Goal: Task Accomplishment & Management: Manage account settings

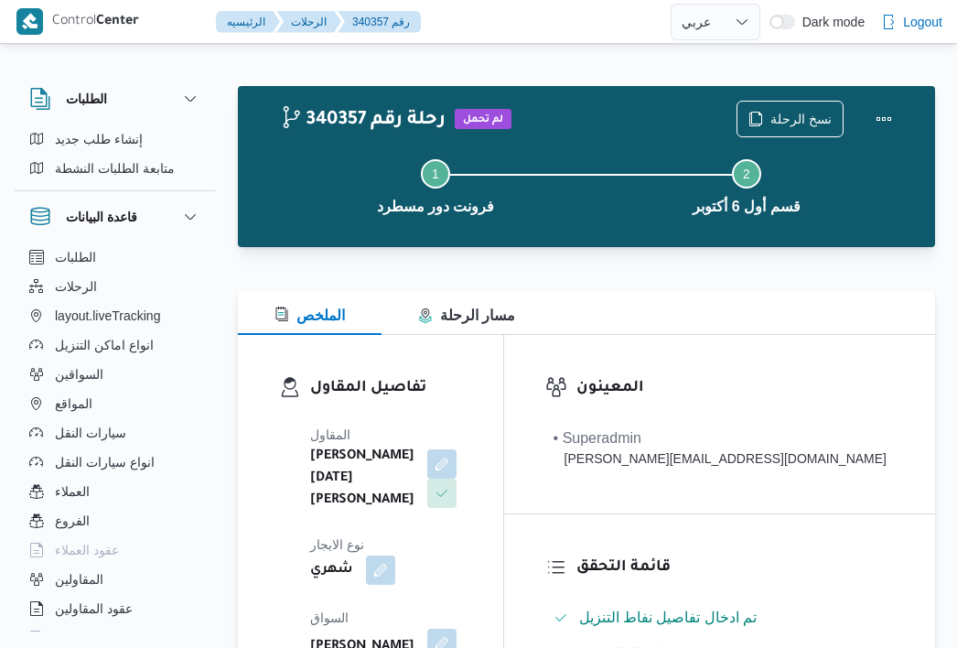
select select "ar"
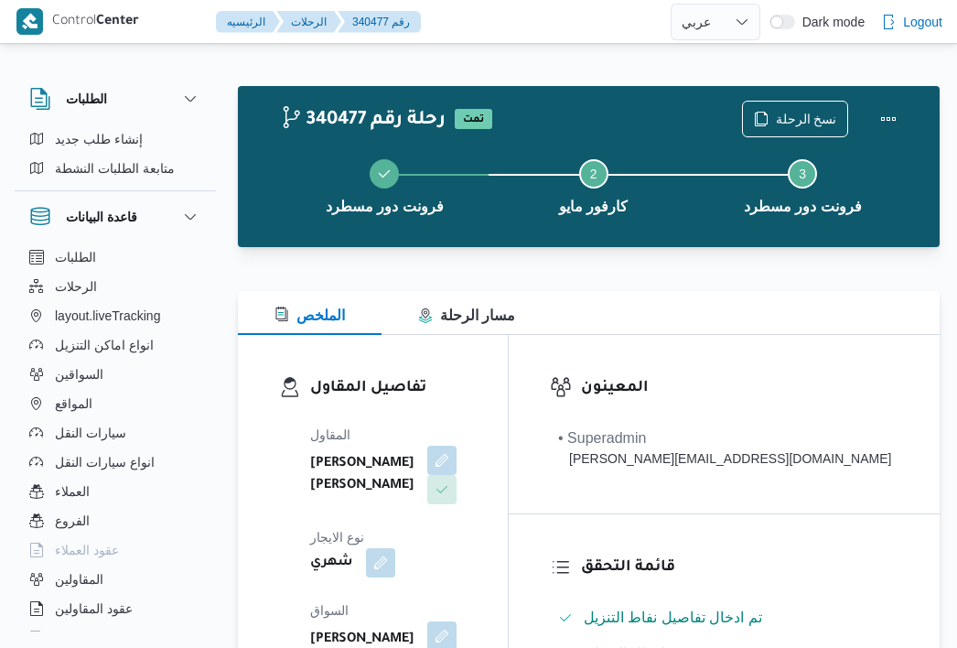
select select "ar"
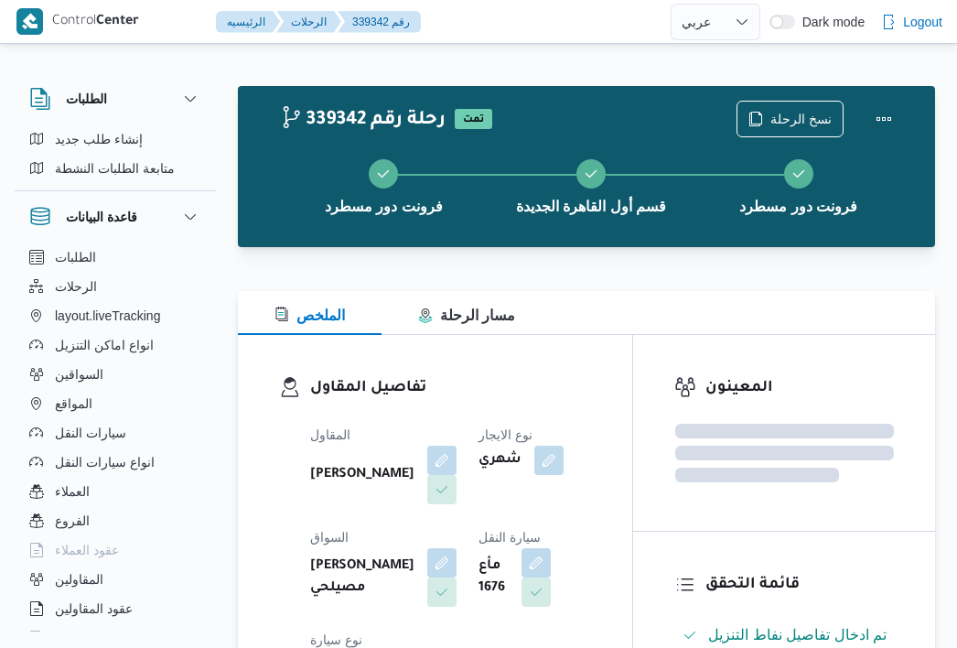
select select "ar"
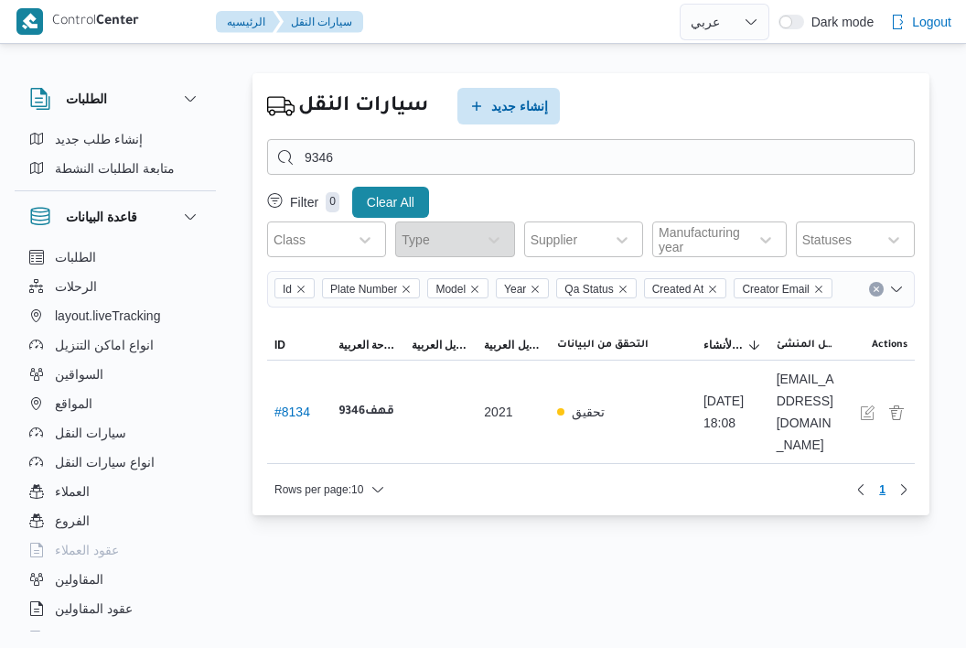
select select "ar"
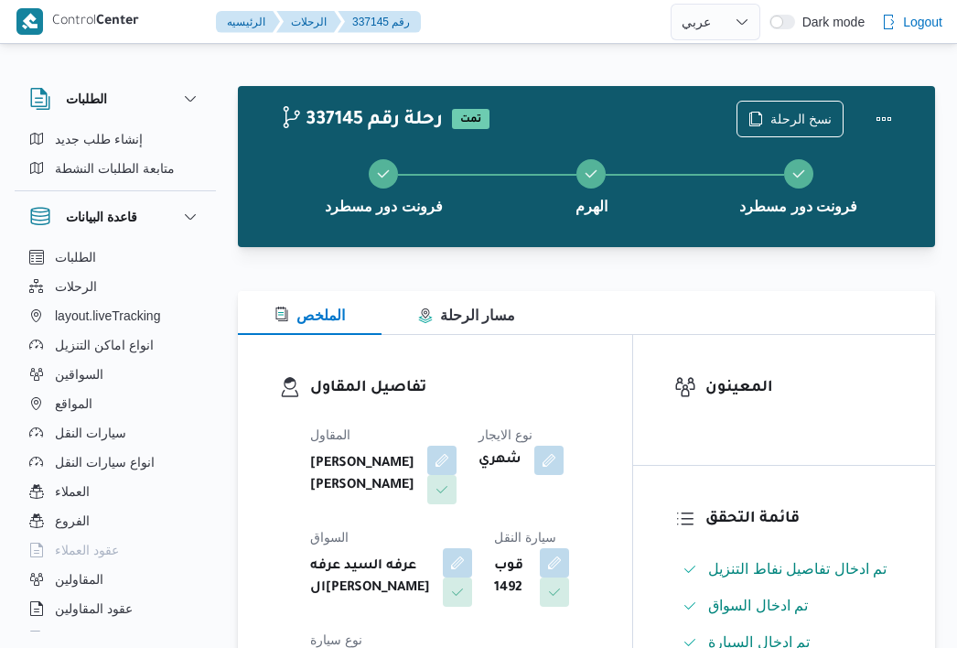
select select "ar"
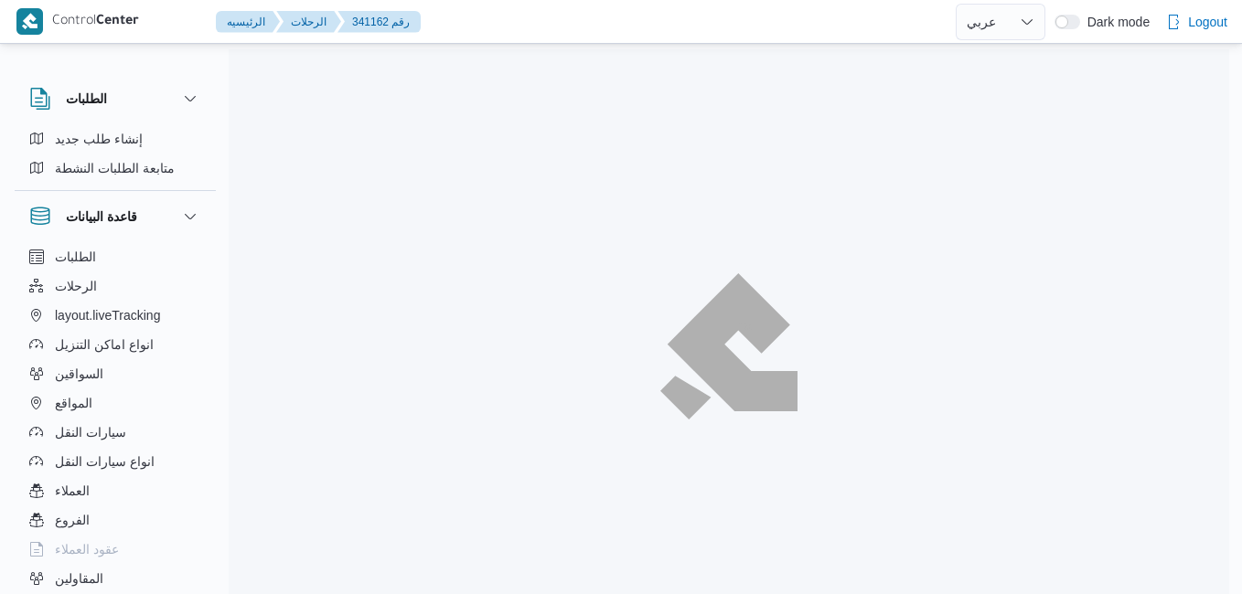
select select "ar"
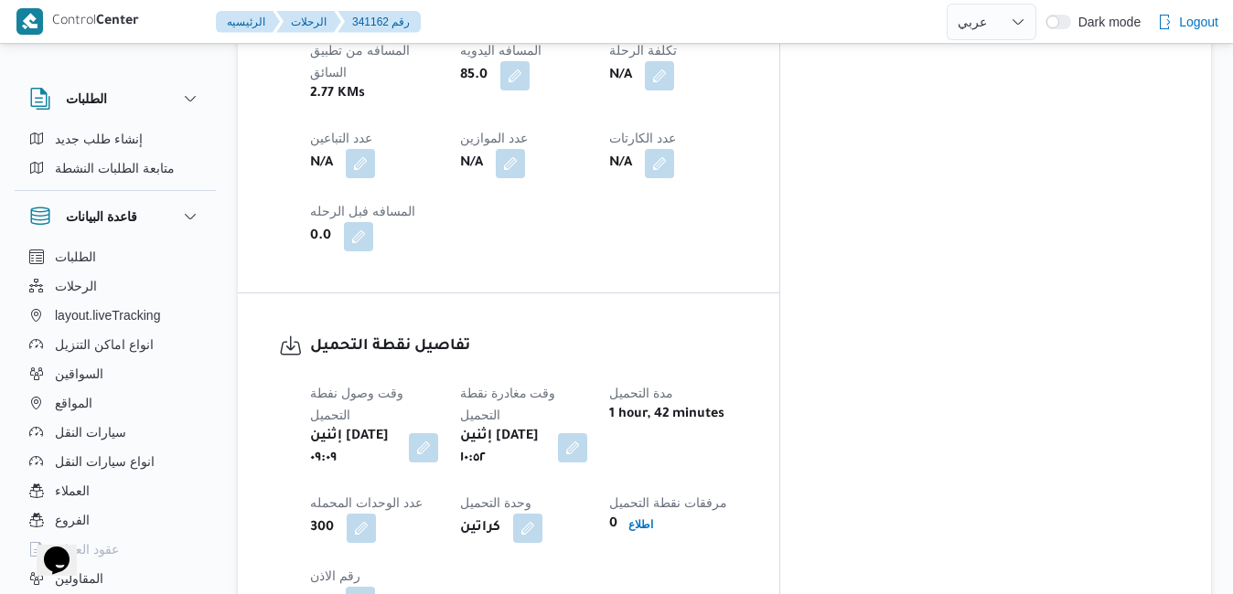
scroll to position [1195, 0]
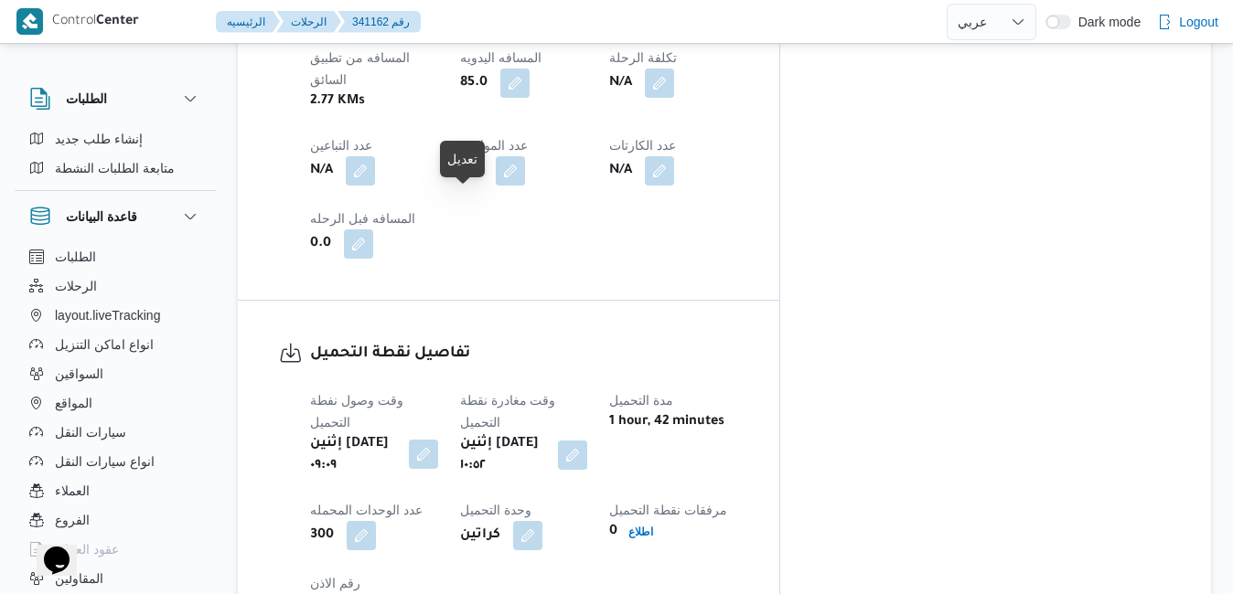
click at [438, 440] on button "button" at bounding box center [423, 454] width 29 height 29
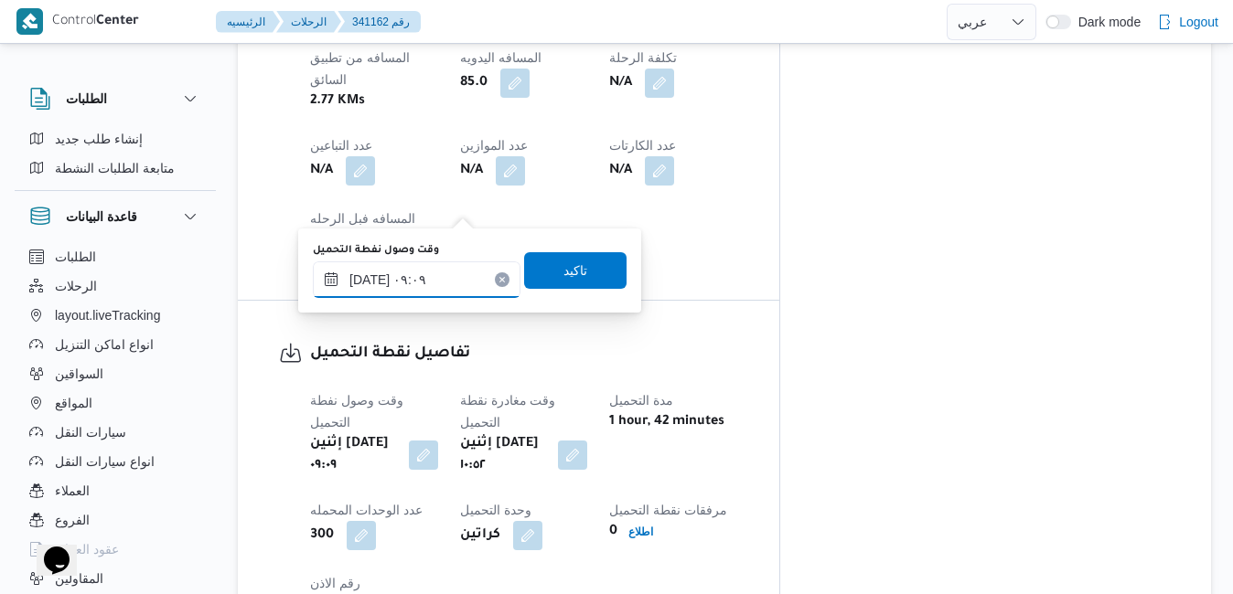
click at [420, 283] on input "٠٦/١٠/٢٠٢٥ ٠٩:٠٩" at bounding box center [417, 280] width 208 height 37
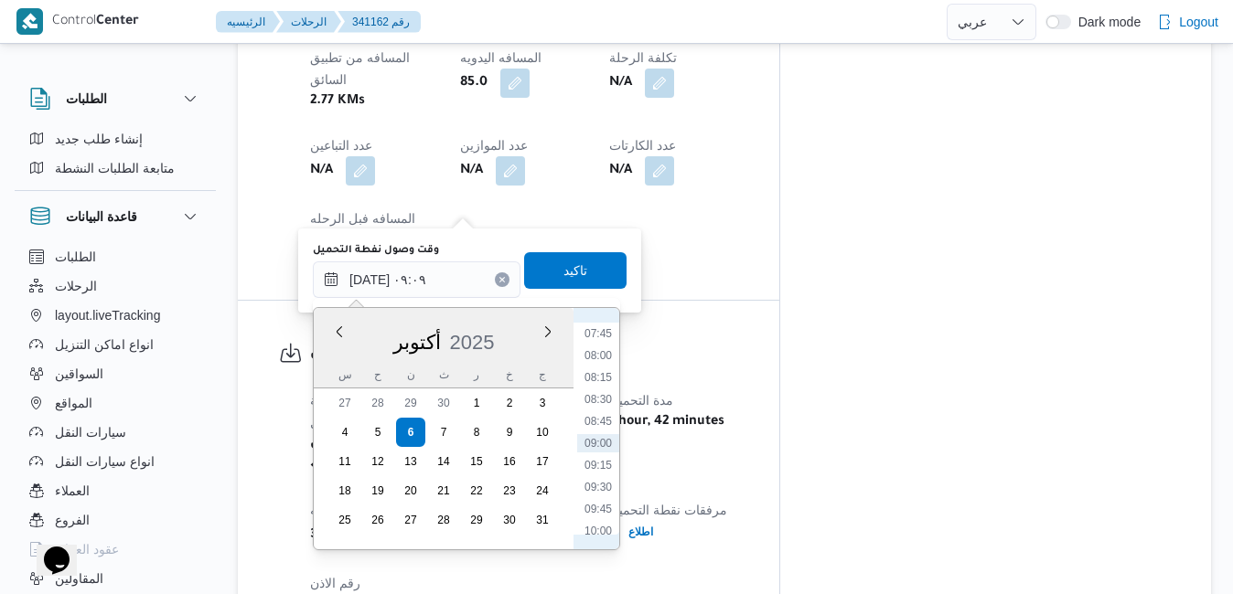
scroll to position [493, 0]
click at [594, 471] on li "07:15" at bounding box center [598, 475] width 42 height 18
type input "٠٦/١٠/٢٠٢٥ ٠٧:١٥"
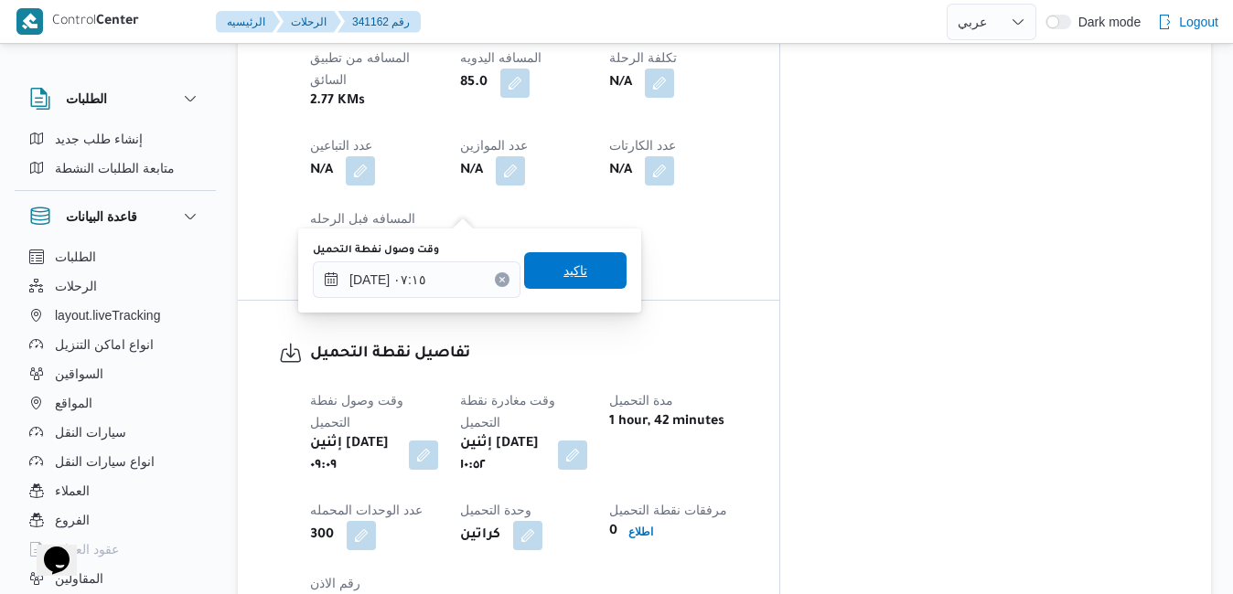
click at [589, 273] on span "تاكيد" at bounding box center [575, 270] width 102 height 37
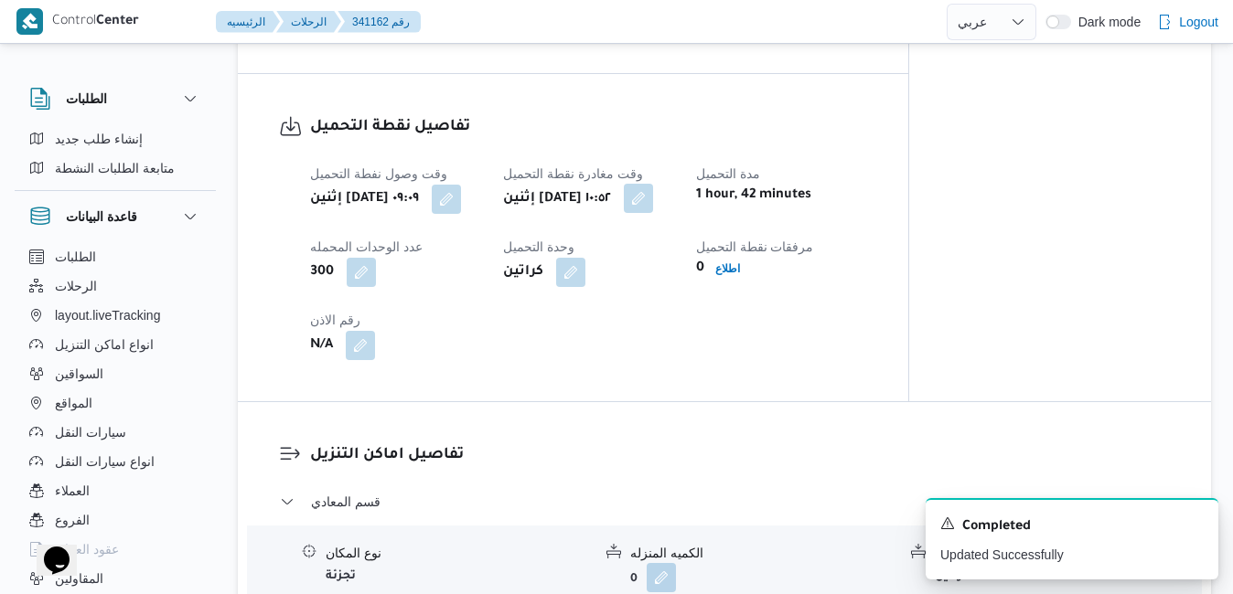
click at [653, 212] on button "button" at bounding box center [638, 198] width 29 height 29
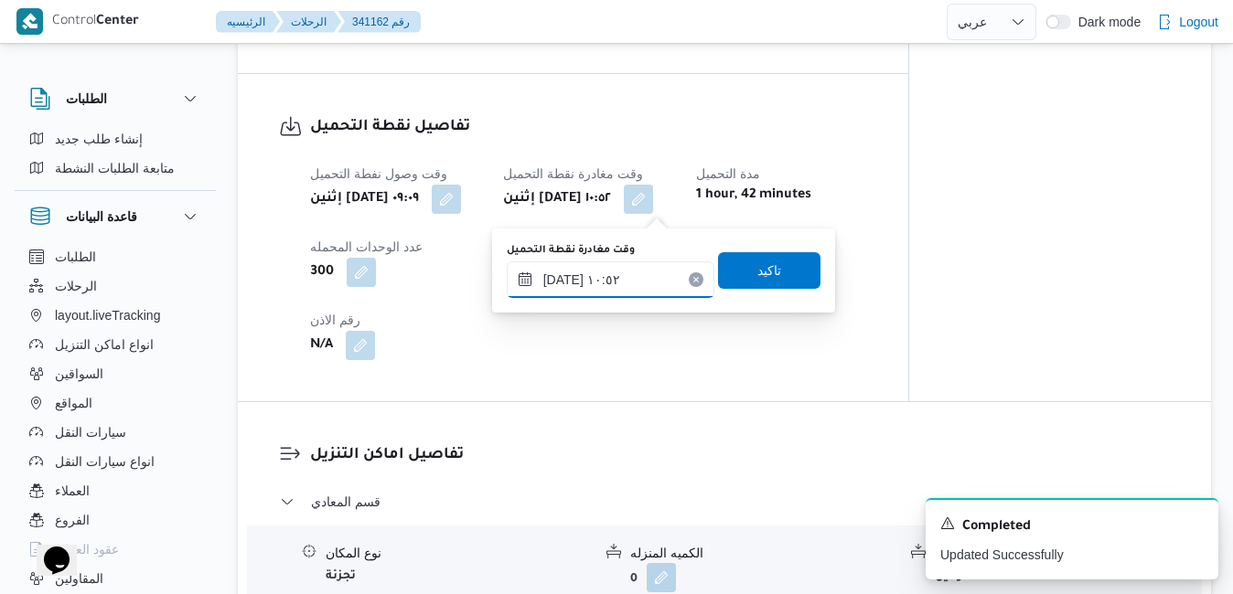
click at [607, 277] on input "٠٦/١٠/٢٠٢٥ ١٠:٥٢" at bounding box center [611, 280] width 208 height 37
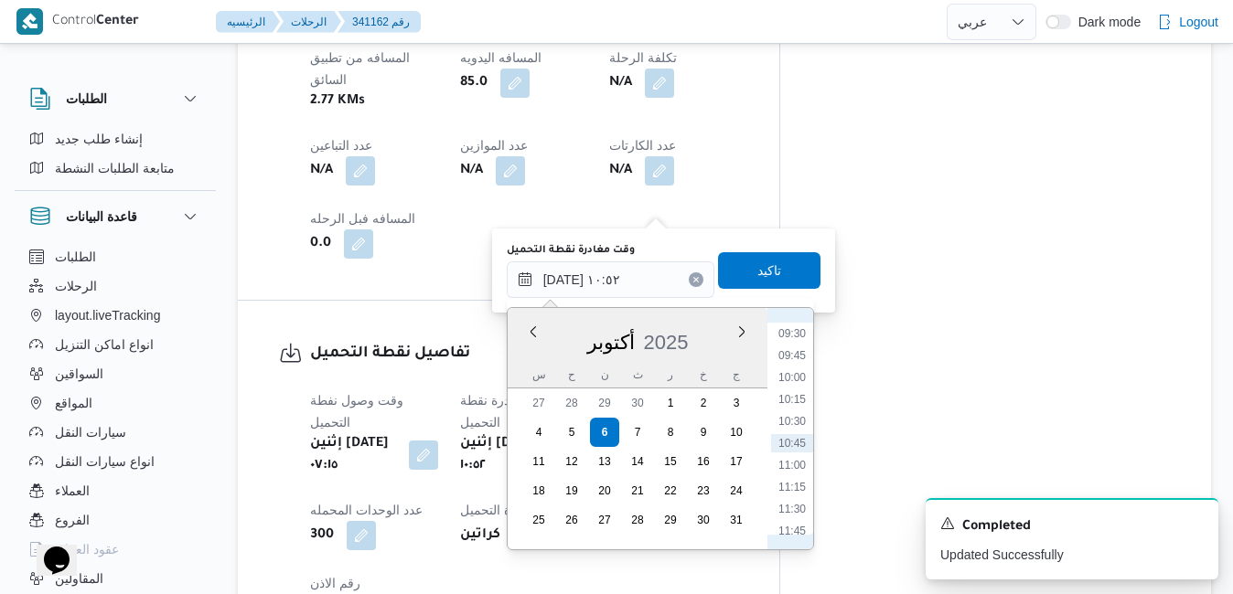
scroll to position [647, 0]
click at [795, 382] on li "08:00" at bounding box center [792, 388] width 42 height 18
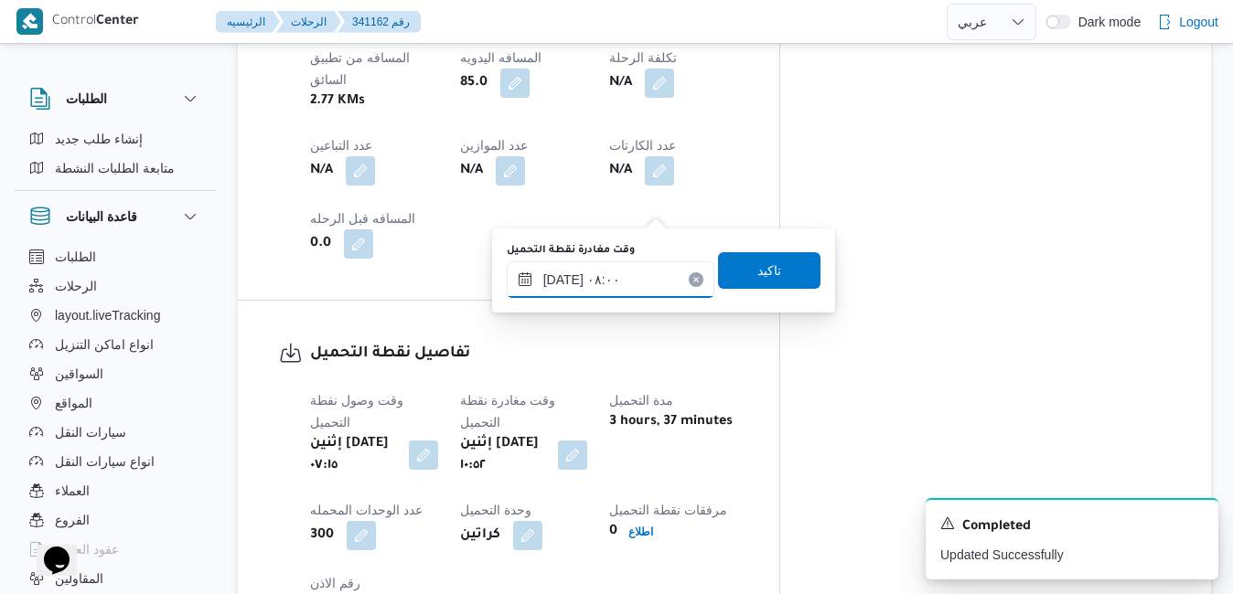
type input "٠٦/١٠/٢٠٢٥ ٠٨:٠٠"
click at [778, 277] on span "تاكيد" at bounding box center [769, 270] width 102 height 37
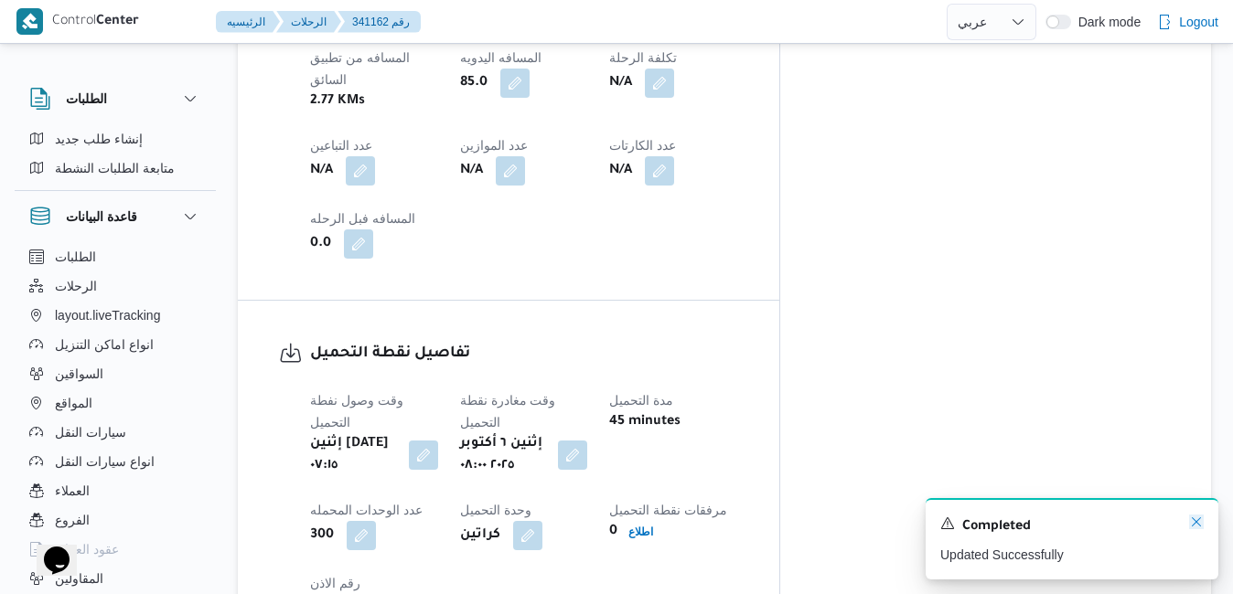
click at [1198, 520] on icon "Dismiss toast" at bounding box center [1196, 522] width 15 height 15
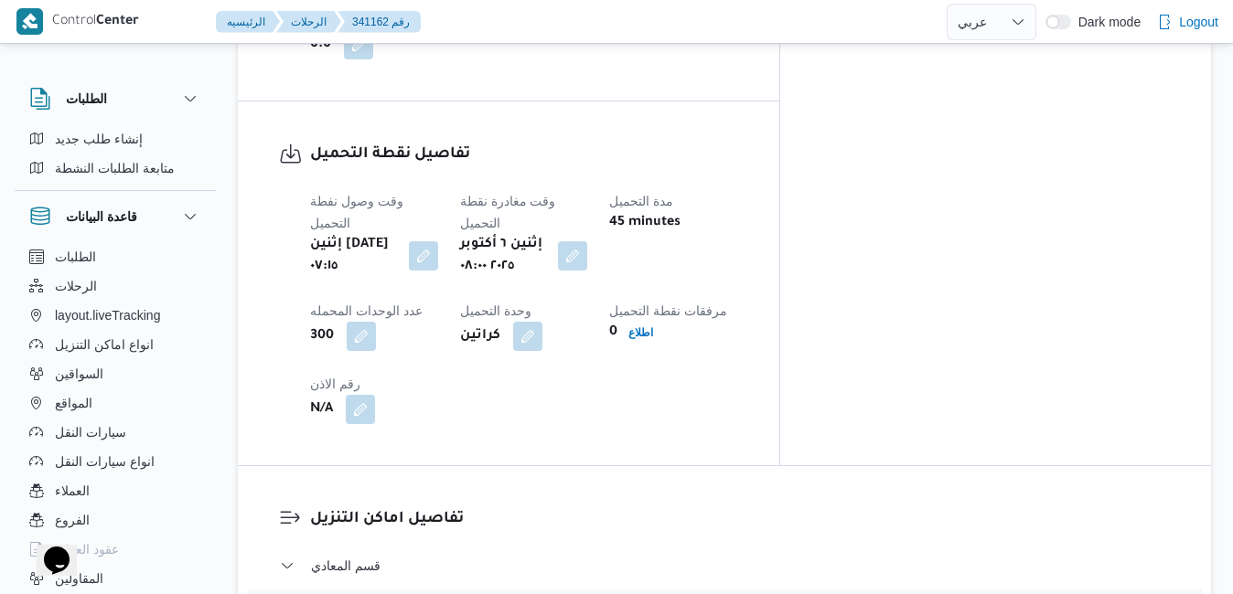
scroll to position [1561, 0]
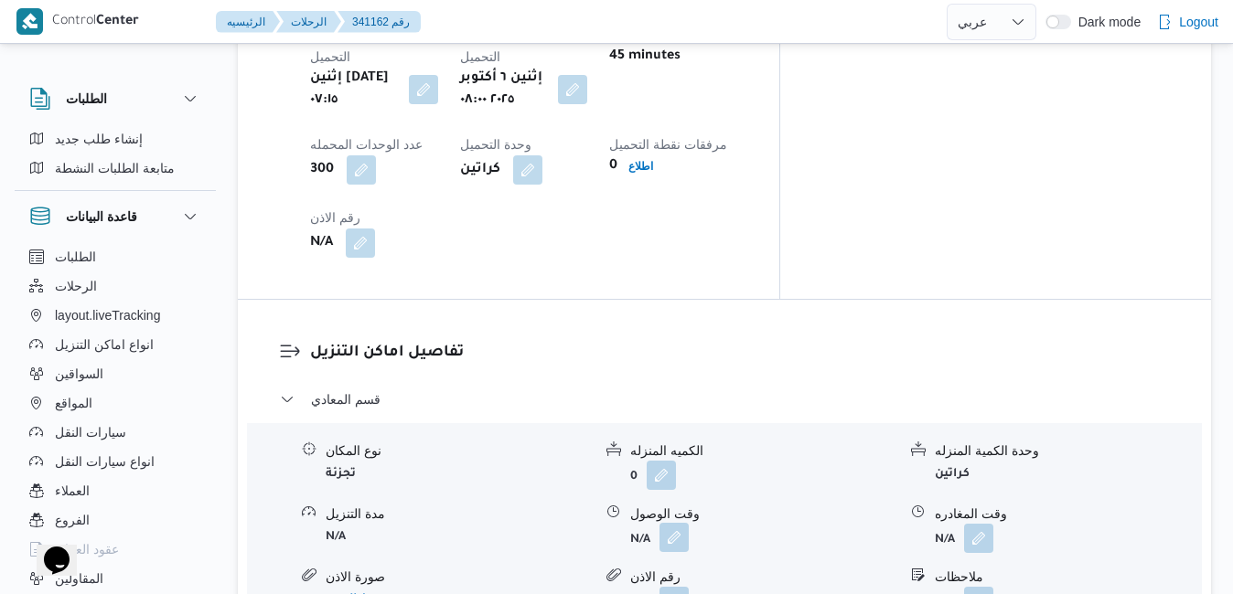
click at [677, 523] on button "button" at bounding box center [673, 537] width 29 height 29
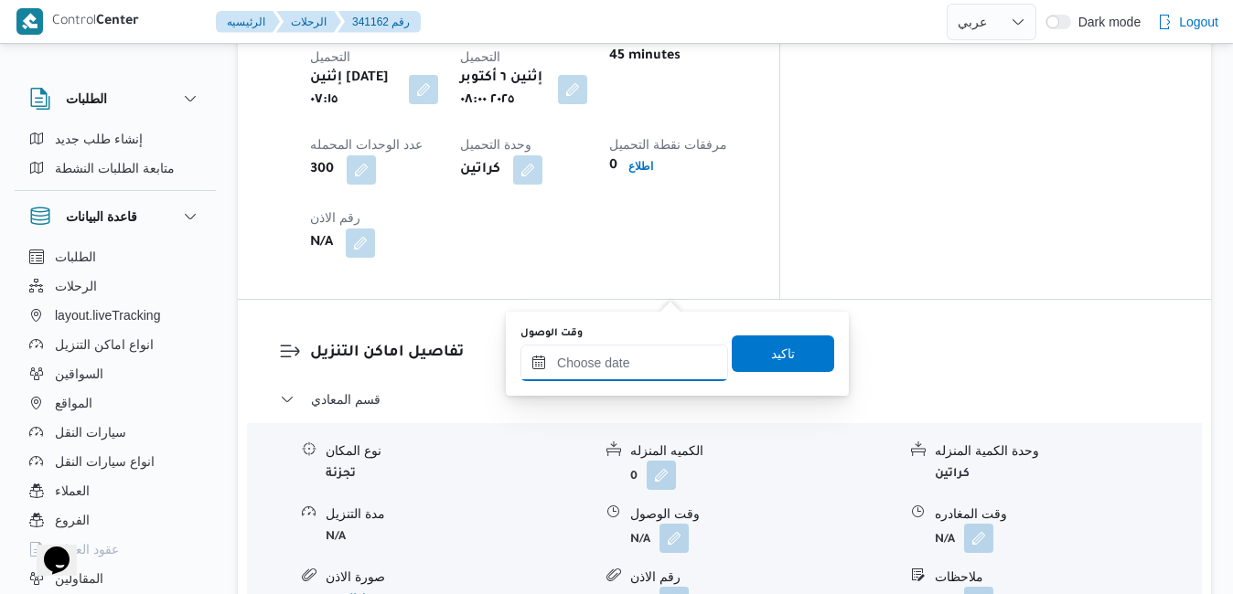
click at [611, 367] on input "وقت الوصول" at bounding box center [624, 363] width 208 height 37
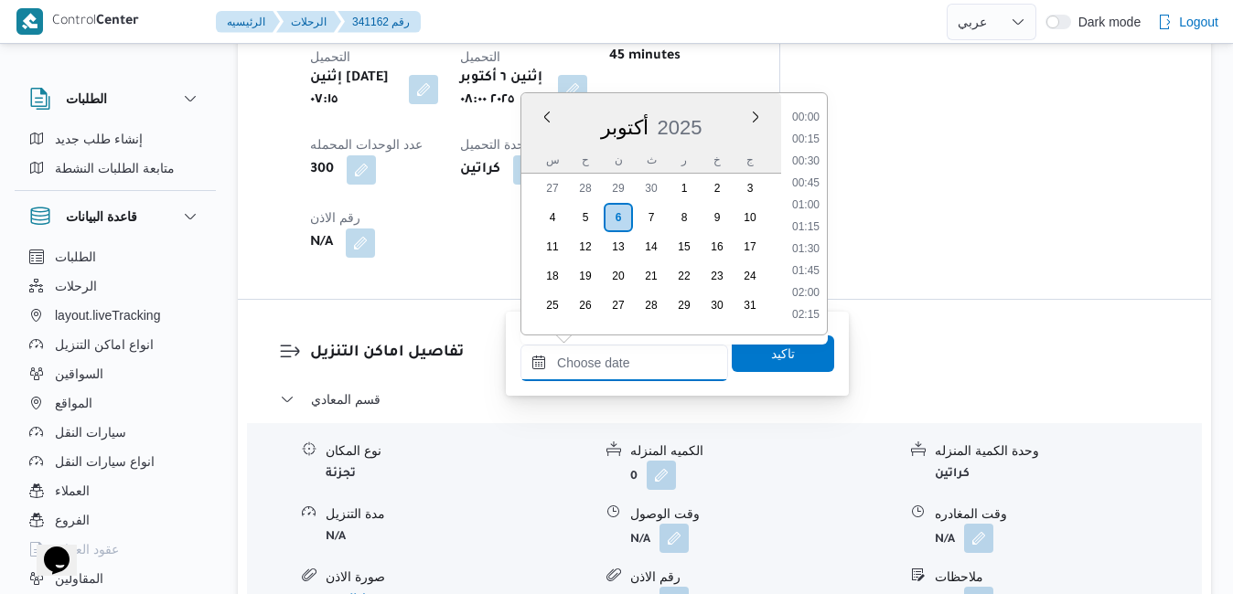
scroll to position [1447, 0]
click at [530, 144] on div "أكتوبر 2025" at bounding box center [651, 124] width 260 height 47
click at [801, 267] on li "09:00" at bounding box center [806, 265] width 42 height 18
type input "٠٦/١٠/٢٠٢٥ ٠٩:٠٠"
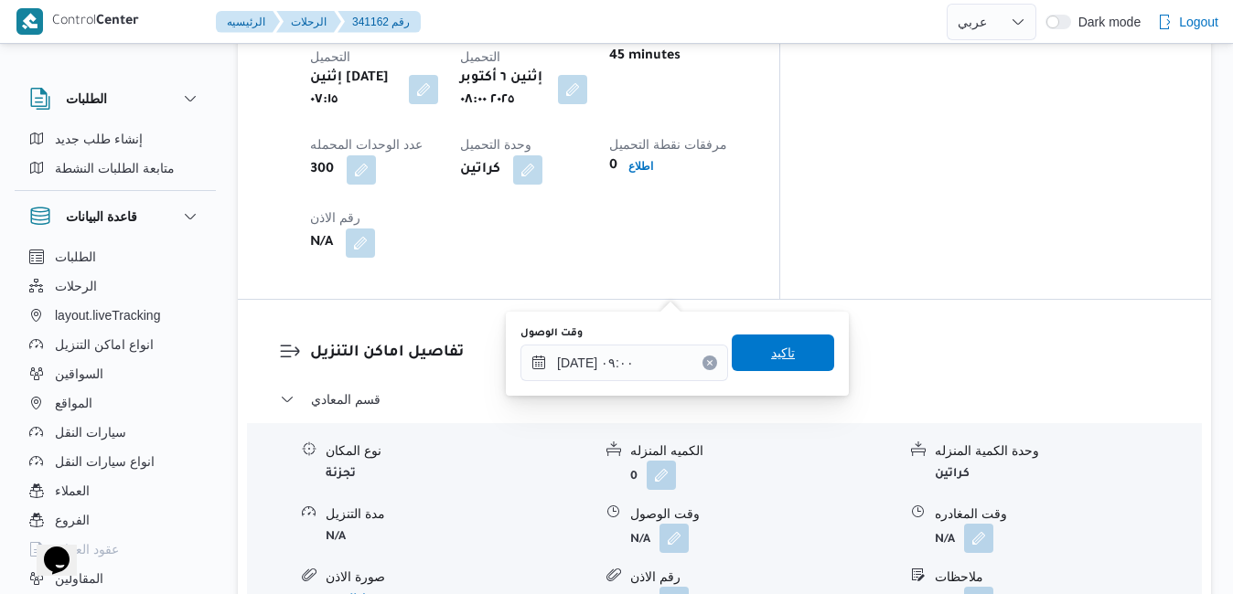
click at [771, 348] on span "تاكيد" at bounding box center [783, 353] width 24 height 22
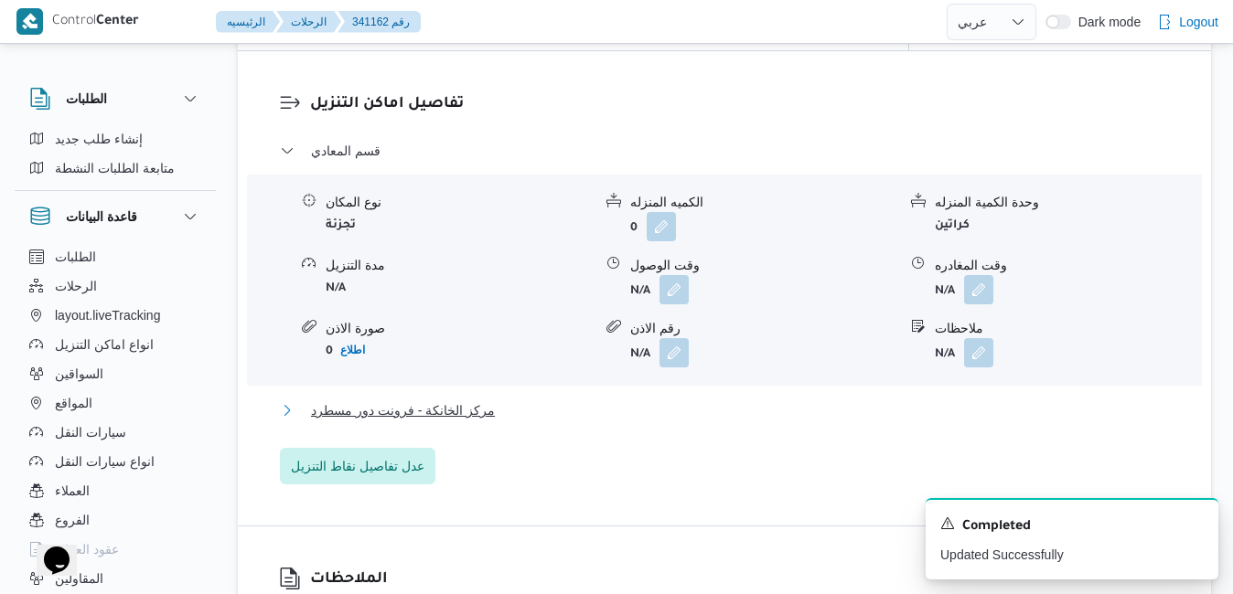
click at [661, 412] on button "مركز الخانكة - فرونت دور مسطرد" at bounding box center [725, 411] width 890 height 22
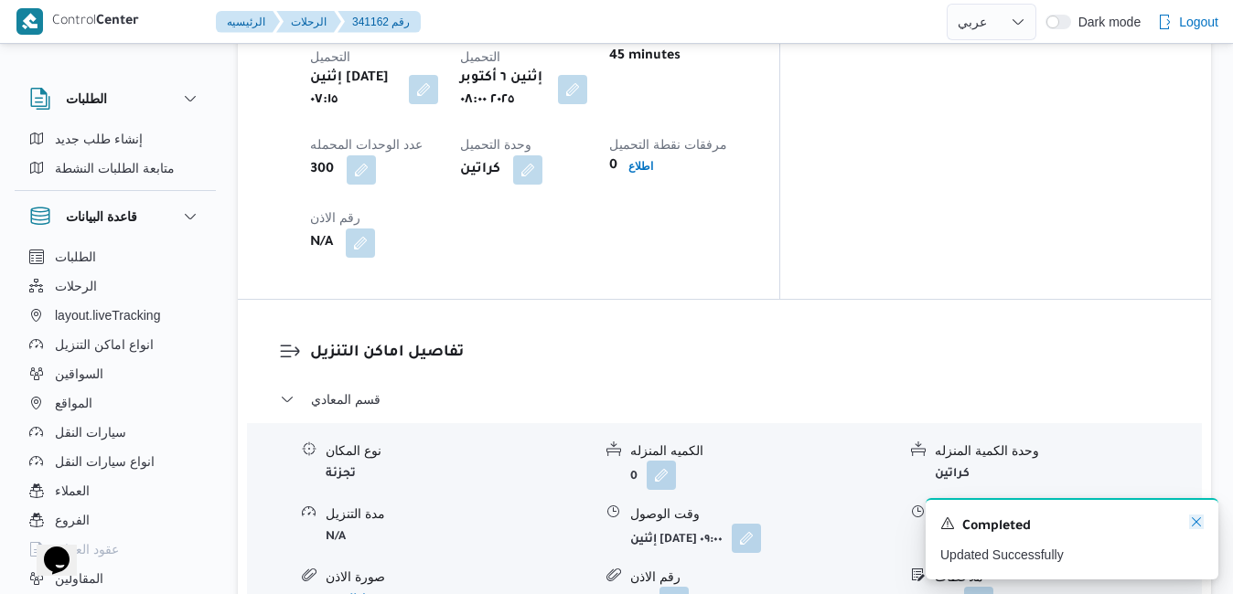
click at [1195, 526] on icon "Dismiss toast" at bounding box center [1196, 522] width 15 height 15
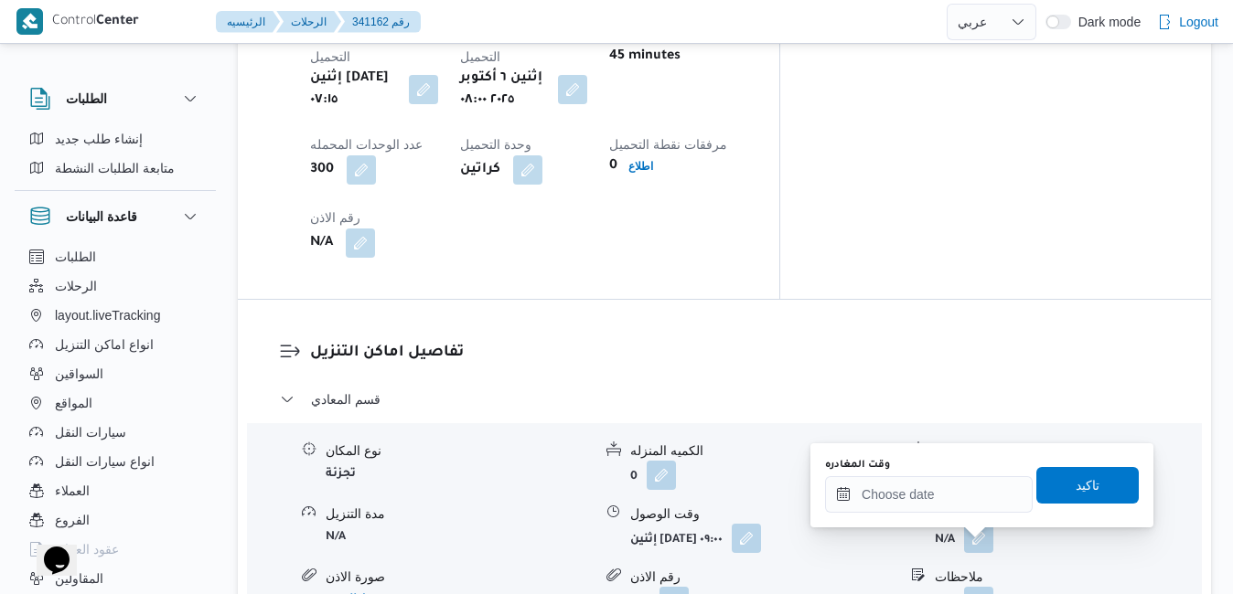
click at [948, 475] on div "وقت المغادره" at bounding box center [929, 485] width 208 height 55
click at [947, 489] on input "وقت المغادره" at bounding box center [929, 495] width 208 height 37
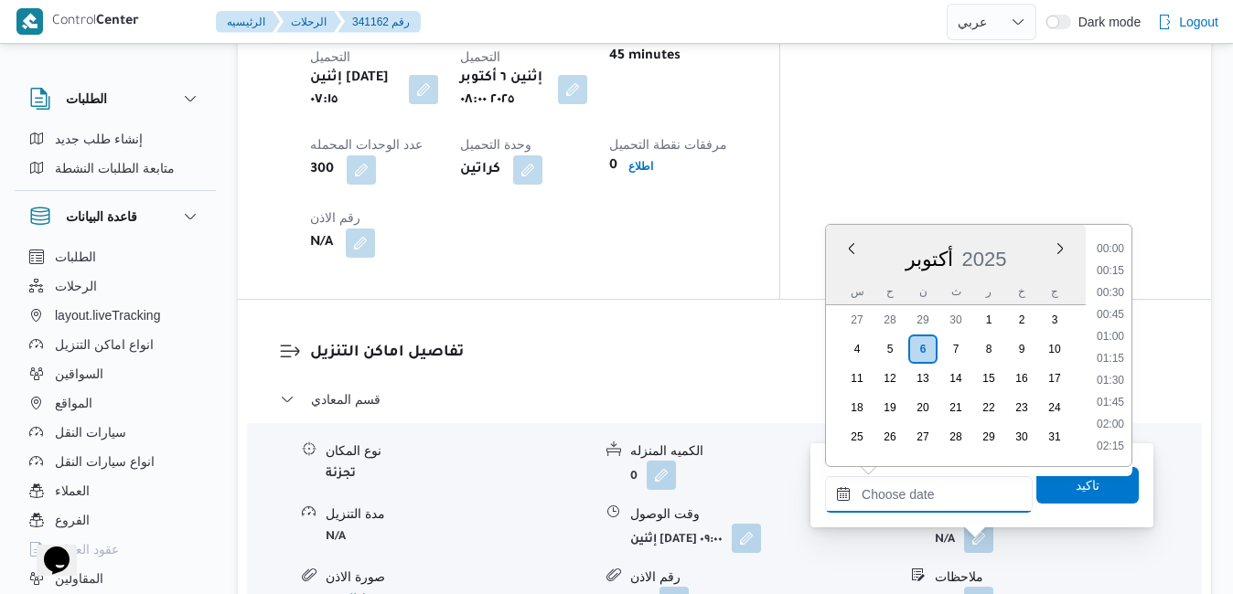
scroll to position [1447, 0]
click at [1109, 323] on li "17:15" at bounding box center [1110, 316] width 42 height 18
type input "[DATE] ١٧:١٥"
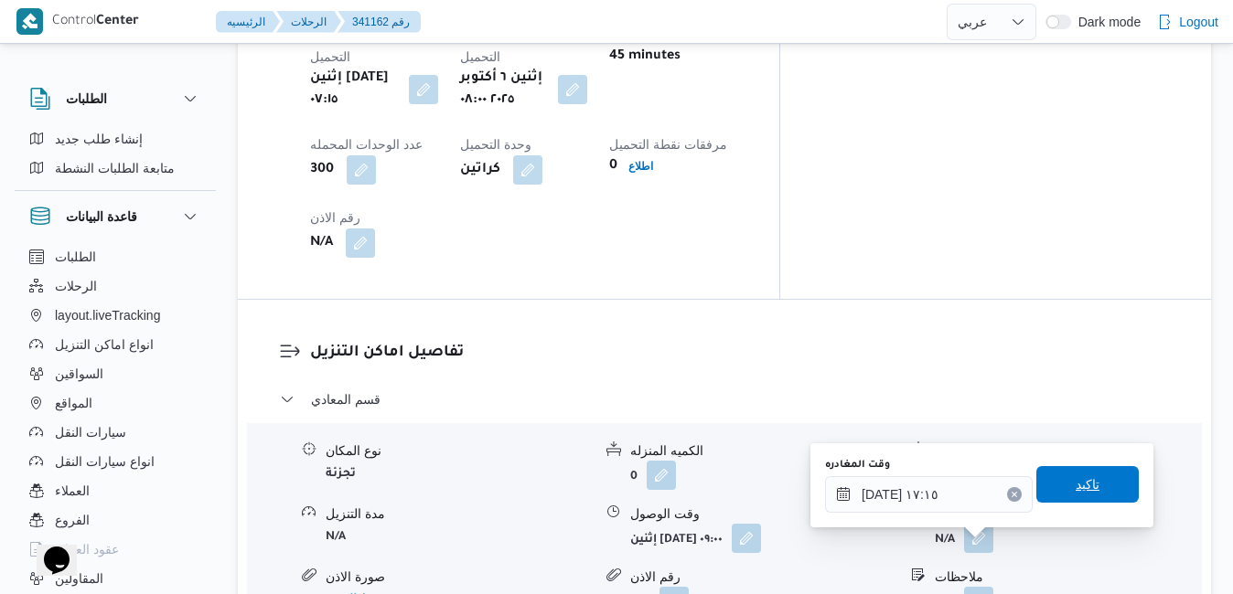
click at [1076, 490] on span "تاكيد" at bounding box center [1088, 485] width 24 height 22
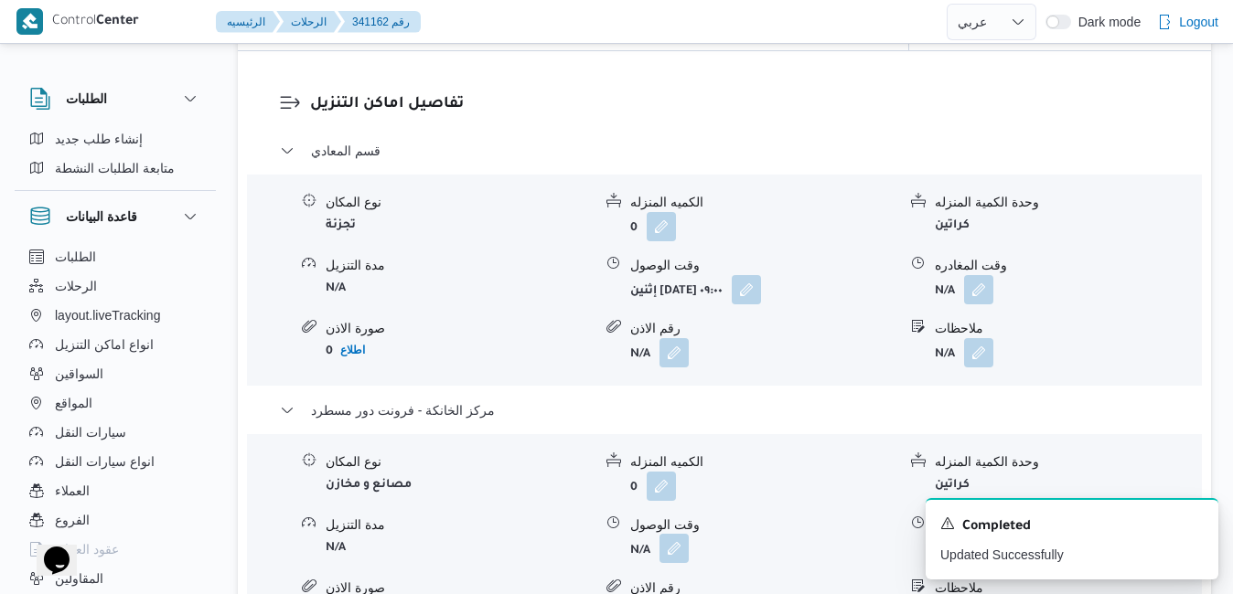
click at [678, 544] on button "button" at bounding box center [673, 548] width 29 height 29
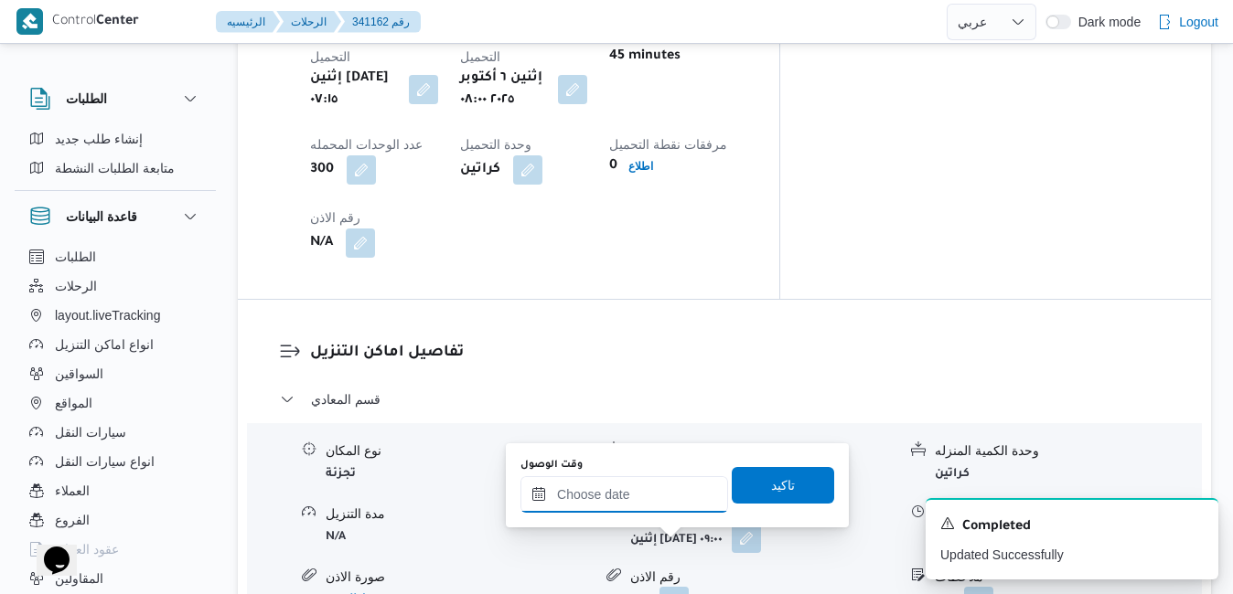
click at [674, 498] on input "وقت الوصول" at bounding box center [624, 495] width 208 height 37
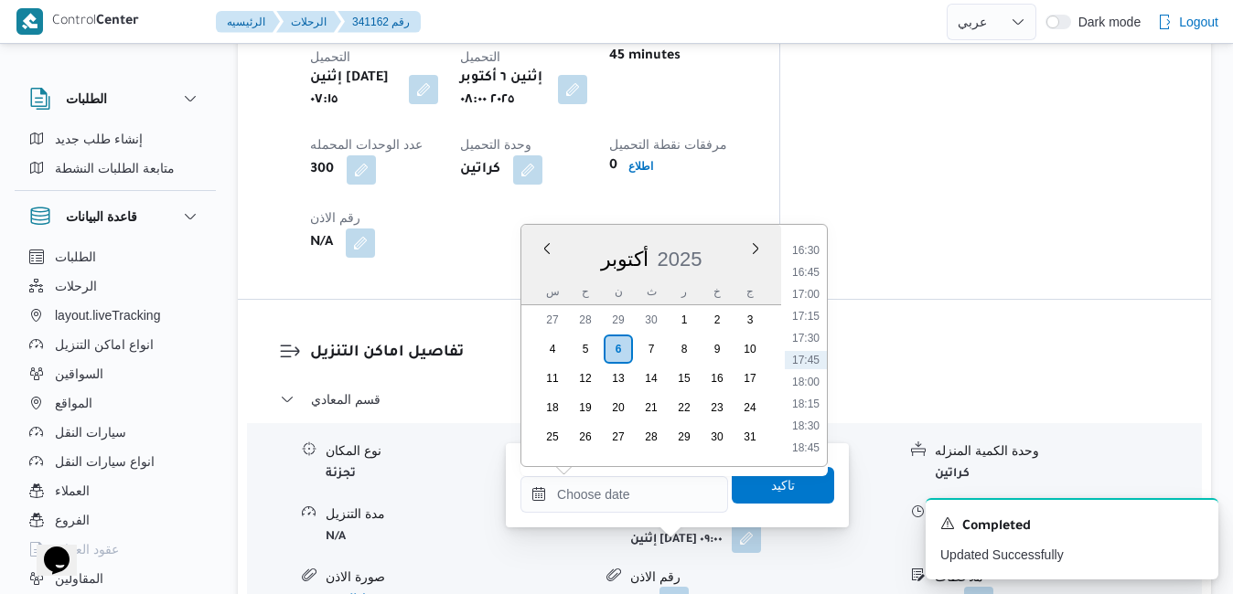
click at [532, 282] on div "س ح ن ث ر خ ج" at bounding box center [651, 292] width 260 height 26
click at [809, 295] on li "17:00" at bounding box center [806, 294] width 42 height 18
type input "[DATE] ١٧:٠٠"
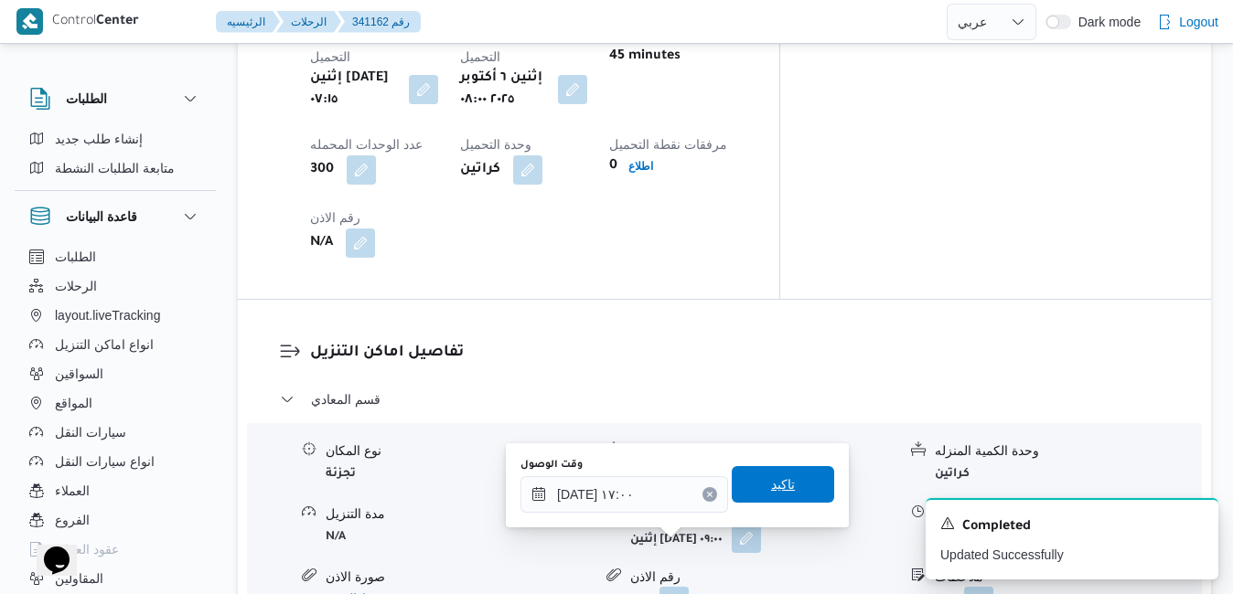
click at [745, 476] on span "تاكيد" at bounding box center [783, 484] width 102 height 37
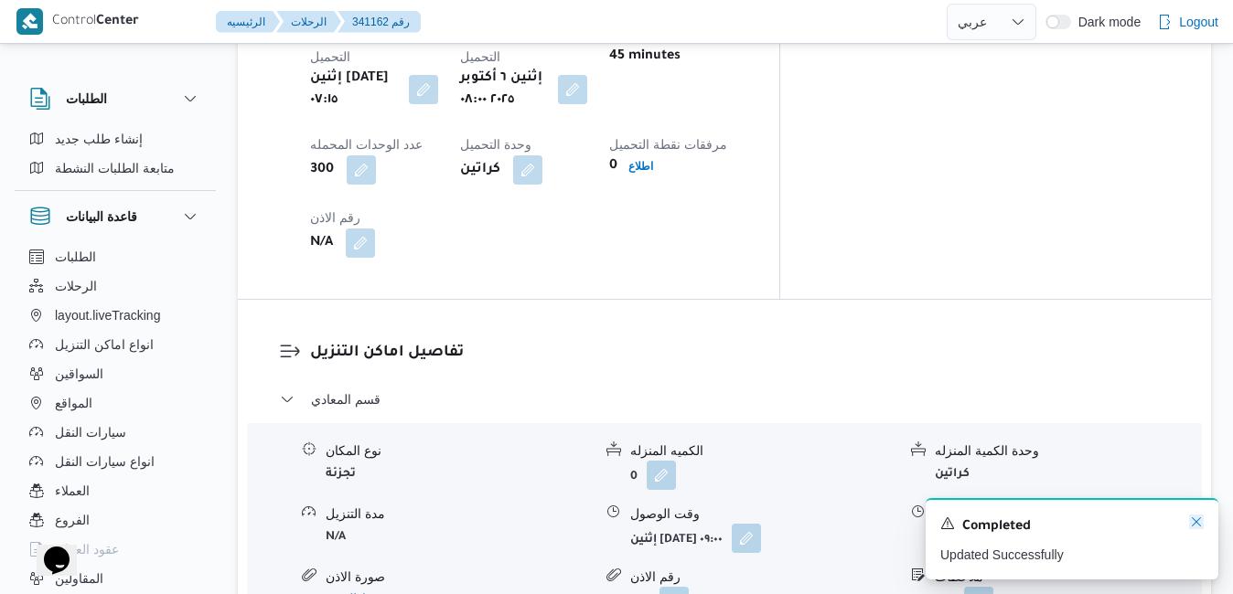
click at [1200, 530] on icon "Dismiss toast" at bounding box center [1196, 522] width 15 height 15
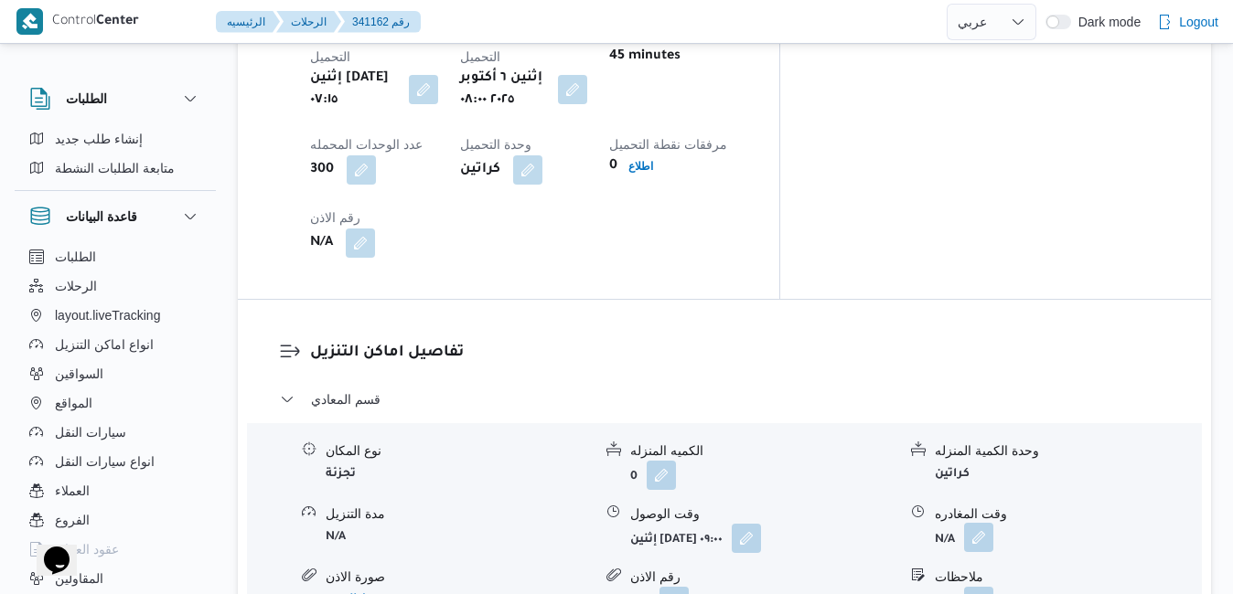
click at [984, 523] on button "button" at bounding box center [978, 537] width 29 height 29
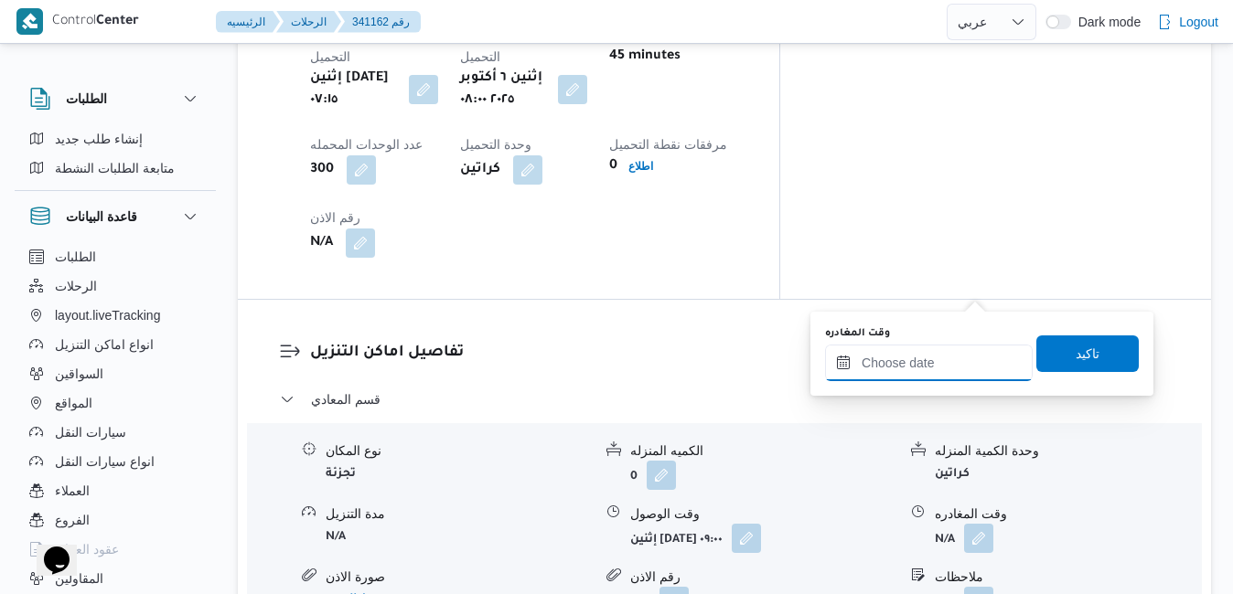
click at [919, 357] on input "وقت المغادره" at bounding box center [929, 363] width 208 height 37
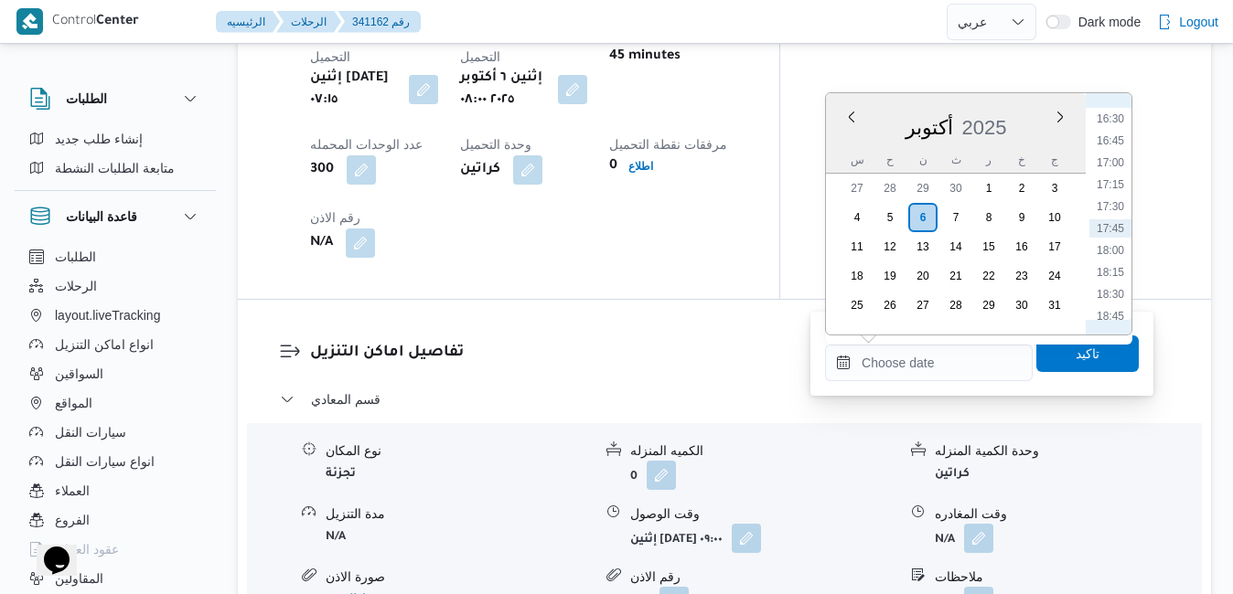
scroll to position [1261, 0]
click at [1114, 256] on li "16:00" at bounding box center [1110, 261] width 42 height 18
type input "[DATE] ١٦:٠٠"
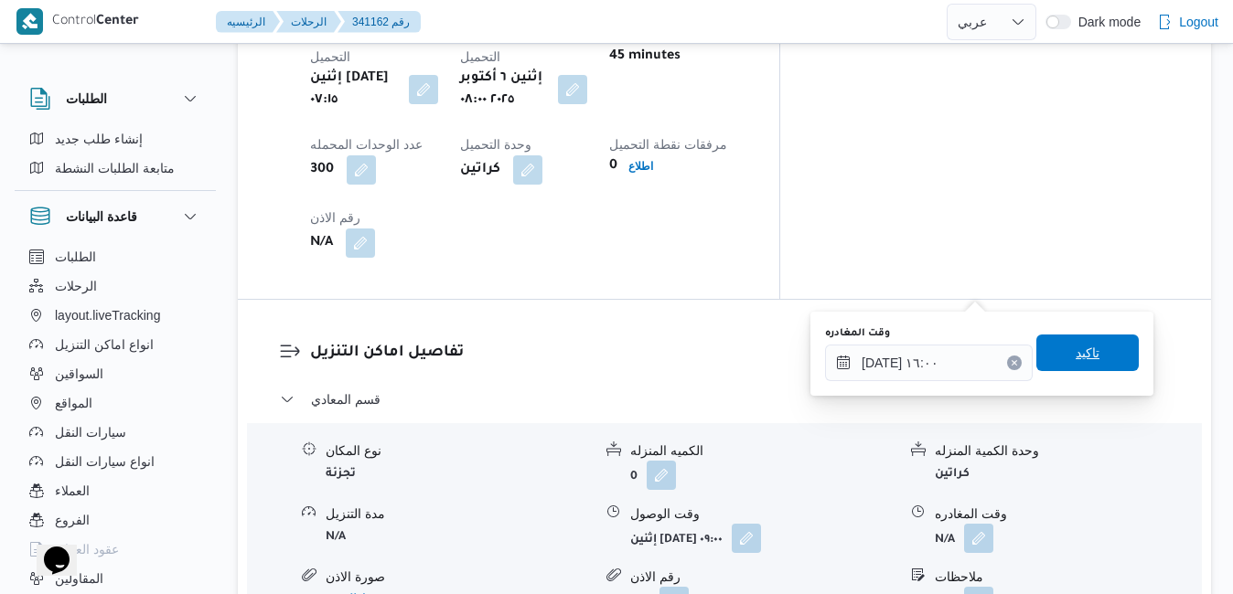
click at [1079, 351] on span "تاكيد" at bounding box center [1088, 353] width 24 height 22
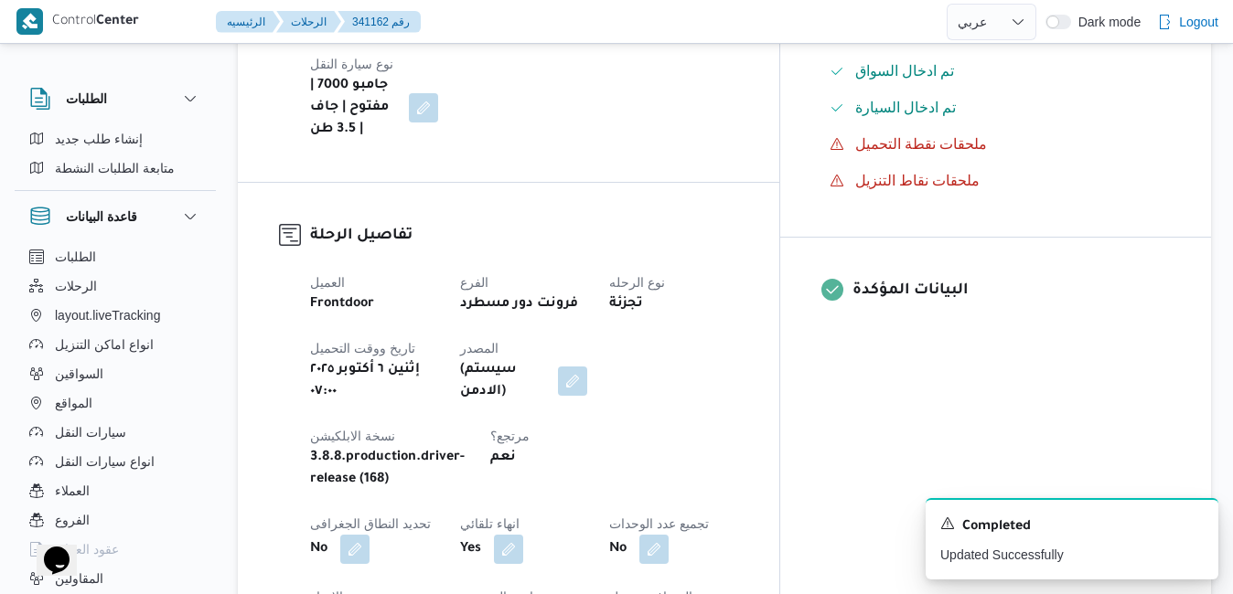
scroll to position [0, 0]
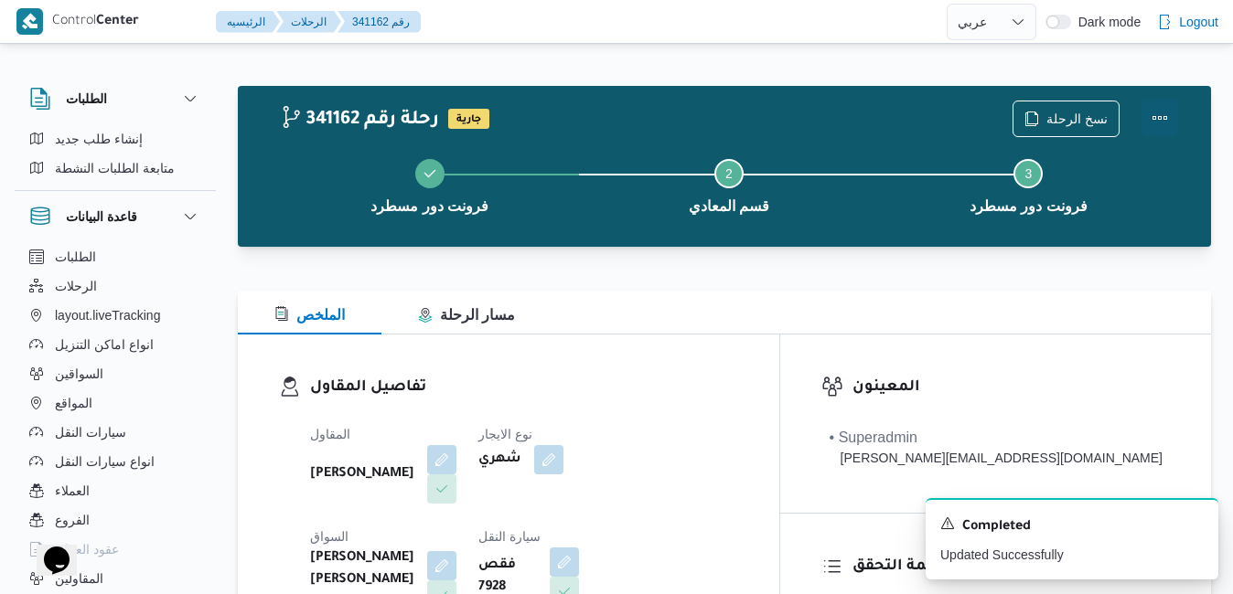
click at [1167, 113] on button "Actions" at bounding box center [1159, 118] width 37 height 37
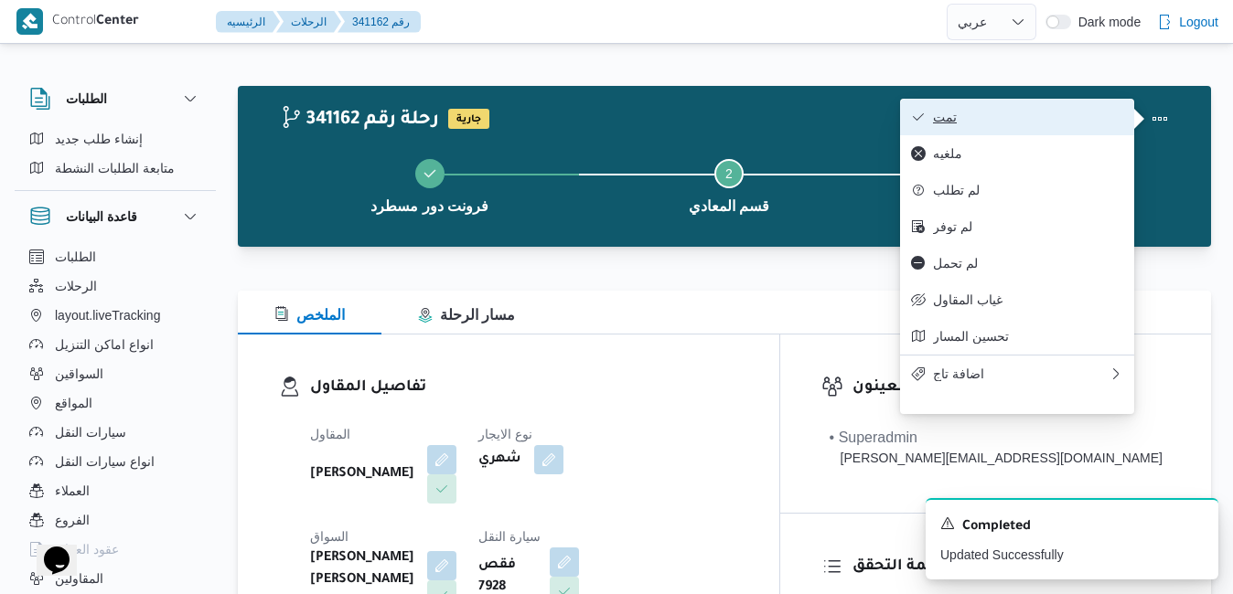
click at [1104, 119] on span "تمت" at bounding box center [1028, 117] width 190 height 15
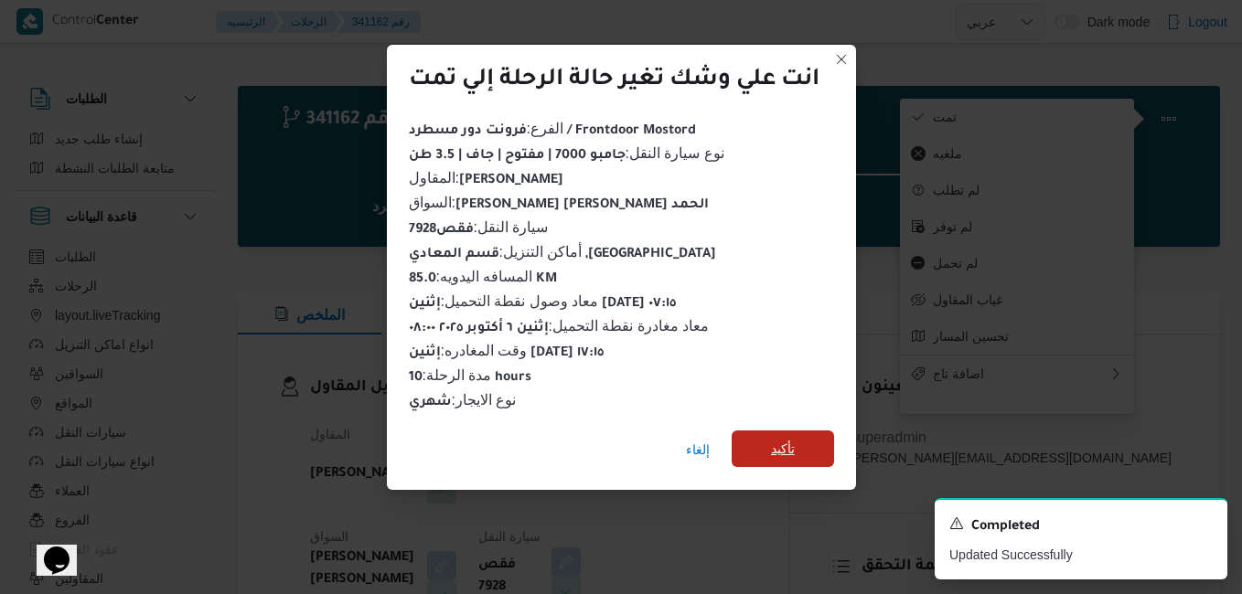
click at [795, 438] on span "تأكيد" at bounding box center [783, 449] width 24 height 22
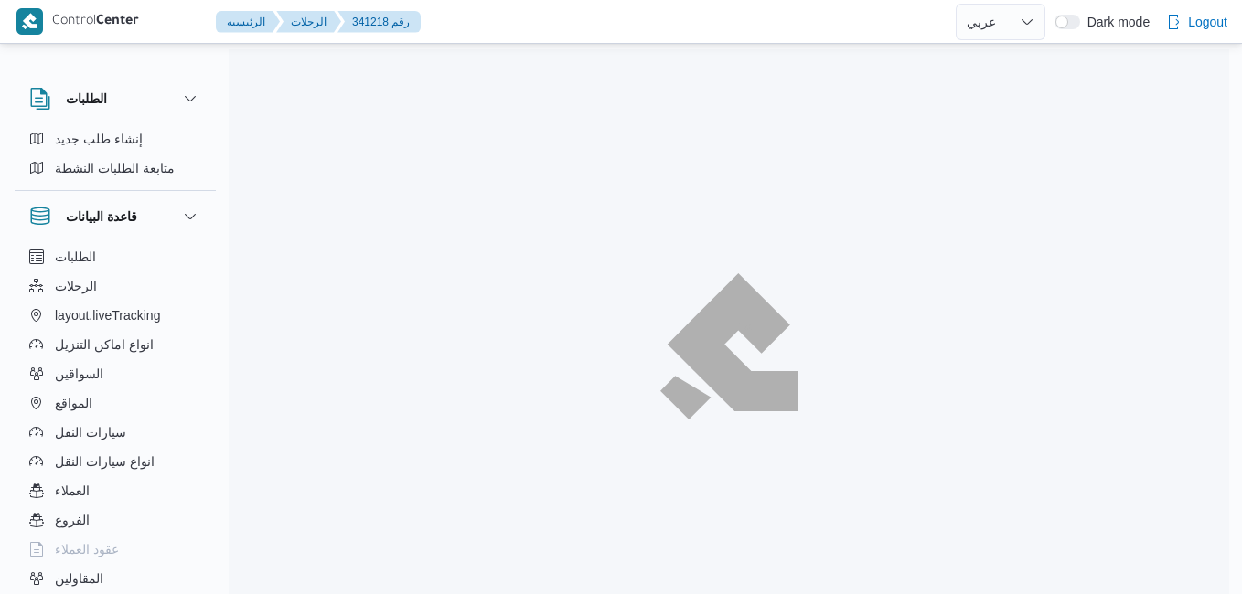
select select "ar"
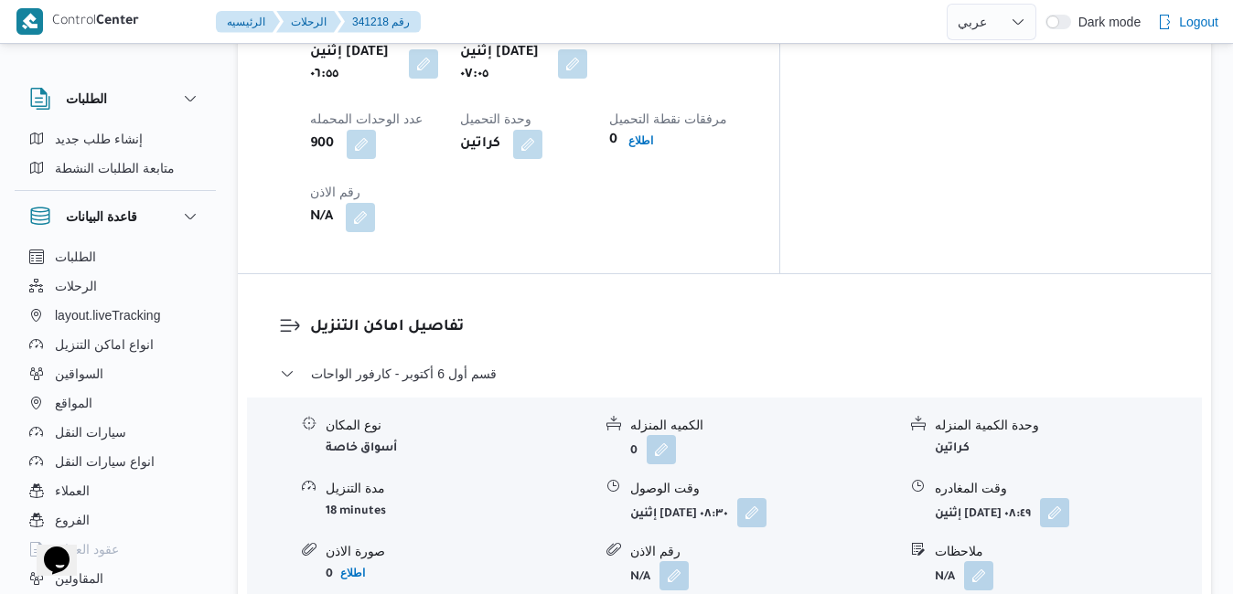
scroll to position [1793, 0]
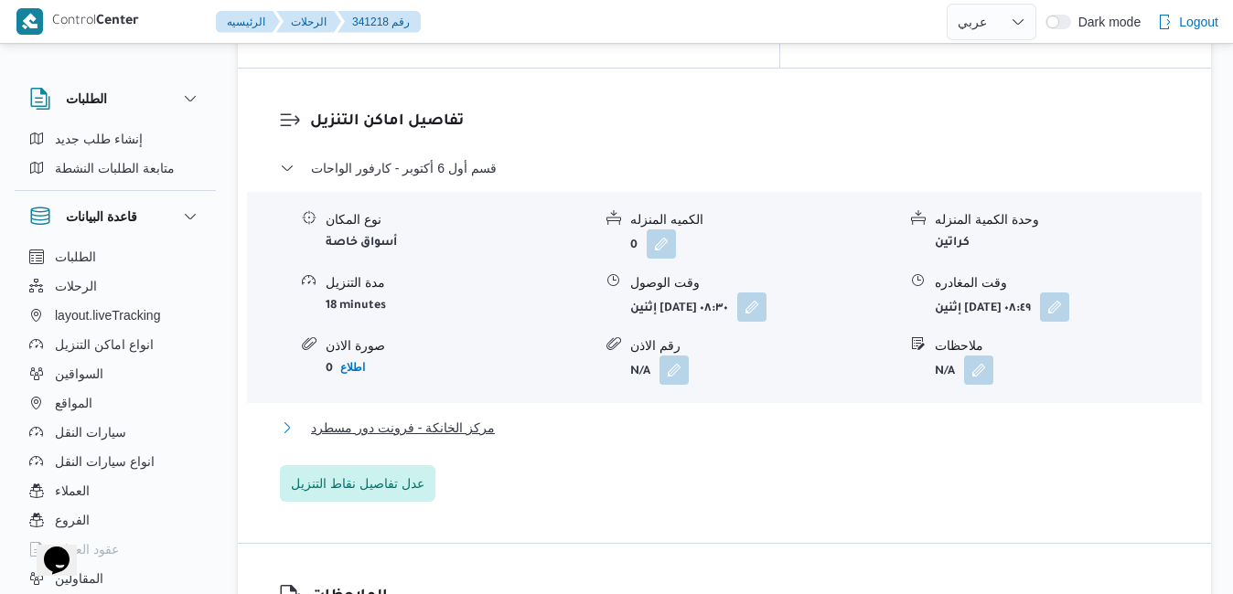
click at [725, 417] on button "مركز الخانكة - فرونت دور مسطرد" at bounding box center [725, 428] width 890 height 22
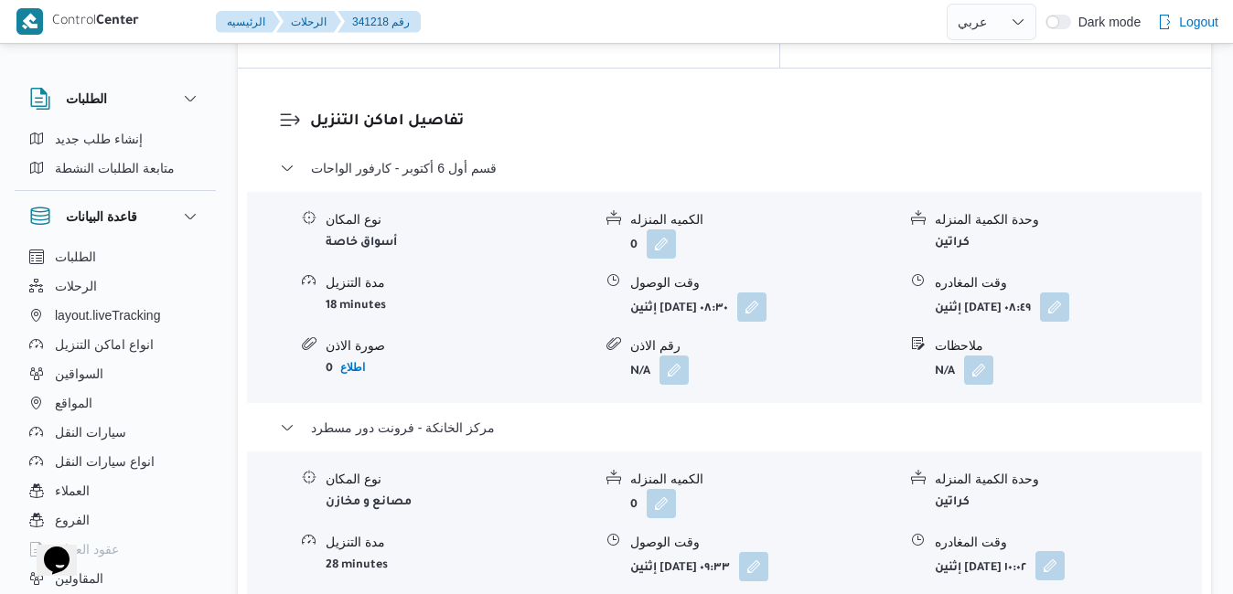
click at [1065, 552] on button "button" at bounding box center [1049, 566] width 29 height 29
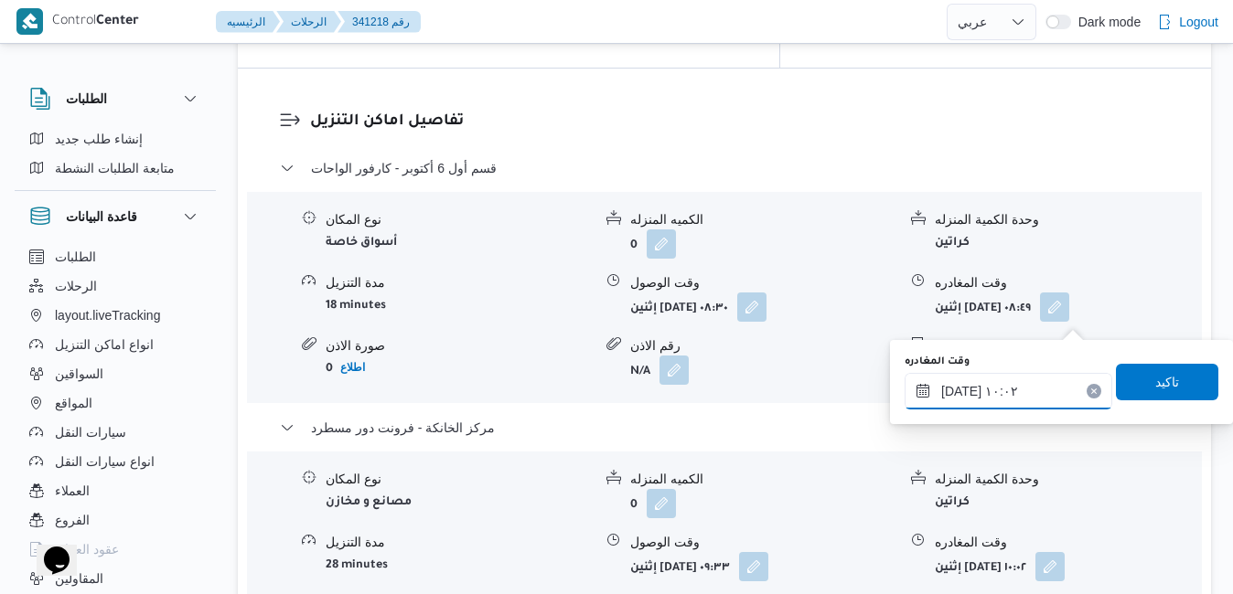
click at [996, 390] on input "٠٦/١٠/٢٠٢٥ ١٠:٠٢" at bounding box center [1009, 391] width 208 height 37
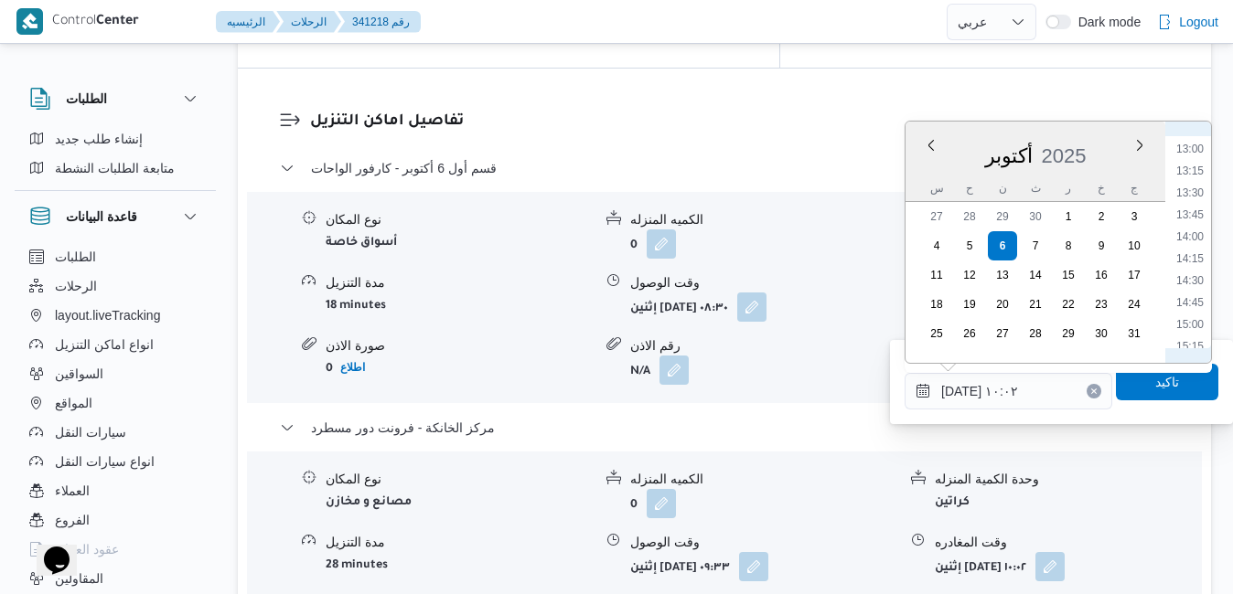
scroll to position [1323, 0]
click at [1191, 308] on li "17:00" at bounding box center [1190, 314] width 42 height 18
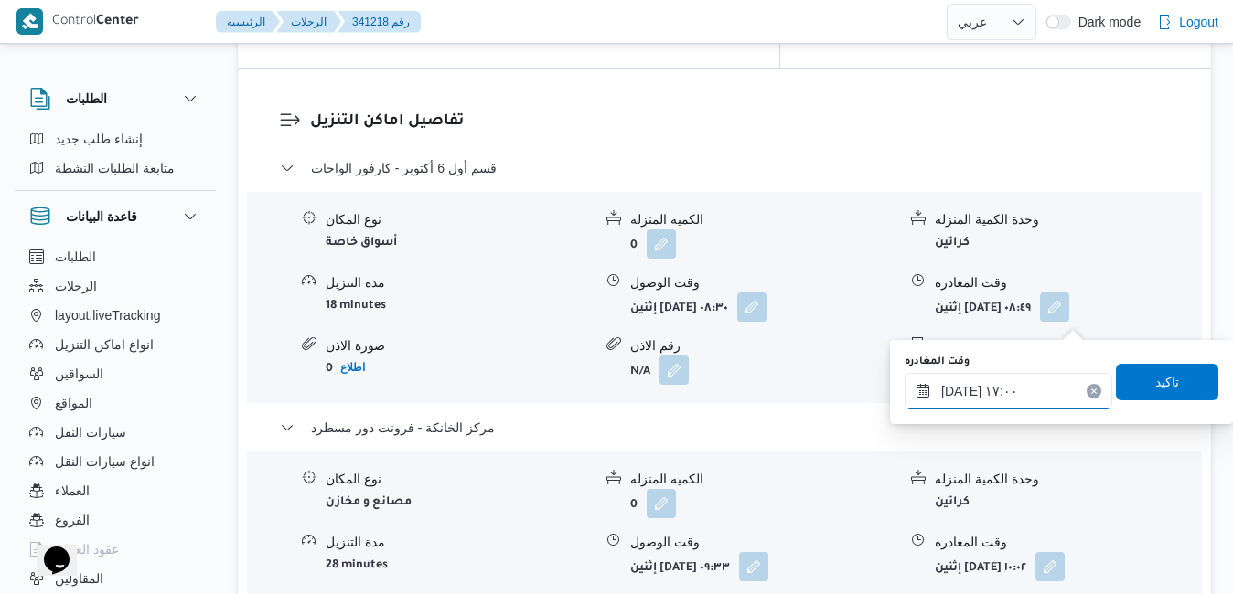
type input "٠٦/١٠/٢٠٢٥ ١٧:٠٠"
click at [1155, 378] on span "تاكيد" at bounding box center [1167, 382] width 24 height 22
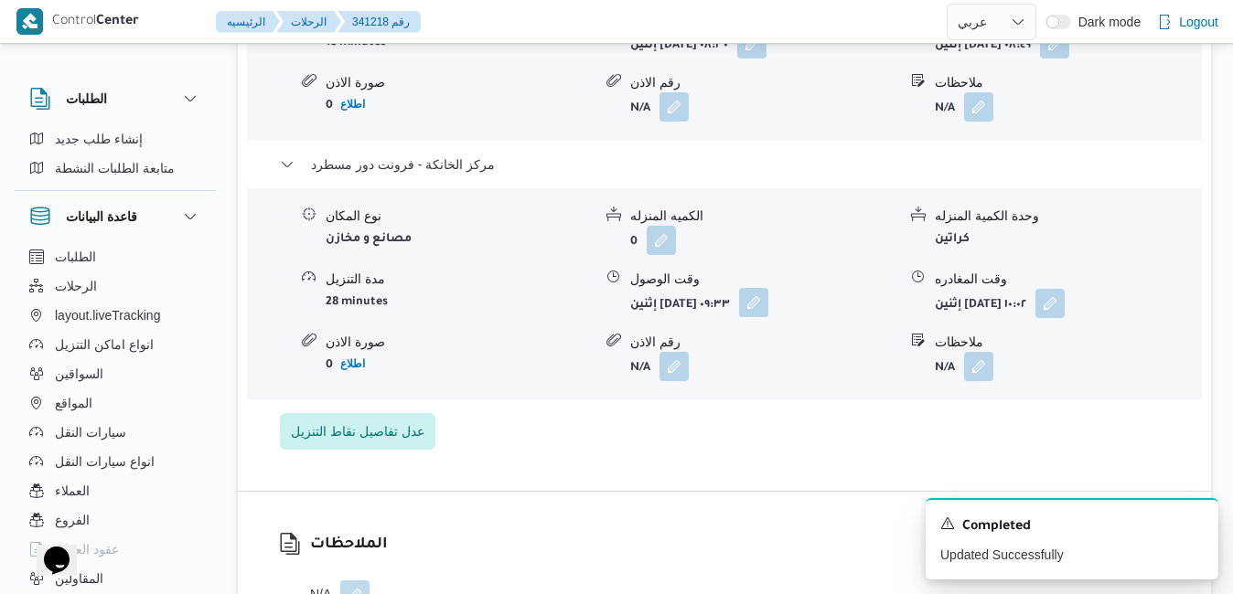
click at [768, 317] on button "button" at bounding box center [753, 302] width 29 height 29
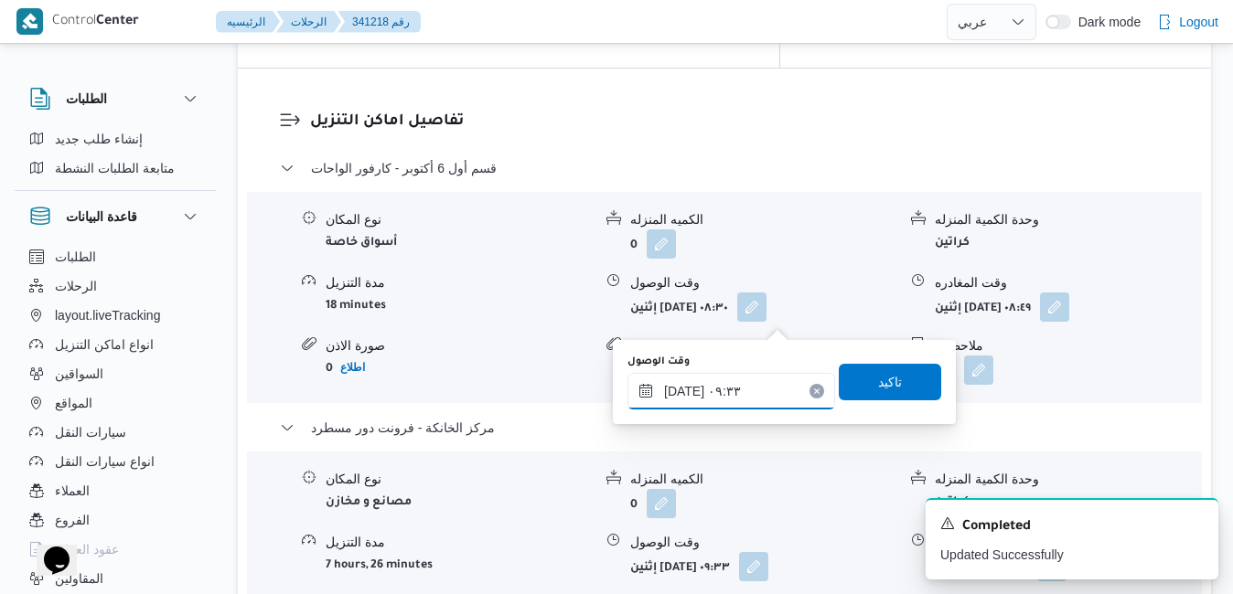
click at [739, 405] on input "٠٦/١٠/٢٠٢٥ ٠٩:٣٣" at bounding box center [731, 391] width 208 height 37
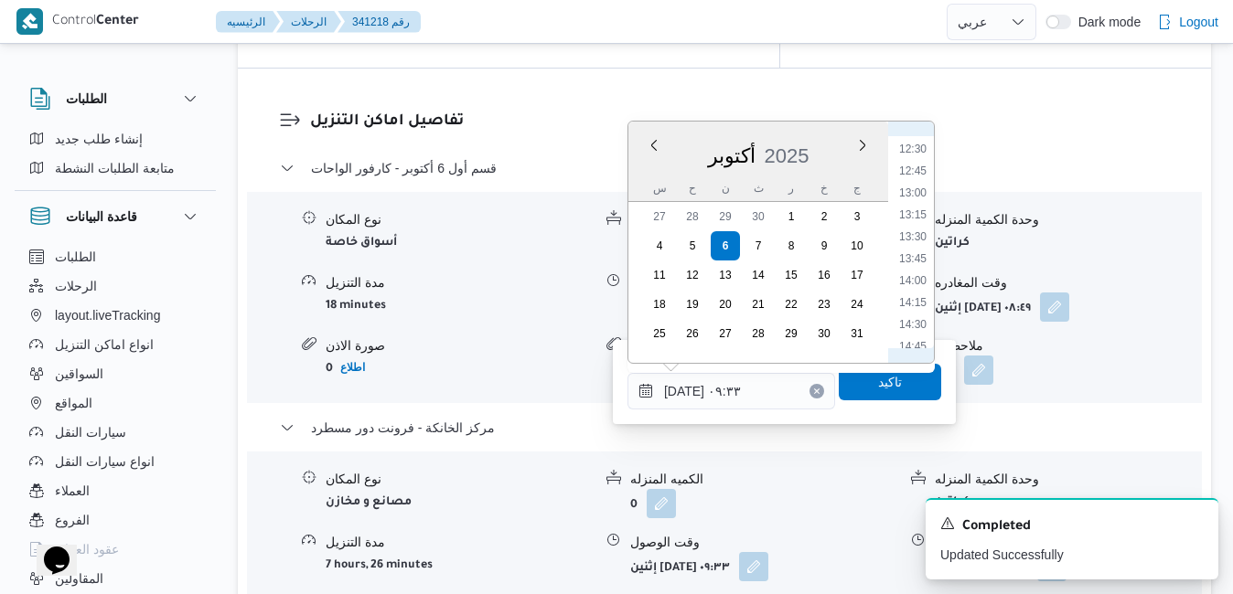
scroll to position [1280, 0]
click at [918, 331] on li "16:45" at bounding box center [913, 336] width 42 height 18
type input "٠٦/١٠/٢٠٢٥ ١٦:٤٥"
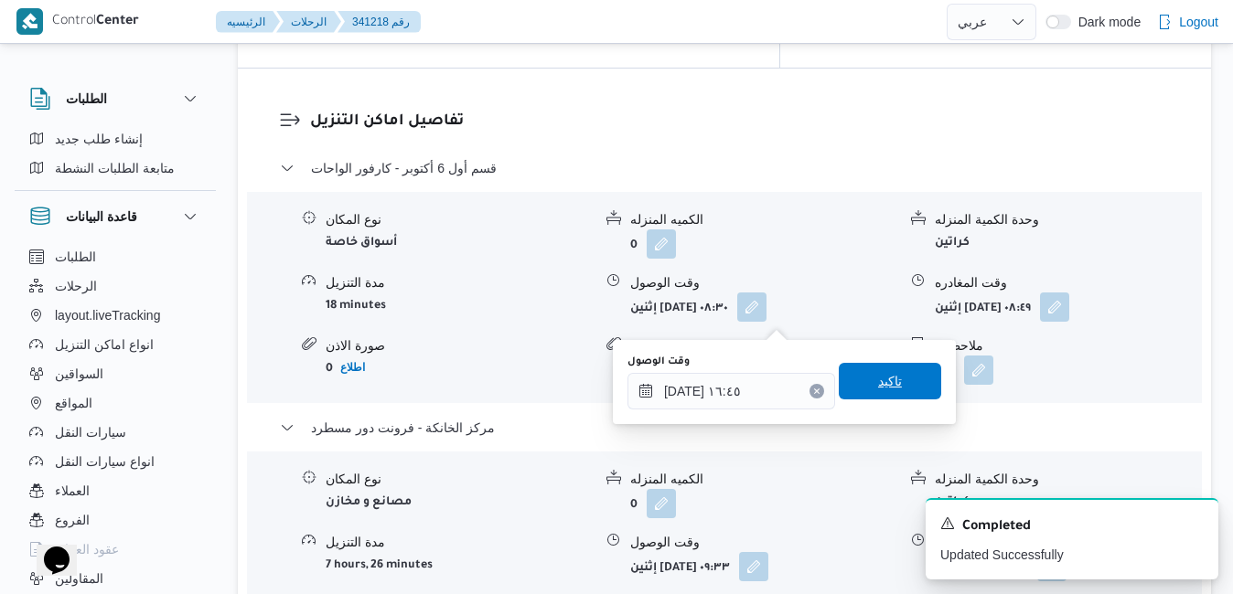
click at [886, 382] on span "تاكيد" at bounding box center [890, 381] width 24 height 22
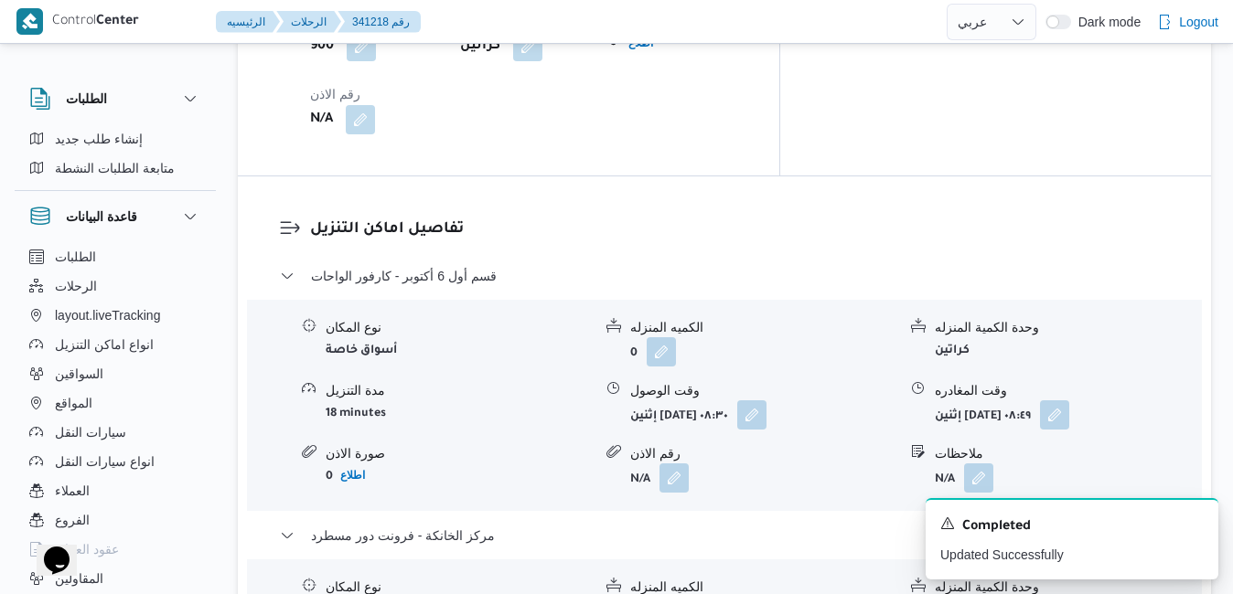
scroll to position [1683, 0]
click at [1194, 519] on icon "Dismiss toast" at bounding box center [1196, 522] width 15 height 15
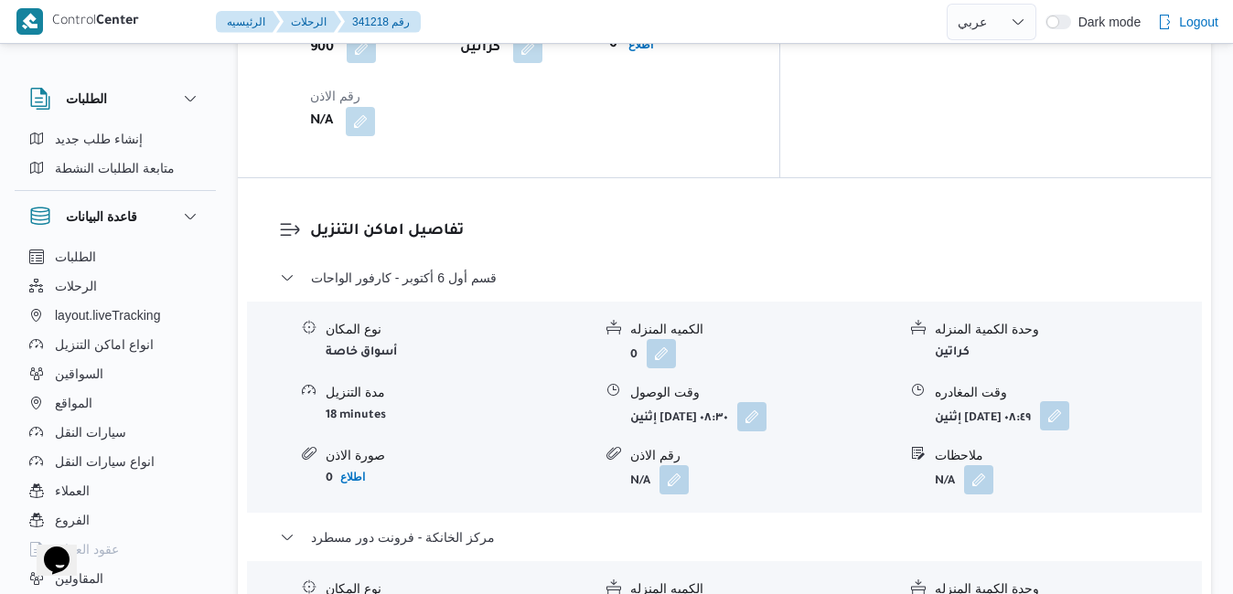
click at [1069, 402] on button "button" at bounding box center [1054, 416] width 29 height 29
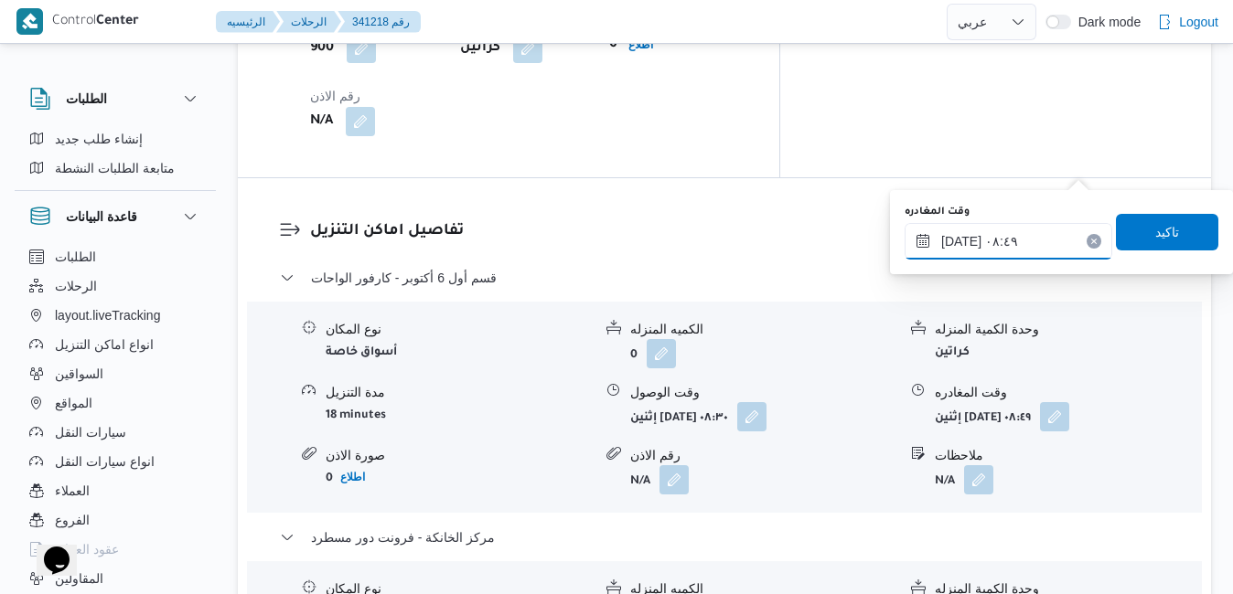
click at [1000, 234] on input "٠٦/١٠/٢٠٢٥ ٠٨:٤٩" at bounding box center [1009, 241] width 208 height 37
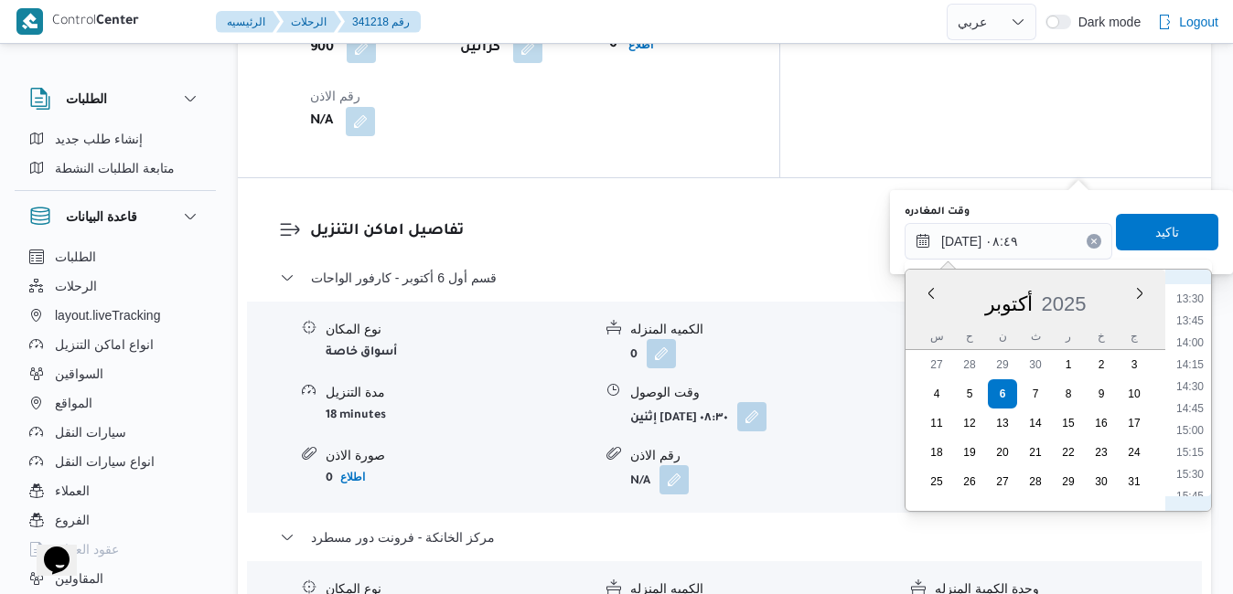
scroll to position [1214, 0]
click at [1204, 461] on li "15:45" at bounding box center [1190, 463] width 42 height 18
type input "٠٦/١٠/٢٠٢٥ ١٥:٤٥"
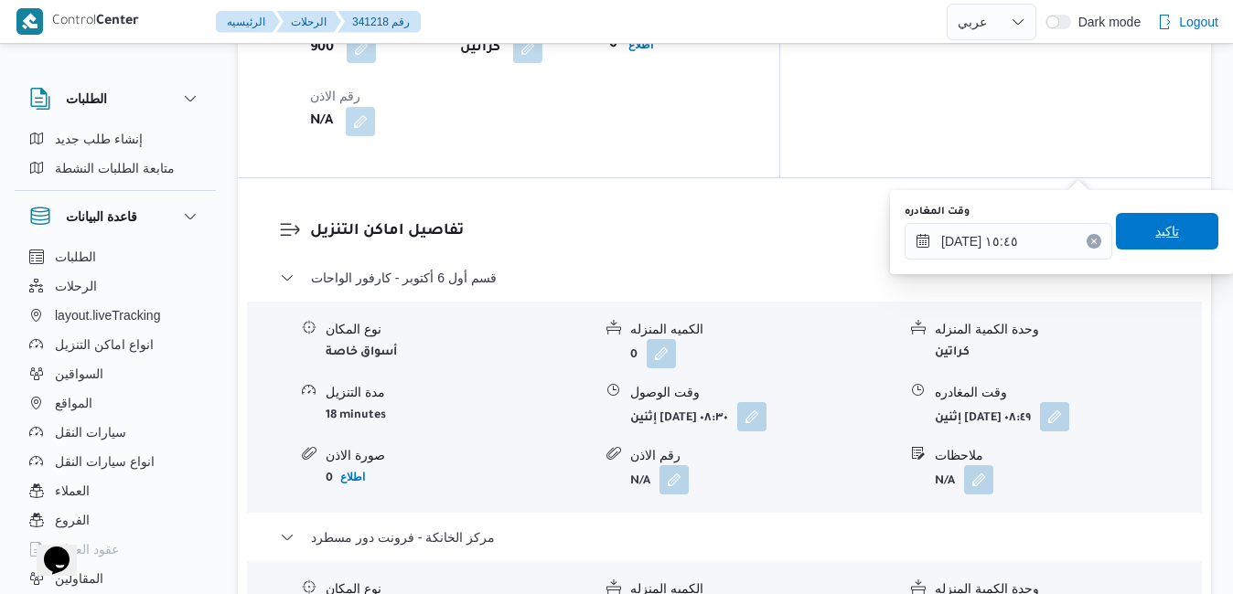
click at [1163, 232] on span "تاكيد" at bounding box center [1167, 231] width 24 height 22
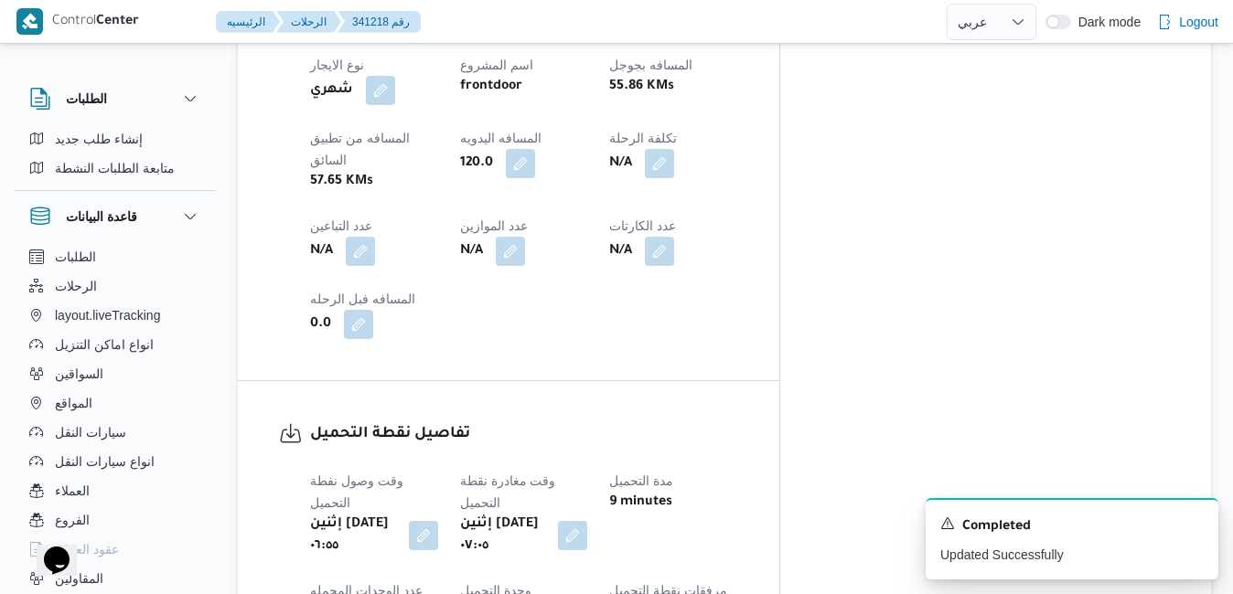
scroll to position [0, 0]
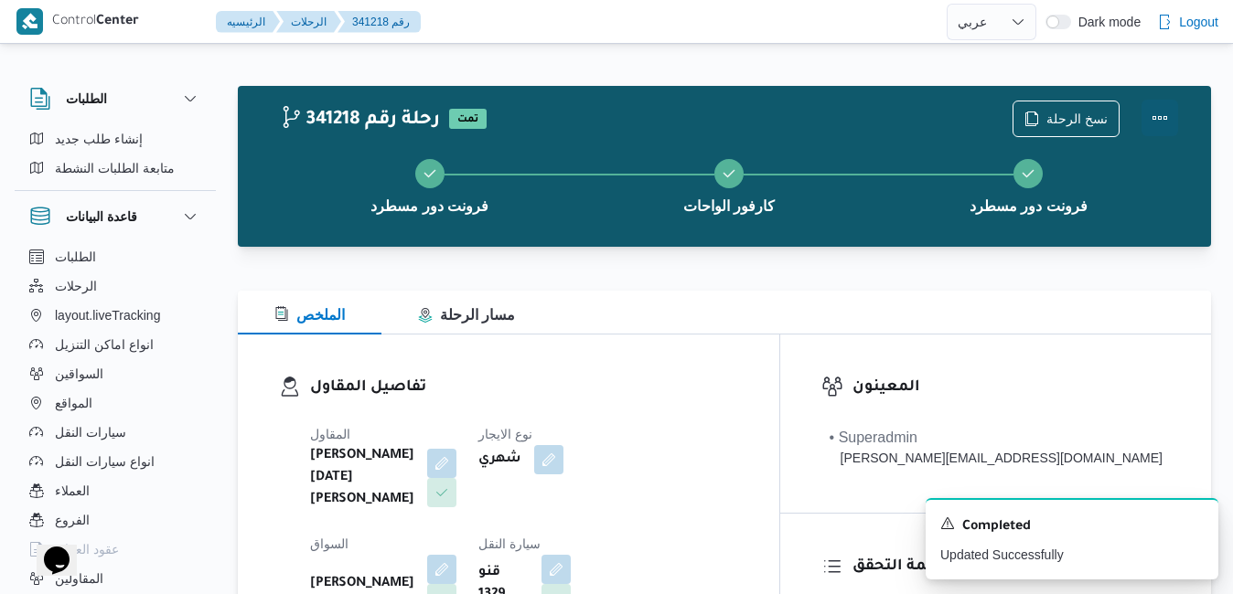
click at [1155, 117] on button "Actions" at bounding box center [1159, 118] width 37 height 37
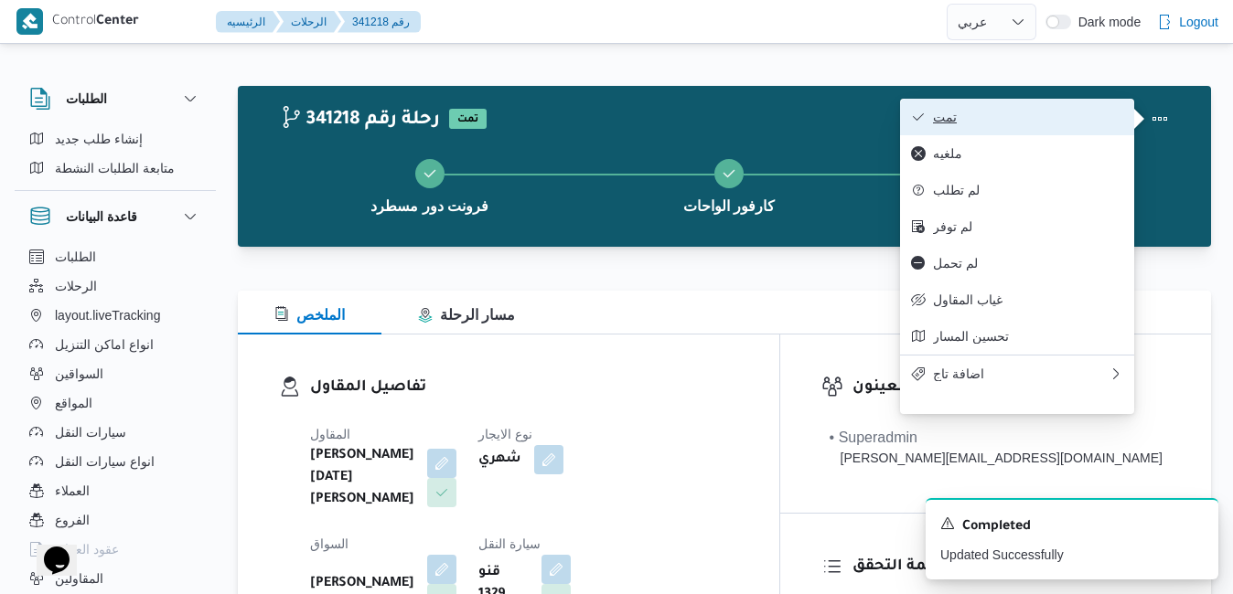
click at [1070, 115] on span "تمت" at bounding box center [1028, 117] width 190 height 15
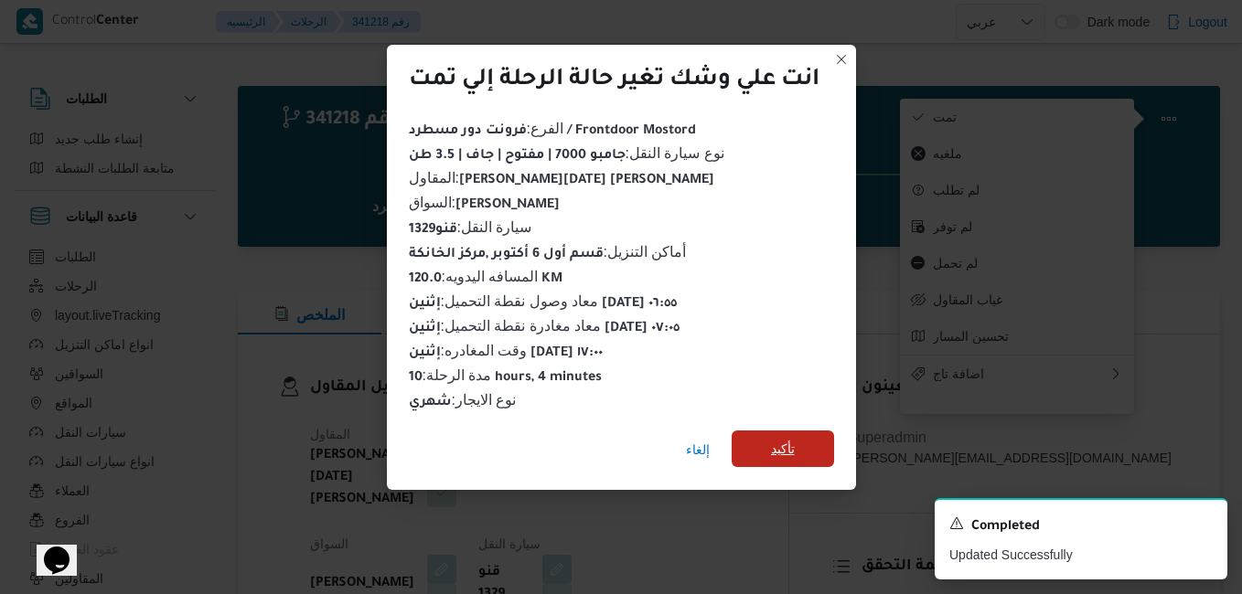
click at [786, 442] on span "تأكيد" at bounding box center [783, 449] width 24 height 22
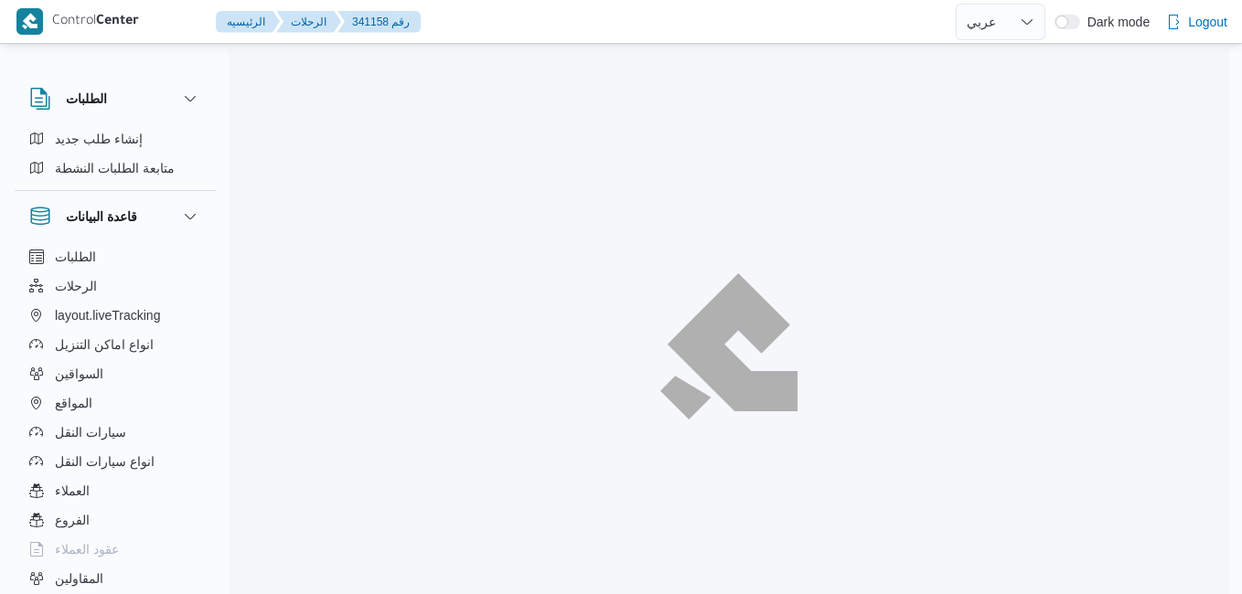
select select "ar"
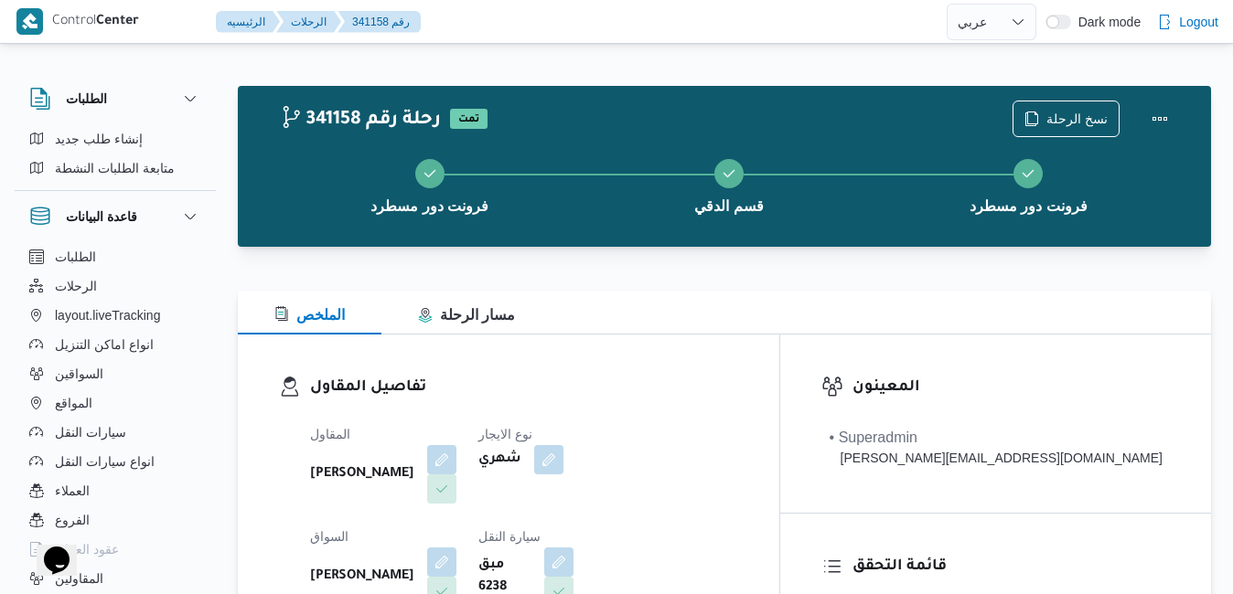
click at [855, 283] on div at bounding box center [724, 280] width 973 height 22
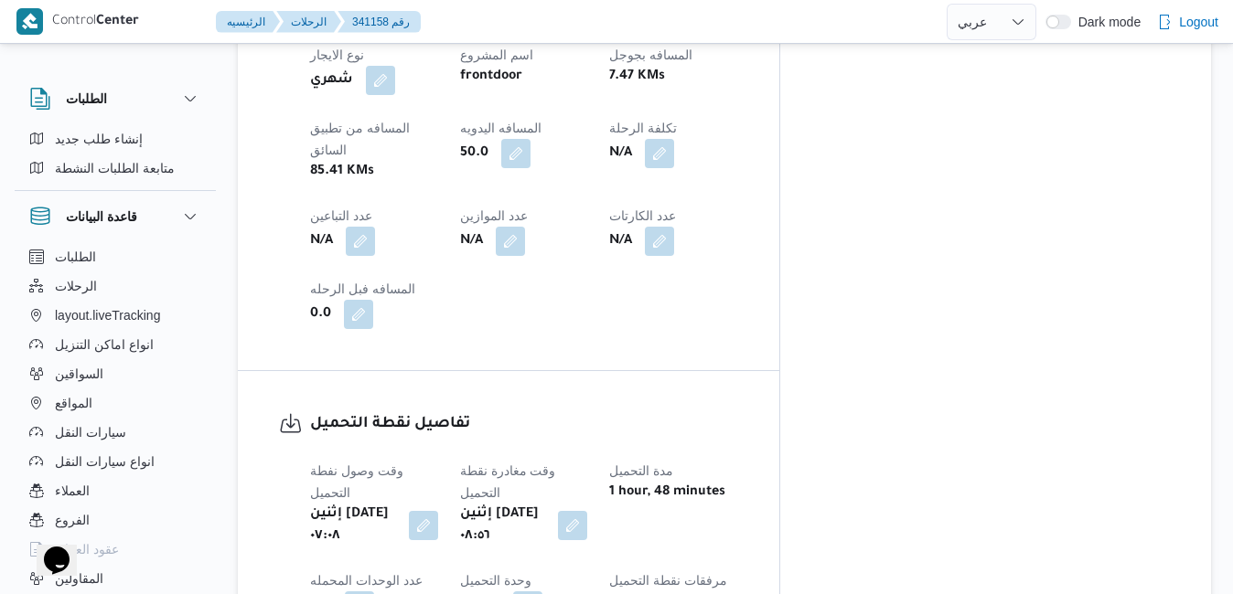
scroll to position [1069, 0]
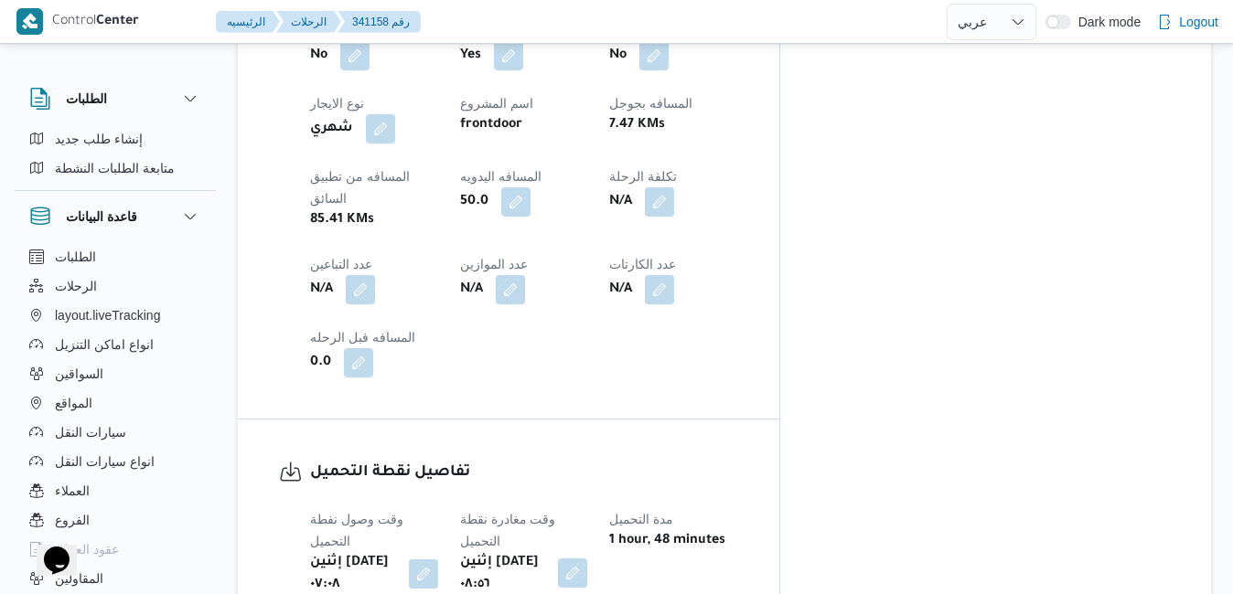
click at [587, 559] on button "button" at bounding box center [572, 573] width 29 height 29
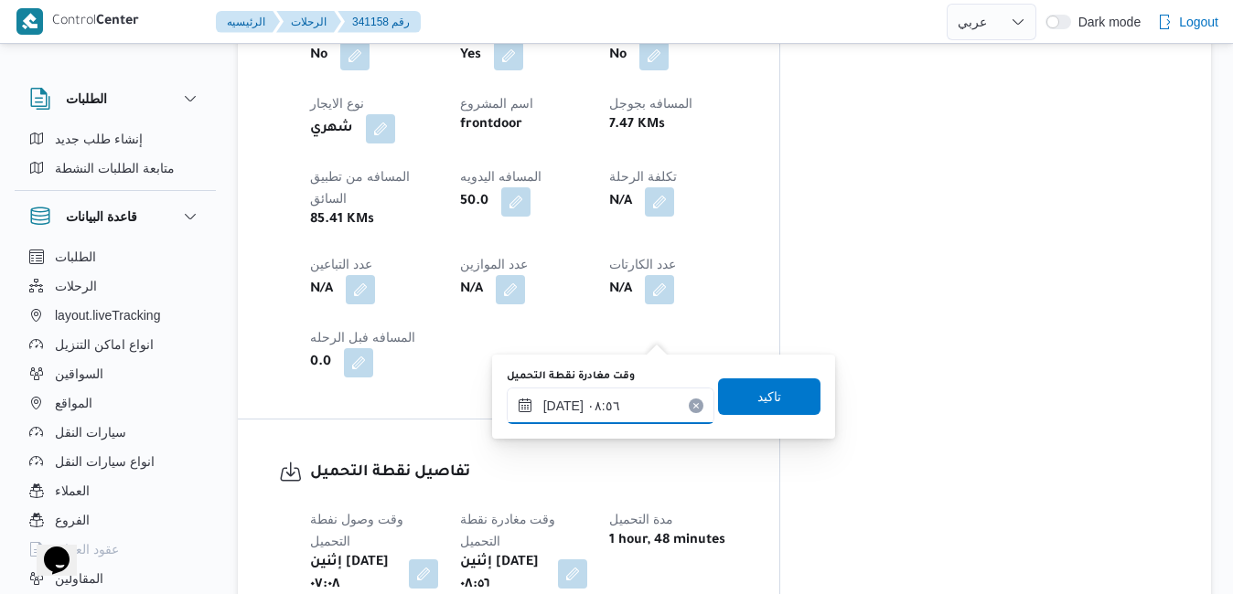
click at [605, 402] on input "٠٦/١٠/٢٠٢٥ ٠٨:٥٦" at bounding box center [611, 406] width 208 height 37
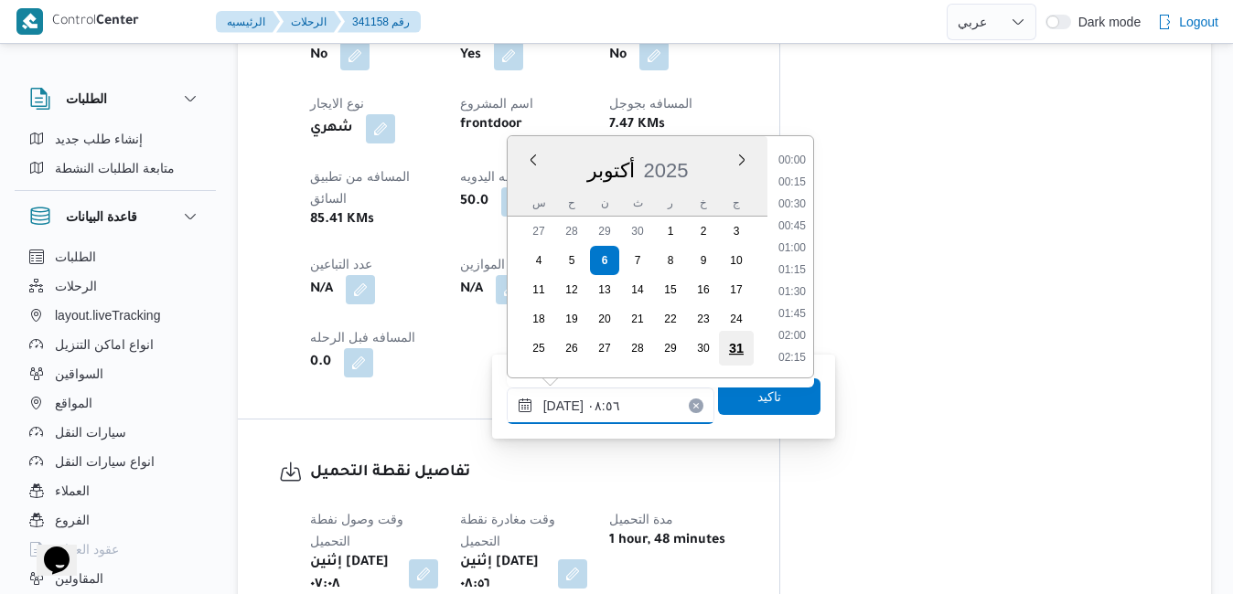
scroll to position [657, 0]
click at [788, 187] on li "07:45" at bounding box center [792, 184] width 42 height 18
type input "٠٦/١٠/٢٠٢٥ ٠٧:٤٥"
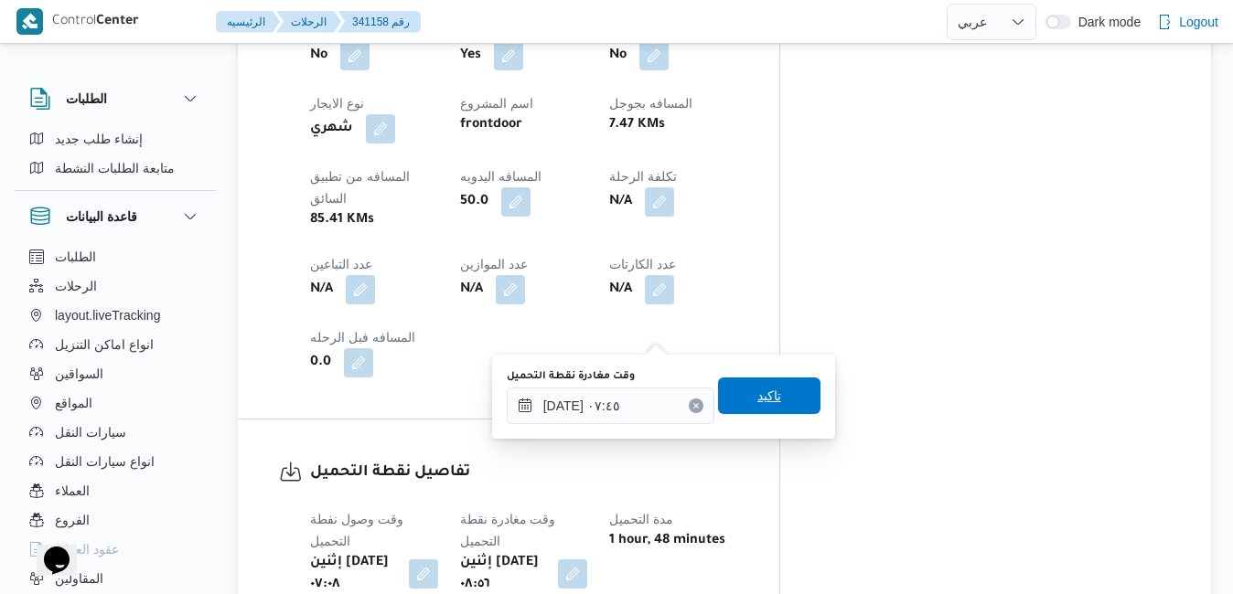
click at [757, 395] on span "تاكيد" at bounding box center [769, 396] width 24 height 22
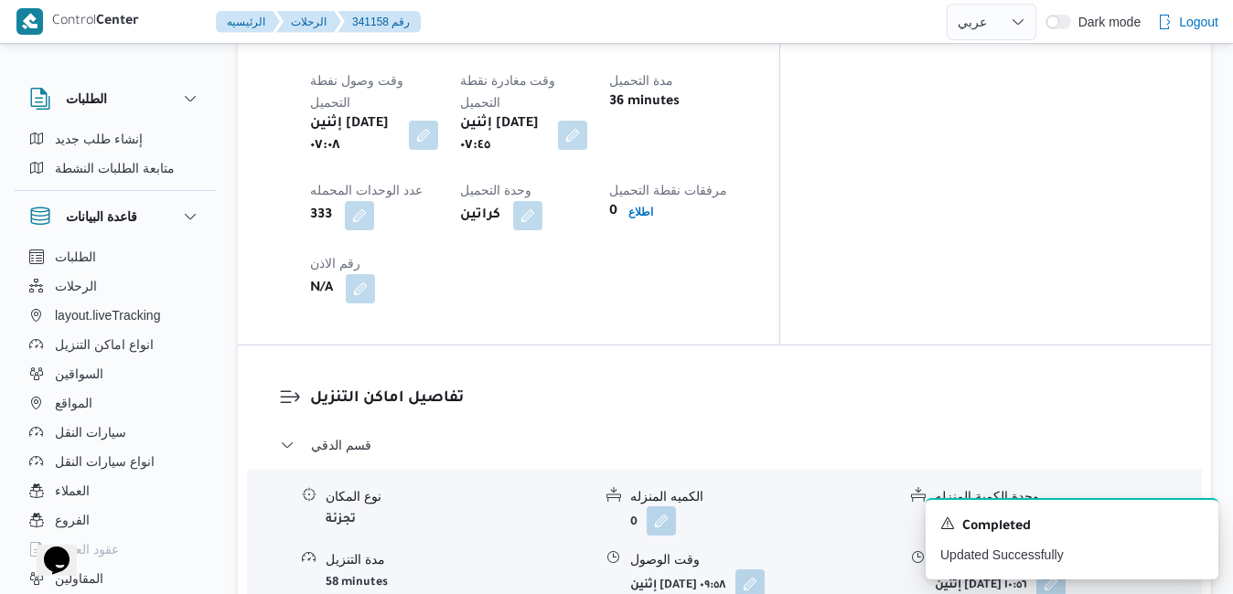
scroll to position [1545, 0]
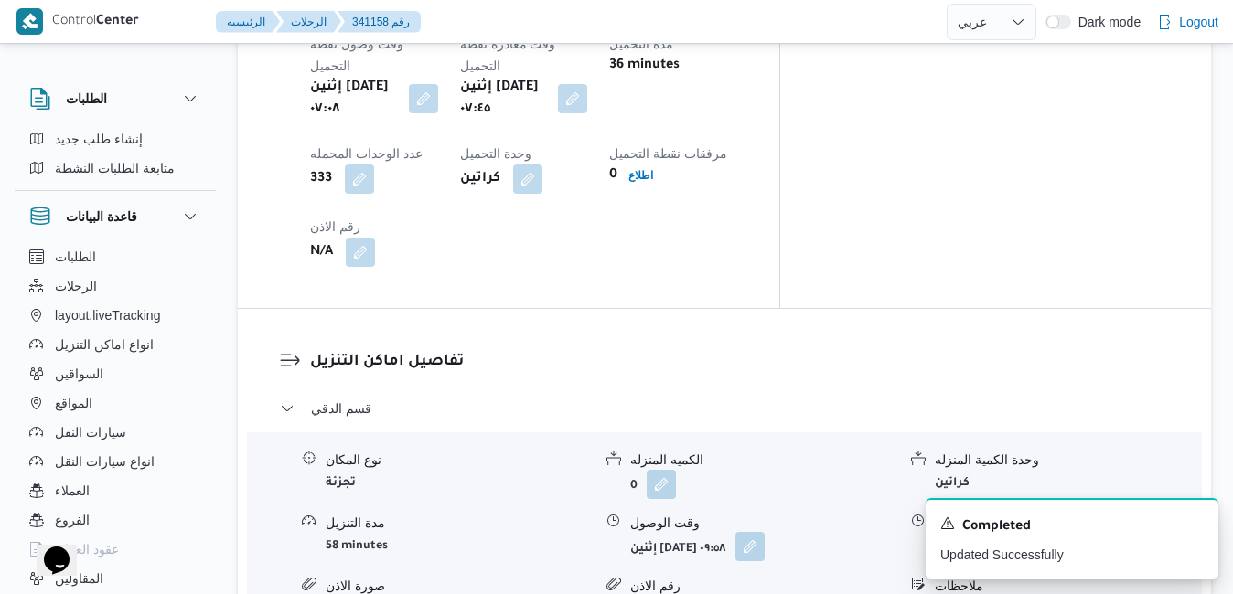
click at [765, 532] on button "button" at bounding box center [749, 546] width 29 height 29
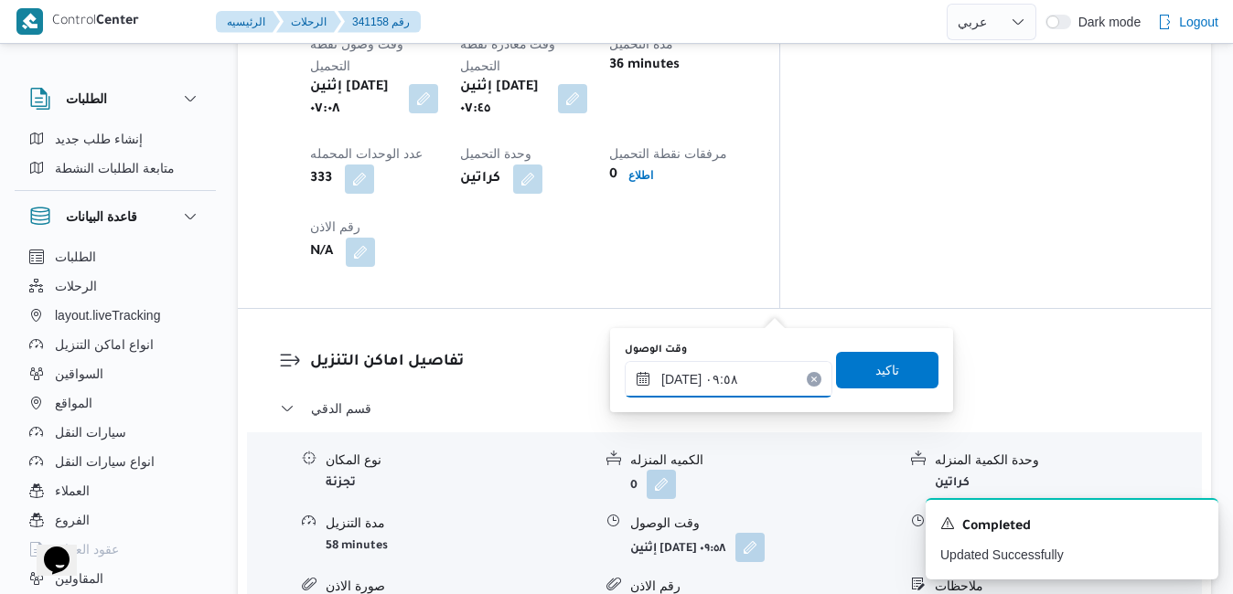
click at [703, 374] on input "٠٦/١٠/٢٠٢٥ ٠٩:٥٨" at bounding box center [729, 379] width 208 height 37
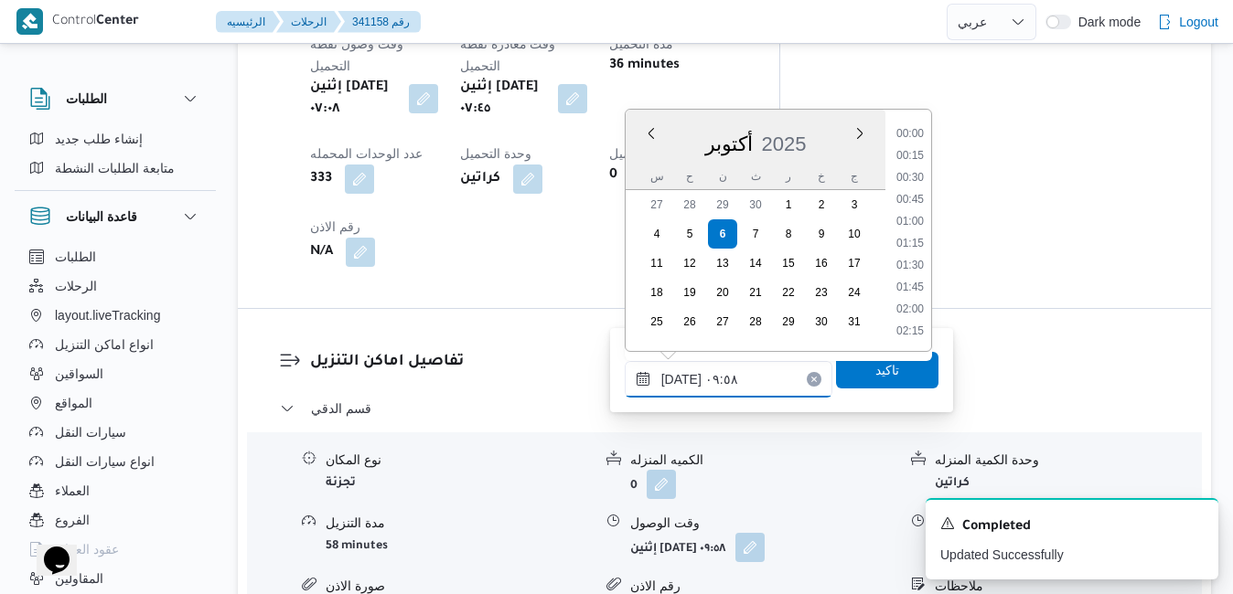
scroll to position [744, 0]
click at [904, 161] on li "08:45" at bounding box center [910, 157] width 42 height 18
type input "٠٦/١٠/٢٠٢٥ ٠٨:٤٥"
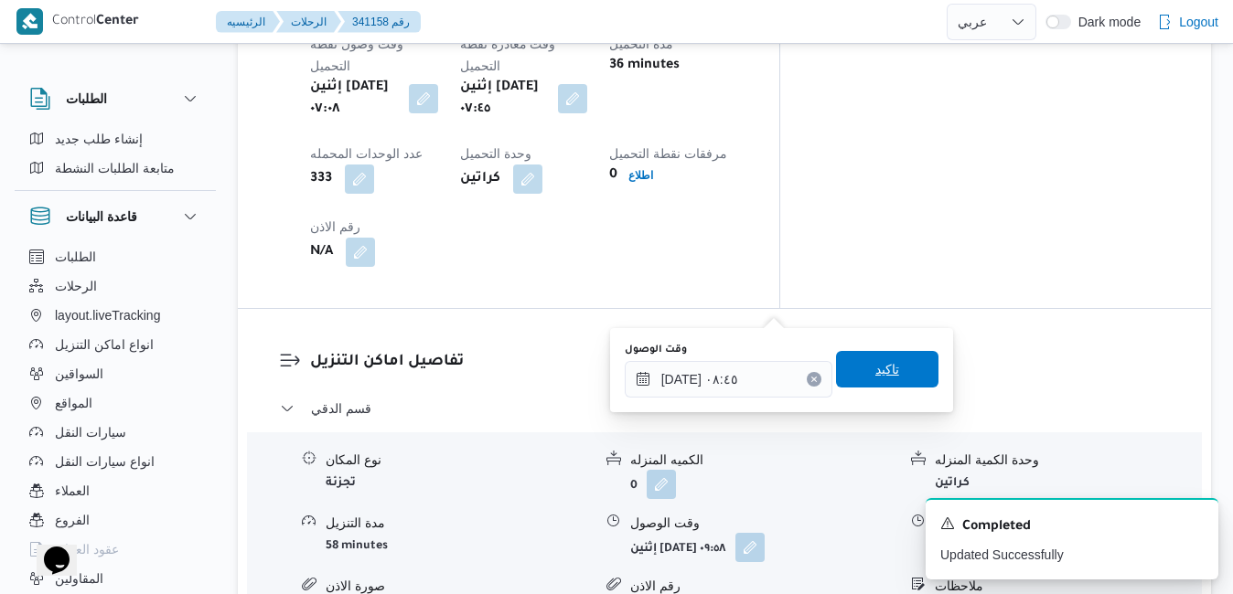
click at [847, 377] on span "تاكيد" at bounding box center [887, 369] width 102 height 37
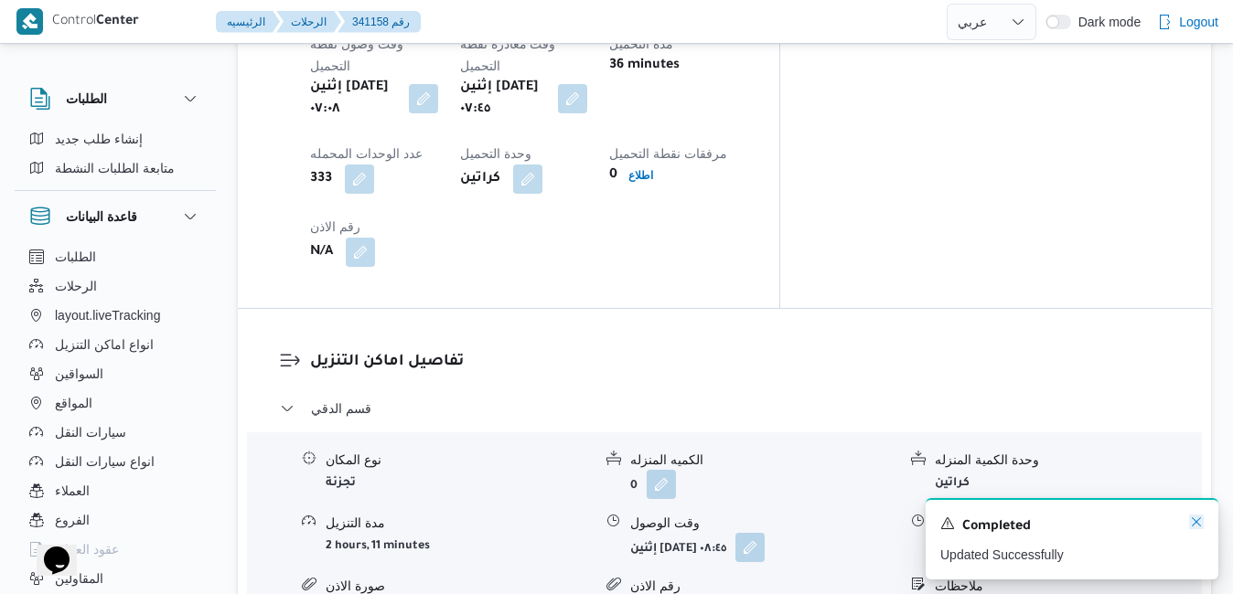
click at [1193, 519] on icon "Dismiss toast" at bounding box center [1196, 522] width 15 height 15
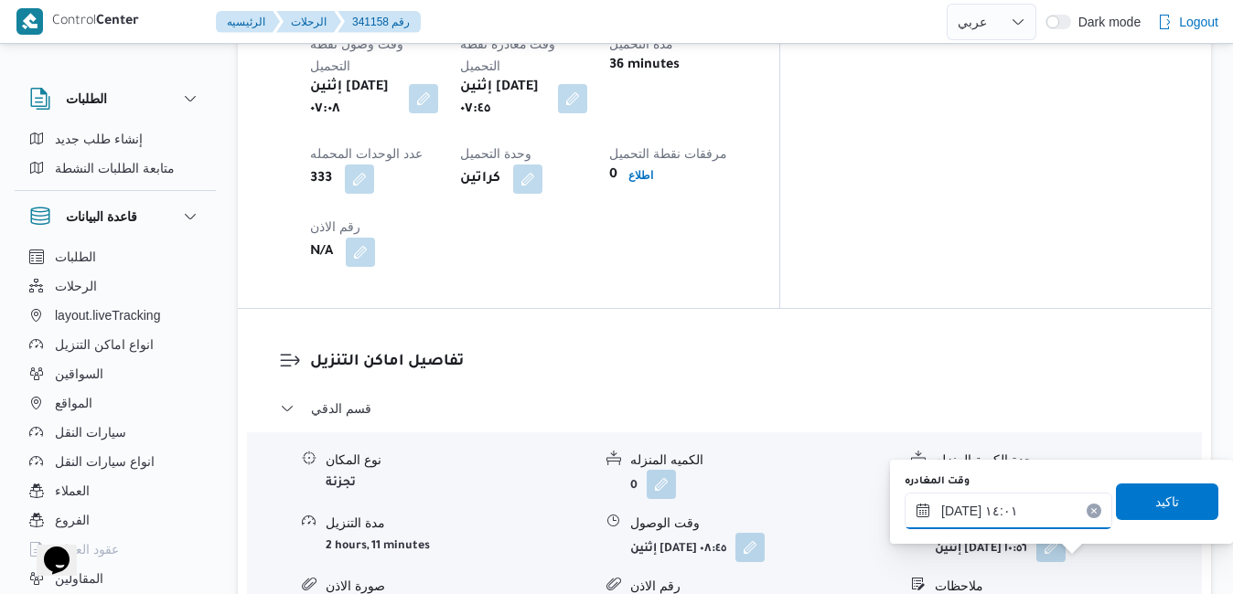
click at [1052, 522] on input "٠٦/١٠/٢٠٢٥ ١٤:٠١" at bounding box center [1009, 511] width 208 height 37
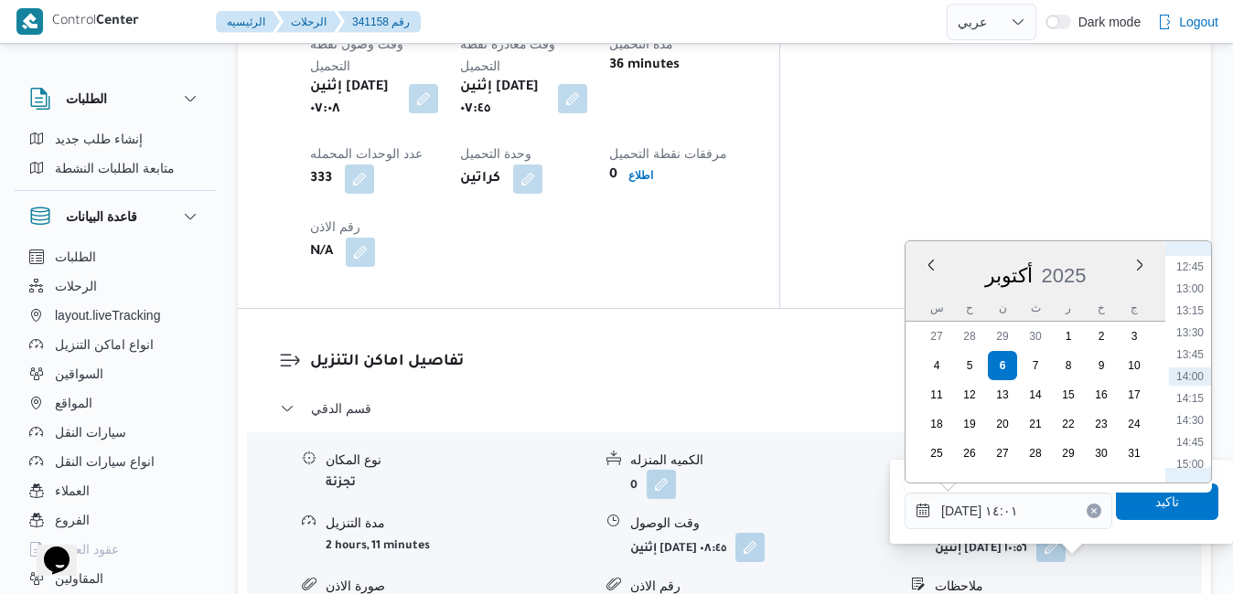
scroll to position [1303, 0]
click at [1190, 428] on li "16:45" at bounding box center [1190, 432] width 42 height 18
type input "٠٦/١٠/٢٠٢٥ ١٦:٤٥"
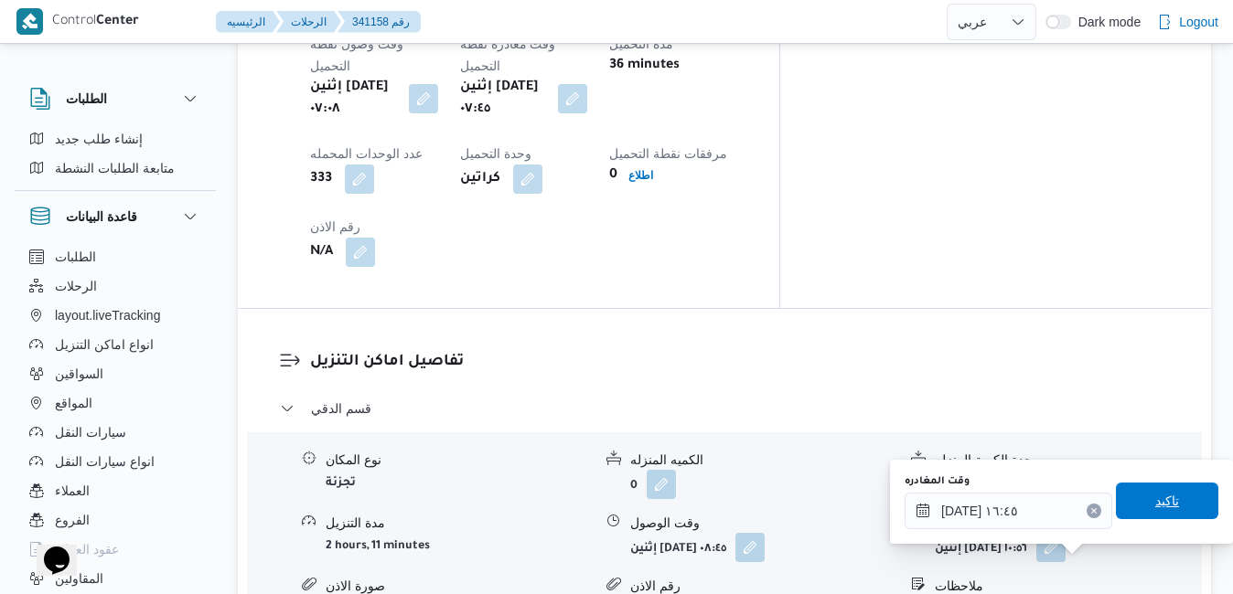
click at [1155, 512] on span "تاكيد" at bounding box center [1167, 501] width 24 height 22
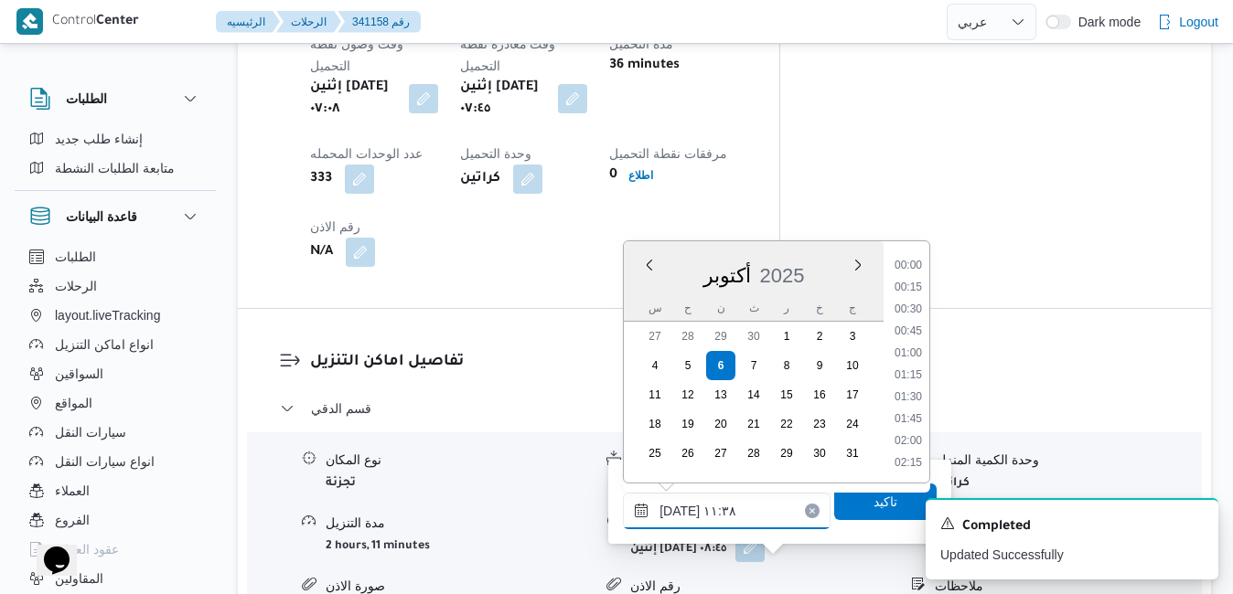
click at [724, 499] on input "٠٦/١٠/٢٠٢٥ ١١:٣٨" at bounding box center [727, 511] width 208 height 37
click at [909, 446] on li "16:30" at bounding box center [908, 444] width 42 height 18
type input "[DATE] ١٦:٣٠"
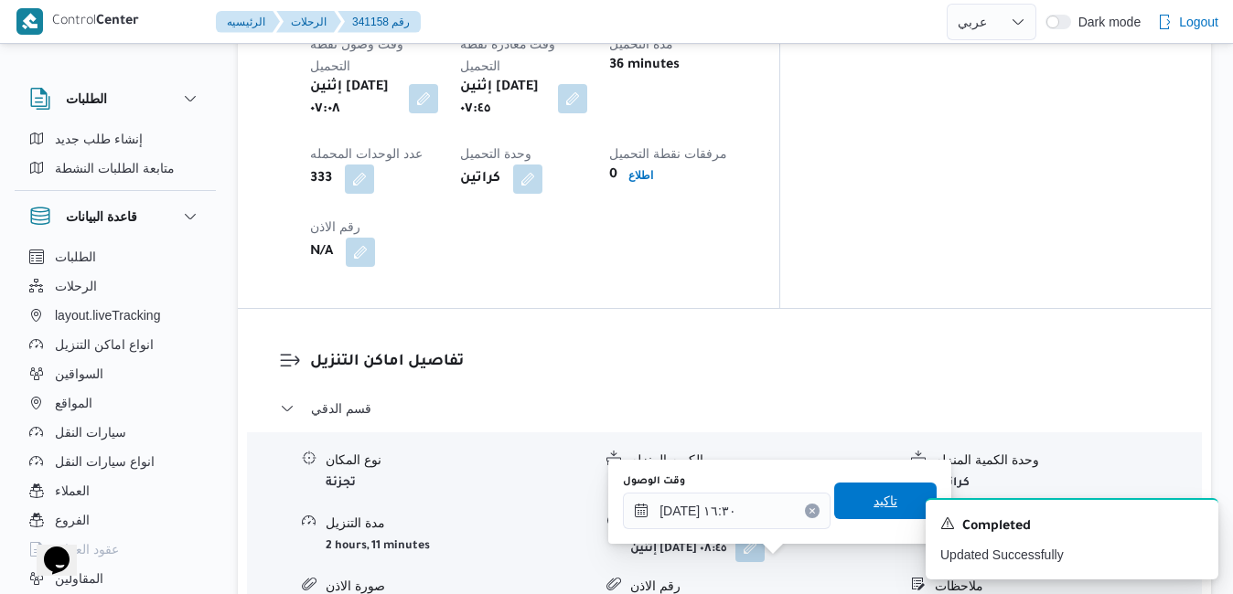
click at [843, 503] on span "تاكيد" at bounding box center [885, 501] width 102 height 37
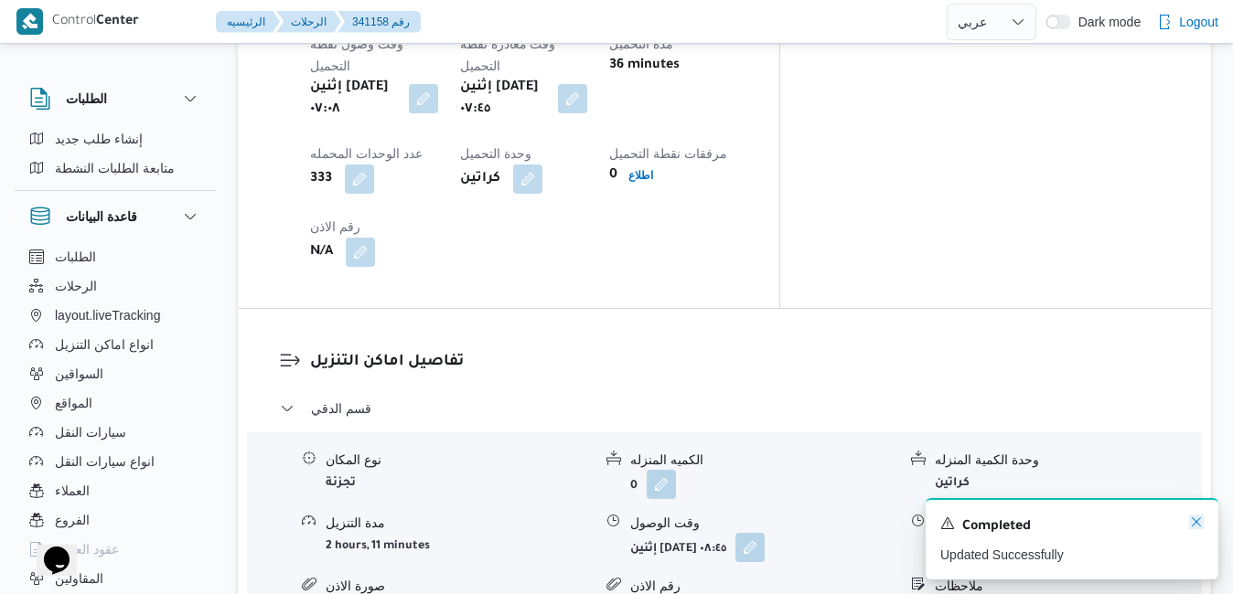
click at [1195, 520] on icon "Dismiss toast" at bounding box center [1196, 522] width 15 height 15
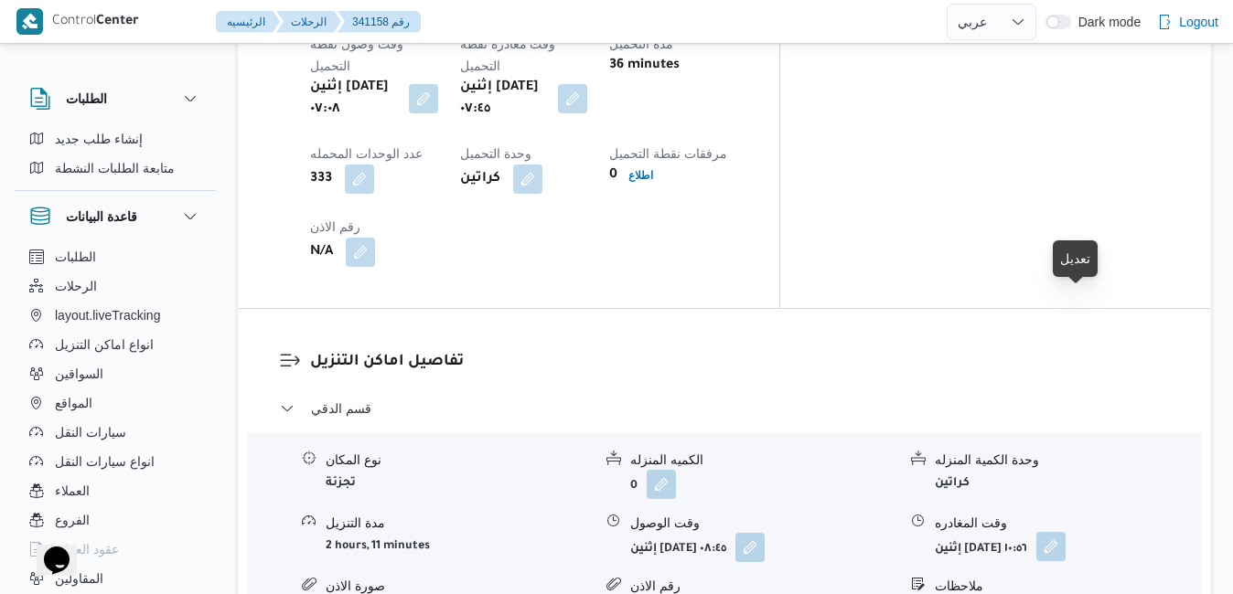
click at [1066, 532] on button "button" at bounding box center [1050, 546] width 29 height 29
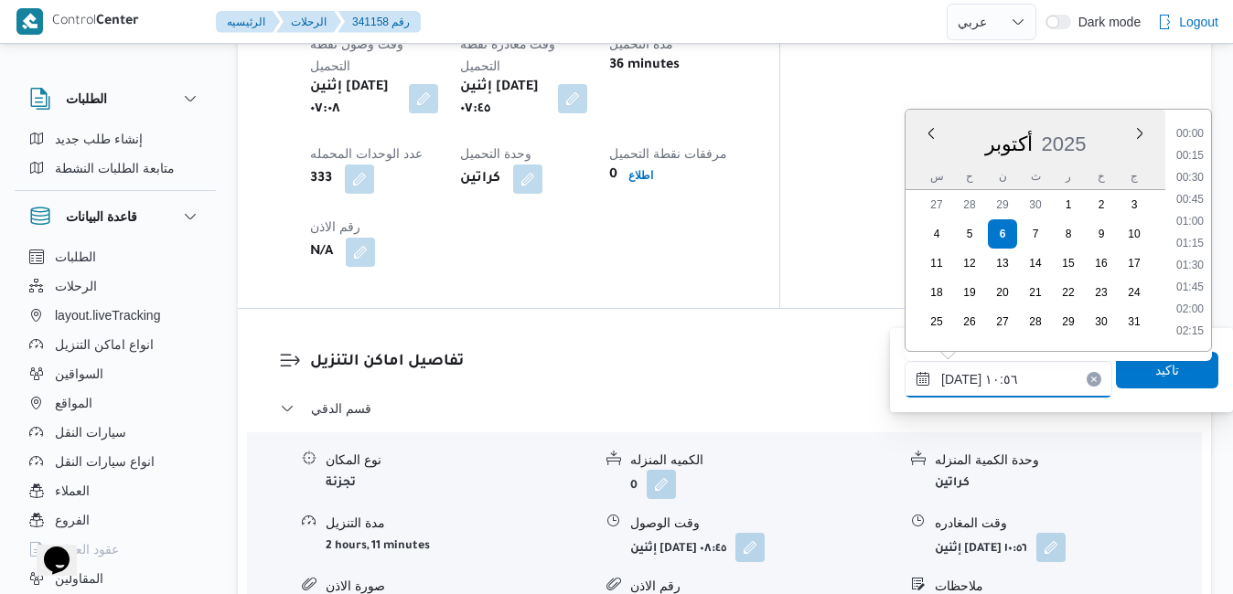
click at [996, 383] on input "٠٦/١٠/٢٠٢٥ ١٠:٥٦" at bounding box center [1009, 379] width 208 height 37
click at [1194, 314] on li "15:45" at bounding box center [1190, 313] width 42 height 18
type input "٠٦/١٠/٢٠٢٥ ١٥:٤٥"
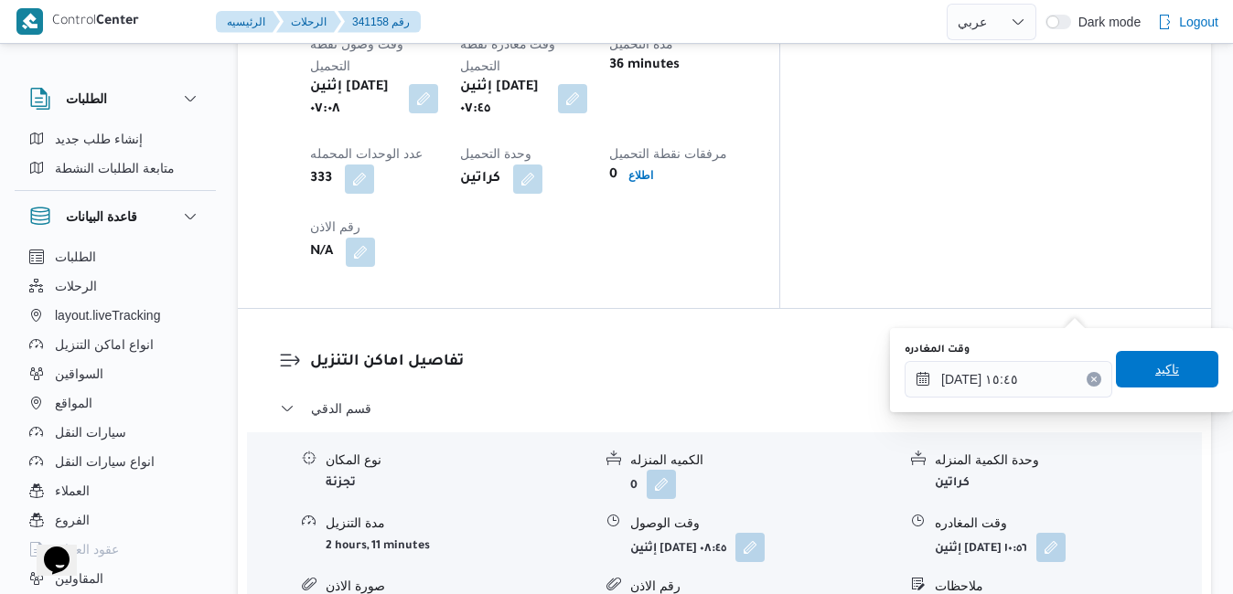
click at [1155, 368] on span "تاكيد" at bounding box center [1167, 370] width 24 height 22
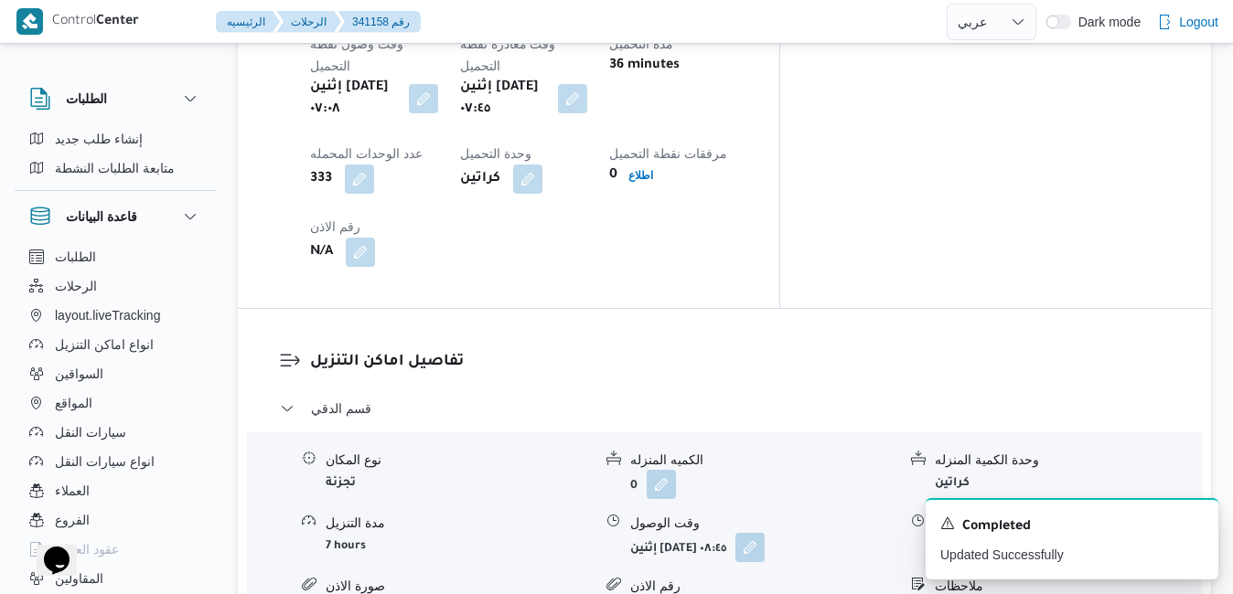
scroll to position [0, 0]
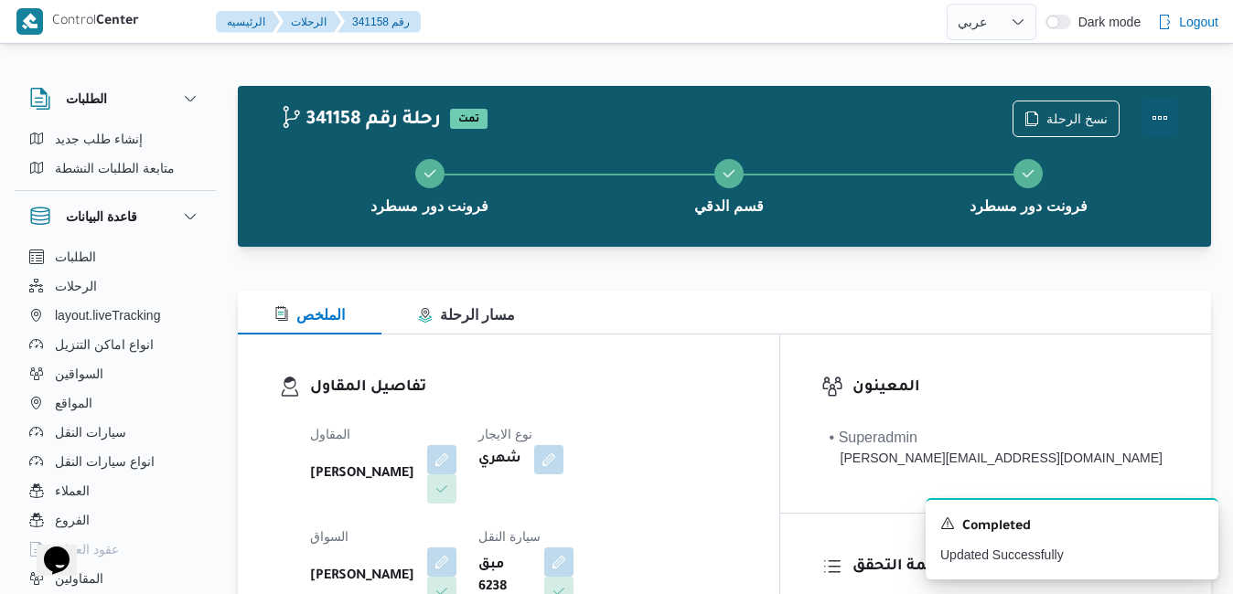
click at [1162, 120] on button "Actions" at bounding box center [1159, 118] width 37 height 37
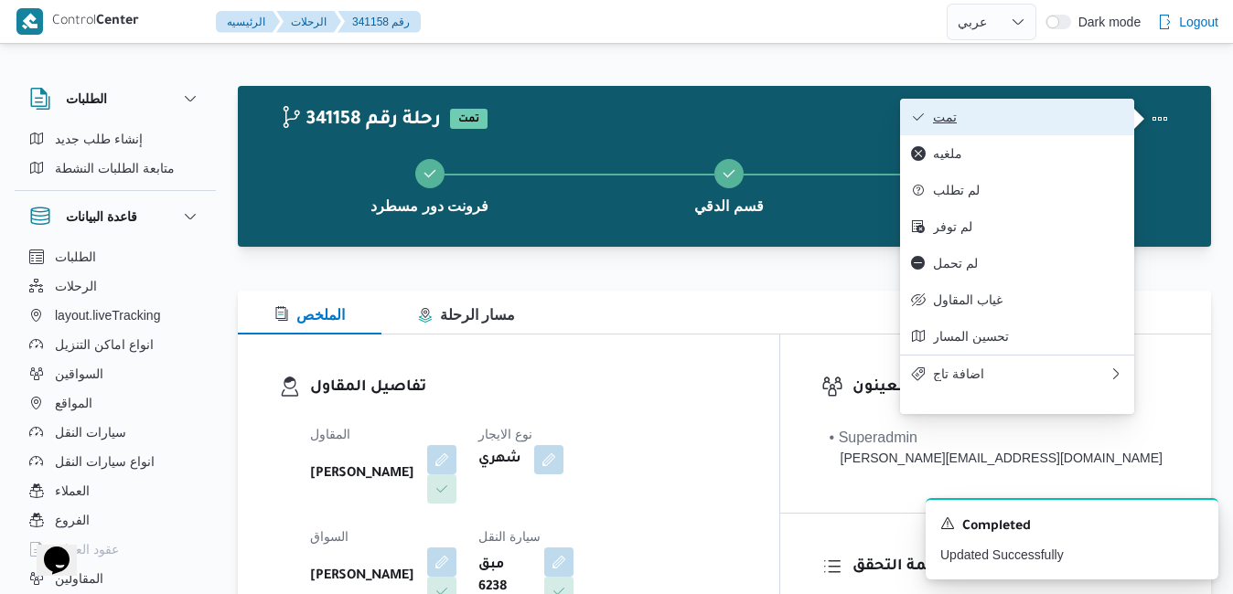
click at [1095, 122] on span "تمت" at bounding box center [1028, 117] width 190 height 15
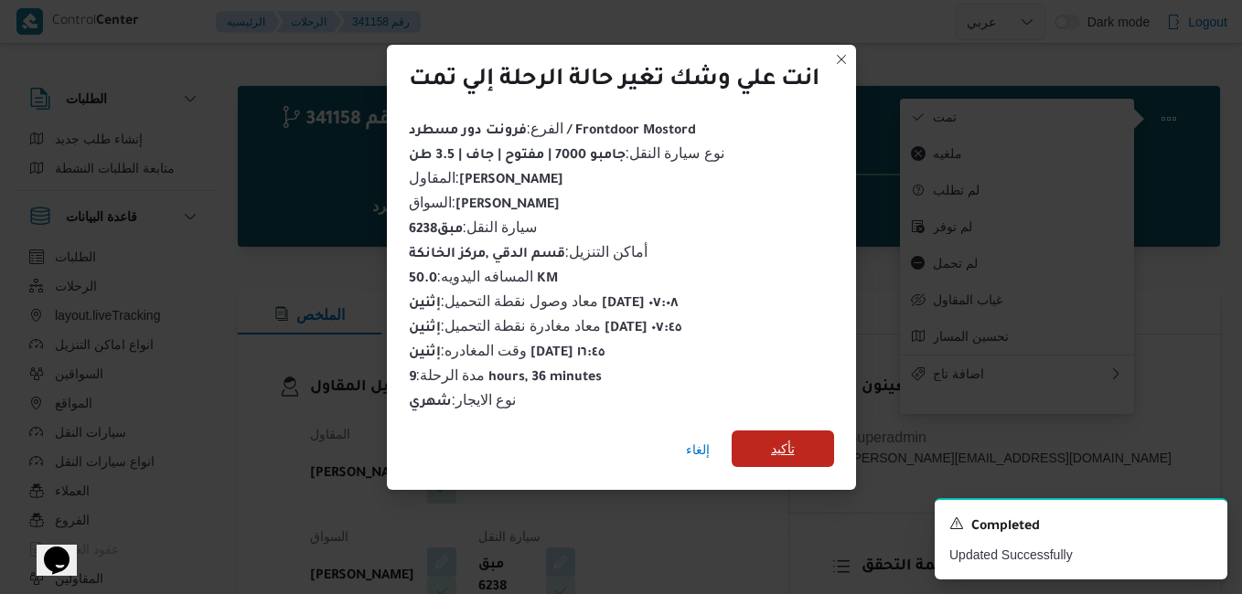
click at [795, 438] on span "تأكيد" at bounding box center [783, 449] width 24 height 22
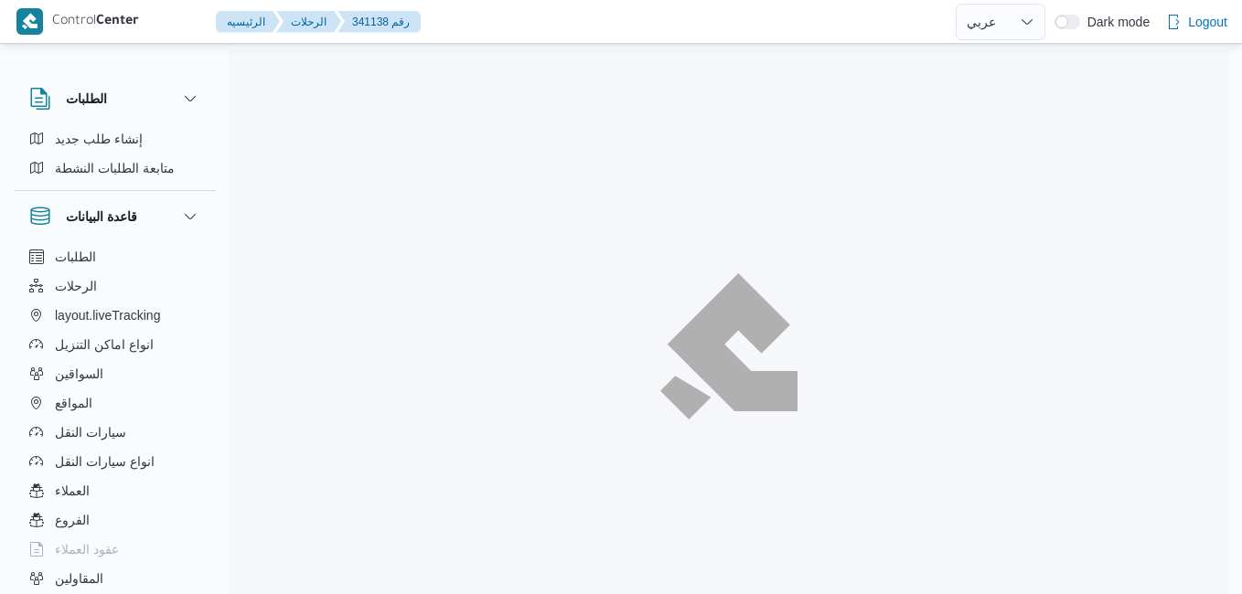
select select "ar"
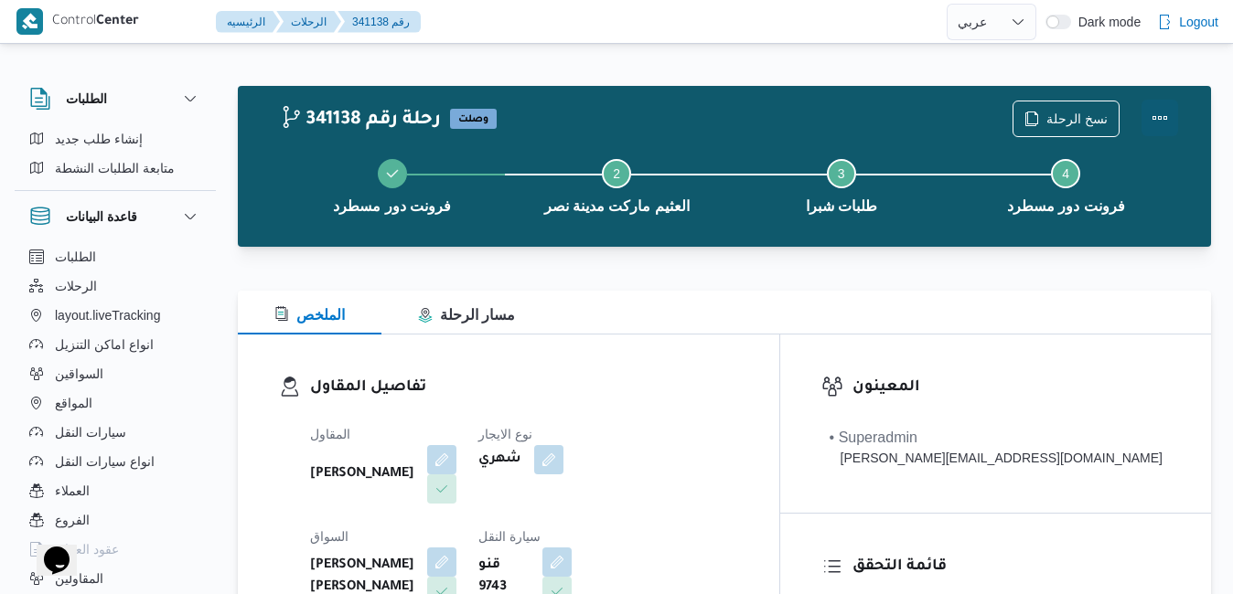
click at [1157, 110] on button "Actions" at bounding box center [1159, 118] width 37 height 37
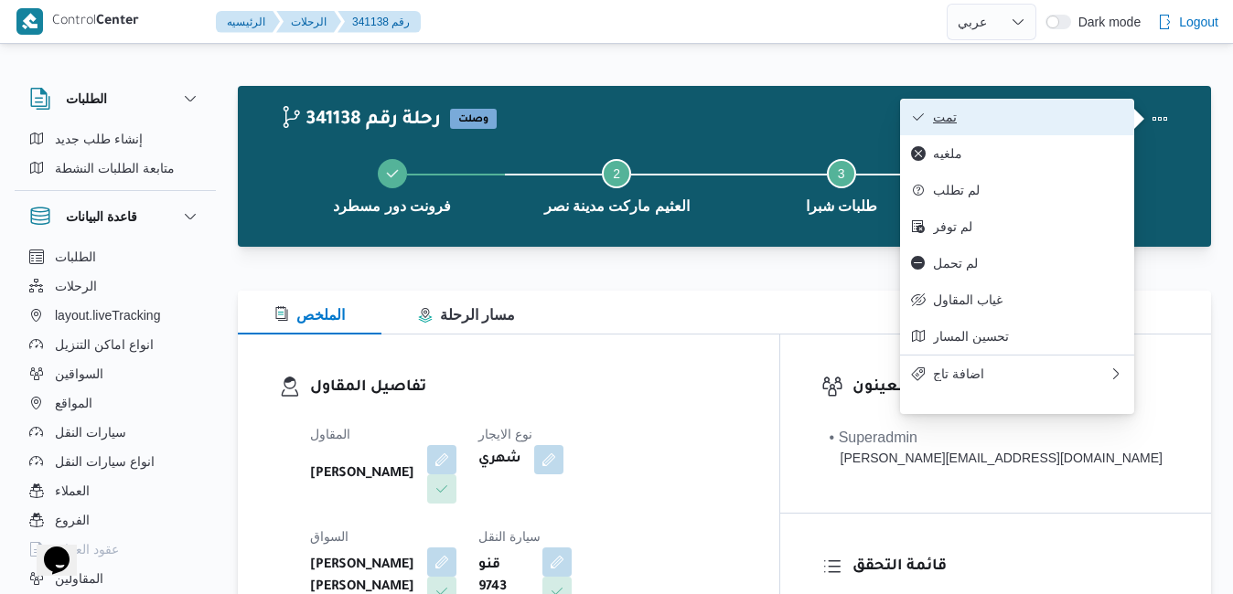
click at [1094, 113] on span "تمت" at bounding box center [1028, 117] width 190 height 15
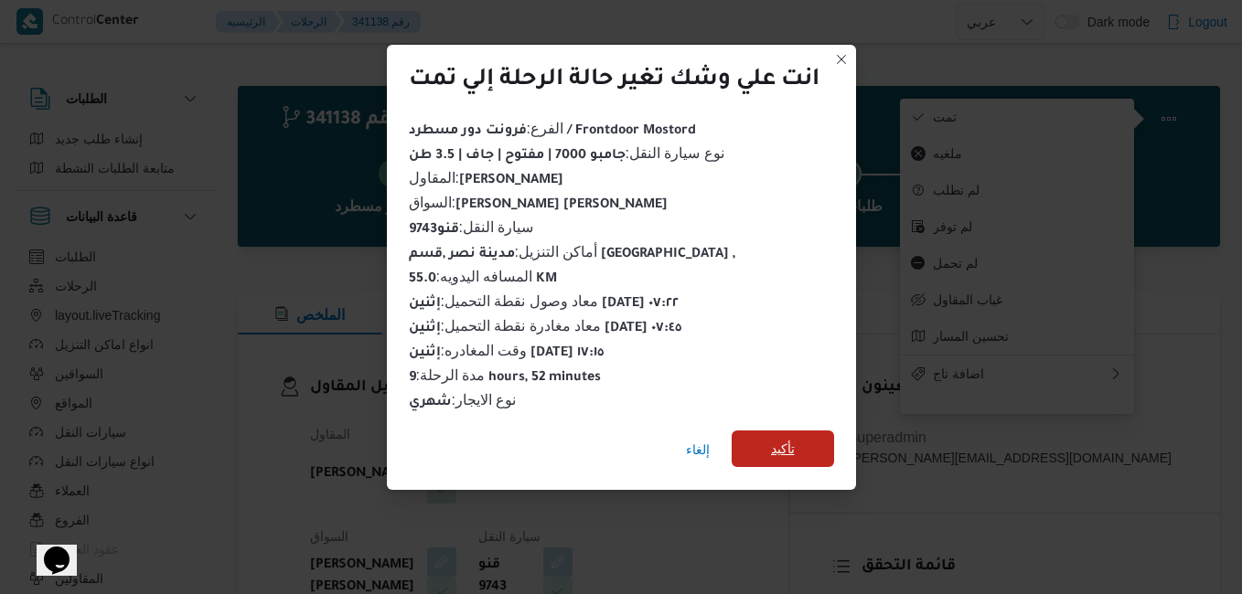
click at [805, 434] on span "تأكيد" at bounding box center [783, 449] width 102 height 37
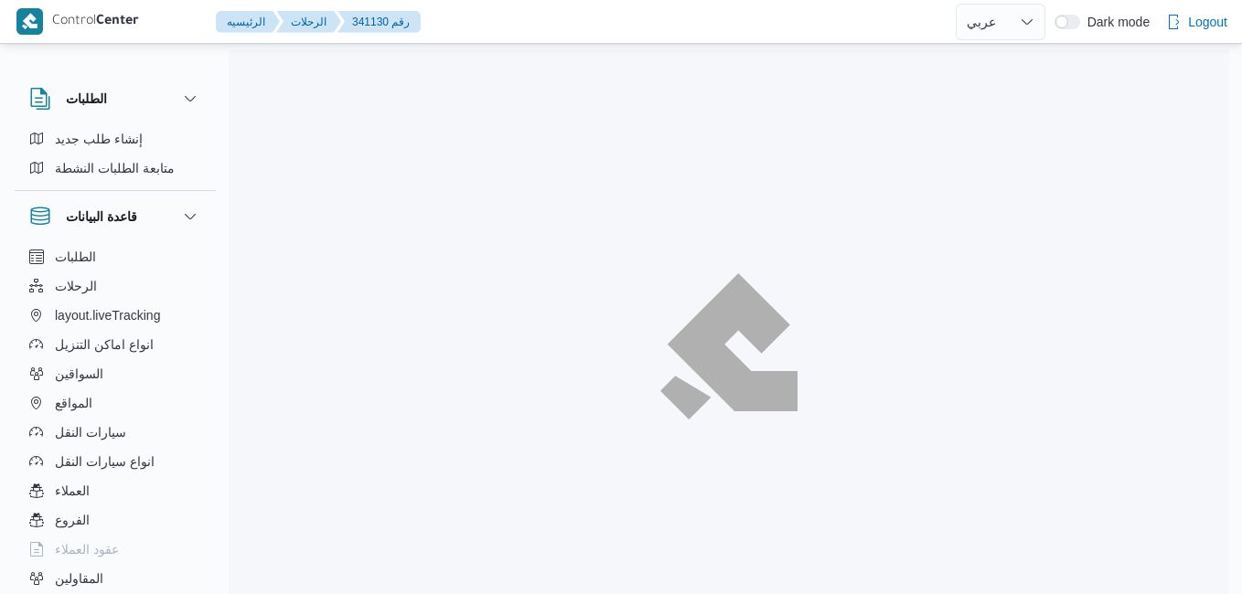
select select "ar"
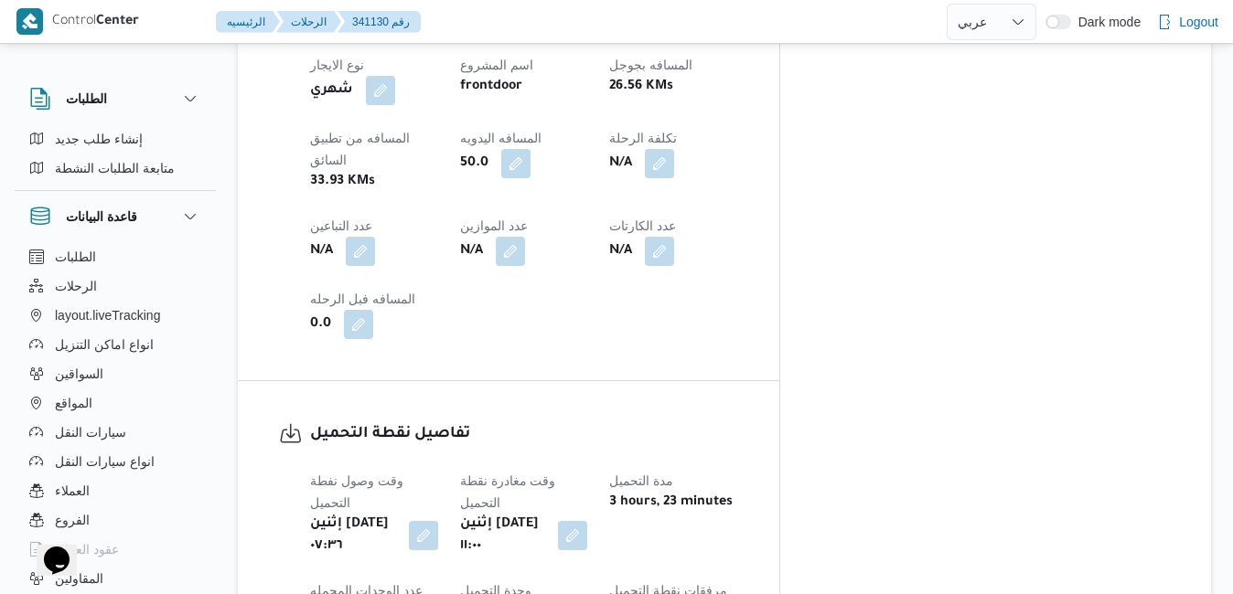
scroll to position [1061, 0]
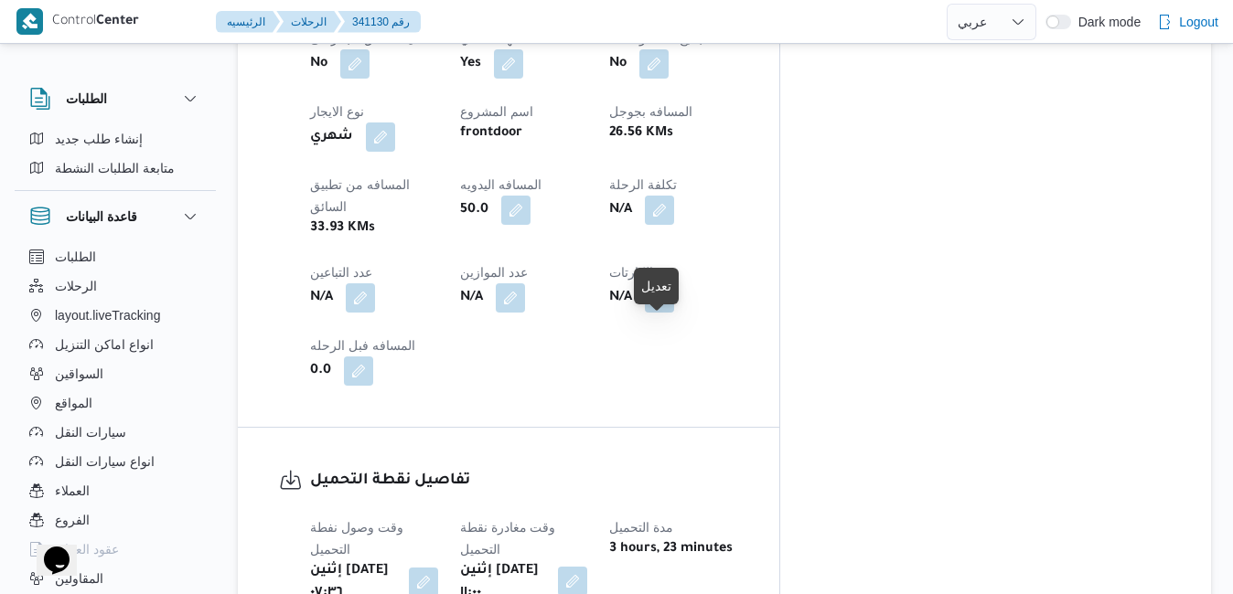
click at [587, 567] on button "button" at bounding box center [572, 581] width 29 height 29
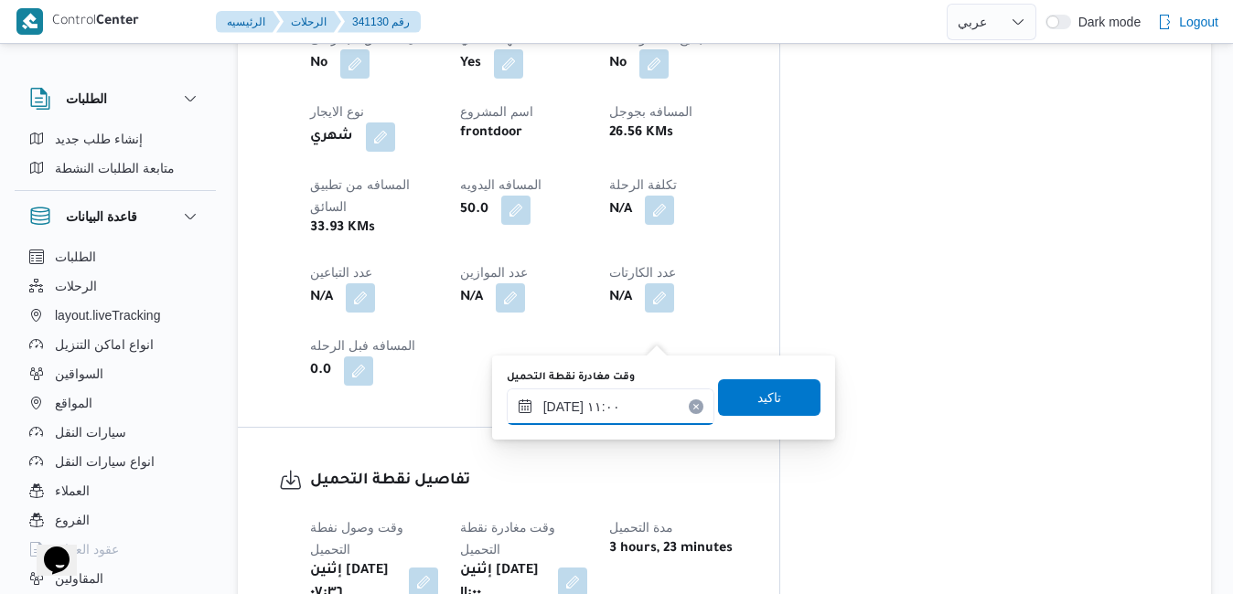
click at [602, 410] on input "٠٦/١٠/٢٠٢٥ ١١:٠٠" at bounding box center [611, 407] width 208 height 37
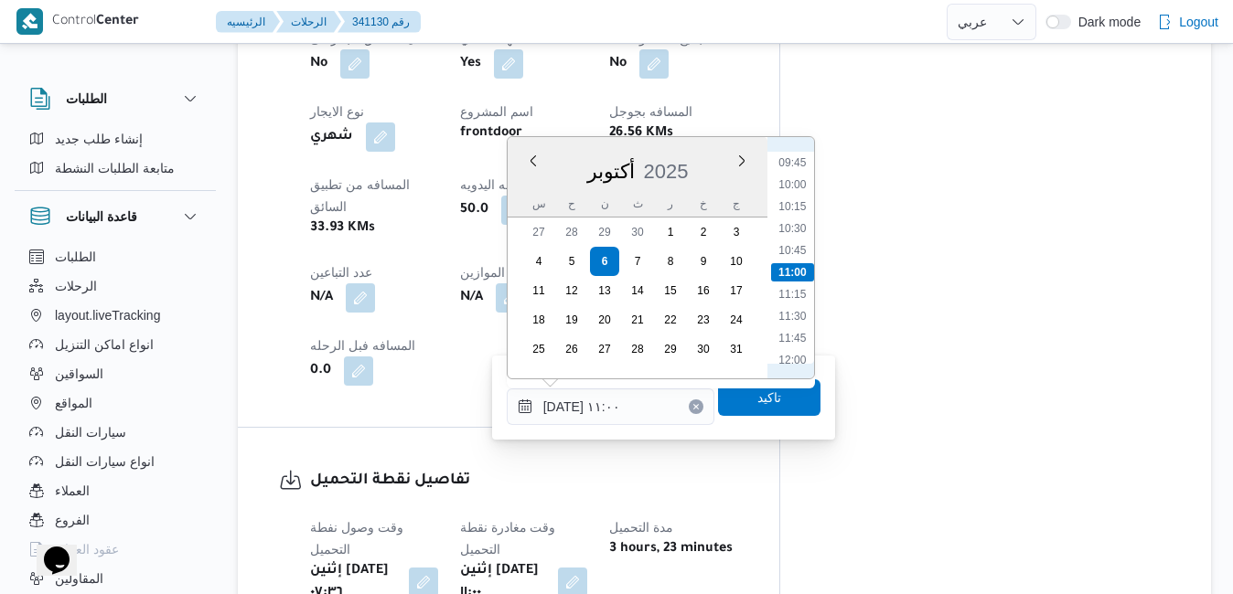
scroll to position [669, 0]
click at [796, 177] on li "07:45" at bounding box center [792, 173] width 42 height 18
type input "٠٦/١٠/٢٠٢٥ ٠٧:٤٥"
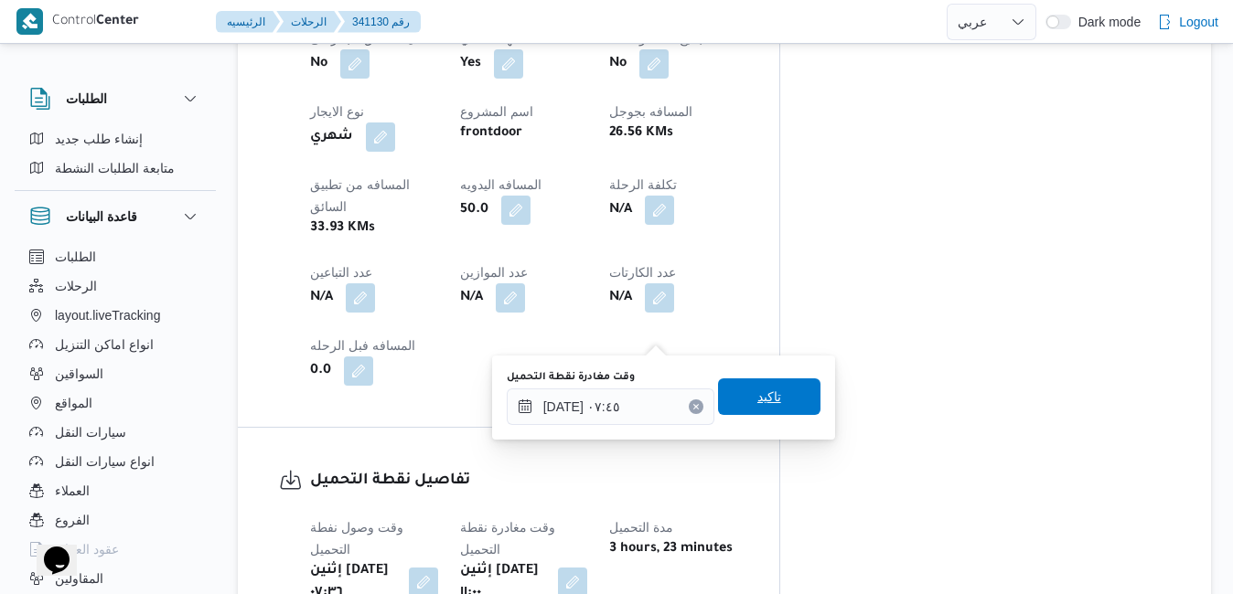
click at [737, 391] on span "تاكيد" at bounding box center [769, 397] width 102 height 37
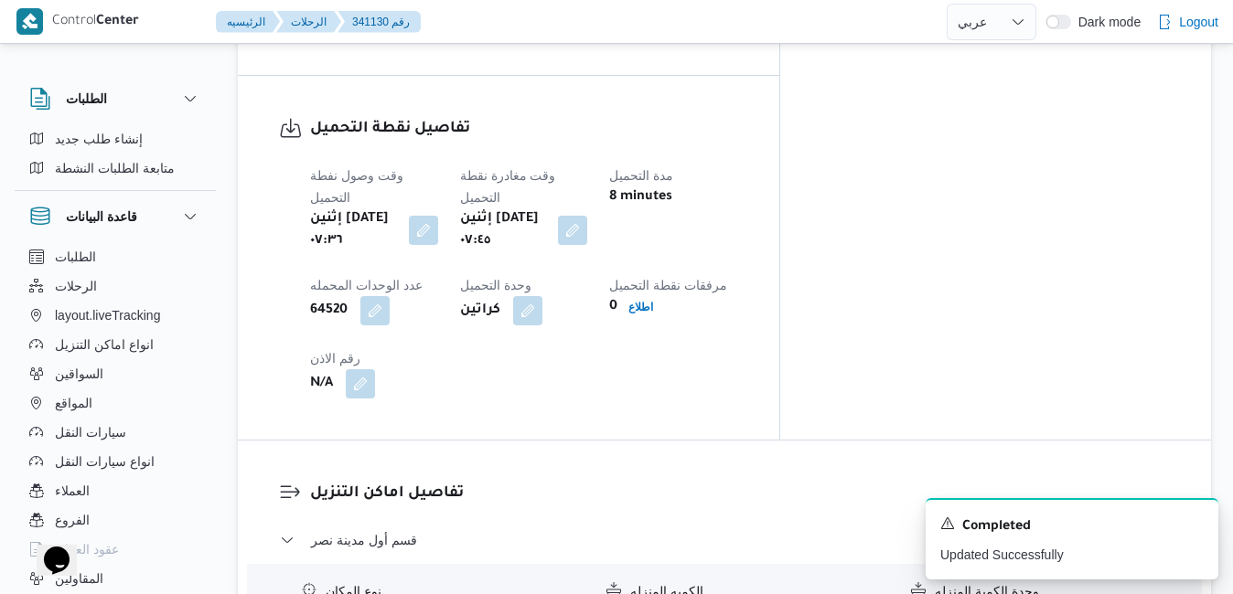
scroll to position [1500, 0]
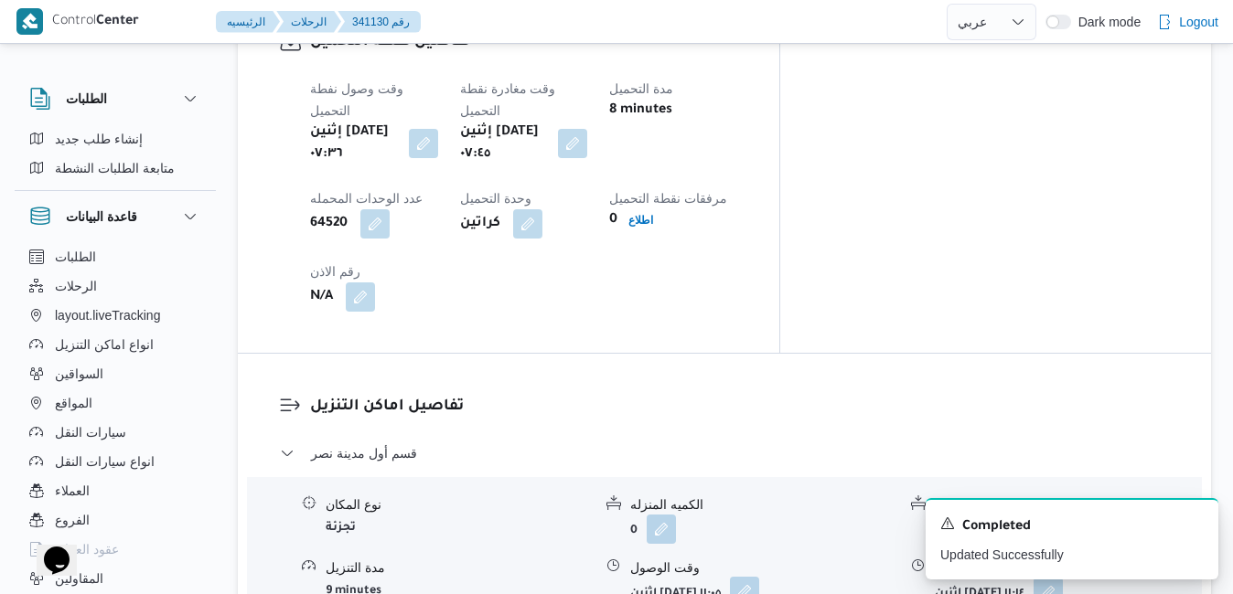
click at [759, 577] on button "button" at bounding box center [744, 591] width 29 height 29
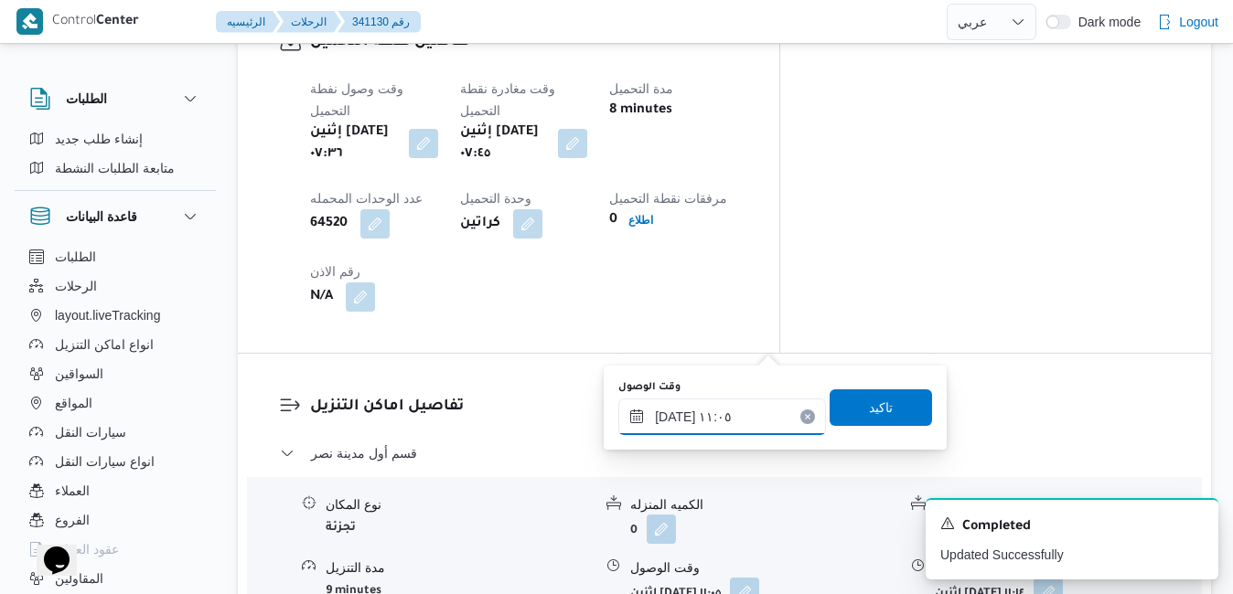
click at [681, 420] on input "٠٦/١٠/٢٠٢٥ ١١:٠٥" at bounding box center [722, 417] width 208 height 37
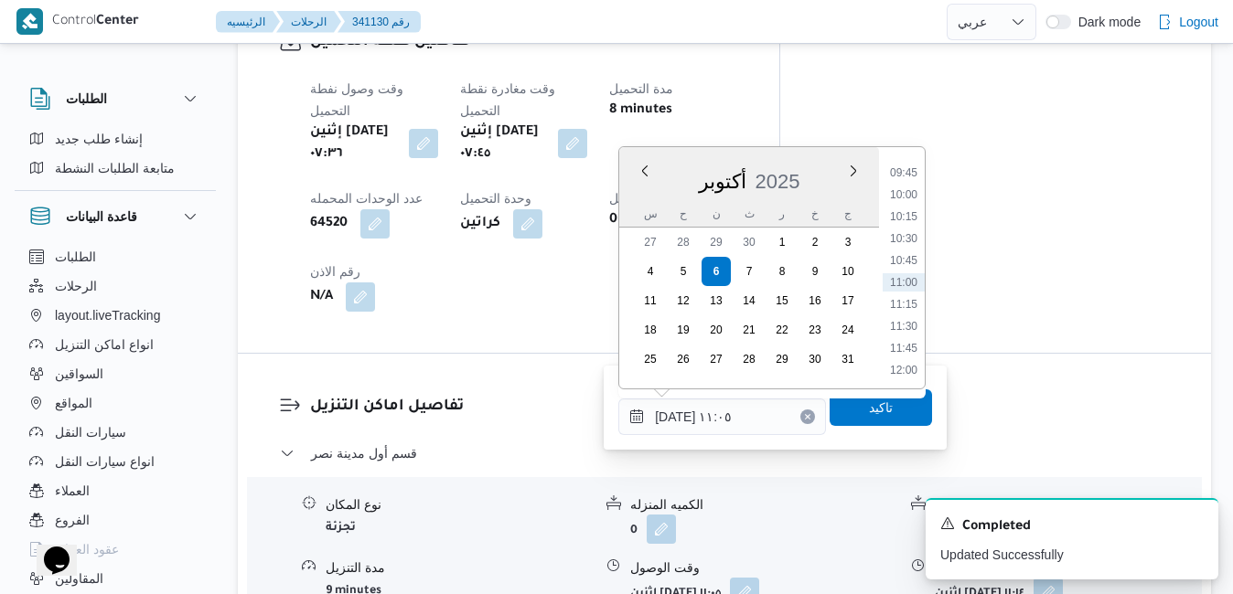
scroll to position [669, 0]
click at [900, 255] on li "08:30" at bounding box center [904, 249] width 42 height 18
type input "٠٦/١٠/٢٠٢٥ ٠٨:٣٠"
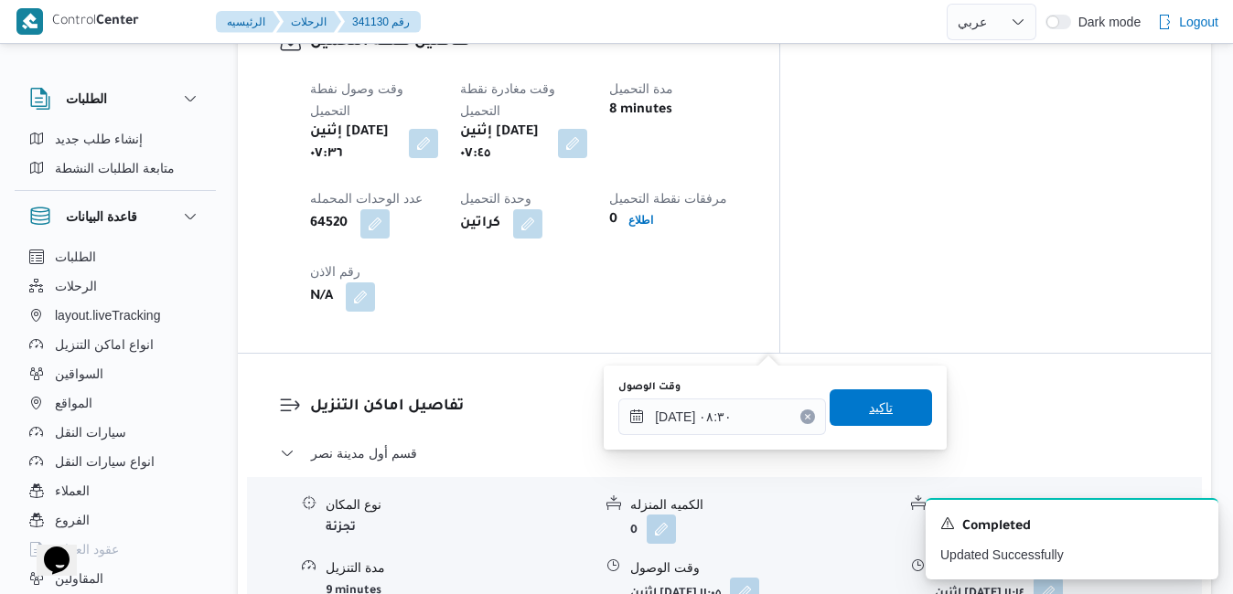
click at [869, 404] on span "تاكيد" at bounding box center [881, 408] width 24 height 22
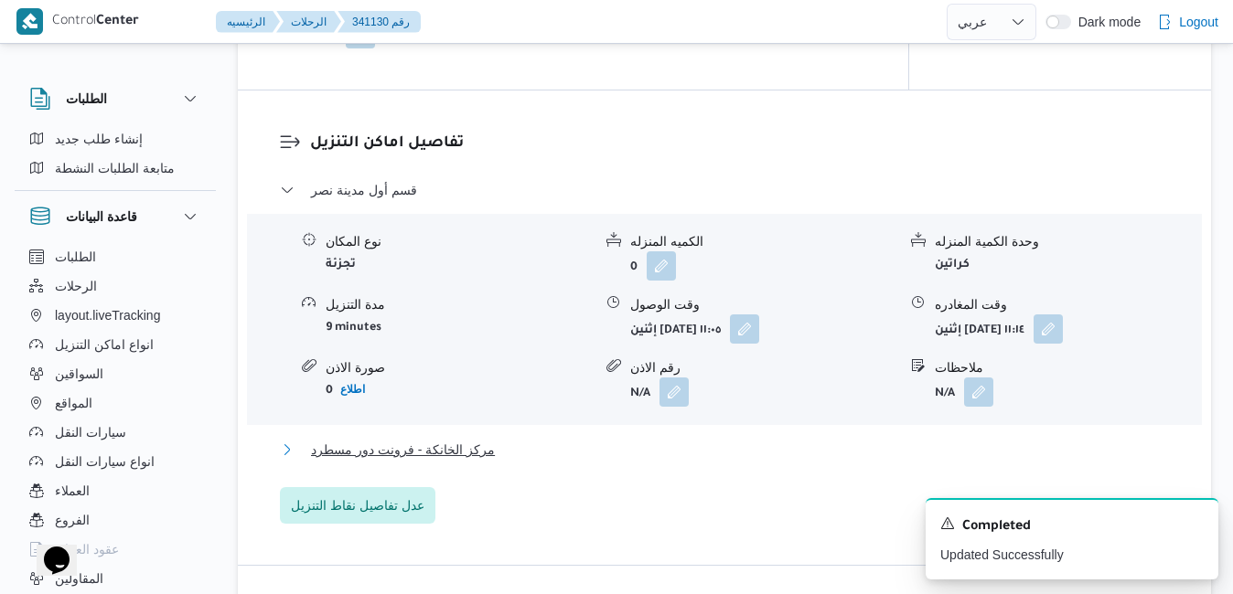
click at [673, 461] on button "مركز الخانكة - فرونت دور مسطرد" at bounding box center [725, 450] width 890 height 22
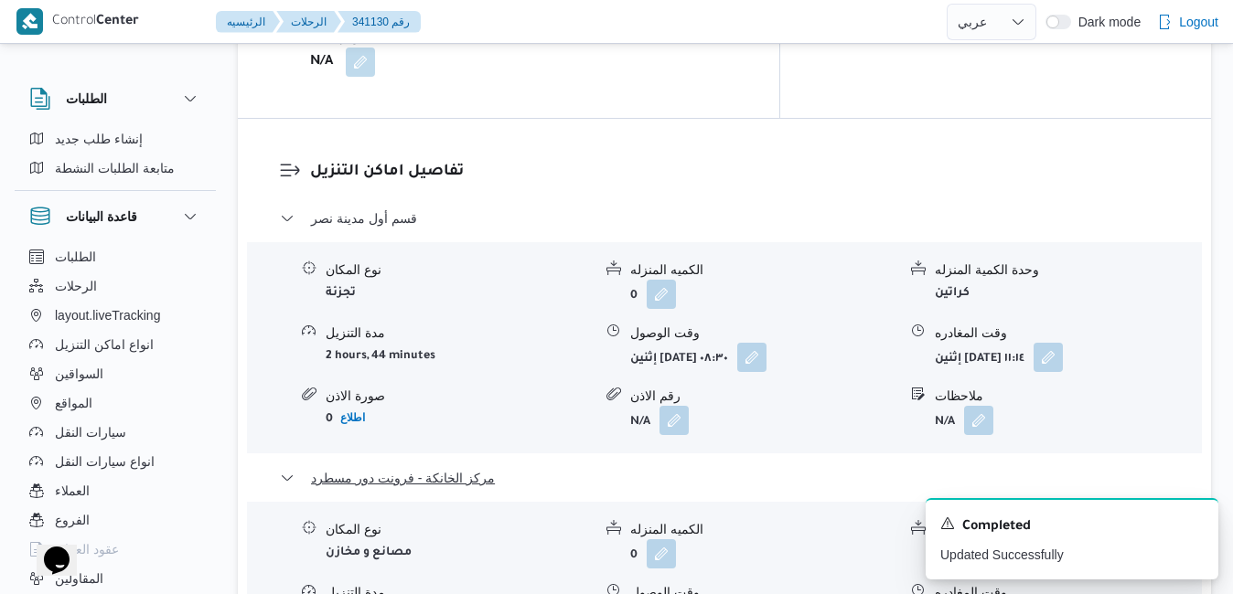
scroll to position [1793, 0]
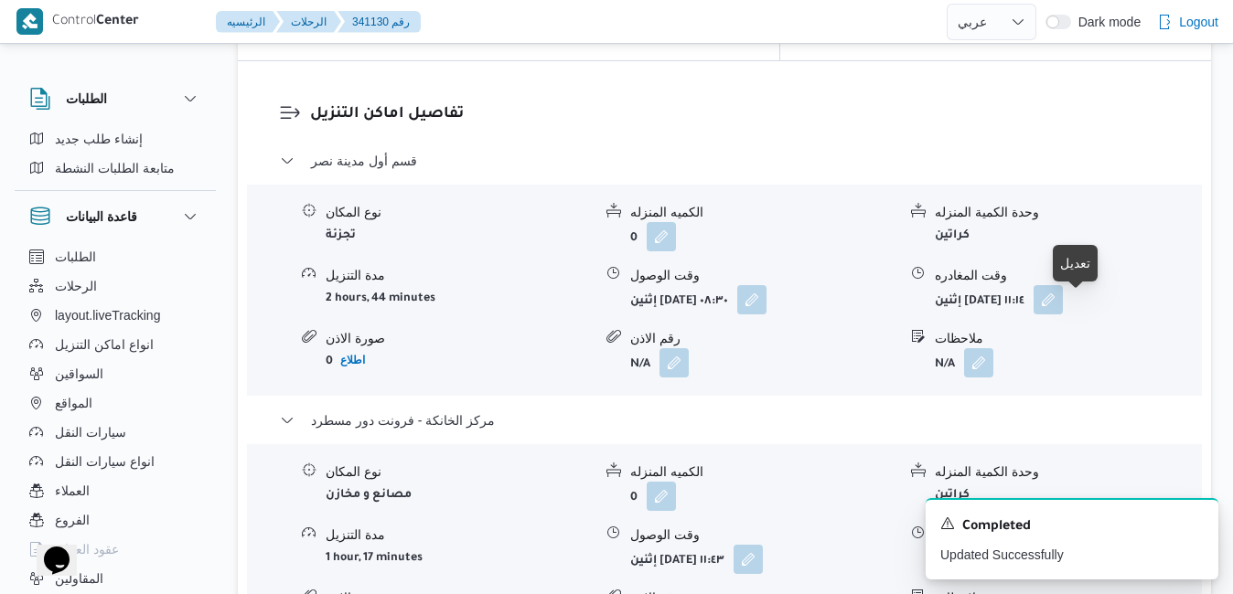
click at [1066, 544] on button "button" at bounding box center [1051, 558] width 29 height 29
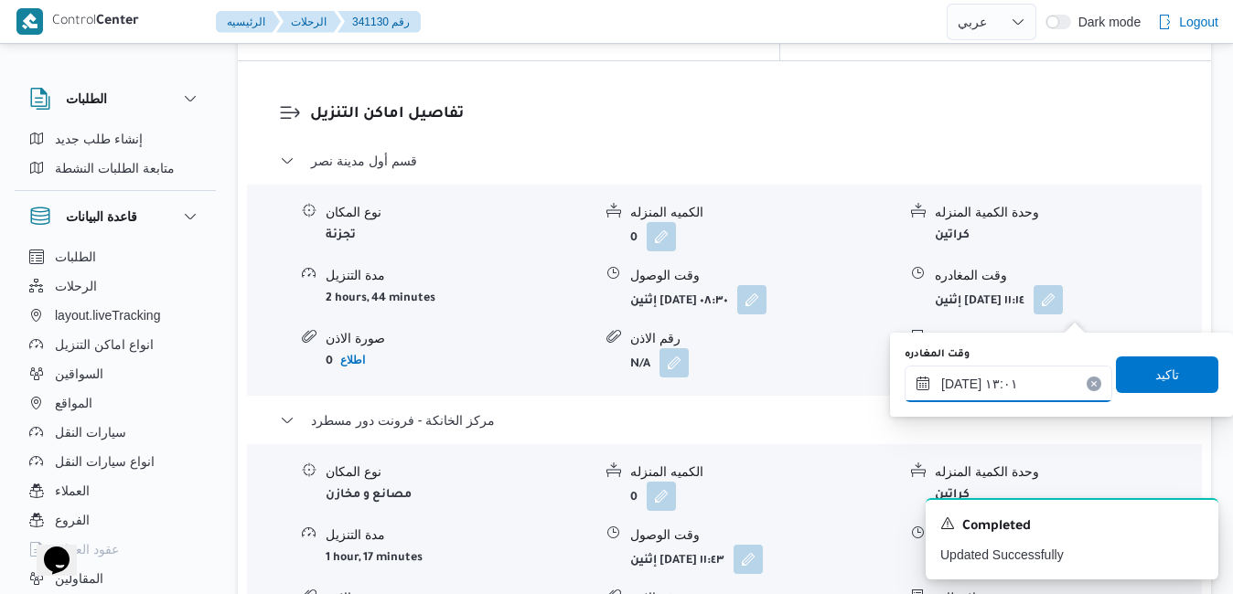
click at [999, 379] on input "٠٦/١٠/٢٠٢٥ ١٣:٠١" at bounding box center [1009, 384] width 208 height 37
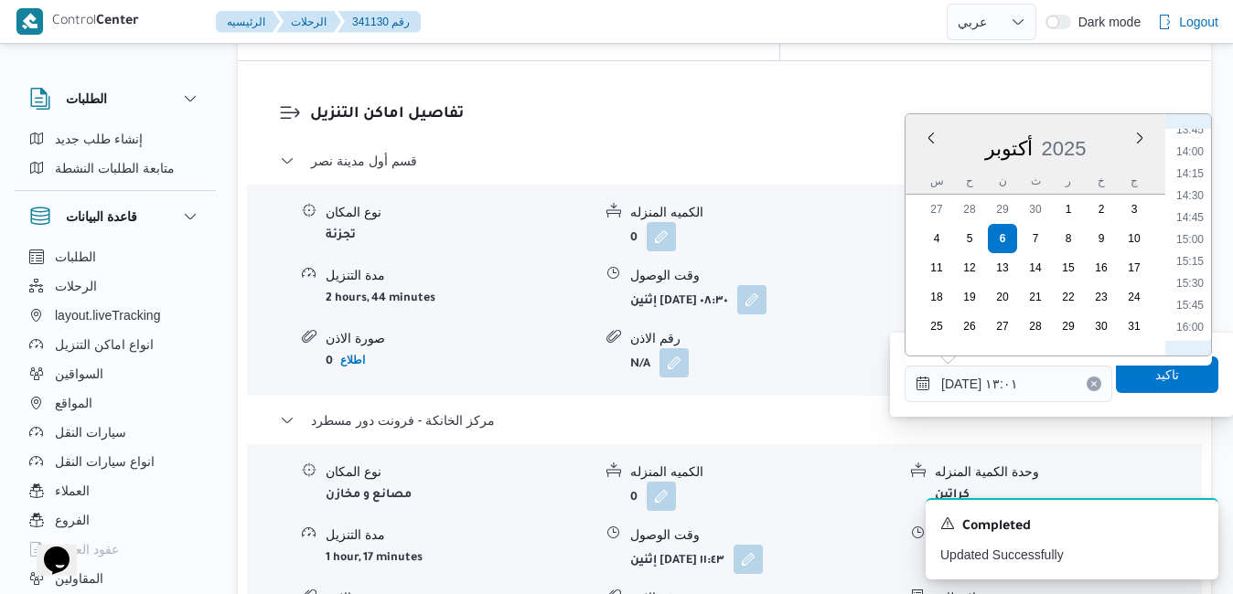
scroll to position [1401, 0]
click at [1181, 187] on li "16:30" at bounding box center [1190, 186] width 42 height 18
type input "٠٦/١٠/٢٠٢٥ ١٦:٣٠"
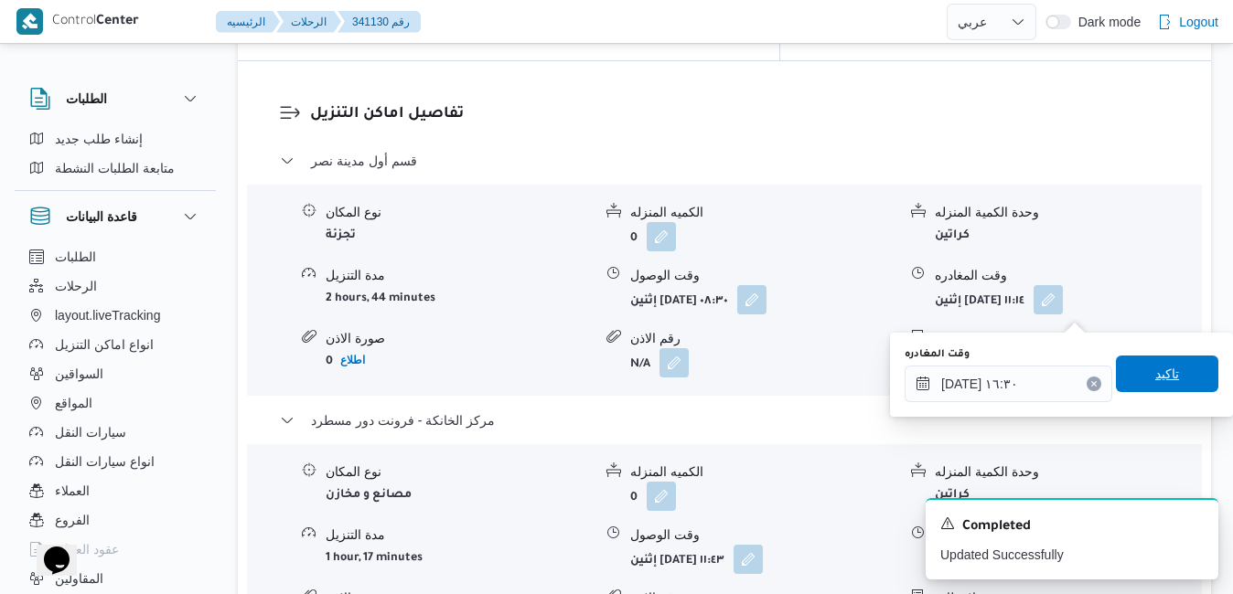
click at [1155, 373] on span "تاكيد" at bounding box center [1167, 374] width 24 height 22
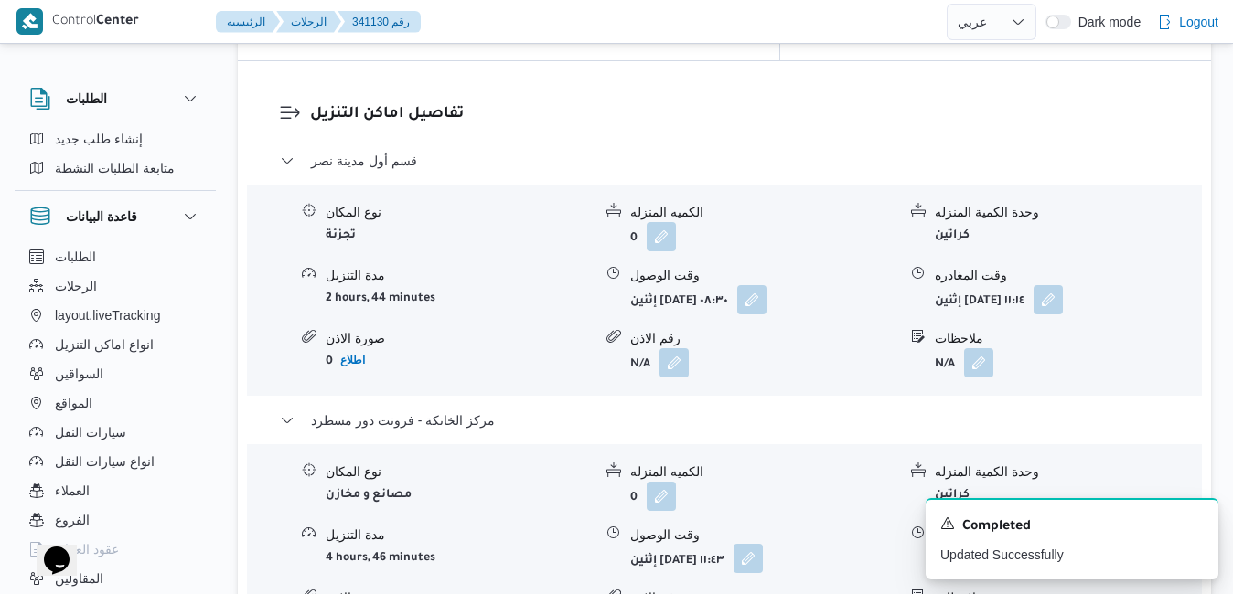
click at [763, 544] on button "button" at bounding box center [748, 558] width 29 height 29
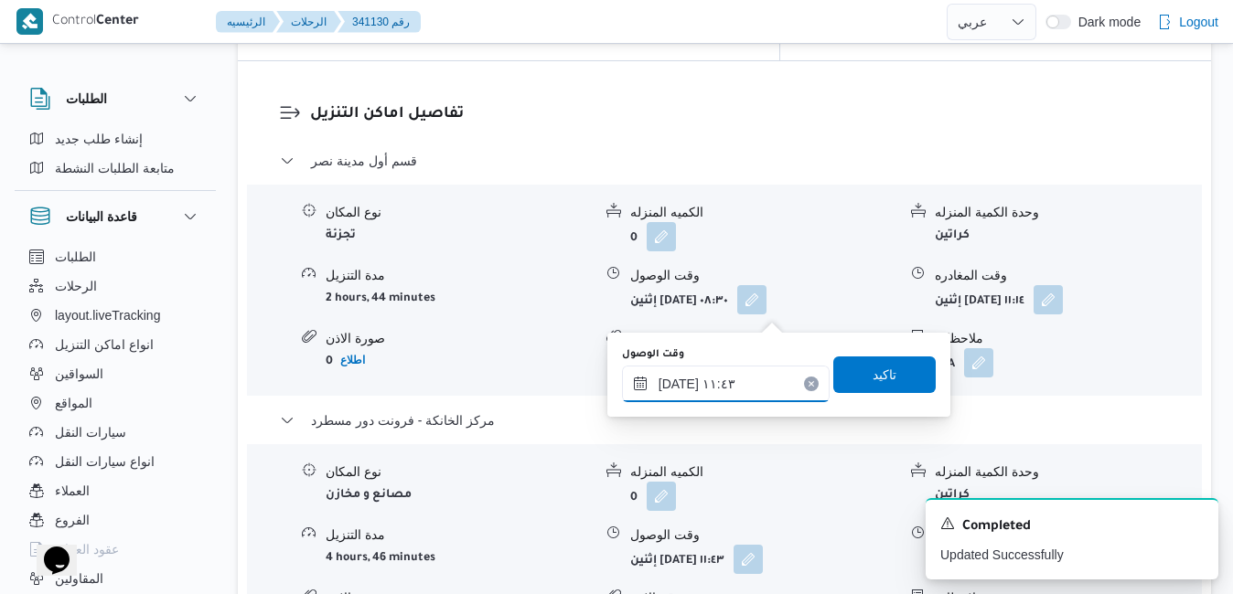
click at [703, 385] on input "٠٦/١٠/٢٠٢٥ ١١:٤٣" at bounding box center [726, 384] width 208 height 37
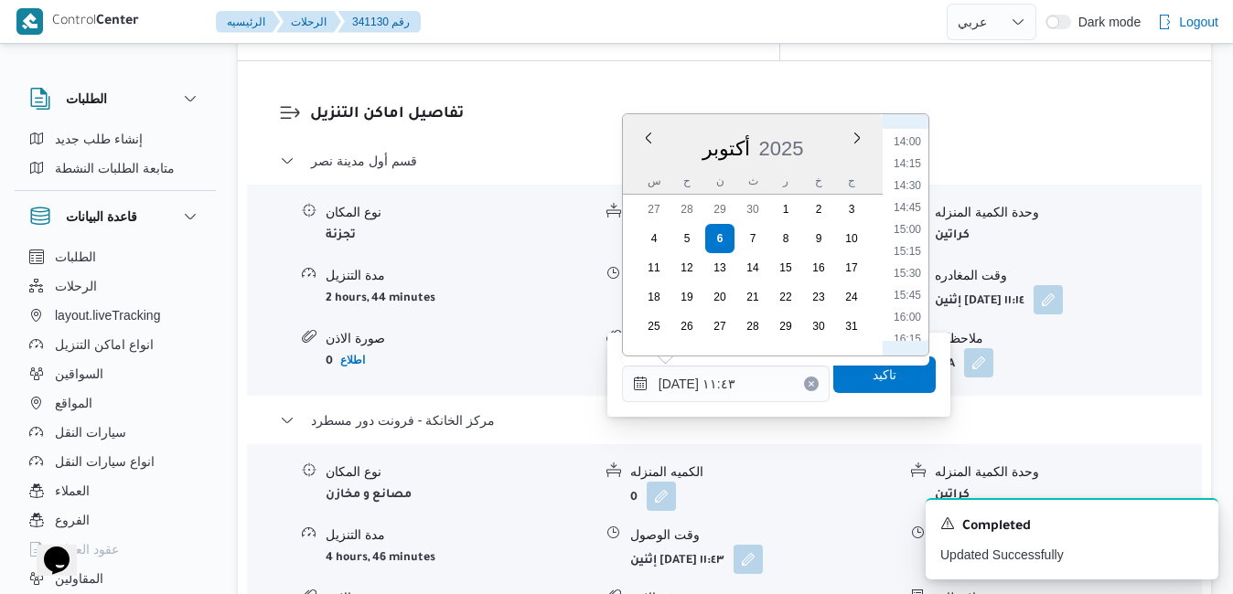
scroll to position [1269, 0]
click at [910, 293] on li "16:15" at bounding box center [907, 295] width 42 height 18
type input "٠٦/١٠/٢٠٢٥ ١٦:١٥"
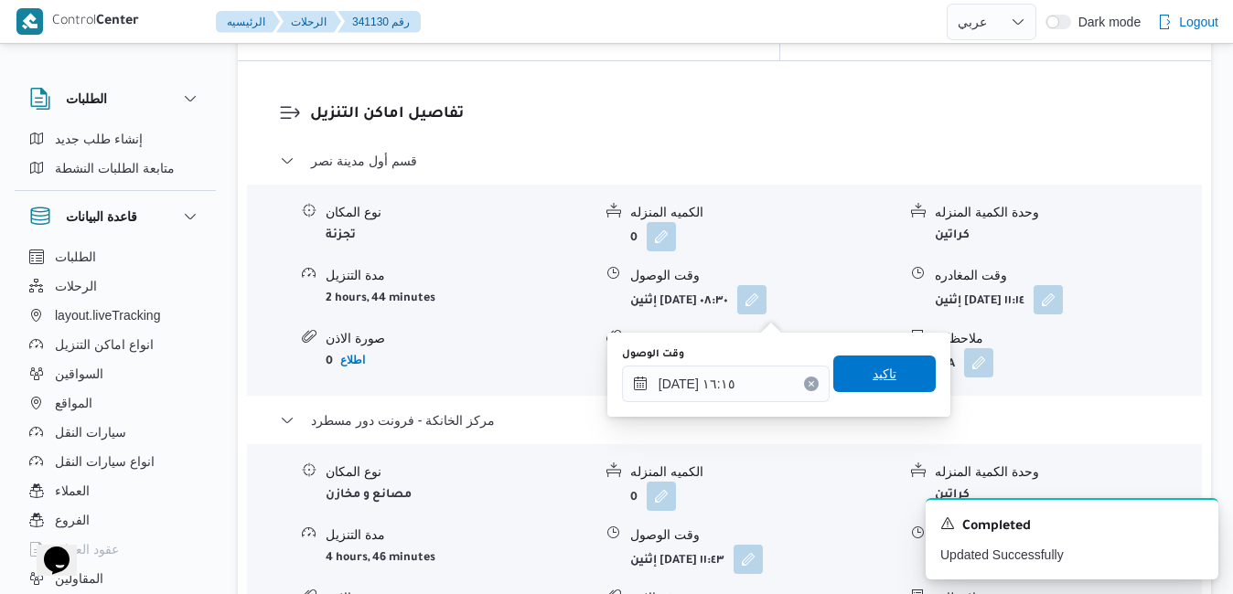
click at [873, 380] on span "تاكيد" at bounding box center [885, 374] width 24 height 22
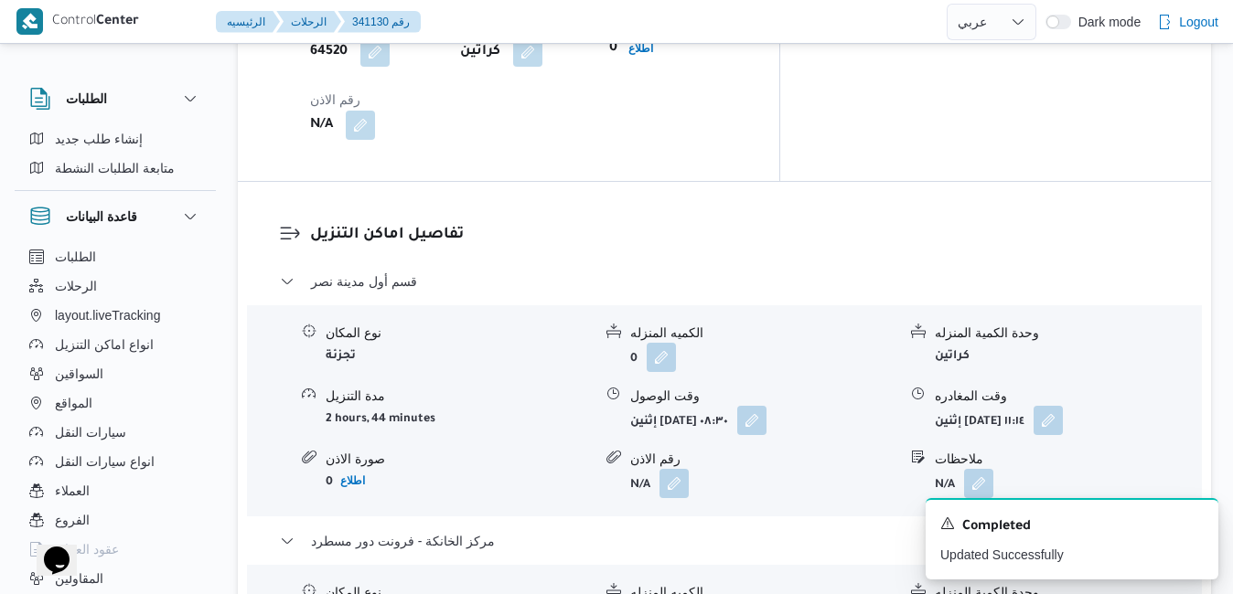
scroll to position [1646, 0]
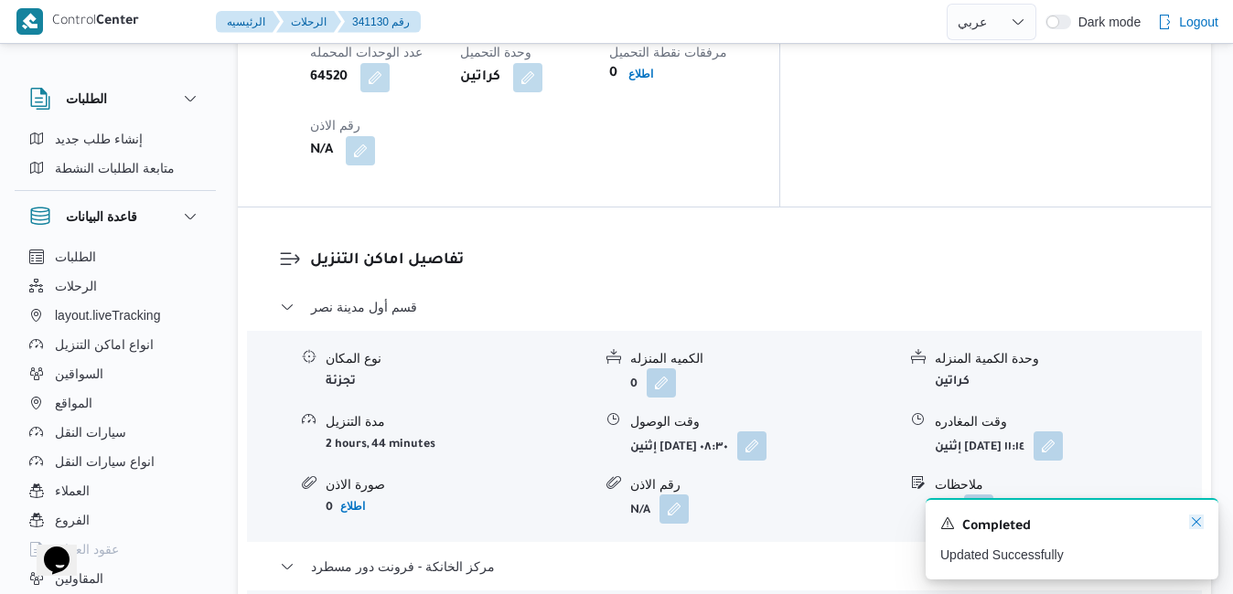
click at [1194, 520] on icon "Dismiss toast" at bounding box center [1196, 522] width 15 height 15
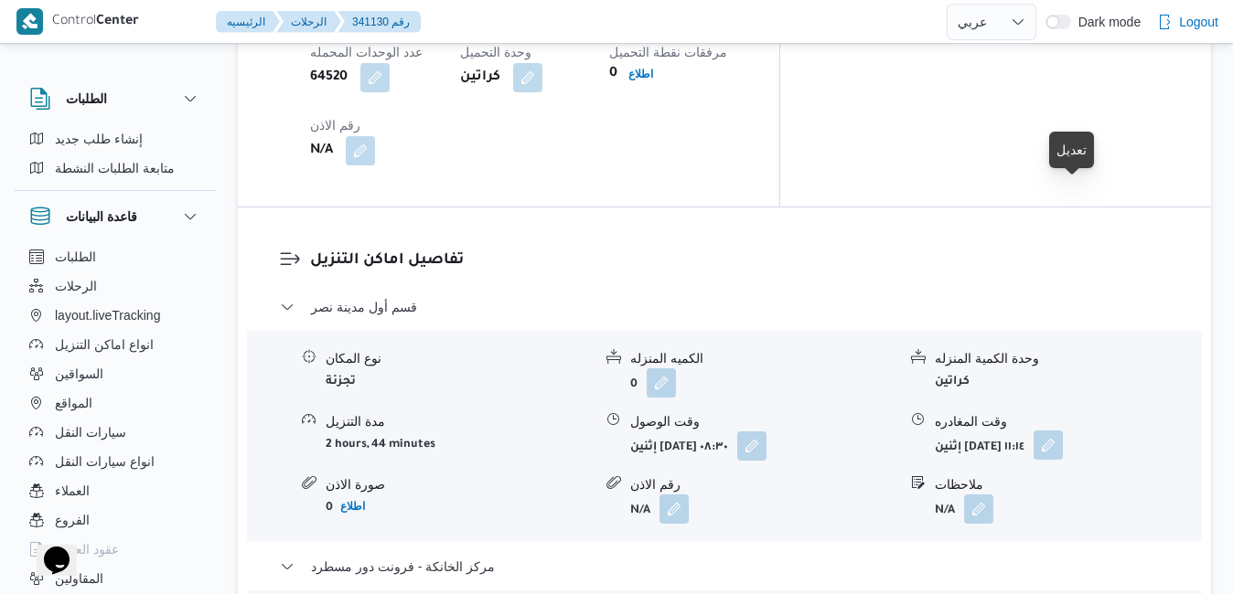
click at [1063, 431] on button "button" at bounding box center [1048, 445] width 29 height 29
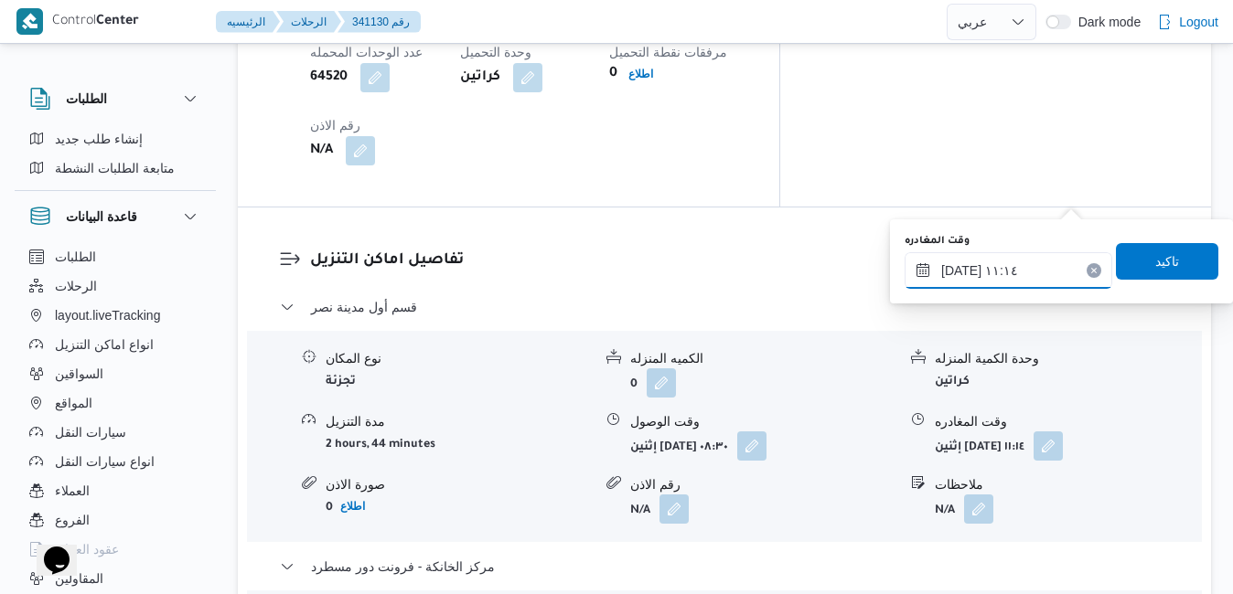
click at [991, 273] on input "٠٦/١٠/٢٠٢٥ ١١:١٤" at bounding box center [1009, 270] width 208 height 37
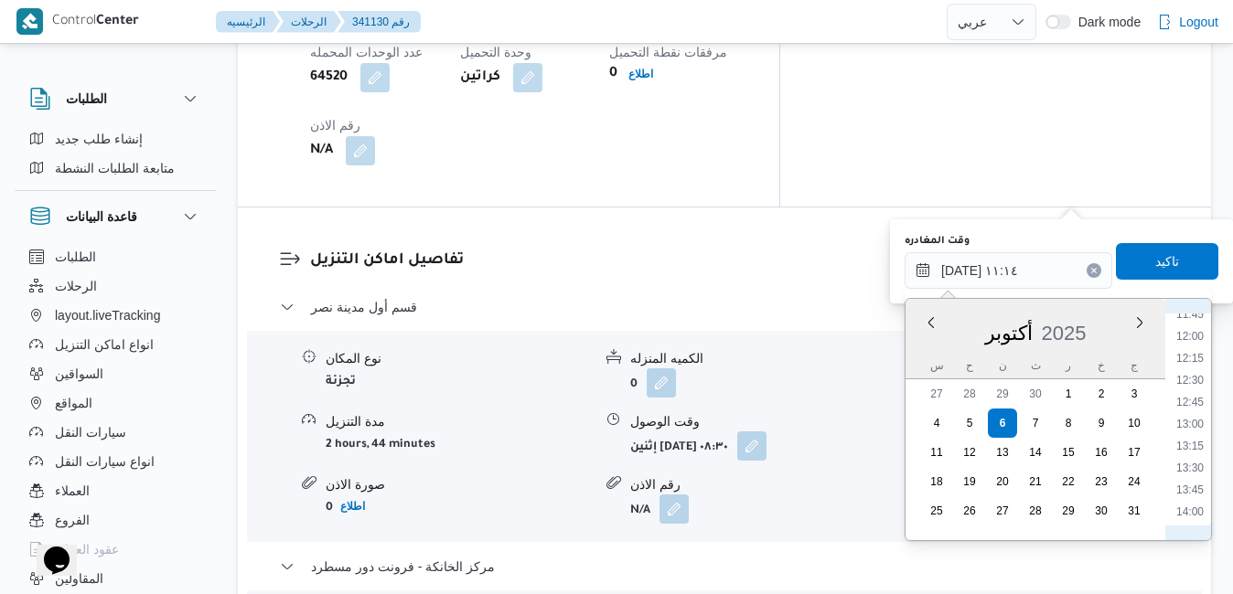
scroll to position [1226, 0]
click at [1194, 461] on li "15:30" at bounding box center [1190, 458] width 42 height 18
type input "٠٦/١٠/٢٠٢٥ ١٥:٣٠"
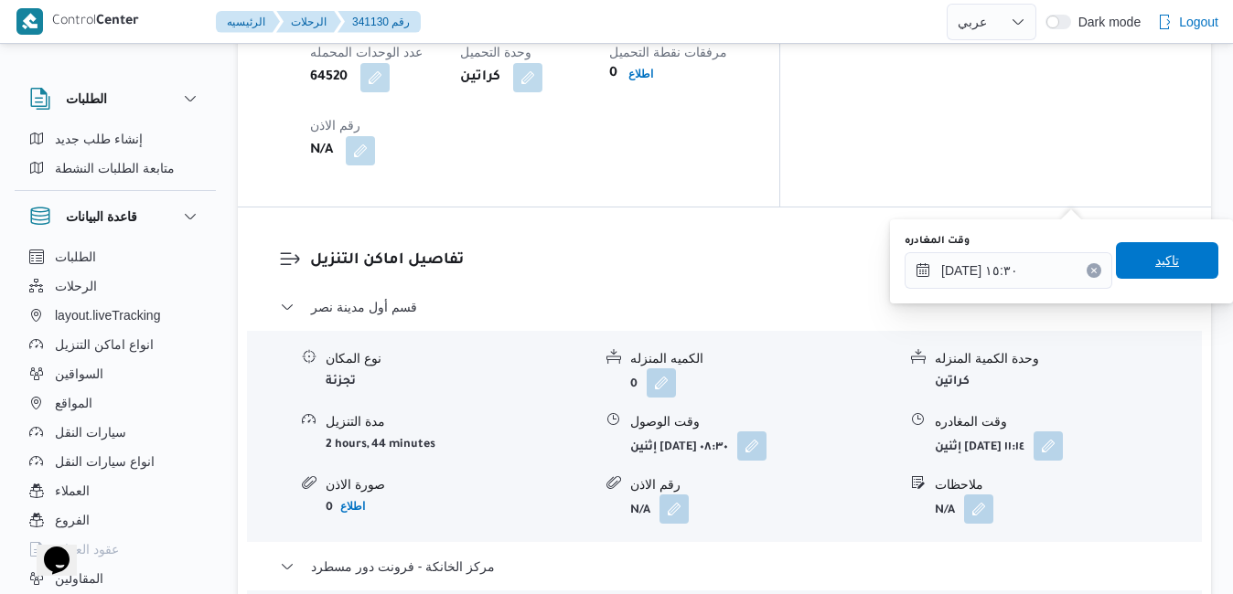
click at [1160, 273] on span "تاكيد" at bounding box center [1167, 260] width 102 height 37
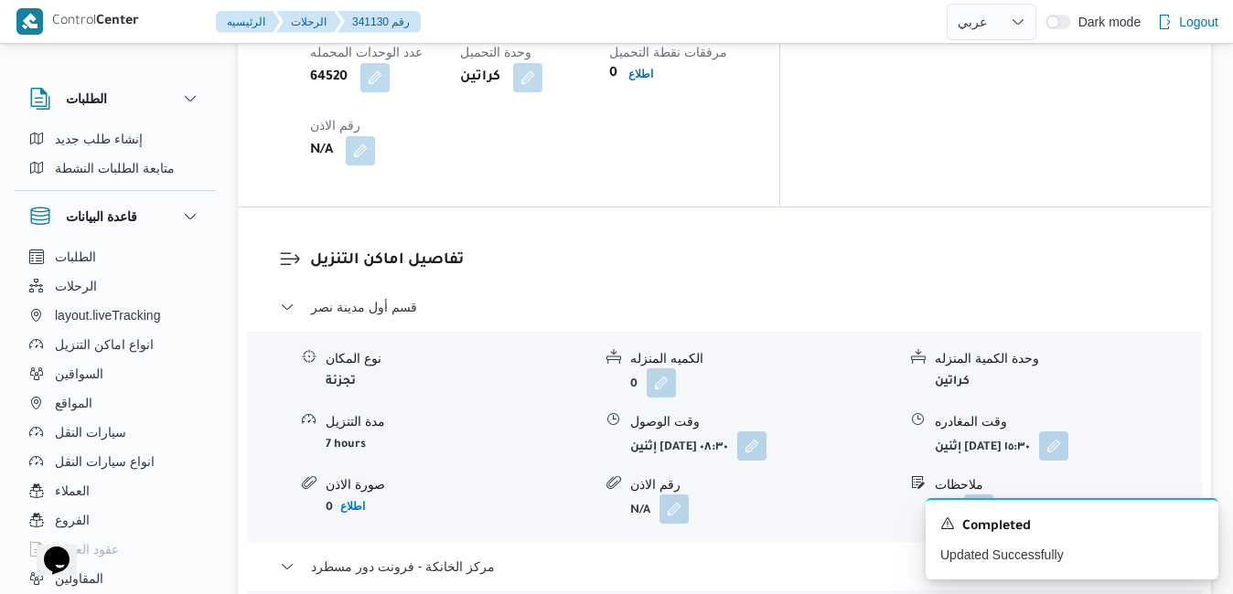
scroll to position [0, 0]
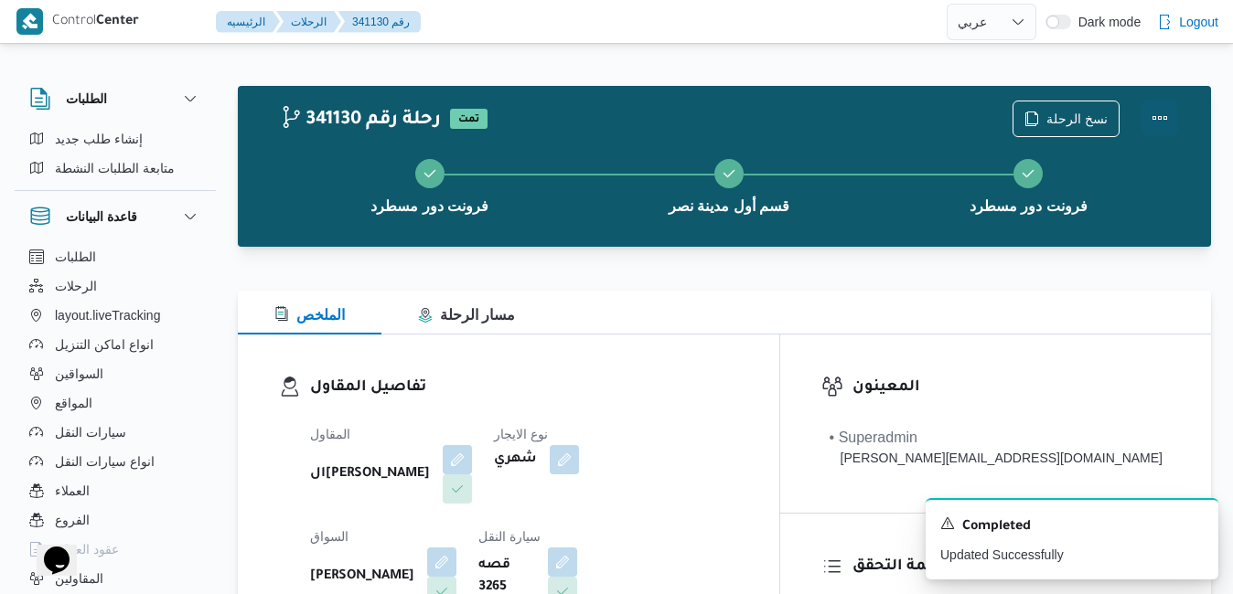
click at [1152, 118] on button "Actions" at bounding box center [1159, 118] width 37 height 37
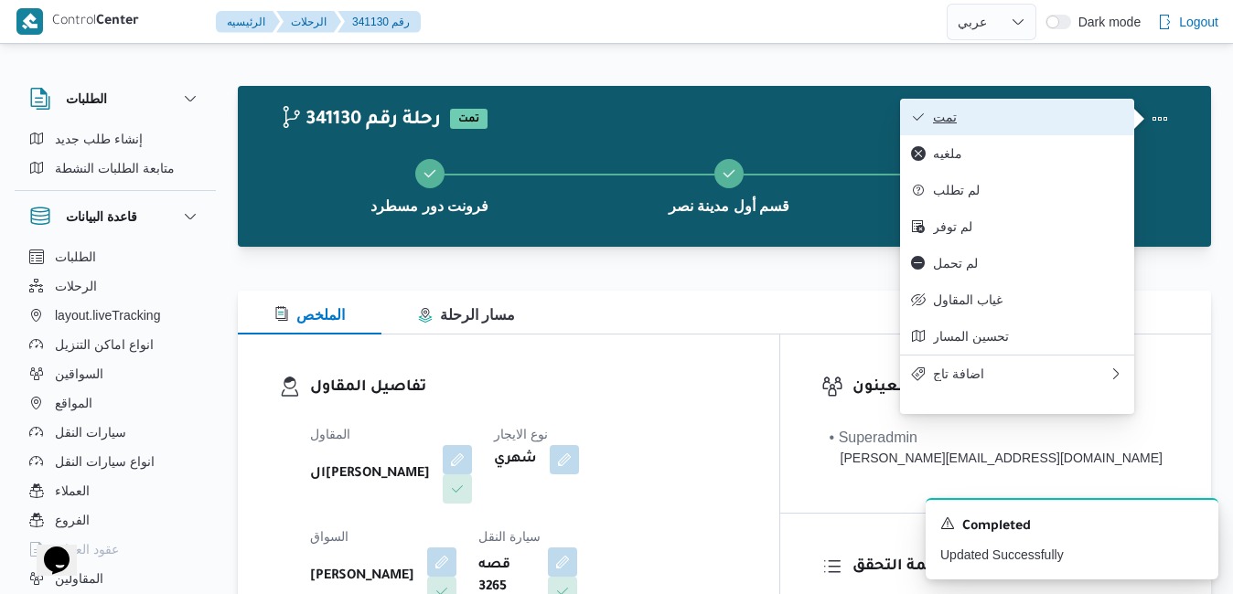
click at [1055, 123] on span "تمت" at bounding box center [1028, 117] width 190 height 15
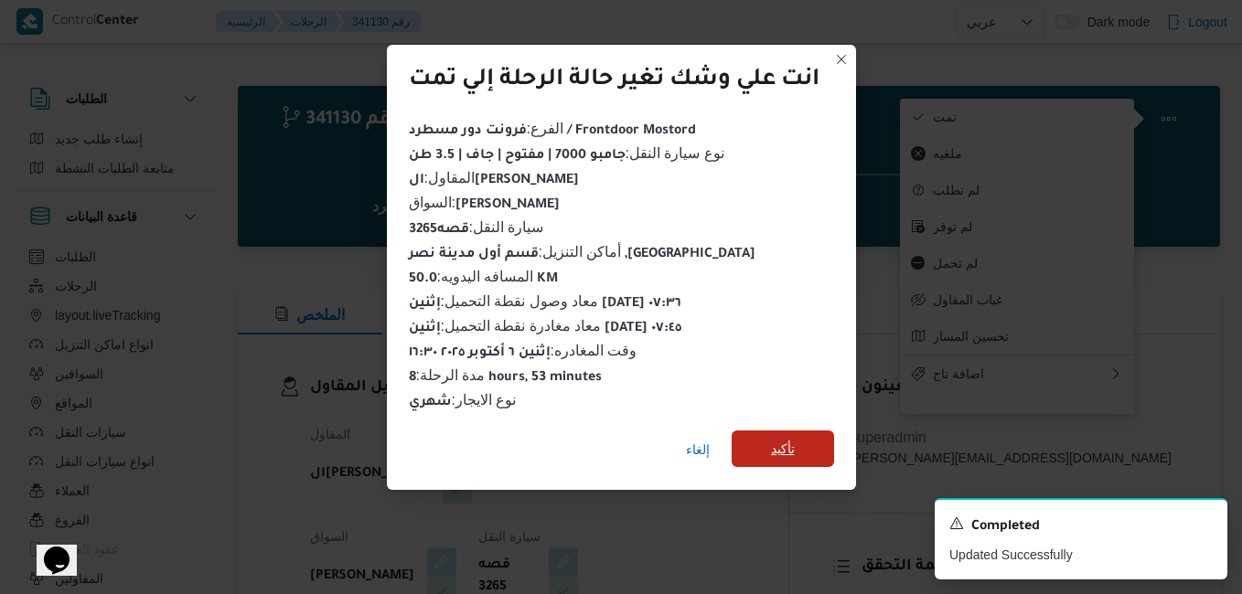
click at [782, 443] on span "تأكيد" at bounding box center [783, 449] width 24 height 22
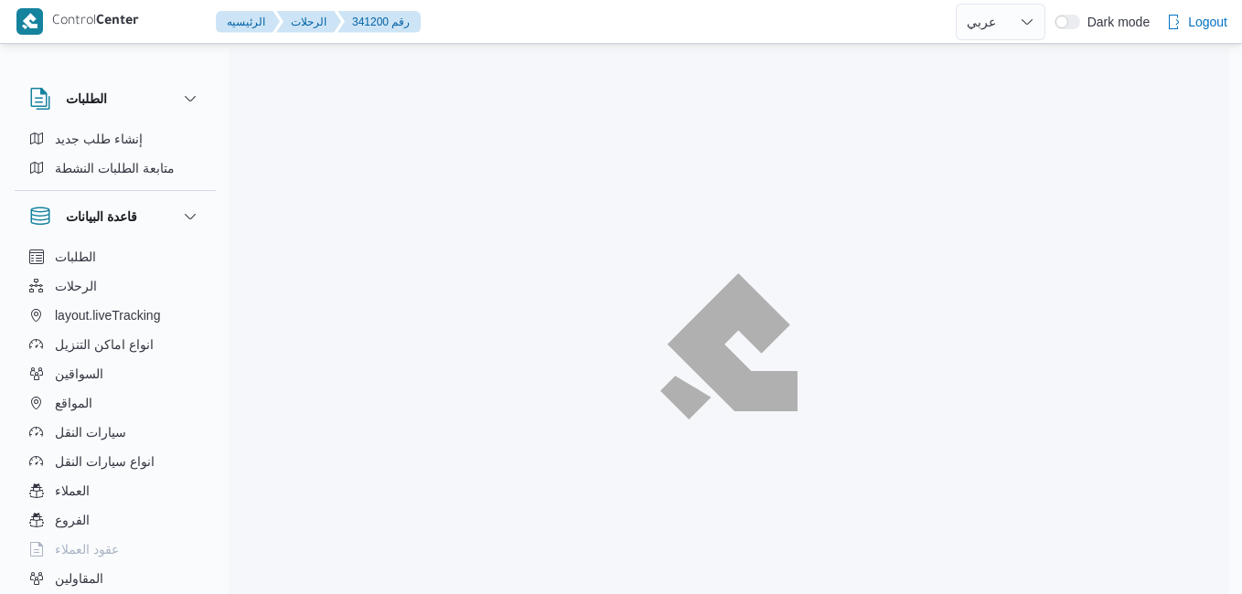
select select "ar"
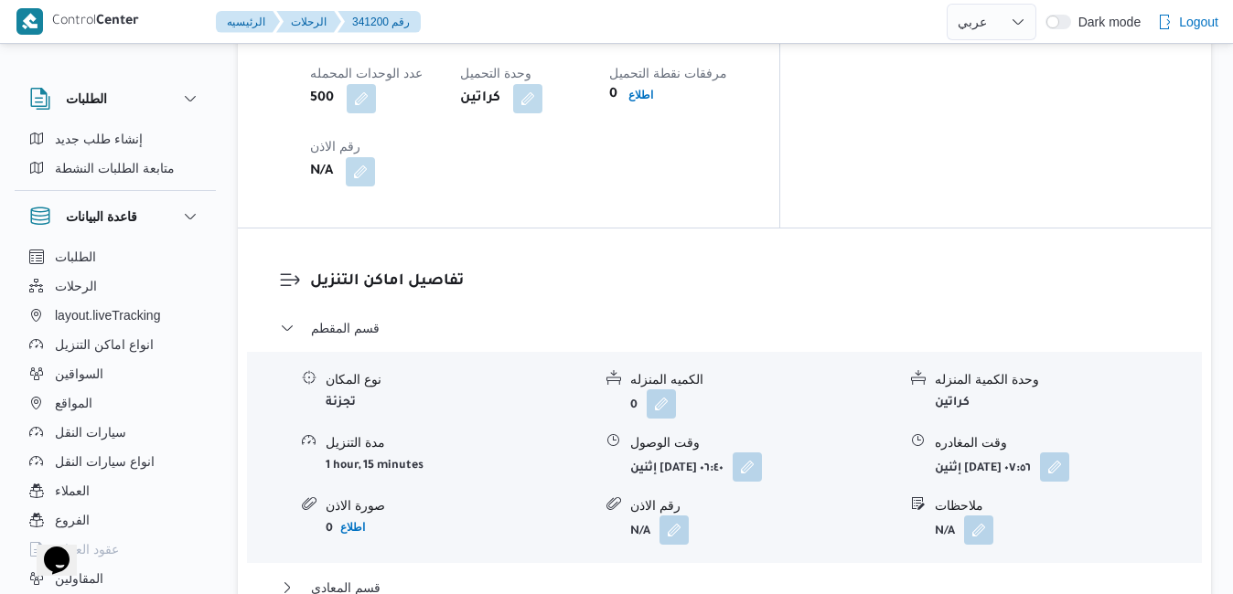
scroll to position [1646, 0]
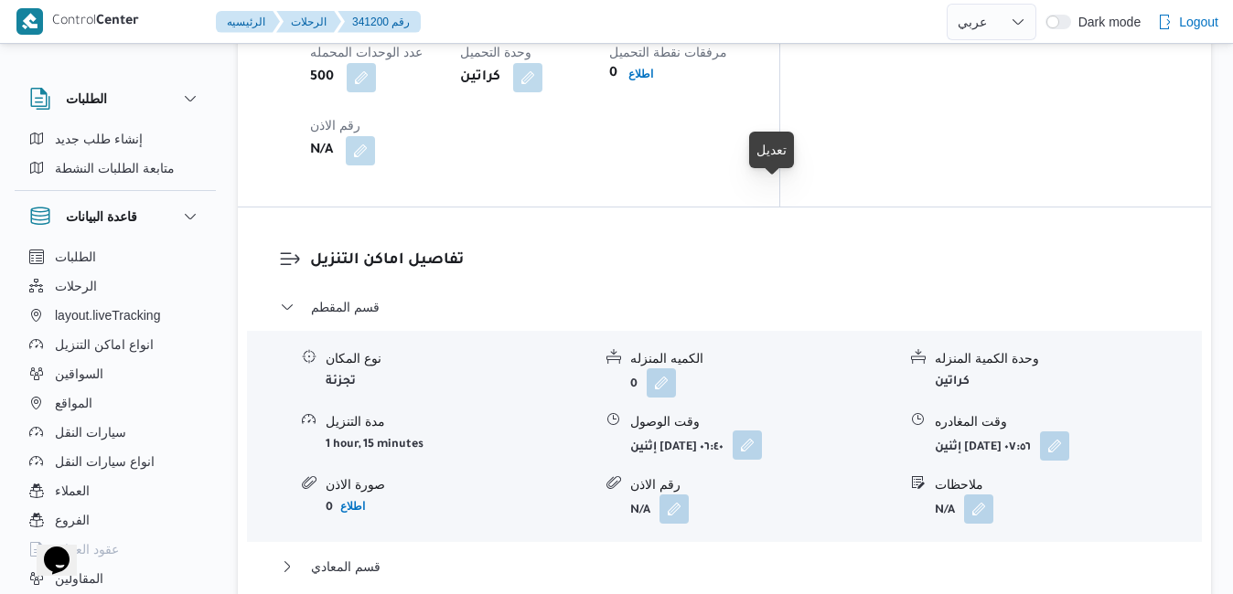
click at [762, 431] on button "button" at bounding box center [747, 445] width 29 height 29
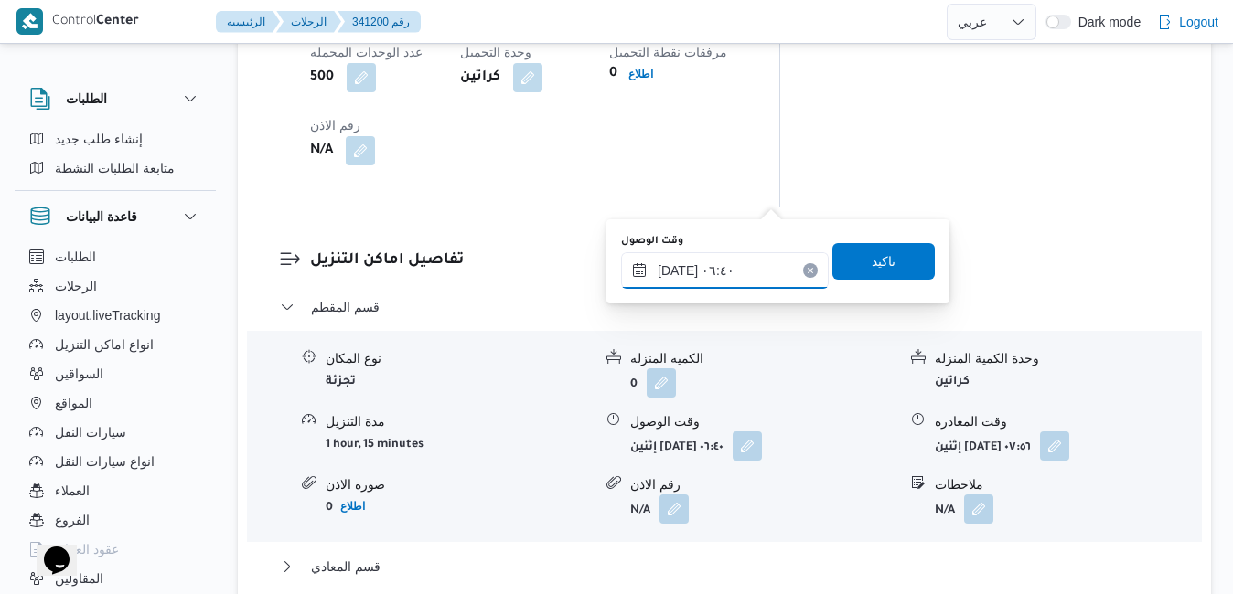
click at [702, 267] on input "[DATE] ٠٦:٤٠" at bounding box center [725, 270] width 208 height 37
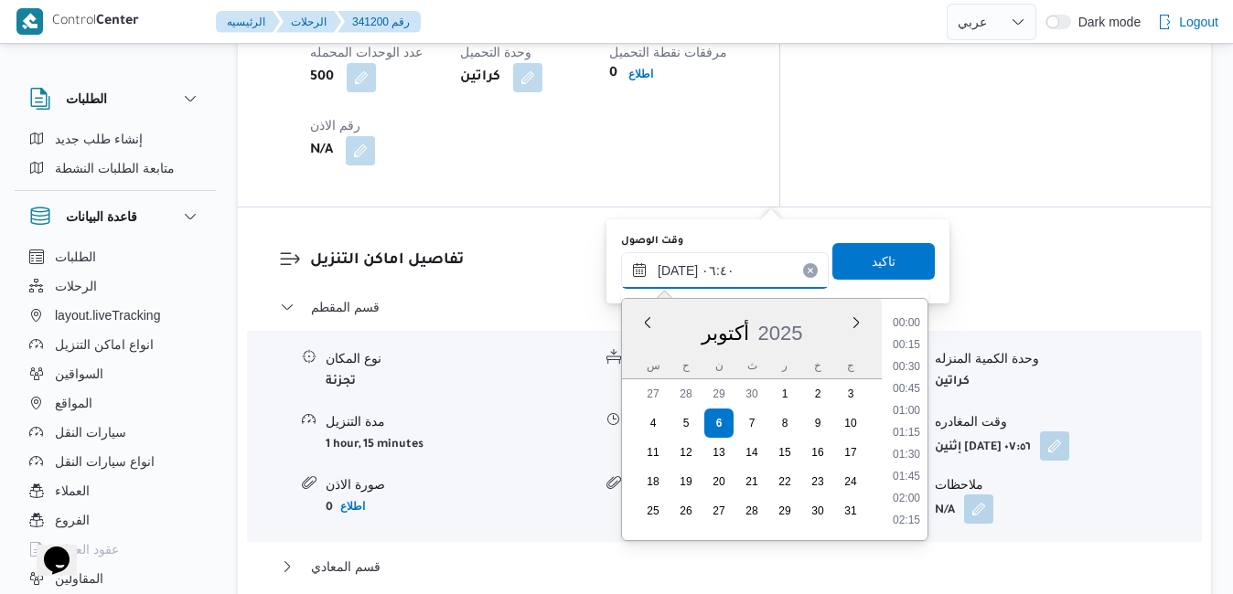
scroll to position [459, 0]
click at [902, 519] on li "07:30" at bounding box center [906, 522] width 42 height 18
type input "[DATE] ٠٧:٣٠"
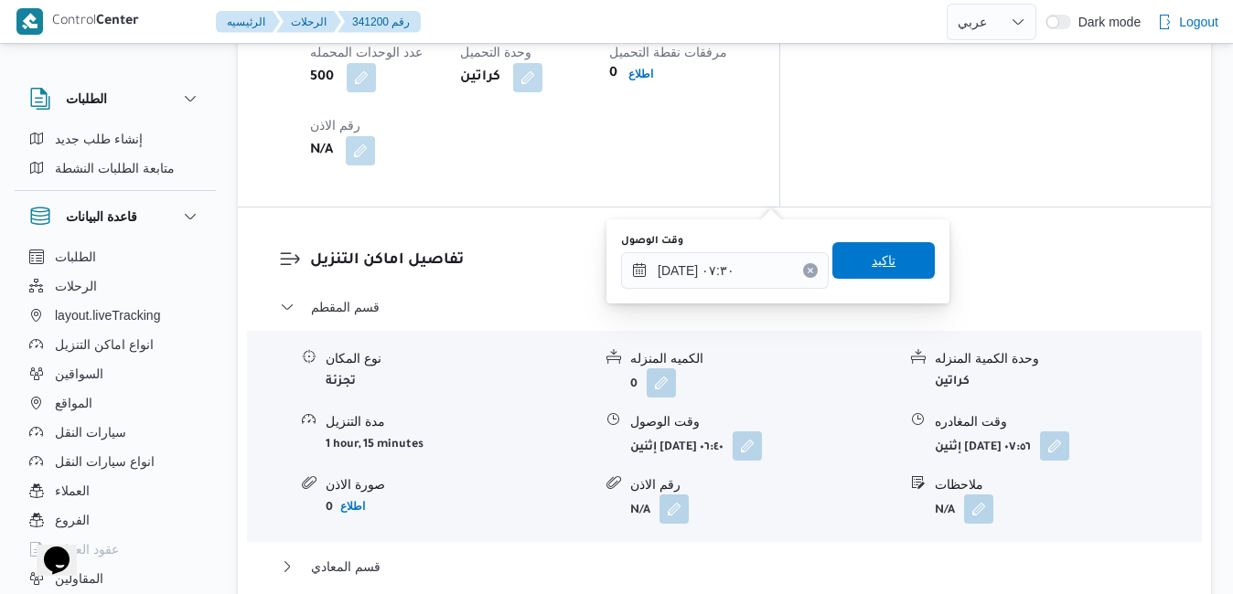
click at [873, 257] on span "تاكيد" at bounding box center [884, 261] width 24 height 22
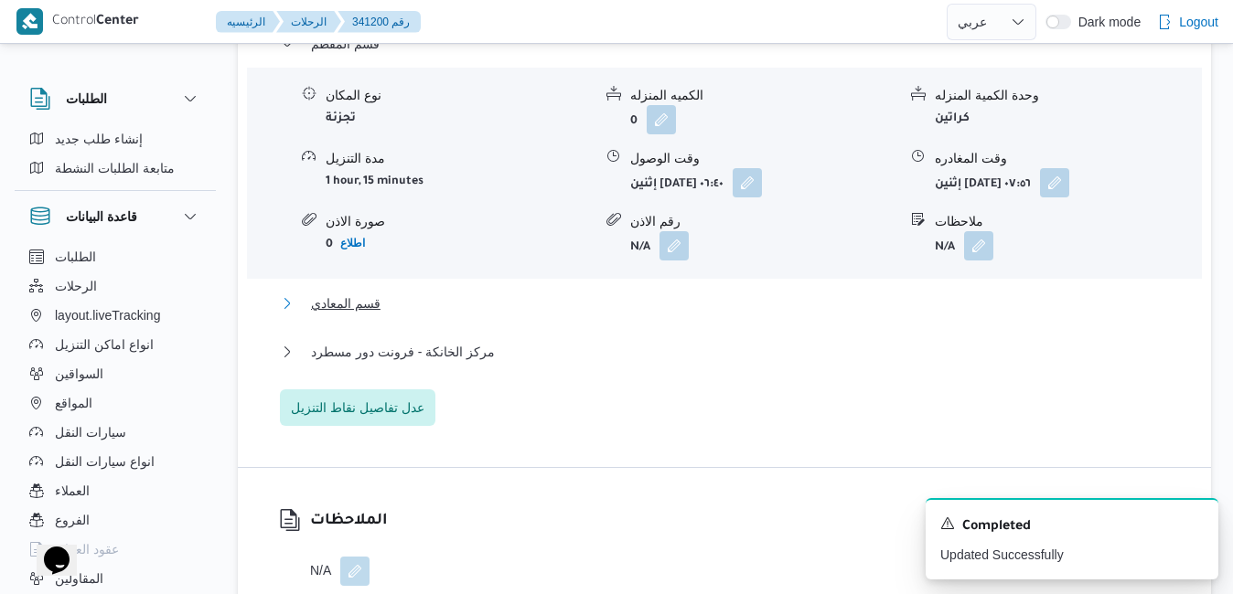
click at [736, 315] on button "قسم المعادي" at bounding box center [725, 304] width 890 height 22
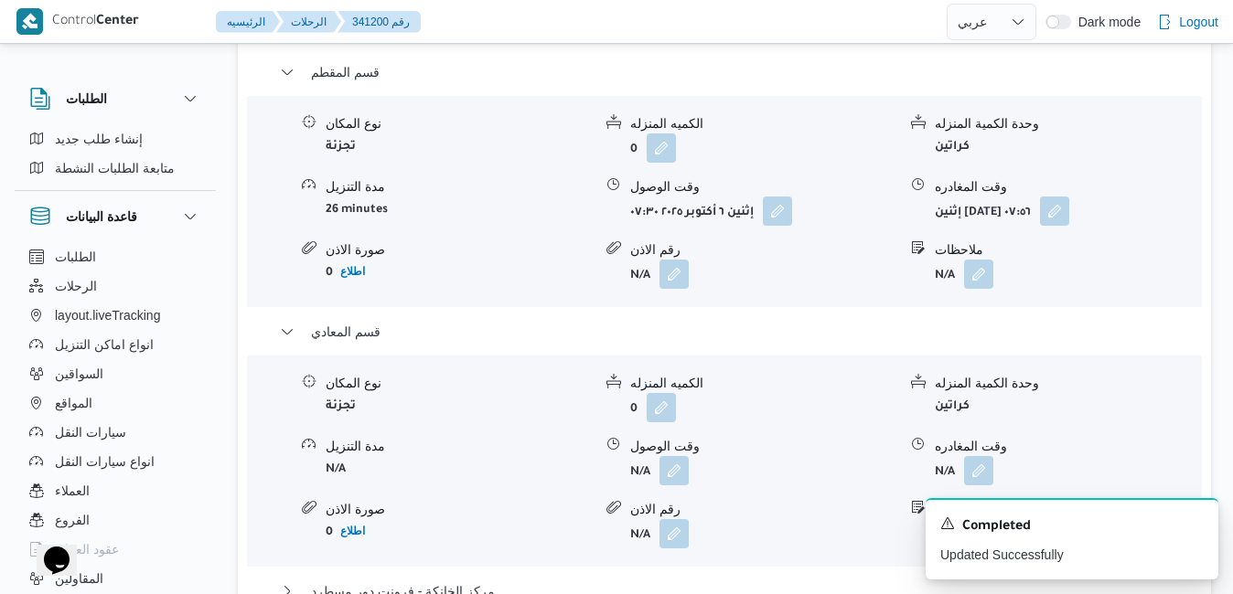
scroll to position [1939, 0]
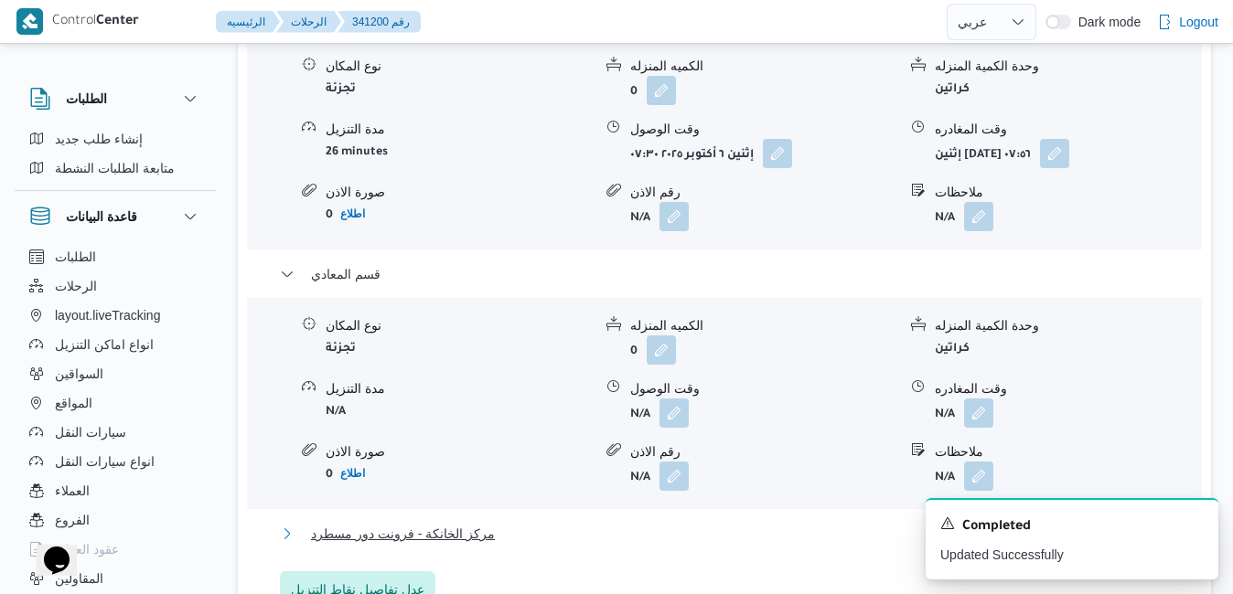
click at [815, 523] on button "مركز الخانكة - فرونت دور مسطرد" at bounding box center [725, 534] width 890 height 22
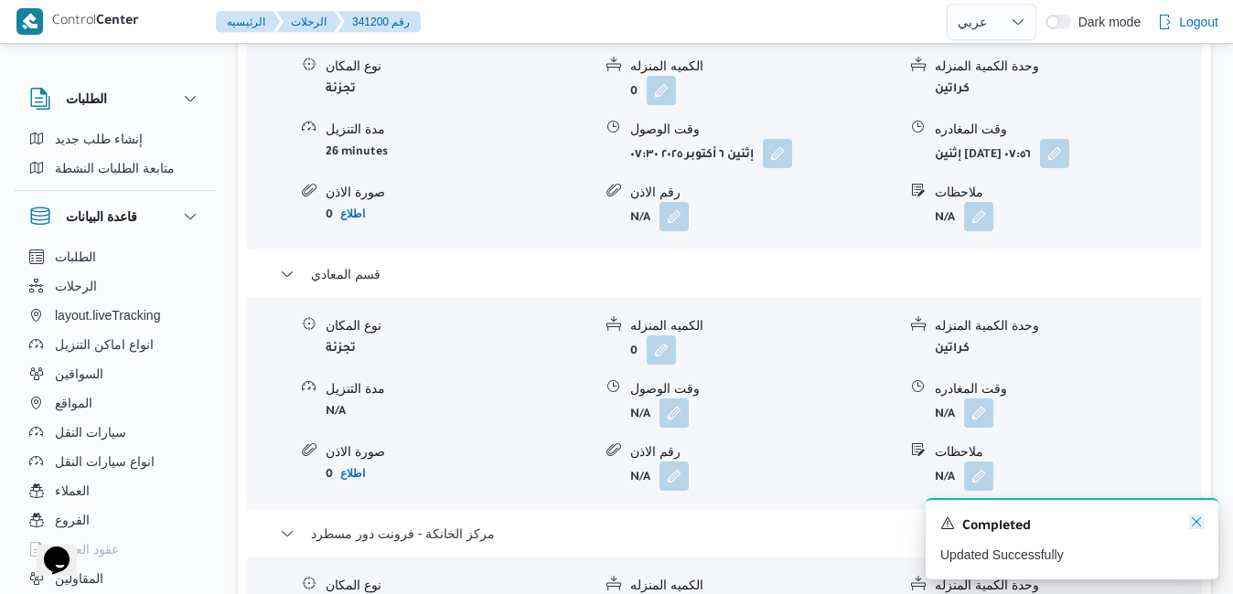
click at [1194, 523] on icon "Dismiss toast" at bounding box center [1196, 522] width 15 height 15
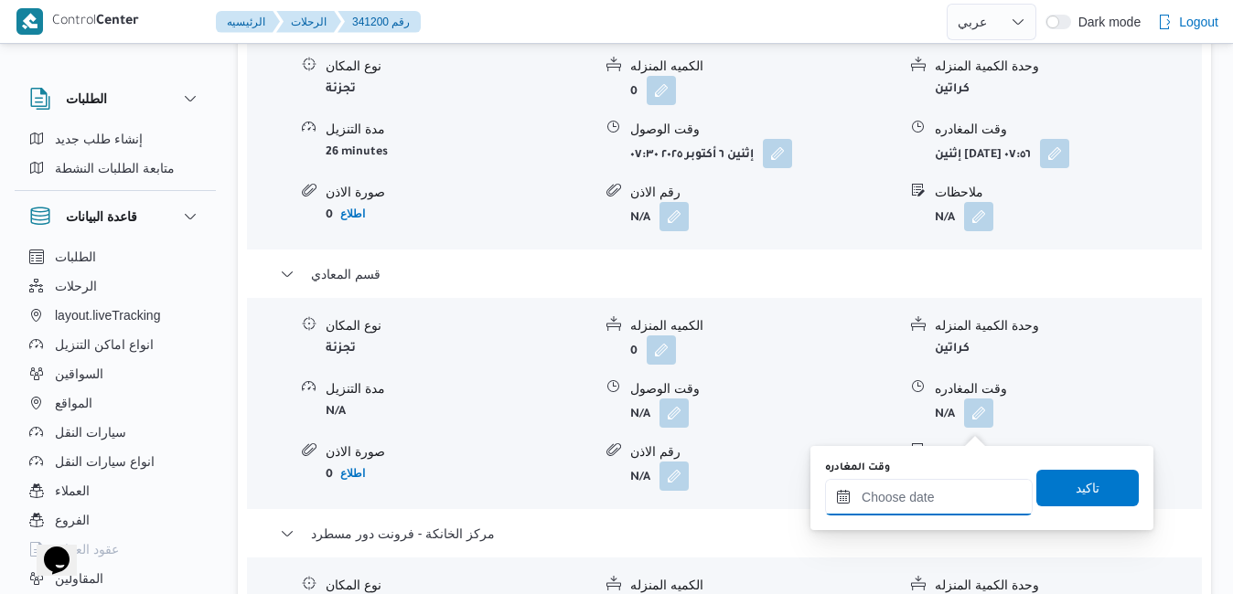
click at [904, 491] on input "وقت المغادره" at bounding box center [929, 497] width 208 height 37
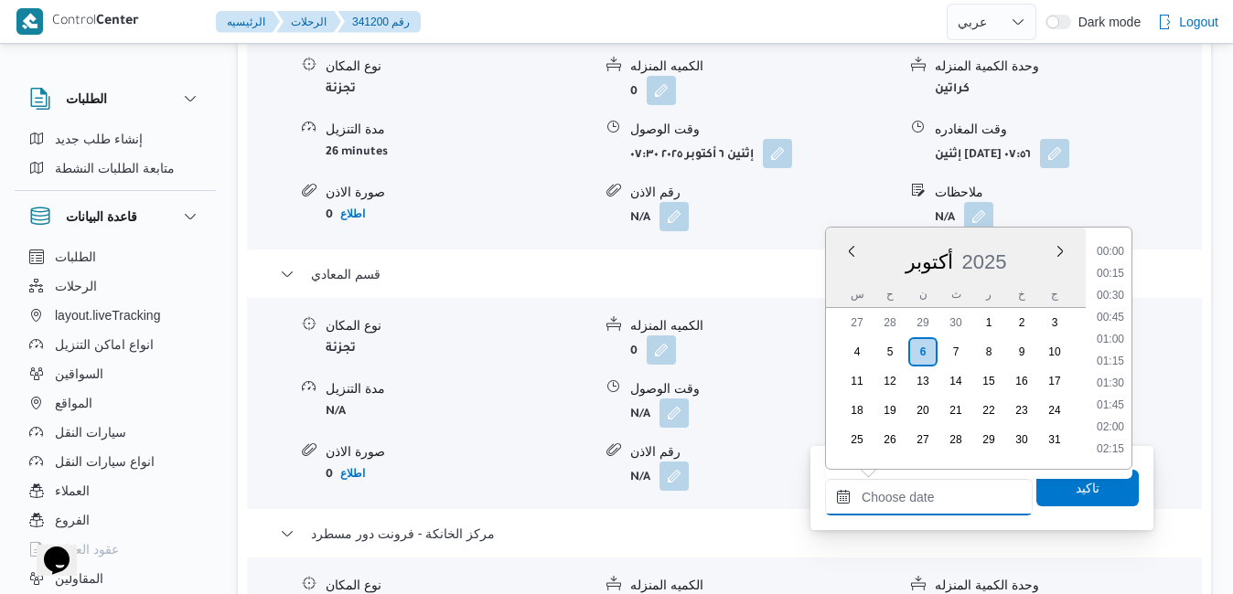
scroll to position [1513, 0]
click at [872, 556] on div "قسم المقطم نوع المكان تجزئة الكميه المنزله 0 وحدة الكمية المنزله كراتين مدة الت…" at bounding box center [725, 412] width 890 height 816
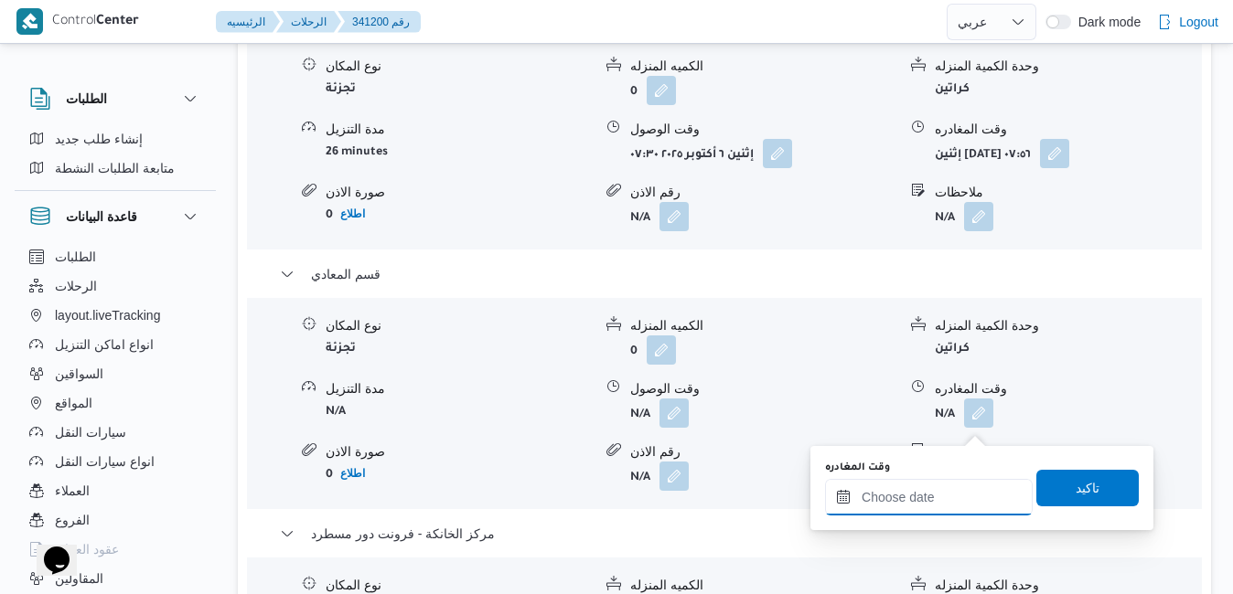
click at [936, 498] on input "وقت المغادره" at bounding box center [929, 497] width 208 height 37
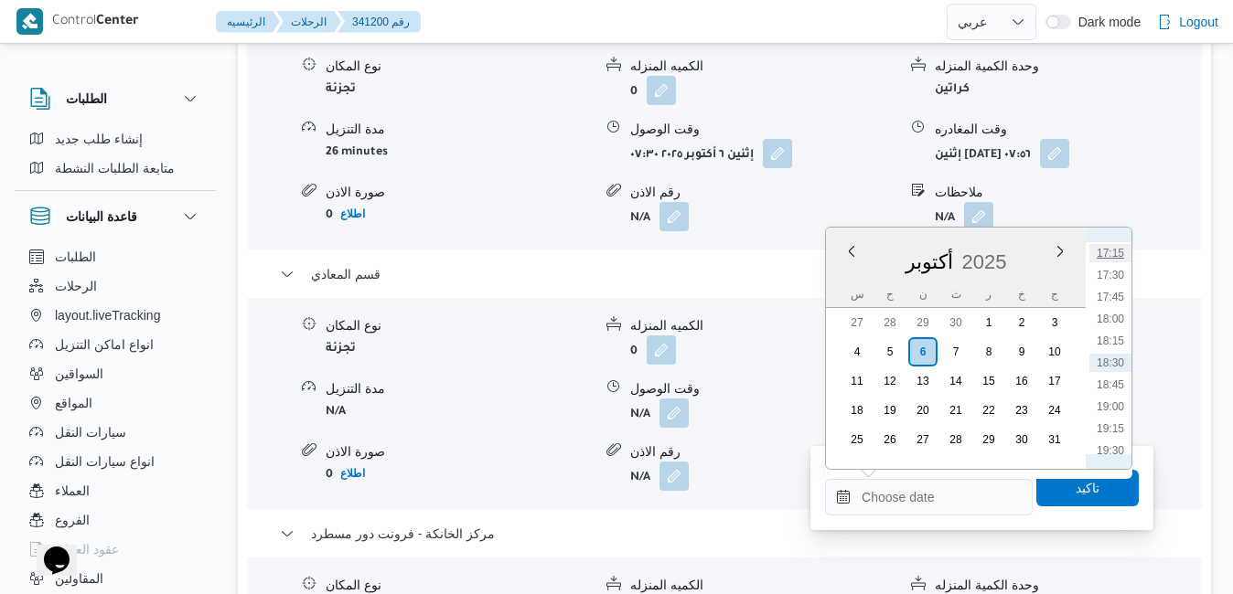
click at [1111, 256] on li "17:15" at bounding box center [1110, 253] width 42 height 18
type input "[DATE] ١٧:١٥"
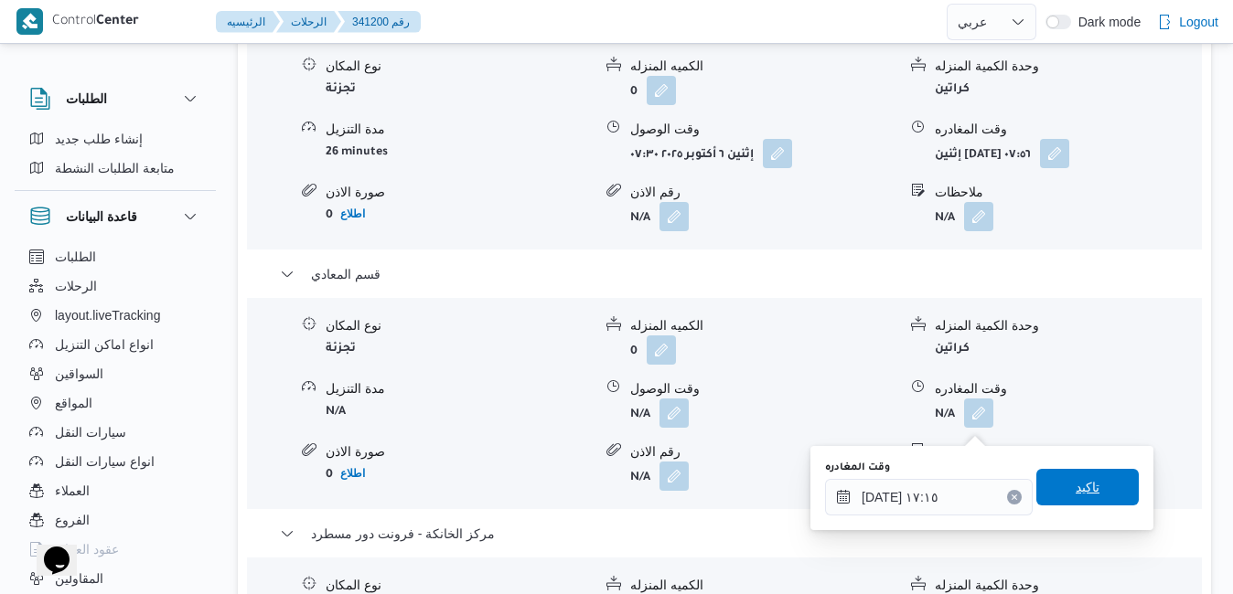
click at [1059, 490] on span "تاكيد" at bounding box center [1087, 487] width 102 height 37
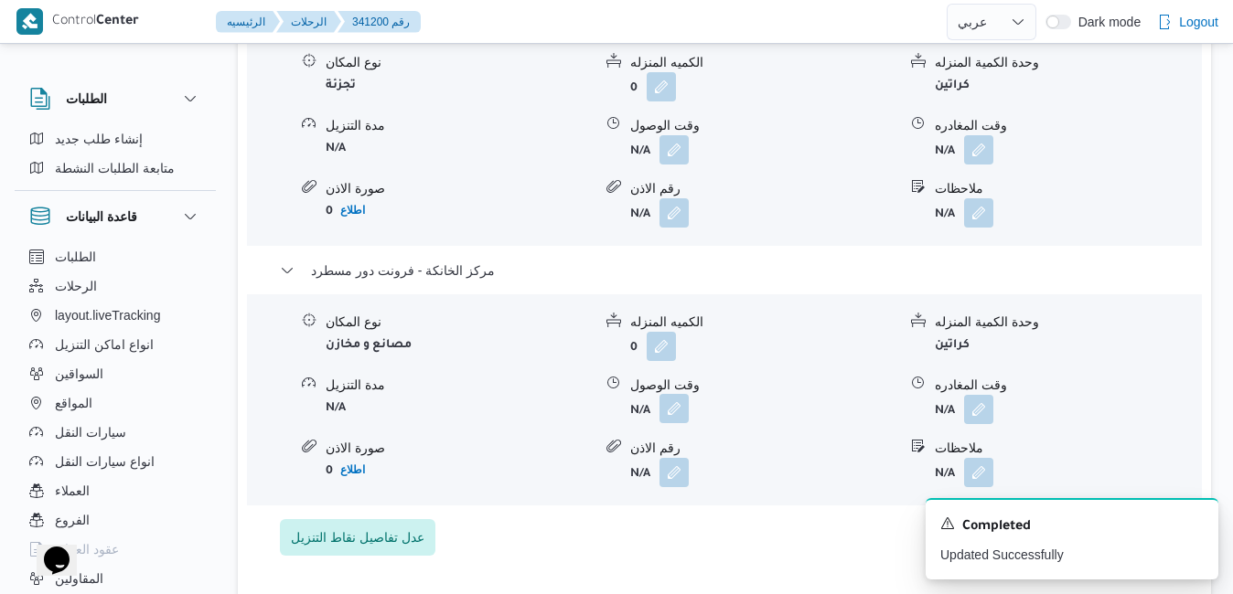
click at [669, 418] on button "button" at bounding box center [673, 408] width 29 height 29
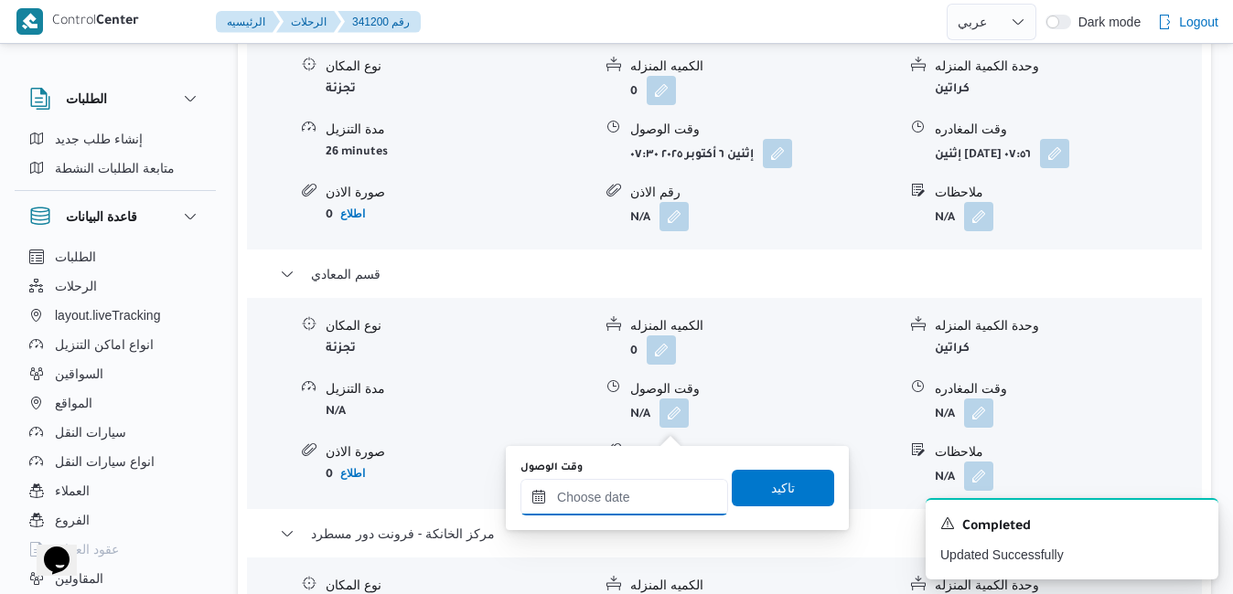
click at [617, 505] on input "وقت الوصول" at bounding box center [624, 497] width 208 height 37
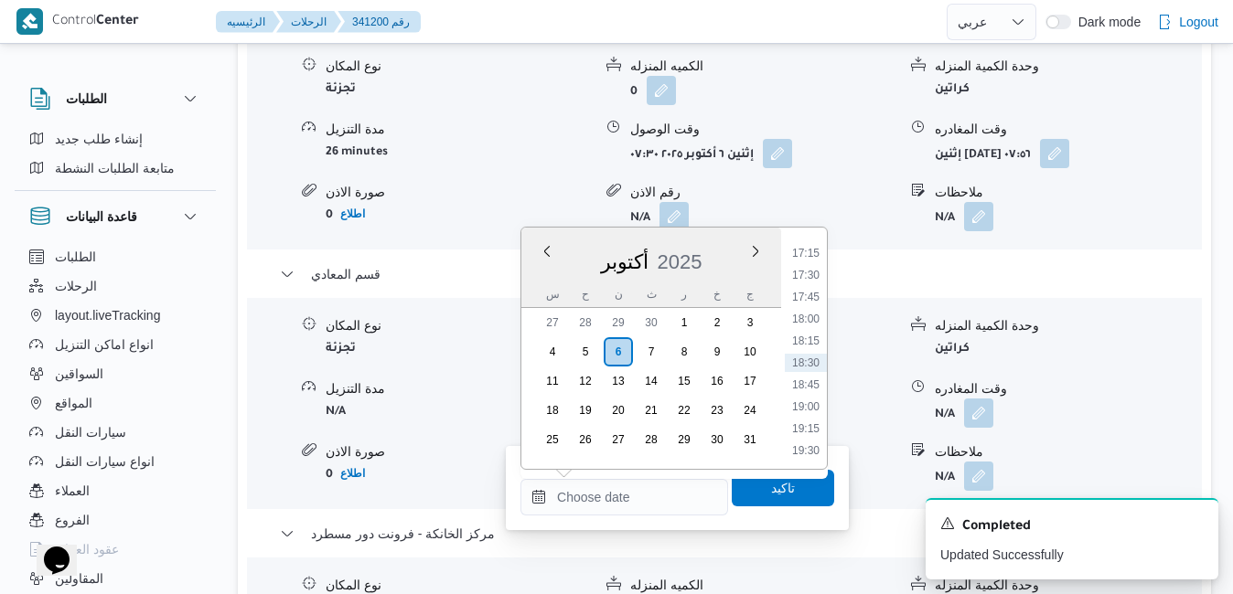
click at [543, 276] on div "أكتوبر 2025" at bounding box center [651, 258] width 260 height 47
click at [816, 418] on li "17:00" at bounding box center [806, 417] width 42 height 18
type input "٠٦/١٠/٢٠٢٥ ١٧:٠٠"
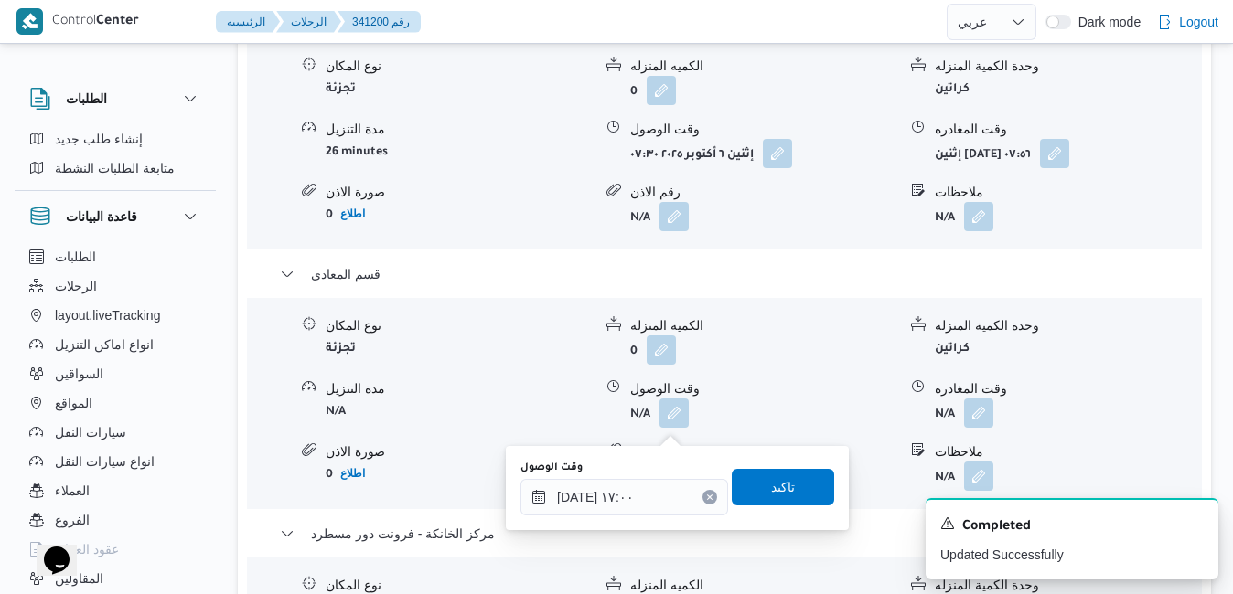
click at [780, 477] on span "تاكيد" at bounding box center [783, 487] width 102 height 37
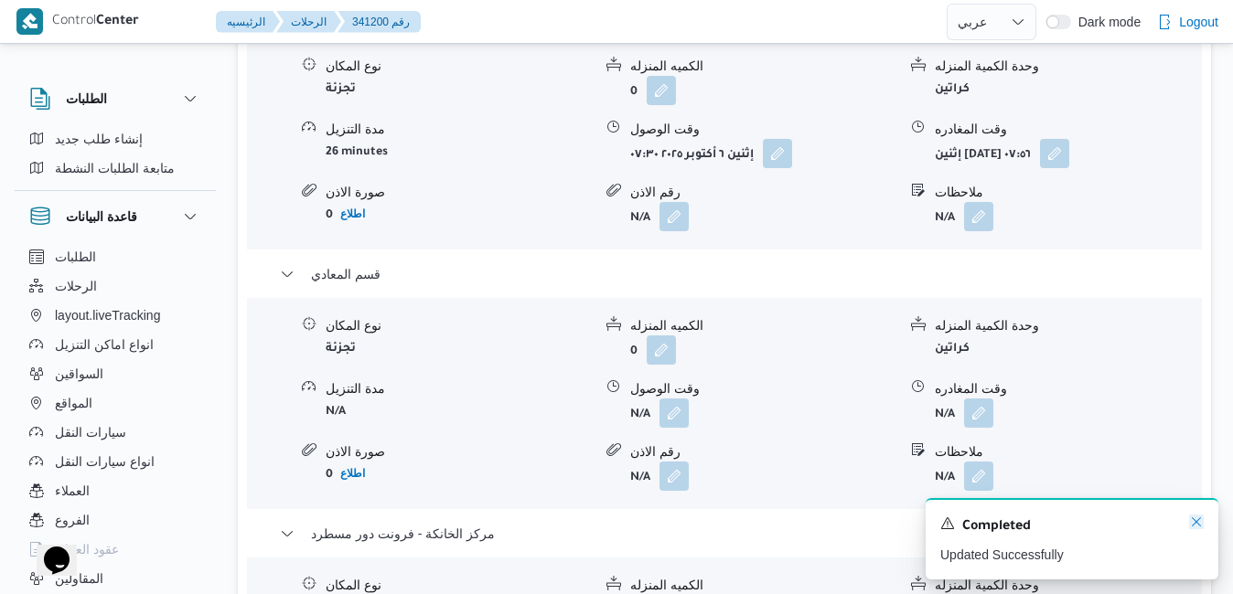
click at [1195, 523] on icon "Dismiss toast" at bounding box center [1196, 522] width 9 height 9
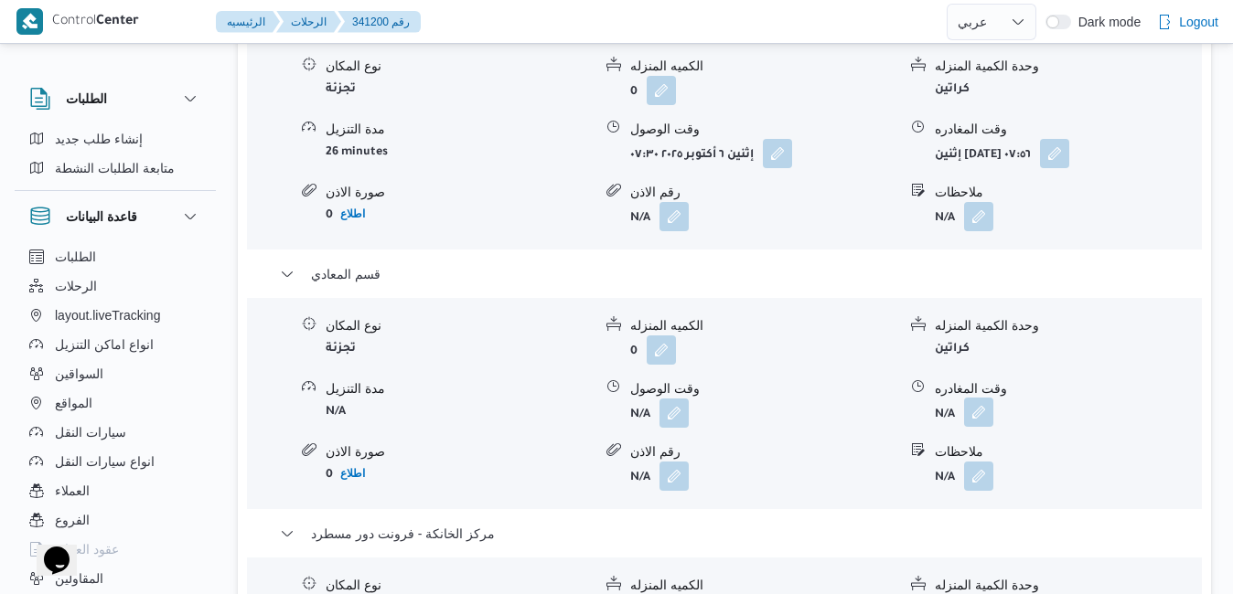
click at [986, 398] on button "button" at bounding box center [978, 412] width 29 height 29
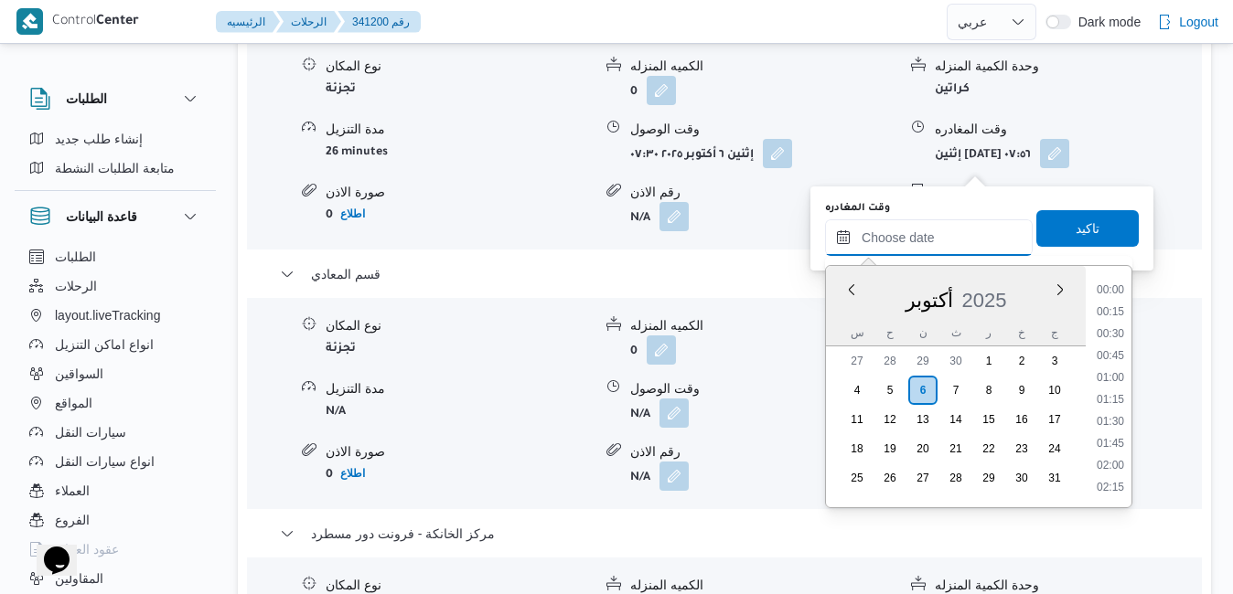
click at [921, 240] on input "وقت المغادره" at bounding box center [929, 238] width 208 height 37
click at [1116, 371] on li "16:00" at bounding box center [1110, 368] width 42 height 18
type input "٠٦/١٠/٢٠٢٥ ١٦:٠٠"
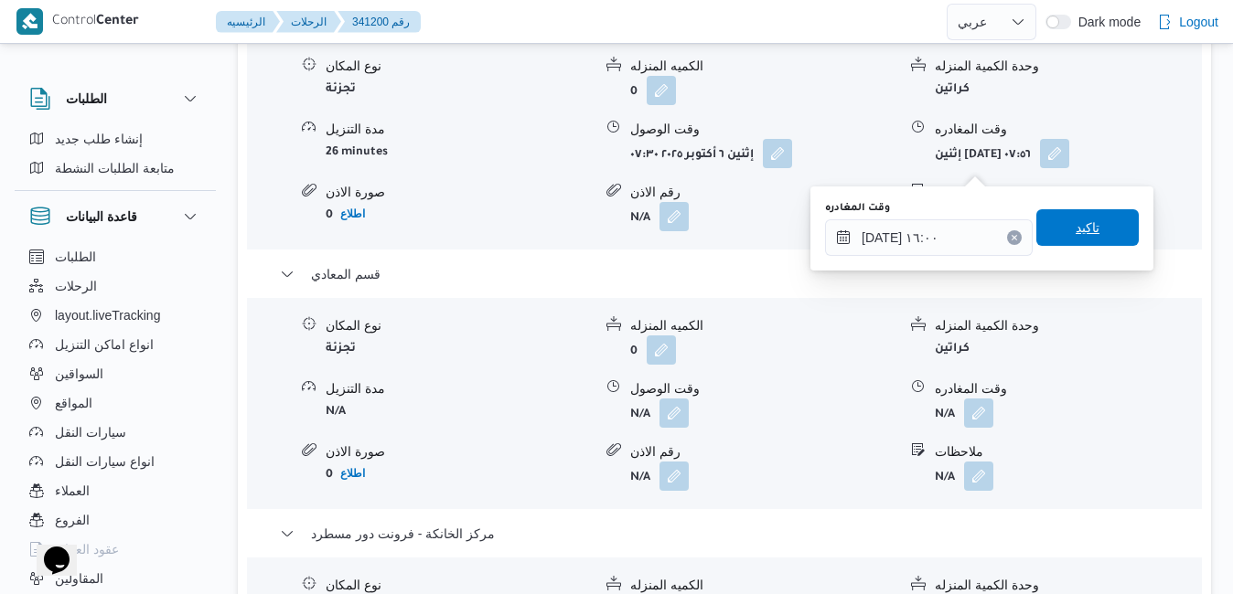
click at [1076, 225] on span "تاكيد" at bounding box center [1088, 228] width 24 height 22
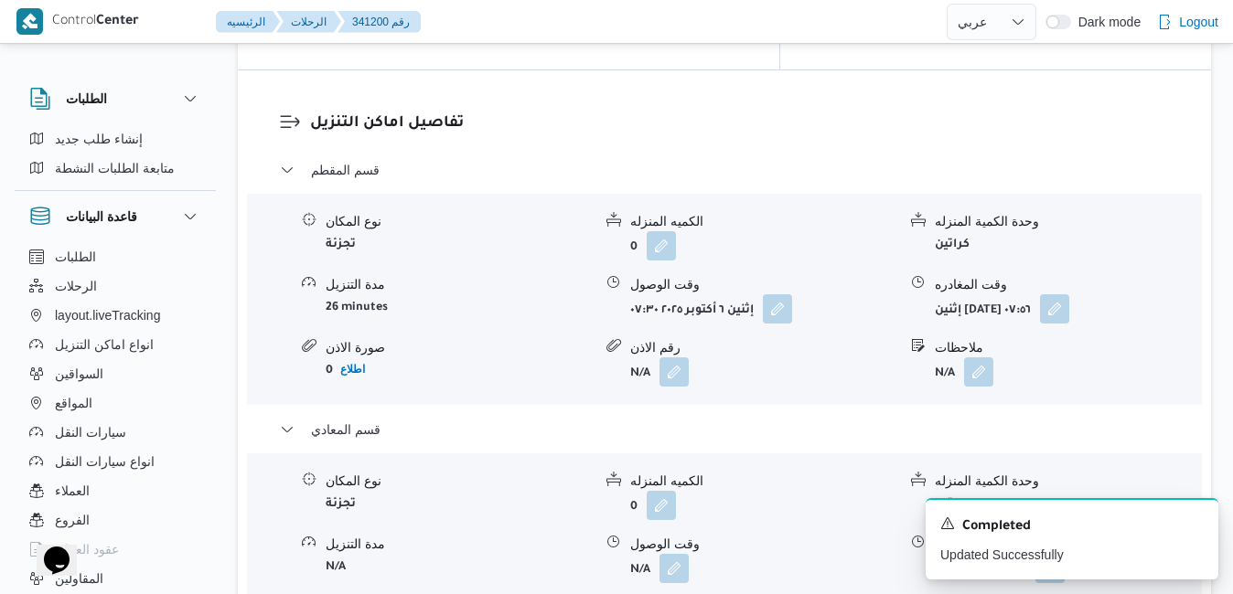
scroll to position [1756, 0]
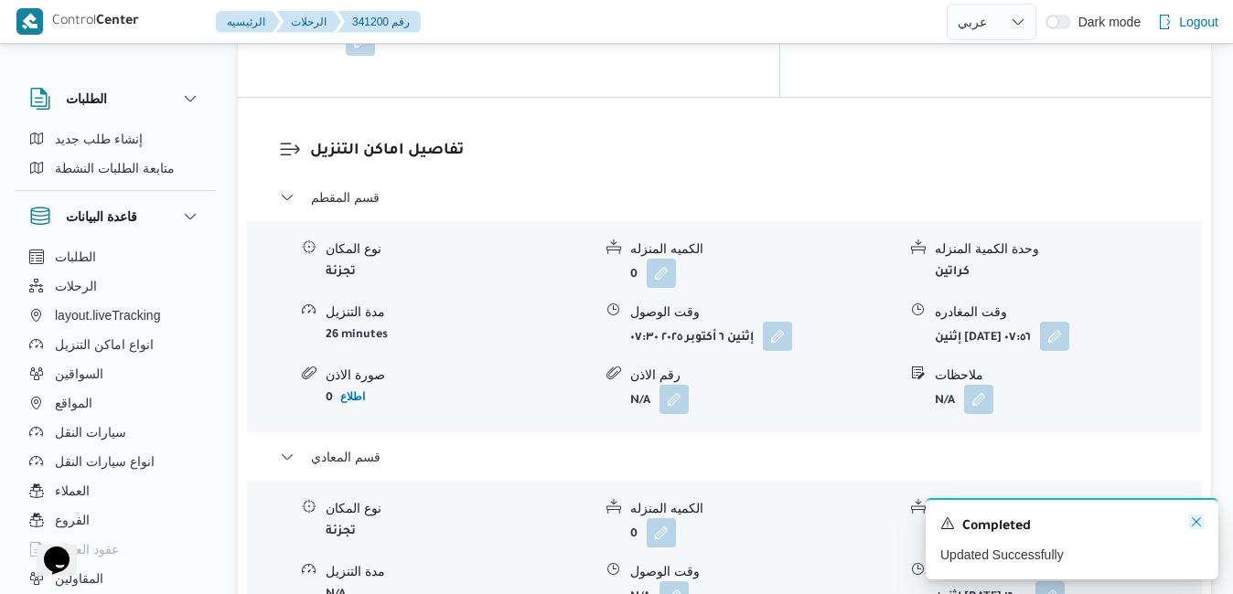
click at [1194, 519] on icon "Dismiss toast" at bounding box center [1196, 522] width 15 height 15
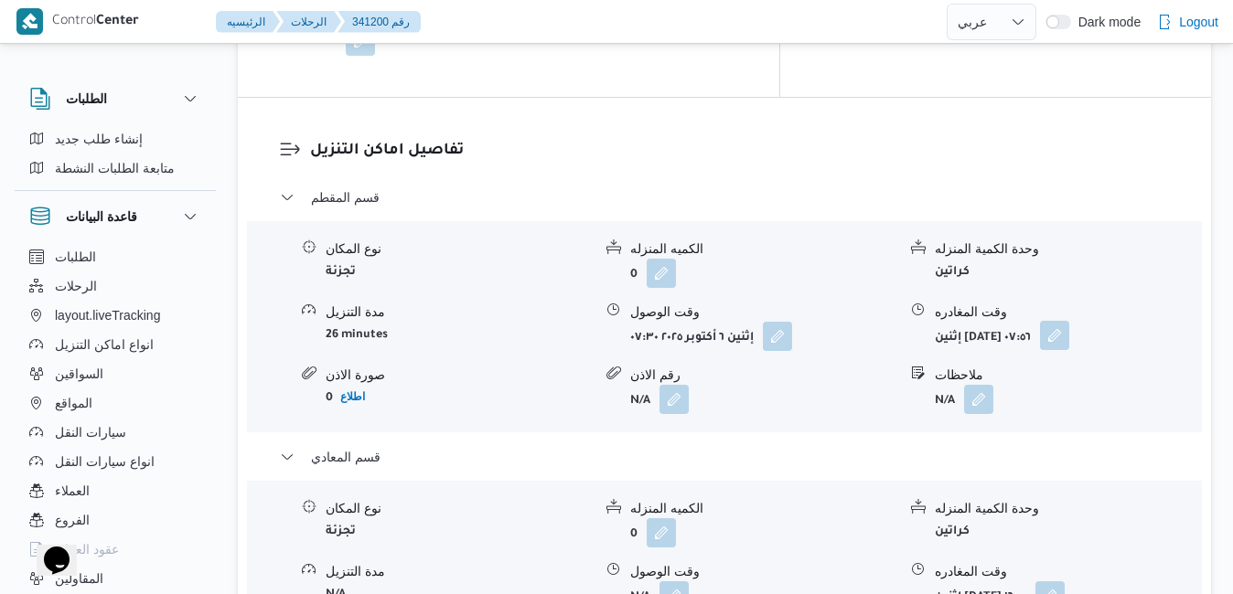
click at [1069, 321] on button "button" at bounding box center [1054, 335] width 29 height 29
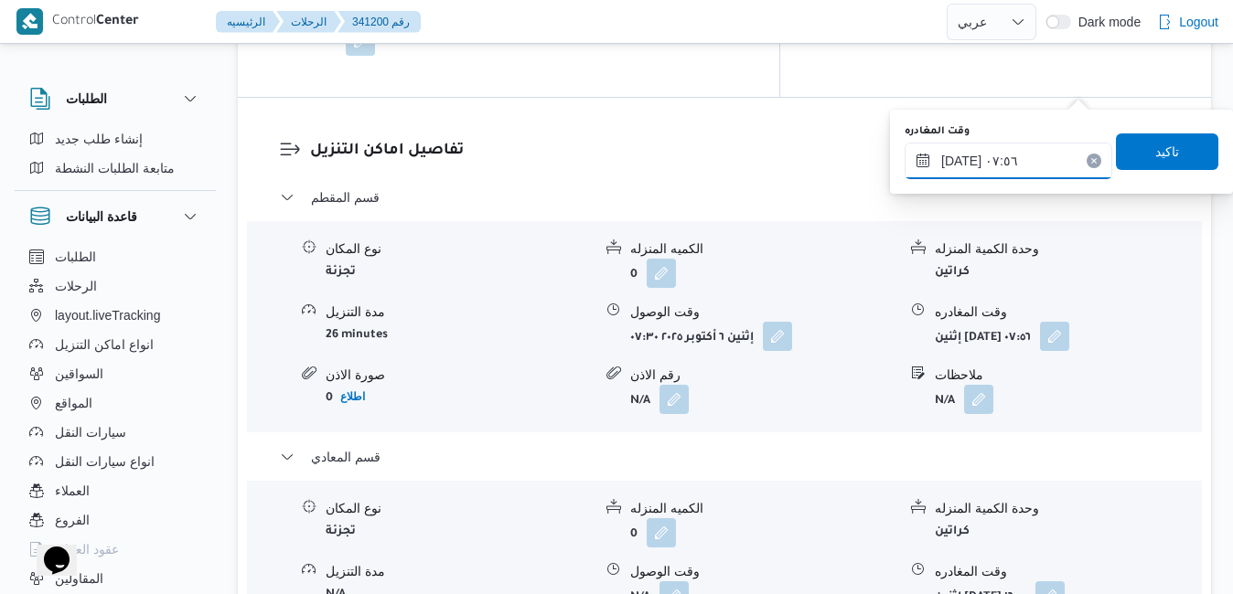
click at [1009, 155] on input "٠٦/١٠/٢٠٢٥ ٠٧:٥٦" at bounding box center [1009, 161] width 208 height 37
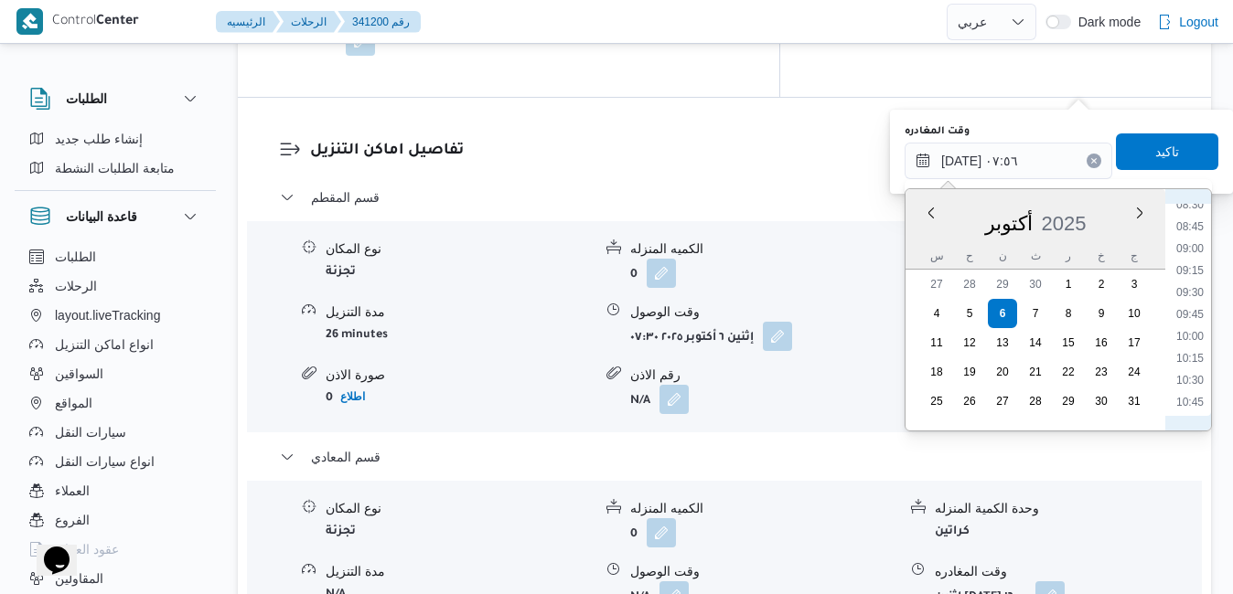
scroll to position [940, 0]
click at [1190, 308] on li "11:45" at bounding box center [1190, 304] width 42 height 18
type input "٠٦/١٠/٢٠٢٥ ١١:٤٥"
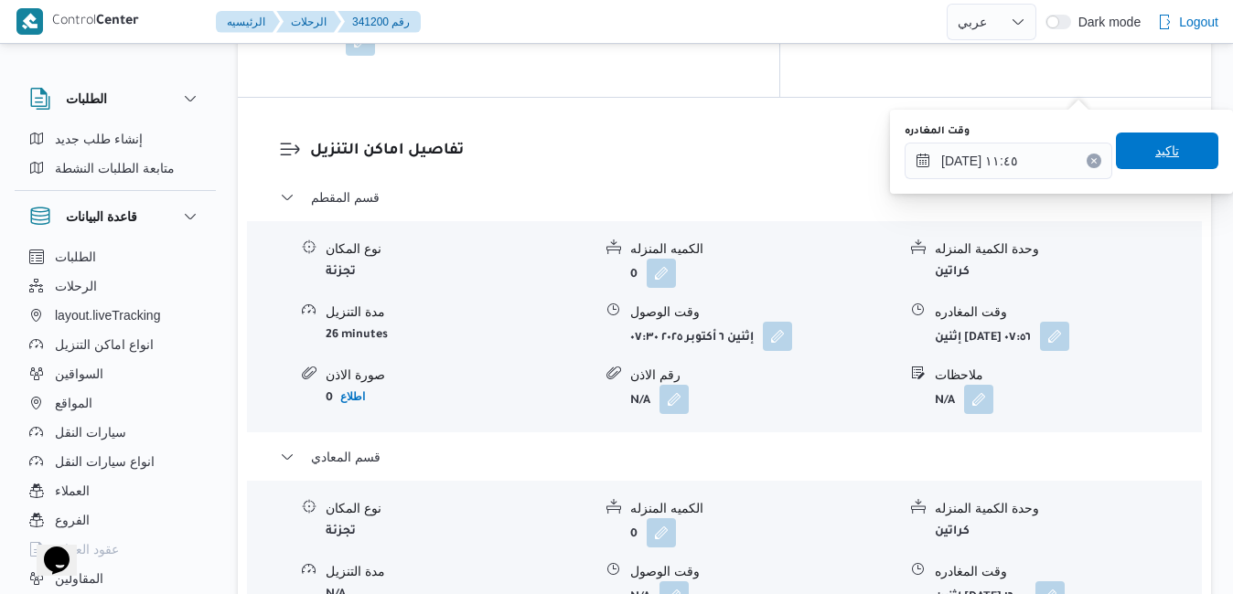
click at [1163, 156] on span "تاكيد" at bounding box center [1167, 151] width 24 height 22
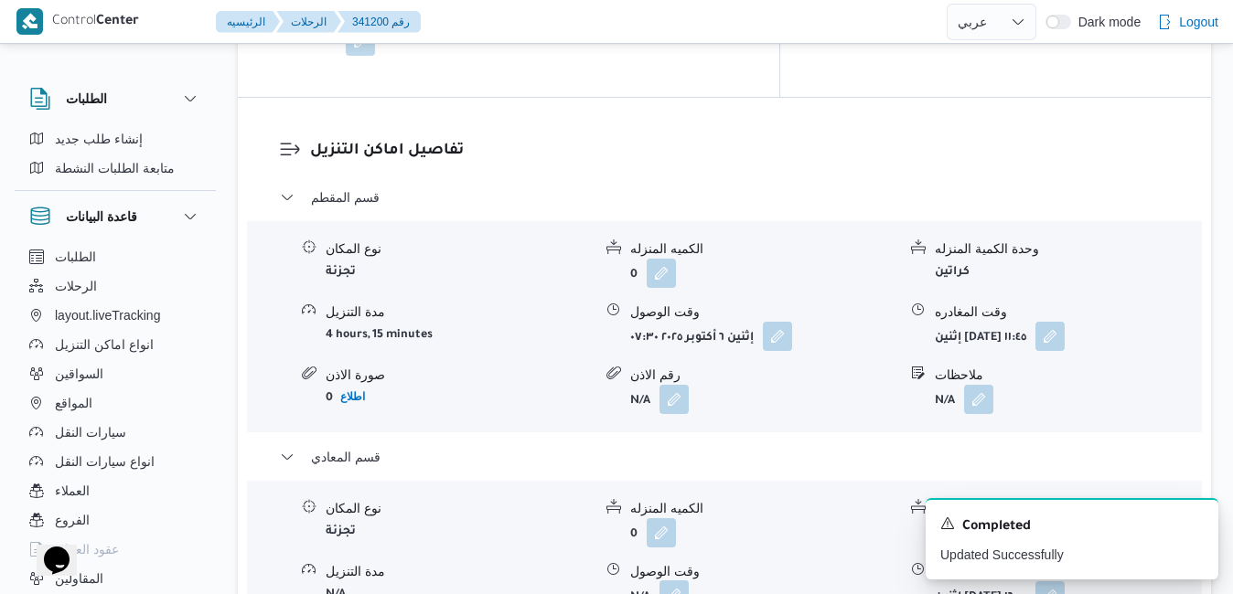
click at [678, 581] on button "button" at bounding box center [673, 595] width 29 height 29
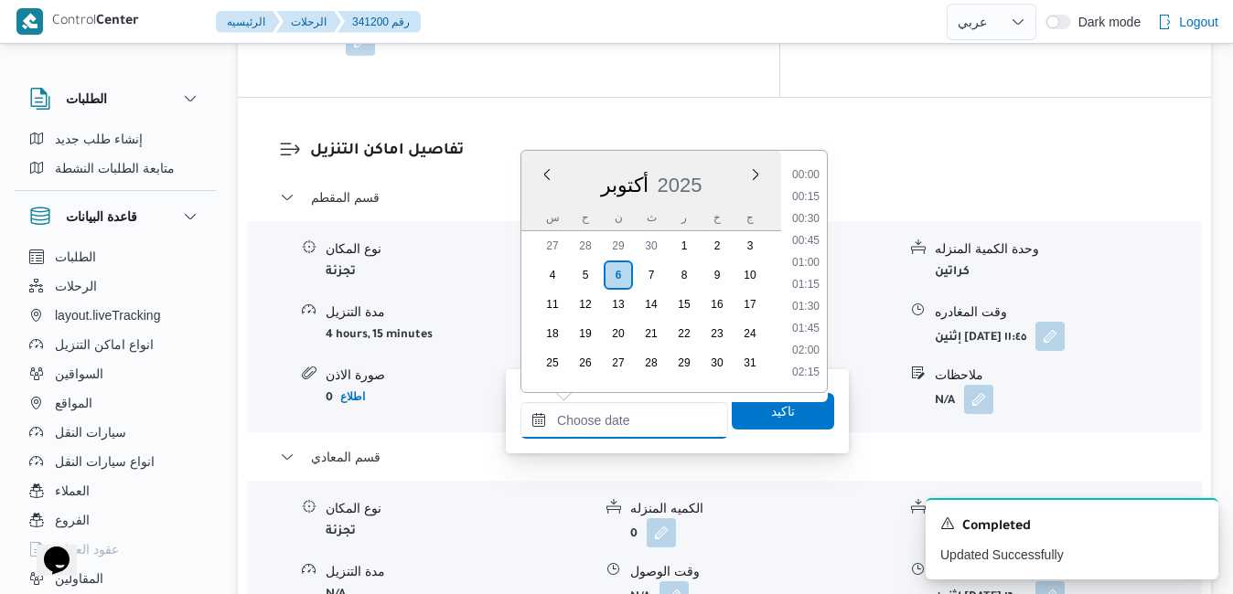
click at [607, 420] on input "وقت الوصول" at bounding box center [624, 420] width 208 height 37
click at [537, 190] on div "أكتوبر 2025" at bounding box center [651, 181] width 260 height 47
click at [810, 291] on li "12:15" at bounding box center [806, 294] width 42 height 18
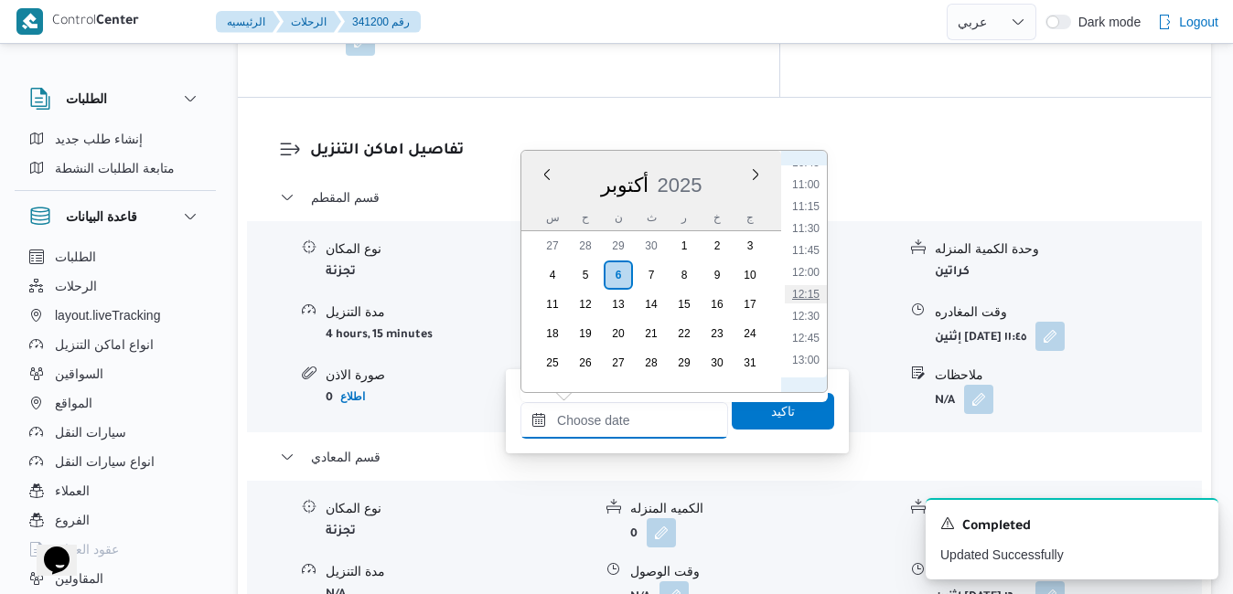
type input "٠٦/١٠/٢٠٢٥ ١٢:١٥"
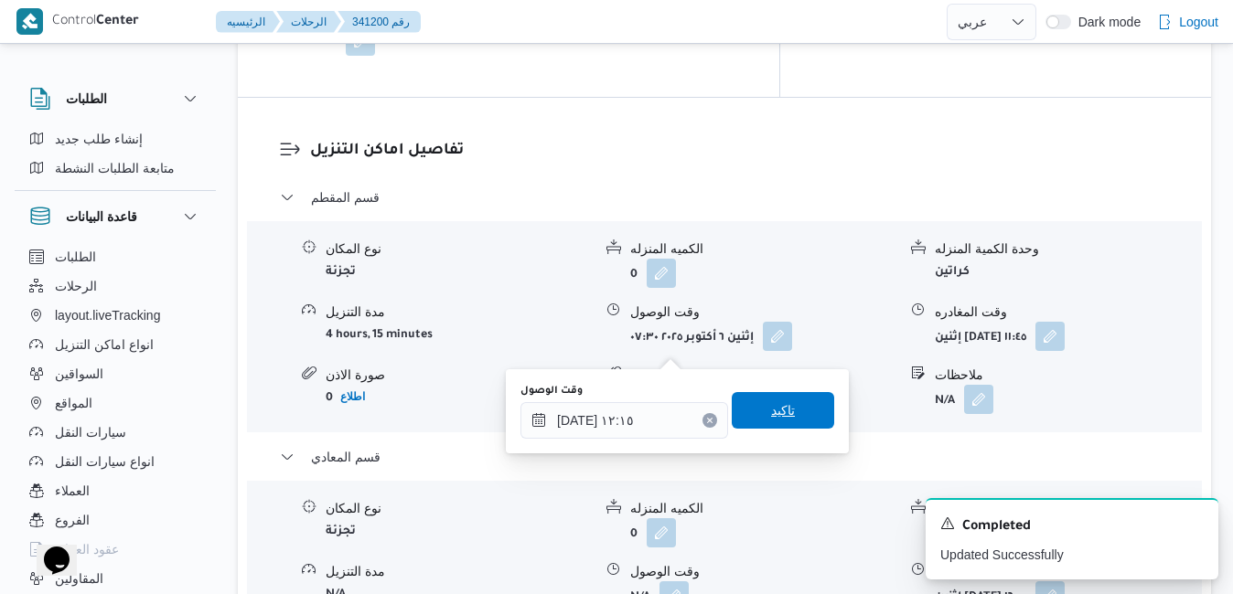
click at [771, 406] on span "تاكيد" at bounding box center [783, 411] width 24 height 22
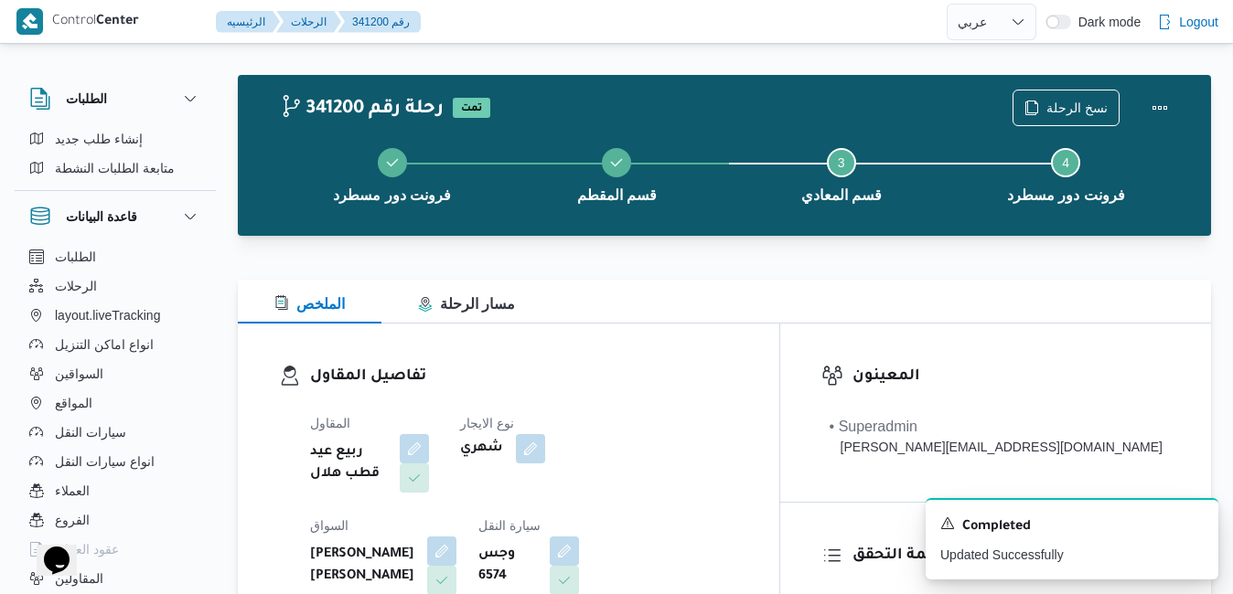
scroll to position [0, 0]
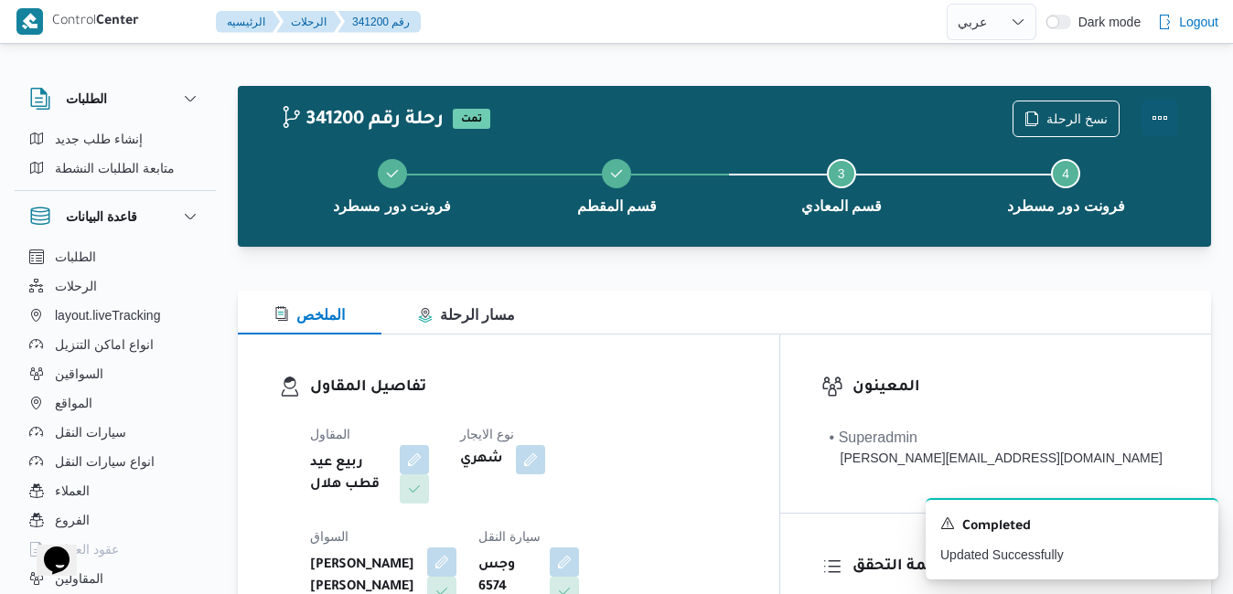
click at [1156, 118] on button "Actions" at bounding box center [1159, 118] width 37 height 37
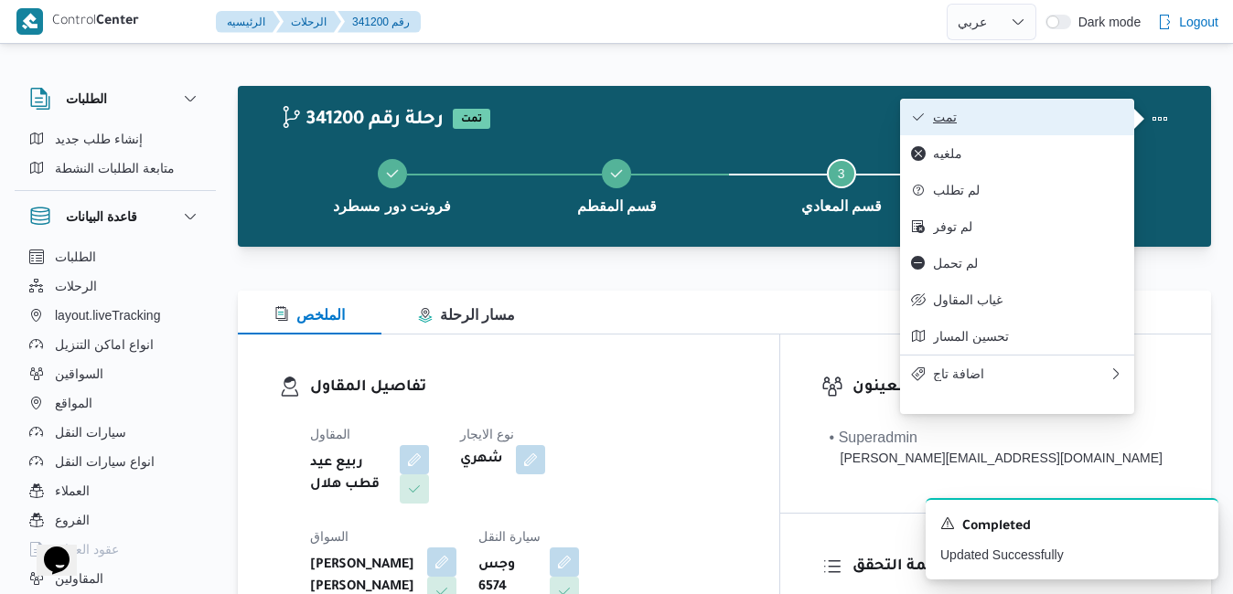
click at [1030, 121] on span "تمت" at bounding box center [1028, 117] width 190 height 15
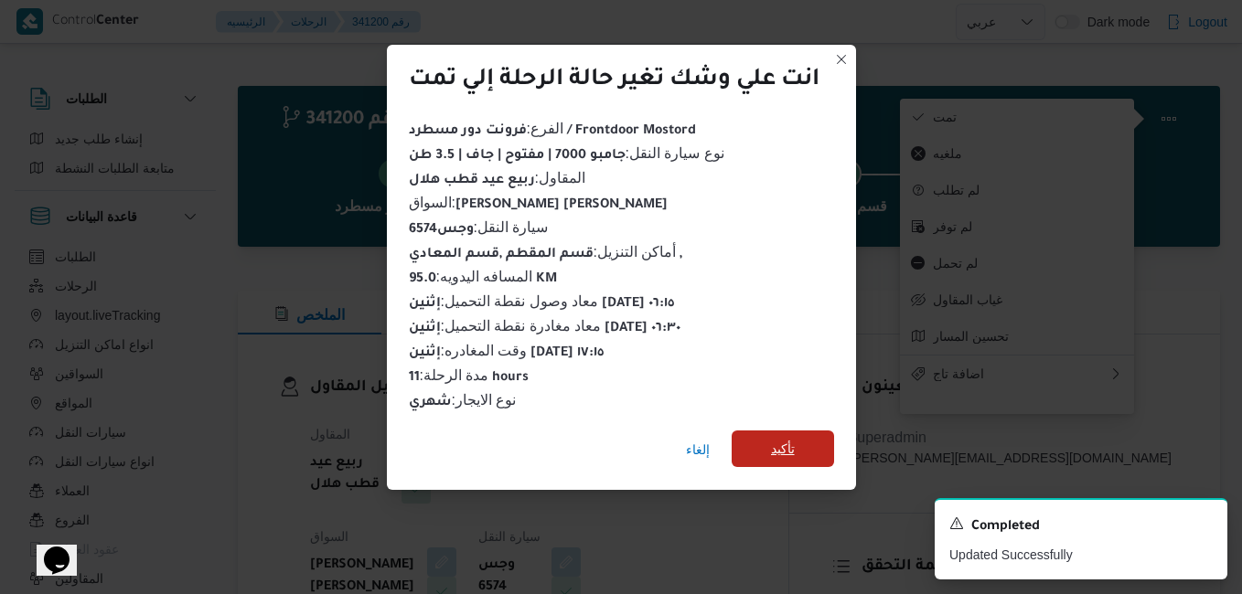
click at [777, 446] on span "تأكيد" at bounding box center [783, 449] width 24 height 22
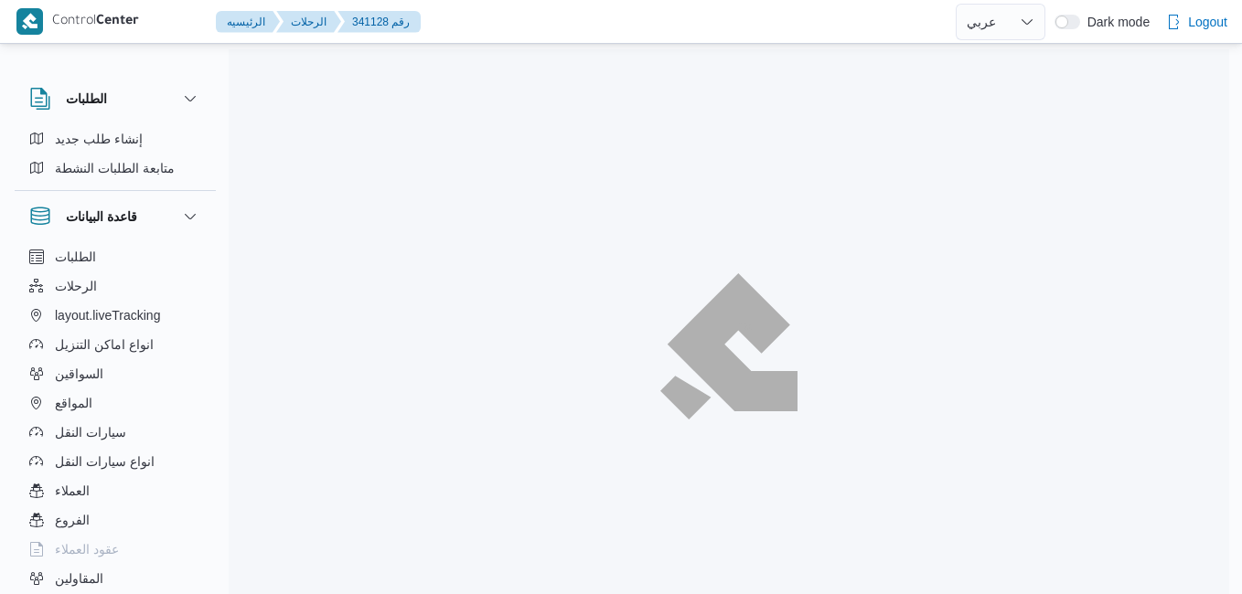
select select "ar"
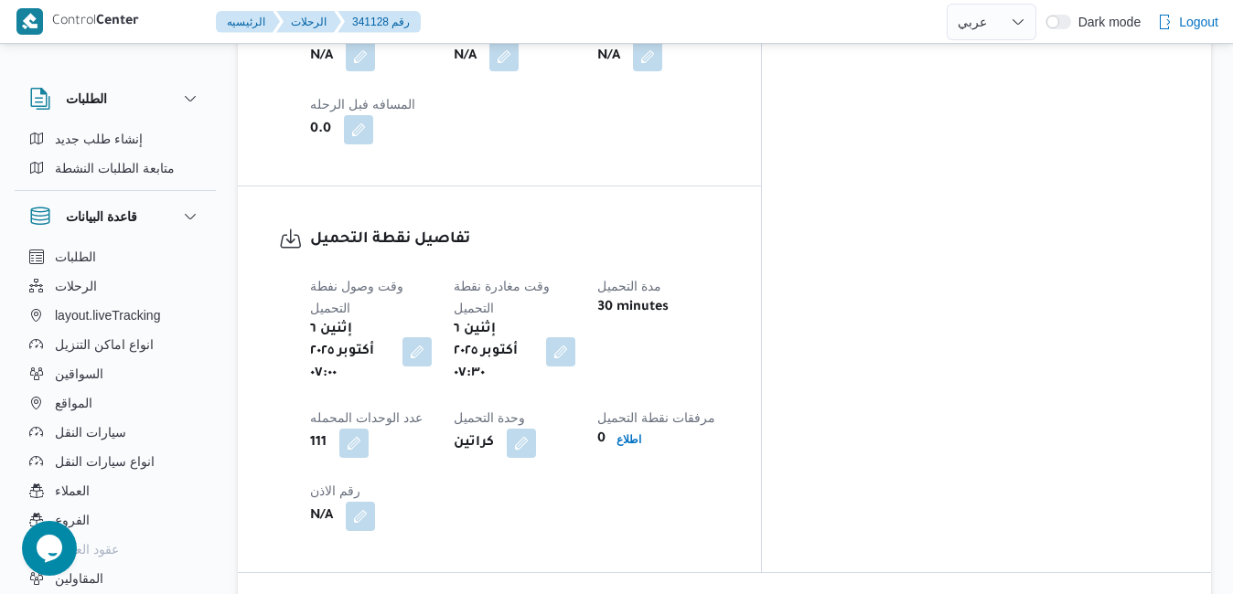
scroll to position [1500, 0]
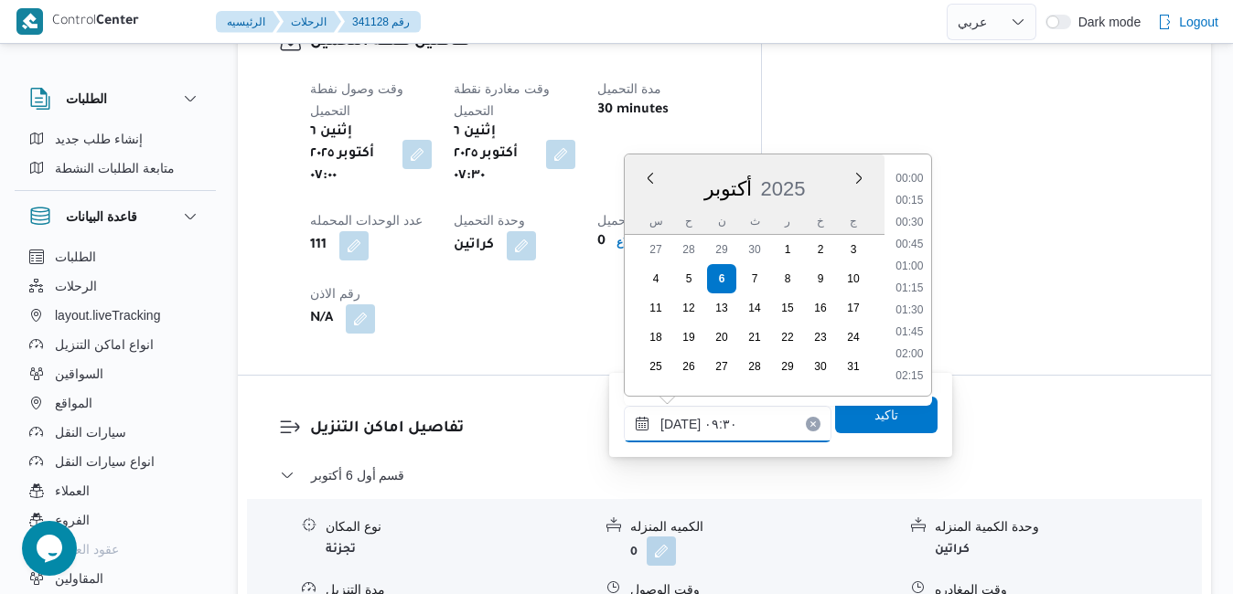
click at [711, 429] on input "[DATE] ٠٩:٣٠" at bounding box center [728, 424] width 208 height 37
click at [916, 207] on li "08:30" at bounding box center [909, 202] width 42 height 18
type input "[DATE] ٠٨:٣٠"
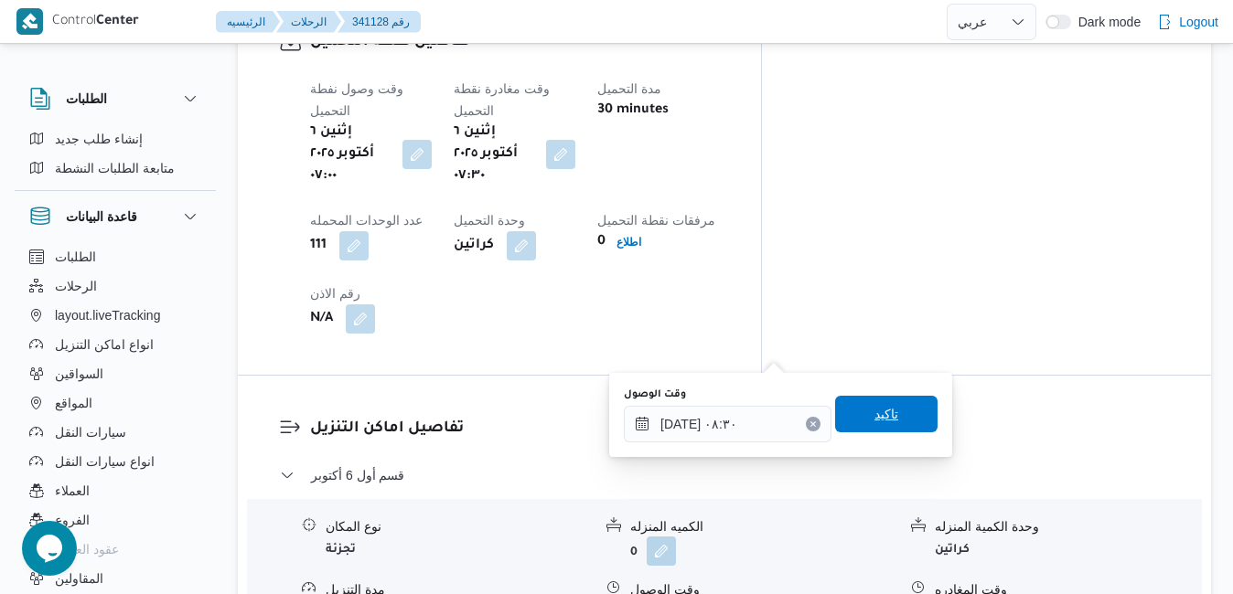
click at [874, 416] on span "تاكيد" at bounding box center [886, 414] width 24 height 22
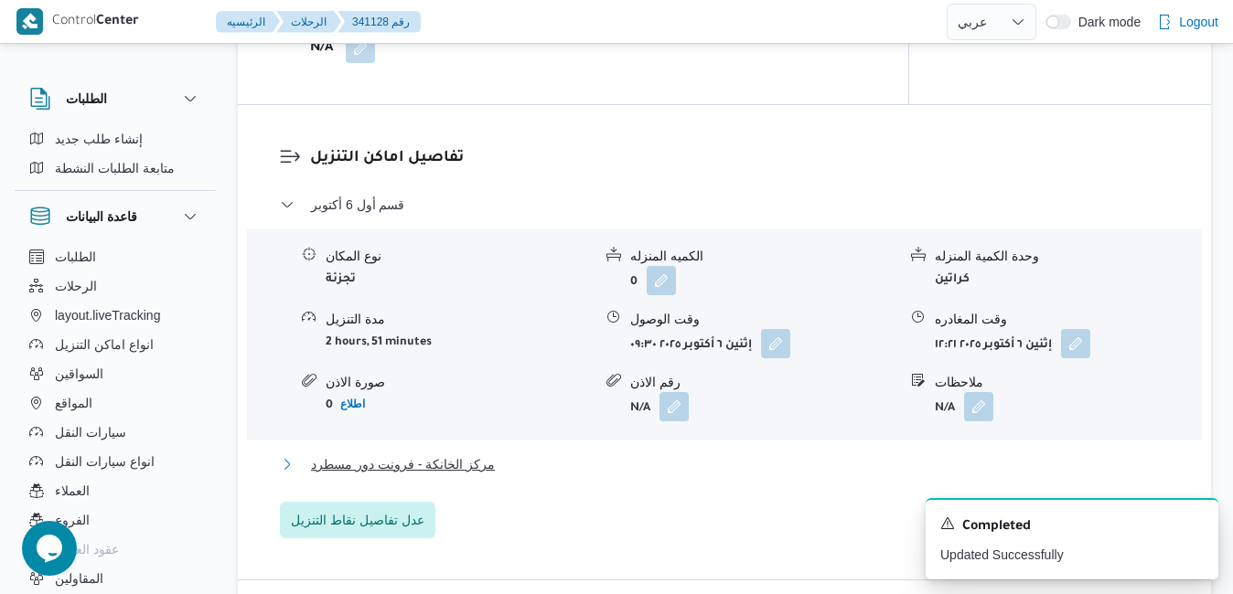
click at [674, 474] on button "مركز الخانكة - فرونت دور مسطرد" at bounding box center [725, 465] width 890 height 22
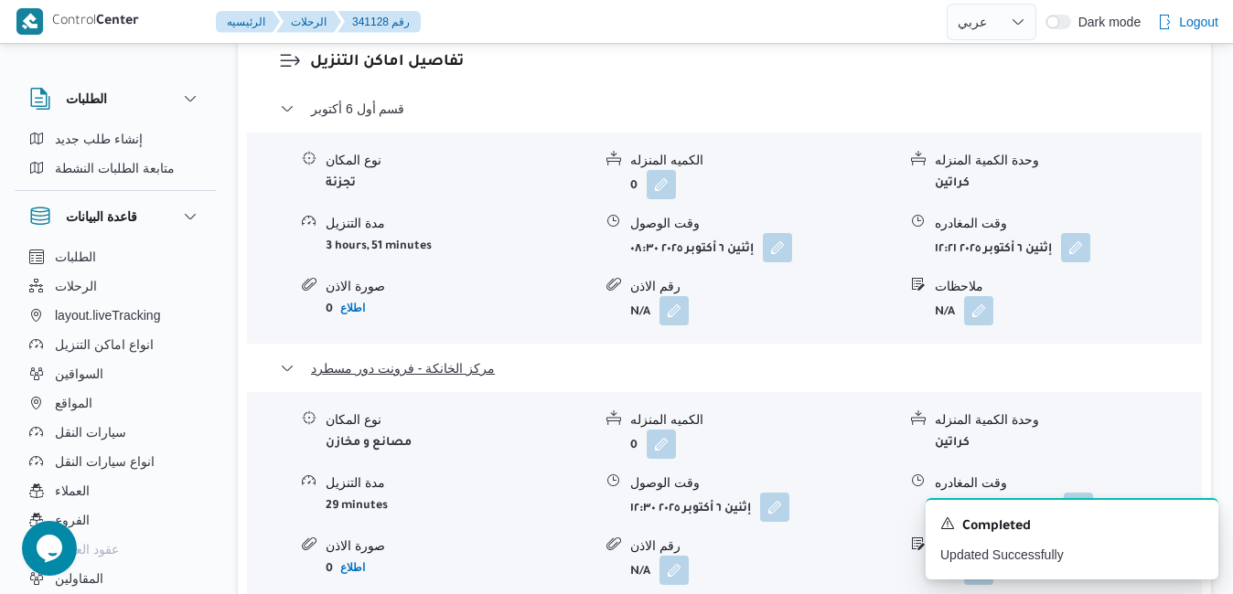
scroll to position [1902, 0]
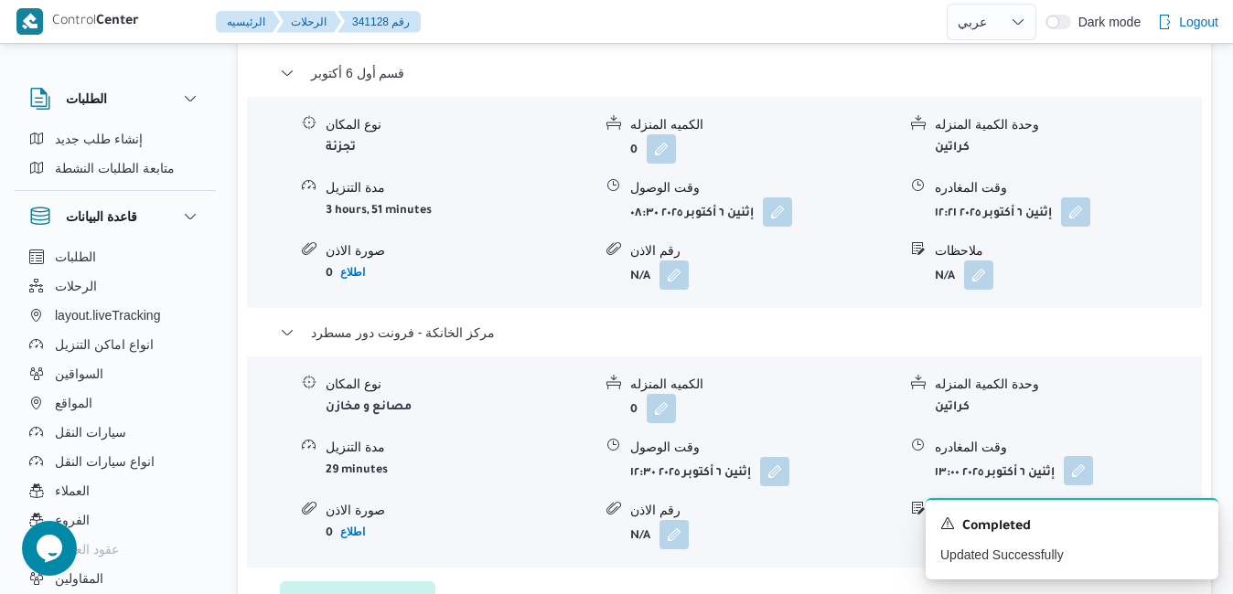
click at [1082, 456] on button "button" at bounding box center [1078, 470] width 29 height 29
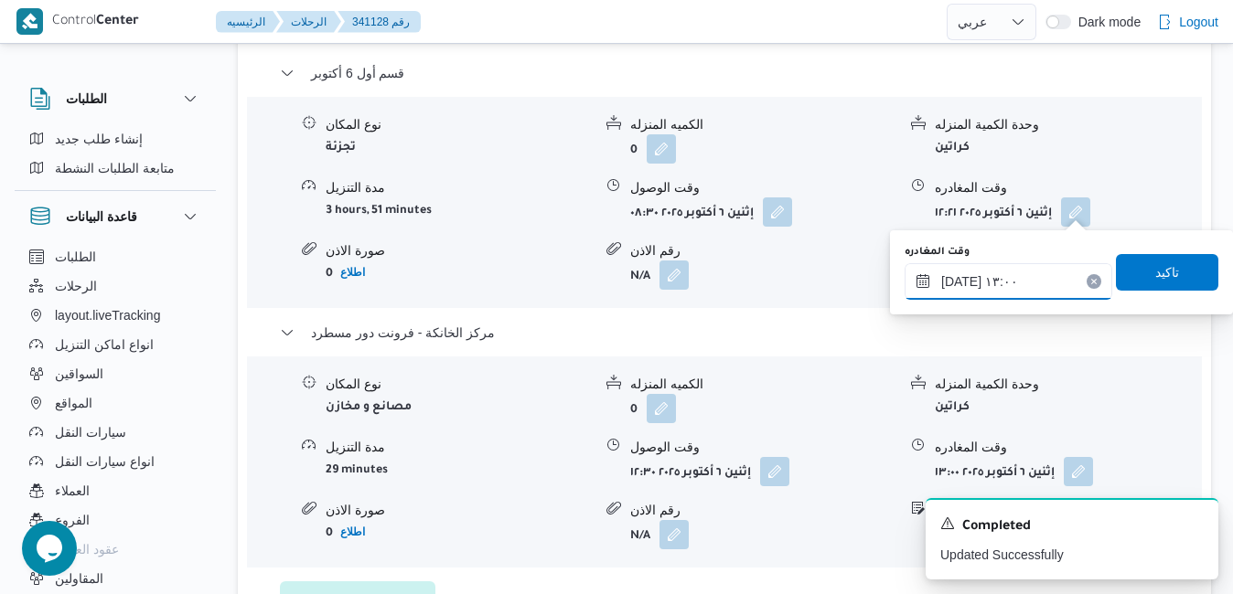
click at [993, 276] on input "[DATE] ١٣:٠٠" at bounding box center [1009, 281] width 208 height 37
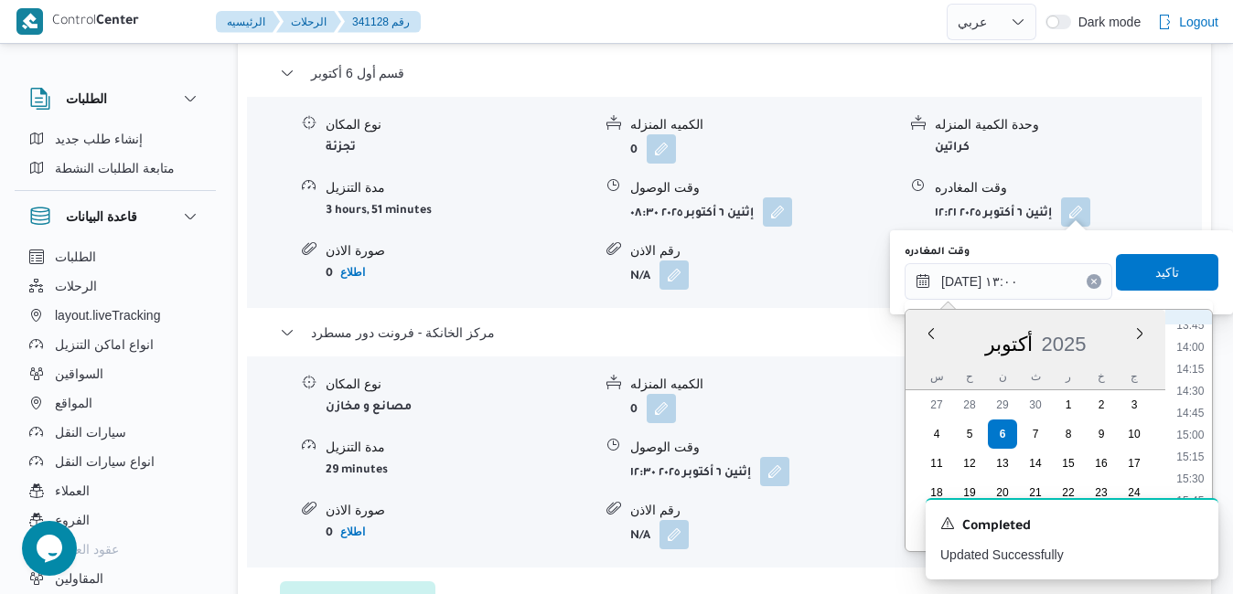
scroll to position [1401, 0]
click at [1198, 402] on li "16:45" at bounding box center [1190, 403] width 42 height 18
type input "[DATE] ١٦:٤٥"
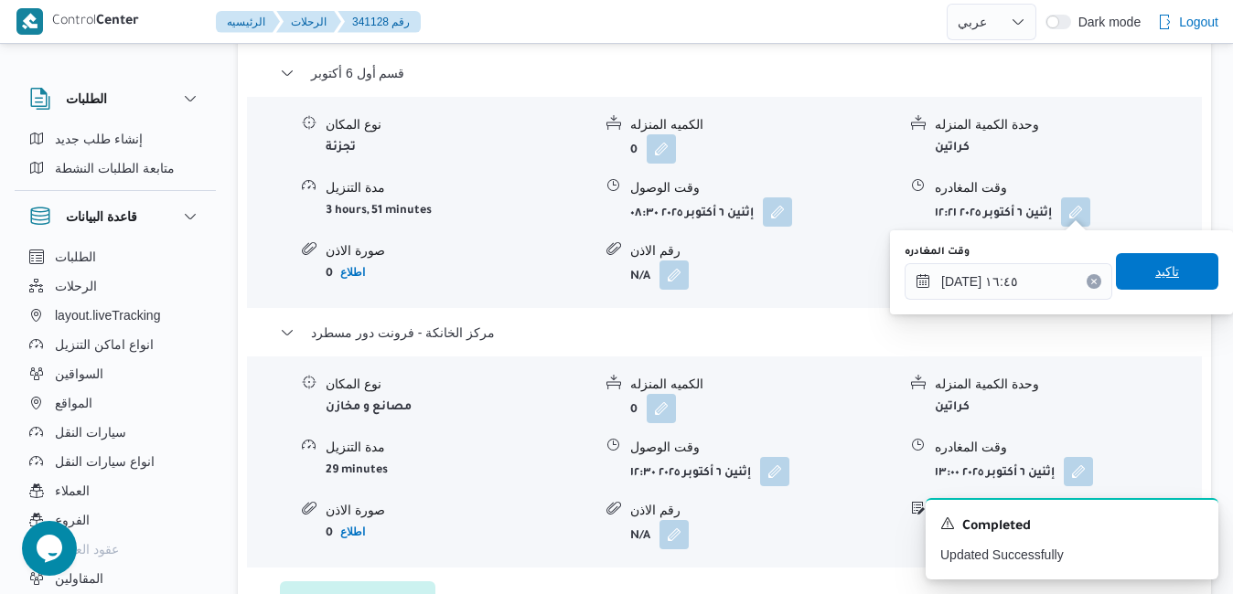
click at [1159, 281] on span "تاكيد" at bounding box center [1167, 272] width 24 height 22
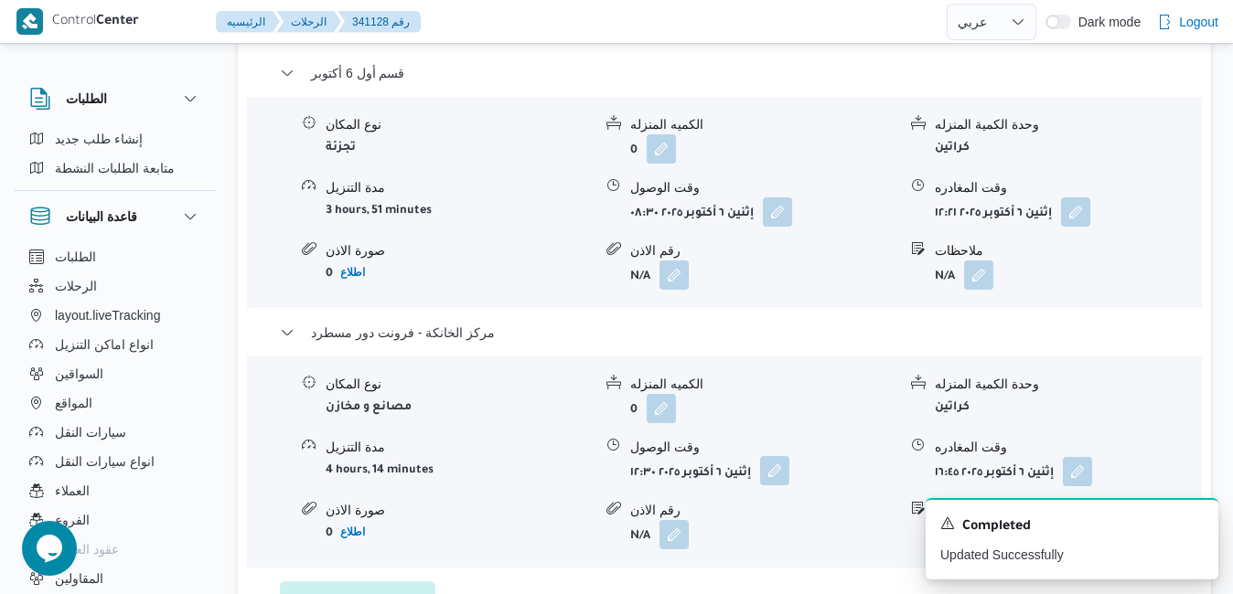
click at [776, 456] on button "button" at bounding box center [774, 470] width 29 height 29
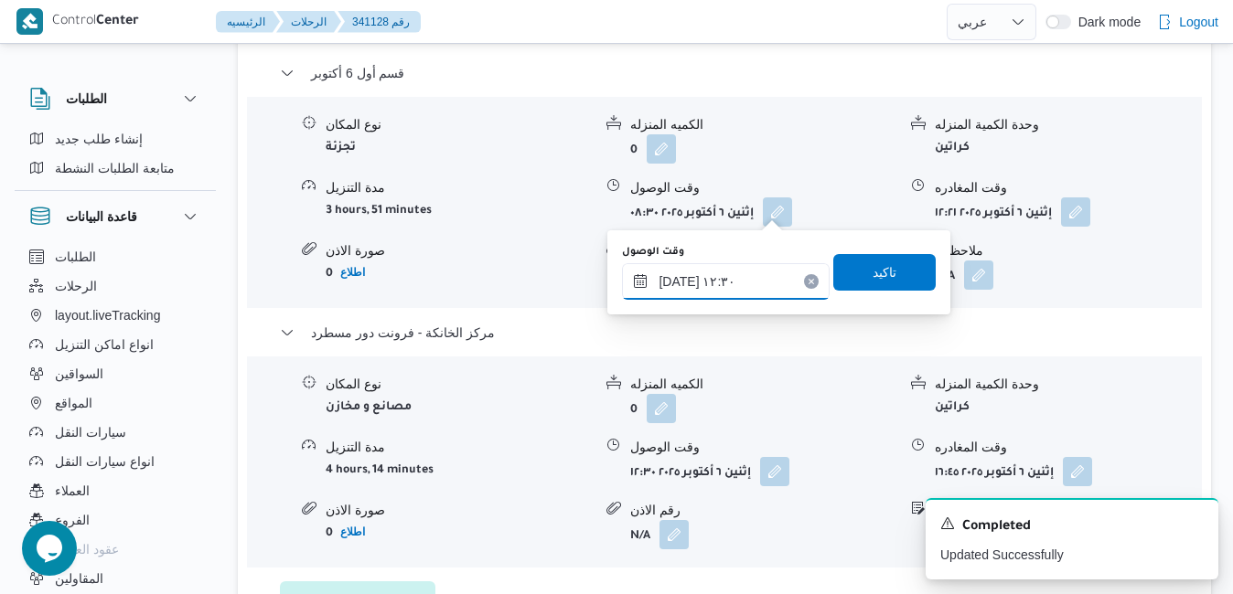
click at [692, 299] on input "٠٦/١٠/٢٠٢٥ ١٢:٣٠" at bounding box center [726, 281] width 208 height 37
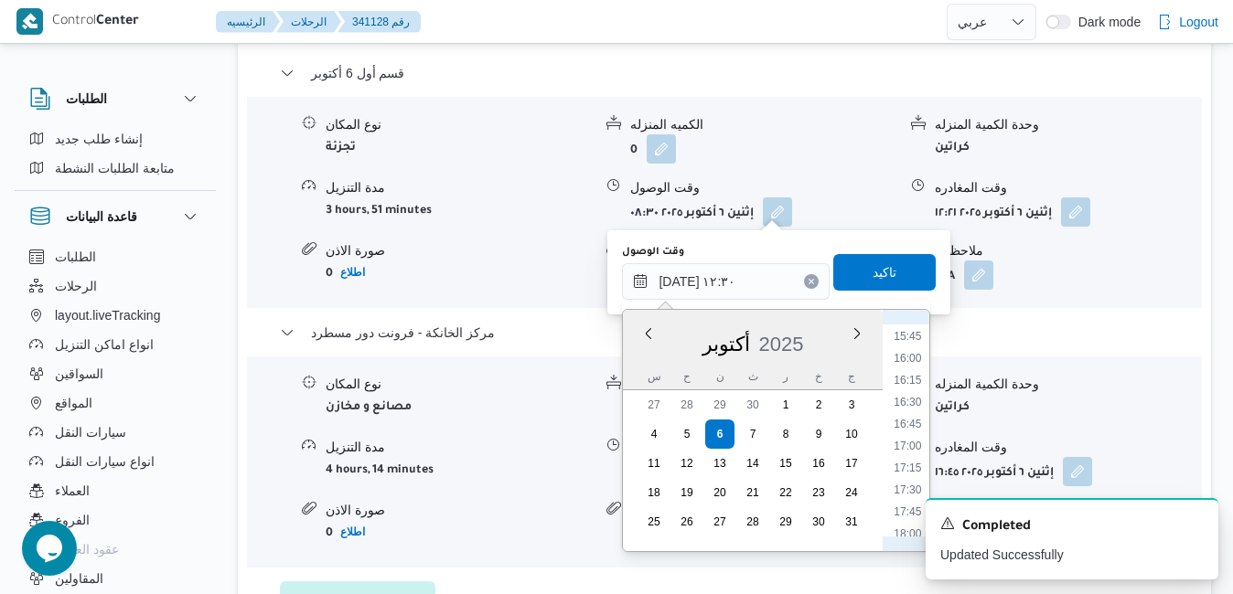
scroll to position [1390, 0]
click at [910, 396] on li "16:30" at bounding box center [908, 392] width 42 height 18
type input "[DATE] ١٦:٣٠"
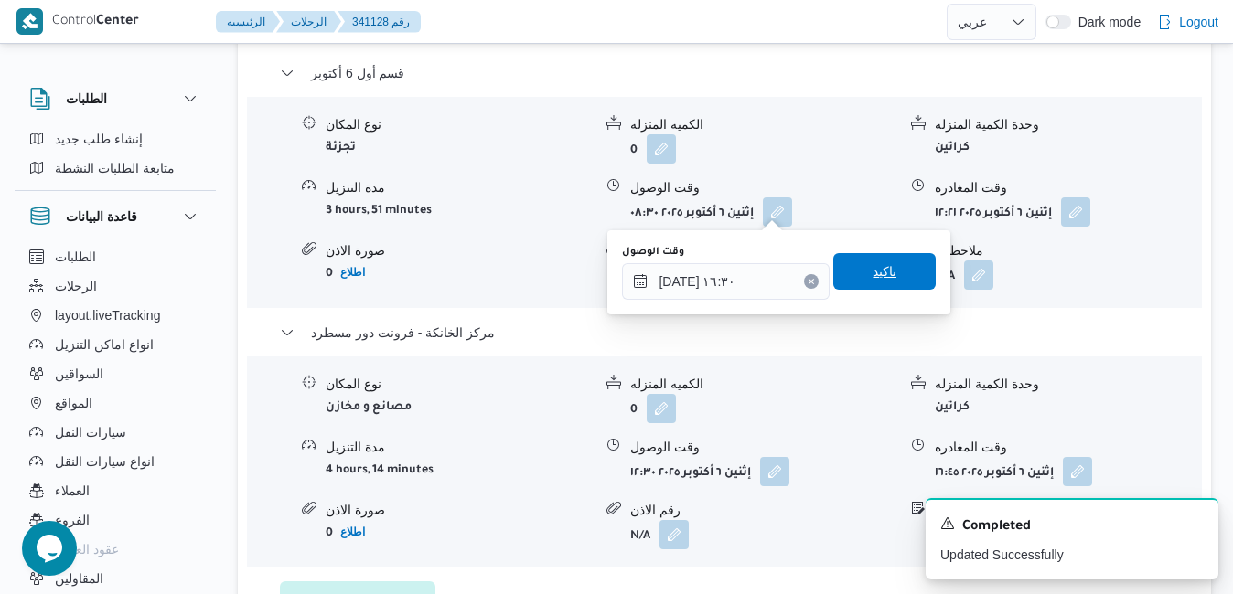
click at [885, 263] on span "تاكيد" at bounding box center [884, 271] width 102 height 37
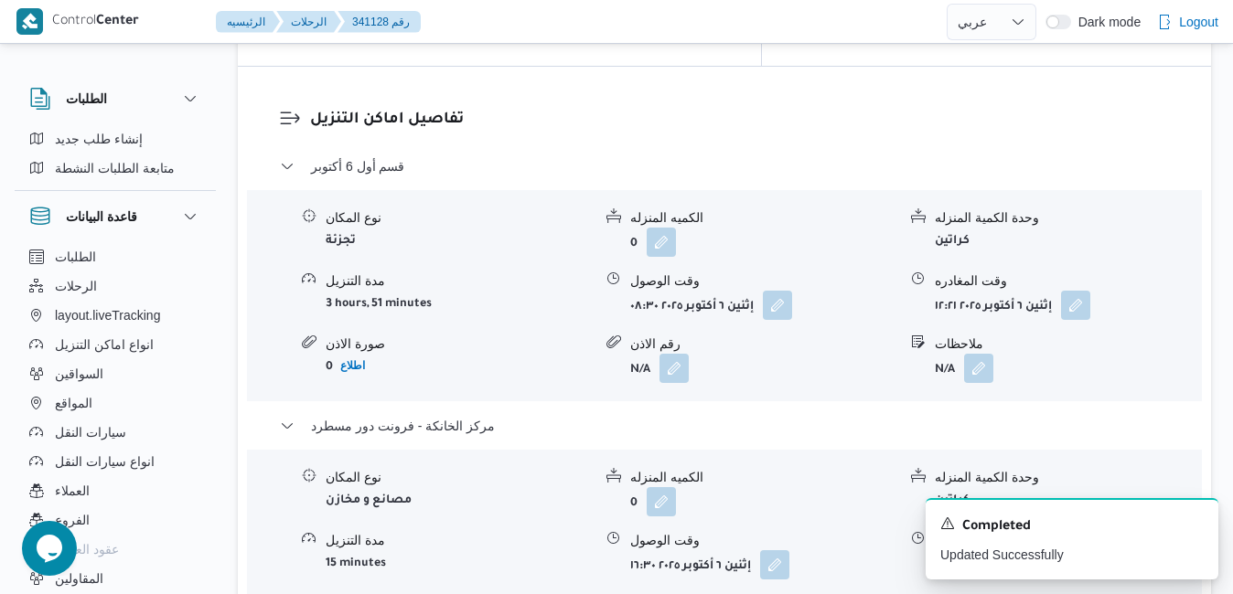
scroll to position [1793, 0]
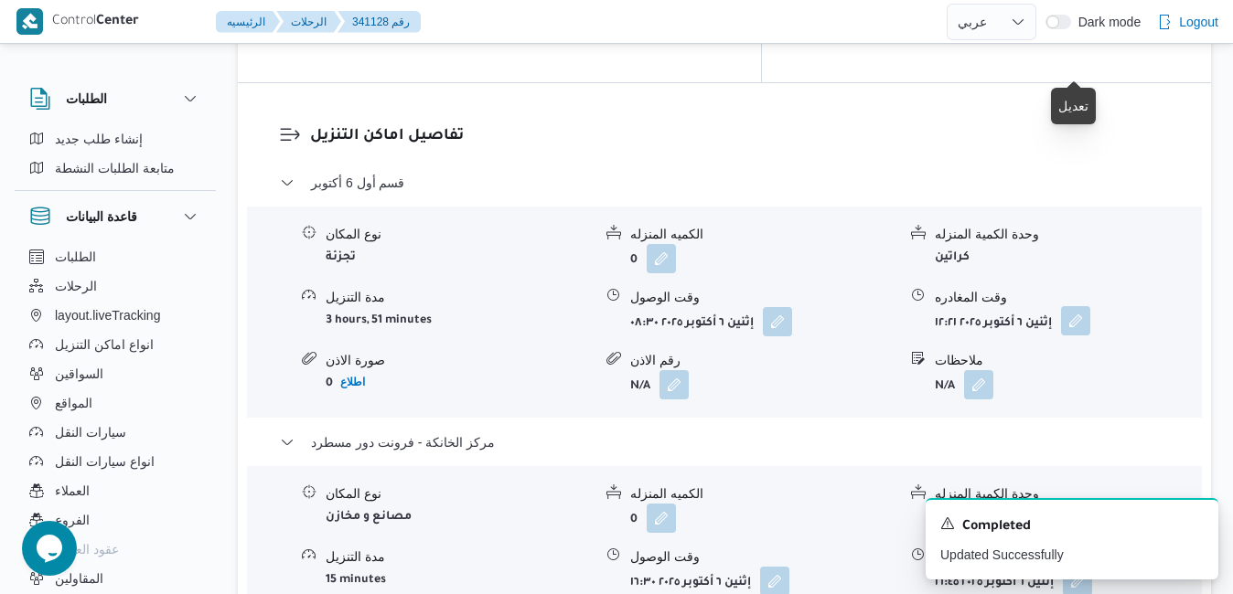
click at [1085, 306] on button "button" at bounding box center [1075, 320] width 29 height 29
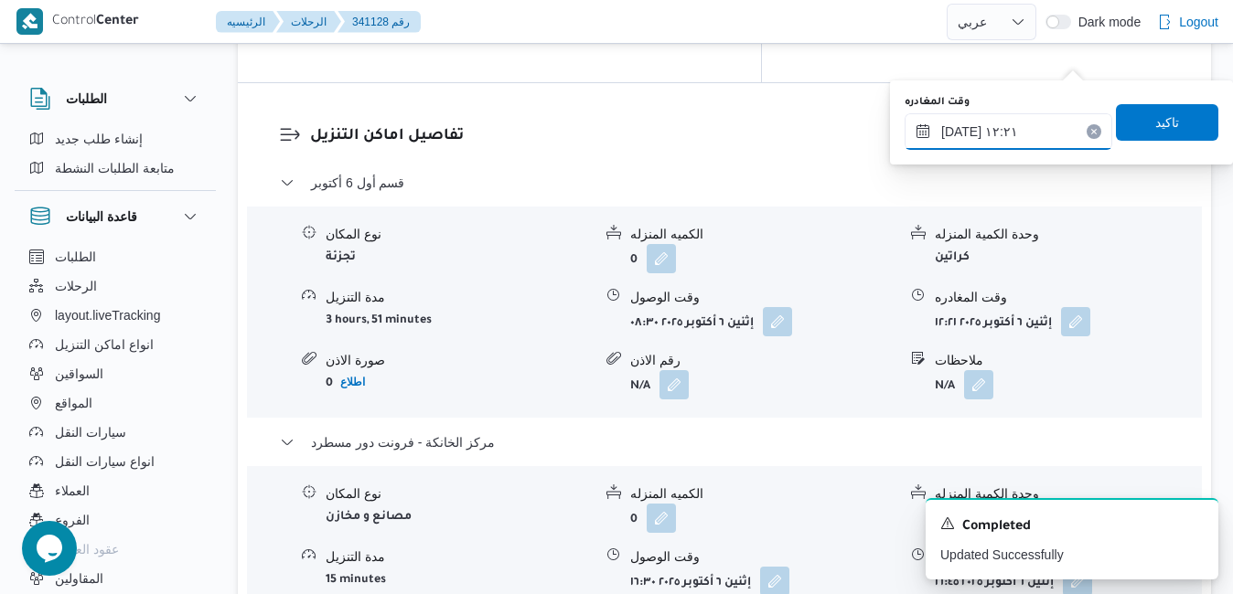
click at [1017, 136] on input "٠٦/١٠/٢٠٢٥ ١٢:٢١" at bounding box center [1009, 131] width 208 height 37
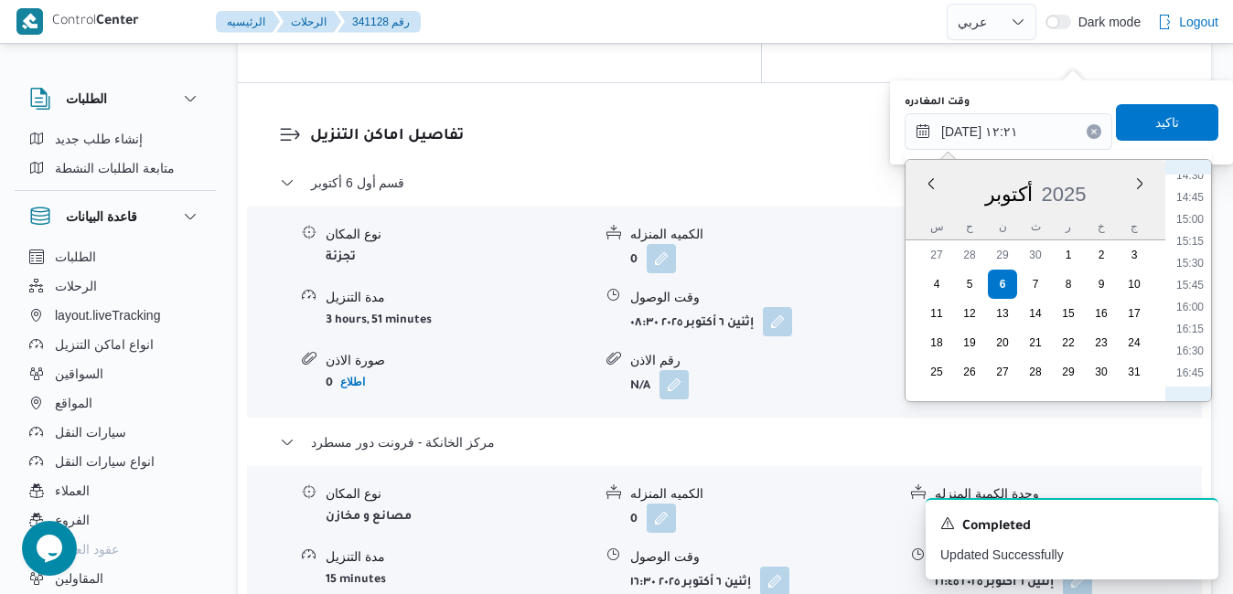
scroll to position [1335, 0]
click at [1190, 209] on li "15:30" at bounding box center [1190, 209] width 42 height 18
type input "٠٦/١٠/٢٠٢٥ ١٥:٣٠"
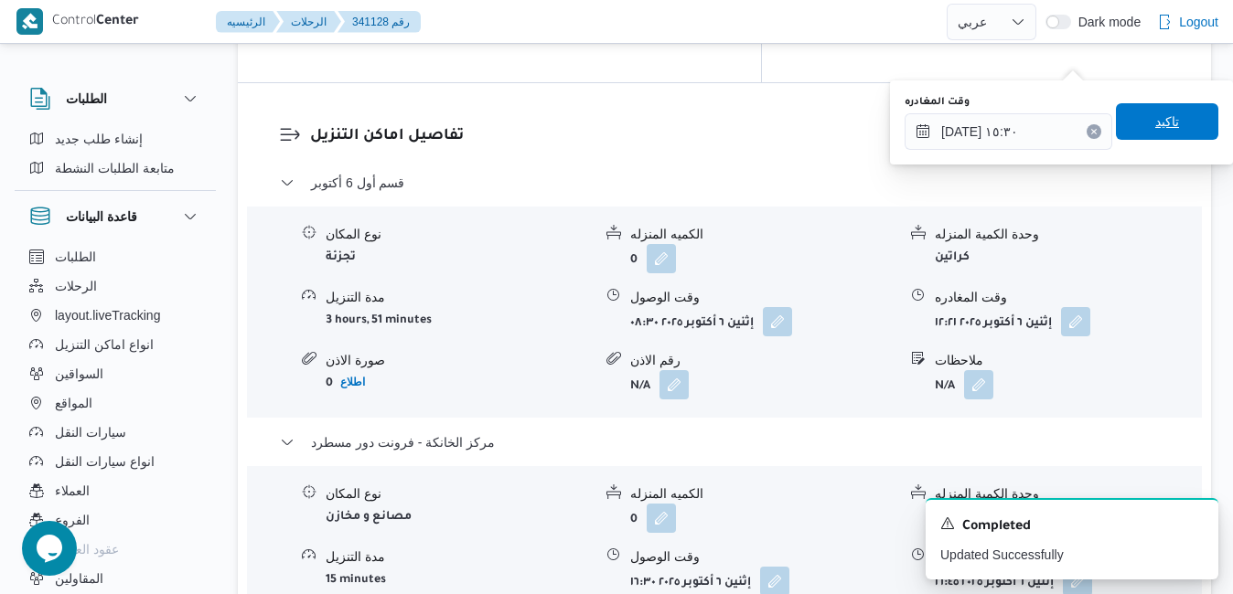
click at [1161, 113] on span "تاكيد" at bounding box center [1167, 122] width 24 height 22
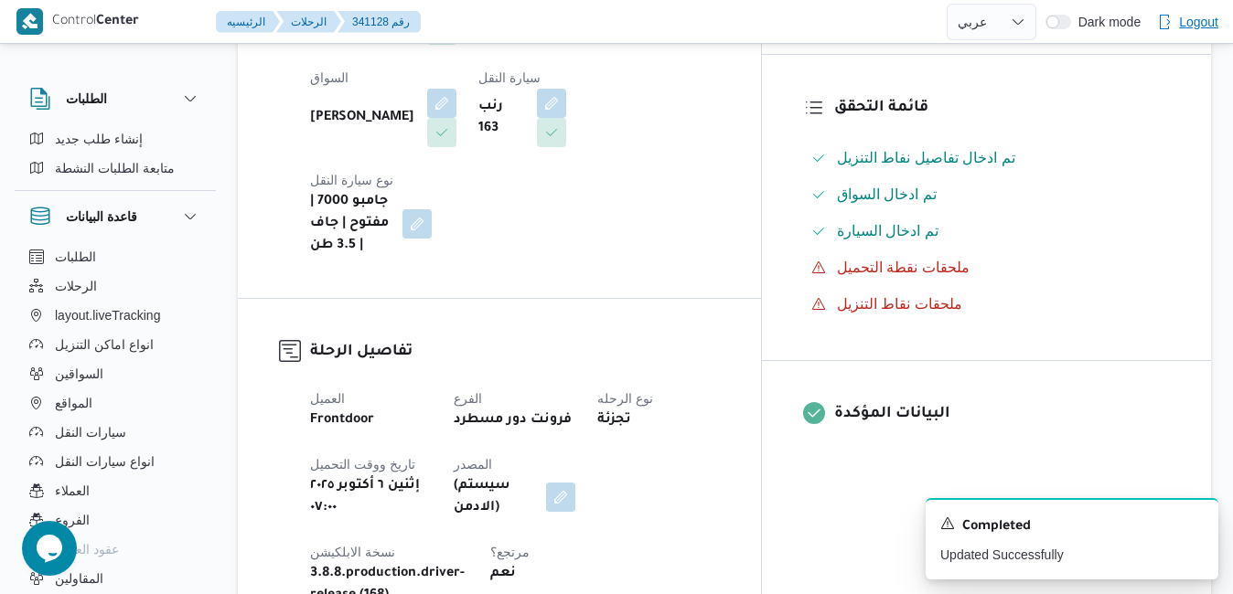
scroll to position [0, 0]
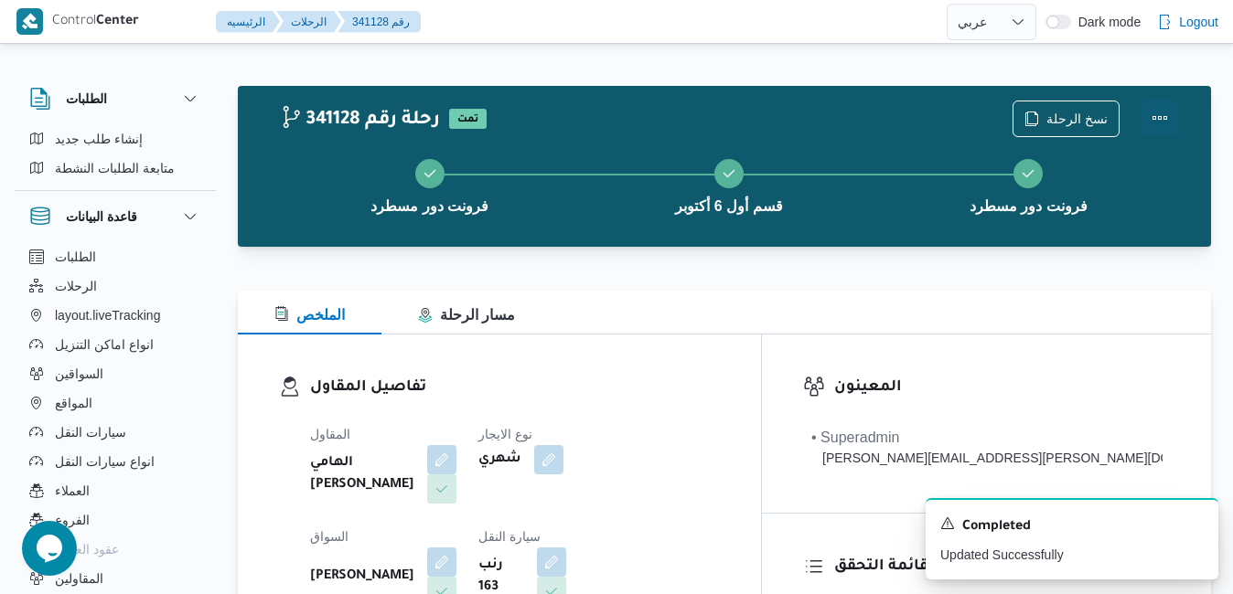
drag, startPoint x: 1156, startPoint y: 117, endPoint x: 1164, endPoint y: 123, distance: 9.9
click at [1164, 123] on button "Actions" at bounding box center [1159, 118] width 37 height 37
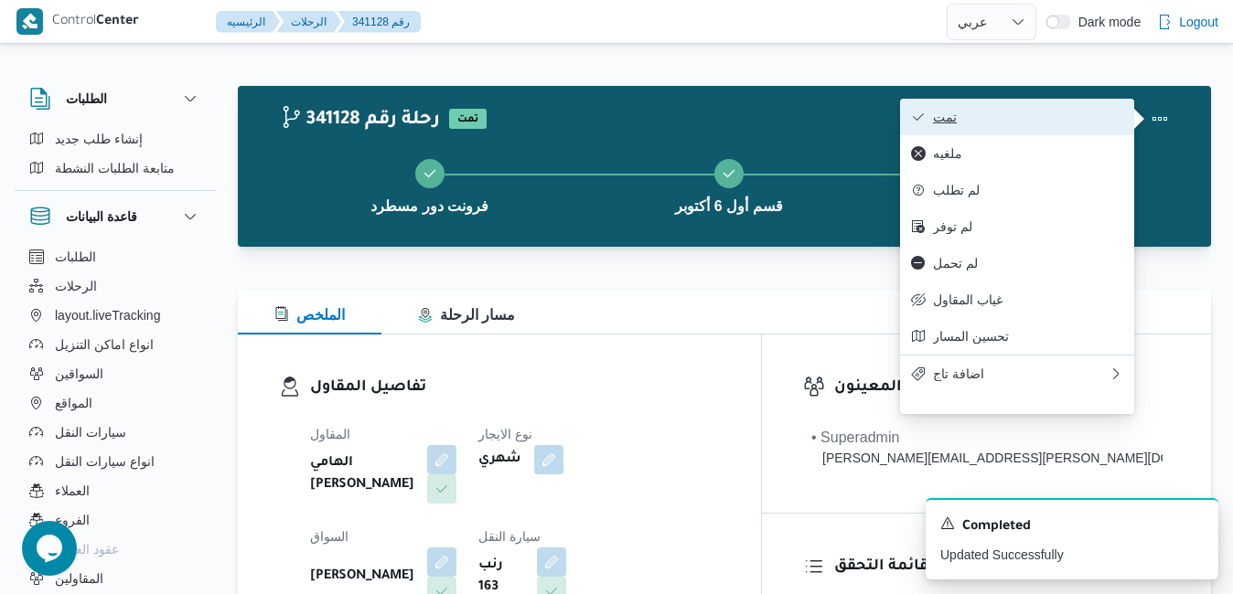
click at [1007, 124] on span "تمت" at bounding box center [1028, 117] width 190 height 15
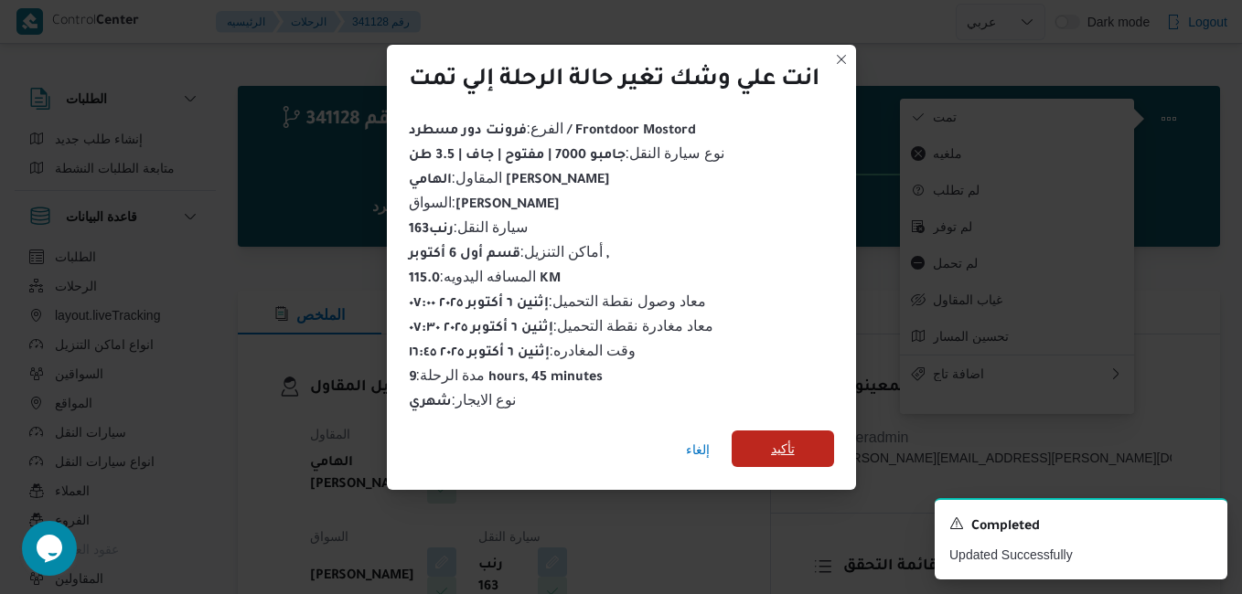
click at [777, 446] on span "تأكيد" at bounding box center [783, 449] width 24 height 22
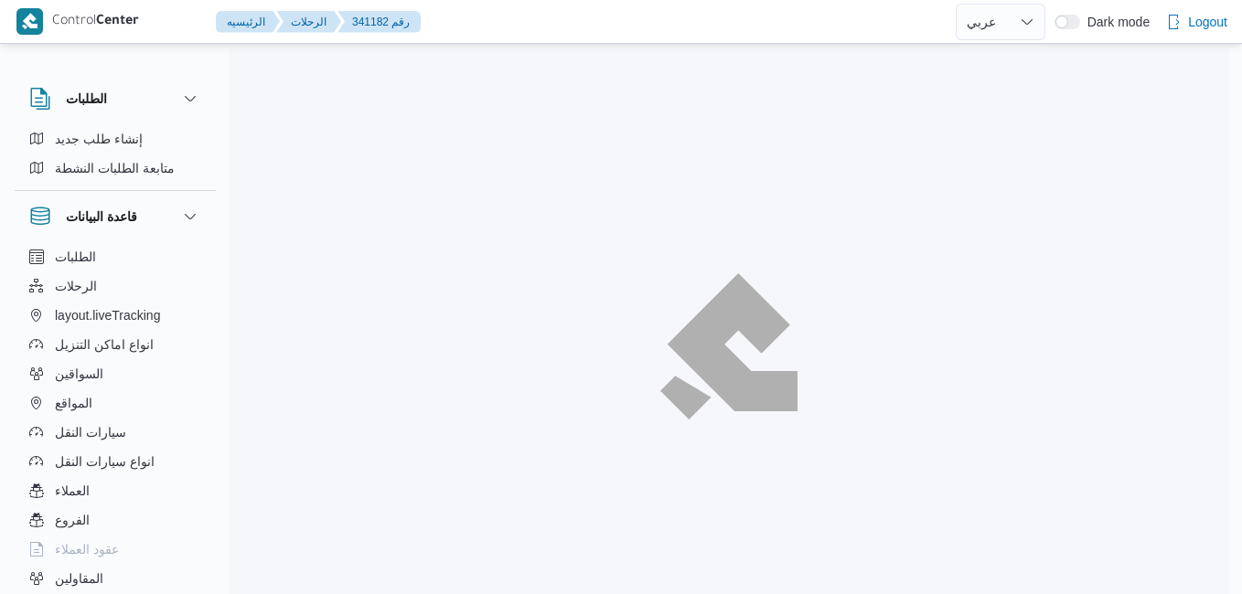
select select "ar"
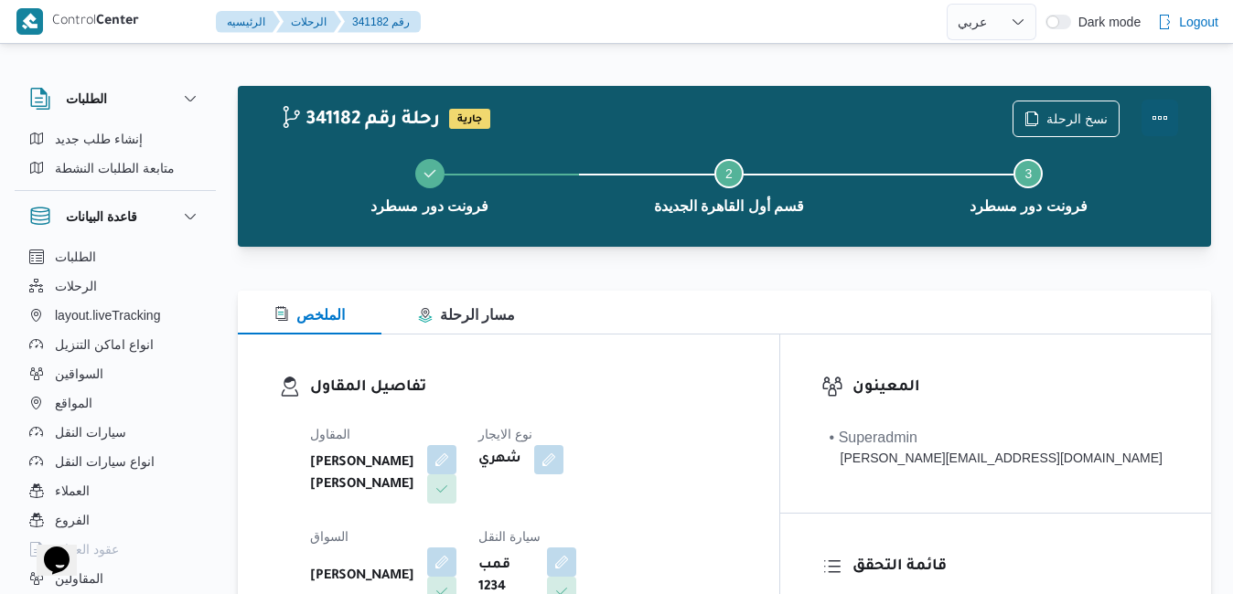
click at [1161, 126] on button "Actions" at bounding box center [1159, 118] width 37 height 37
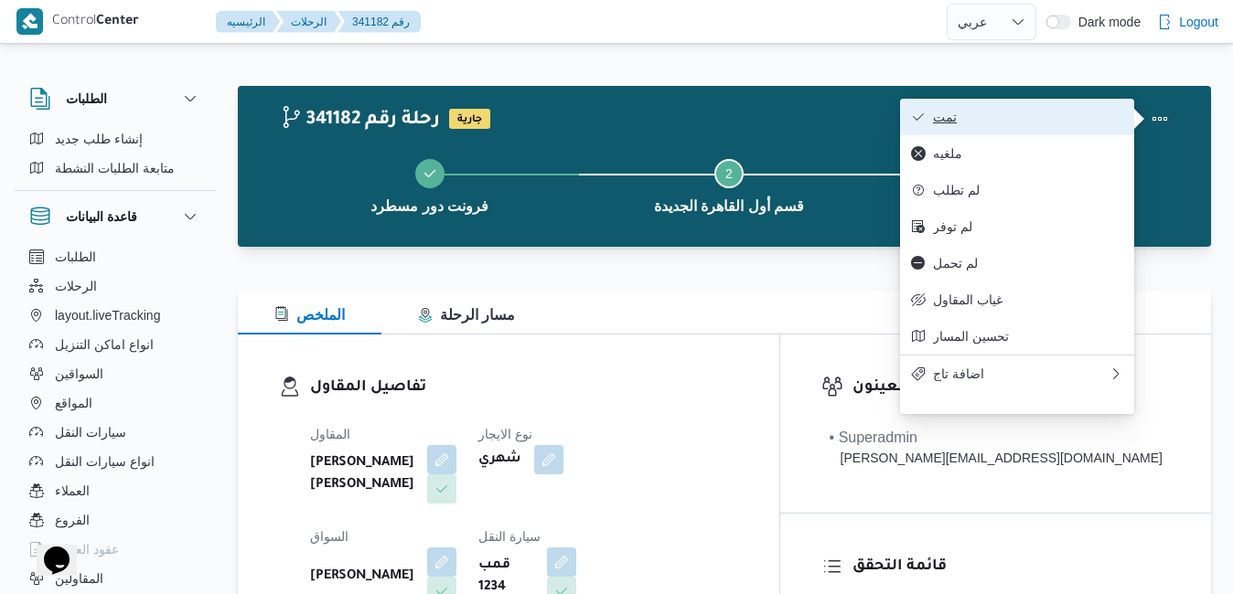
click at [1062, 130] on button "تمت" at bounding box center [1017, 117] width 234 height 37
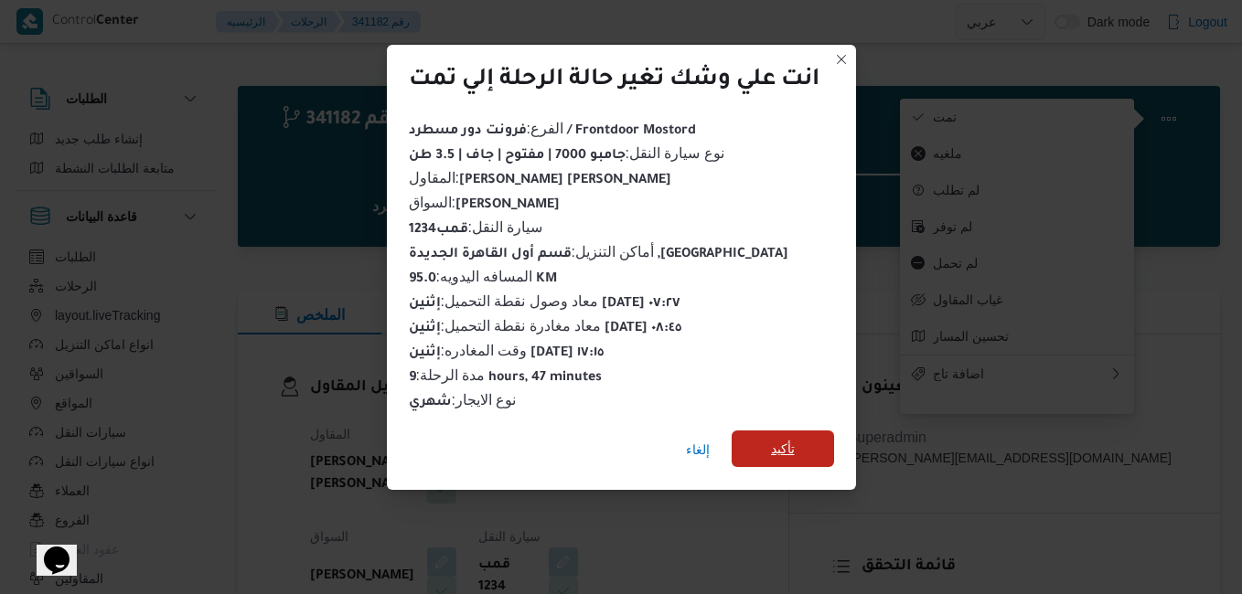
click at [792, 443] on span "تأكيد" at bounding box center [783, 449] width 24 height 22
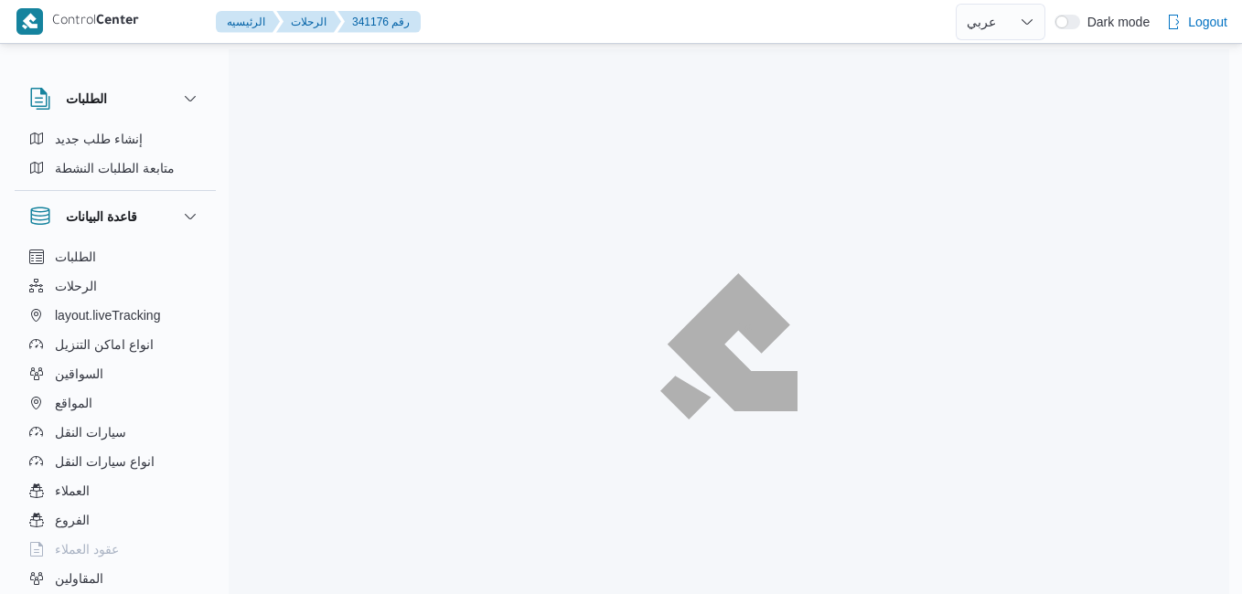
select select "ar"
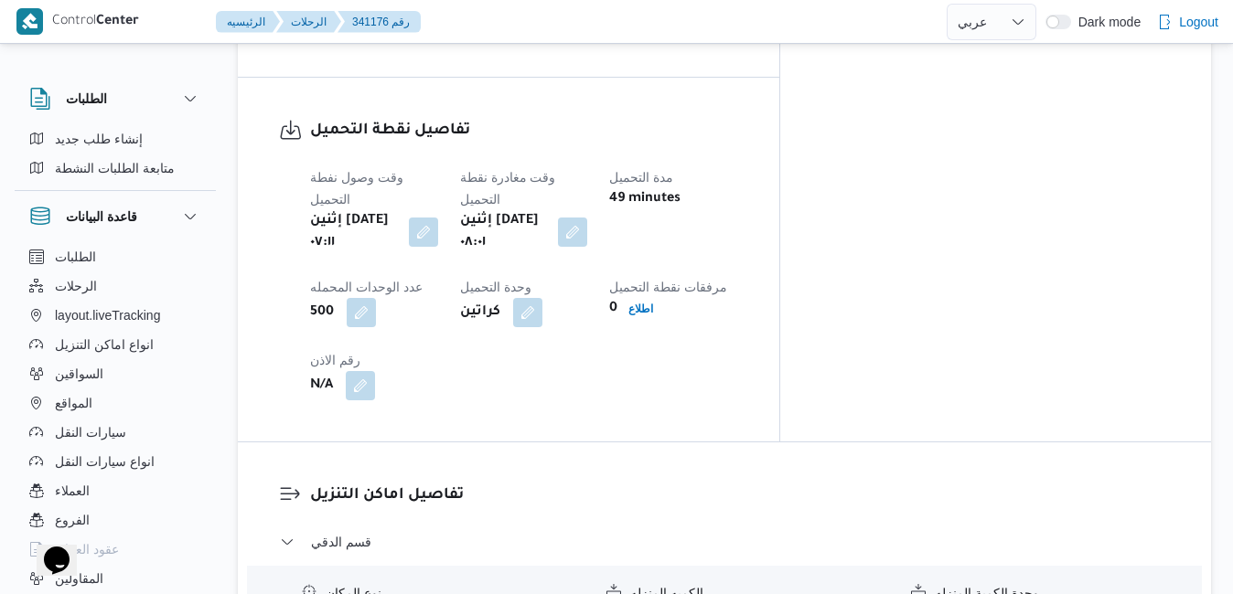
scroll to position [1537, 0]
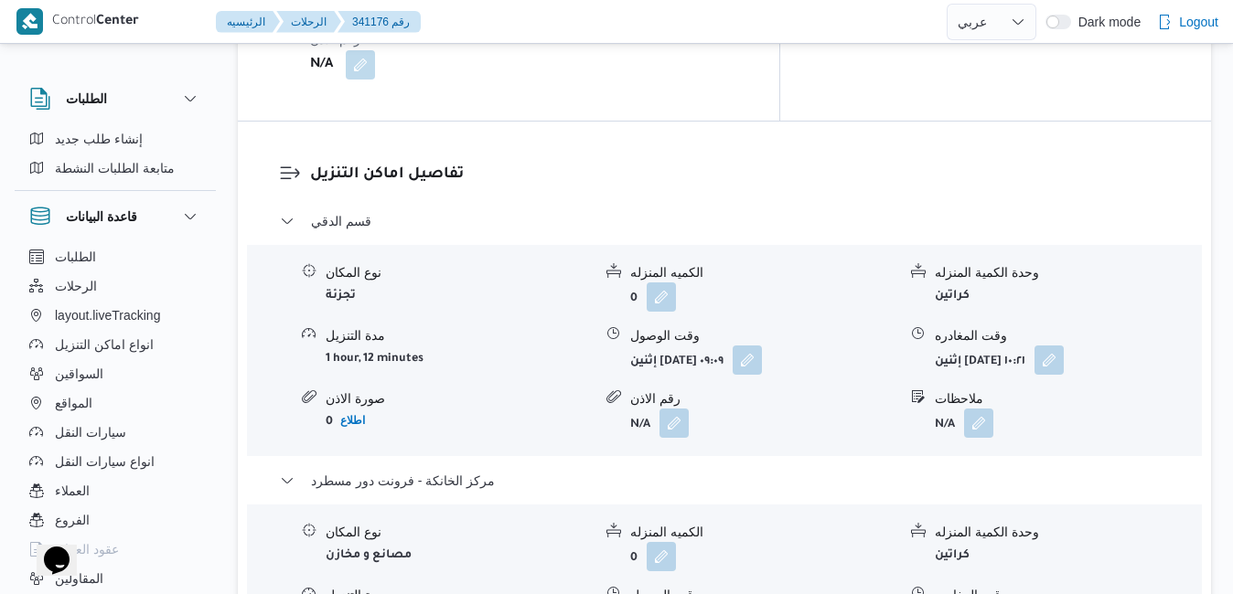
scroll to position [1793, 0]
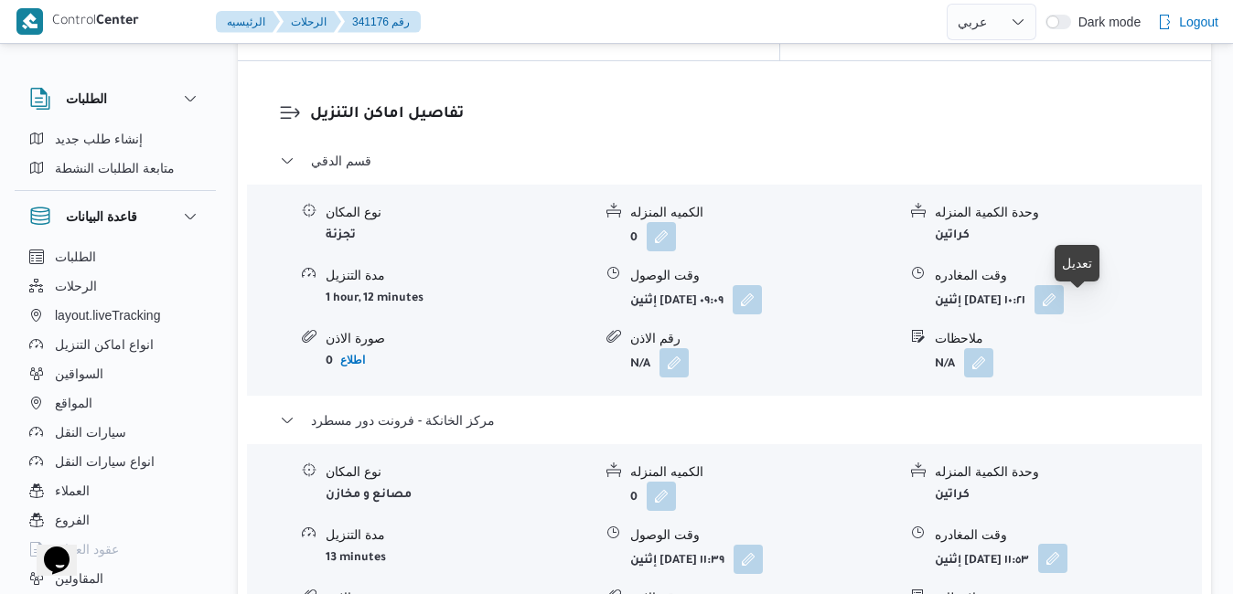
click at [1067, 544] on button "button" at bounding box center [1052, 558] width 29 height 29
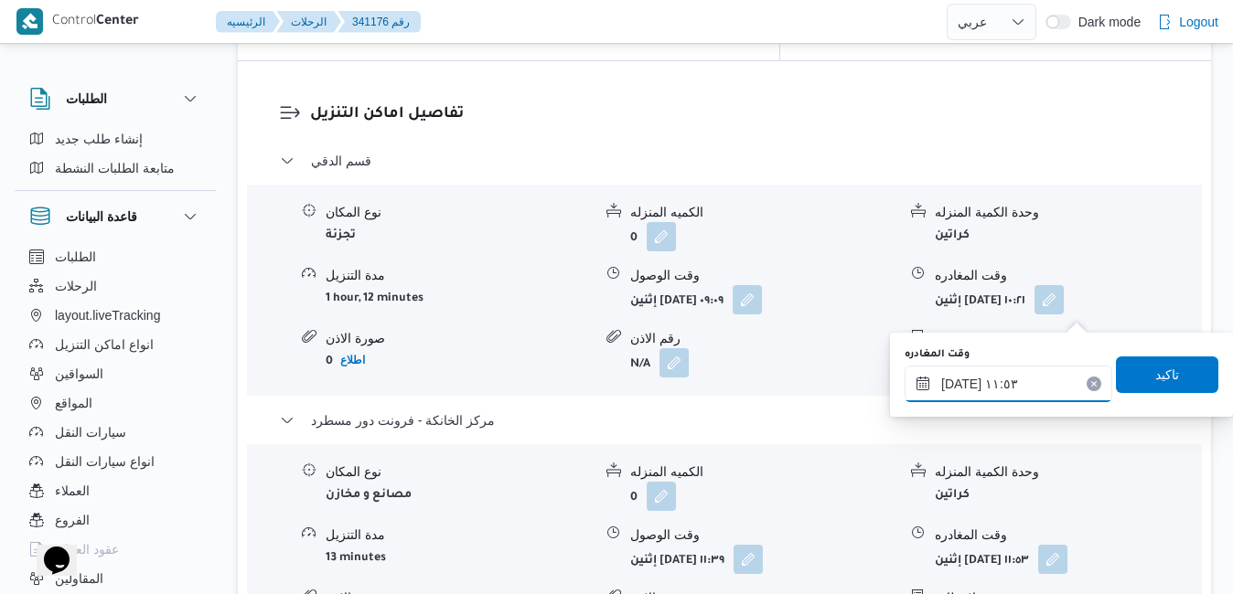
click at [984, 399] on input "[DATE] ١١:٥٣" at bounding box center [1009, 384] width 208 height 37
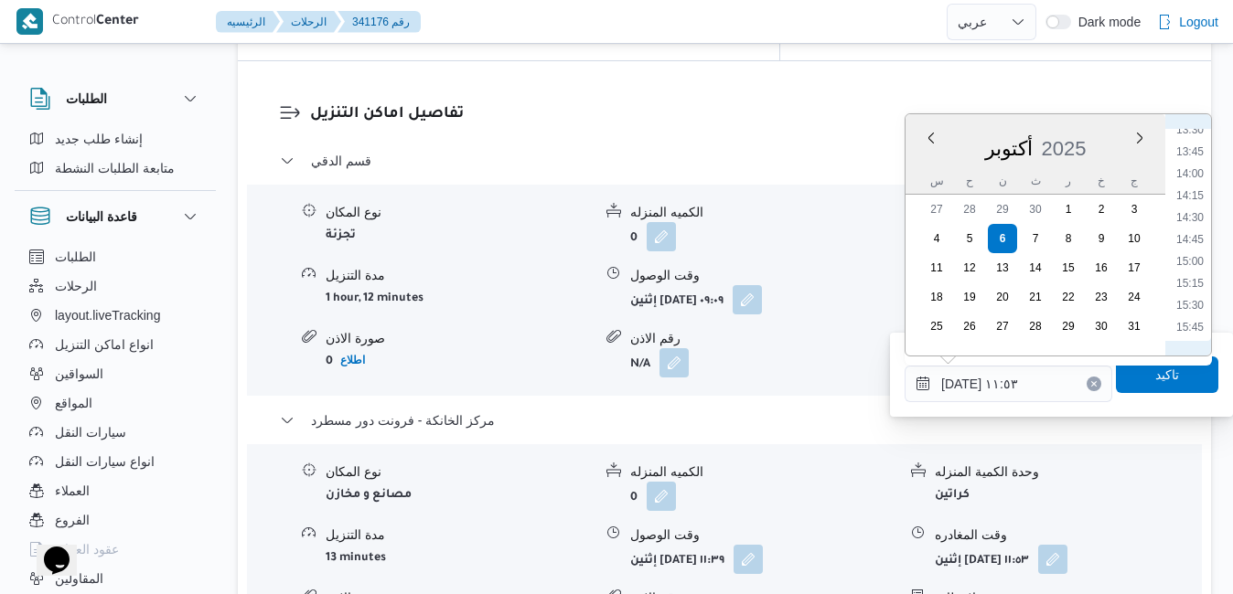
scroll to position [1291, 0]
click at [1205, 290] on li "16:30" at bounding box center [1190, 295] width 42 height 18
type input "[DATE] ١٦:٣٠"
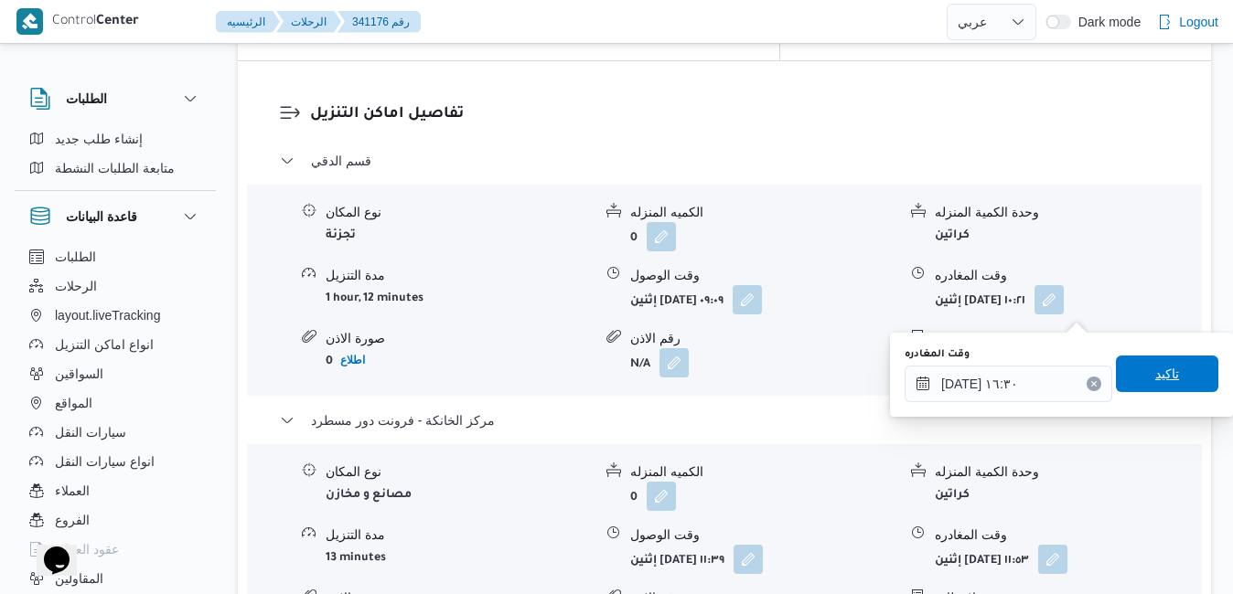
click at [1155, 384] on span "تاكيد" at bounding box center [1167, 374] width 24 height 22
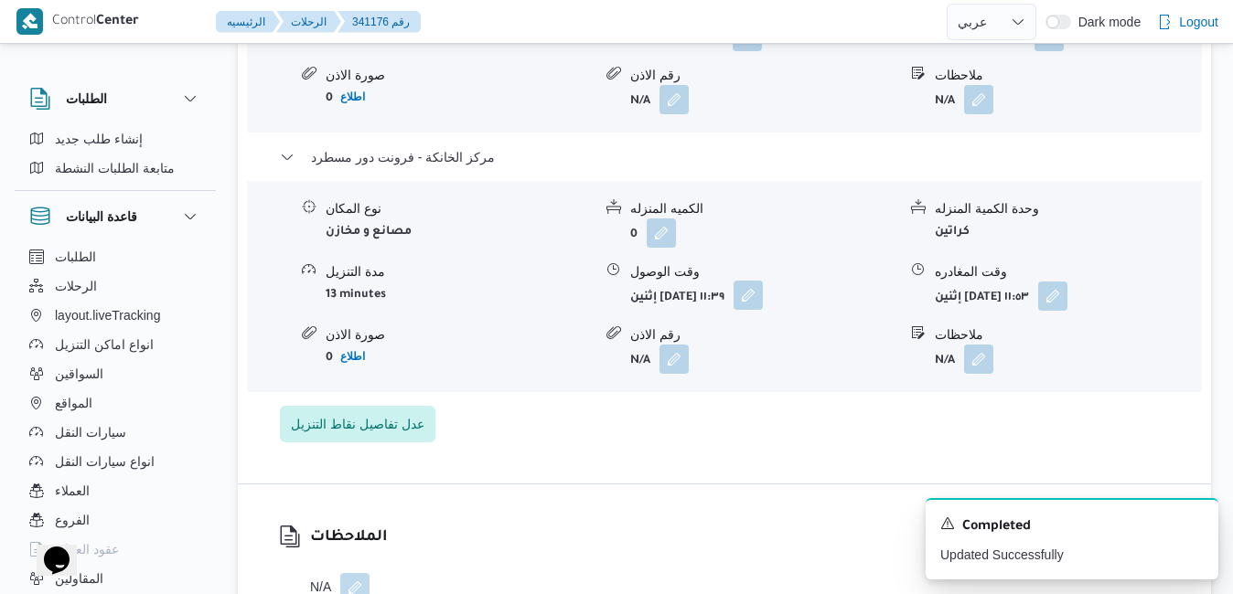
click at [763, 310] on button "button" at bounding box center [748, 295] width 29 height 29
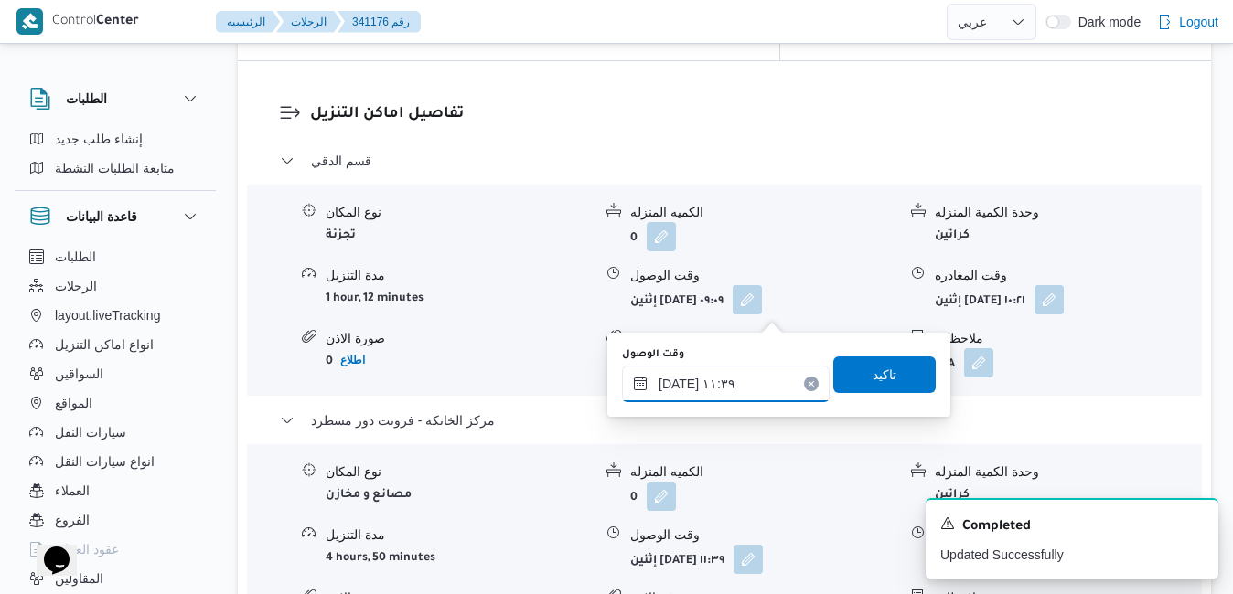
click at [744, 382] on input "٠٦/١٠/٢٠٢٥ ١١:٣٩" at bounding box center [726, 384] width 208 height 37
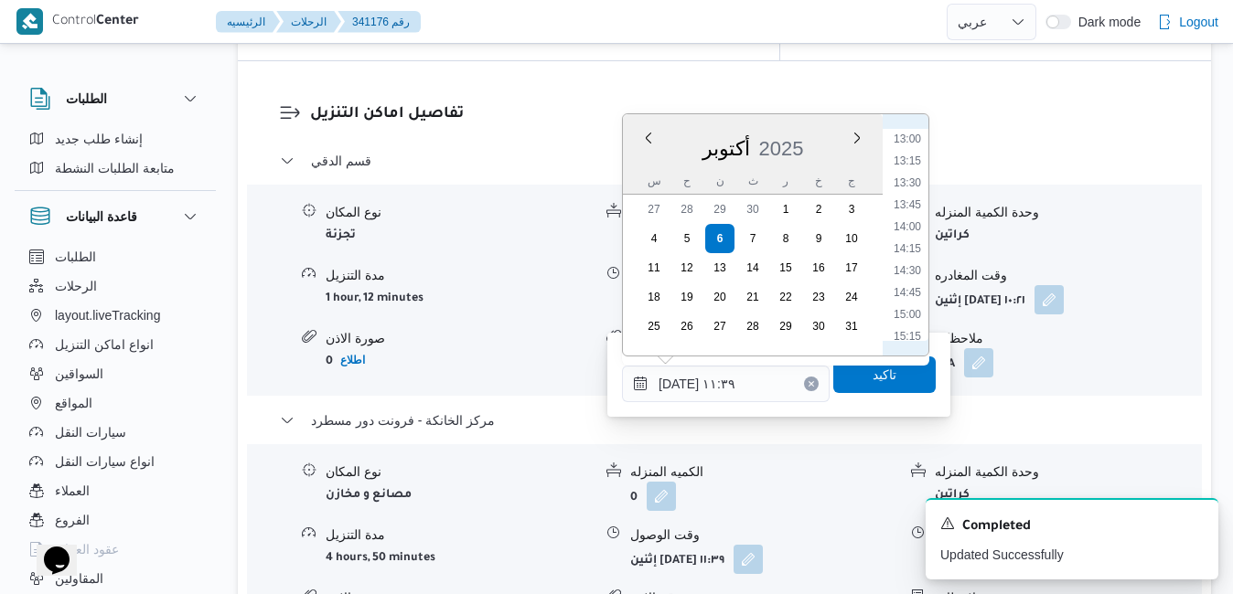
scroll to position [1269, 0]
click at [913, 297] on li "16:15" at bounding box center [907, 295] width 42 height 18
type input "٠٦/١٠/٢٠٢٥ ١٦:١٥"
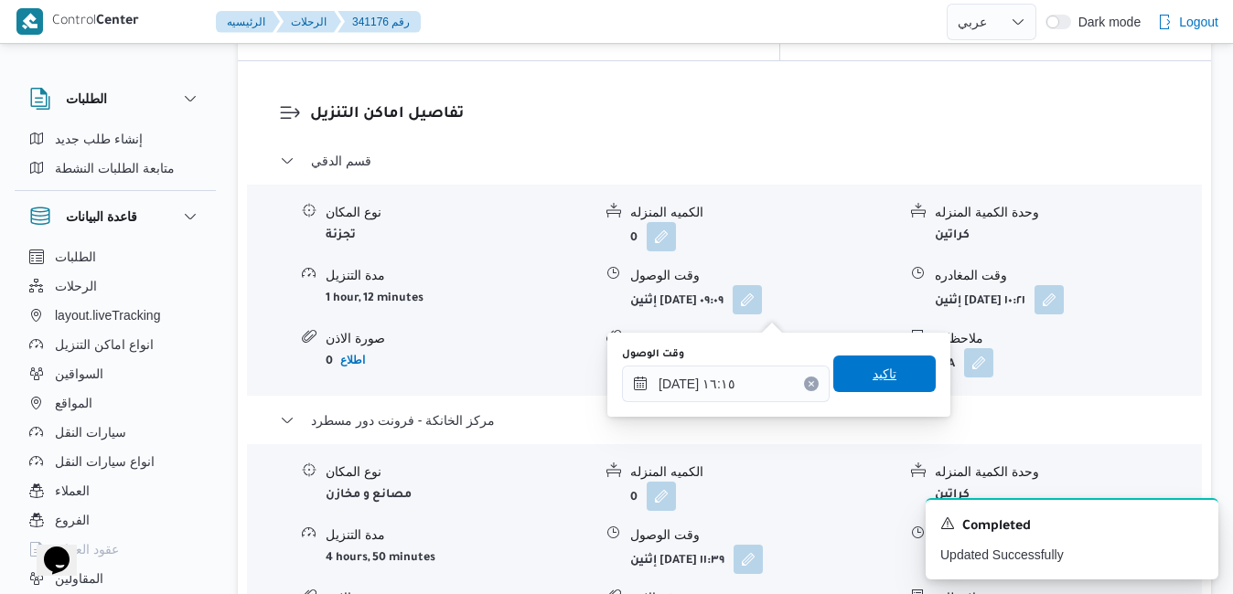
click at [873, 373] on span "تاكيد" at bounding box center [885, 374] width 24 height 22
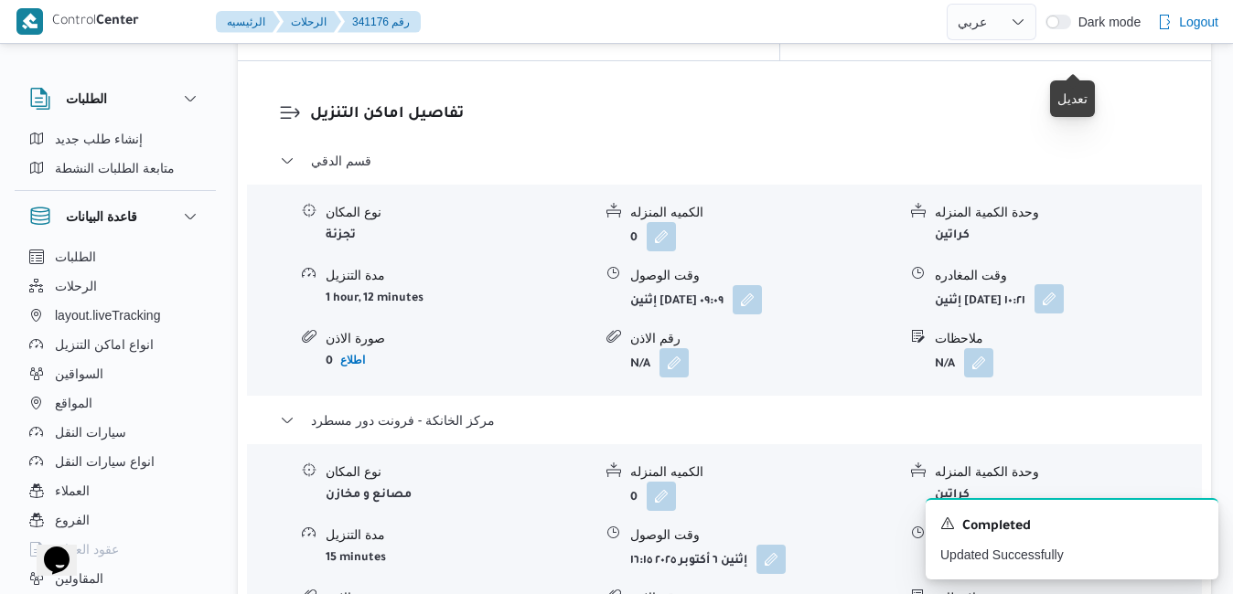
click at [1064, 284] on button "button" at bounding box center [1048, 298] width 29 height 29
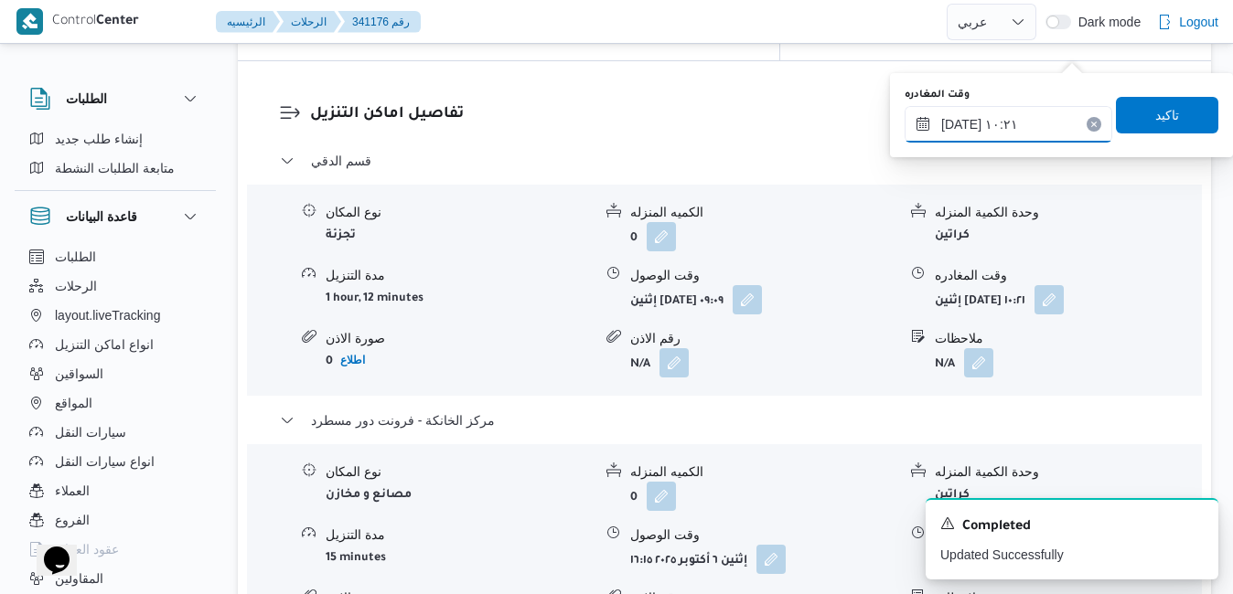
click at [1005, 129] on input "٠٦/١٠/٢٠٢٥ ١٠:٢١" at bounding box center [1009, 124] width 208 height 37
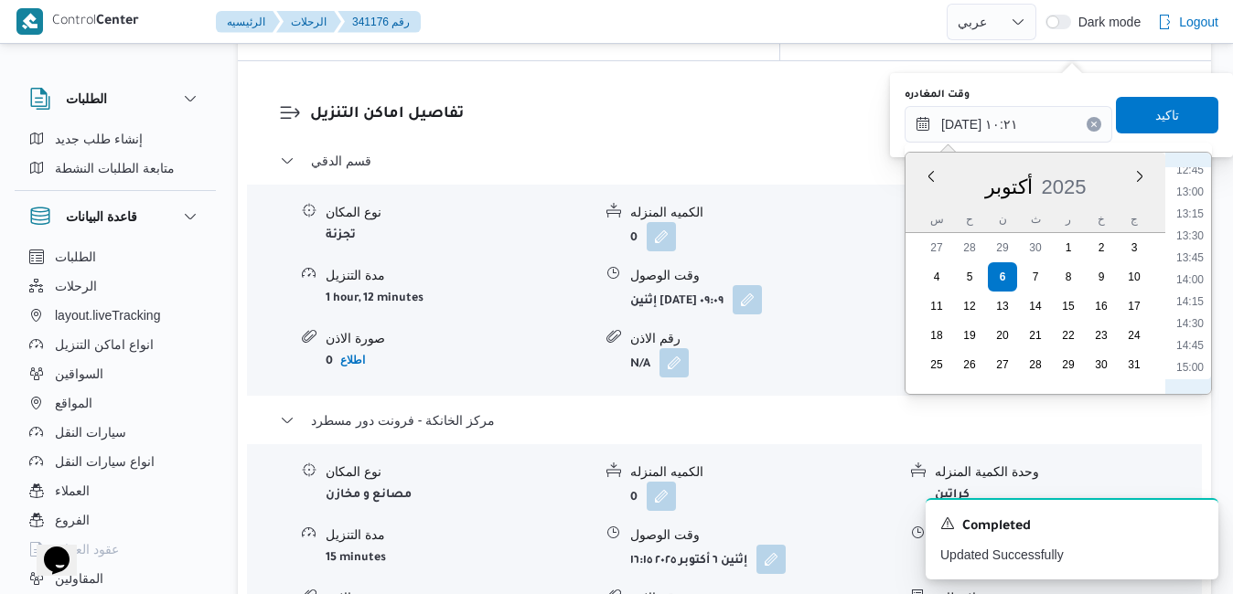
scroll to position [1160, 0]
click at [1185, 334] on li "15:00" at bounding box center [1190, 334] width 42 height 18
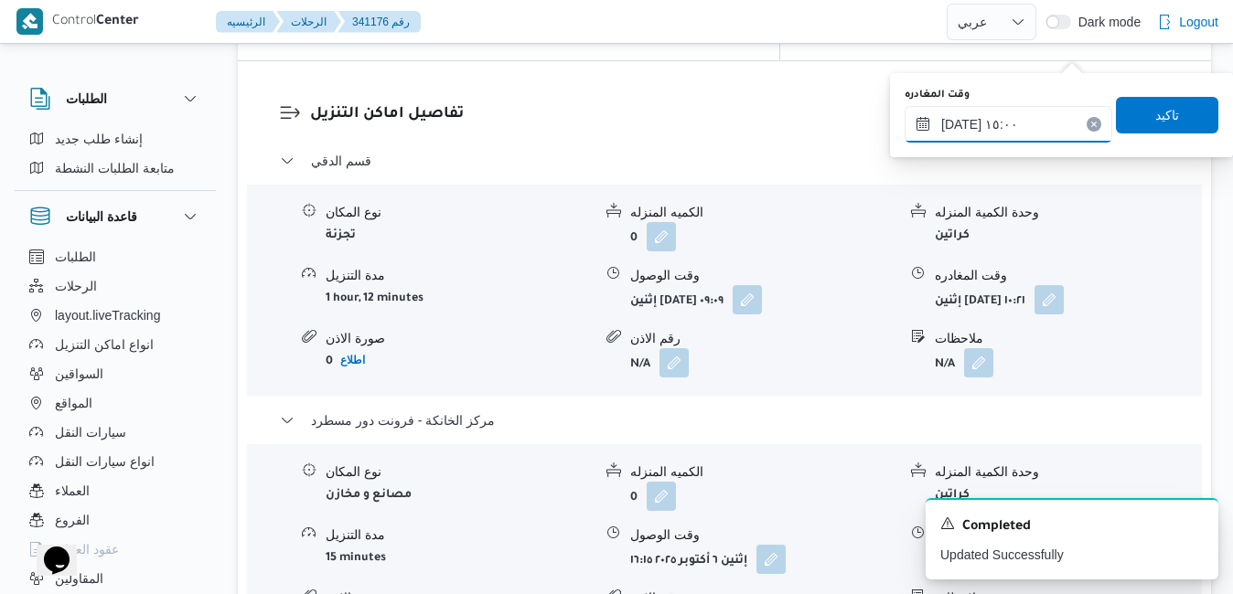
click at [959, 124] on input "٠٦/١٠/٢٠٢٥ ١٥:٠٠" at bounding box center [1009, 124] width 208 height 37
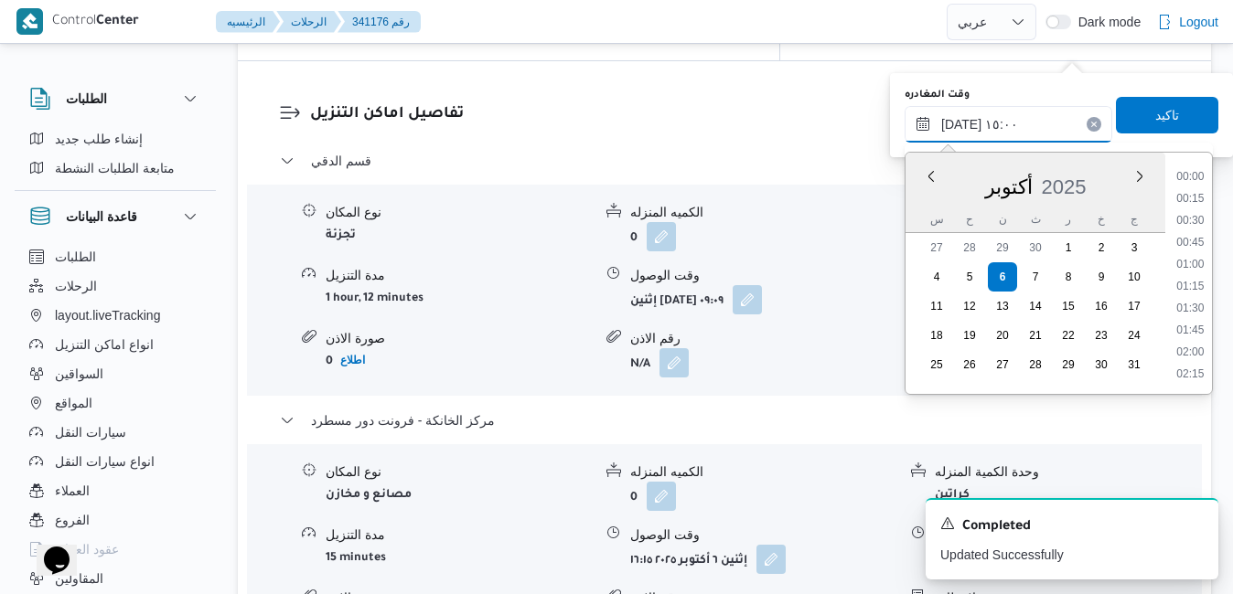
scroll to position [1205, 0]
type input "٠٦/١٠/٢٠٢٥ ١٥:35"
click at [1161, 112] on span "تاكيد" at bounding box center [1167, 114] width 24 height 22
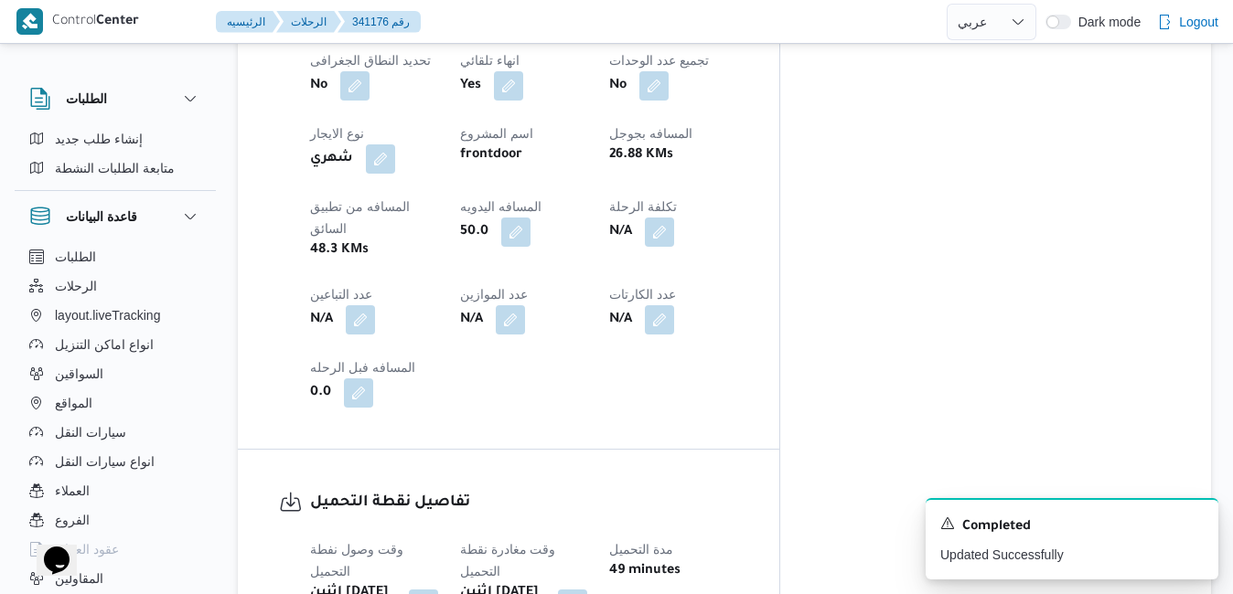
scroll to position [0, 0]
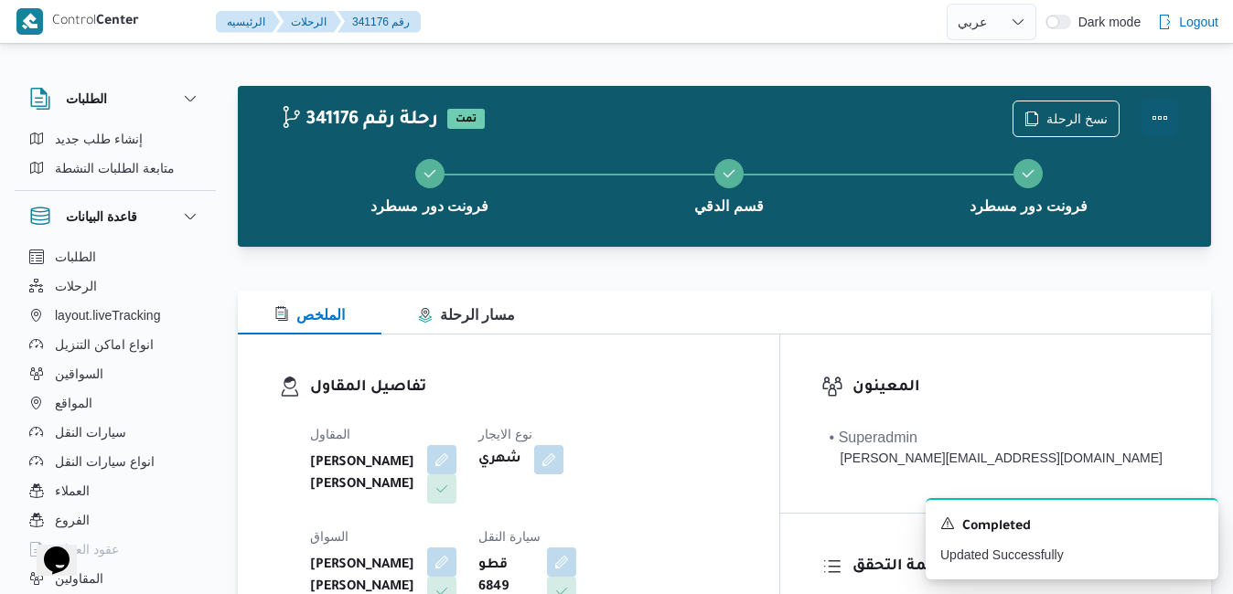
click at [1159, 116] on button "Actions" at bounding box center [1159, 118] width 37 height 37
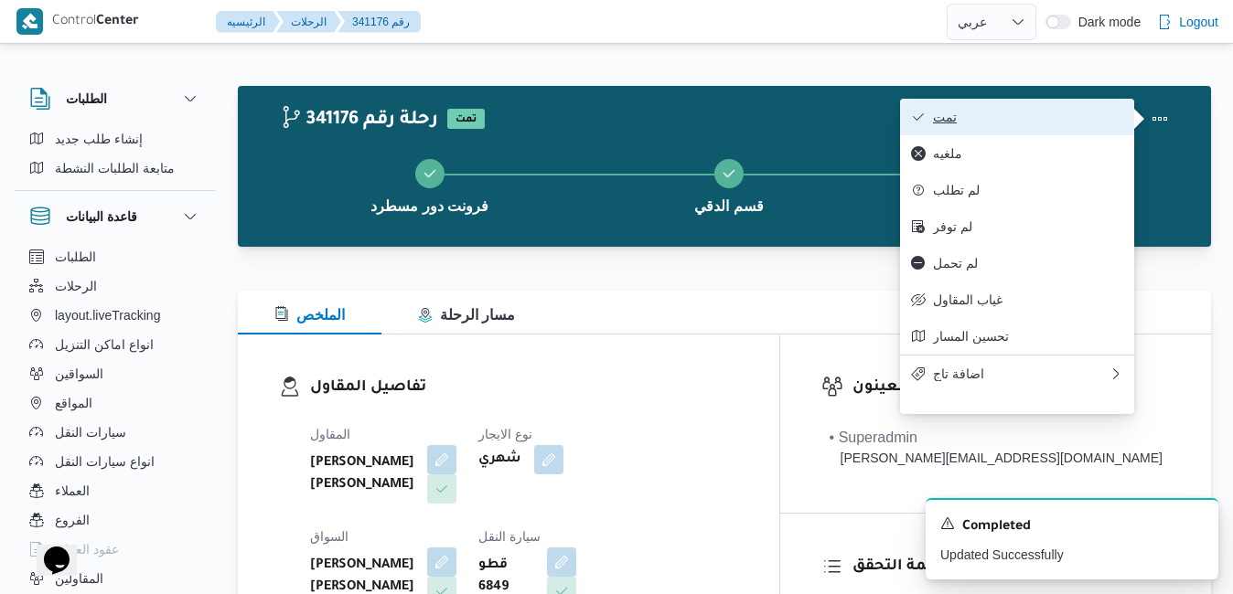
click at [1070, 124] on span "تمت" at bounding box center [1028, 117] width 190 height 15
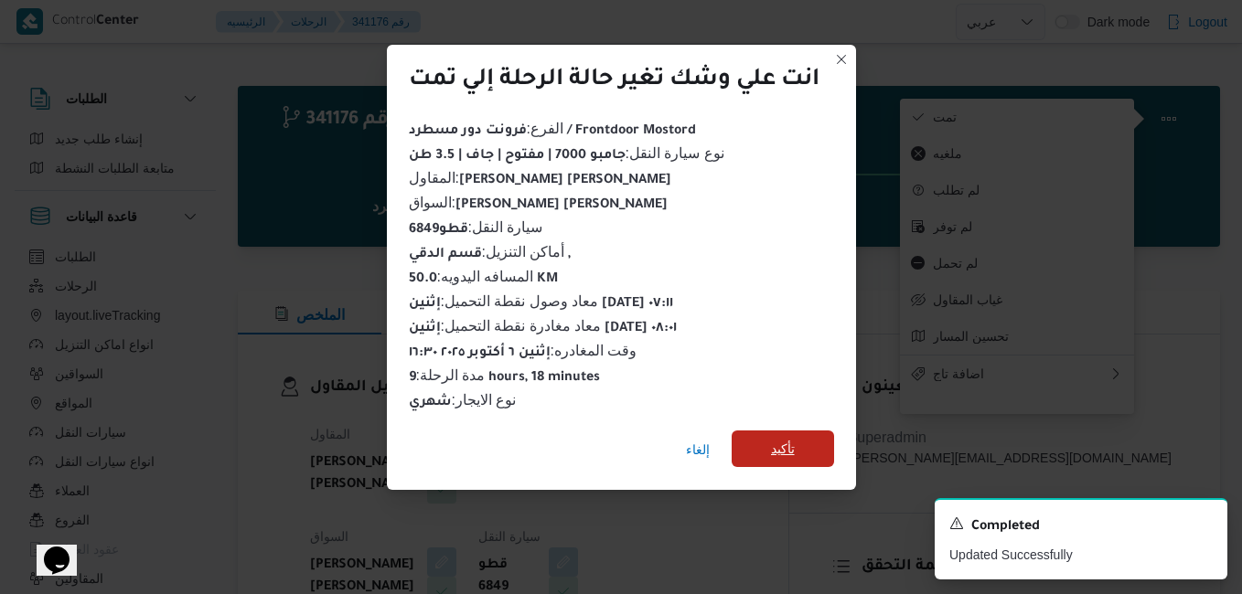
click at [779, 445] on span "تأكيد" at bounding box center [783, 449] width 24 height 22
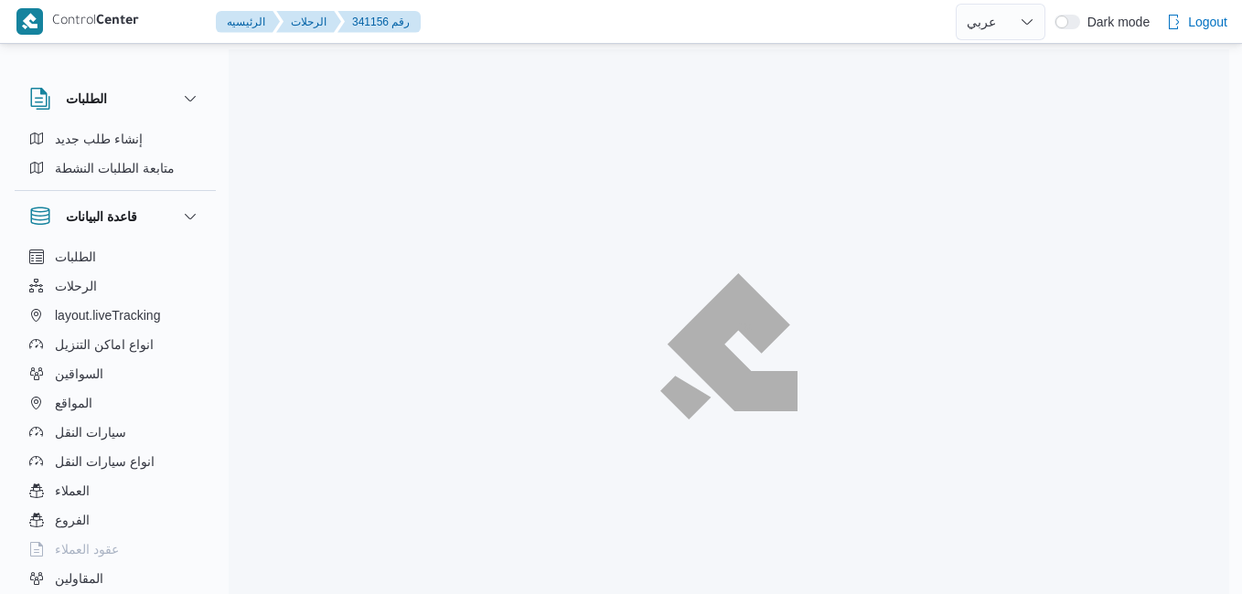
select select "ar"
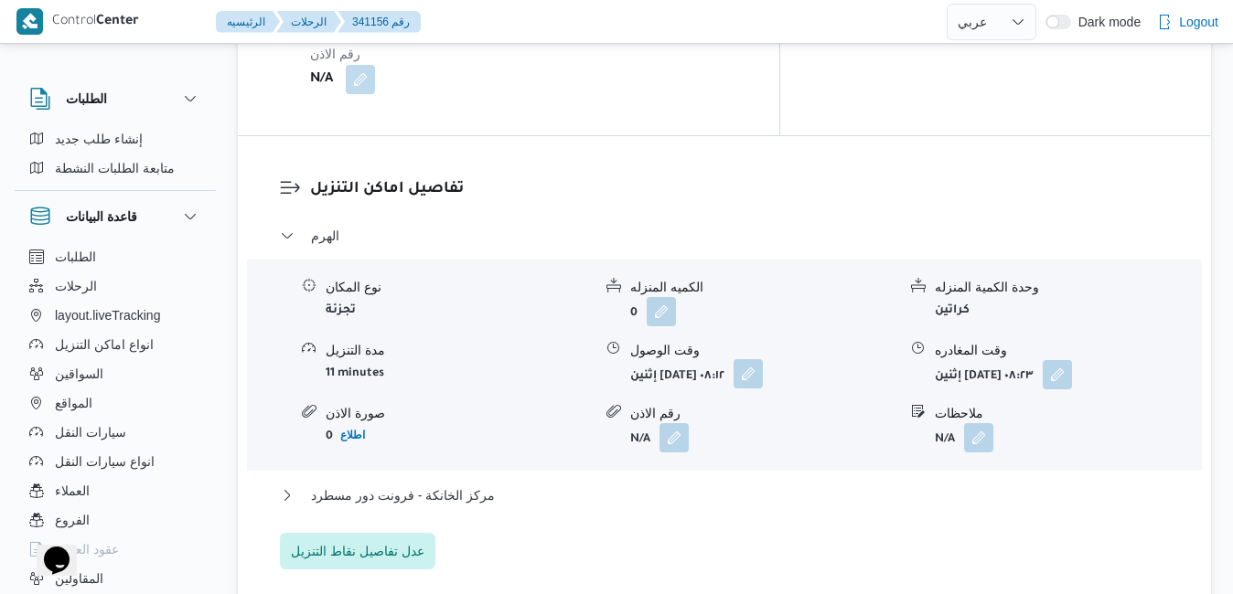
scroll to position [1793, 0]
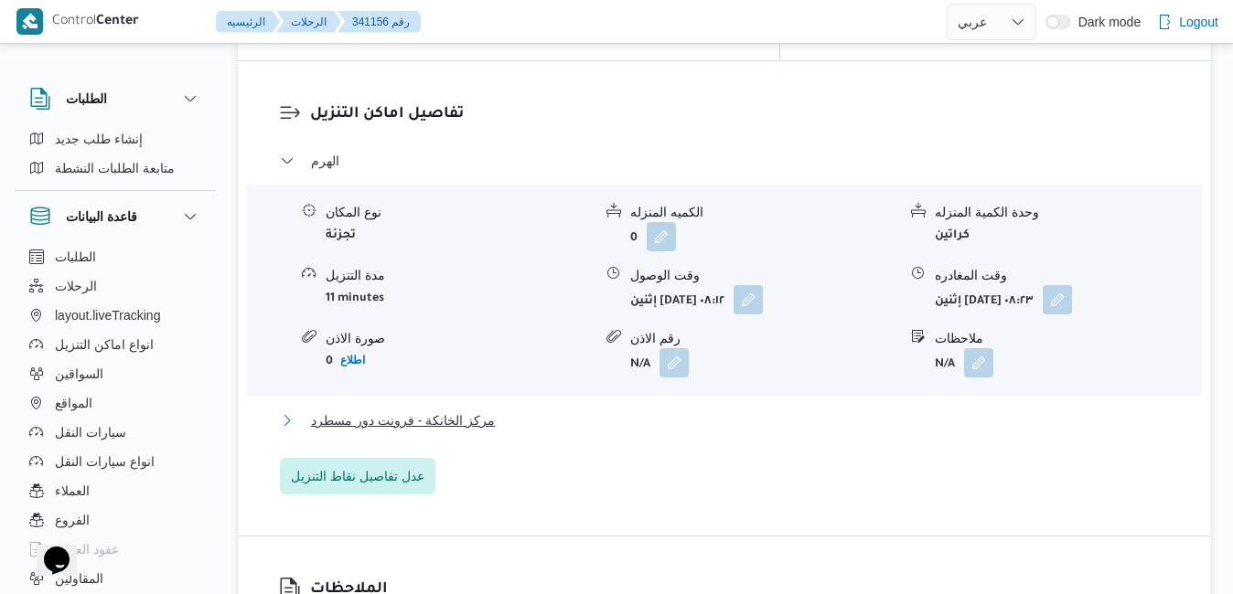
click at [700, 410] on button "مركز الخانكة - فرونت دور مسطرد" at bounding box center [725, 421] width 890 height 22
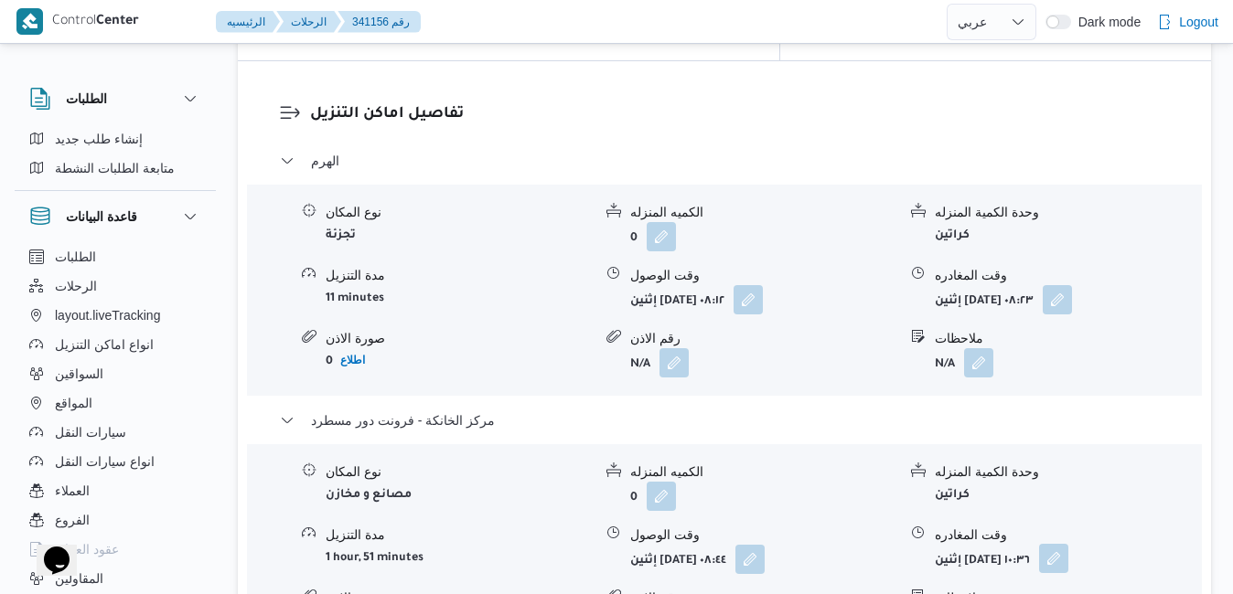
click at [1068, 544] on button "button" at bounding box center [1053, 558] width 29 height 29
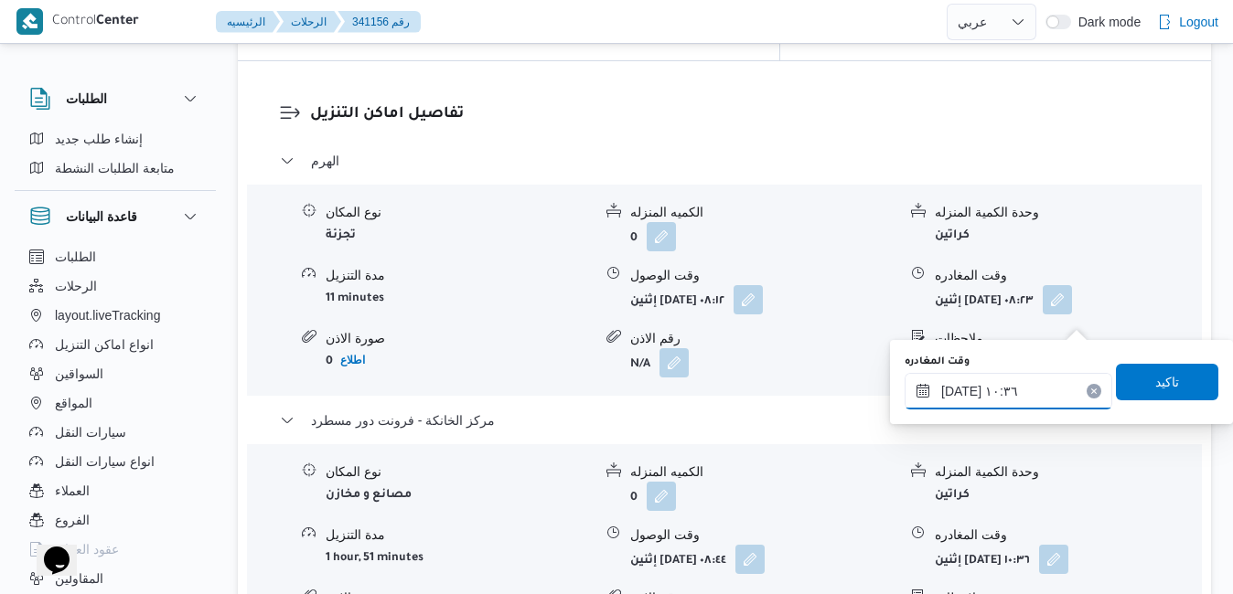
click at [958, 393] on input "[DATE] ١٠:٣٦" at bounding box center [1009, 391] width 208 height 37
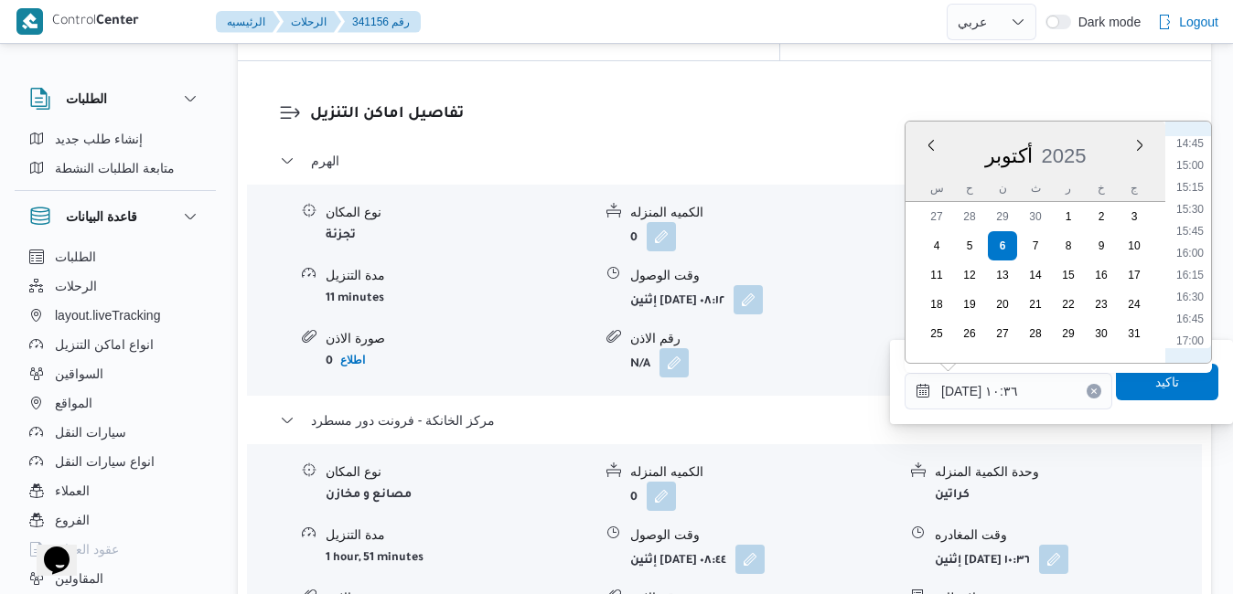
scroll to position [1367, 0]
click at [1198, 251] on li "16:45" at bounding box center [1190, 249] width 42 height 18
type input "[DATE] ١٦:٤٥"
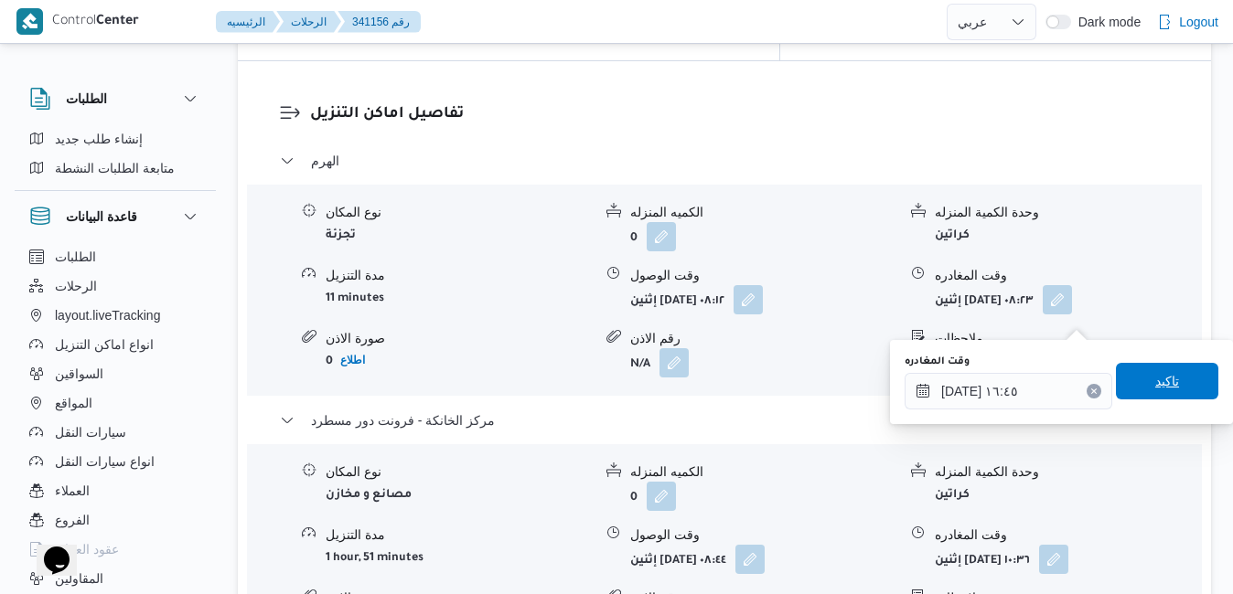
click at [1155, 378] on span "تاكيد" at bounding box center [1167, 381] width 24 height 22
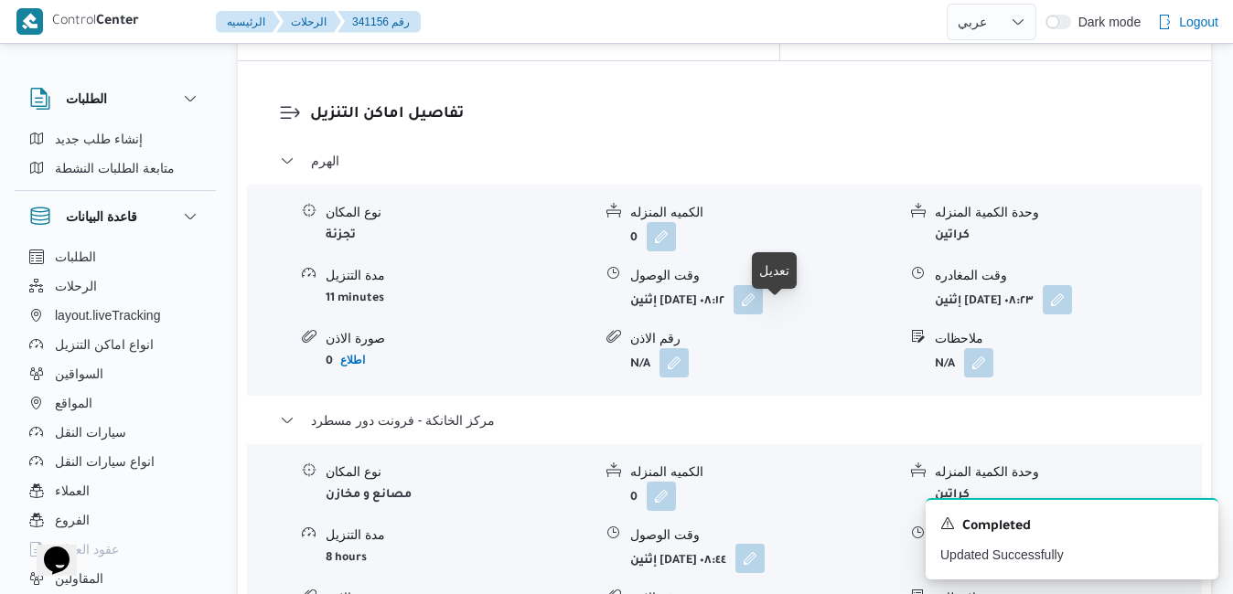
click at [765, 544] on button "button" at bounding box center [749, 558] width 29 height 29
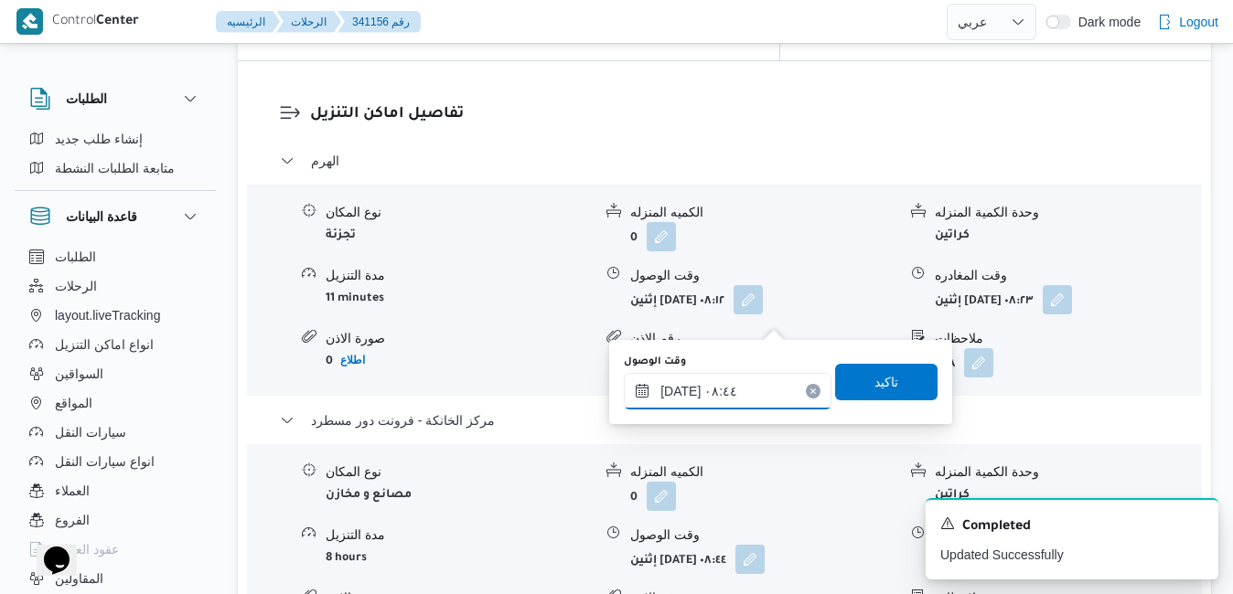
click at [728, 387] on input "[DATE] ٠٨:٤٤" at bounding box center [728, 391] width 208 height 37
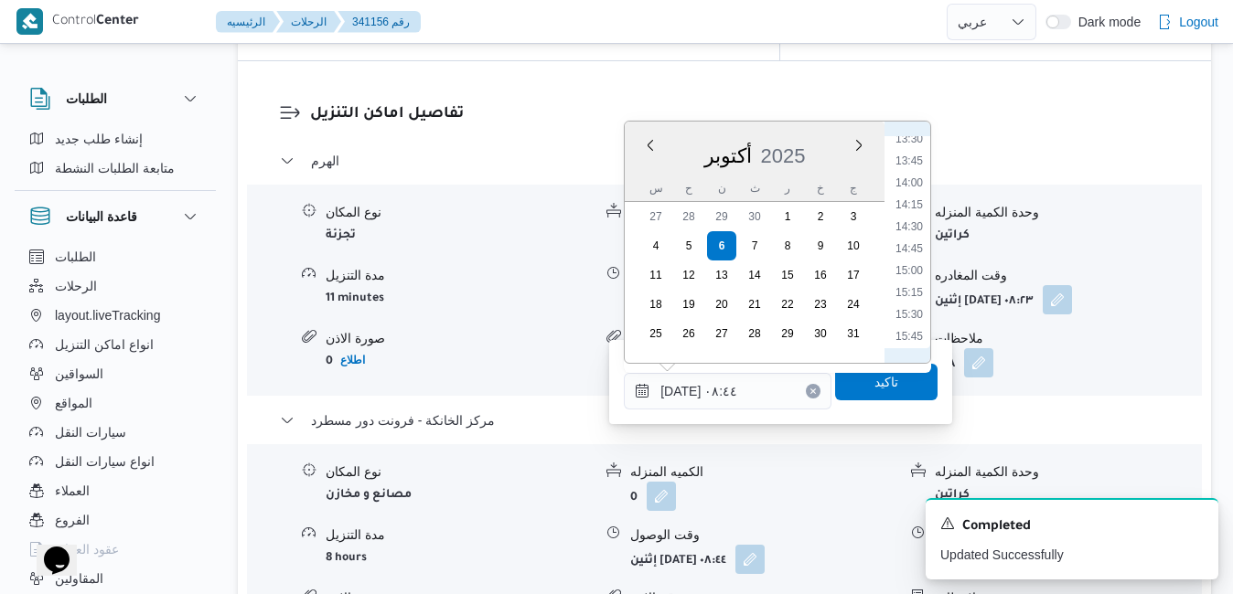
scroll to position [1377, 0]
click at [912, 213] on li "16:30" at bounding box center [909, 217] width 42 height 18
type input "[DATE] ١٦:٣٠"
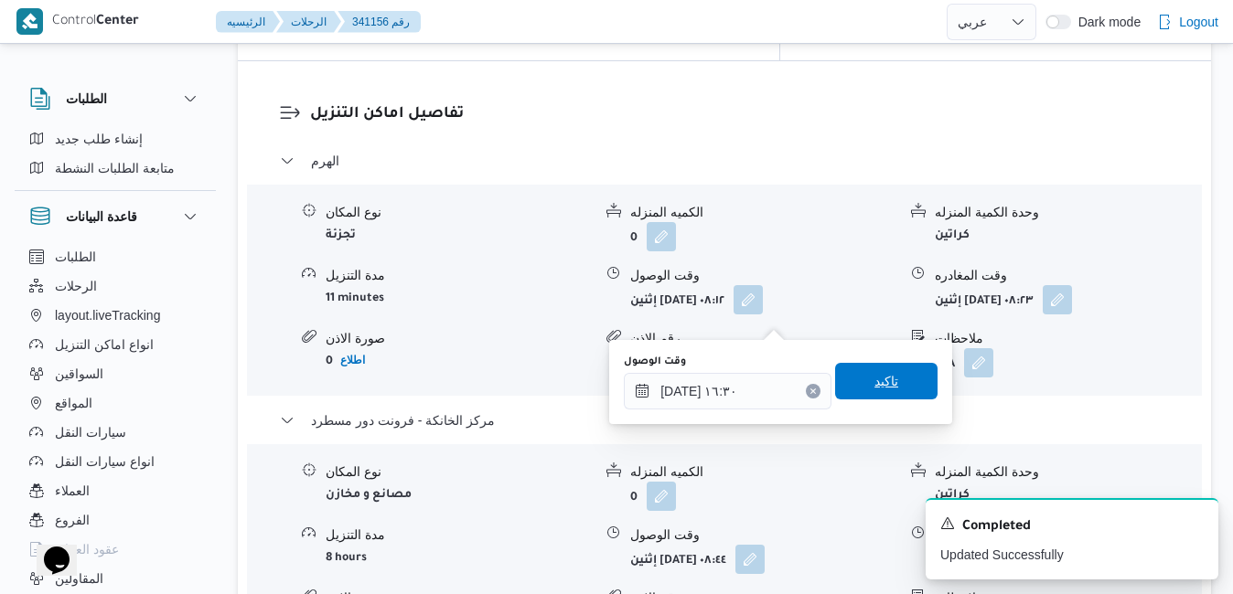
click at [874, 385] on span "تاكيد" at bounding box center [886, 381] width 24 height 22
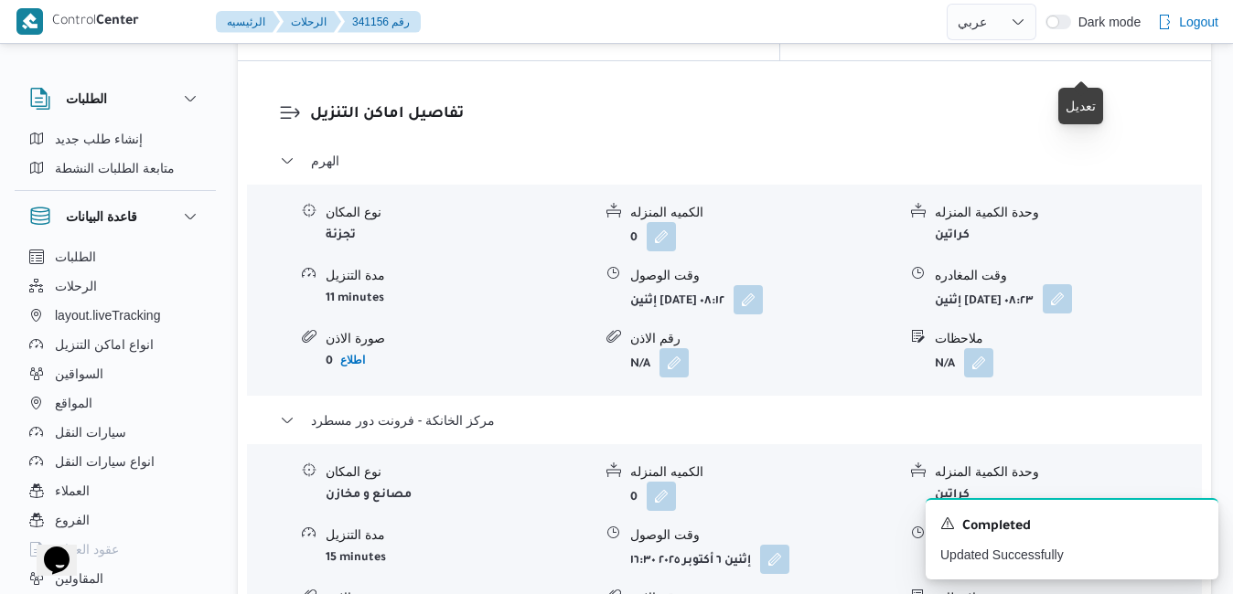
click at [1072, 284] on button "button" at bounding box center [1057, 298] width 29 height 29
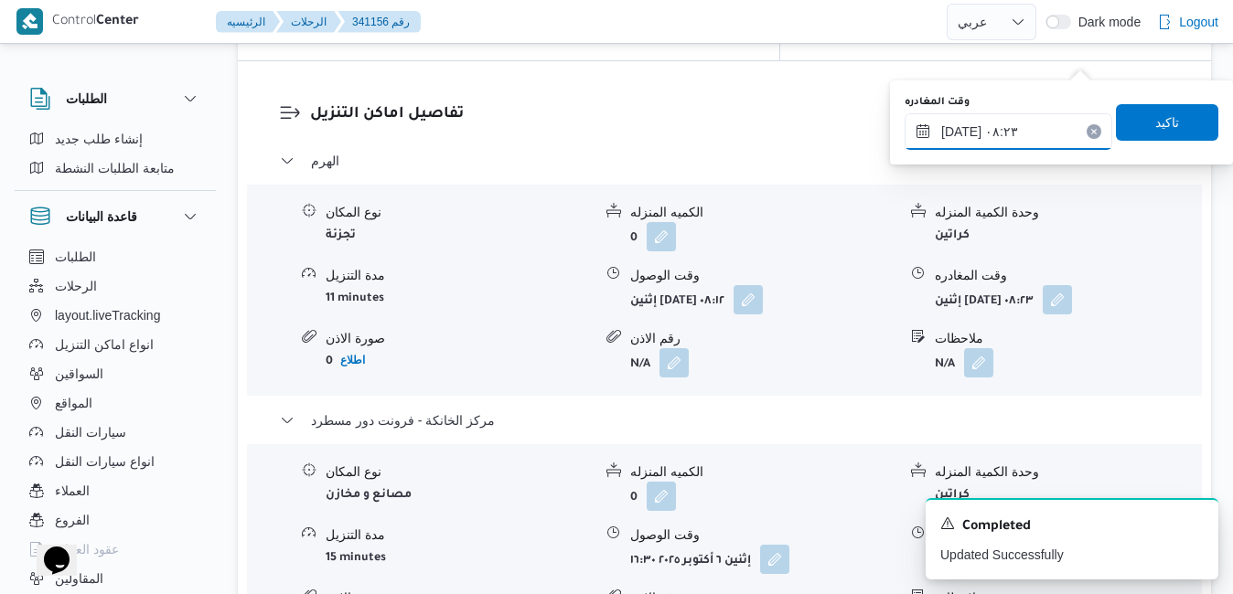
click at [1012, 130] on input "٠٦/١٠/٢٠٢٥ ٠٨:٢٣" at bounding box center [1009, 131] width 208 height 37
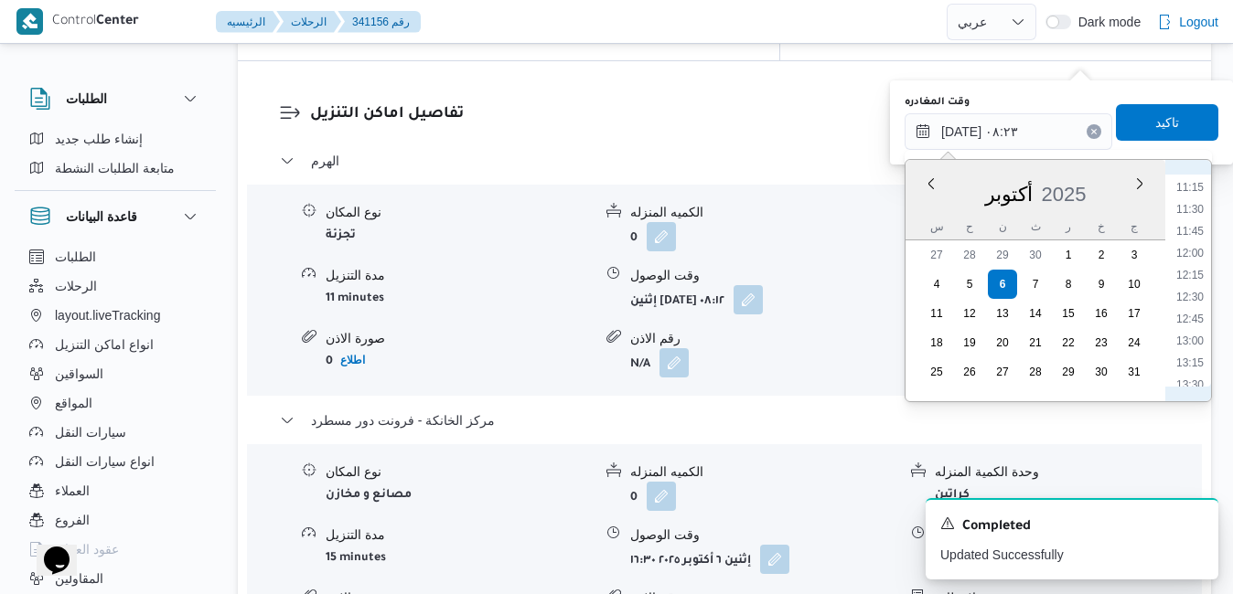
scroll to position [1170, 0]
click at [1194, 350] on li "15:15" at bounding box center [1190, 353] width 42 height 18
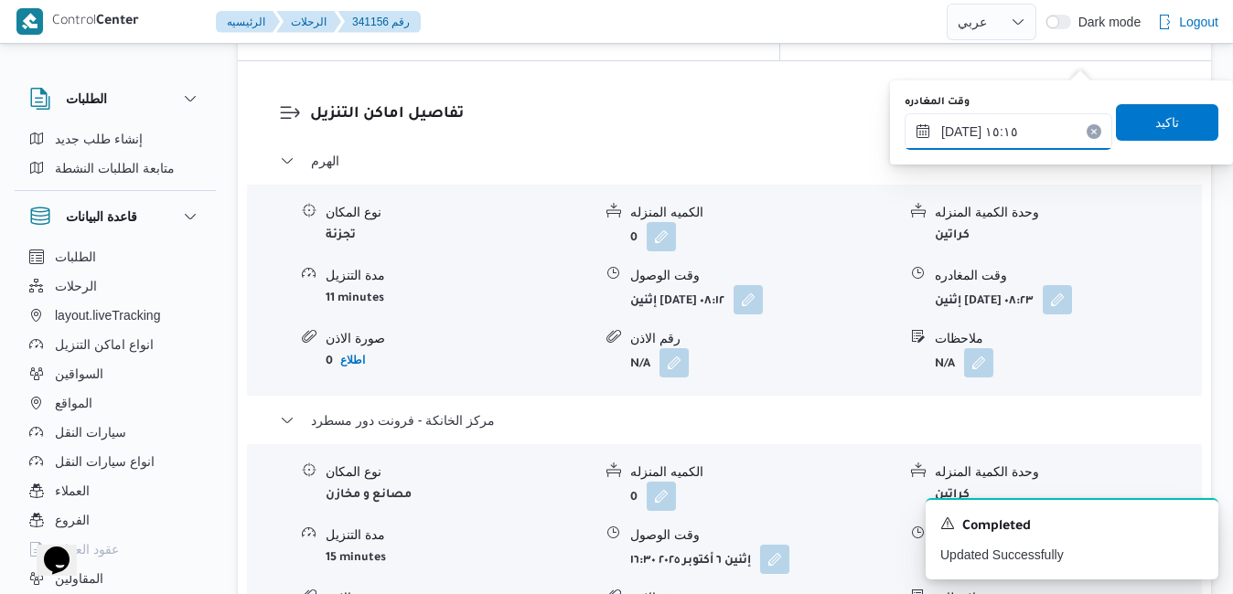
click at [961, 134] on input "٠٦/١٠/٢٠٢٥ ١٥:١٥" at bounding box center [1009, 131] width 208 height 37
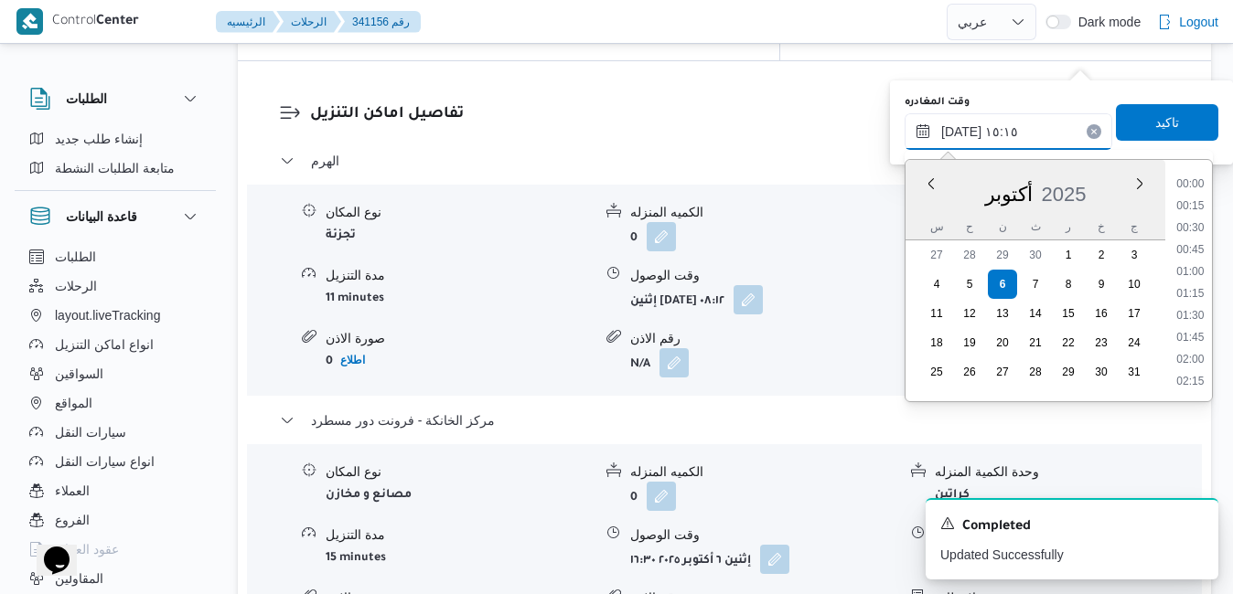
click at [961, 133] on input "٠٦/١٠/٢٠٢٥ ١٥:١٥" at bounding box center [1009, 131] width 208 height 37
type input "[DATE] ١٥:40"
click at [1133, 108] on span "تاكيد" at bounding box center [1167, 122] width 102 height 37
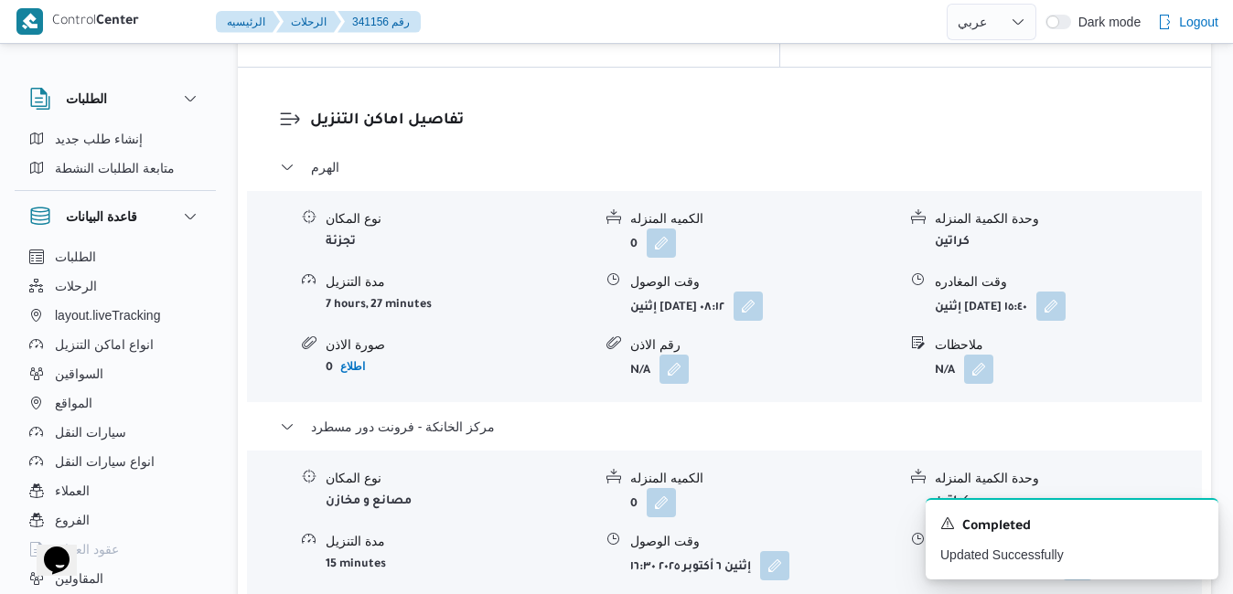
scroll to position [0, 0]
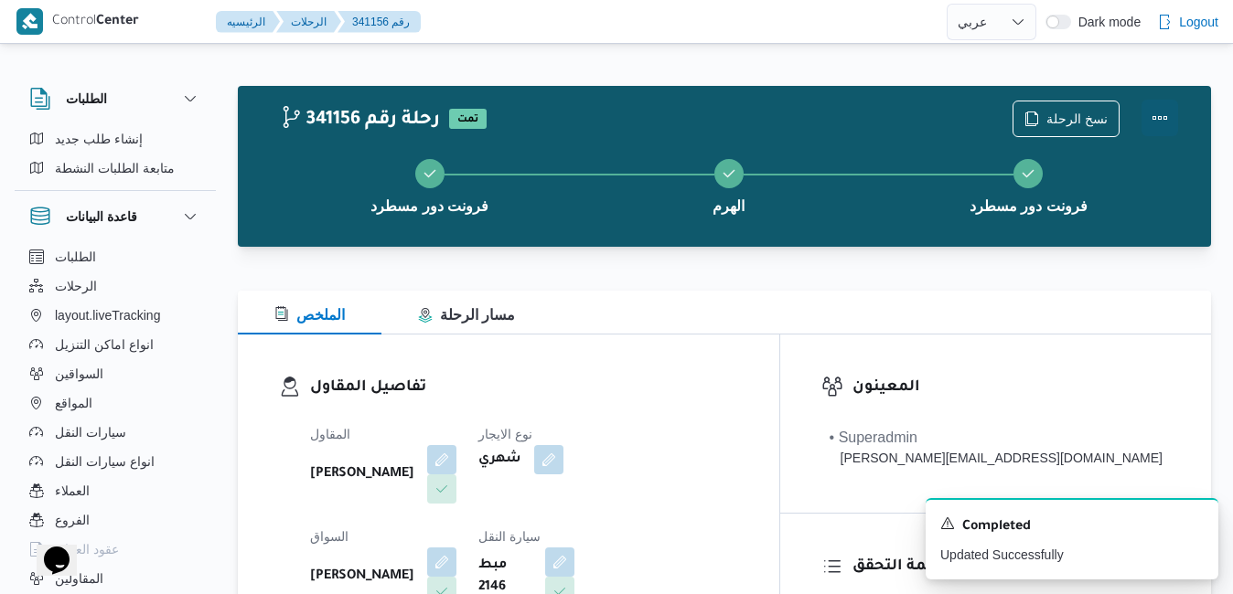
click at [1166, 115] on button "Actions" at bounding box center [1159, 118] width 37 height 37
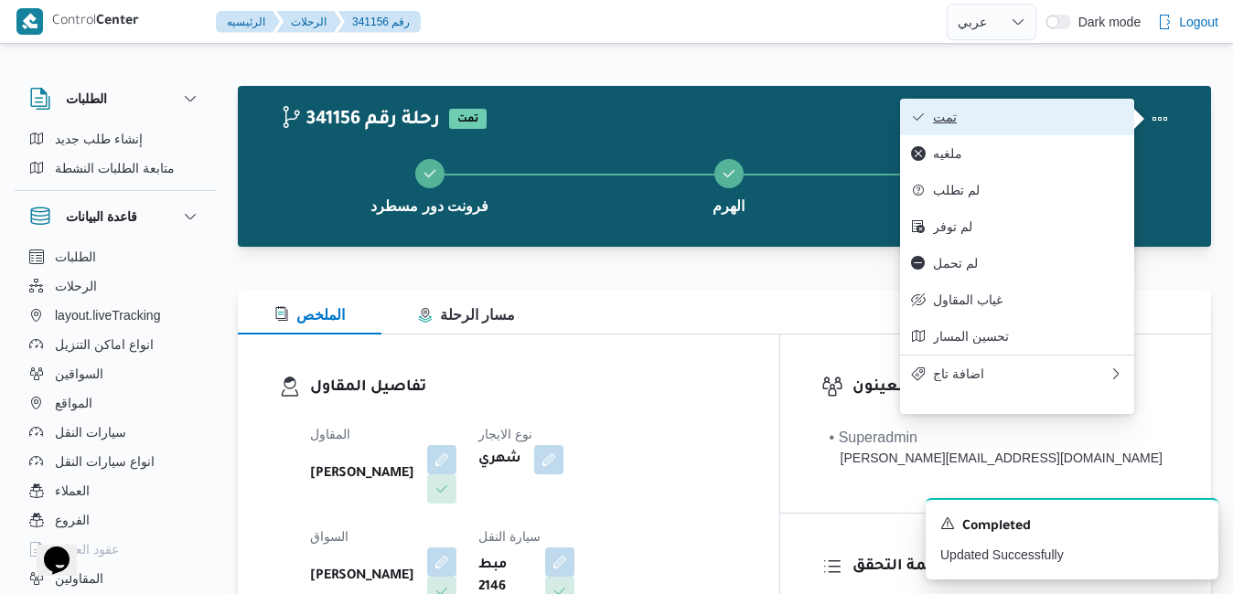
click at [1103, 115] on span "تمت" at bounding box center [1028, 117] width 190 height 15
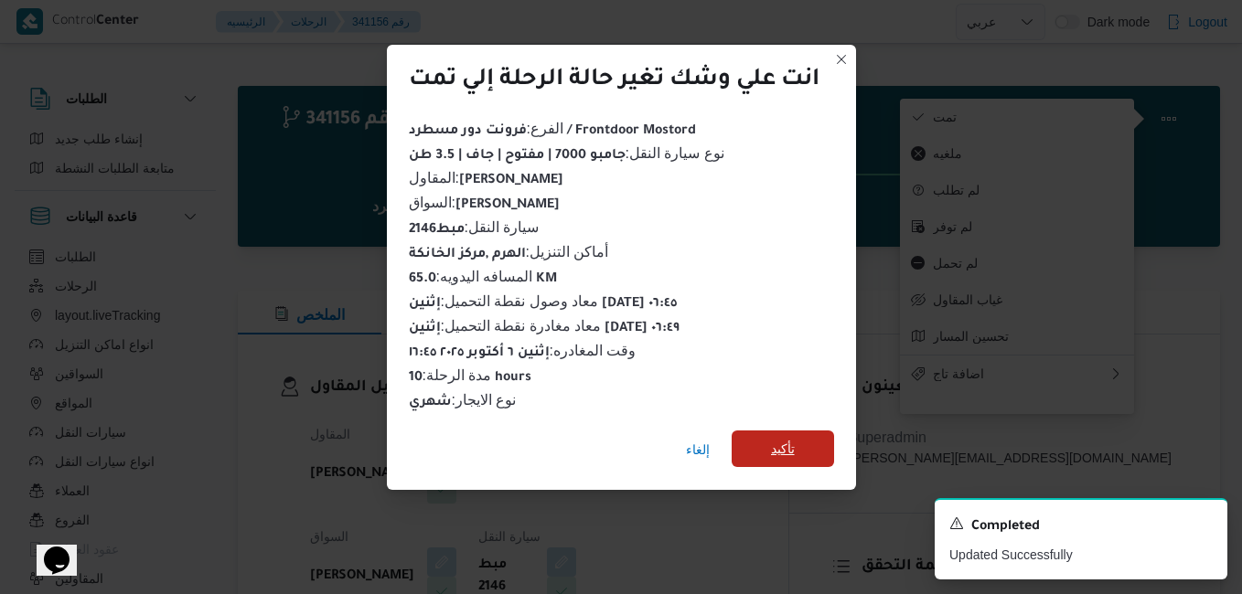
click at [807, 433] on span "تأكيد" at bounding box center [783, 449] width 102 height 37
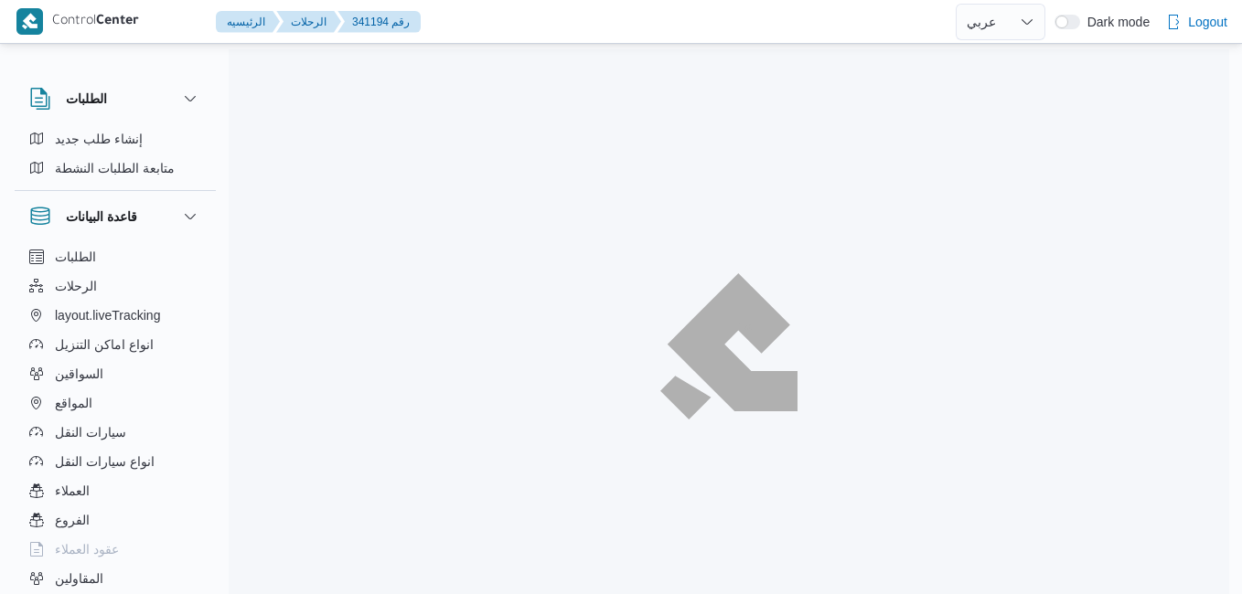
select select "ar"
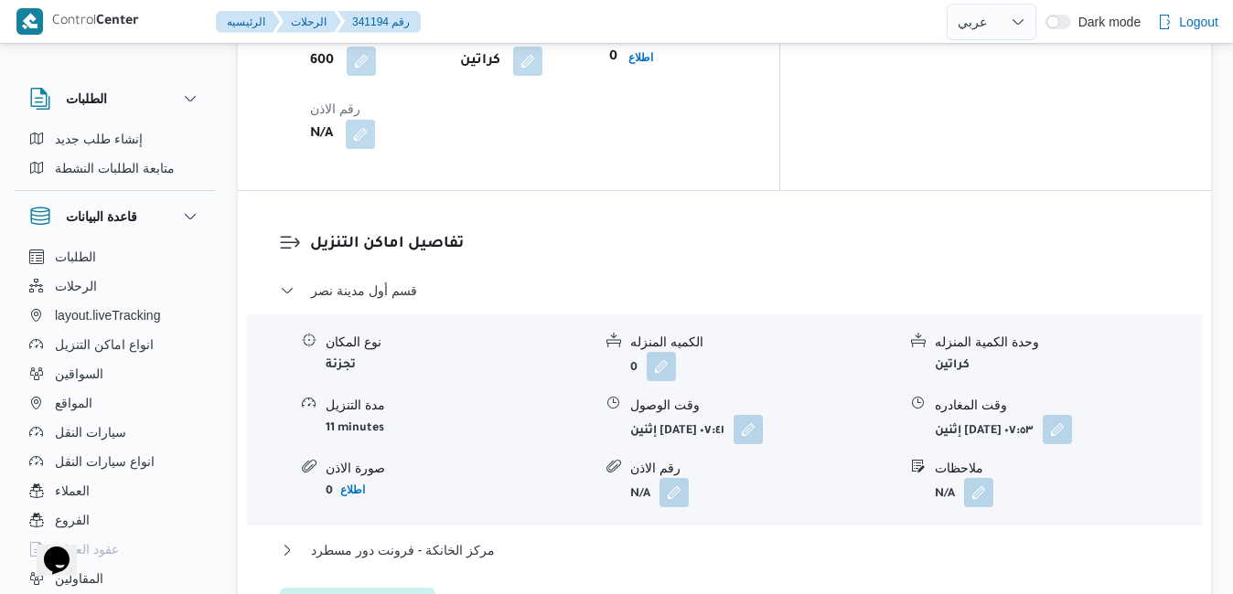
scroll to position [1683, 0]
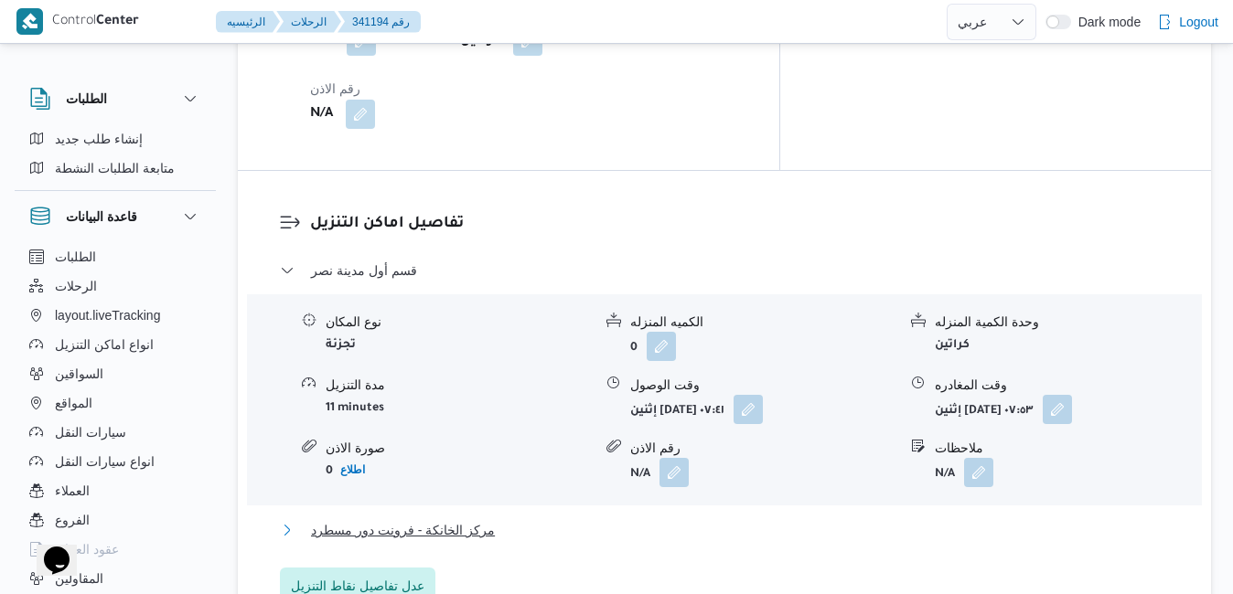
click at [639, 519] on button "مركز الخانكة - فرونت دور مسطرد" at bounding box center [725, 530] width 890 height 22
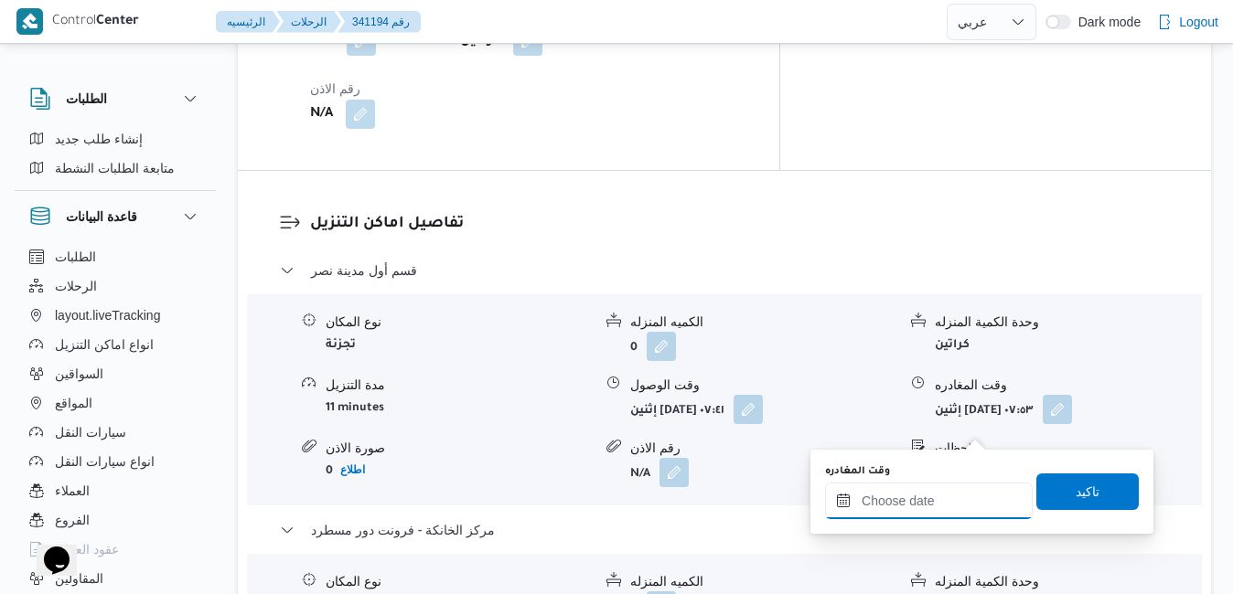
click at [902, 504] on input "وقت المغادره" at bounding box center [929, 501] width 208 height 37
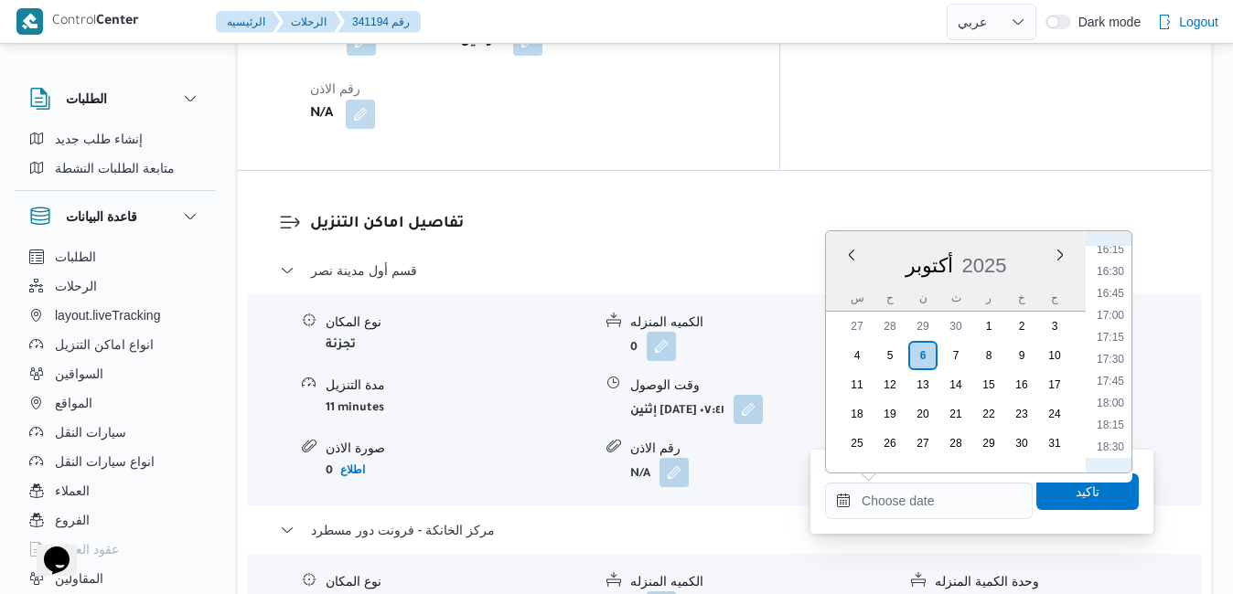
scroll to position [1371, 0]
click at [1117, 330] on li "16:30" at bounding box center [1110, 333] width 42 height 18
type input "٠٦/١٠/٢٠٢٥ ١٦:٣٠"
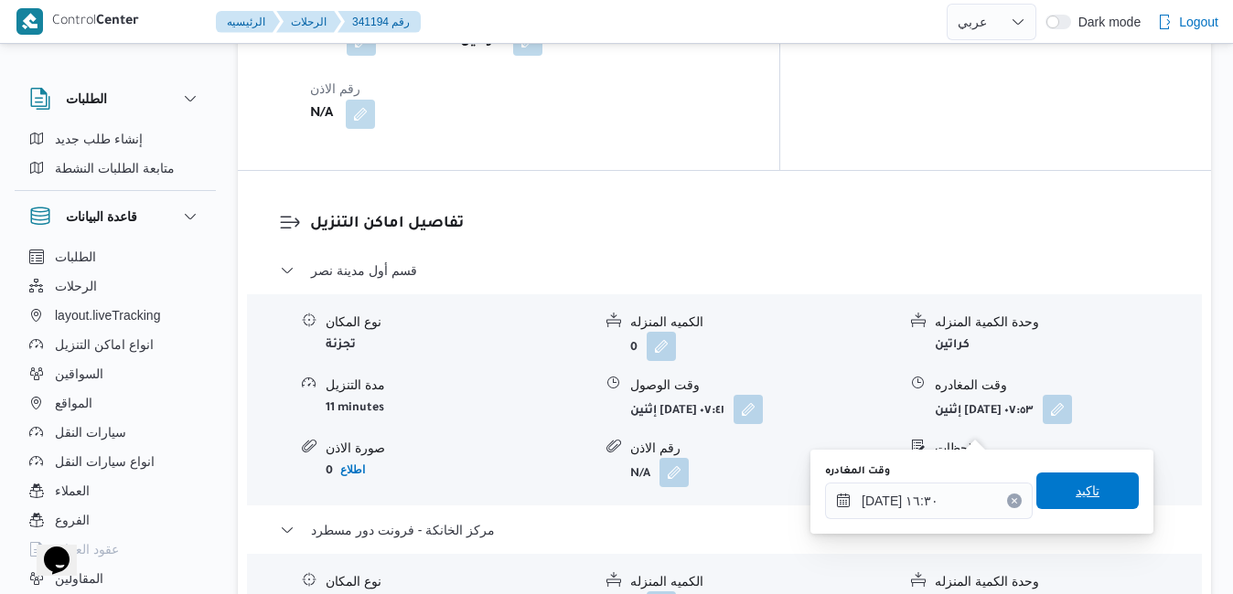
click at [1076, 496] on span "تاكيد" at bounding box center [1088, 491] width 24 height 22
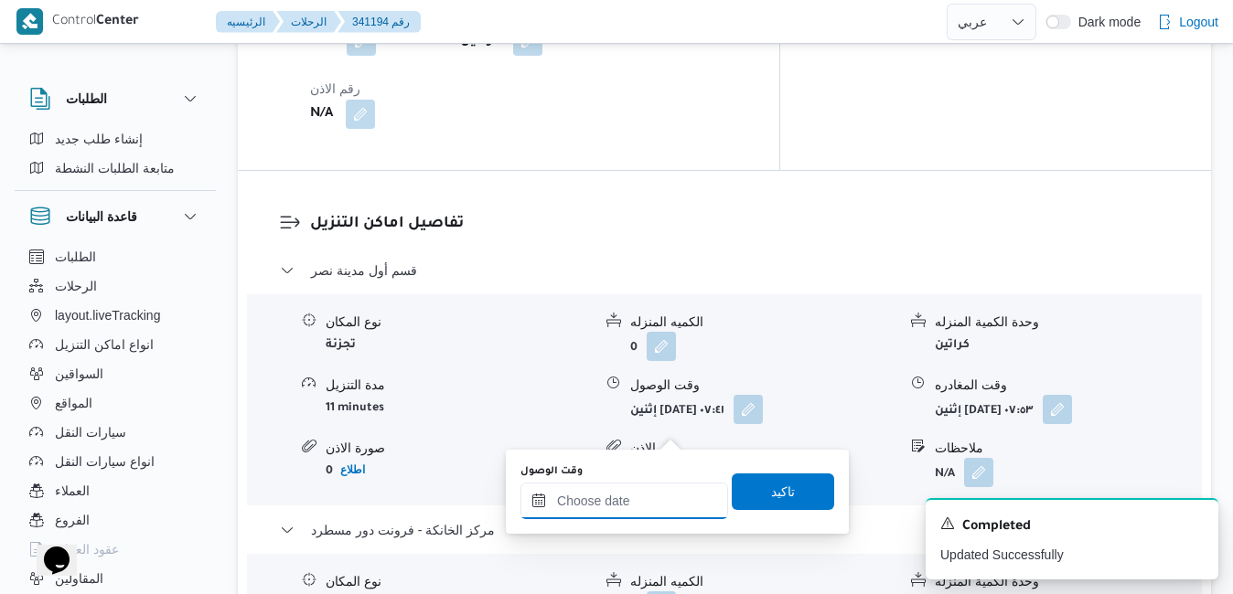
click at [660, 496] on input "وقت الوصول" at bounding box center [624, 501] width 208 height 37
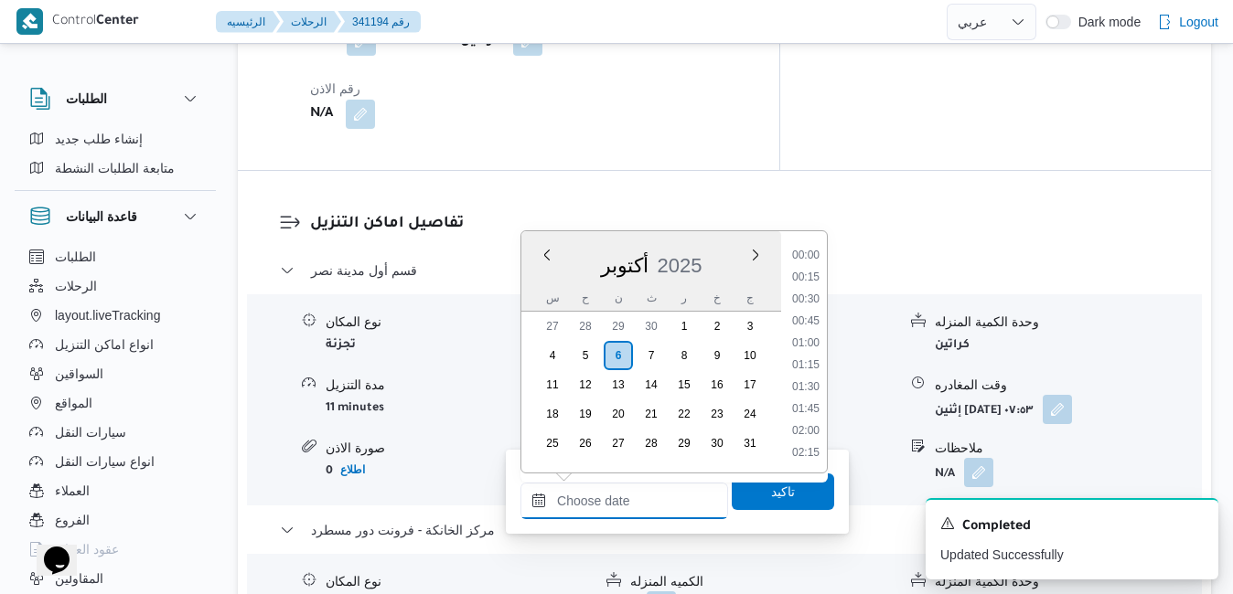
scroll to position [1557, 0]
click at [535, 262] on div "أكتوبر 2025" at bounding box center [651, 262] width 260 height 47
click at [811, 310] on li "16:15" at bounding box center [806, 311] width 42 height 18
type input "٠٦/١٠/٢٠٢٥ ١٦:١٥"
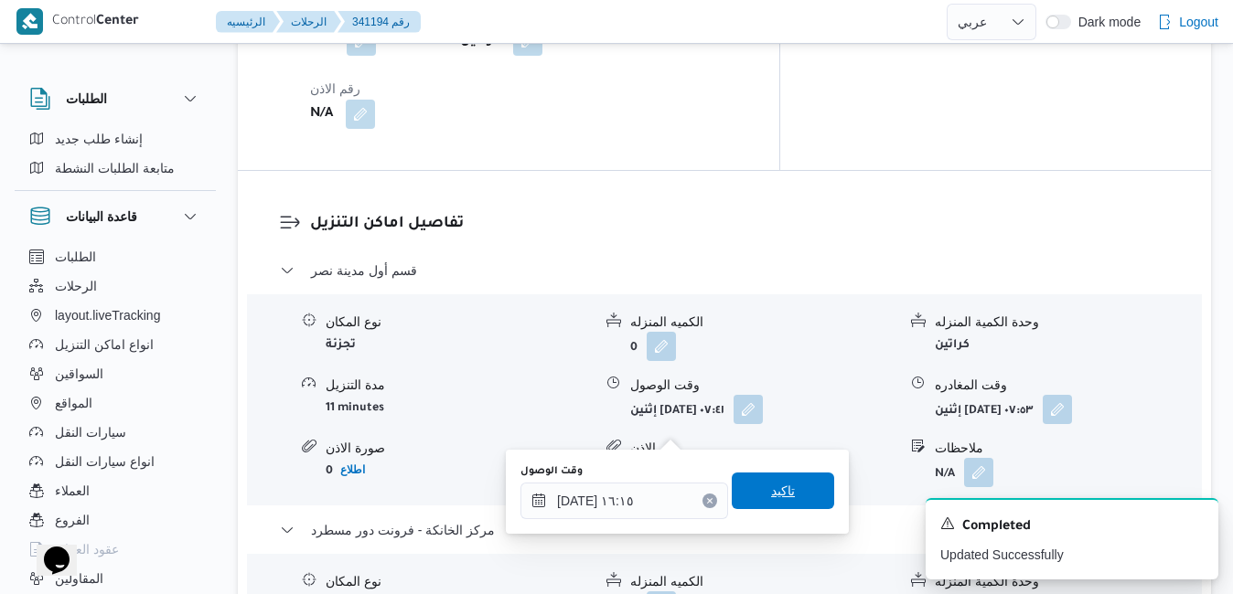
click at [782, 480] on span "تاكيد" at bounding box center [783, 491] width 102 height 37
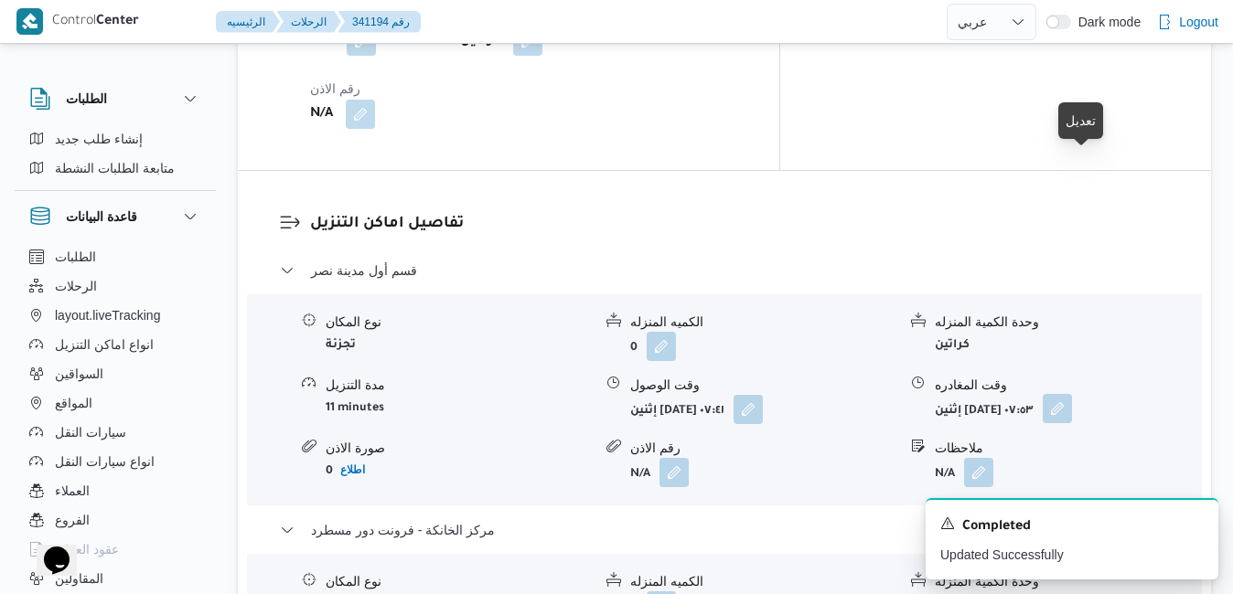
click at [1072, 394] on button "button" at bounding box center [1057, 408] width 29 height 29
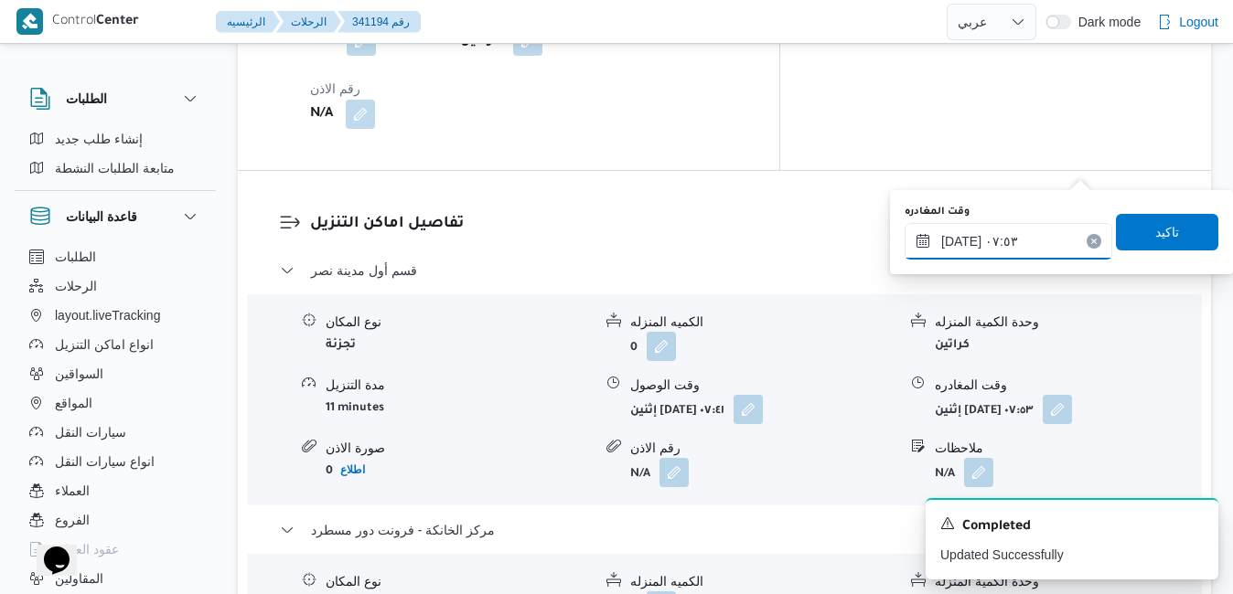
click at [969, 241] on input "٠٦/١٠/٢٠٢٥ ٠٧:٥٣" at bounding box center [1009, 241] width 208 height 37
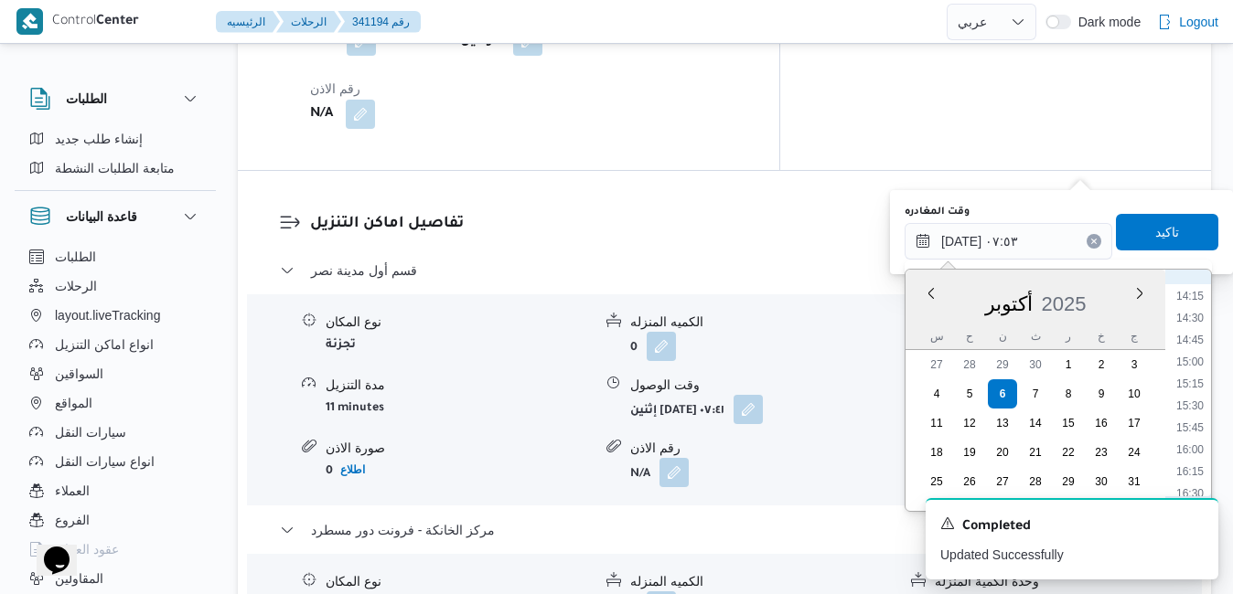
scroll to position [1312, 0]
click at [1187, 364] on li "15:45" at bounding box center [1190, 365] width 42 height 18
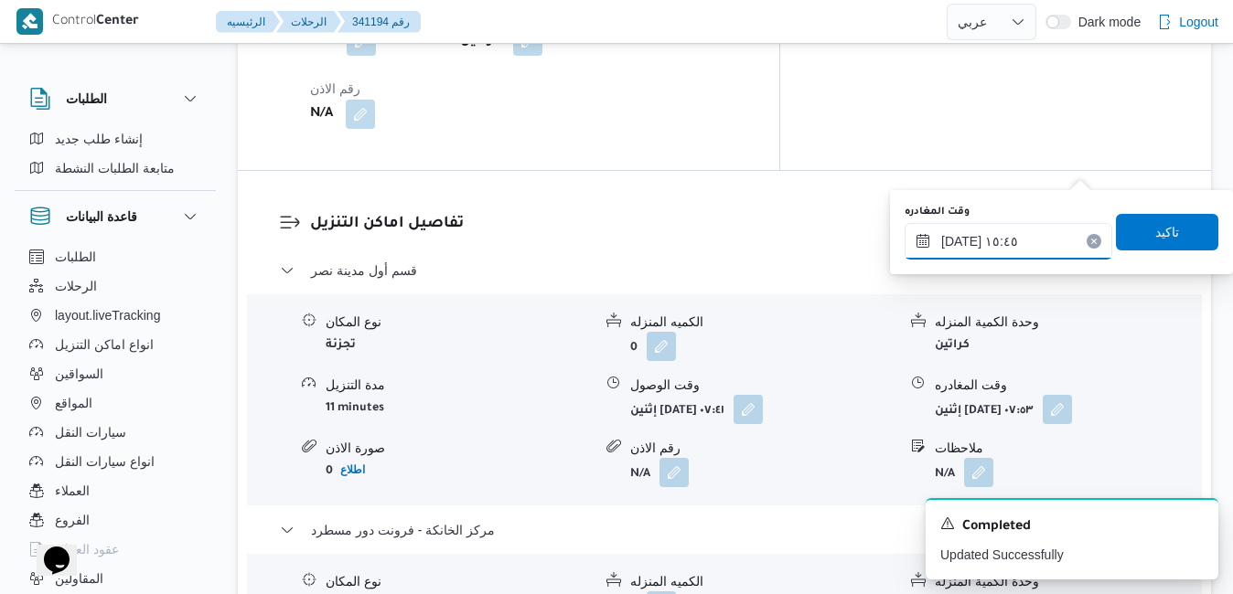
click at [963, 243] on input "٠٦/١٠/٢٠٢٥ ١٥:٤٥" at bounding box center [1009, 241] width 208 height 37
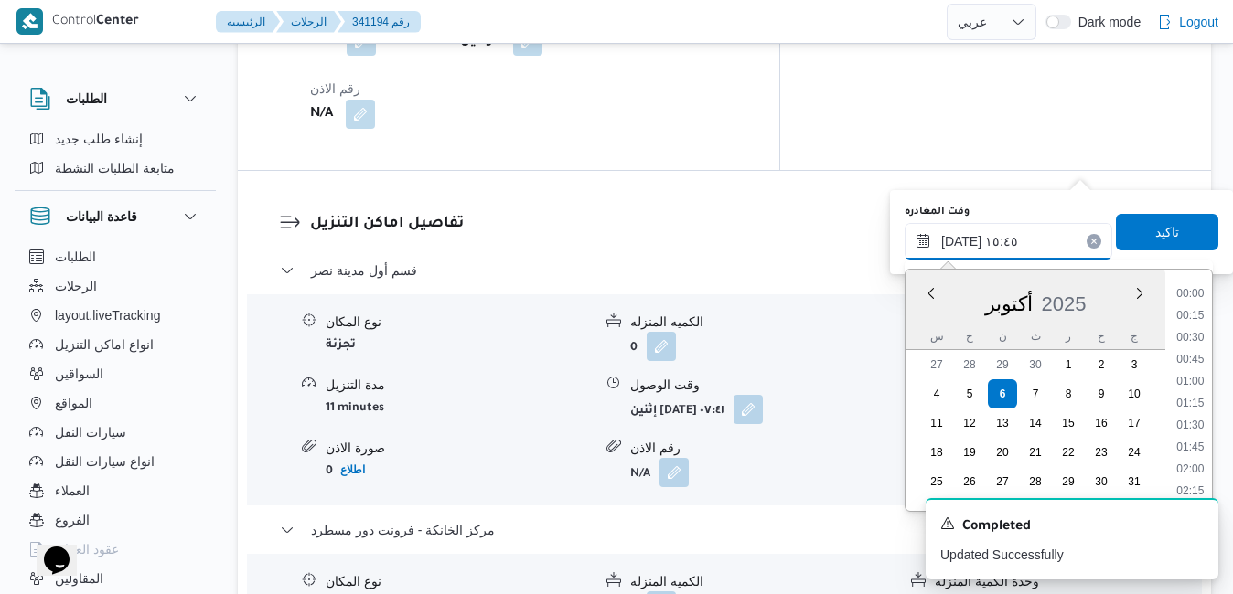
click at [963, 243] on input "٠٦/١٠/٢٠٢٥ ١٥:٤٥" at bounding box center [1009, 241] width 208 height 37
type input "٠٦/١٠/٢٠٢٥ ١٥:40"
click at [1156, 230] on span "تاكيد" at bounding box center [1167, 231] width 24 height 22
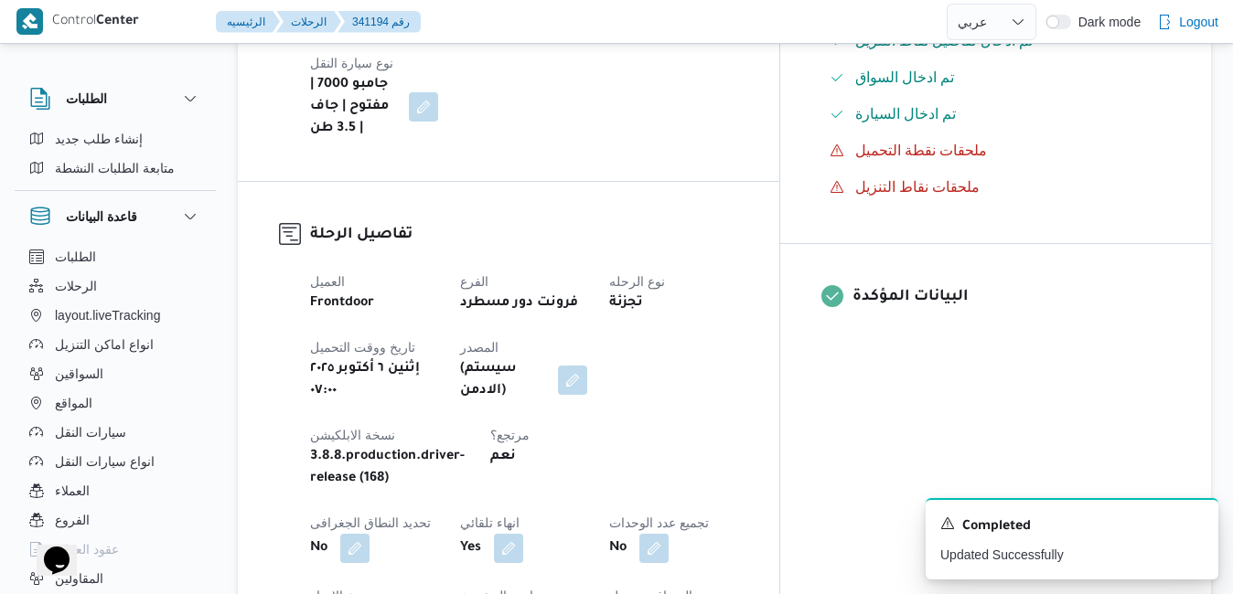
scroll to position [0, 0]
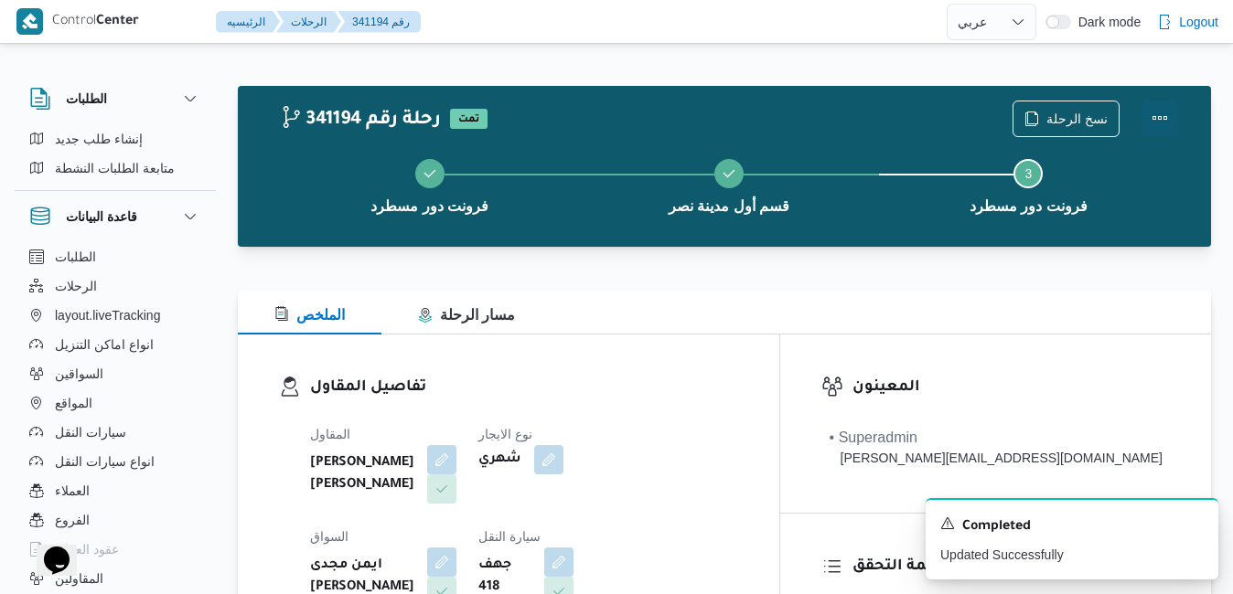
click at [1164, 113] on button "Actions" at bounding box center [1159, 118] width 37 height 37
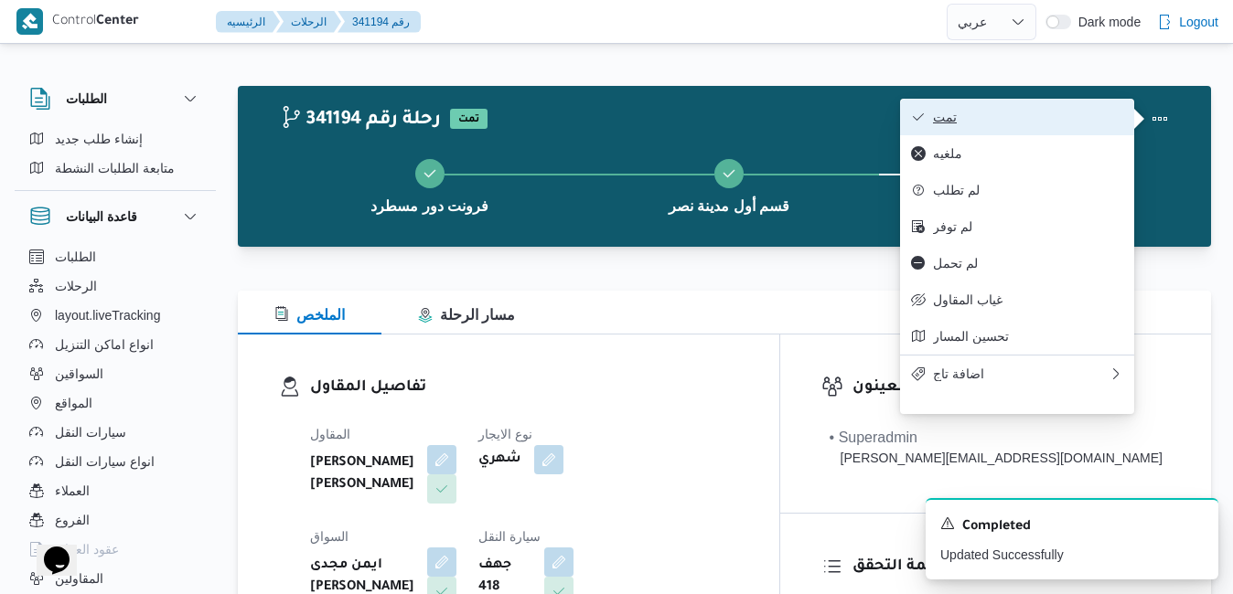
click at [1109, 113] on span "تمت" at bounding box center [1028, 117] width 190 height 15
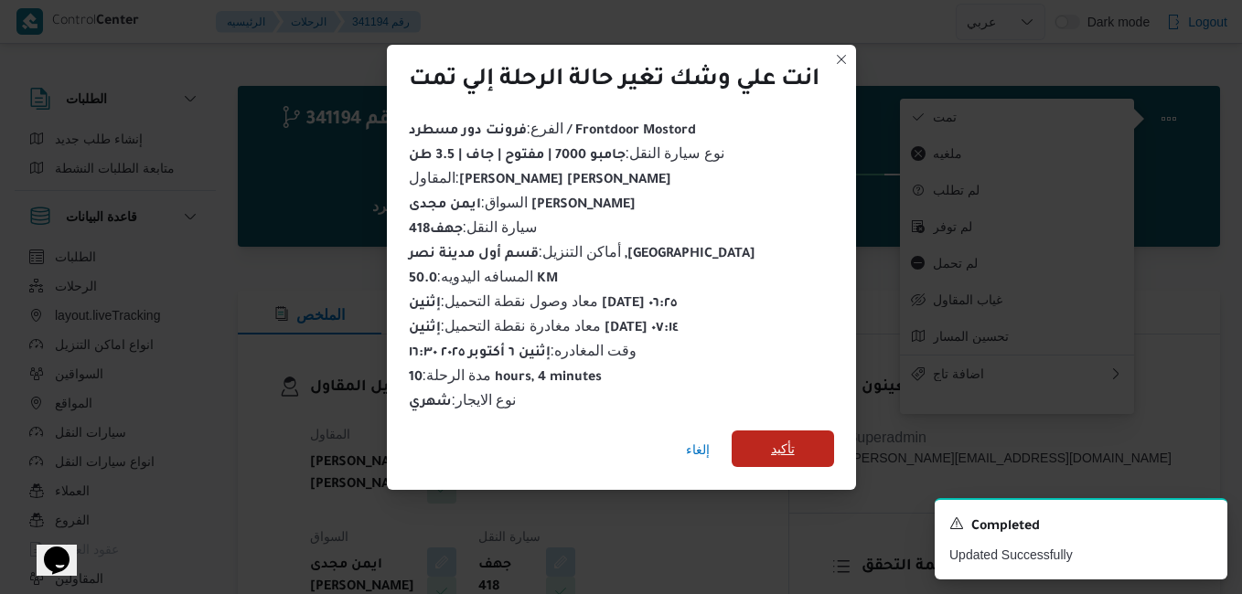
click at [803, 440] on span "تأكيد" at bounding box center [783, 449] width 102 height 37
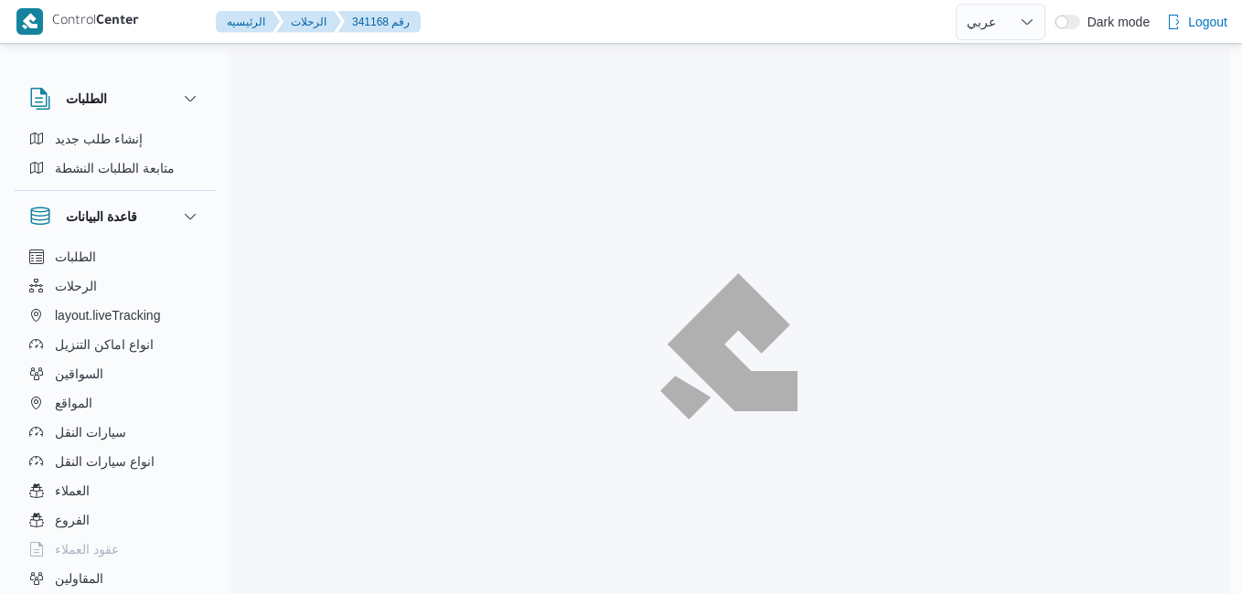
select select "ar"
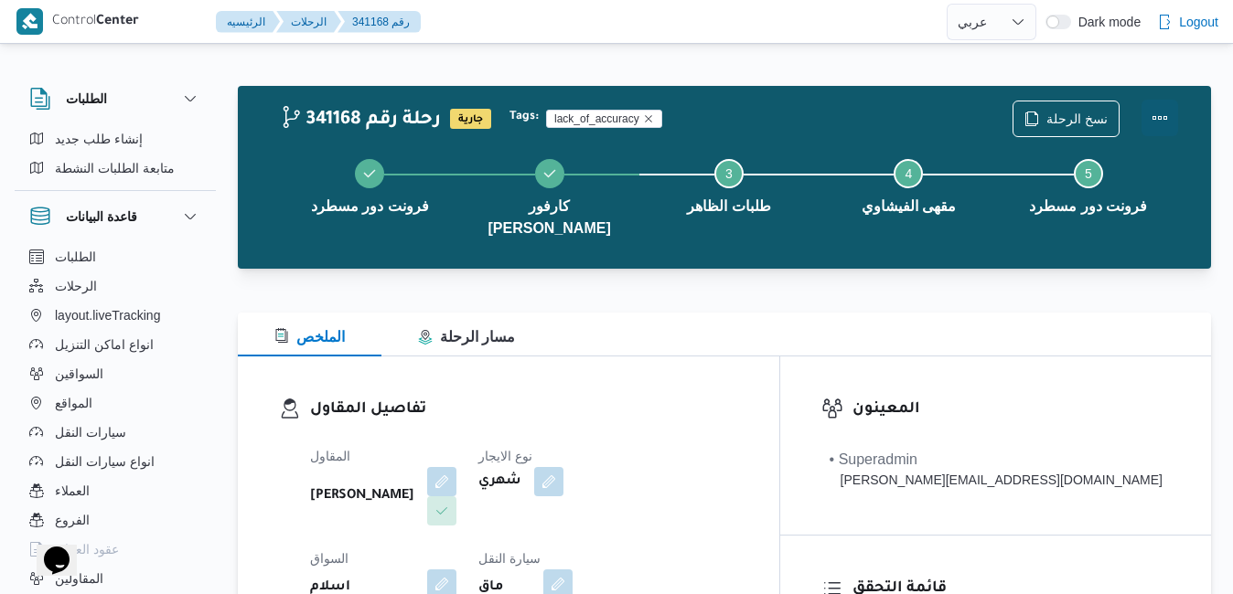
click at [1161, 119] on button "Actions" at bounding box center [1159, 118] width 37 height 37
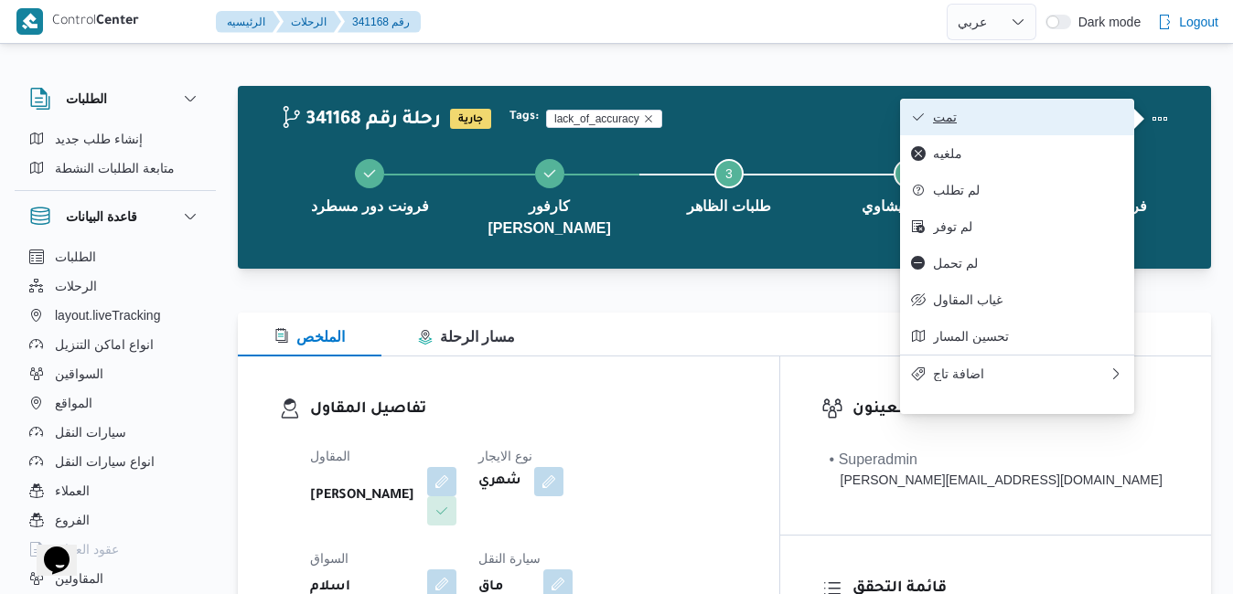
click at [1086, 119] on span "تمت" at bounding box center [1028, 117] width 190 height 15
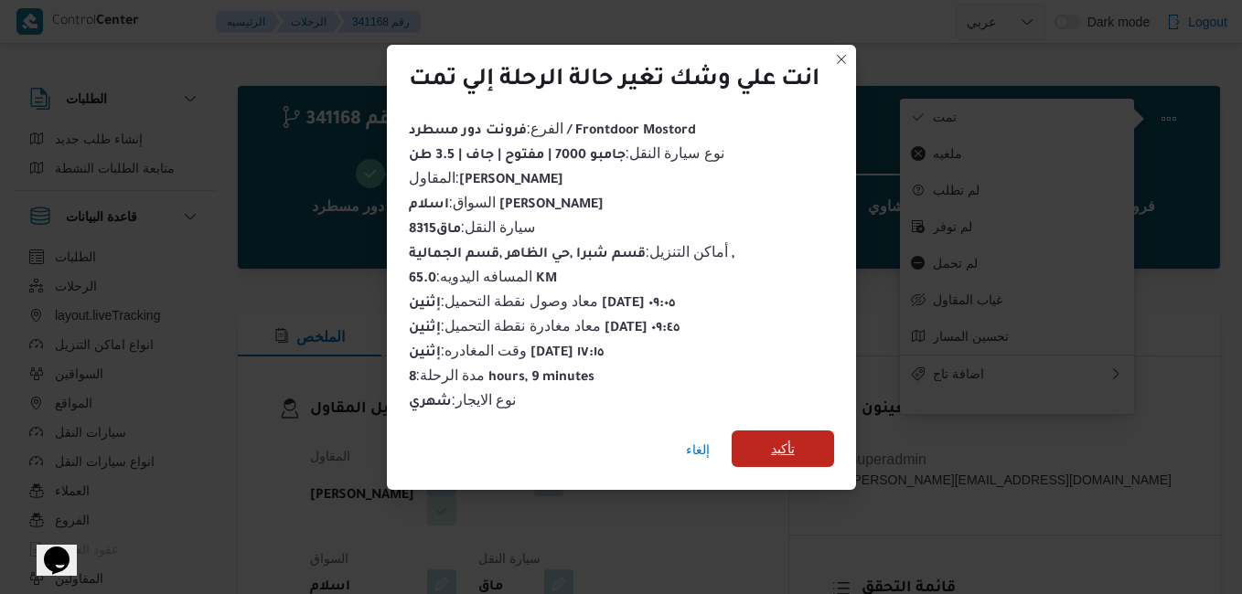
click at [798, 434] on span "تأكيد" at bounding box center [783, 449] width 102 height 37
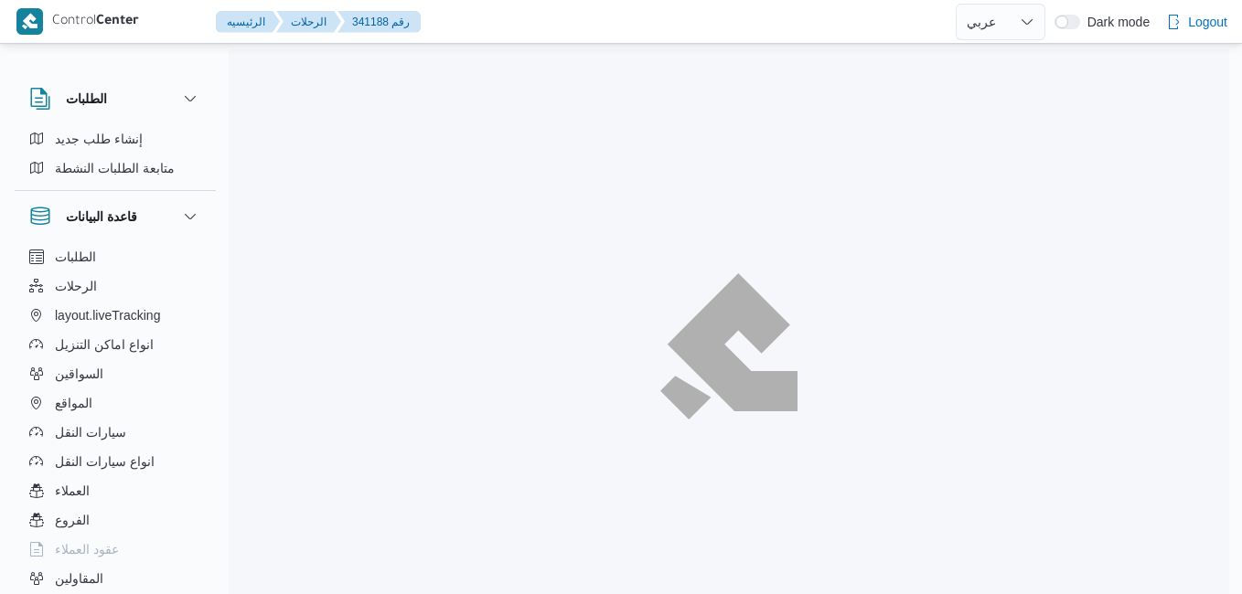
select select "ar"
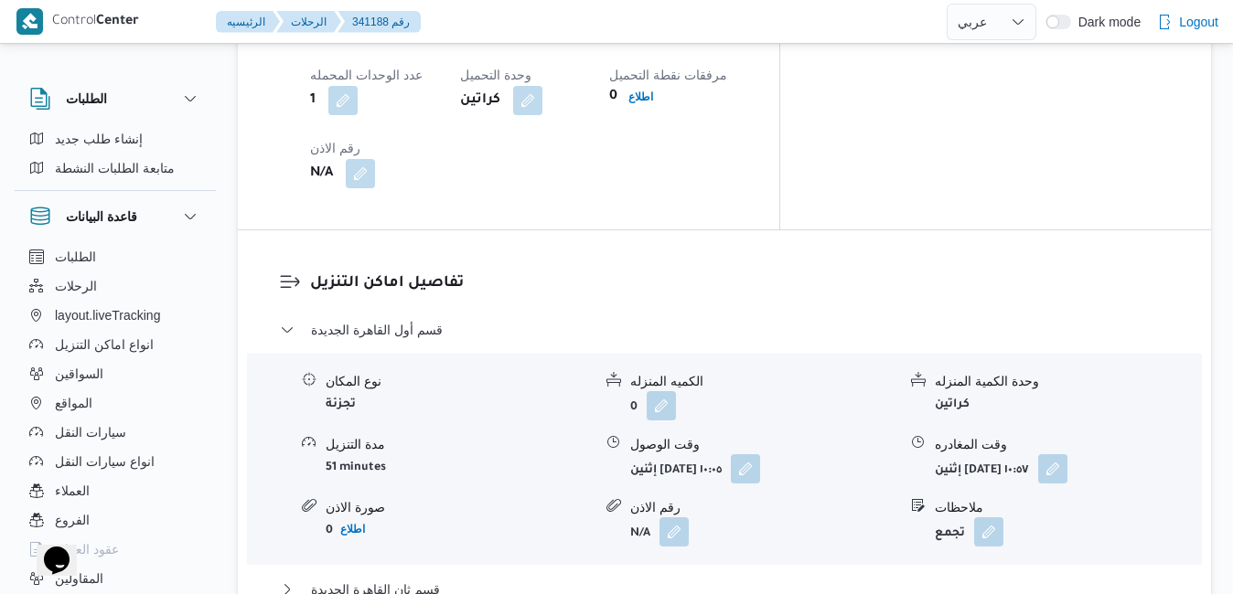
scroll to position [1683, 0]
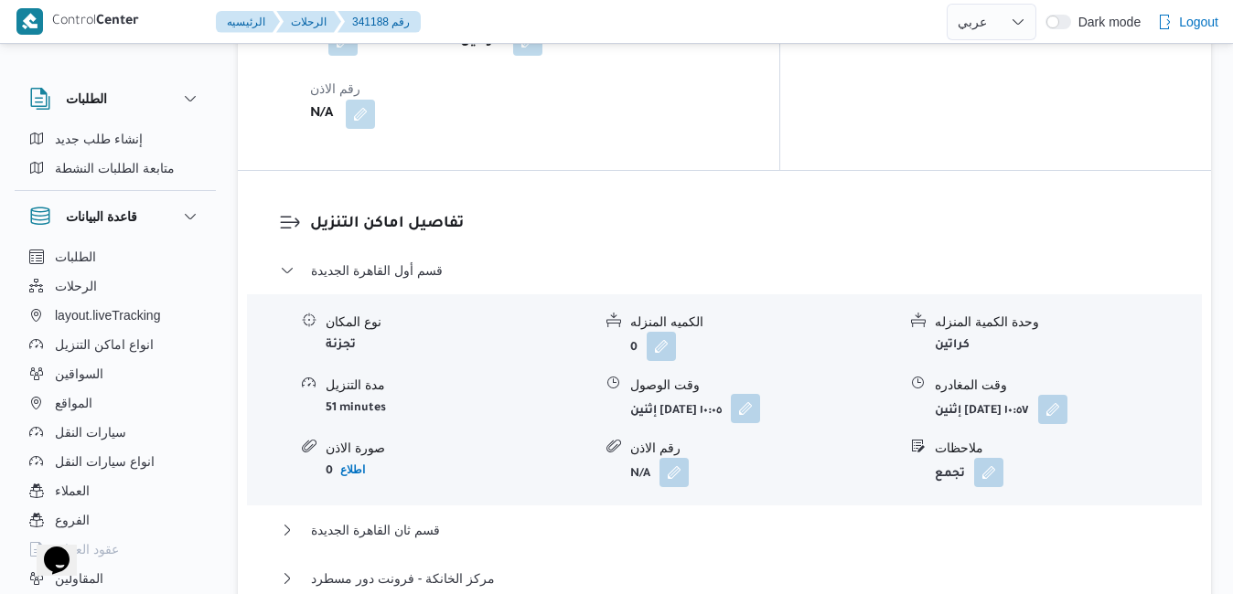
click at [760, 394] on button "button" at bounding box center [745, 408] width 29 height 29
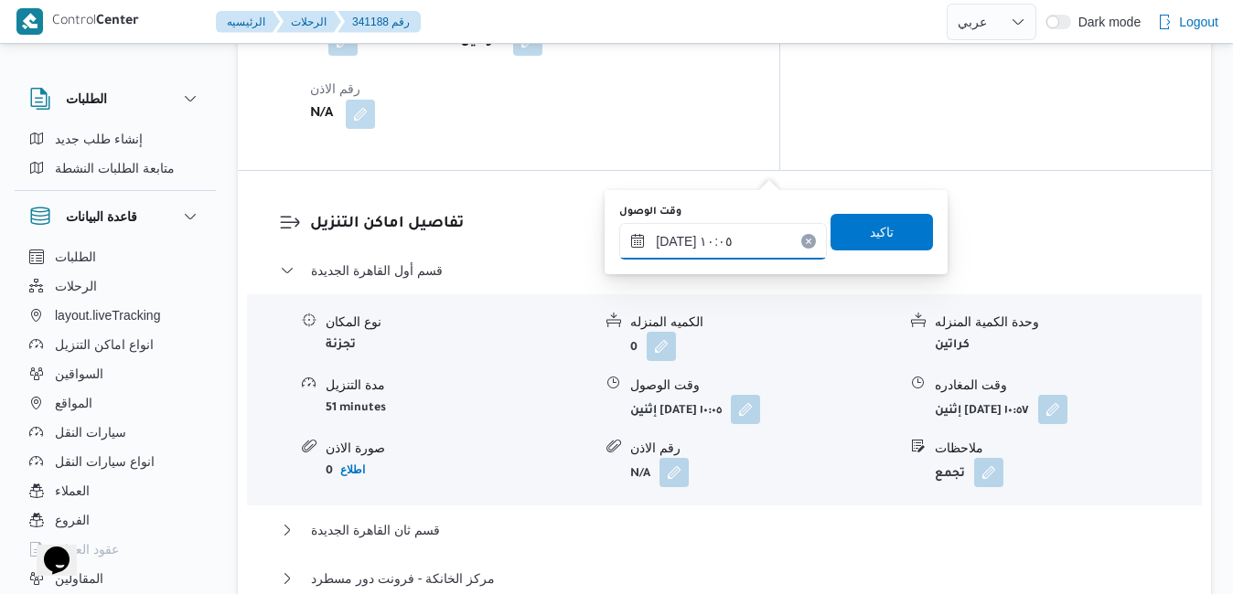
click at [683, 245] on input "[DATE] ١٠:٠٥" at bounding box center [723, 241] width 208 height 37
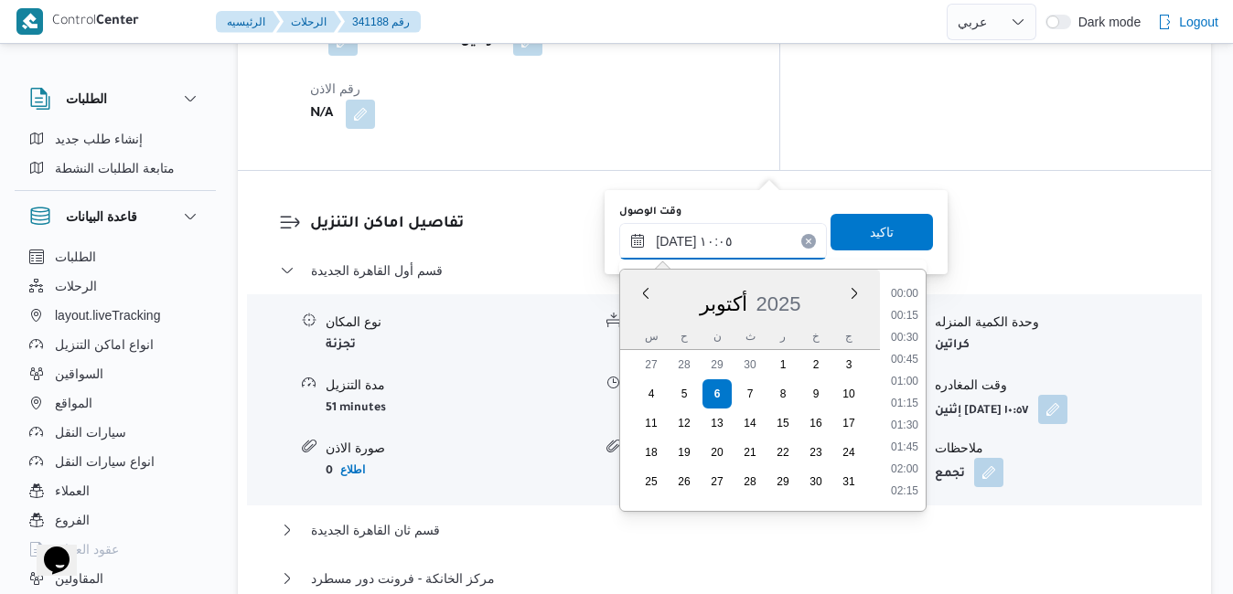
scroll to position [766, 0]
click at [906, 297] on li "08:45" at bounding box center [905, 295] width 42 height 18
type input "[DATE] ٠٨:٤٥"
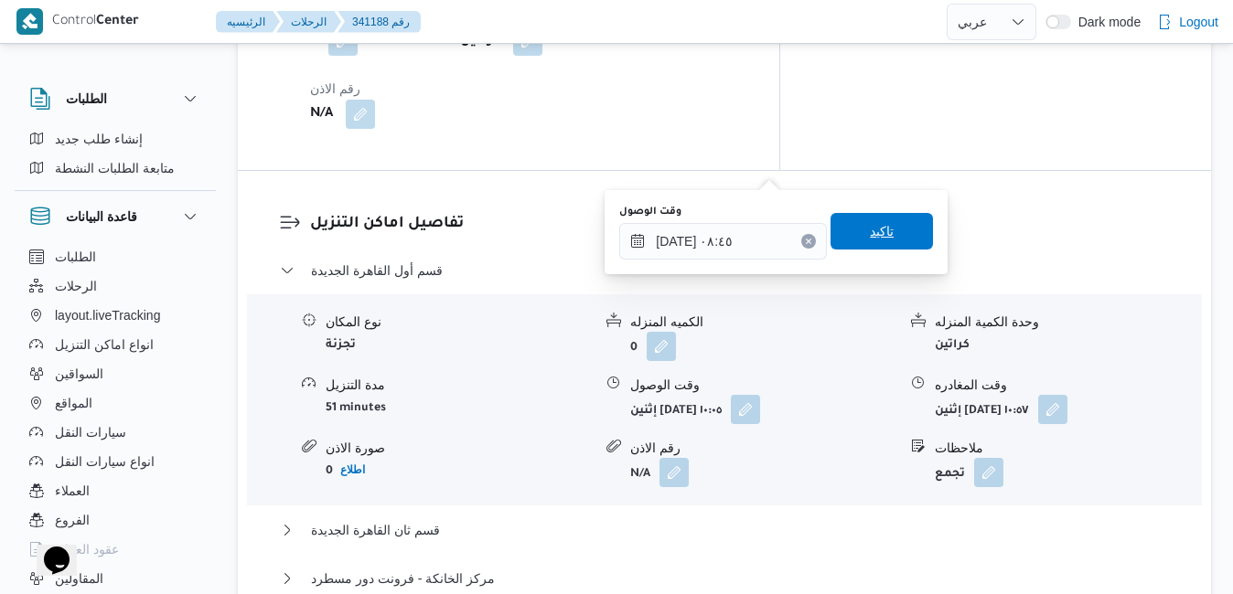
click at [877, 241] on span "تاكيد" at bounding box center [882, 231] width 24 height 22
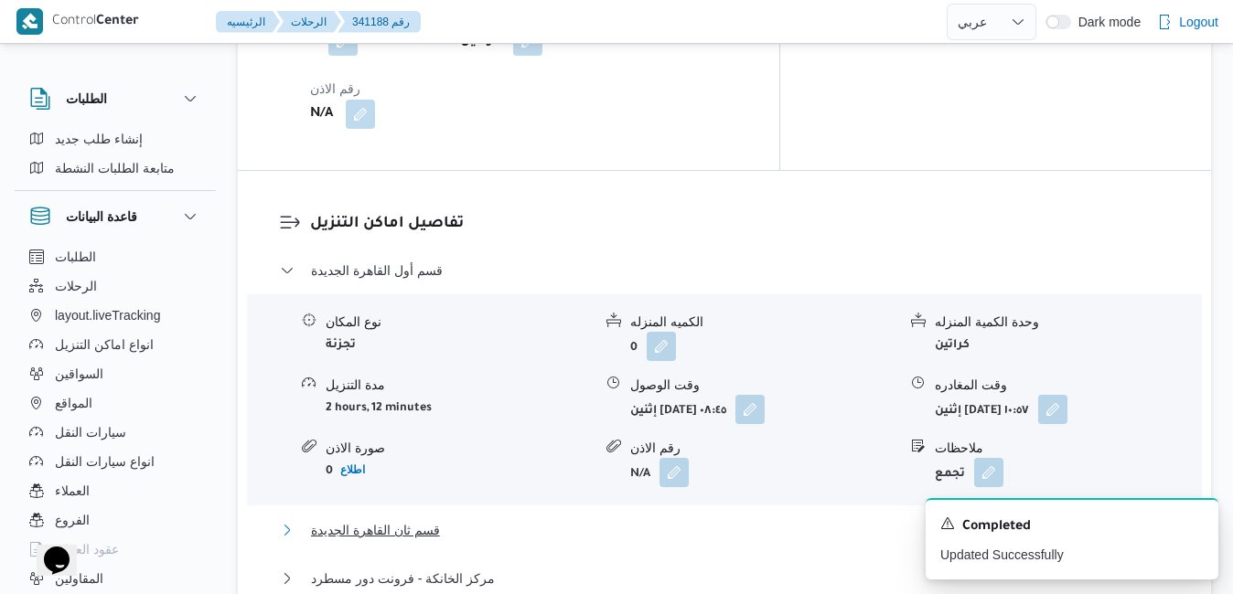
click at [834, 519] on button "قسم ثان القاهرة الجديدة" at bounding box center [725, 530] width 890 height 22
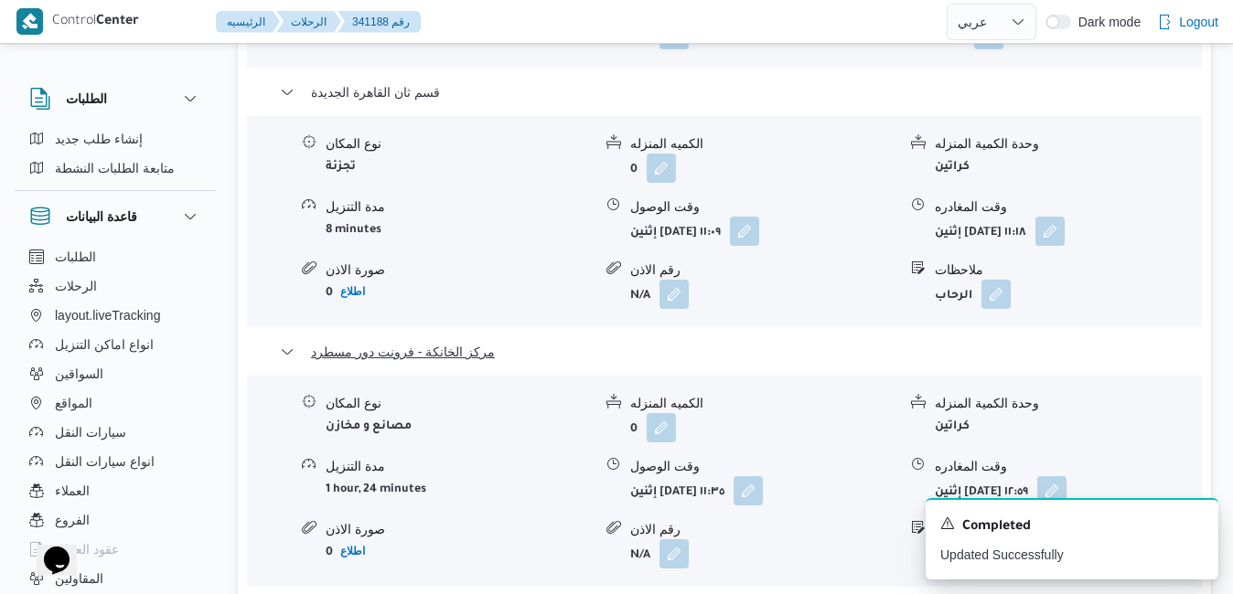
scroll to position [2122, 0]
click at [1066, 475] on button "button" at bounding box center [1051, 489] width 29 height 29
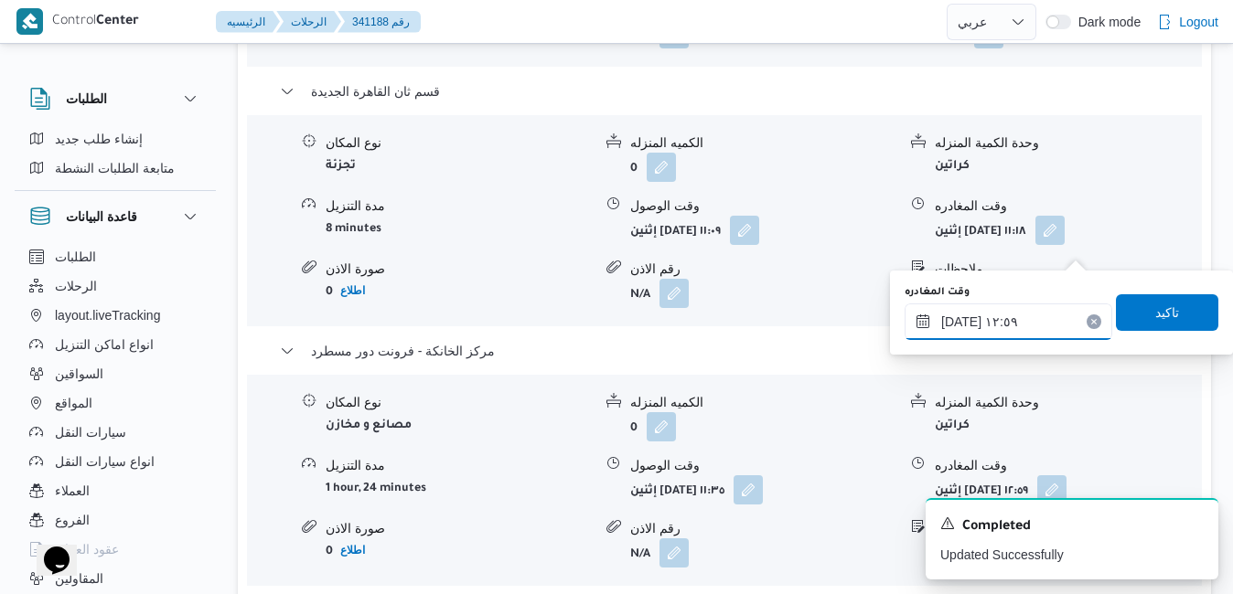
click at [1005, 315] on input "[DATE] ١٢:٥٩" at bounding box center [1009, 322] width 208 height 37
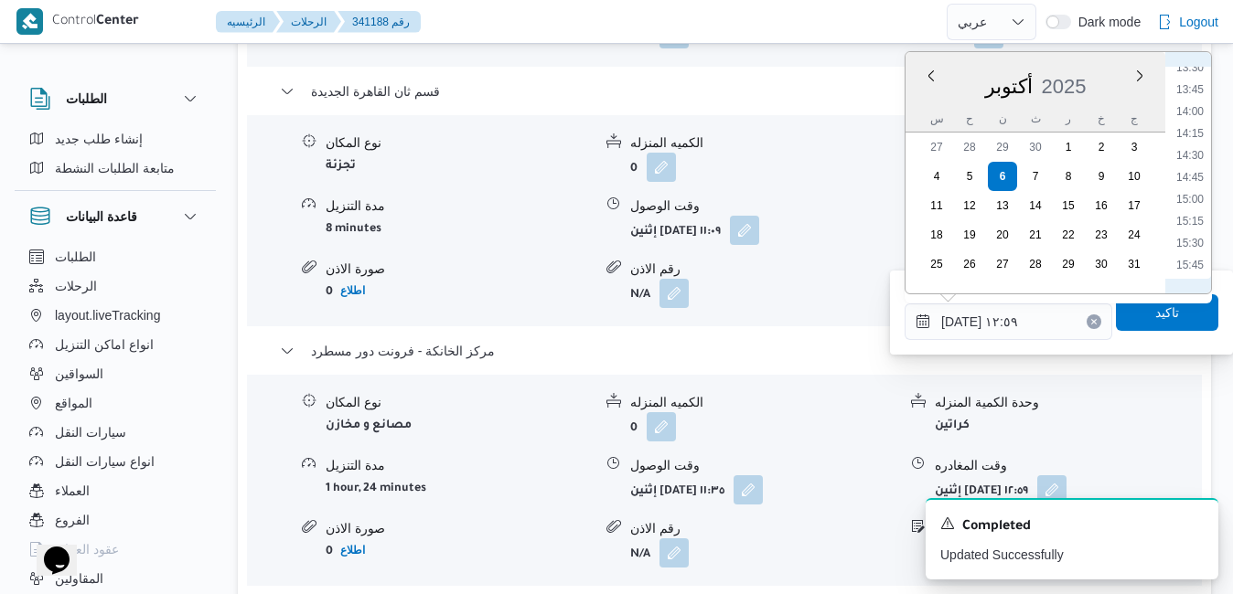
scroll to position [1379, 0]
drag, startPoint x: 1199, startPoint y: 195, endPoint x: 1182, endPoint y: 243, distance: 51.5
click at [1199, 194] on li "17:00" at bounding box center [1190, 189] width 42 height 18
type input "٠٦/١٠/٢٠٢٥ ١٧:٠٠"
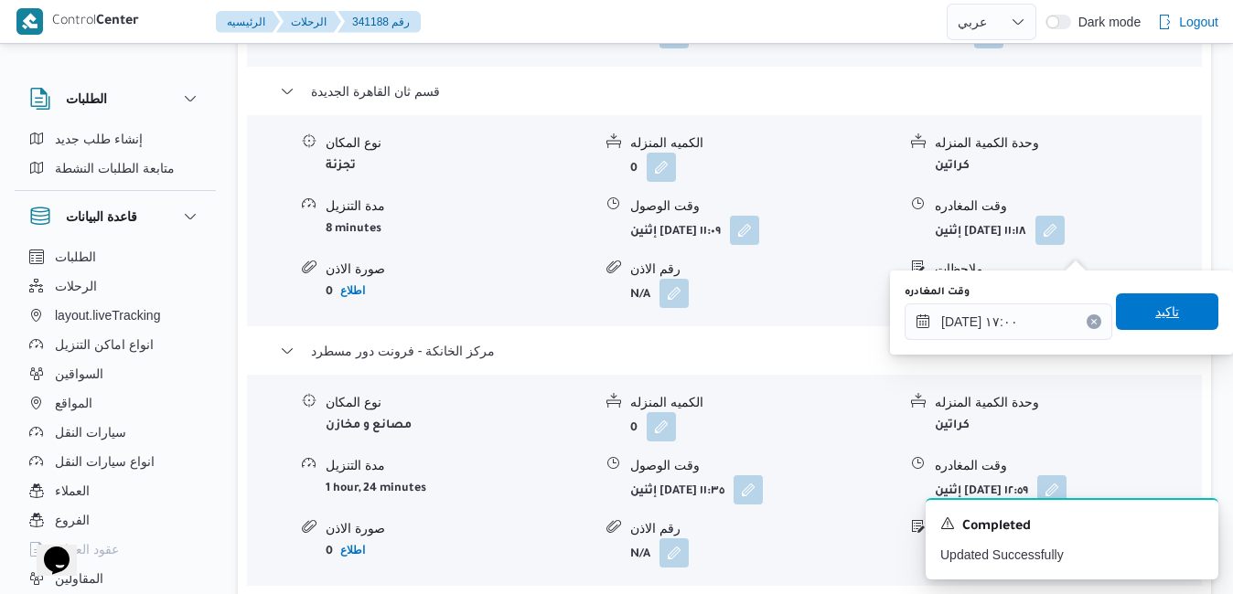
click at [1155, 319] on span "تاكيد" at bounding box center [1167, 312] width 24 height 22
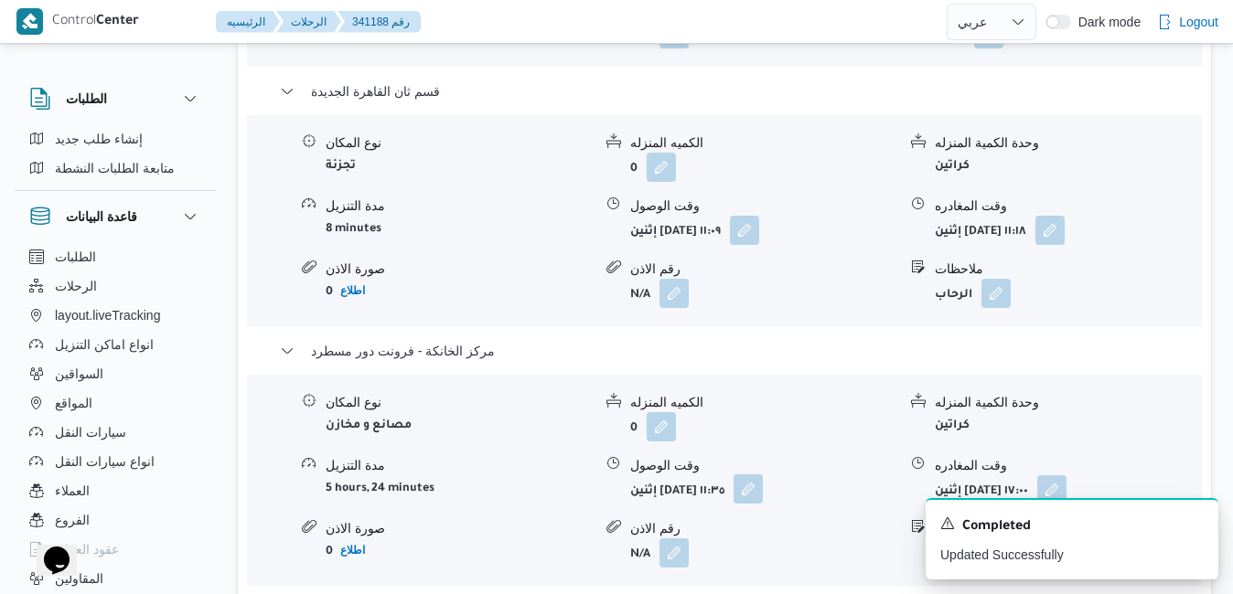
click at [763, 475] on button "button" at bounding box center [748, 489] width 29 height 29
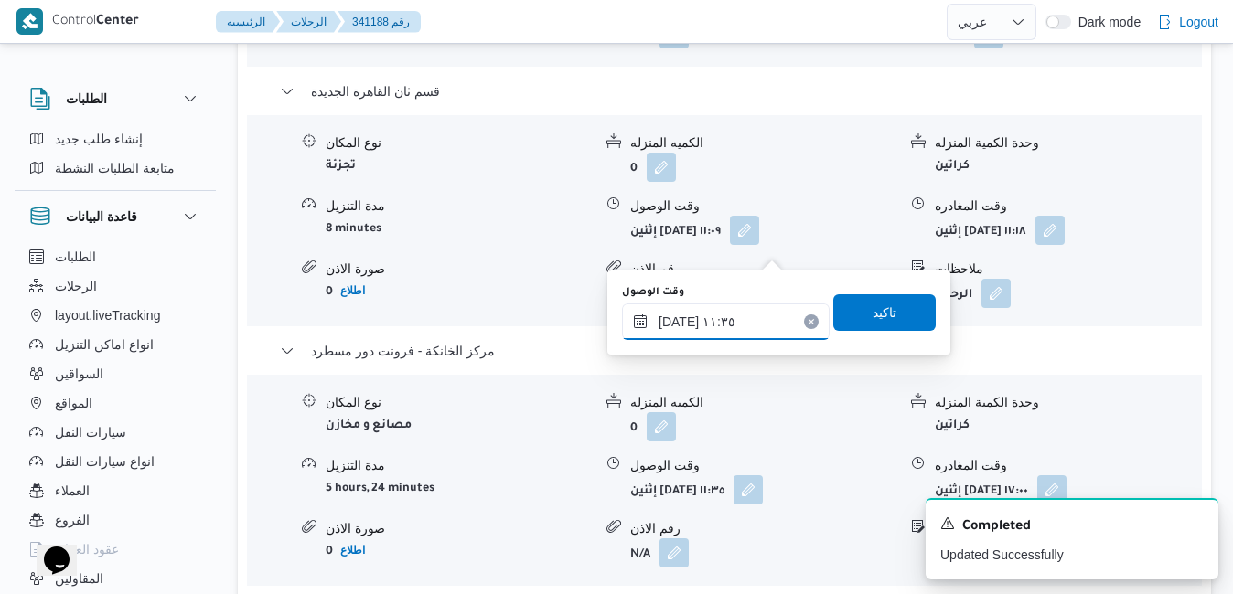
click at [734, 314] on input "٠٦/١٠/٢٠٢٥ ١١:٣٥" at bounding box center [726, 322] width 208 height 37
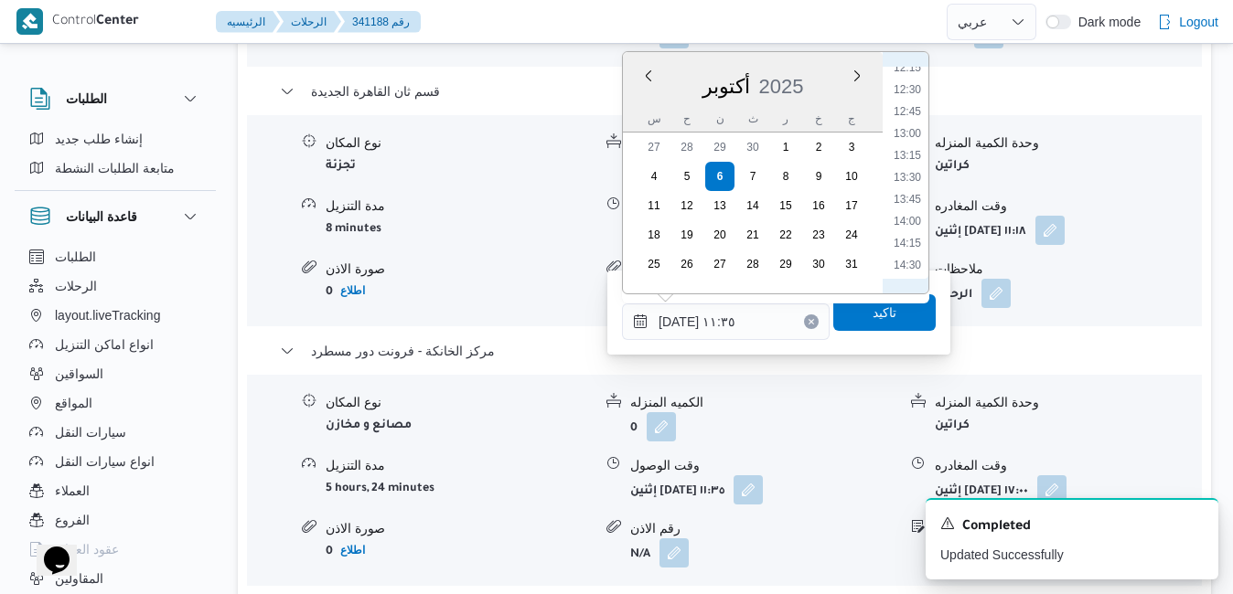
scroll to position [1269, 0]
click at [908, 269] on li "16:45" at bounding box center [907, 277] width 42 height 18
type input "٠٦/١٠/٢٠٢٥ ١٦:٤٥"
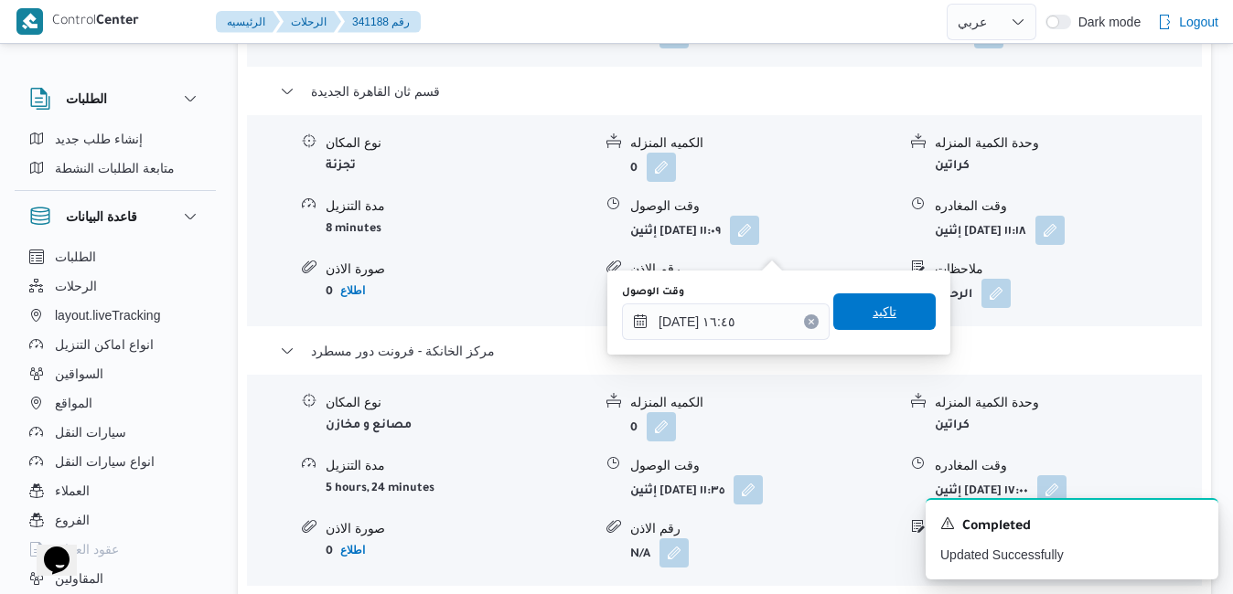
click at [880, 305] on span "تاكيد" at bounding box center [885, 312] width 24 height 22
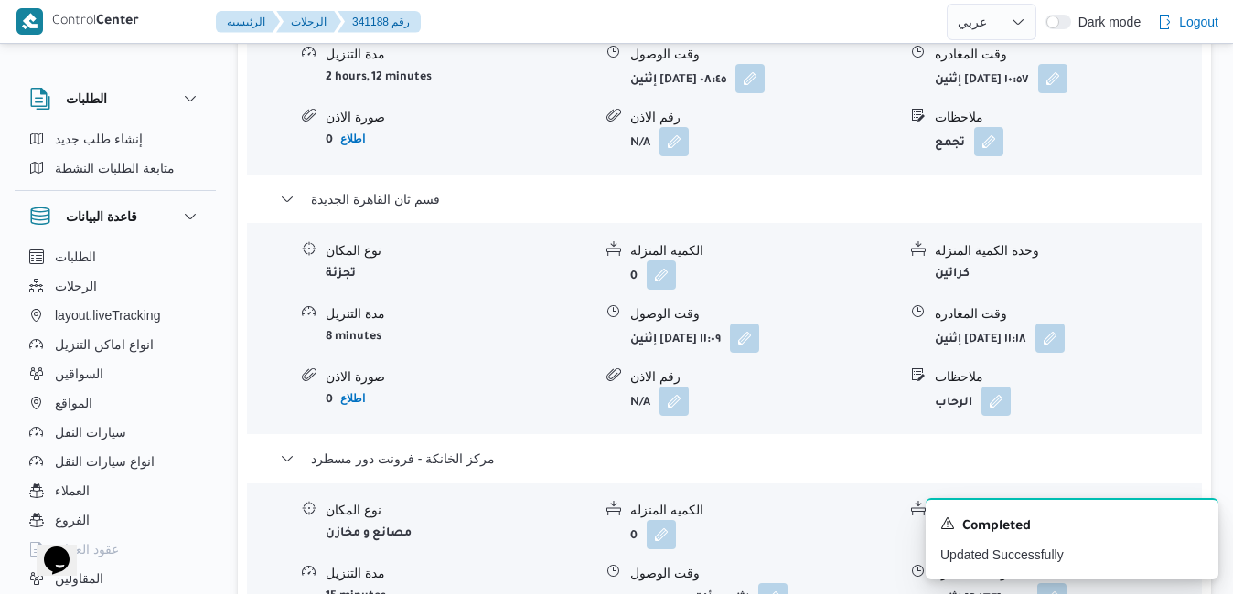
scroll to position [2012, 0]
click at [1065, 325] on button "button" at bounding box center [1049, 339] width 29 height 29
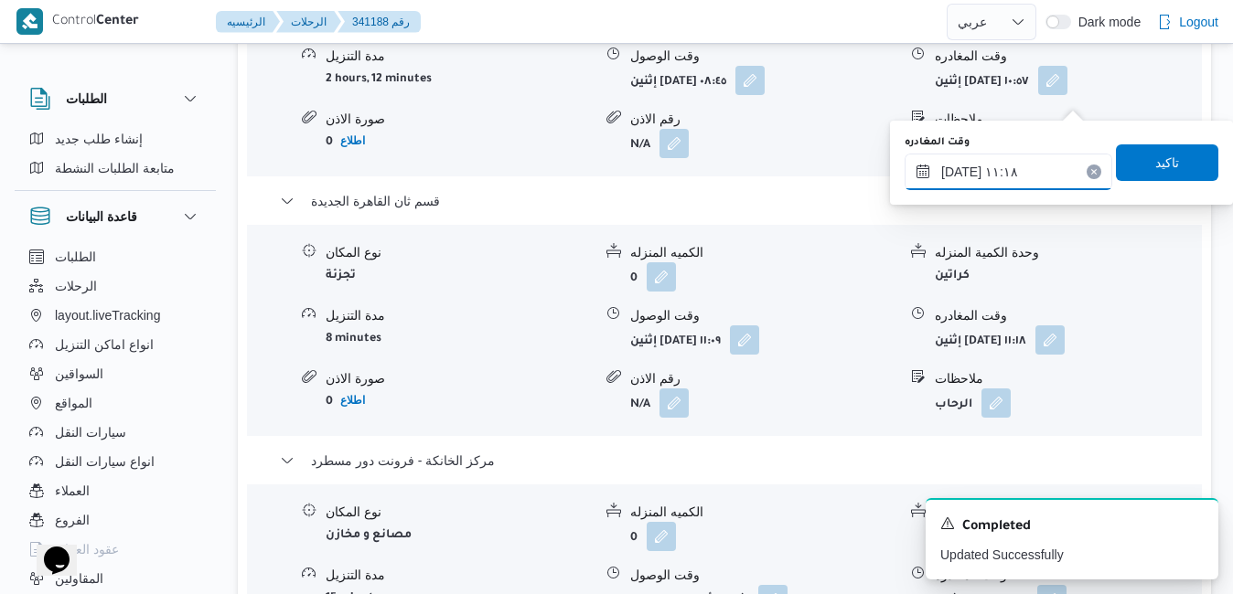
click at [1017, 167] on input "٠٦/١٠/٢٠٢٥ ١١:١٨" at bounding box center [1009, 172] width 208 height 37
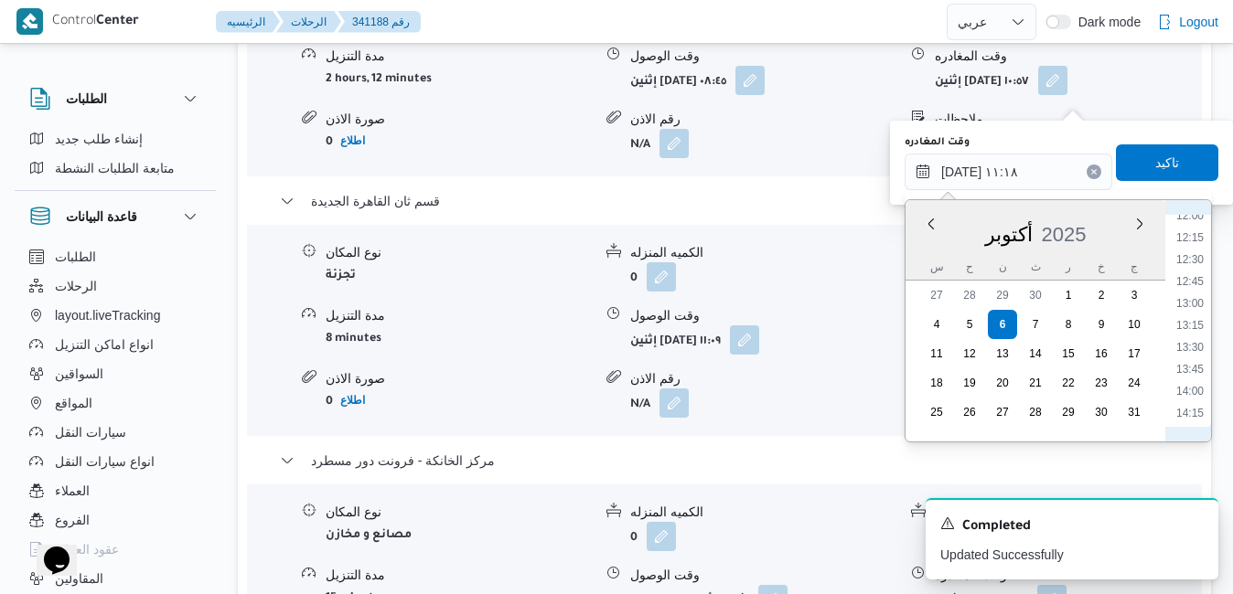
scroll to position [1248, 0]
click at [1193, 380] on li "16:00" at bounding box center [1190, 381] width 42 height 18
type input "٠٦/١٠/٢٠٢٥ ١٦:٠٠"
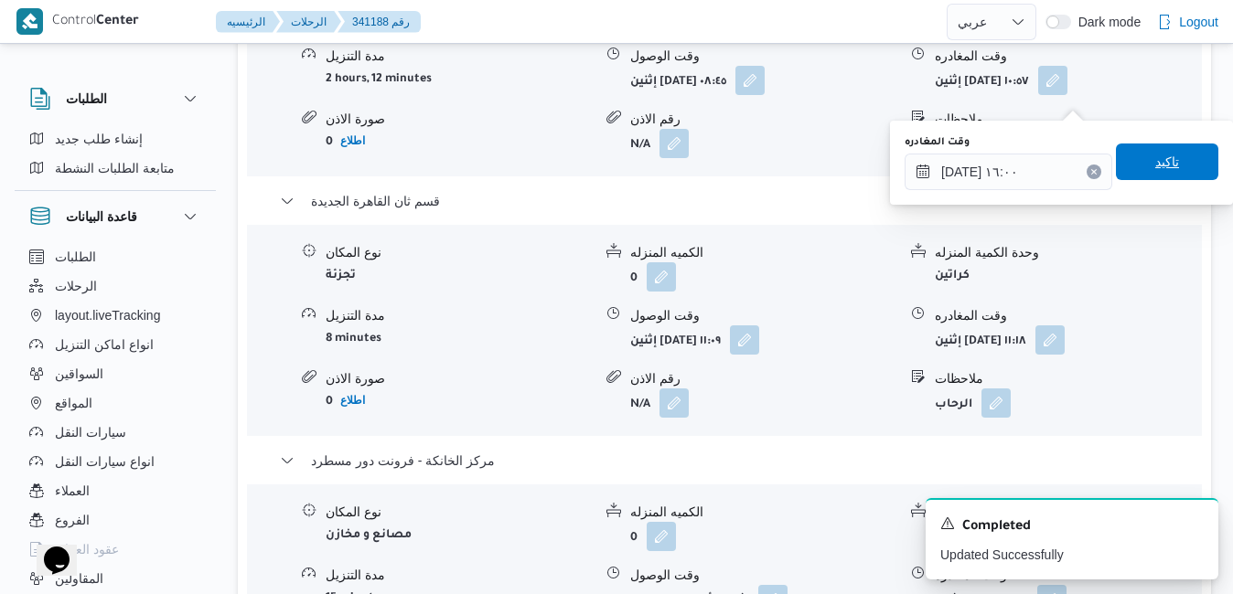
click at [1181, 168] on span "تاكيد" at bounding box center [1167, 162] width 102 height 37
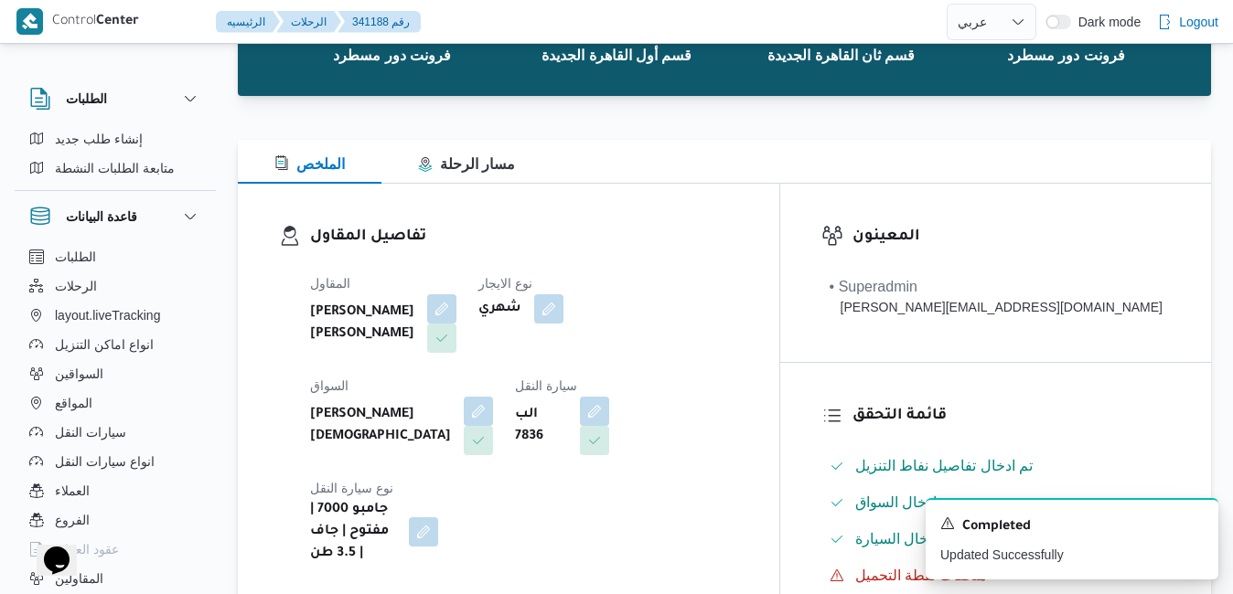
scroll to position [0, 0]
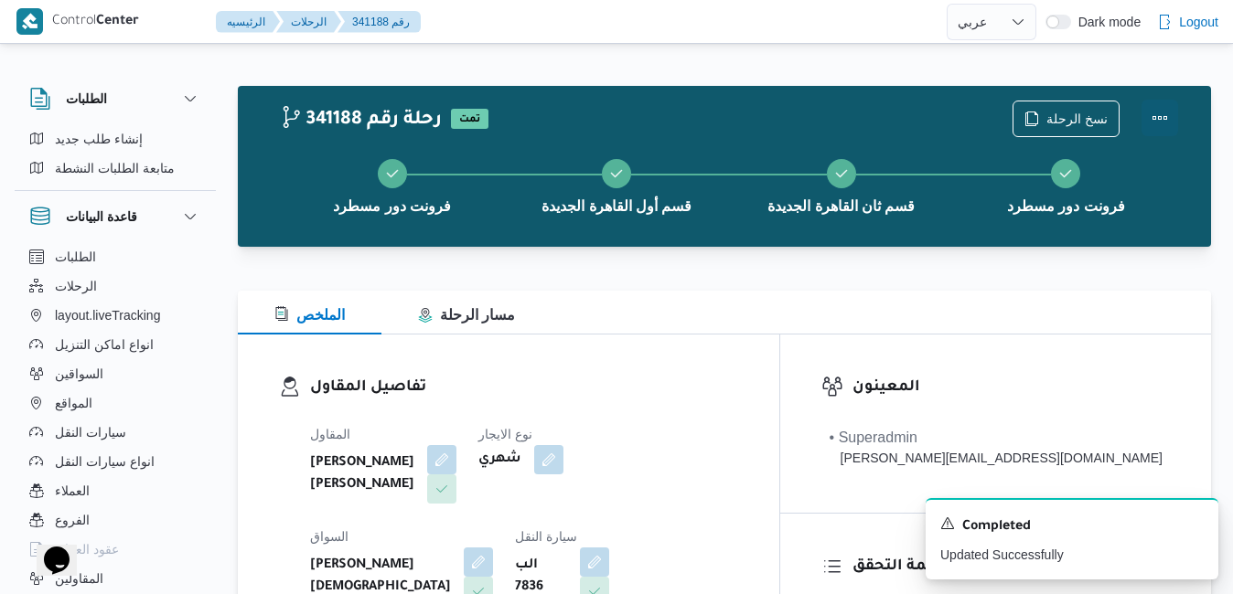
click at [1161, 109] on button "Actions" at bounding box center [1159, 118] width 37 height 37
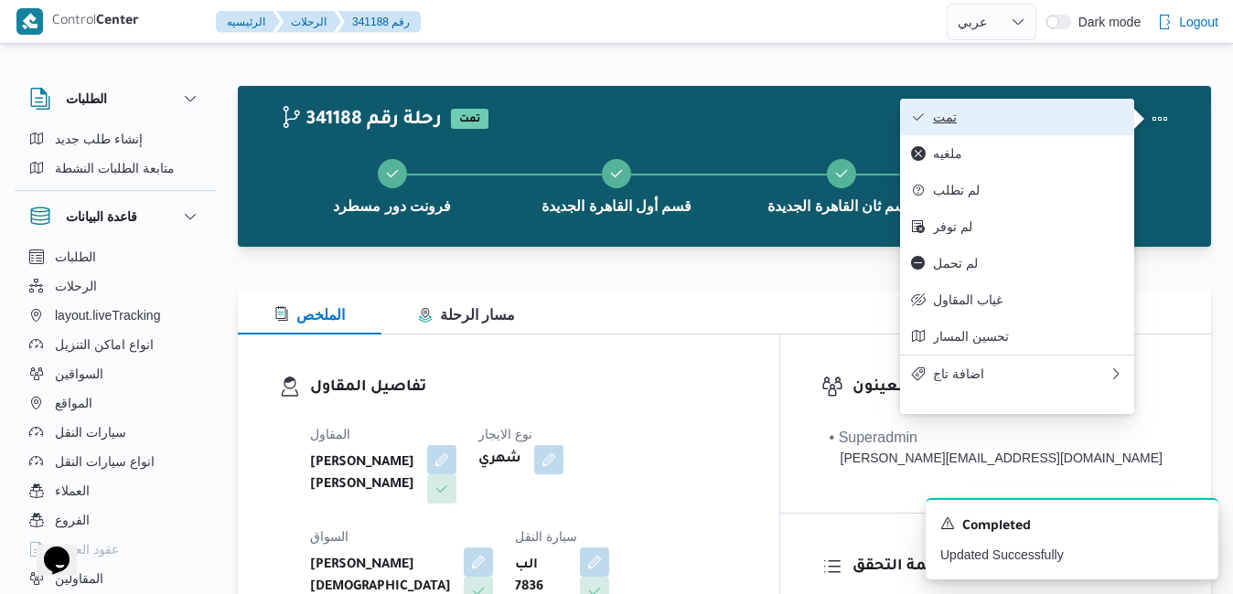
click at [1079, 118] on span "تمت" at bounding box center [1028, 117] width 190 height 15
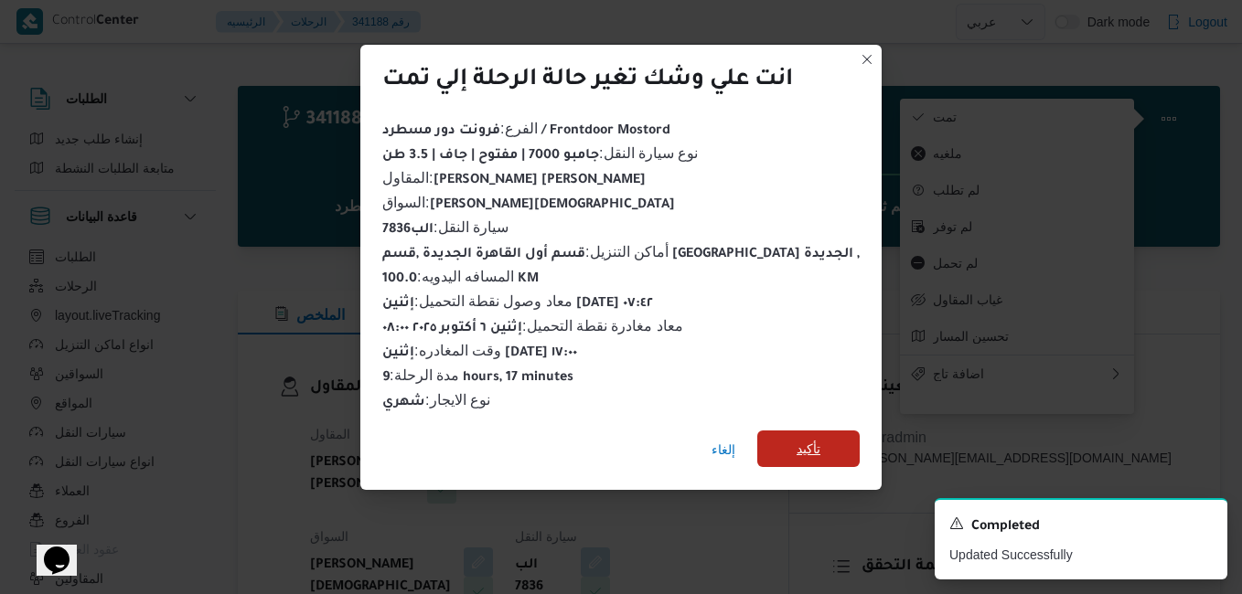
click at [797, 438] on span "تأكيد" at bounding box center [809, 449] width 24 height 22
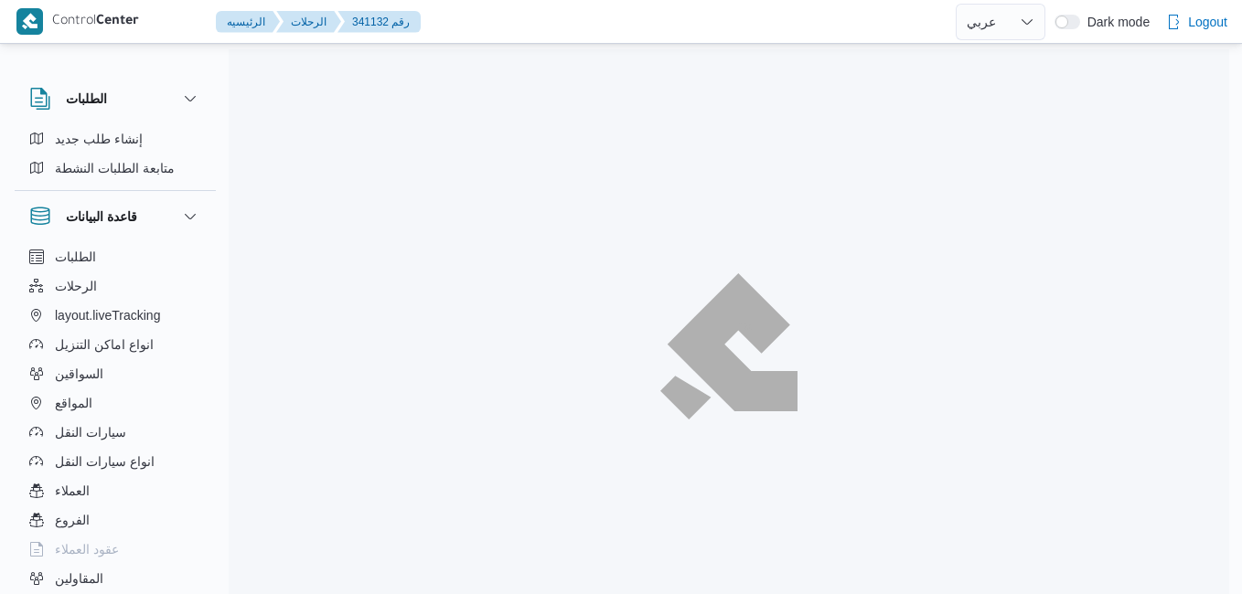
select select "ar"
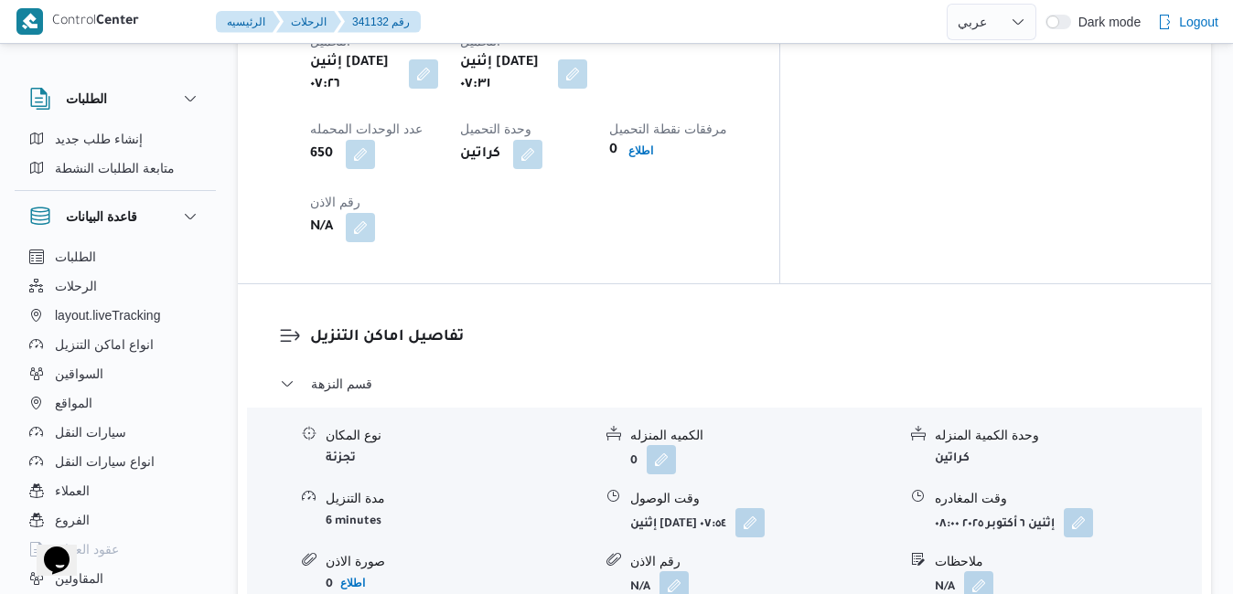
scroll to position [1573, 0]
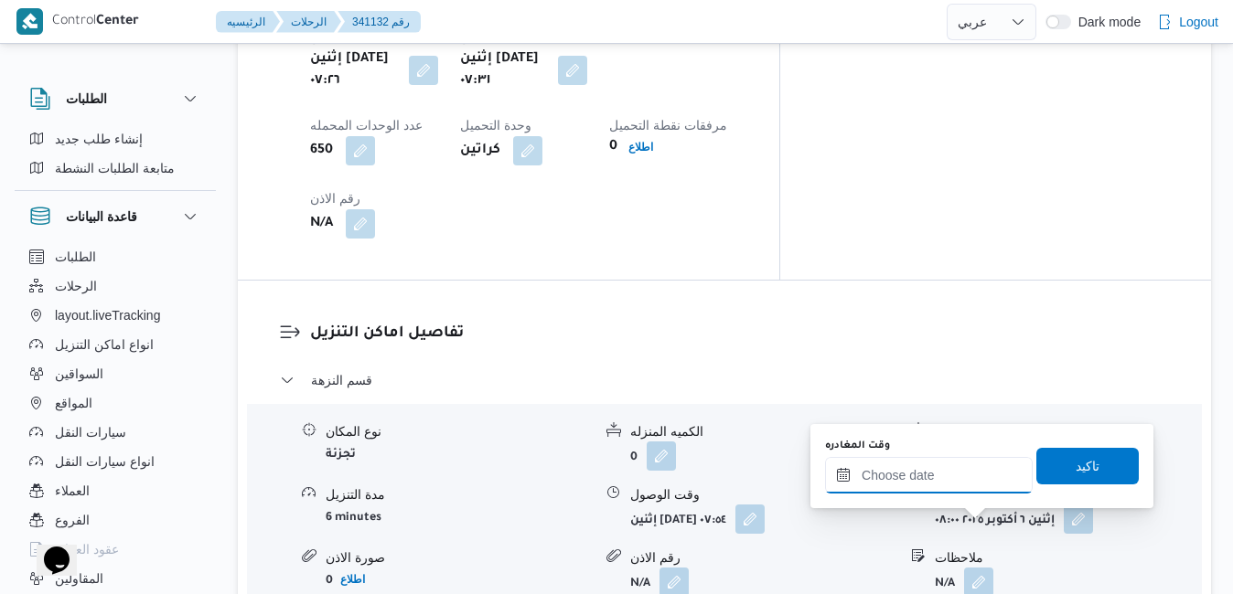
click at [923, 483] on input "وقت المغادره" at bounding box center [929, 475] width 208 height 37
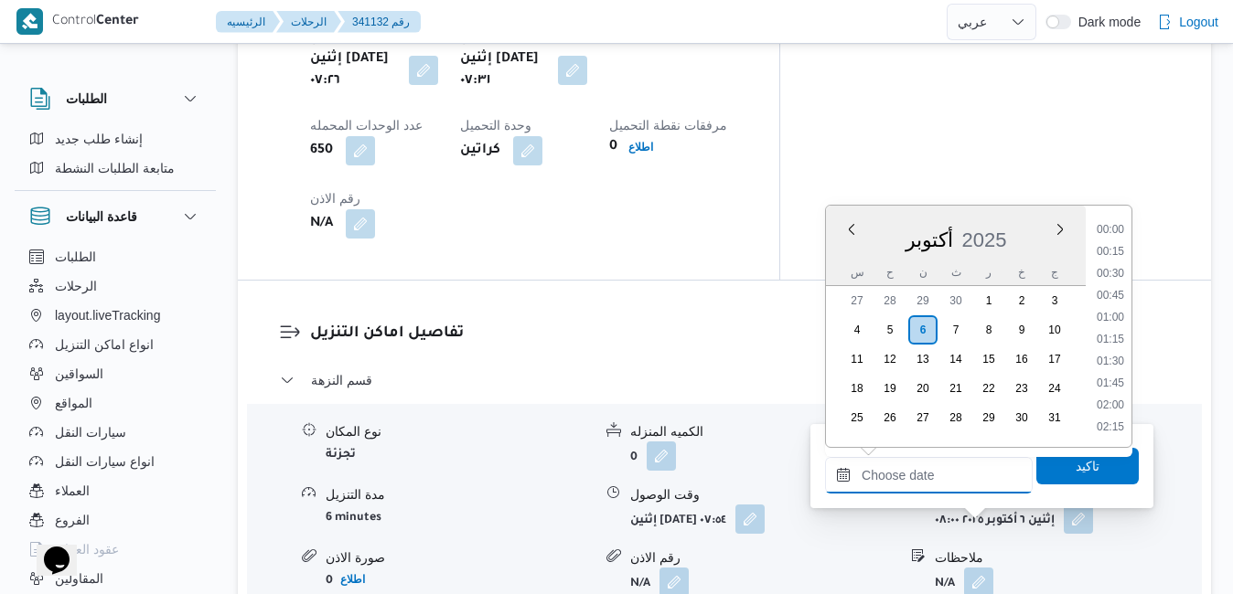
scroll to position [1557, 0]
click at [843, 250] on div "أكتوبر 2025" at bounding box center [956, 236] width 260 height 47
click at [1111, 286] on li "16:15" at bounding box center [1110, 285] width 42 height 18
type input "[DATE] ١٦:١٥"
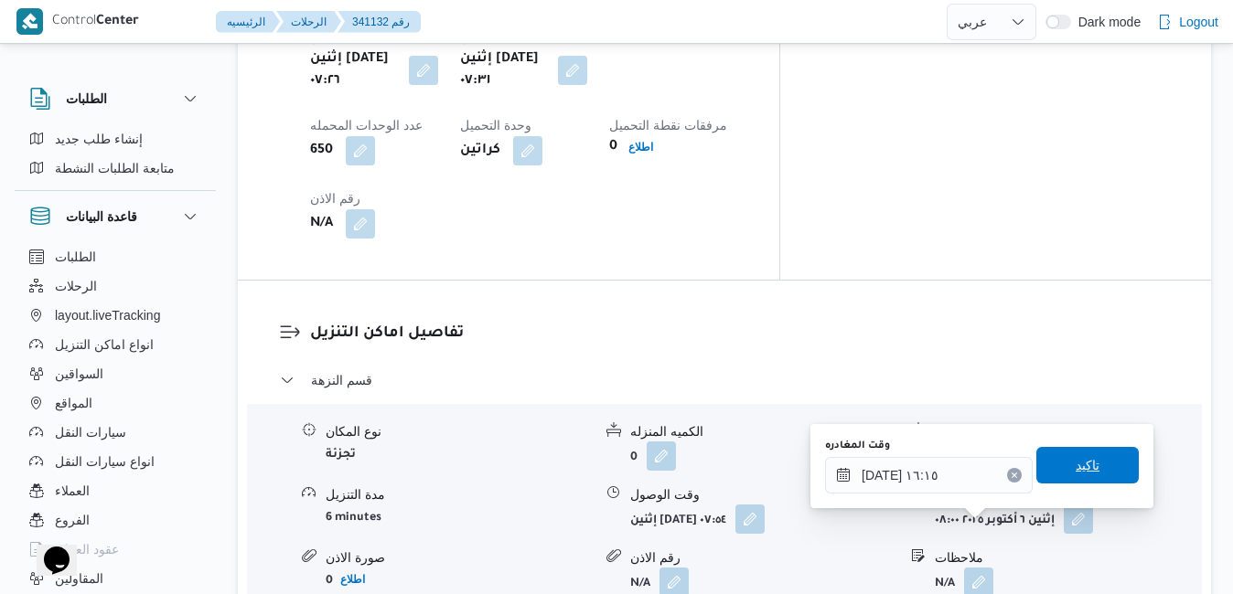
click at [1079, 459] on span "تاكيد" at bounding box center [1088, 466] width 24 height 22
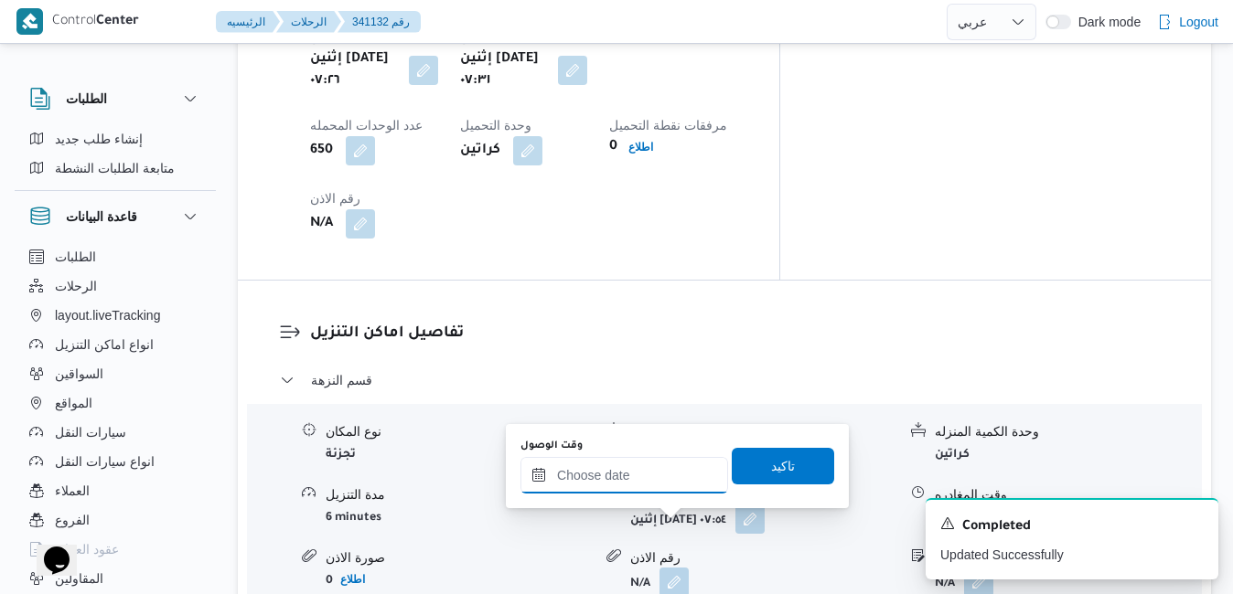
click at [656, 478] on input "وقت الوصول" at bounding box center [624, 475] width 208 height 37
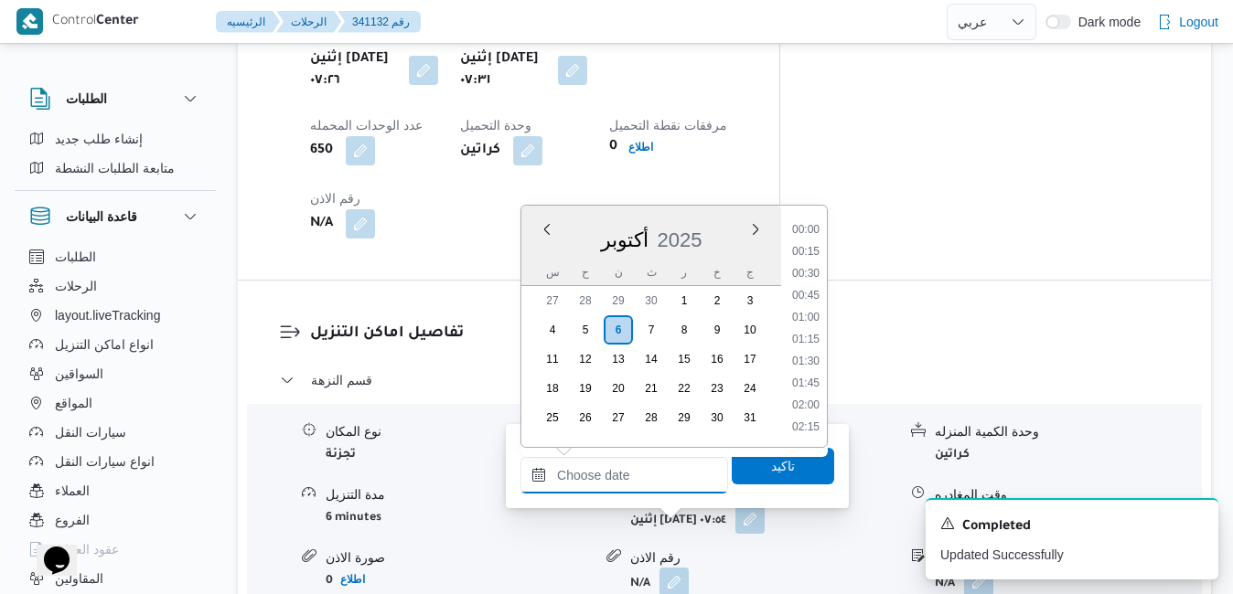
scroll to position [1557, 0]
click at [541, 250] on div "أكتوبر 2025" at bounding box center [651, 236] width 260 height 47
click at [813, 265] on li "16:00" at bounding box center [806, 263] width 42 height 18
type input "٠٦/١٠/٢٠٢٥ ١٦:٠٠"
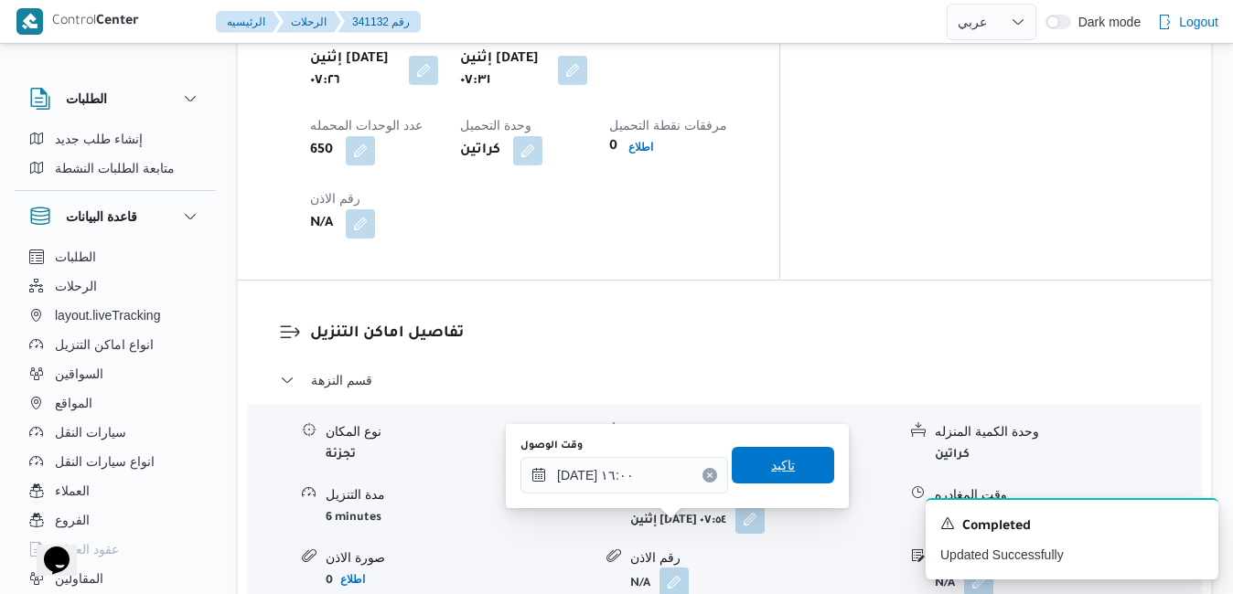
click at [750, 455] on span "تاكيد" at bounding box center [783, 465] width 102 height 37
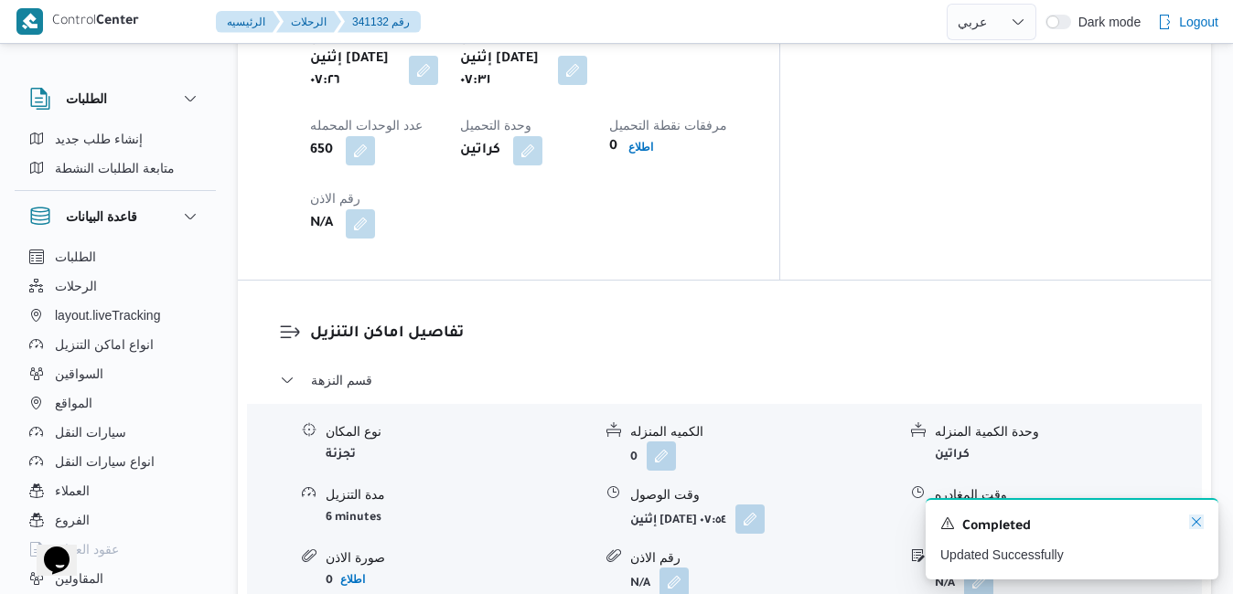
click at [1196, 521] on icon "Dismiss toast" at bounding box center [1196, 522] width 15 height 15
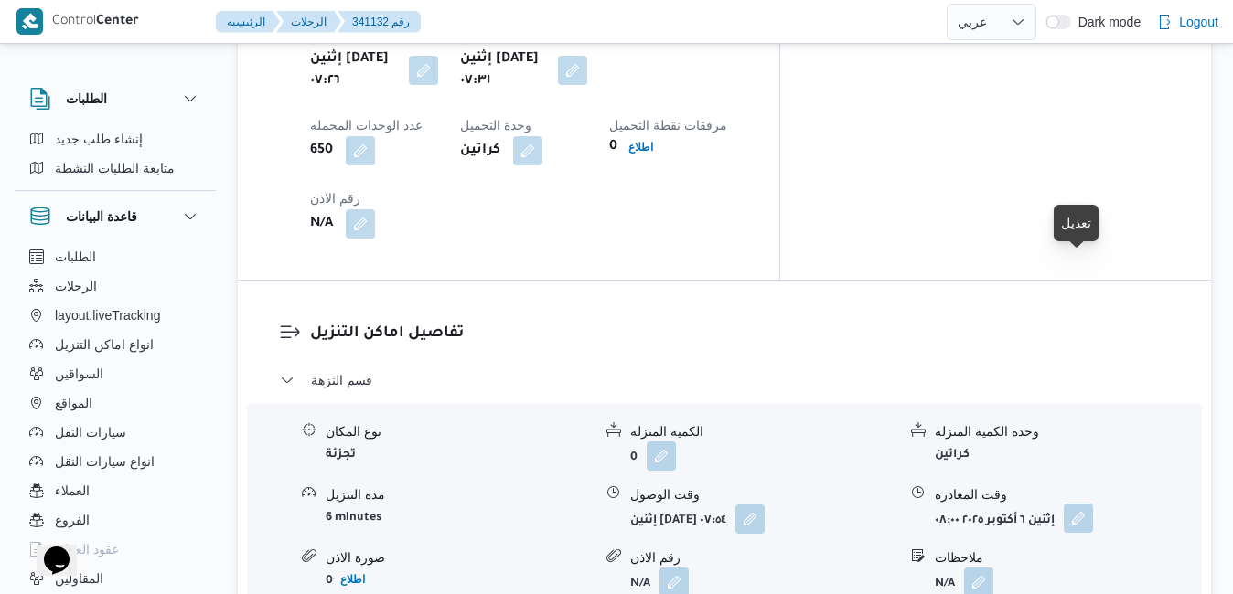
click at [1076, 504] on button "button" at bounding box center [1078, 518] width 29 height 29
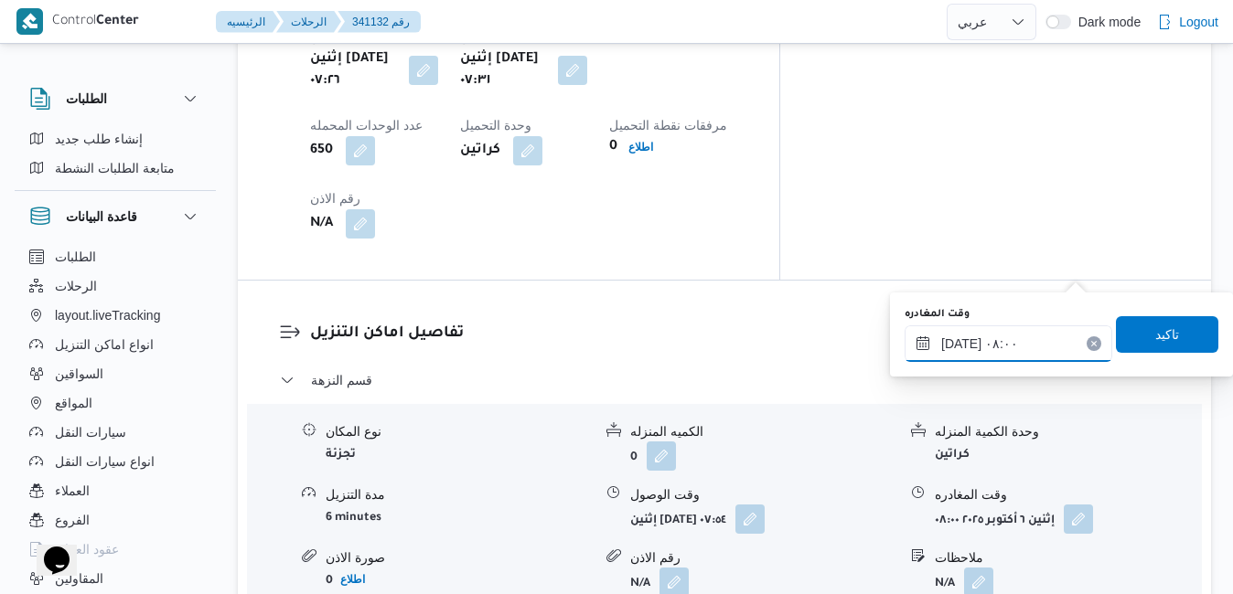
click at [1001, 354] on input "٠٦/١٠/٢٠٢٥ ٠٨:٠٠" at bounding box center [1009, 344] width 208 height 37
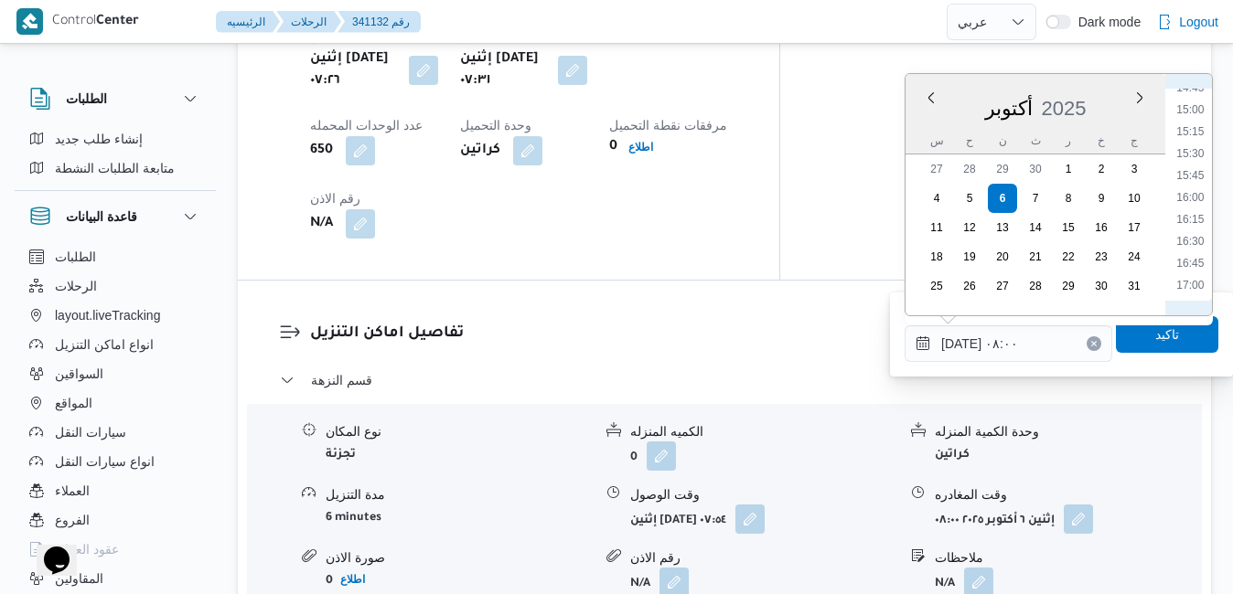
scroll to position [1334, 0]
click at [1194, 131] on li "15:30" at bounding box center [1190, 125] width 42 height 18
type input "[DATE] ١٥:٣٠"
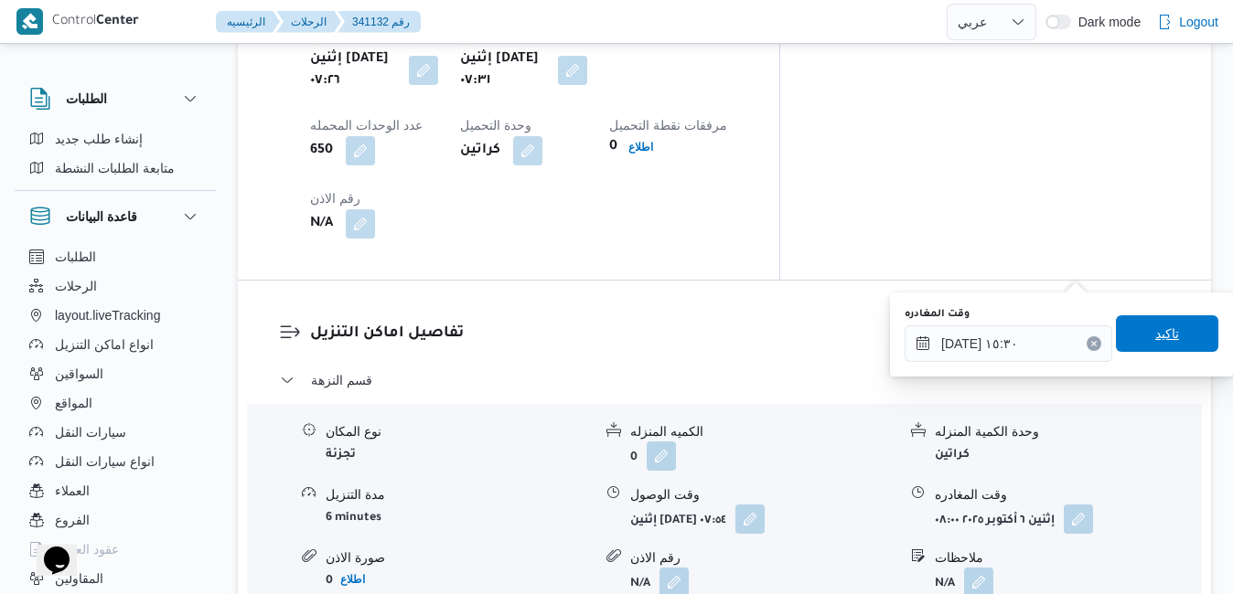
click at [1155, 337] on span "تاكيد" at bounding box center [1167, 334] width 24 height 22
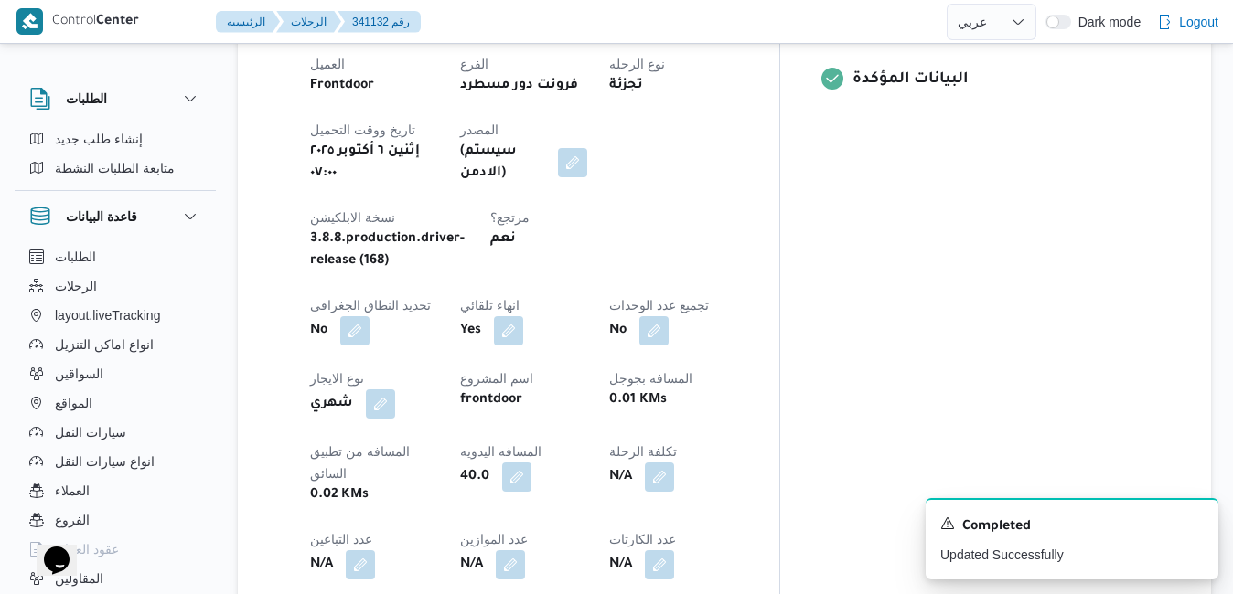
scroll to position [0, 0]
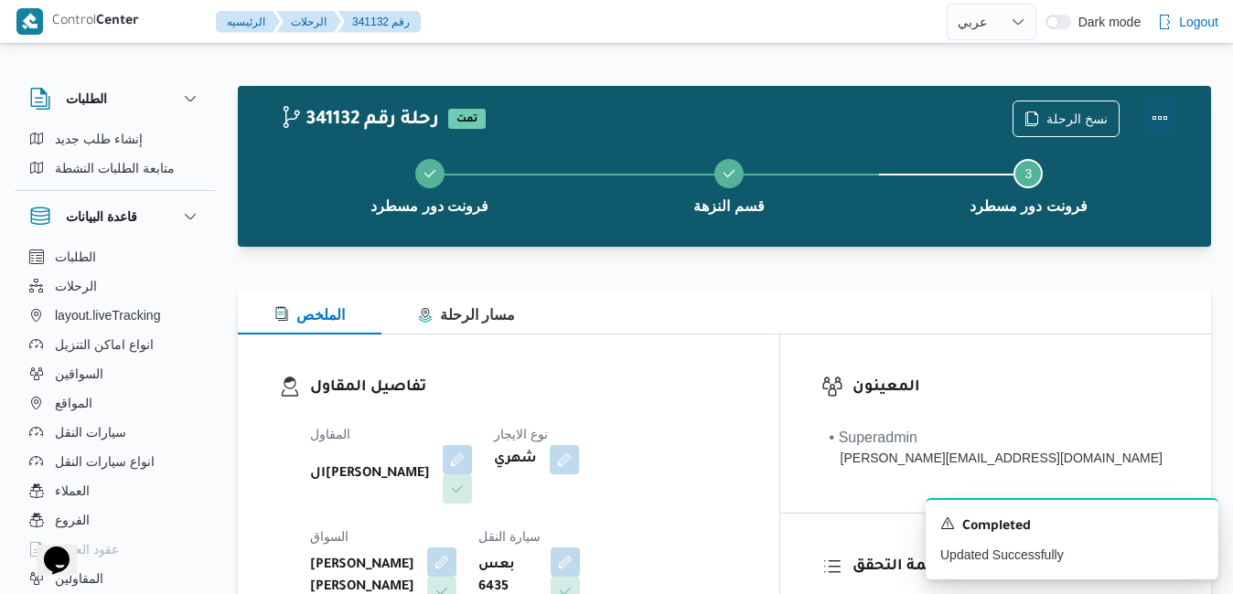
click at [1145, 131] on button "Actions" at bounding box center [1159, 118] width 37 height 37
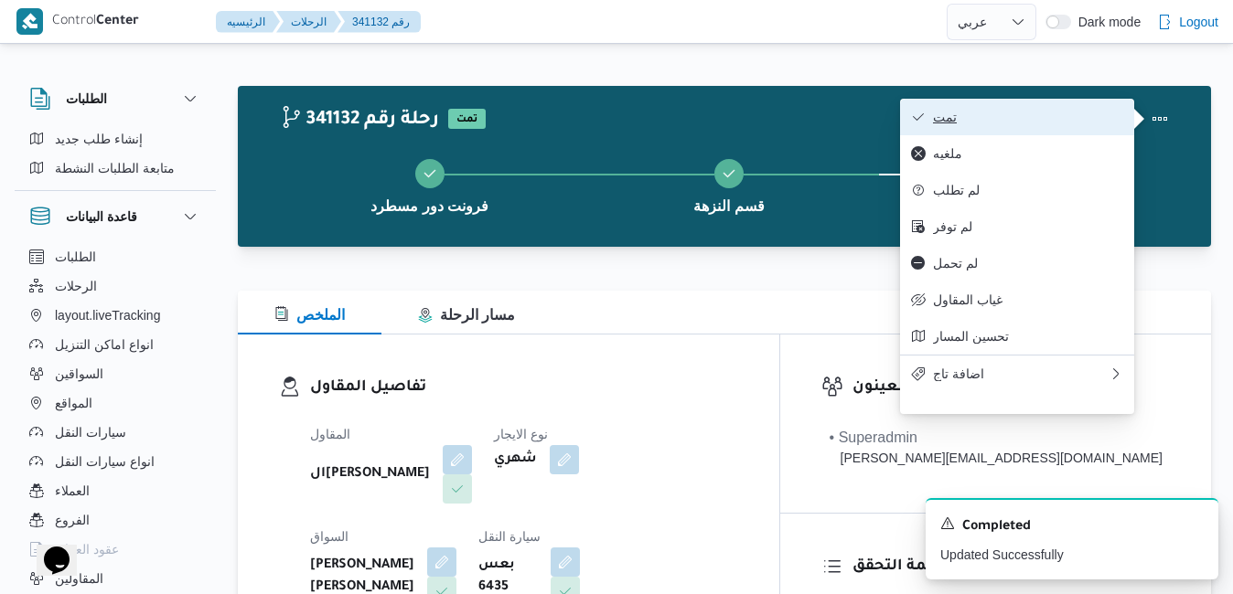
click at [1066, 127] on button "تمت" at bounding box center [1017, 117] width 234 height 37
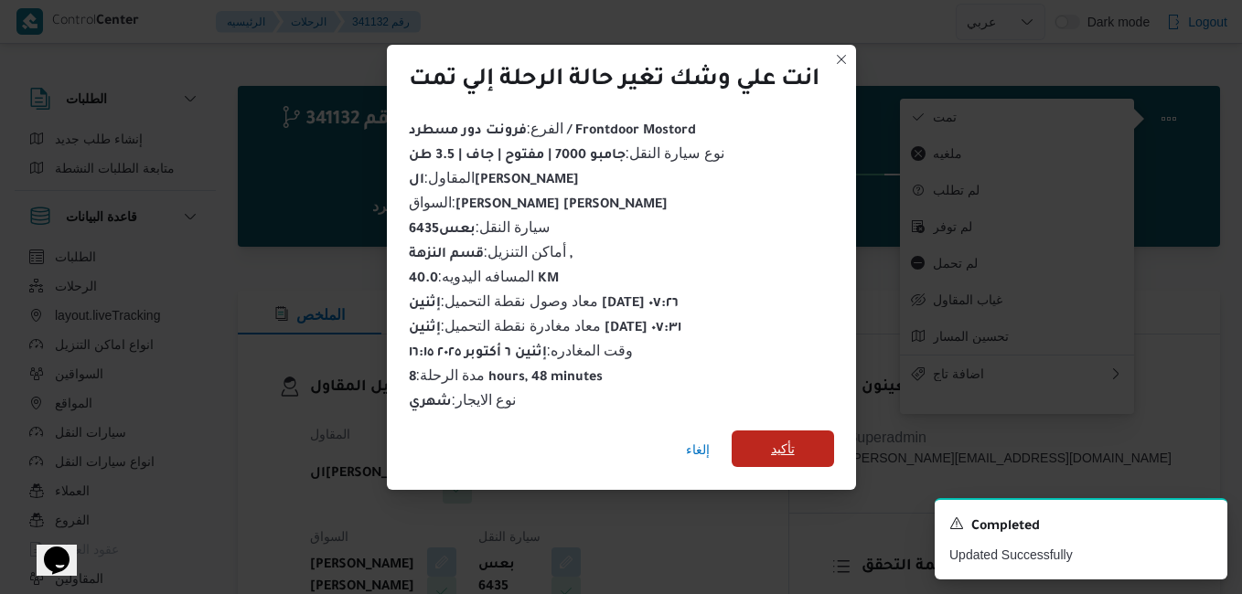
click at [768, 431] on span "تأكيد" at bounding box center [783, 449] width 102 height 37
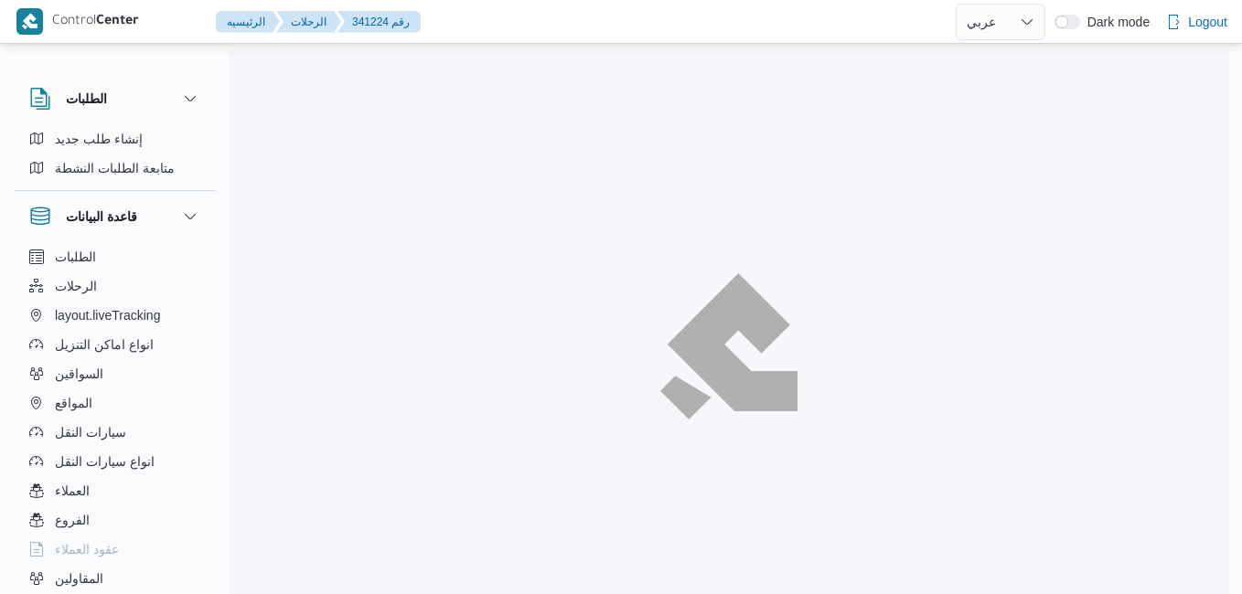
select select "ar"
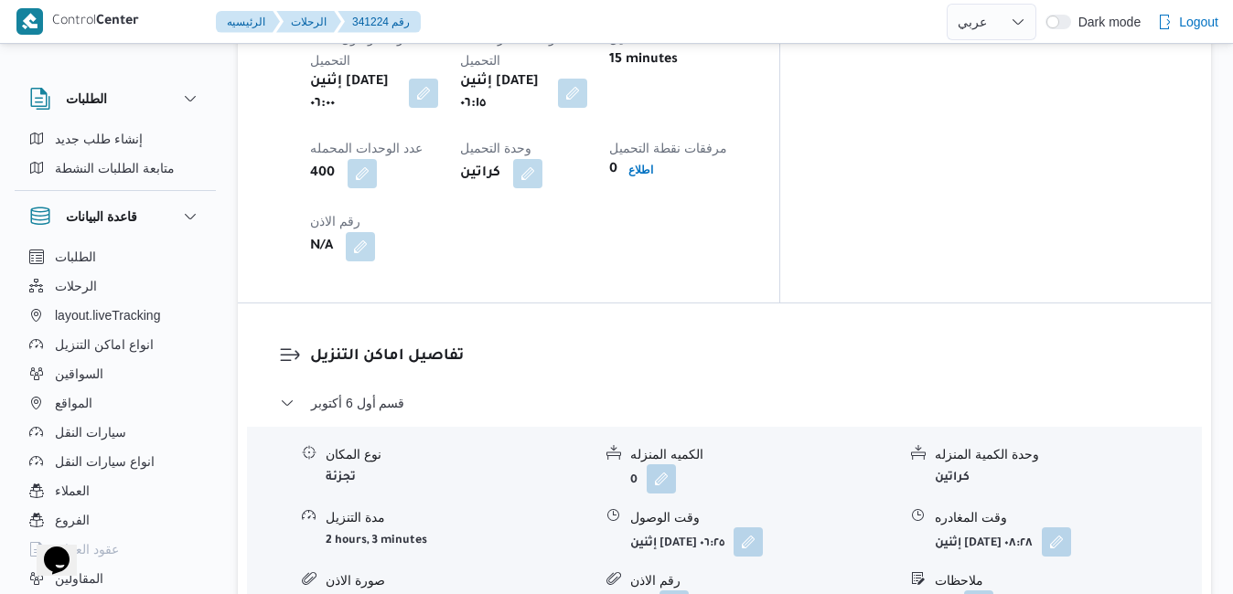
scroll to position [1610, 0]
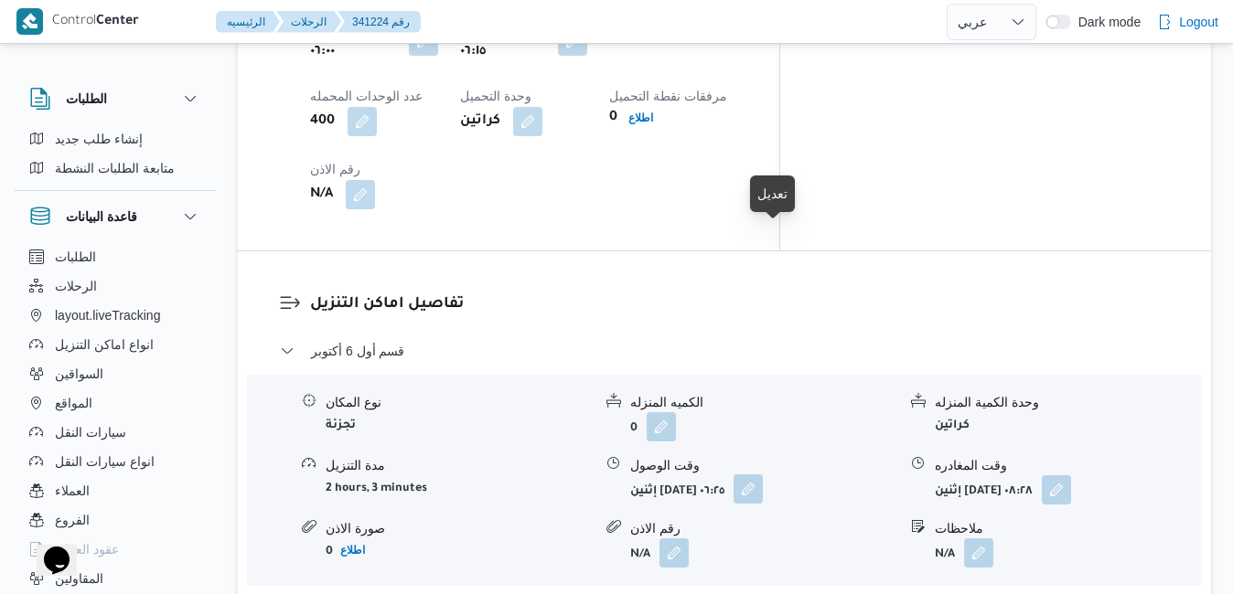
click at [763, 475] on button "button" at bounding box center [748, 489] width 29 height 29
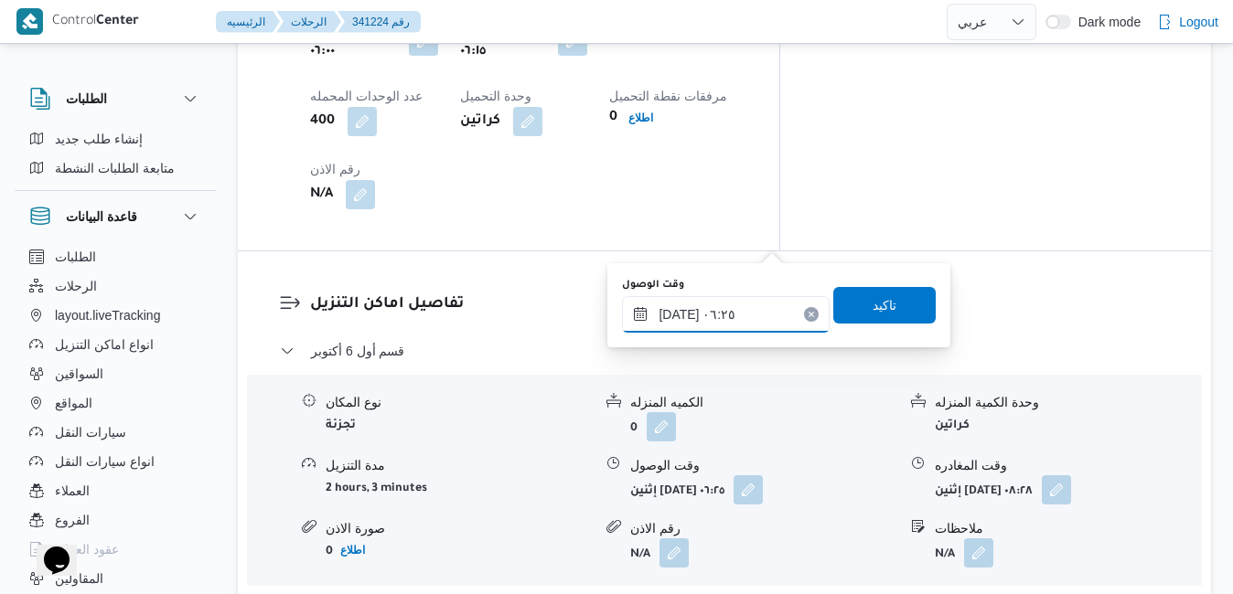
click at [702, 316] on input "[DATE] ٠٦:٢٥" at bounding box center [726, 314] width 208 height 37
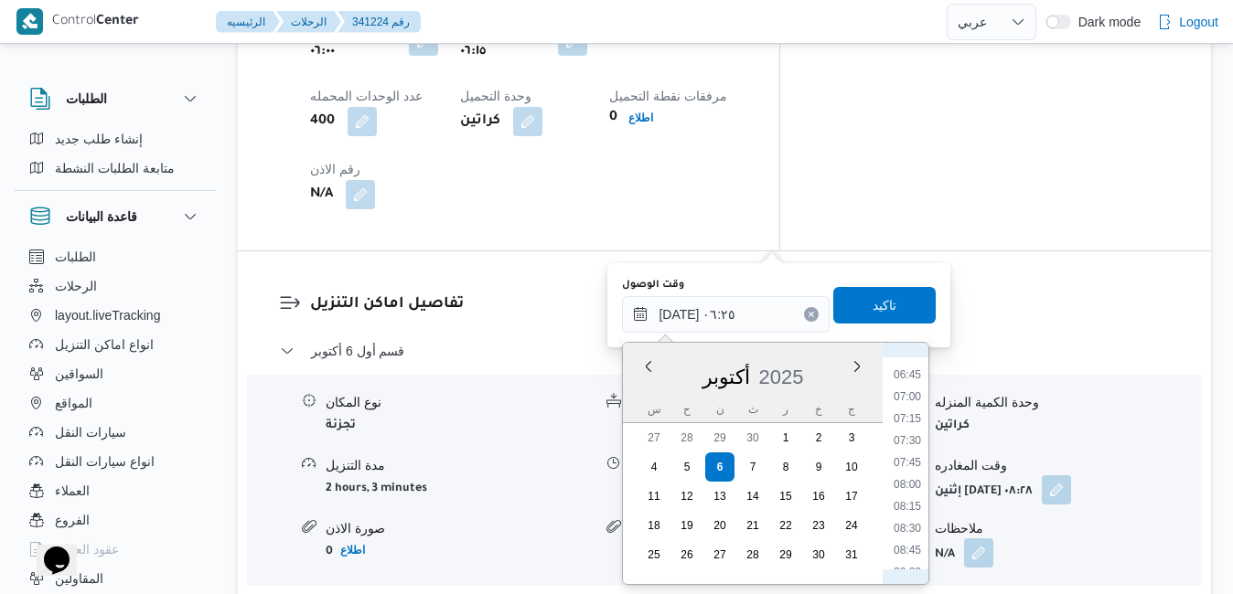
scroll to position [623, 0]
click at [909, 382] on li "07:15" at bounding box center [907, 380] width 42 height 18
type input "[DATE] ٠٧:١٥"
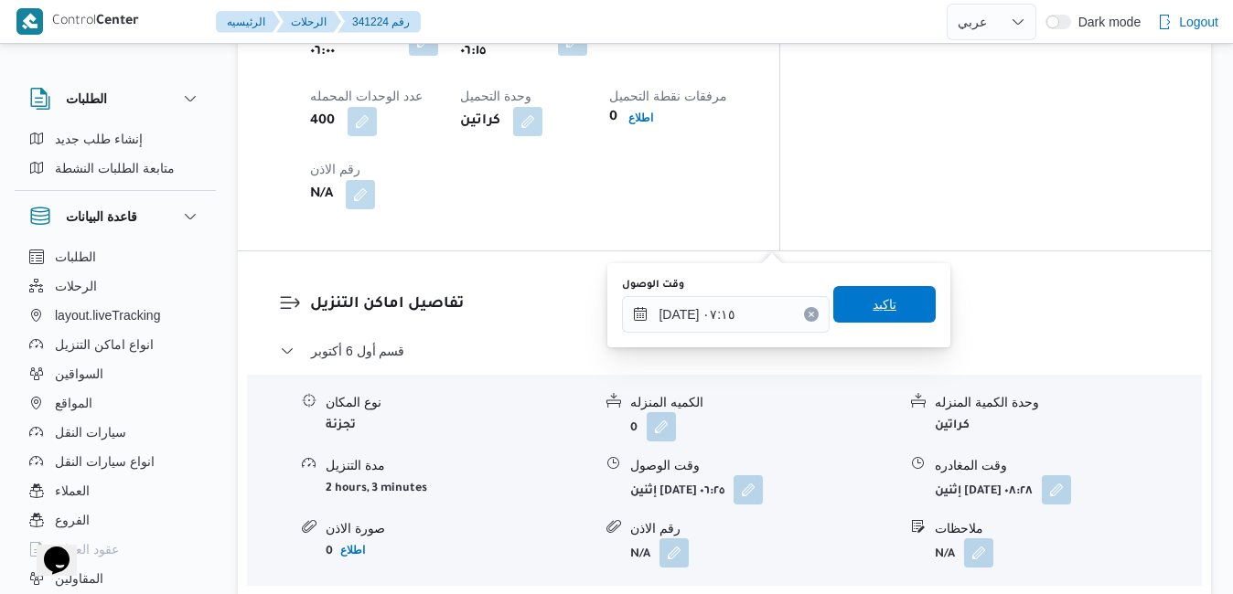
click at [873, 312] on span "تاكيد" at bounding box center [885, 305] width 24 height 22
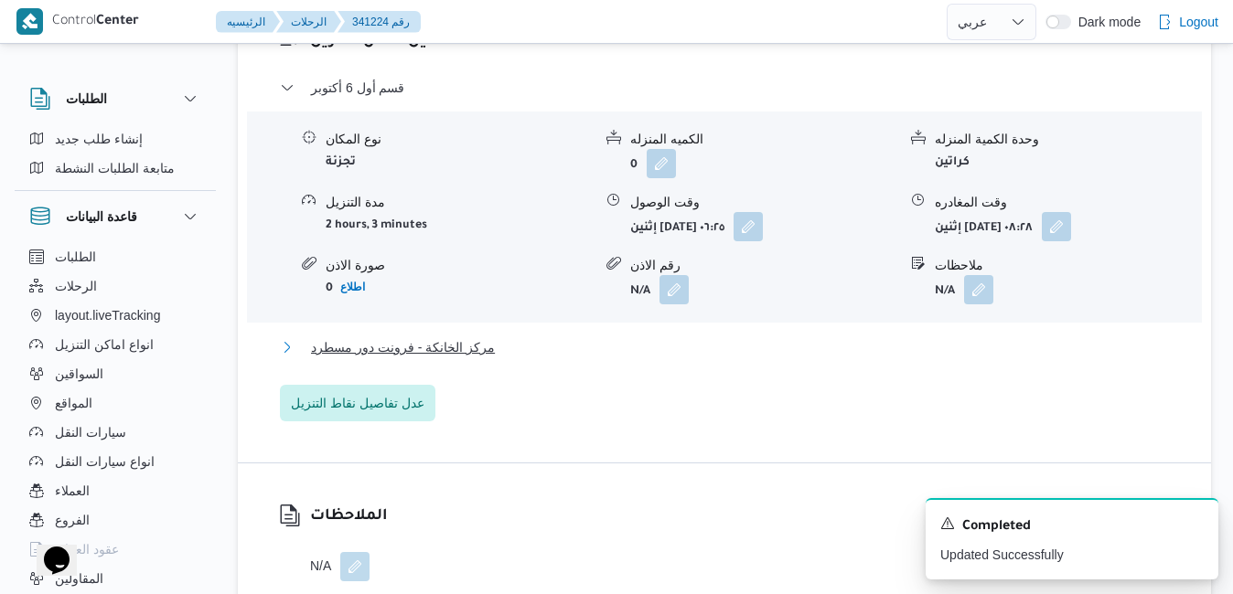
click at [763, 359] on button "مركز الخانكة - فرونت دور مسطرد" at bounding box center [725, 348] width 890 height 22
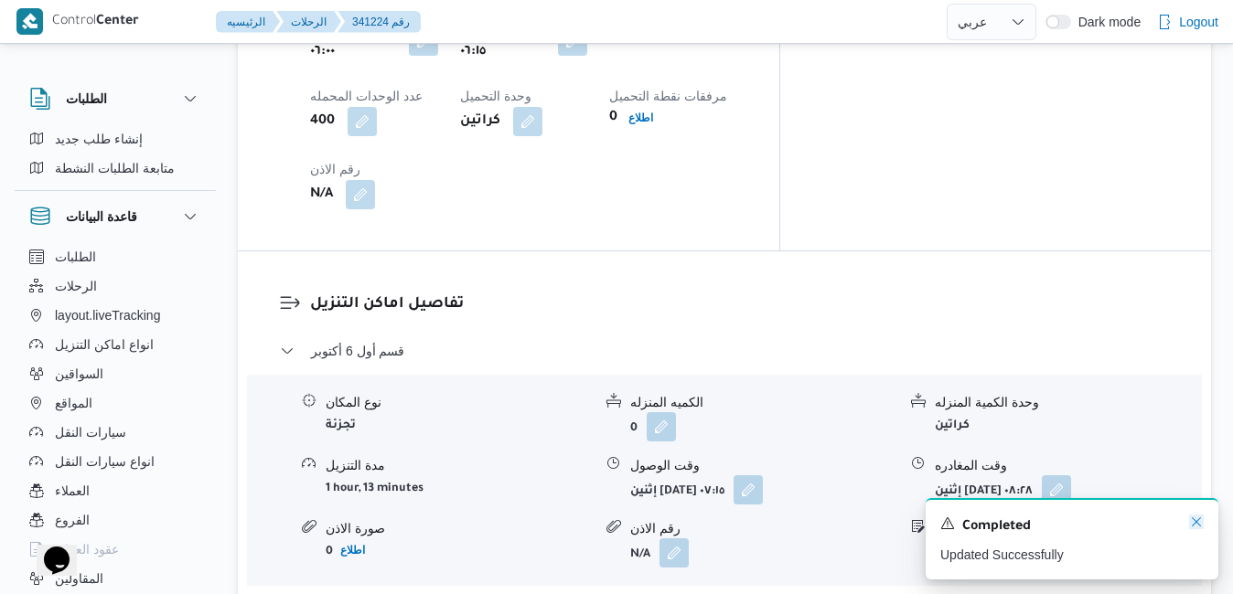
click at [1201, 524] on icon "Dismiss toast" at bounding box center [1196, 522] width 15 height 15
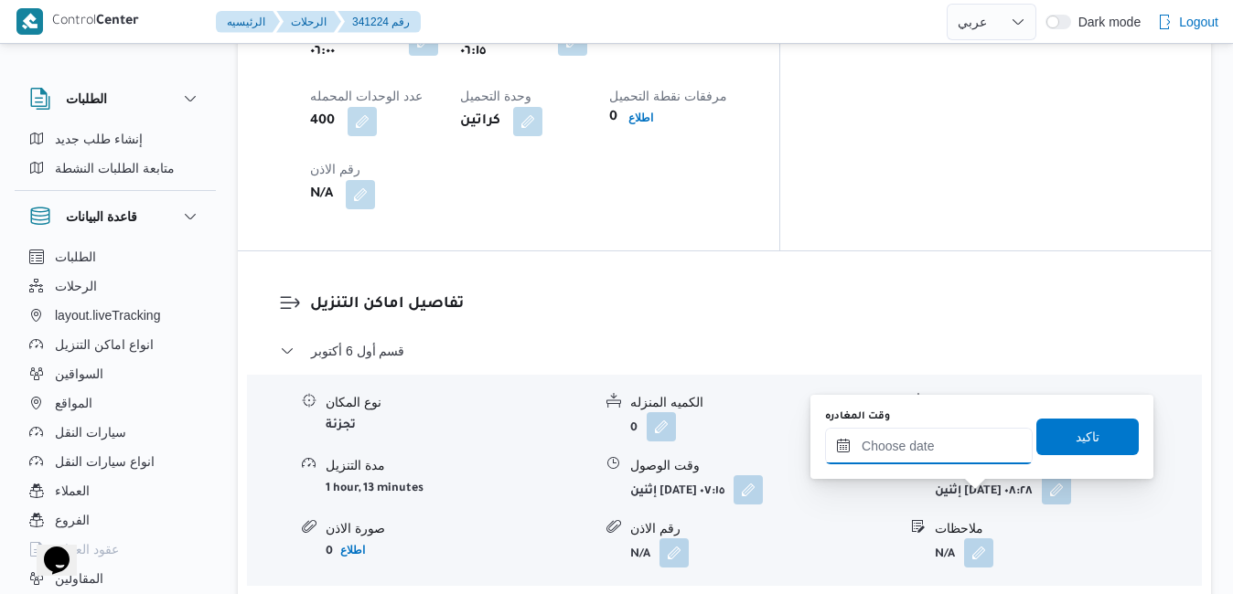
click at [973, 458] on input "وقت المغادره" at bounding box center [929, 446] width 208 height 37
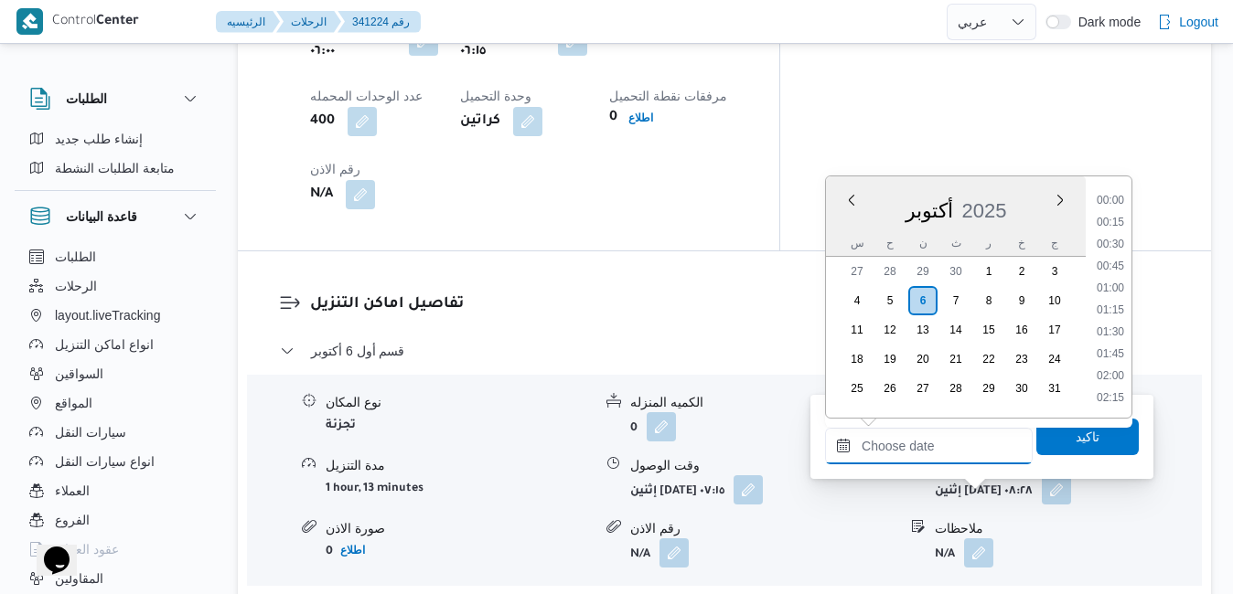
scroll to position [1557, 0]
click at [838, 228] on div "أكتوبر 2025" at bounding box center [956, 207] width 260 height 47
click at [1107, 300] on li "16:45" at bounding box center [1110, 300] width 42 height 18
type input "٠٦/١٠/٢٠٢٥ ١٦:٤٥"
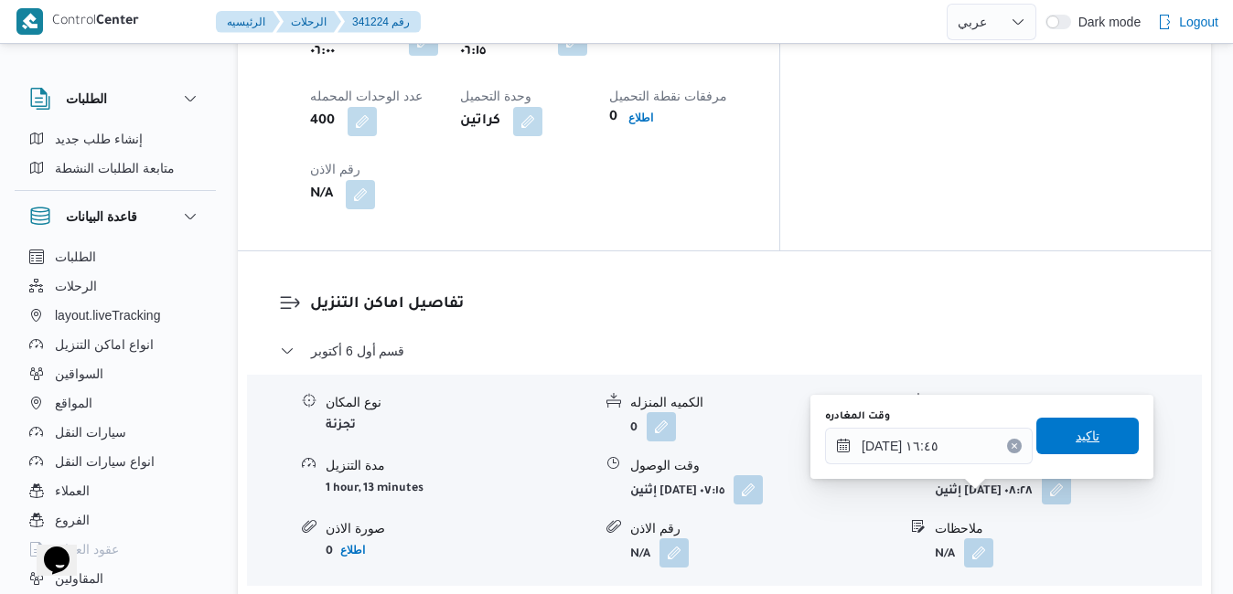
click at [1074, 450] on span "تاكيد" at bounding box center [1087, 436] width 102 height 37
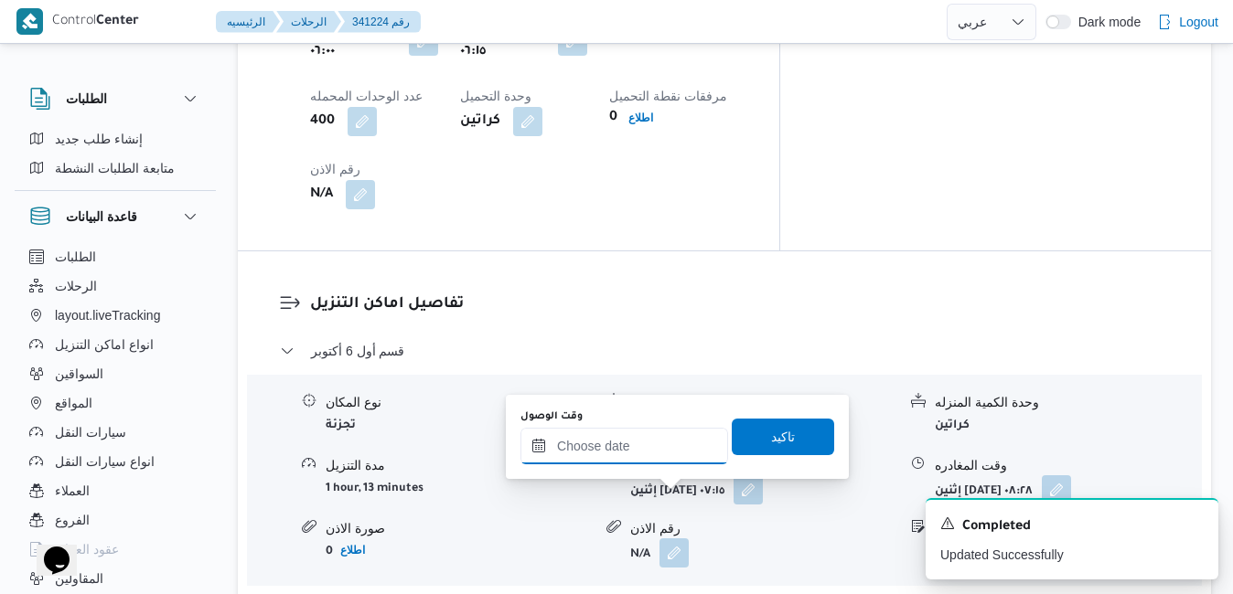
click at [669, 454] on input "وقت الوصول" at bounding box center [624, 446] width 208 height 37
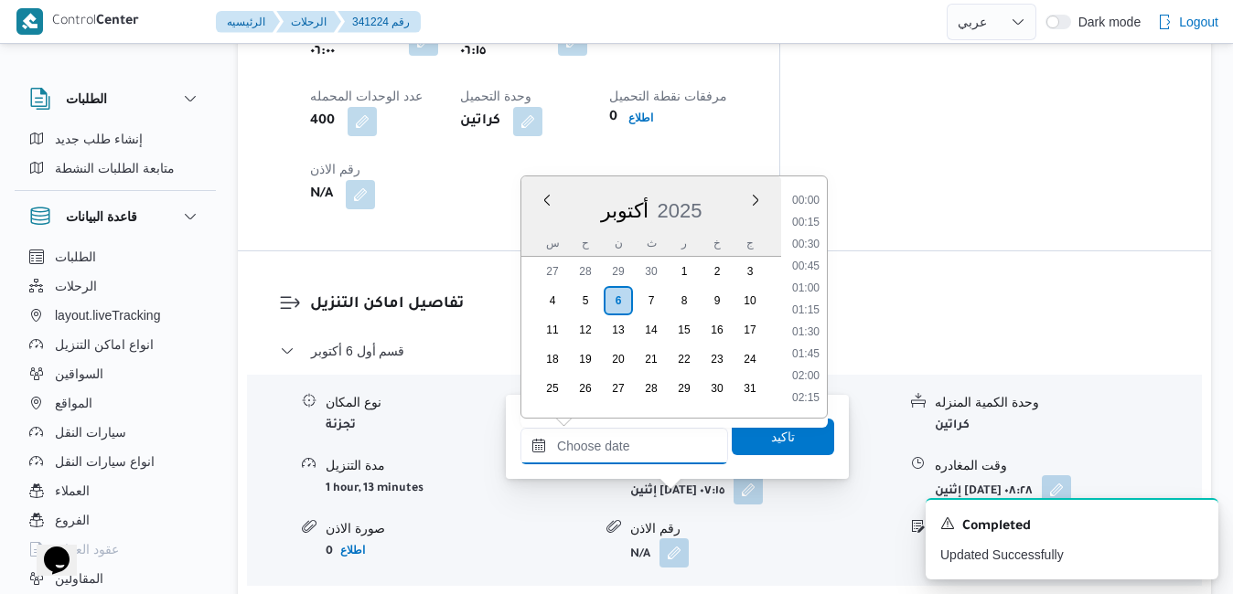
scroll to position [1557, 0]
click at [534, 227] on div "أكتوبر 2025" at bounding box center [651, 207] width 260 height 47
click at [812, 282] on li "16:30" at bounding box center [806, 278] width 42 height 18
type input "٠٦/١٠/٢٠٢٥ ١٦:٣٠"
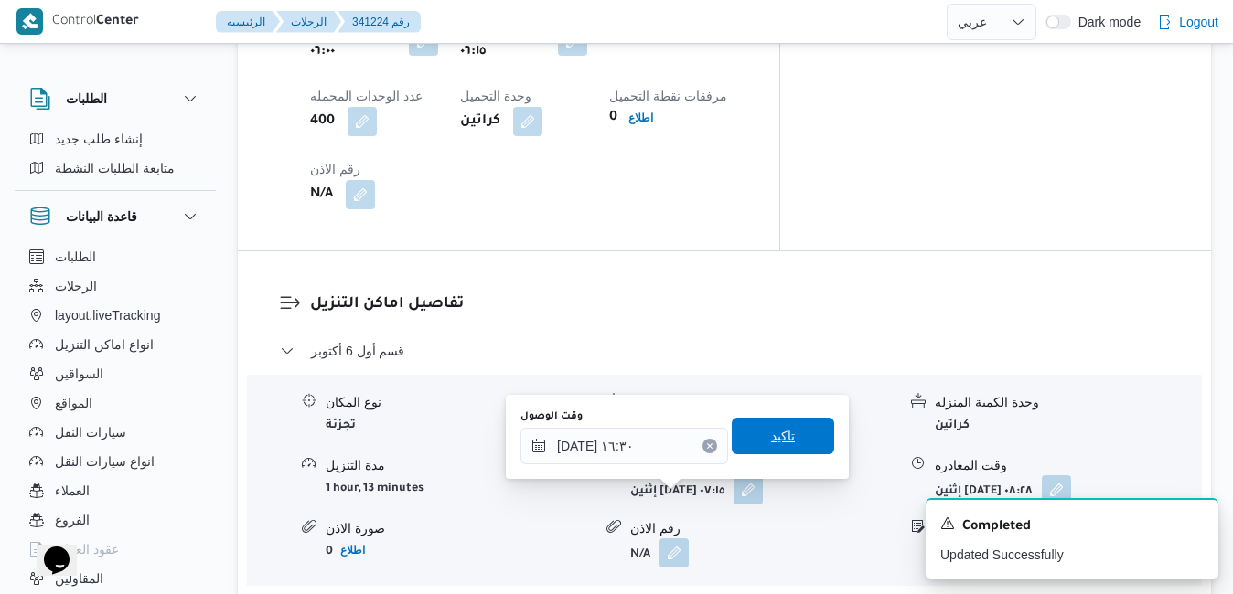
click at [771, 437] on span "تاكيد" at bounding box center [783, 436] width 24 height 22
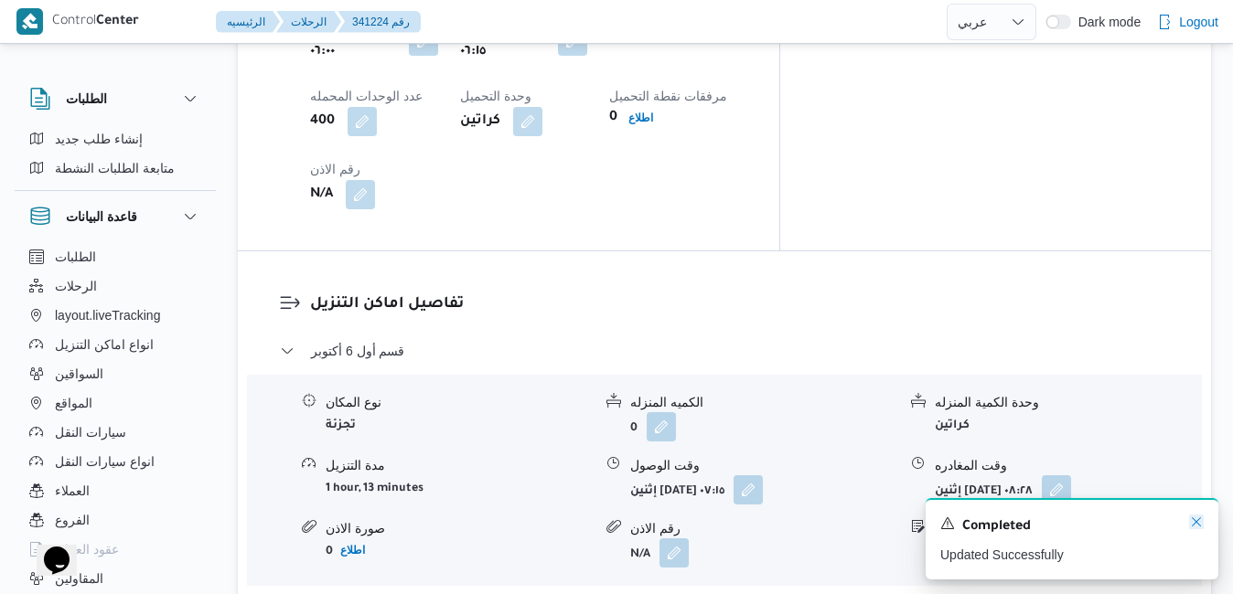
click at [1198, 527] on icon "Dismiss toast" at bounding box center [1196, 522] width 15 height 15
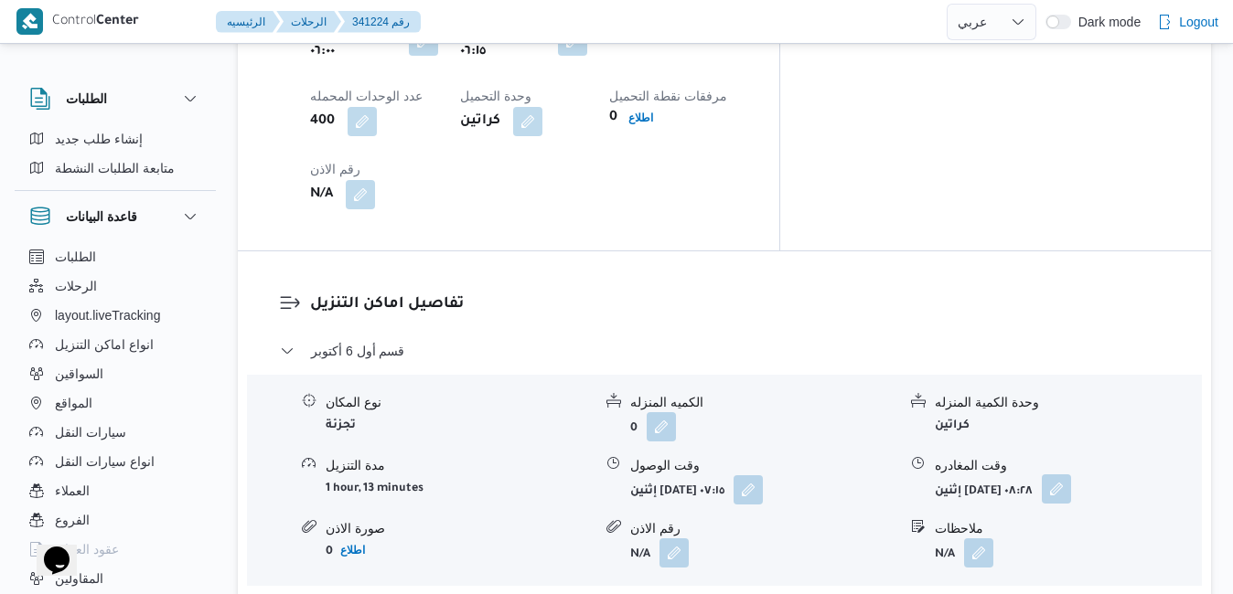
click at [1071, 475] on button "button" at bounding box center [1056, 489] width 29 height 29
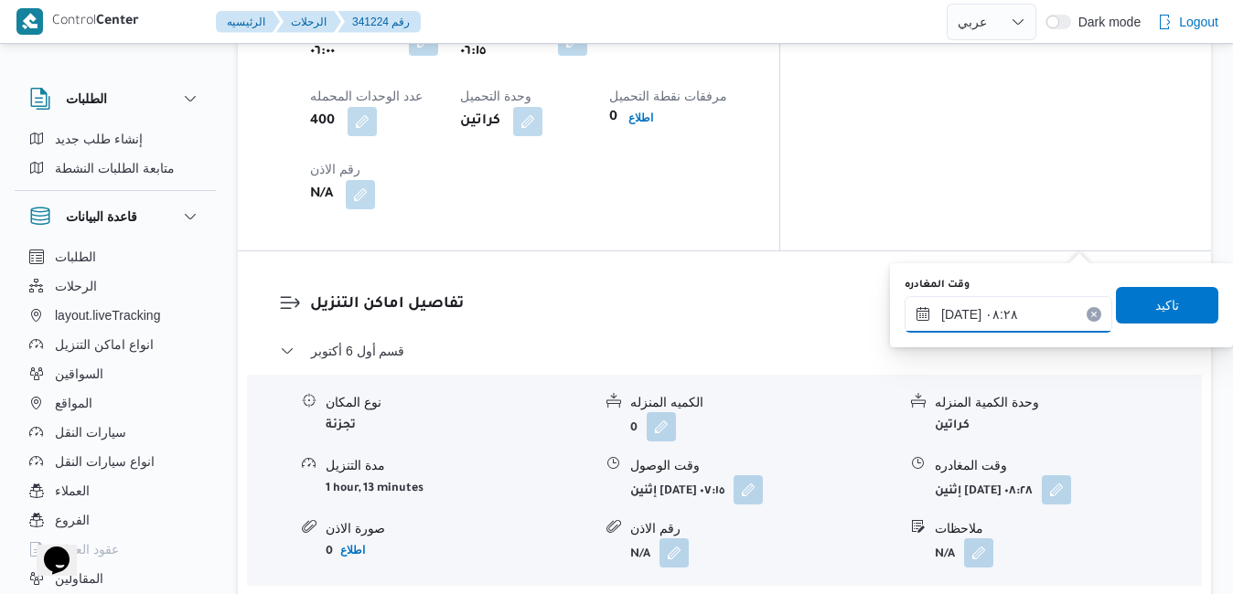
click at [1014, 316] on input "٠٦/١٠/٢٠٢٥ ٠٨:٢٨" at bounding box center [1009, 314] width 208 height 37
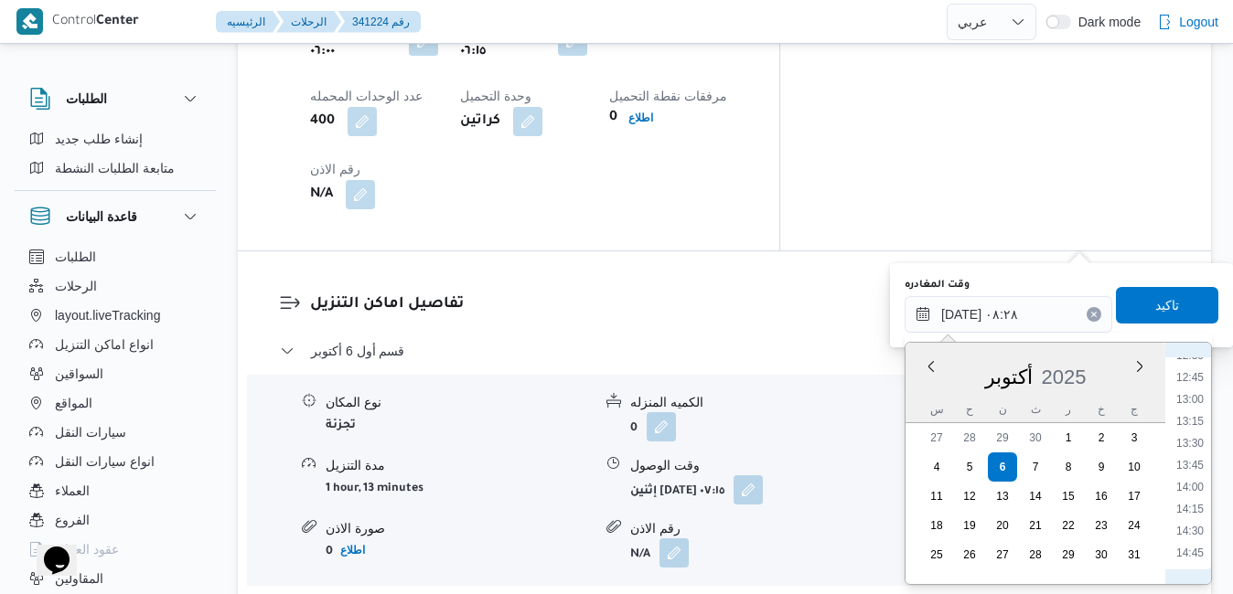
scroll to position [1170, 0]
click at [1192, 551] on li "15:30" at bounding box center [1190, 558] width 42 height 18
type input "٠٦/١٠/٢٠٢٥ ١٥:٣٠"
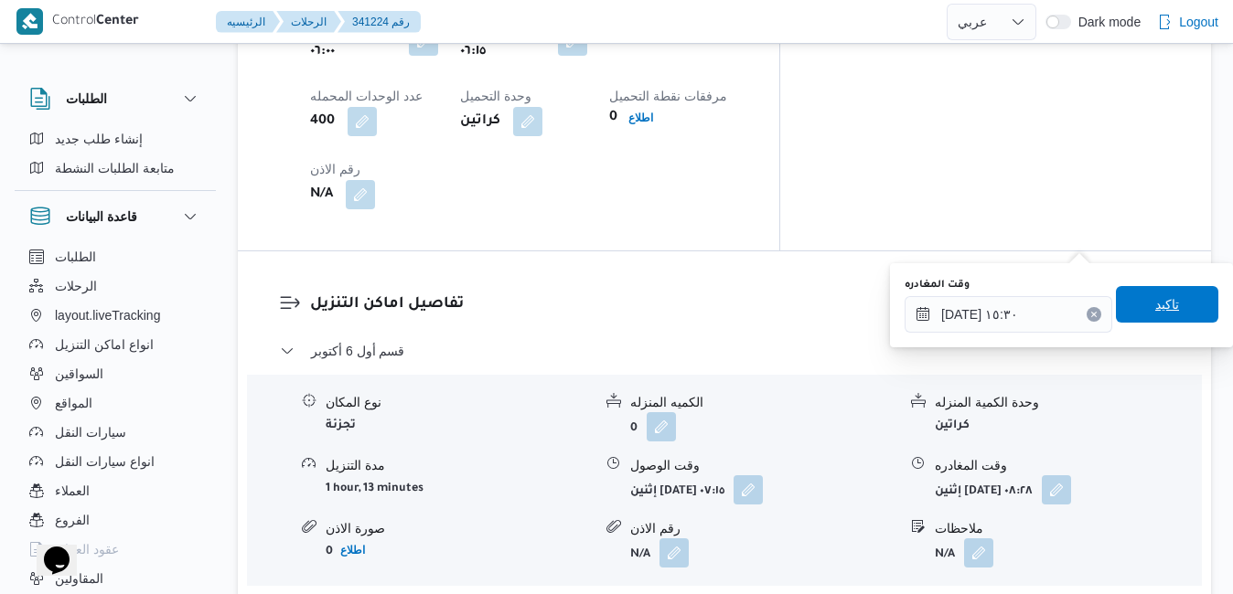
click at [1171, 314] on span "تاكيد" at bounding box center [1167, 304] width 102 height 37
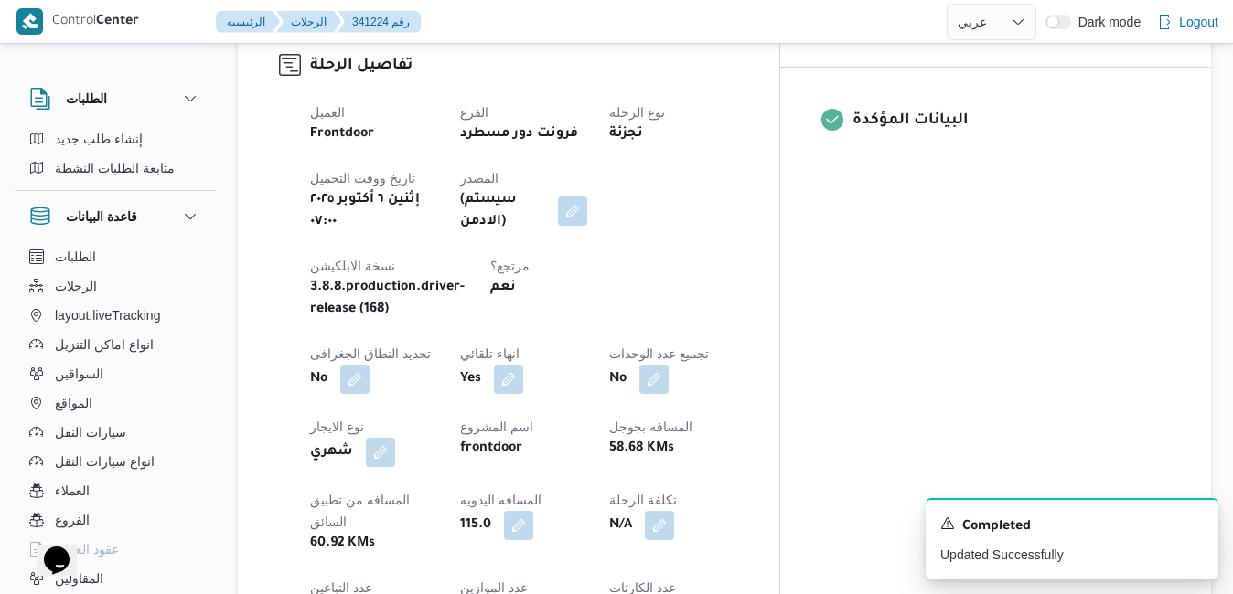
scroll to position [0, 0]
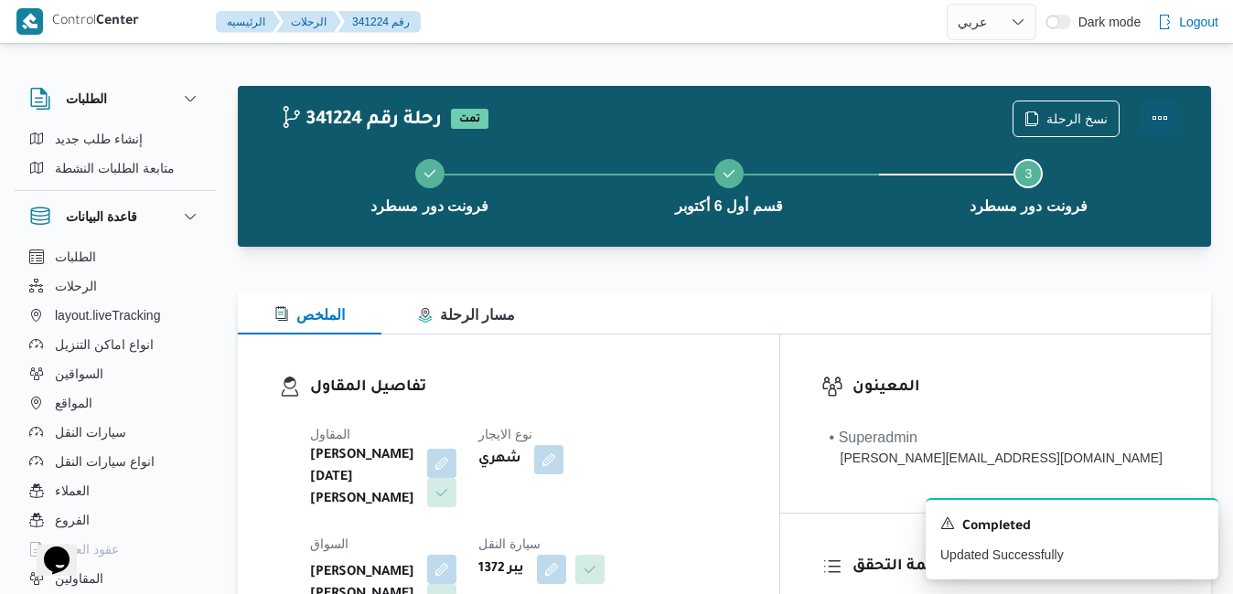
click at [1157, 117] on button "Actions" at bounding box center [1159, 118] width 37 height 37
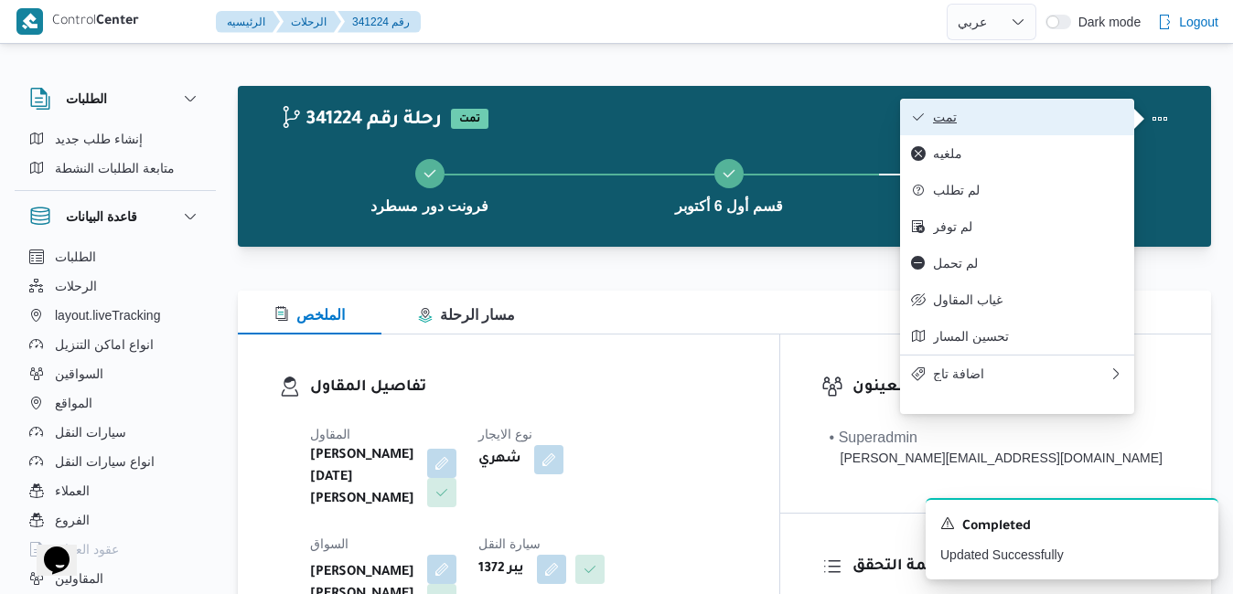
click at [1047, 112] on span "تمت" at bounding box center [1028, 117] width 190 height 15
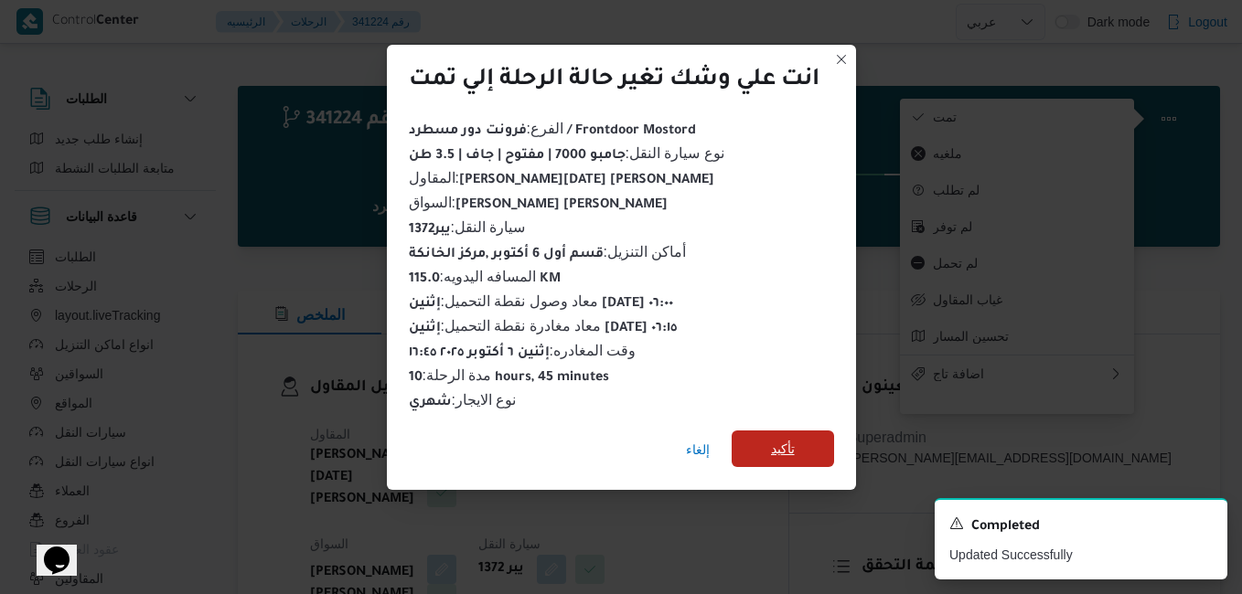
click at [762, 434] on span "تأكيد" at bounding box center [783, 449] width 102 height 37
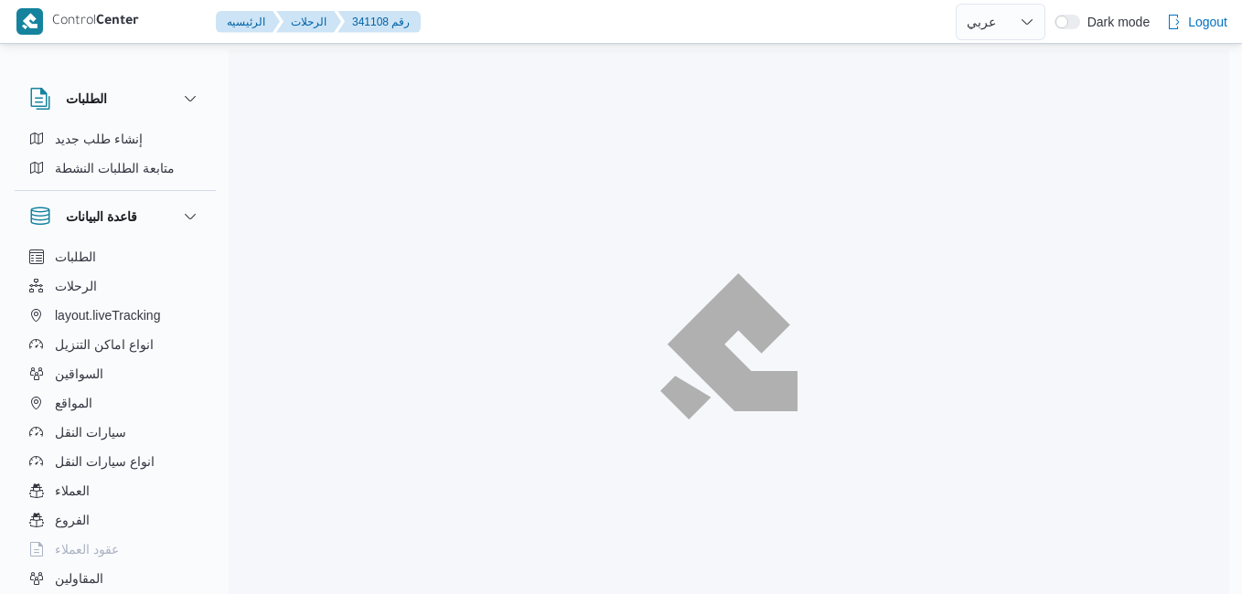
select select "ar"
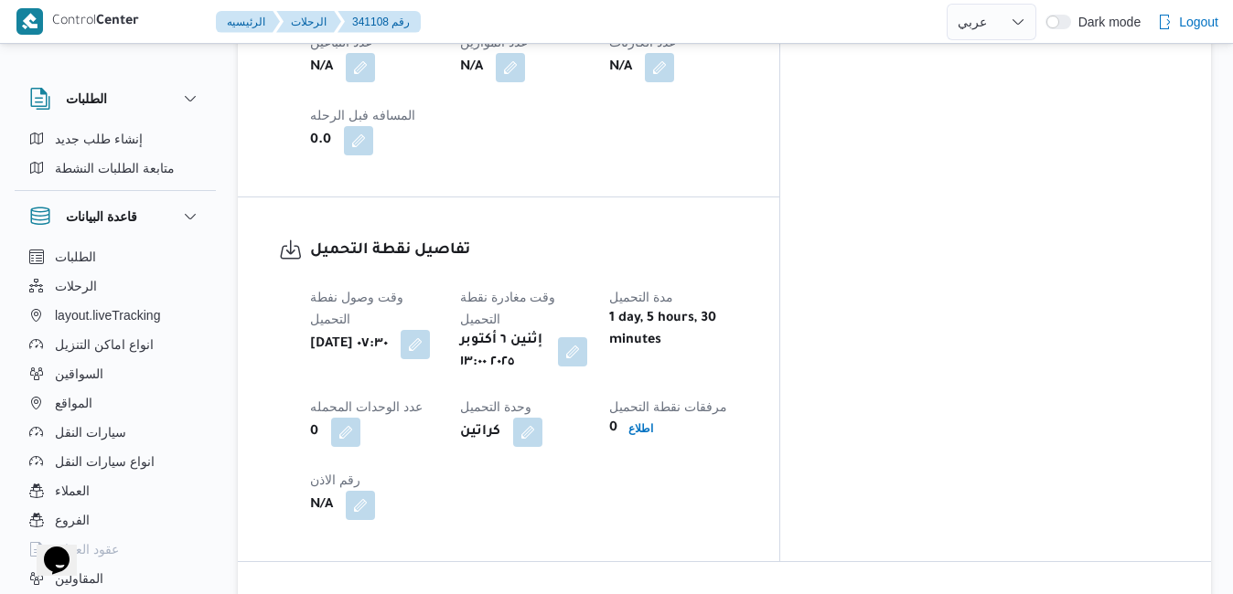
scroll to position [1207, 0]
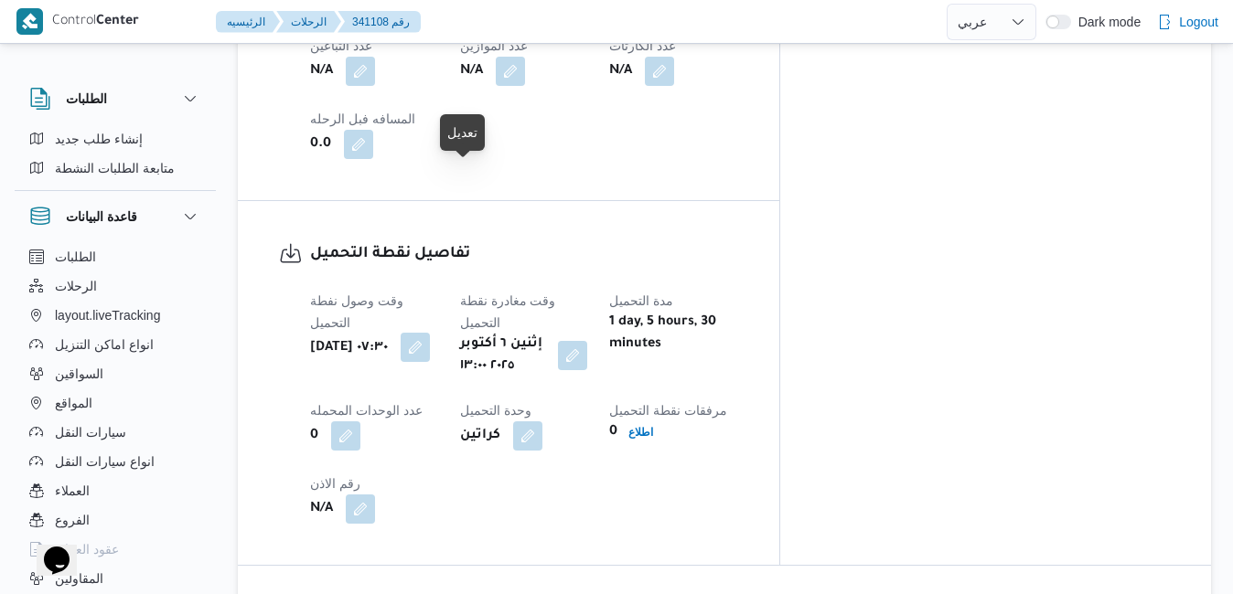
click at [430, 333] on button "button" at bounding box center [415, 347] width 29 height 29
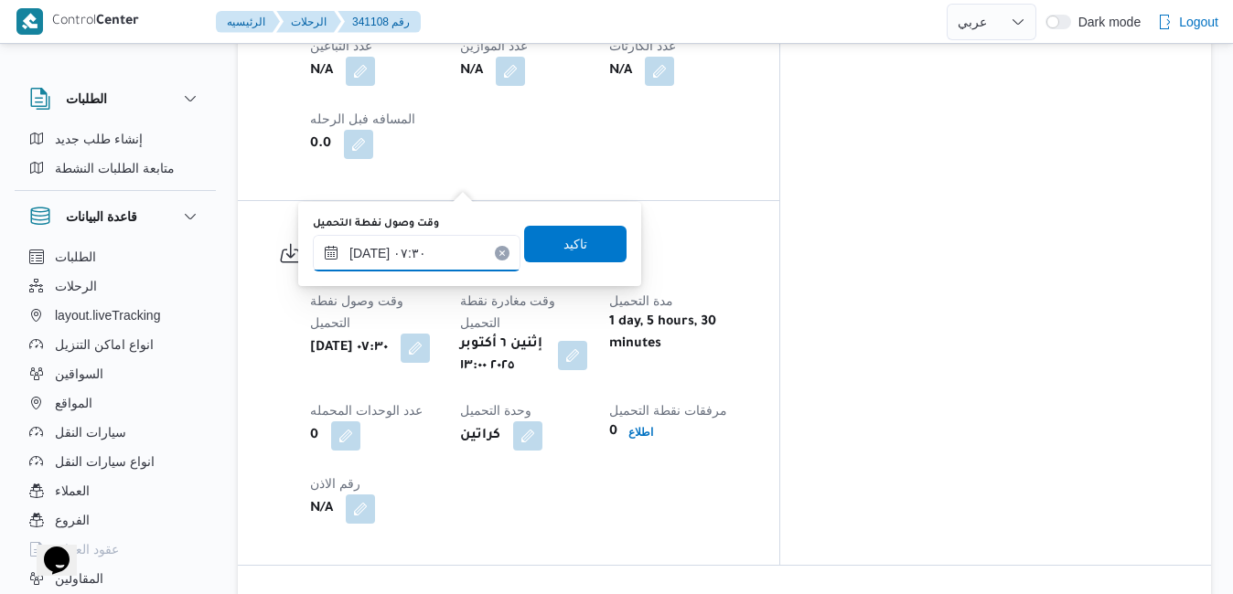
click at [440, 256] on input "[DATE] ٠٧:٣٠" at bounding box center [417, 253] width 208 height 37
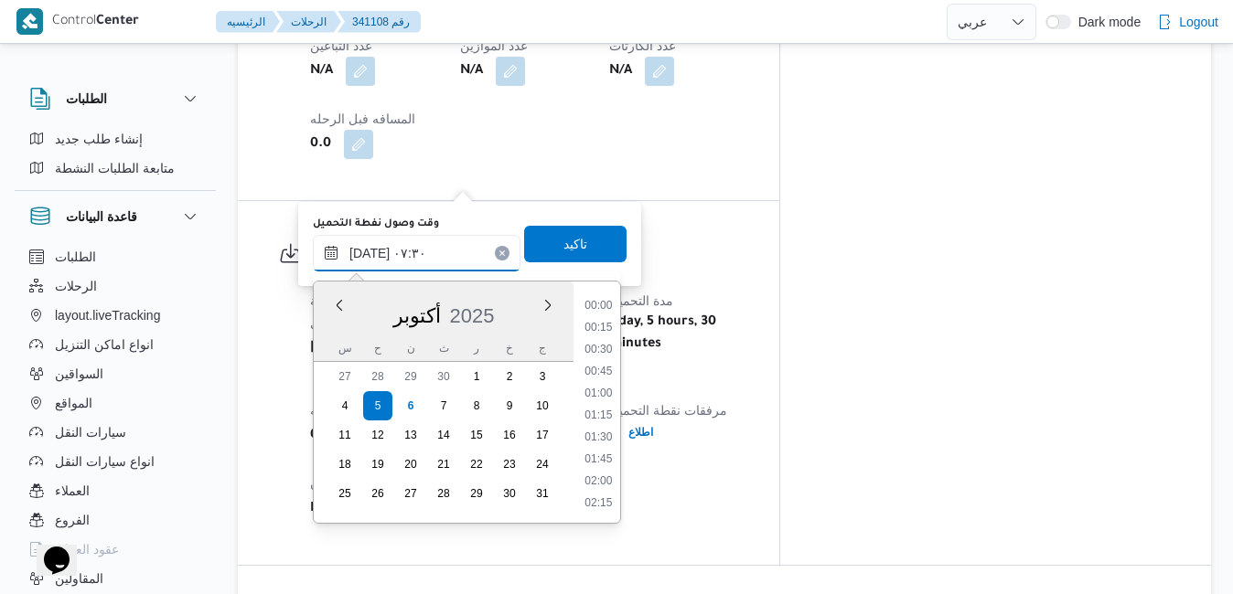
scroll to position [547, 0]
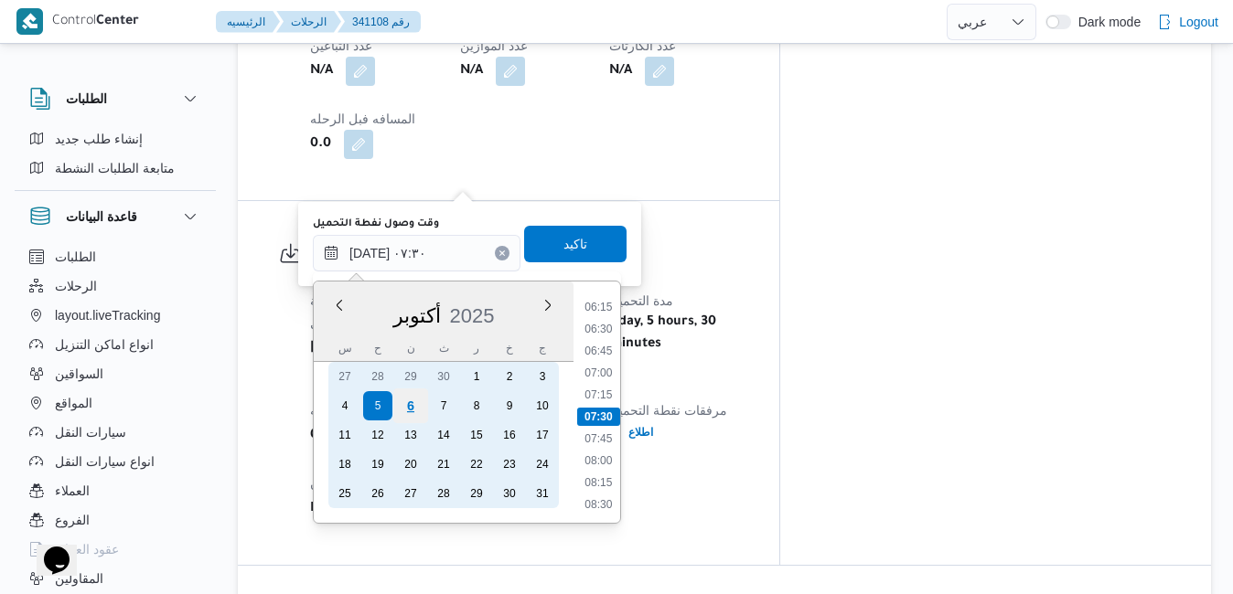
click at [410, 405] on div "6" at bounding box center [410, 406] width 35 height 35
type input "٠٦/١٠/٢٠٢٥ ٠٧:٣٠"
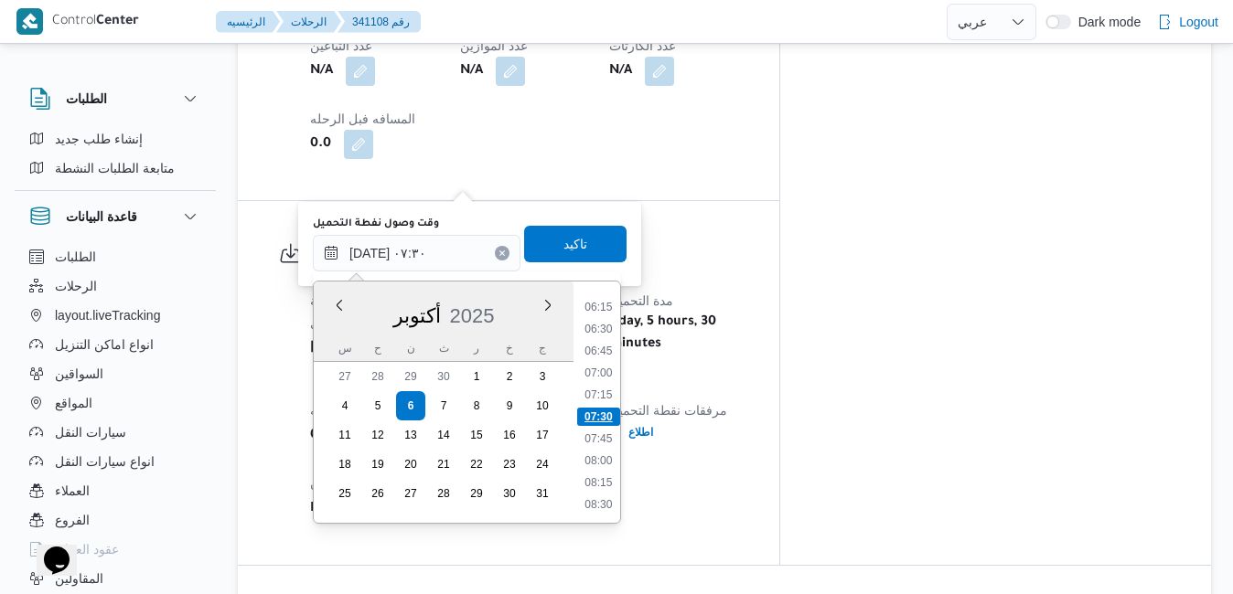
click at [592, 413] on li "07:30" at bounding box center [598, 417] width 43 height 18
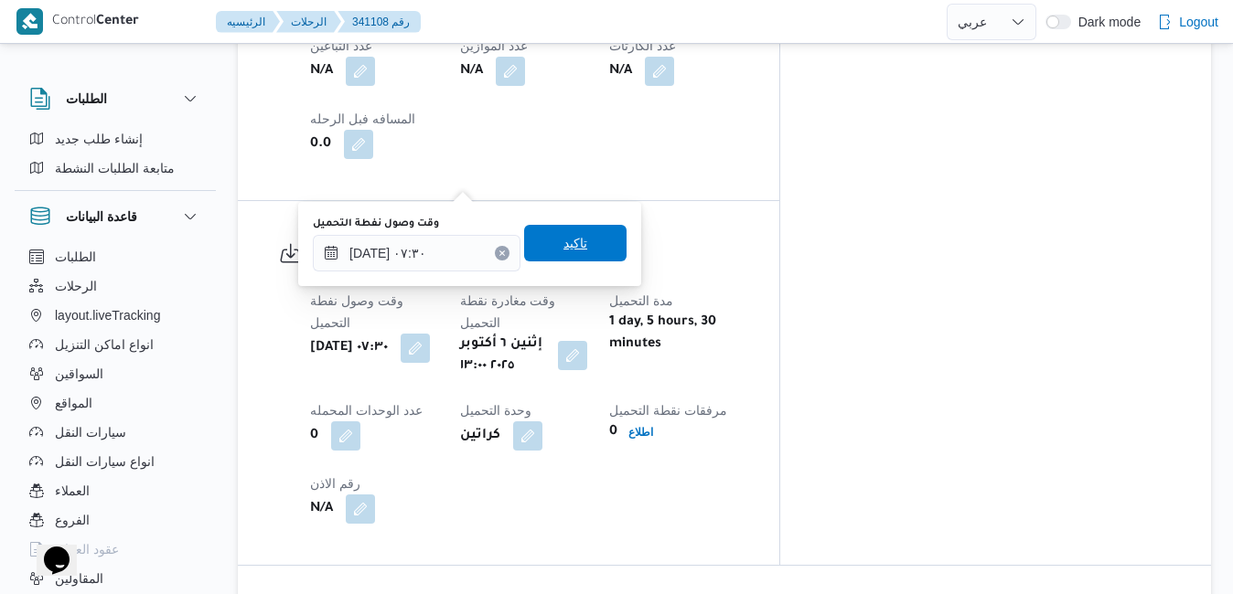
click at [579, 244] on span "تاكيد" at bounding box center [575, 243] width 102 height 37
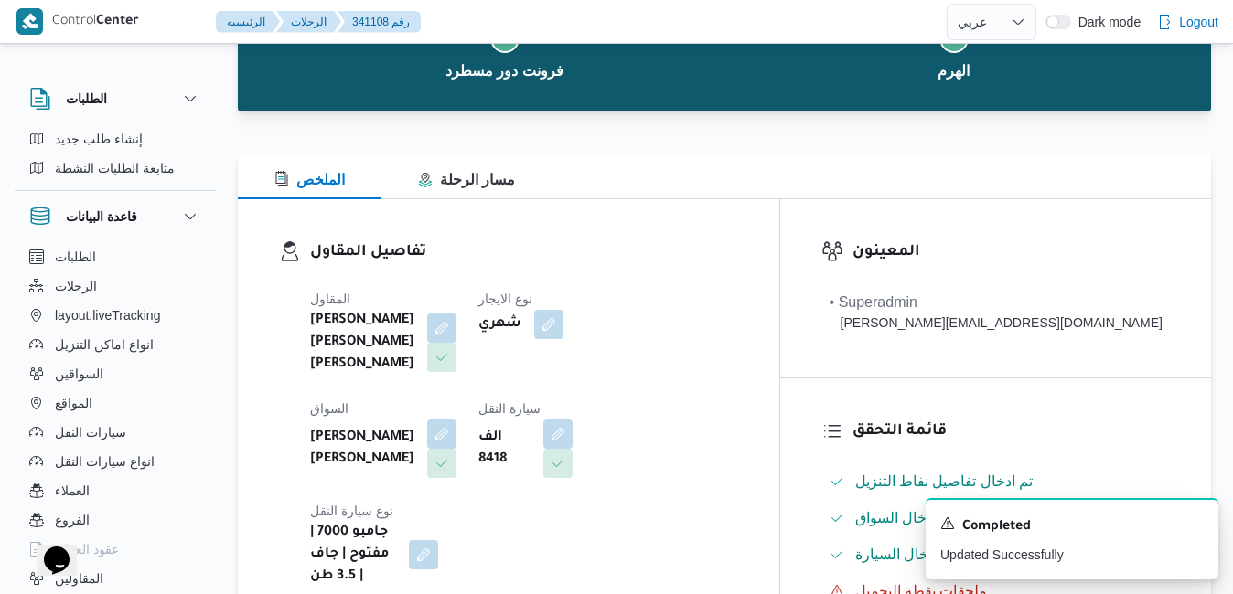
scroll to position [0, 0]
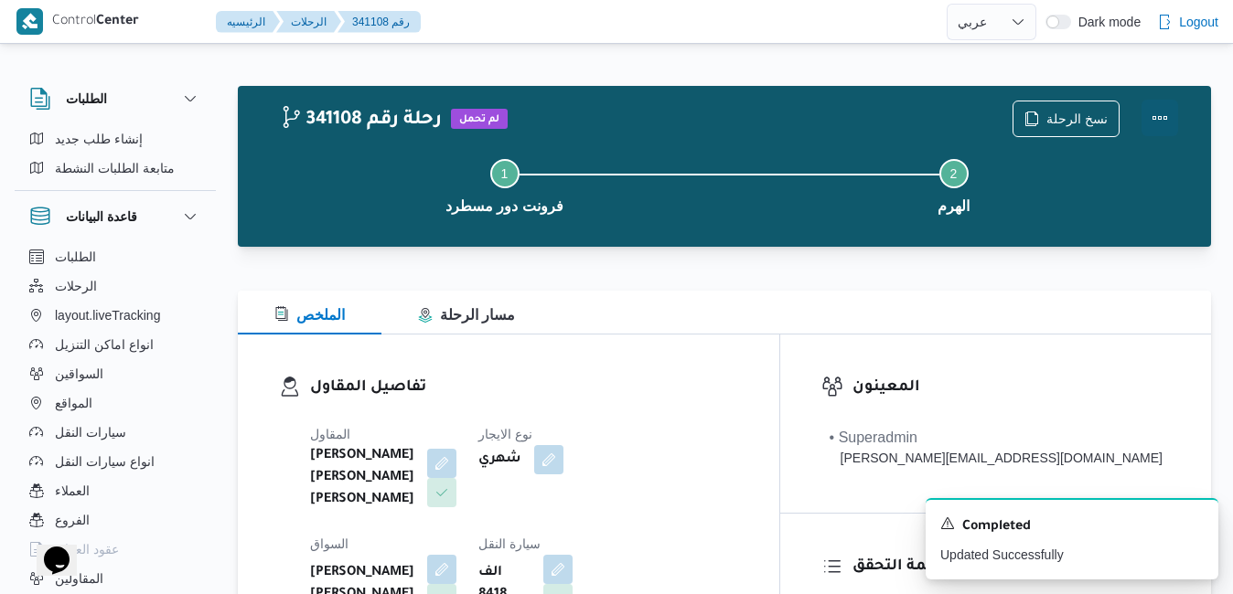
click at [1169, 120] on button "Actions" at bounding box center [1159, 118] width 37 height 37
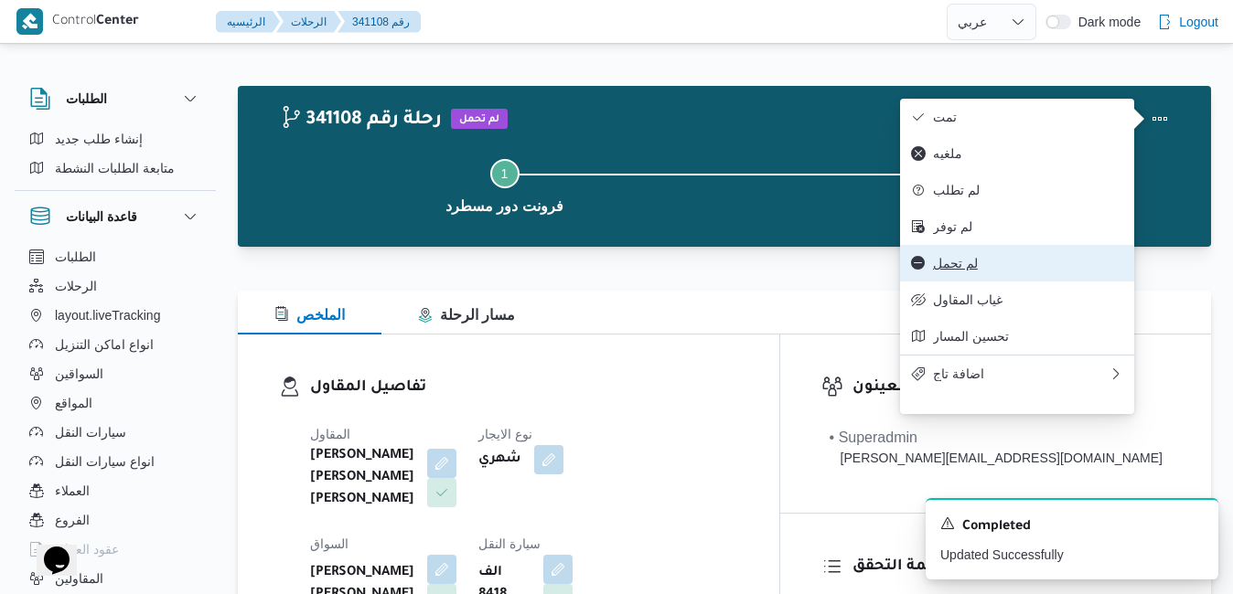
click at [952, 271] on span "لم تحمل" at bounding box center [1028, 263] width 190 height 15
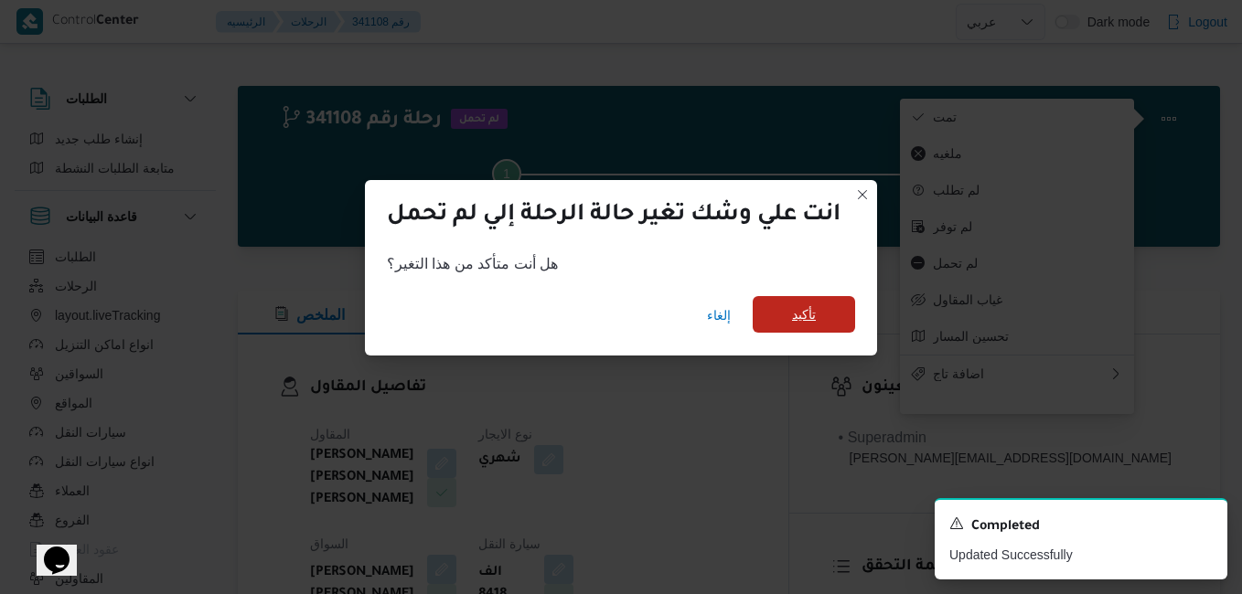
click at [798, 323] on span "تأكيد" at bounding box center [804, 315] width 24 height 22
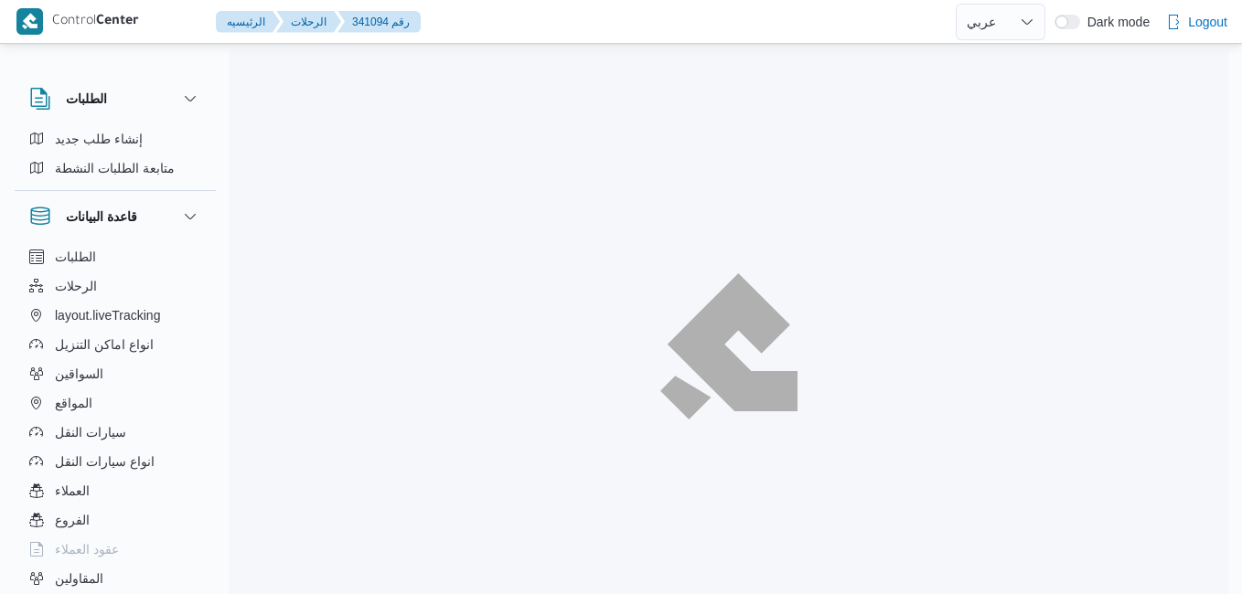
select select "ar"
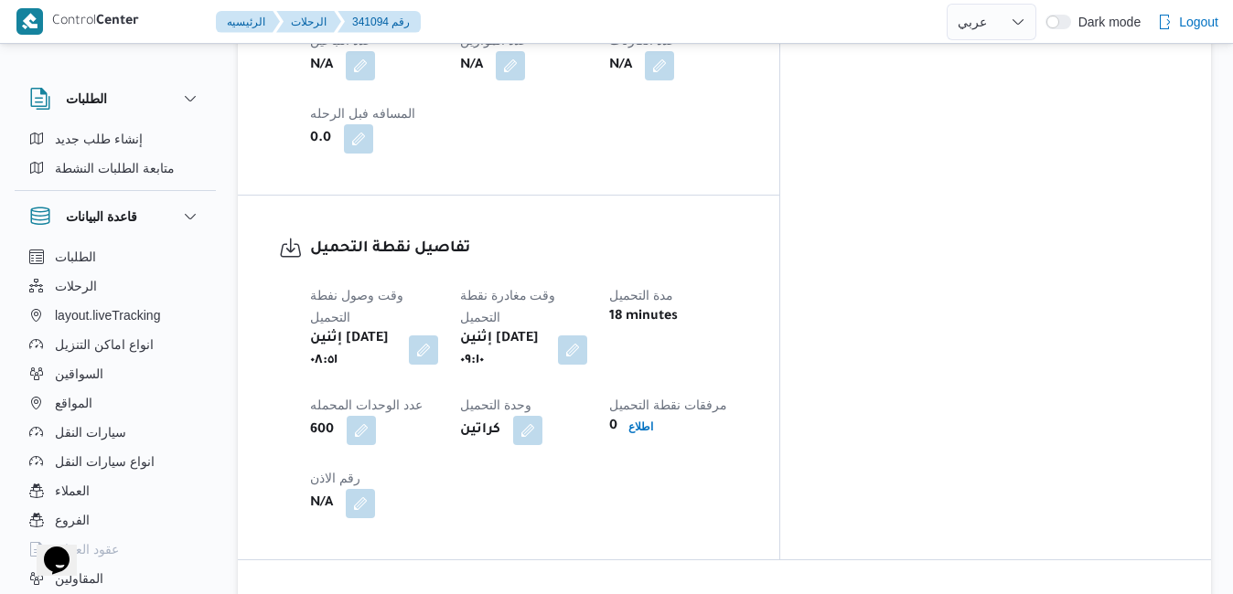
scroll to position [1278, 0]
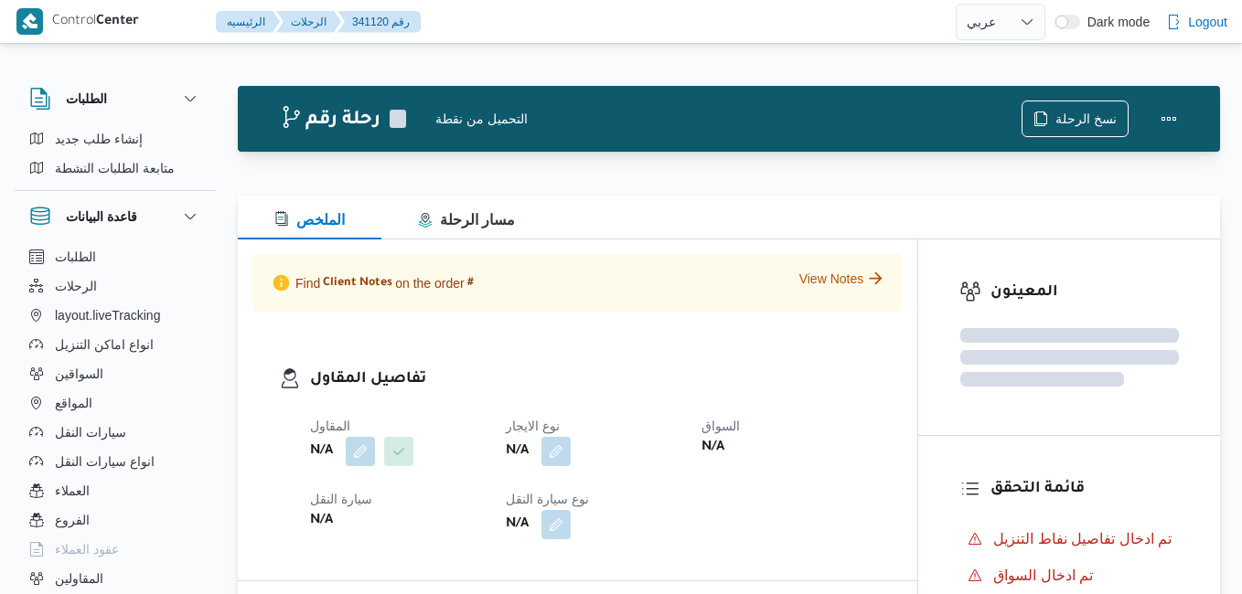
select select "ar"
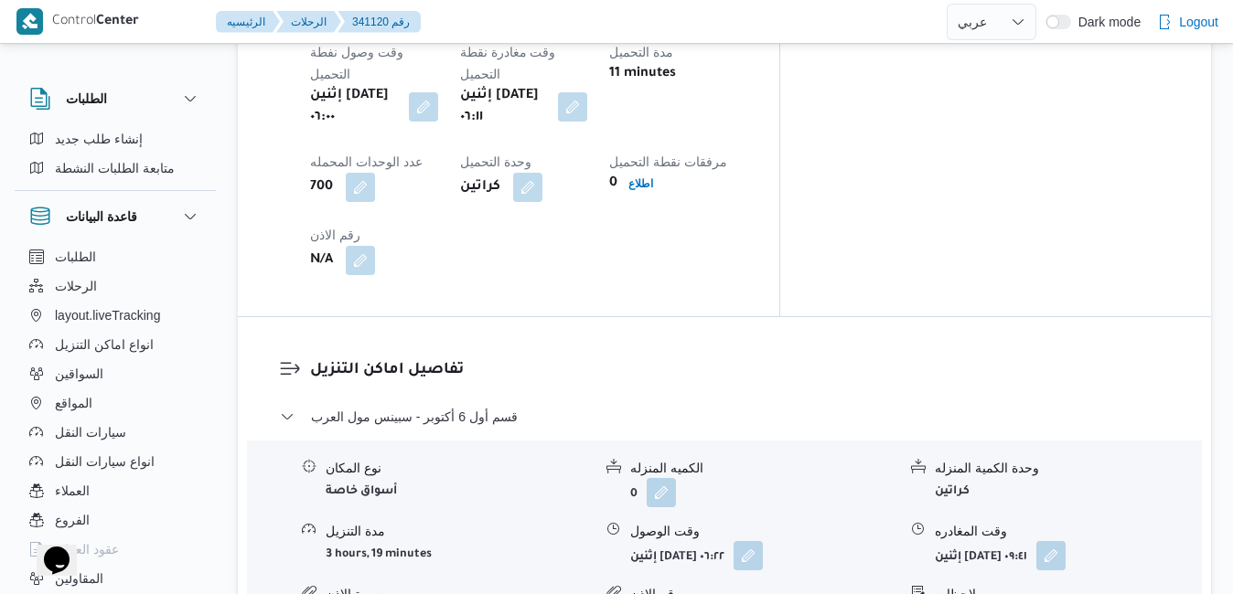
scroll to position [1573, 0]
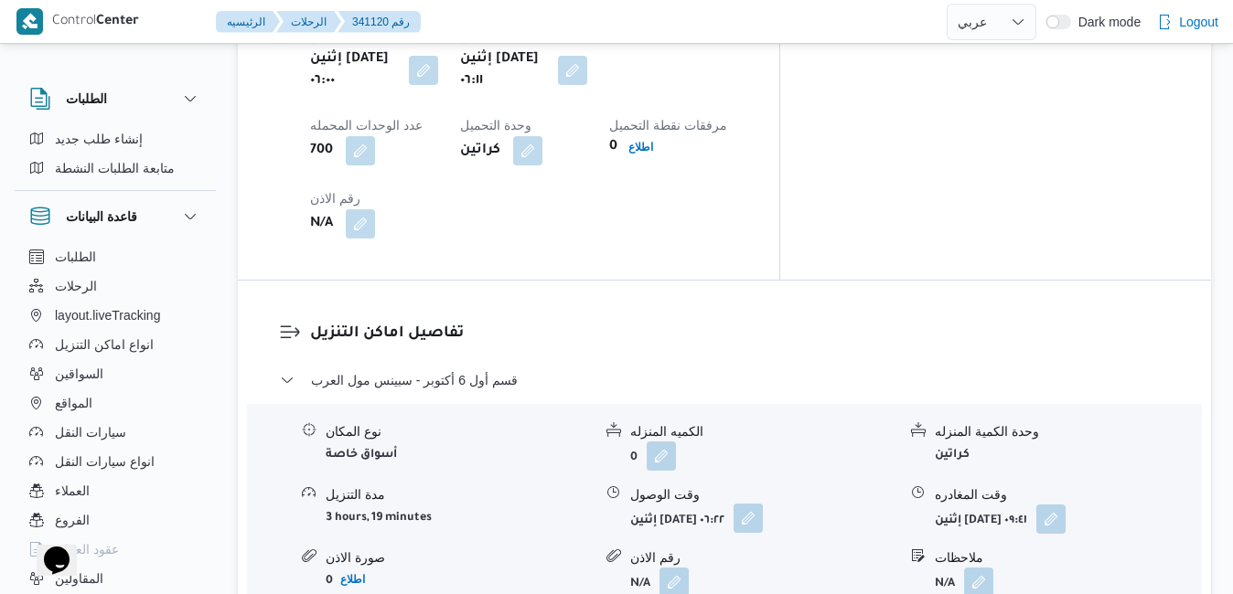
click at [763, 504] on button "button" at bounding box center [748, 518] width 29 height 29
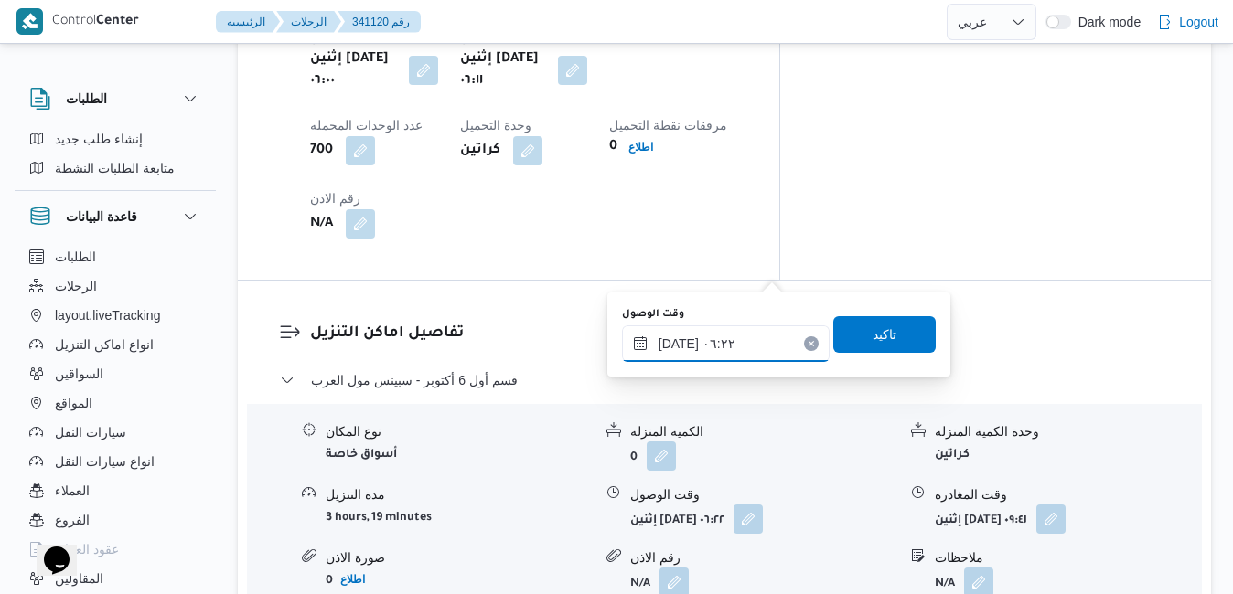
click at [700, 353] on input "٠٦/١٠/٢٠٢٥ ٠٦:٢٢" at bounding box center [726, 344] width 208 height 37
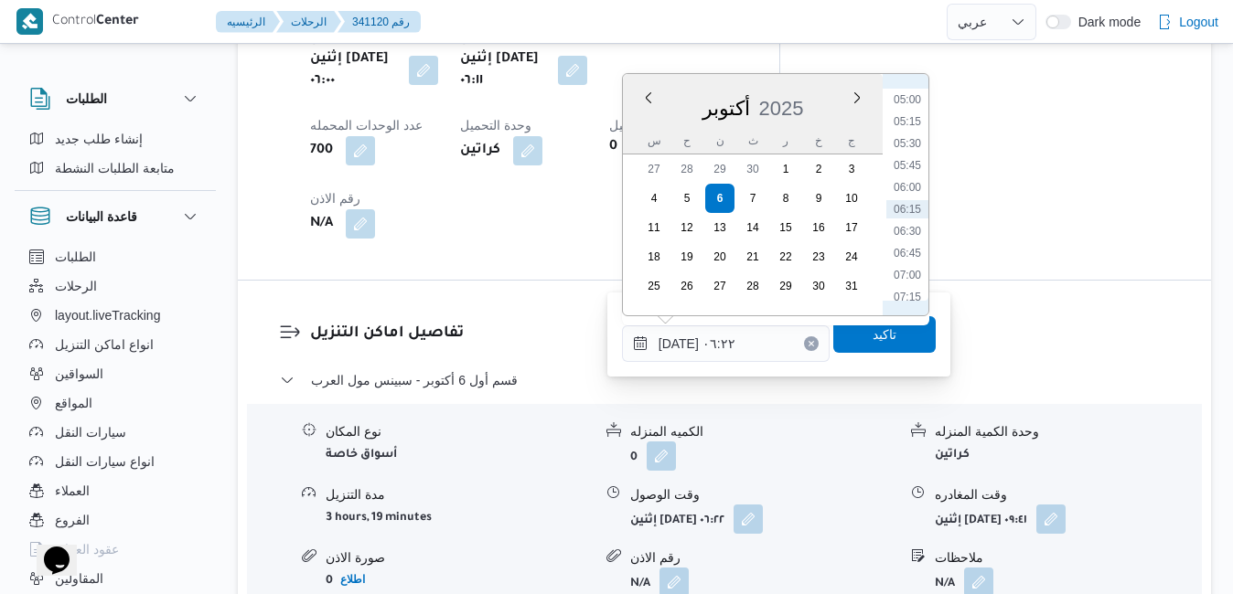
scroll to position [623, 0]
click at [907, 137] on li "07:30" at bounding box center [907, 133] width 42 height 18
type input "٠٦/١٠/٢٠٢٥ ٠٧:٣٠"
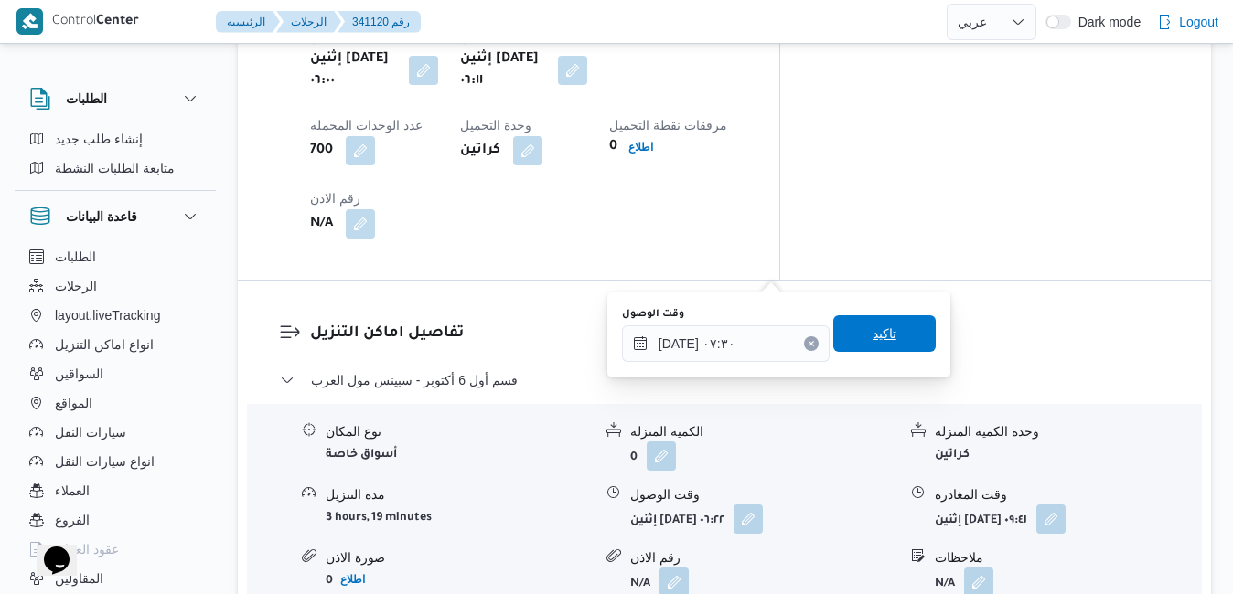
click at [853, 344] on span "تاكيد" at bounding box center [884, 334] width 102 height 37
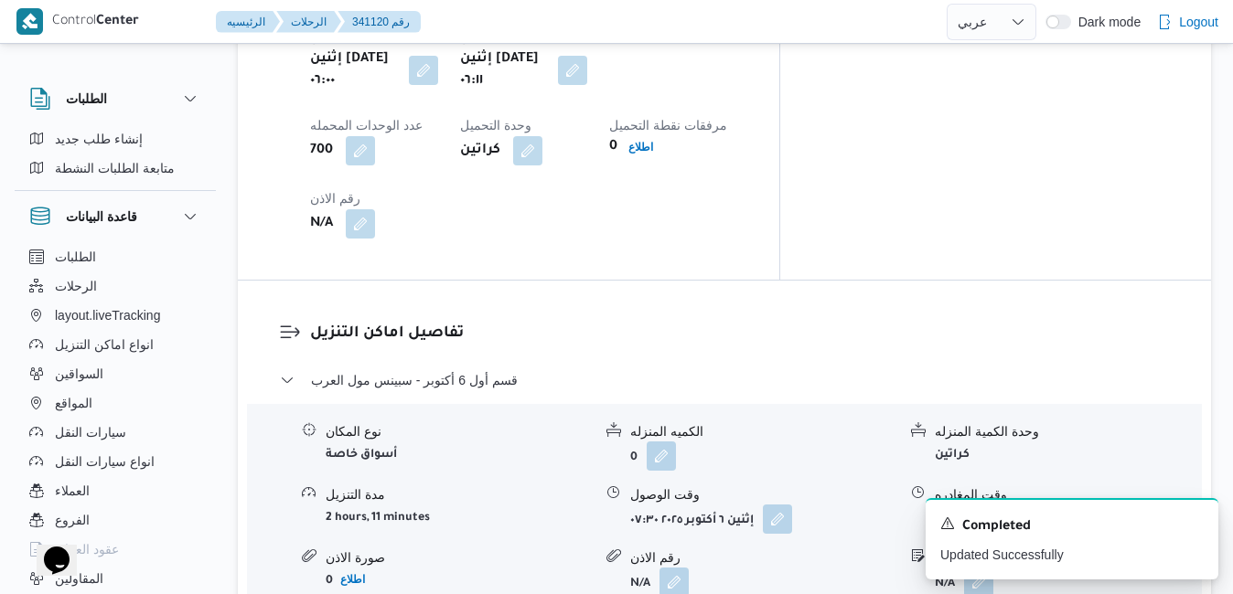
click at [1198, 518] on icon "Dismiss toast" at bounding box center [1196, 522] width 15 height 15
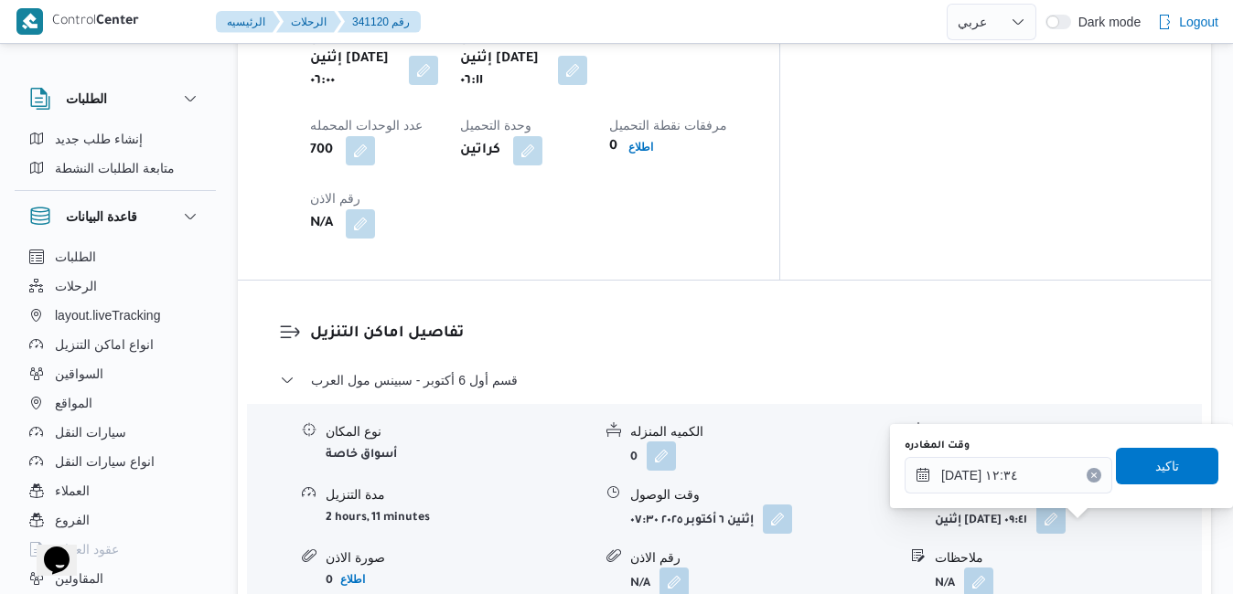
click at [1055, 454] on div "وقت المغادره ٠٦/١٠/٢٠٢٥ ١٢:٣٤" at bounding box center [1009, 466] width 208 height 55
click at [1051, 469] on input "٠٦/١٠/٢٠٢٥ ١٢:٣٤" at bounding box center [1009, 475] width 208 height 37
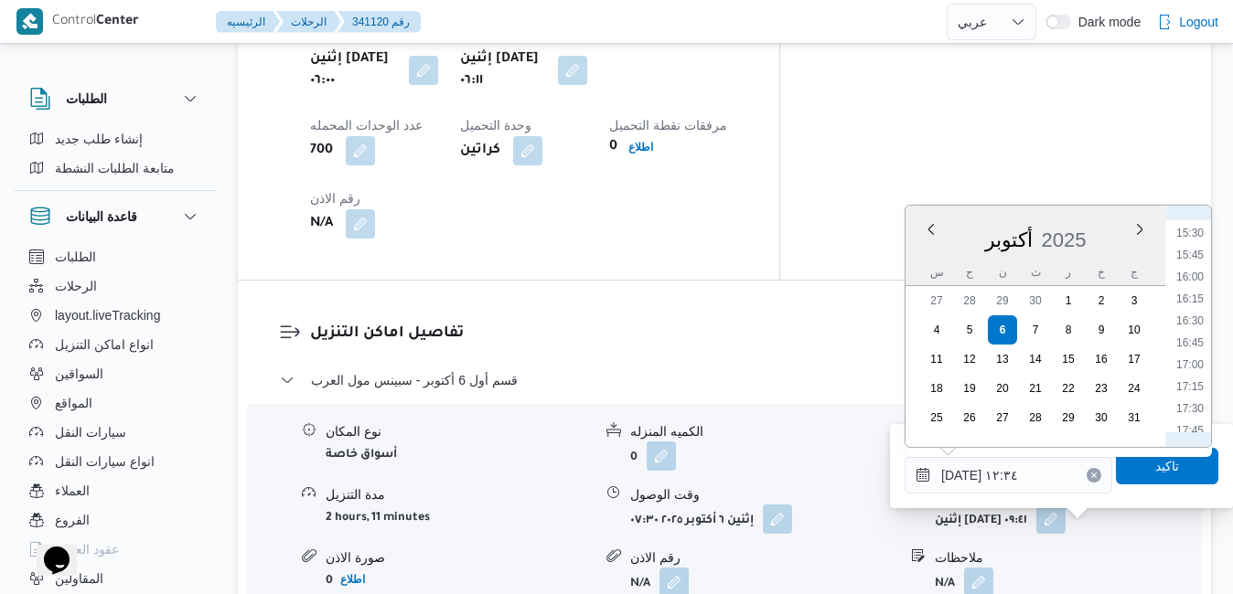
scroll to position [1543, 0]
click at [1198, 309] on li "18:30" at bounding box center [1190, 311] width 42 height 18
type input "[DATE] ١٨:٣٠"
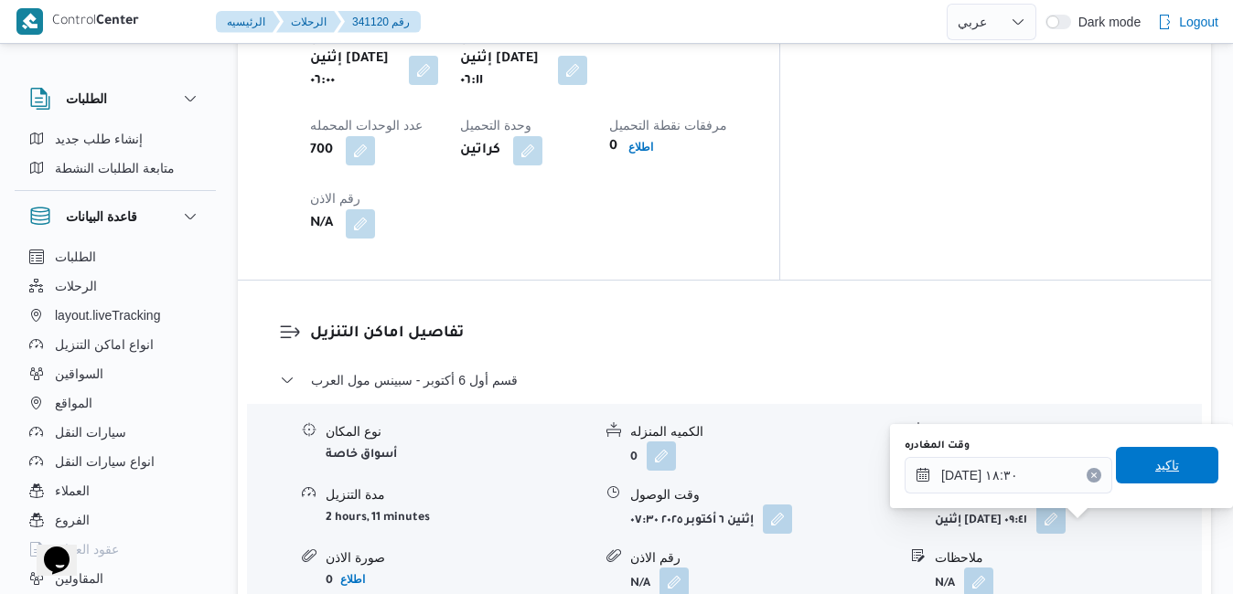
click at [1155, 464] on span "تاكيد" at bounding box center [1167, 466] width 24 height 22
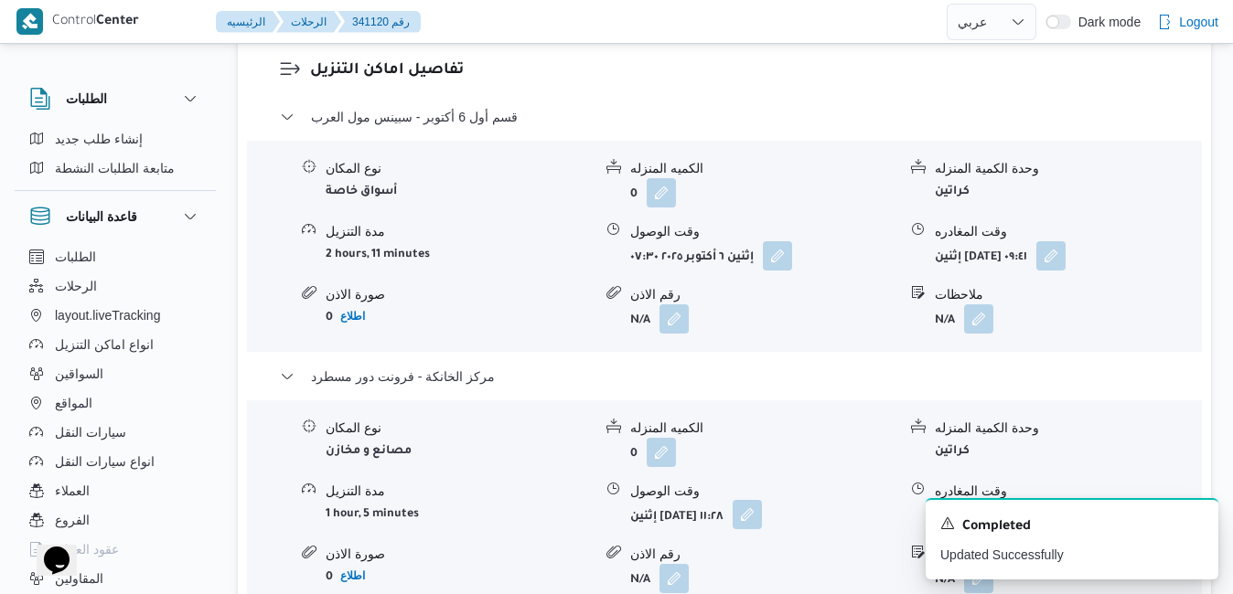
click at [762, 530] on button "button" at bounding box center [747, 514] width 29 height 29
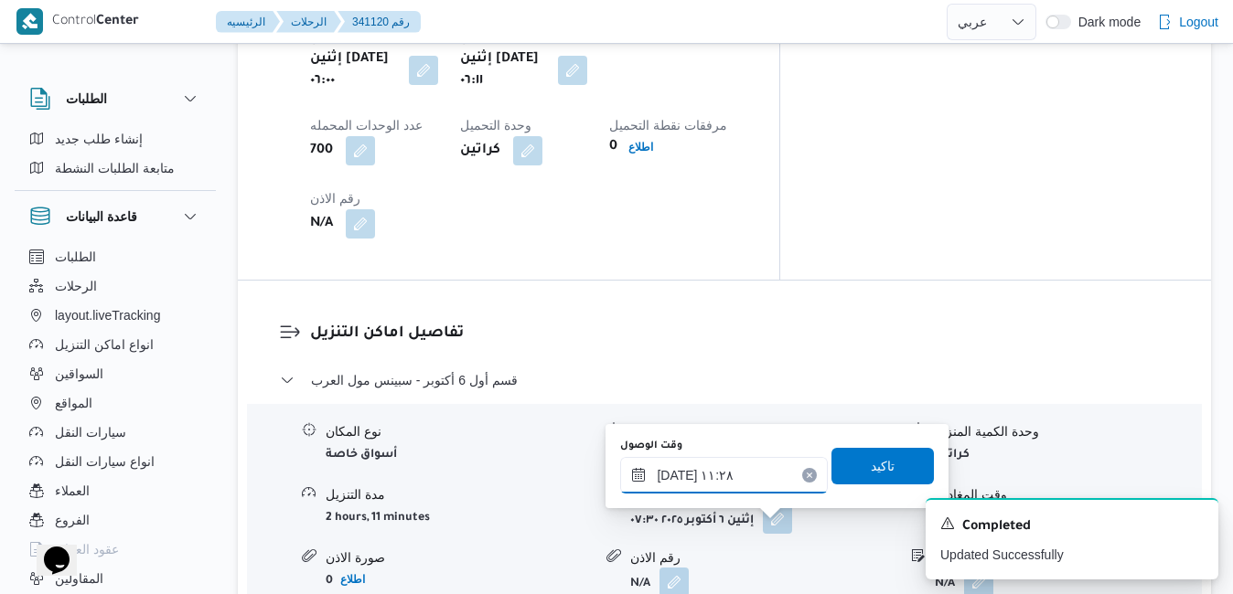
drag, startPoint x: 737, startPoint y: 472, endPoint x: 749, endPoint y: 470, distance: 12.0
click at [737, 471] on input "٠٦/١٠/٢٠٢٥ ١١:٢٨" at bounding box center [724, 475] width 208 height 37
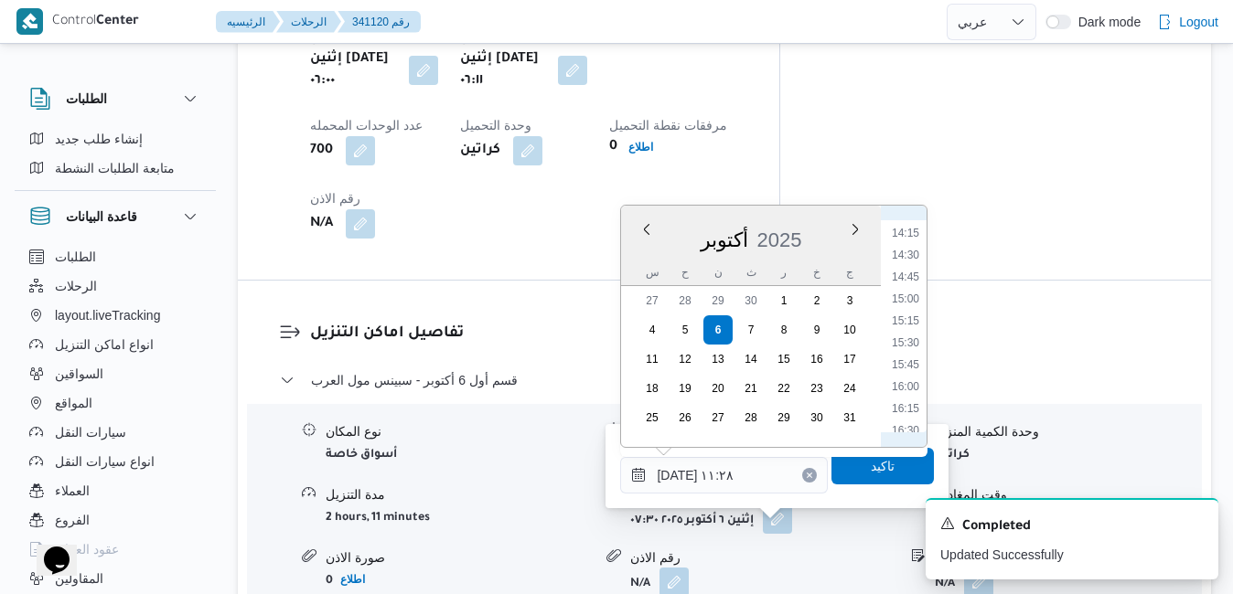
scroll to position [1433, 0]
click at [909, 395] on li "18:15" at bounding box center [905, 399] width 42 height 18
type input "٠٦/١٠/٢٠٢٥ ١٨:١٥"
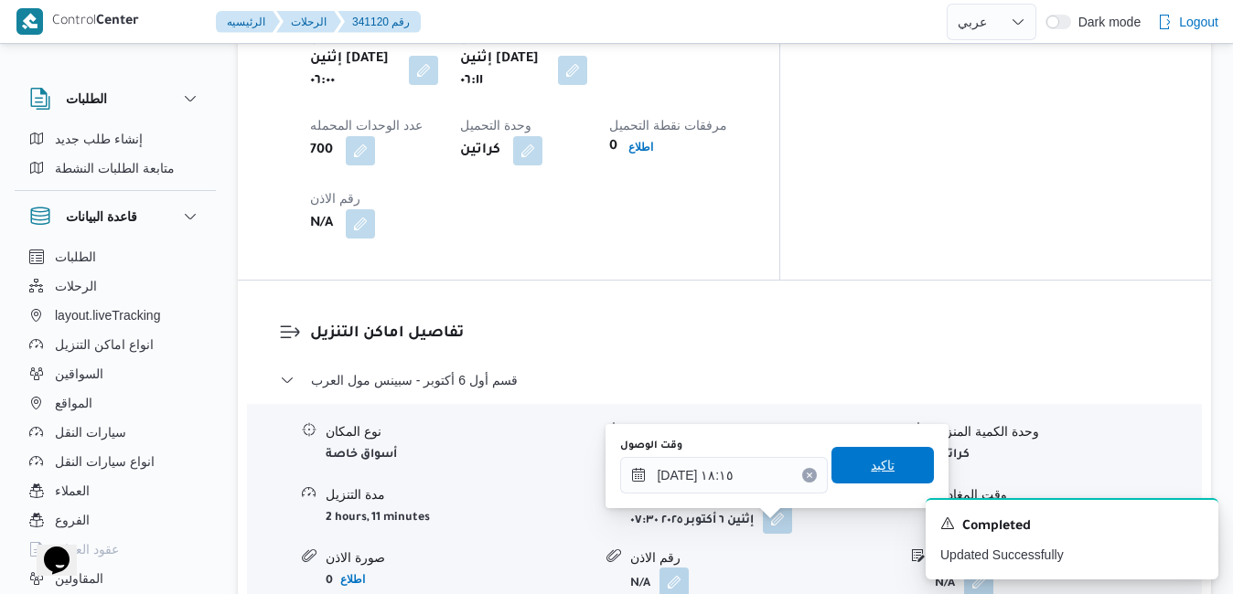
click at [871, 474] on span "تاكيد" at bounding box center [883, 466] width 24 height 22
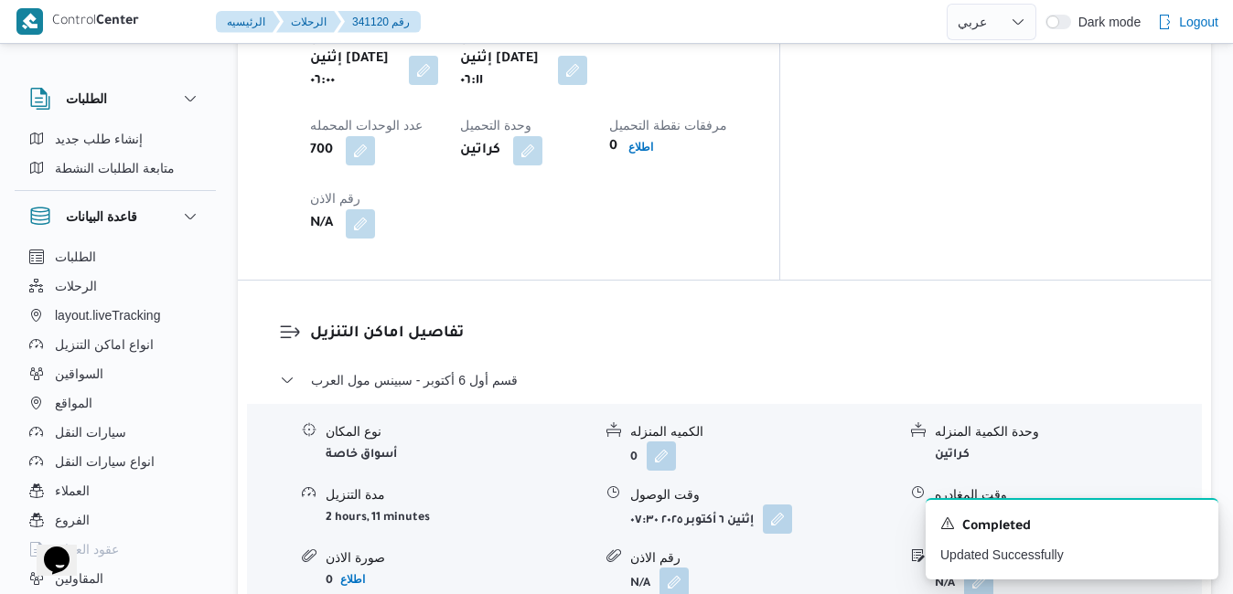
click at [1066, 504] on button "button" at bounding box center [1050, 518] width 29 height 29
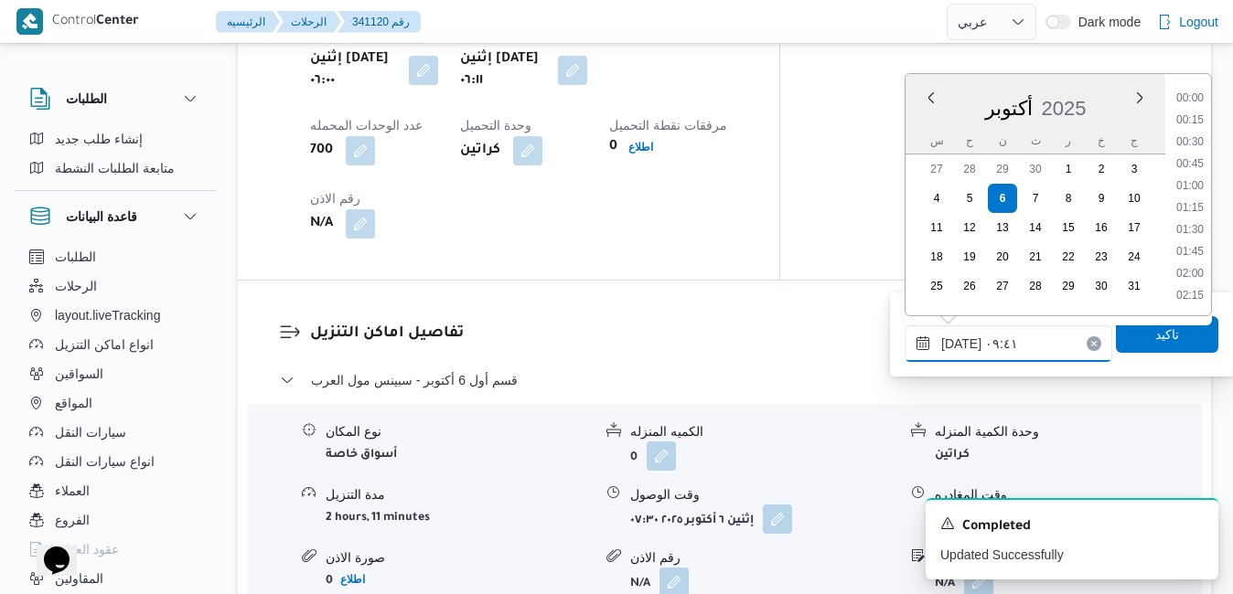
click at [1029, 330] on input "٠٦/١٠/٢٠٢٥ ٠٩:٤١" at bounding box center [1009, 344] width 208 height 37
click at [1190, 152] on li "17:15" at bounding box center [1190, 147] width 42 height 18
type input "٠٦/١٠/٢٠٢٥ ١٧:١٥"
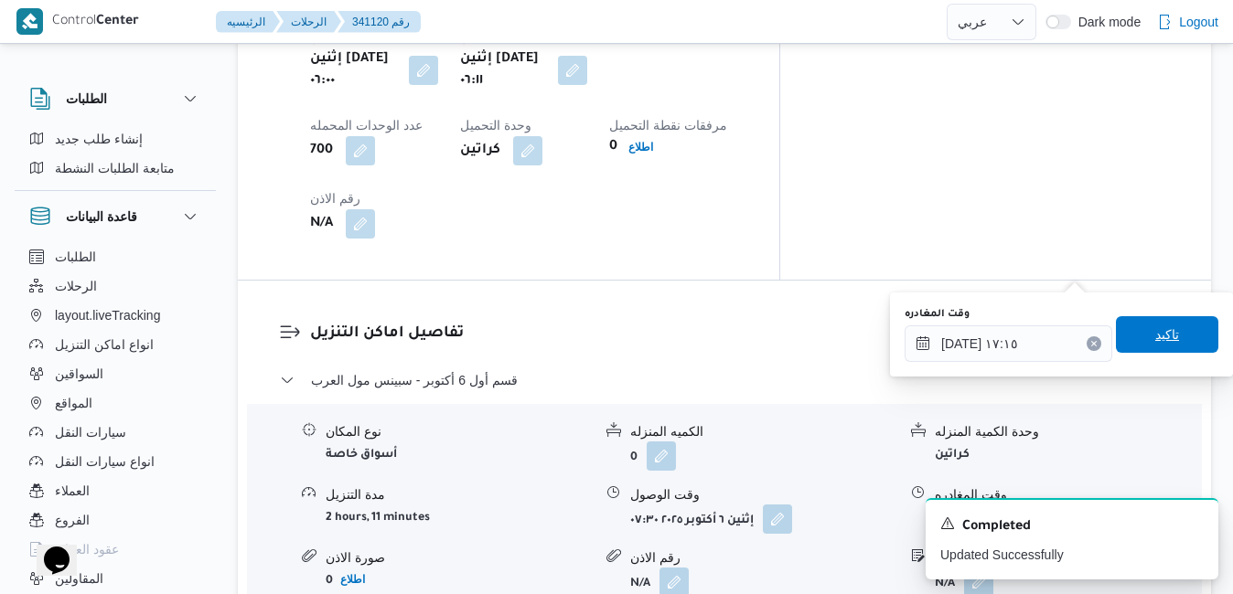
click at [1155, 327] on span "تاكيد" at bounding box center [1167, 335] width 24 height 22
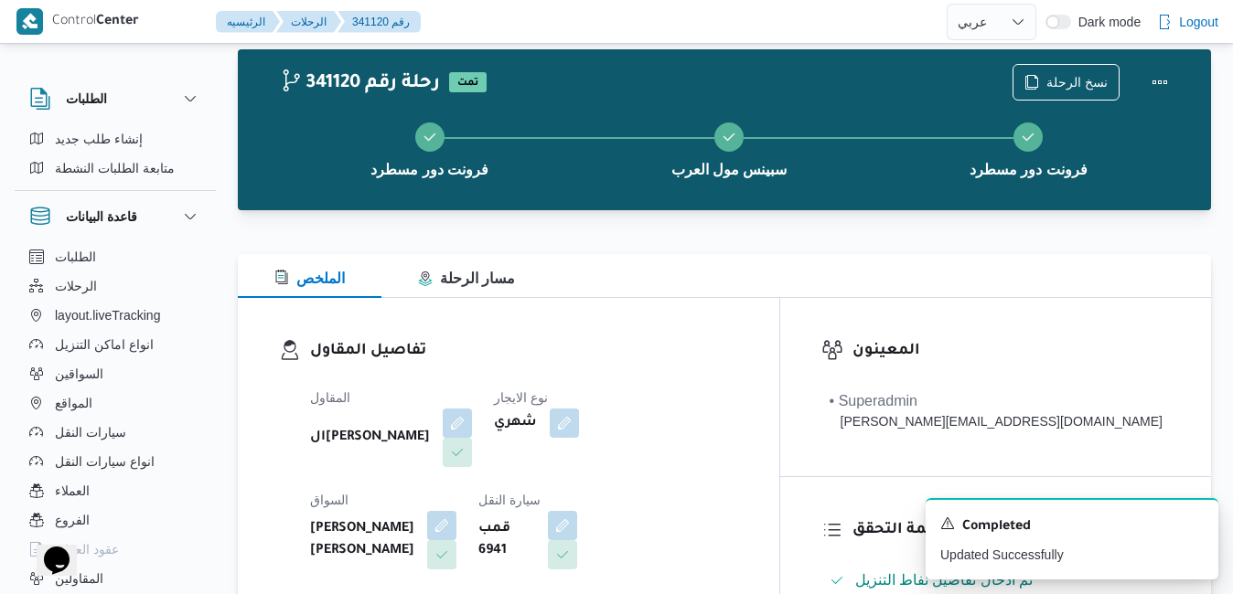
scroll to position [0, 0]
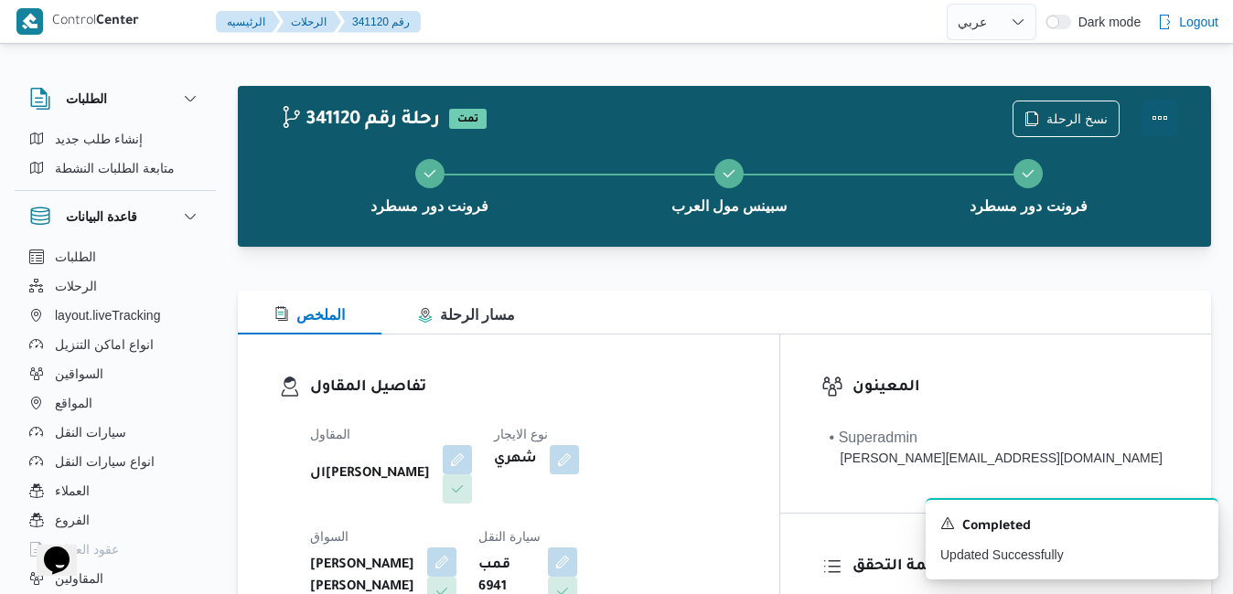
click at [1156, 112] on button "Actions" at bounding box center [1159, 118] width 37 height 37
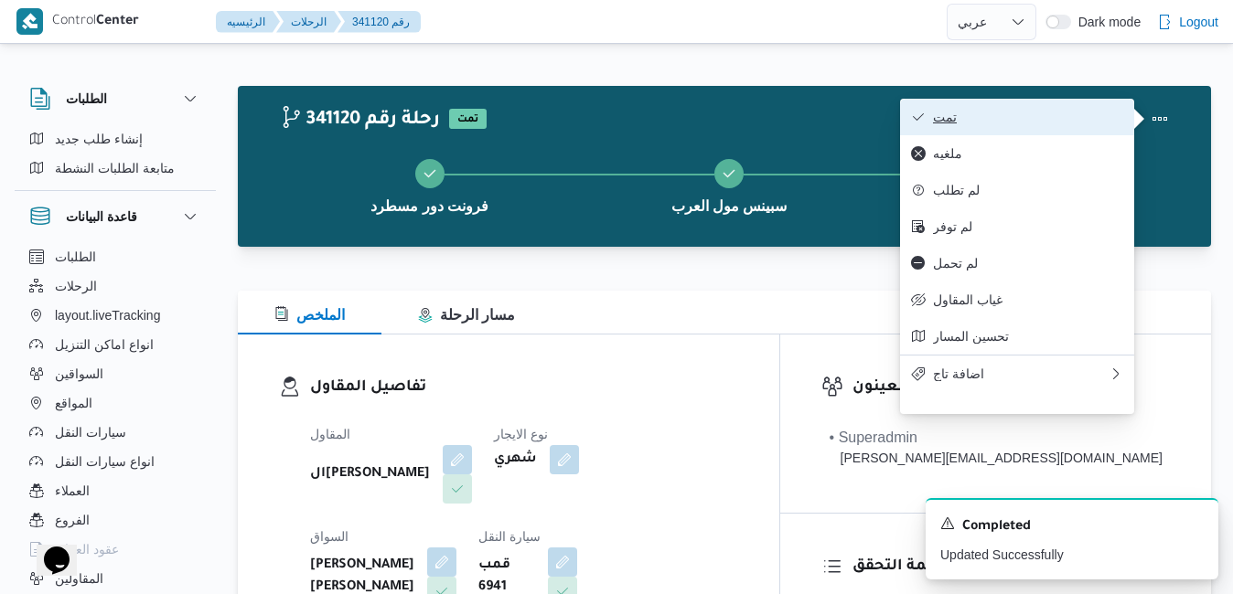
click at [1089, 116] on span "تمت" at bounding box center [1028, 117] width 190 height 15
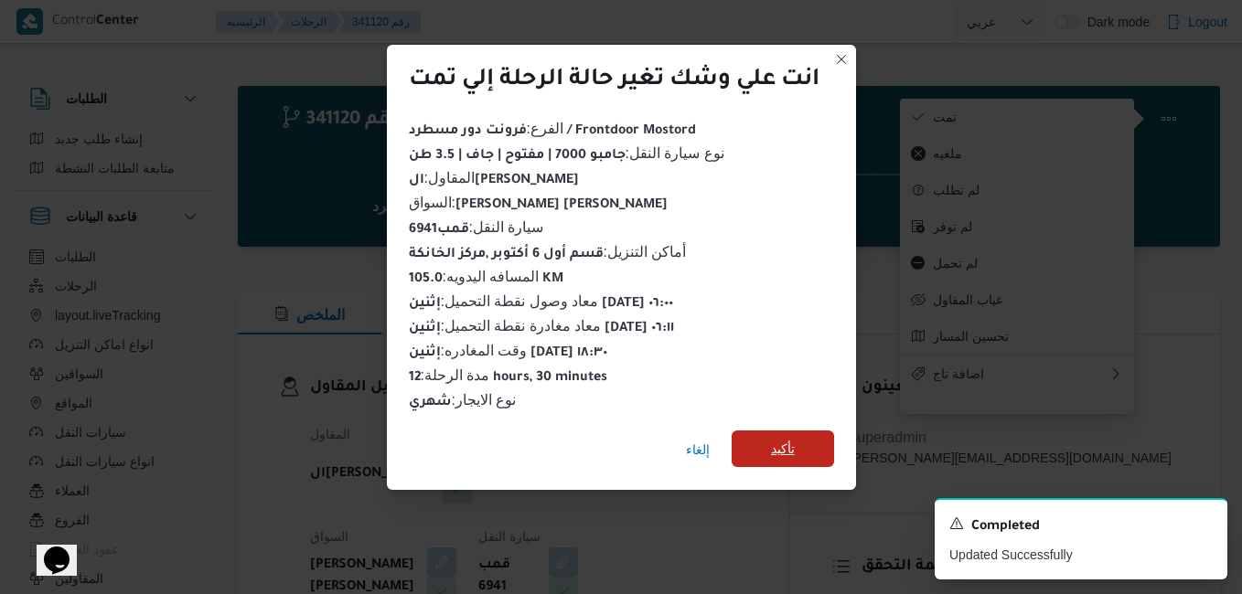
click at [752, 447] on span "تأكيد" at bounding box center [783, 449] width 102 height 37
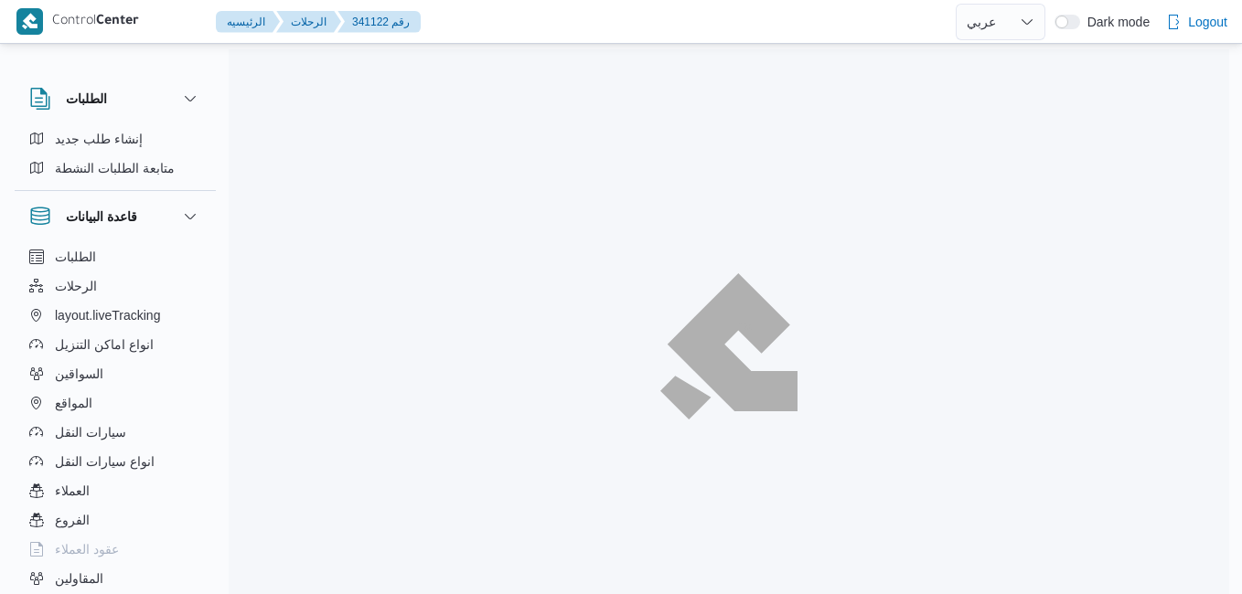
select select "ar"
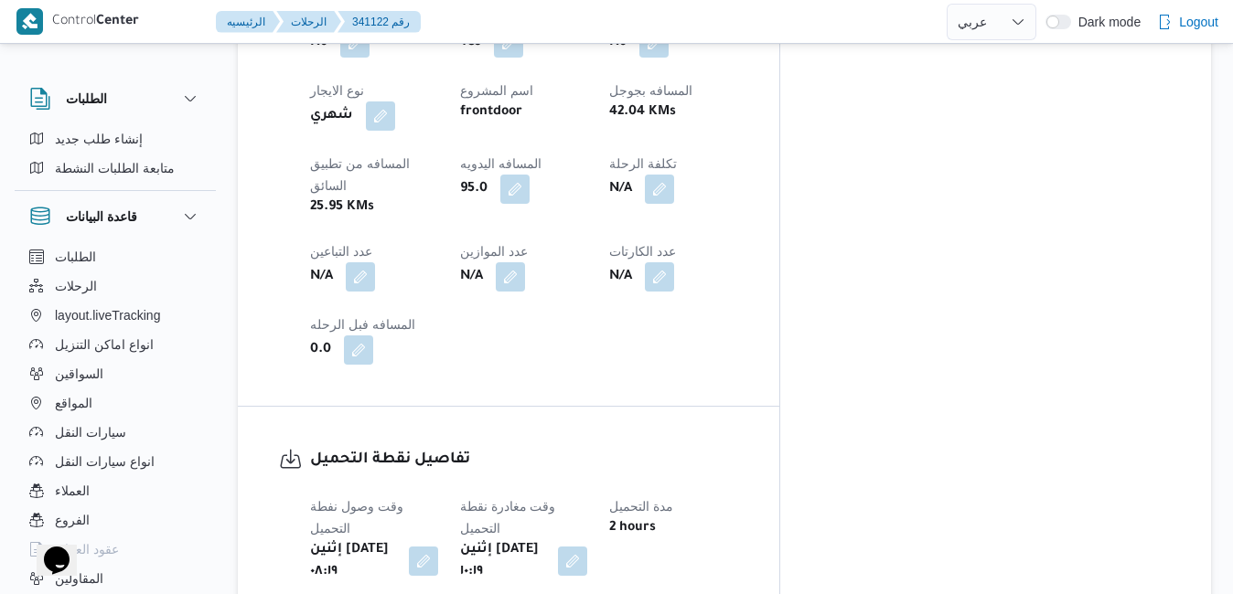
scroll to position [1134, 0]
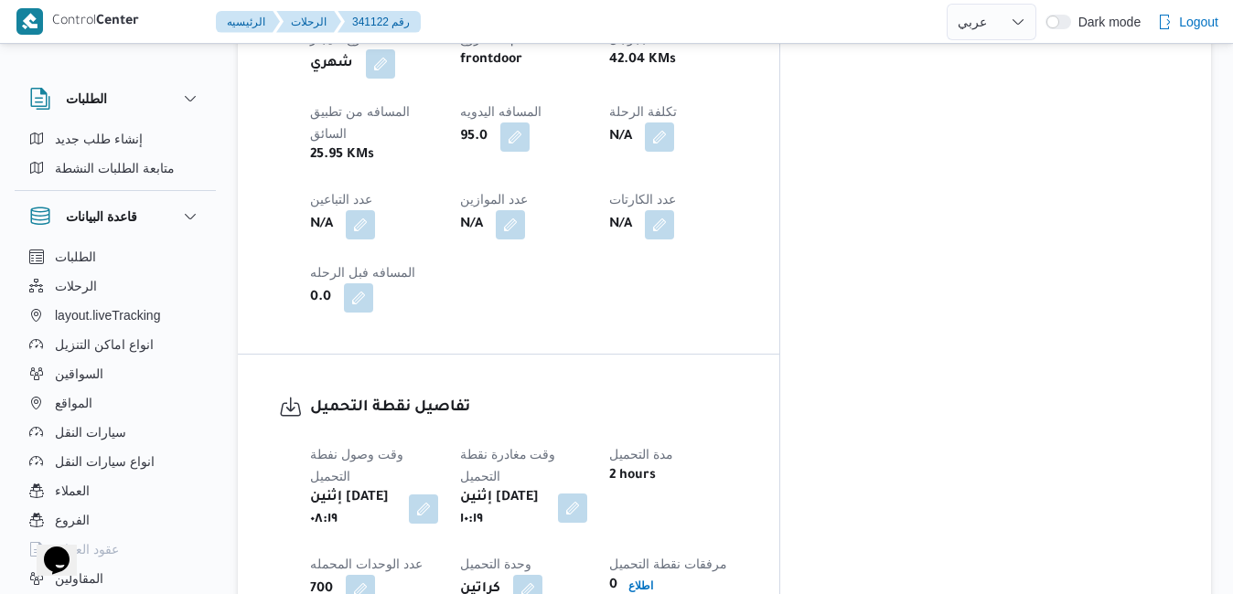
click at [587, 494] on button "button" at bounding box center [572, 508] width 29 height 29
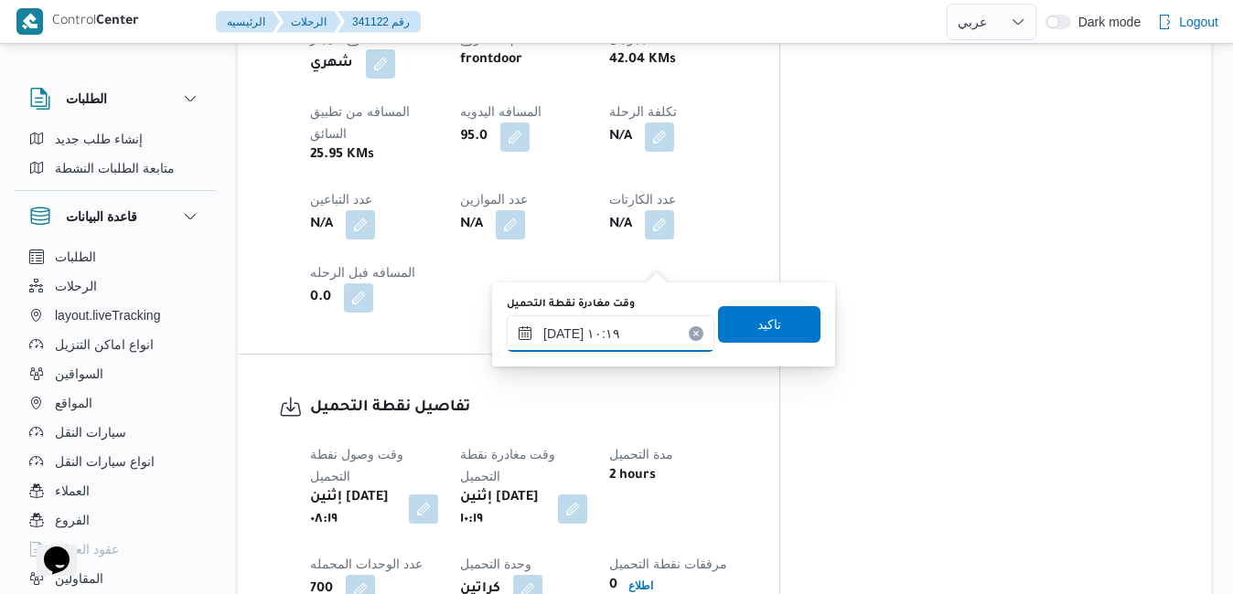
click at [608, 333] on input "[DATE] ١٠:١٩" at bounding box center [611, 334] width 208 height 37
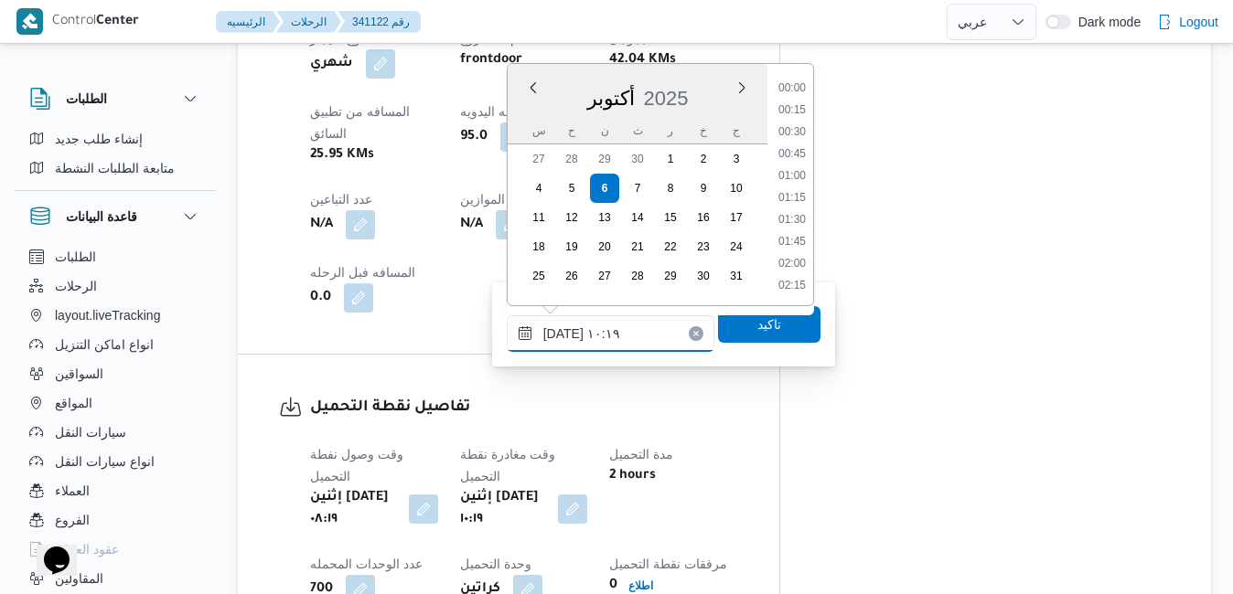
scroll to position [788, 0]
click at [798, 112] on li "09:15" at bounding box center [792, 111] width 42 height 18
type input "٠٦/١٠/٢٠٢٥ ٠٩:١٥"
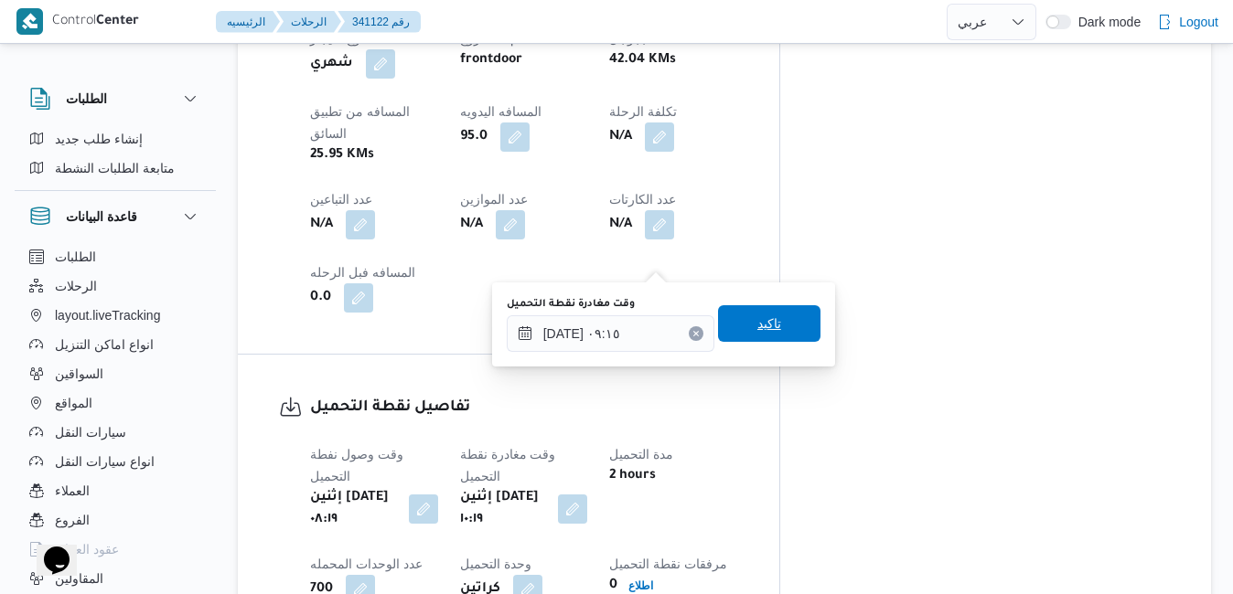
click at [757, 324] on span "تاكيد" at bounding box center [769, 324] width 24 height 22
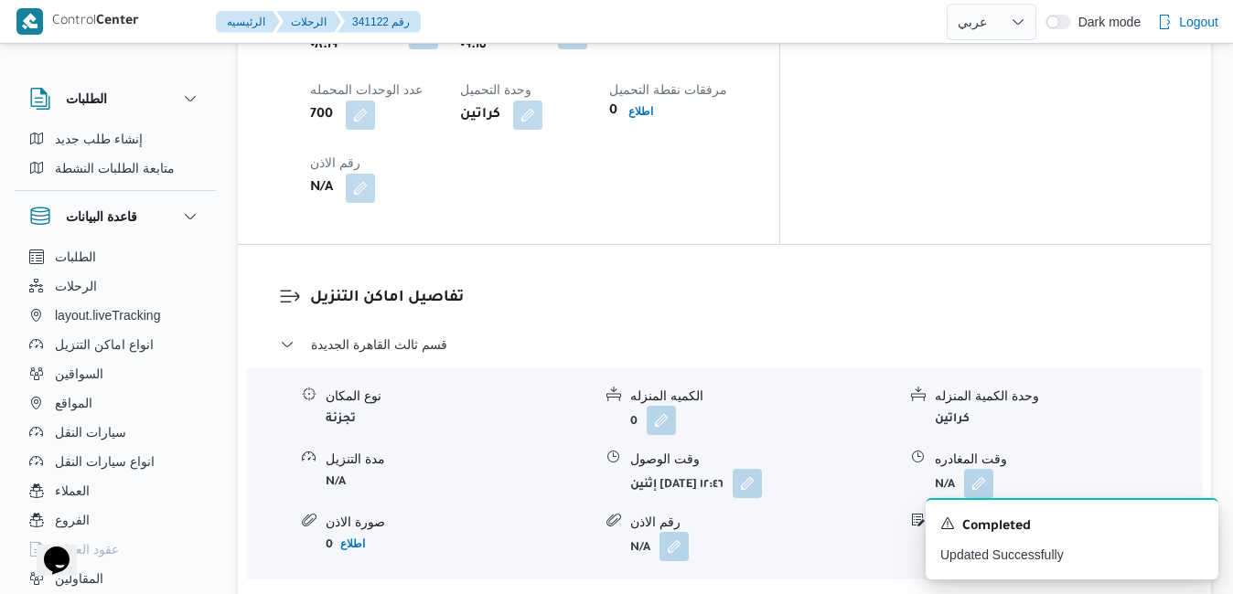
scroll to position [1610, 0]
click at [762, 467] on button "button" at bounding box center [747, 481] width 29 height 29
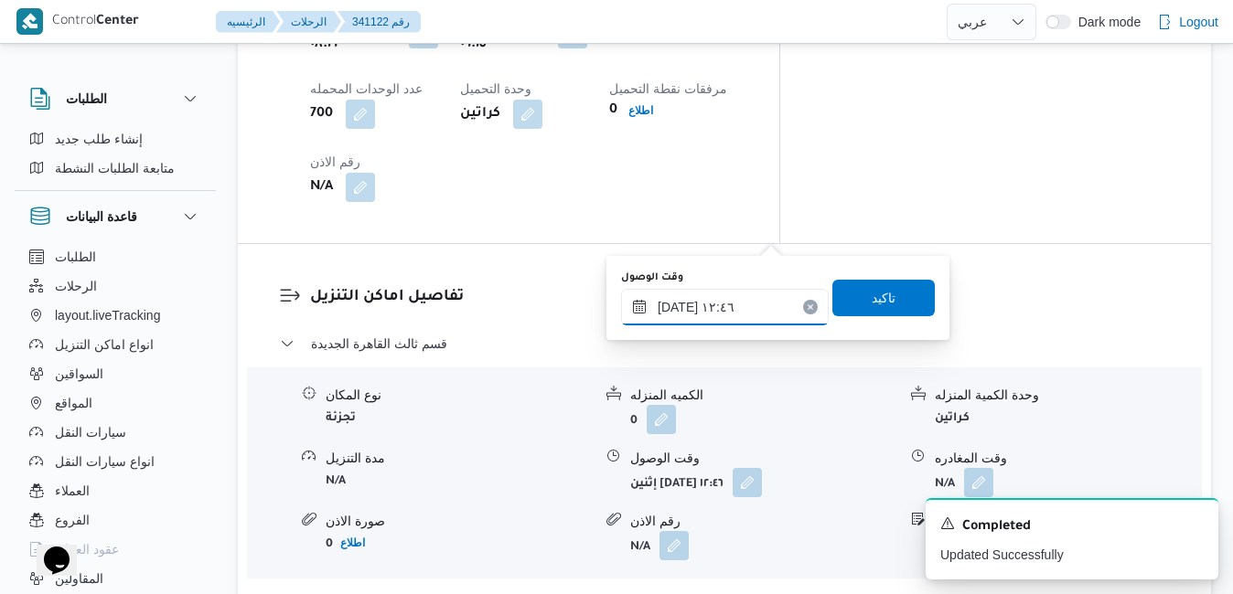
click at [699, 311] on input "٠٦/١٠/٢٠٢٥ ١٢:٤٦" at bounding box center [725, 307] width 208 height 37
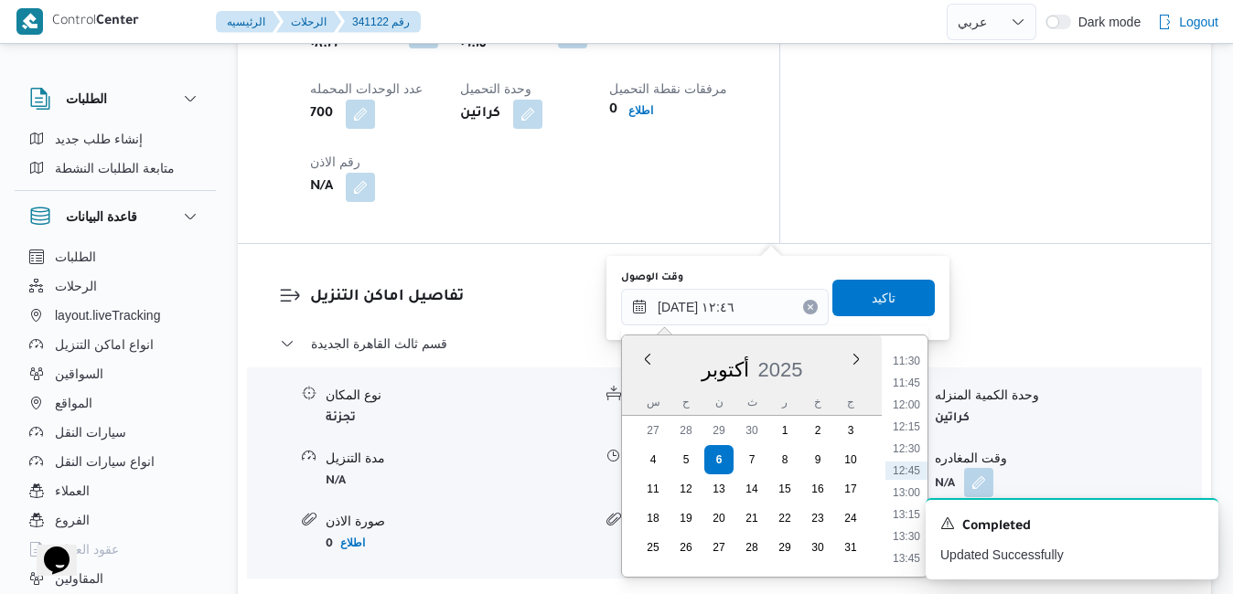
scroll to position [822, 0]
click at [911, 410] on li "10:00" at bounding box center [906, 415] width 42 height 18
type input "٠٦/١٠/٢٠٢٥ ١٠:٠٠"
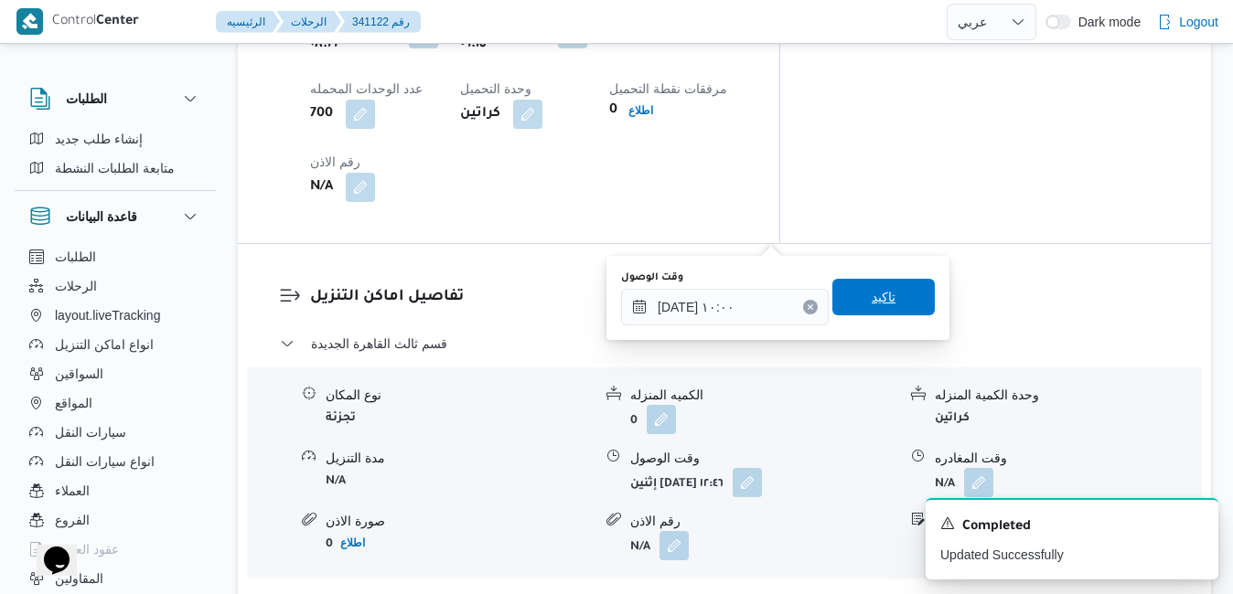
click at [885, 293] on span "تاكيد" at bounding box center [883, 297] width 102 height 37
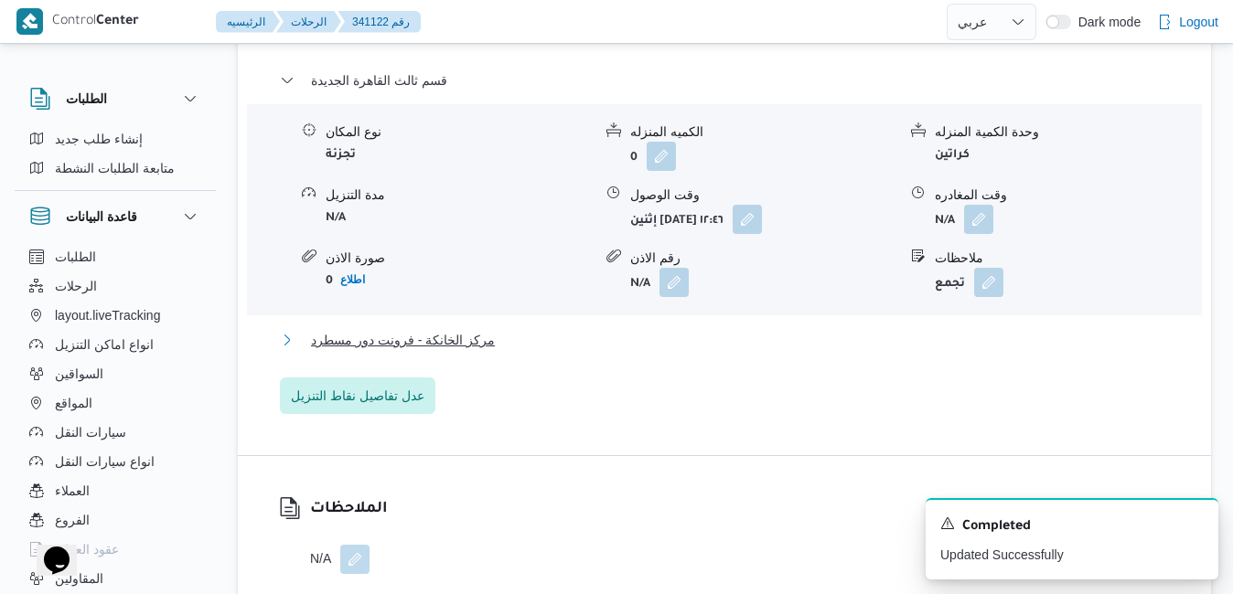
click at [797, 350] on button "مركز الخانكة - فرونت دور مسطرد" at bounding box center [725, 340] width 890 height 22
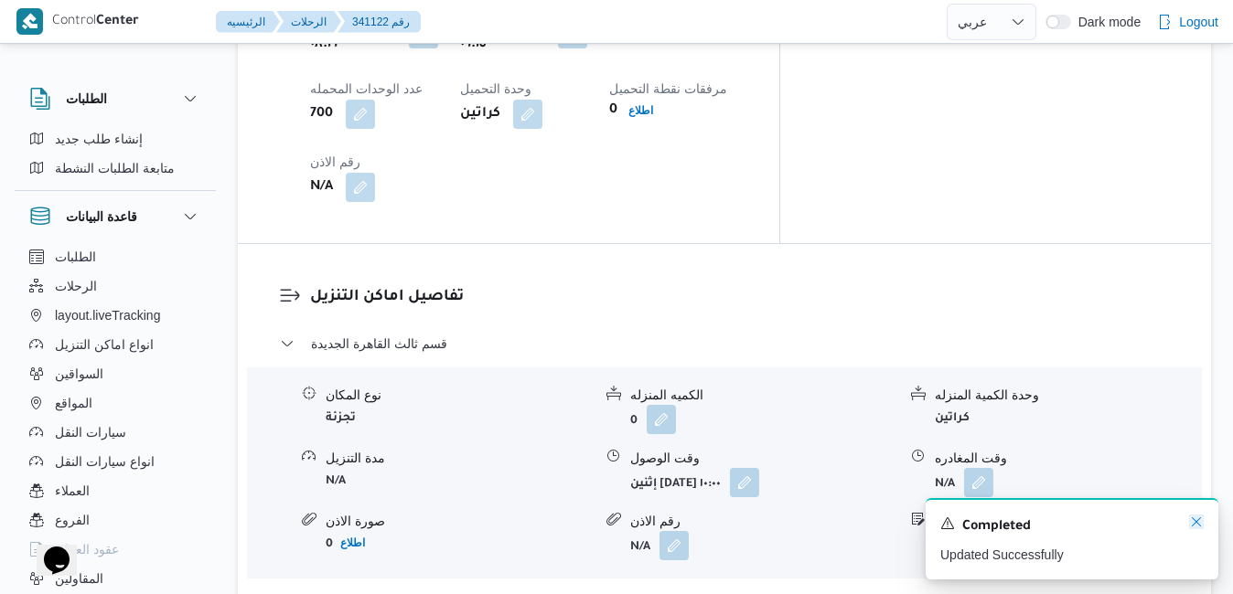
click at [1197, 519] on icon "Dismiss toast" at bounding box center [1196, 522] width 15 height 15
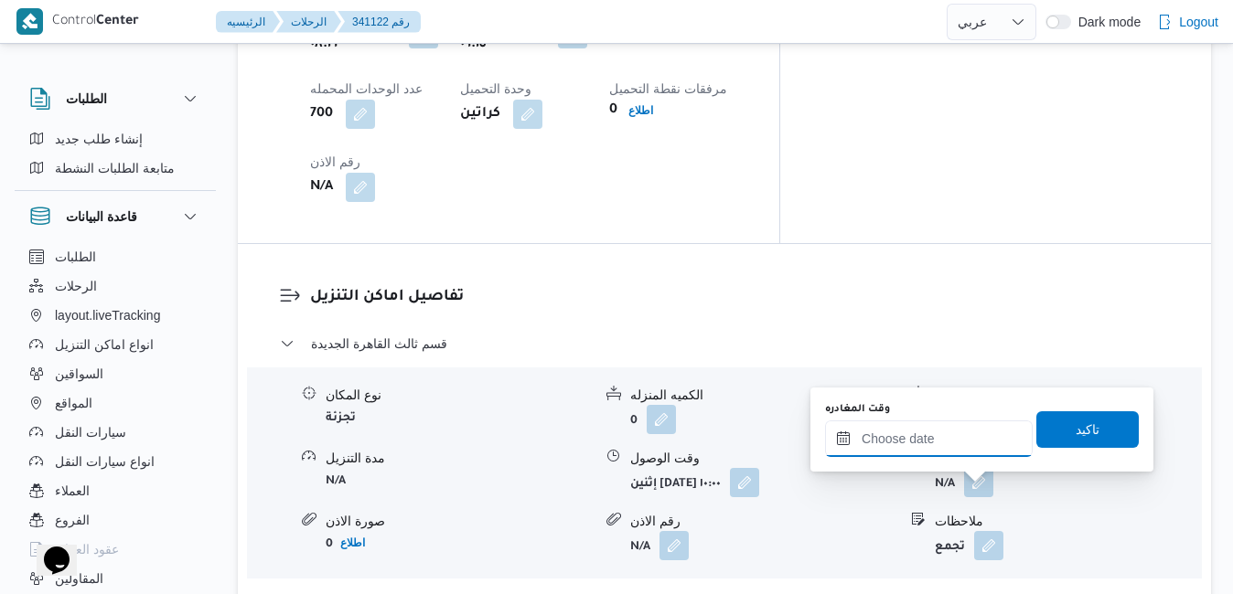
click at [949, 457] on div "وقت المغادره تاكيد" at bounding box center [981, 430] width 317 height 59
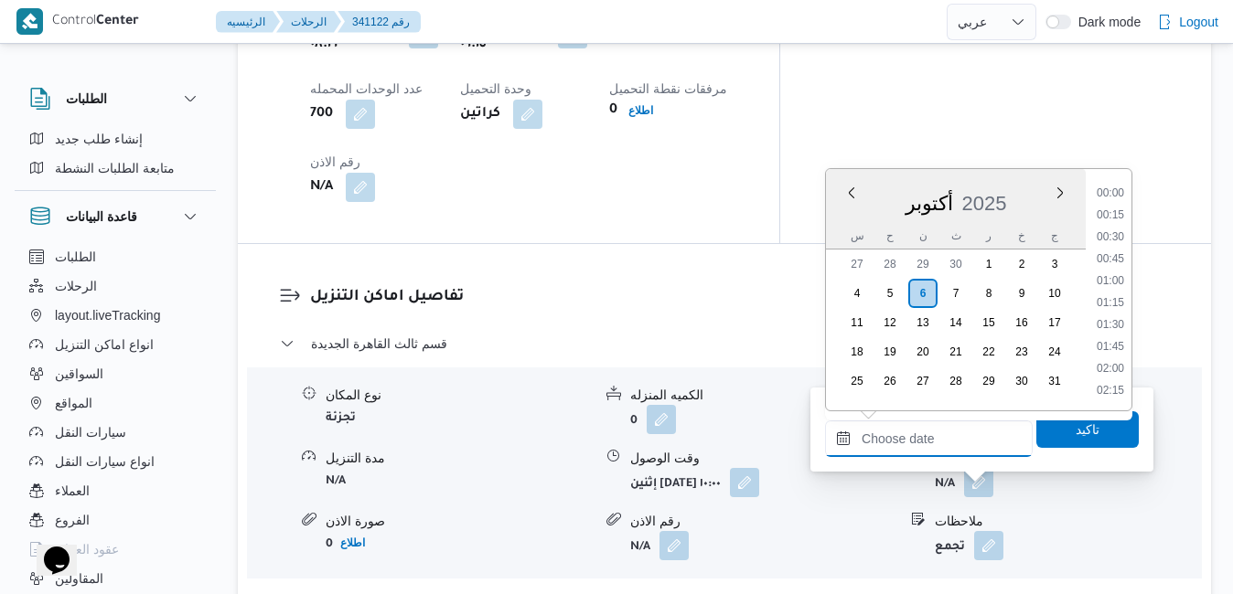
scroll to position [1601, 0]
click at [840, 207] on div "أكتوبر 2025" at bounding box center [956, 200] width 260 height 47
click at [1119, 261] on li "19:00" at bounding box center [1110, 261] width 42 height 18
type input "٠٦/١٠/٢٠٢٥ ١٩:٠٠"
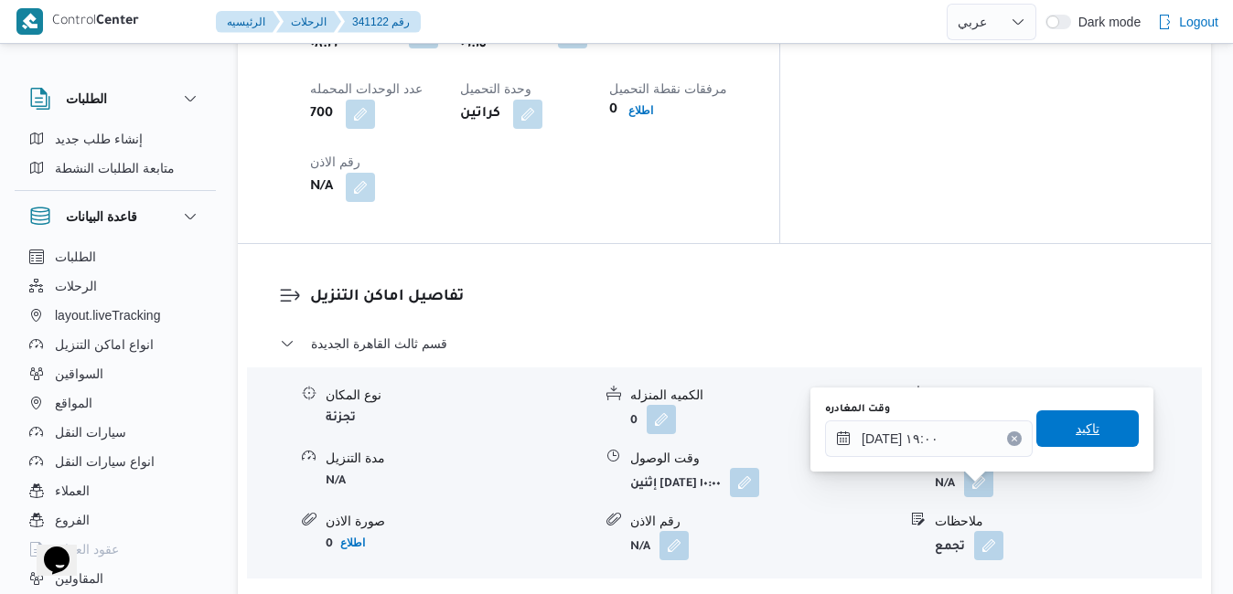
click at [1070, 443] on span "تاكيد" at bounding box center [1087, 429] width 102 height 37
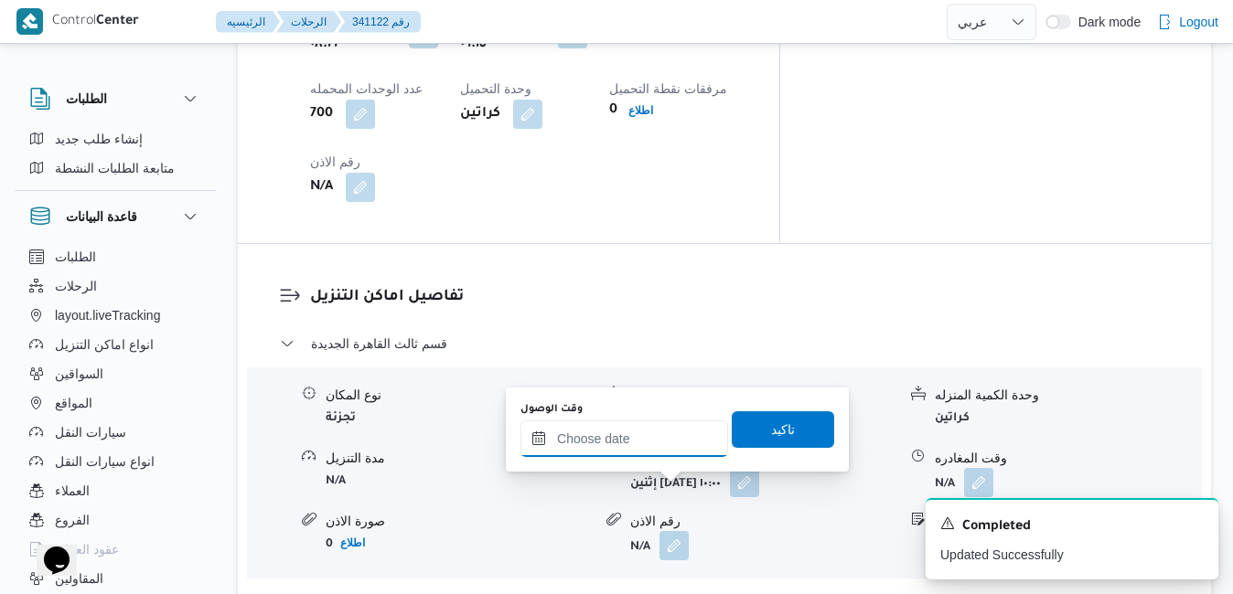
click at [658, 450] on input "وقت الوصول" at bounding box center [624, 439] width 208 height 37
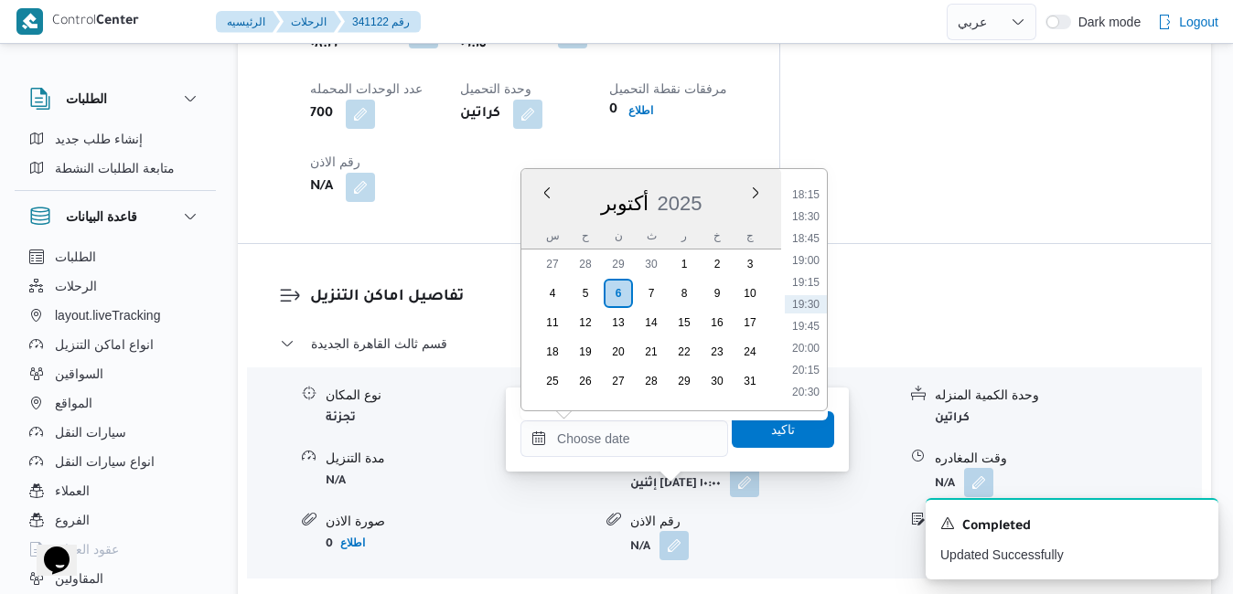
click at [542, 221] on div "أكتوبر 2025" at bounding box center [651, 200] width 260 height 47
click at [806, 240] on li "18:45" at bounding box center [806, 239] width 42 height 18
type input "[DATE] ١٨:٤٥"
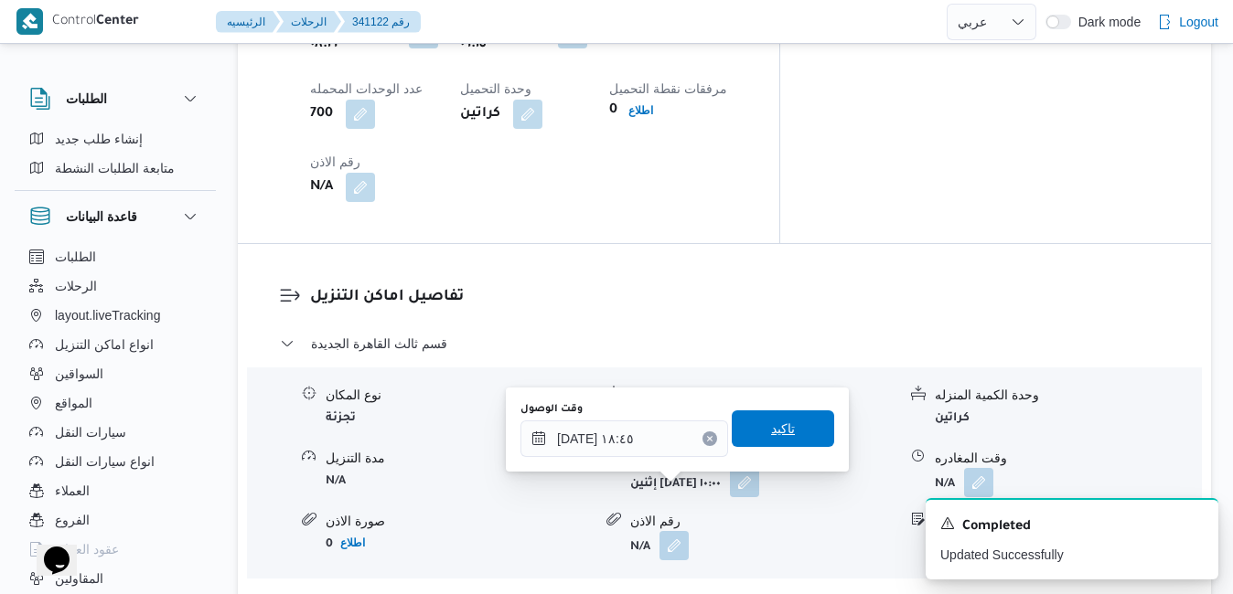
click at [779, 417] on span "تاكيد" at bounding box center [783, 429] width 102 height 37
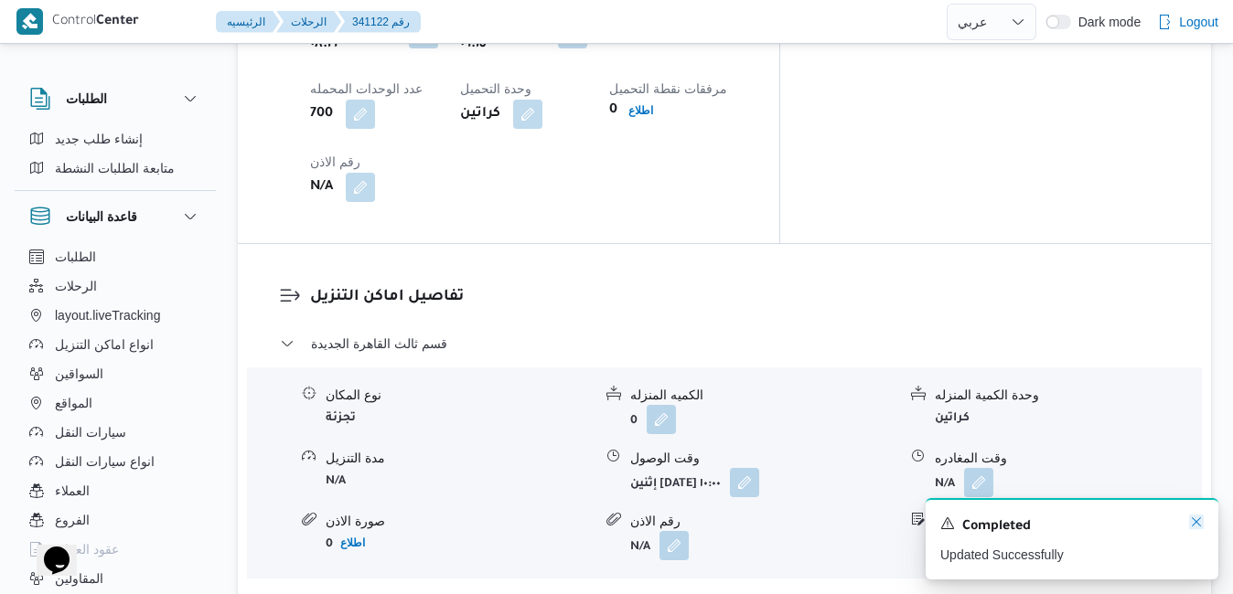
click at [1197, 521] on icon "Dismiss toast" at bounding box center [1196, 522] width 15 height 15
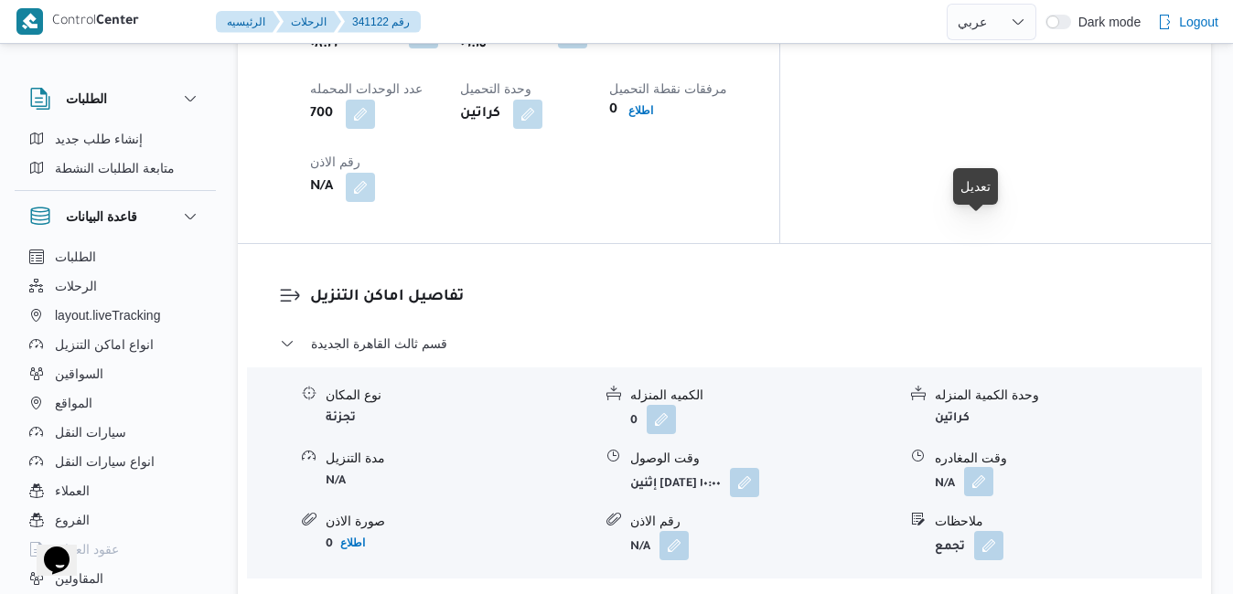
click at [980, 467] on button "button" at bounding box center [978, 481] width 29 height 29
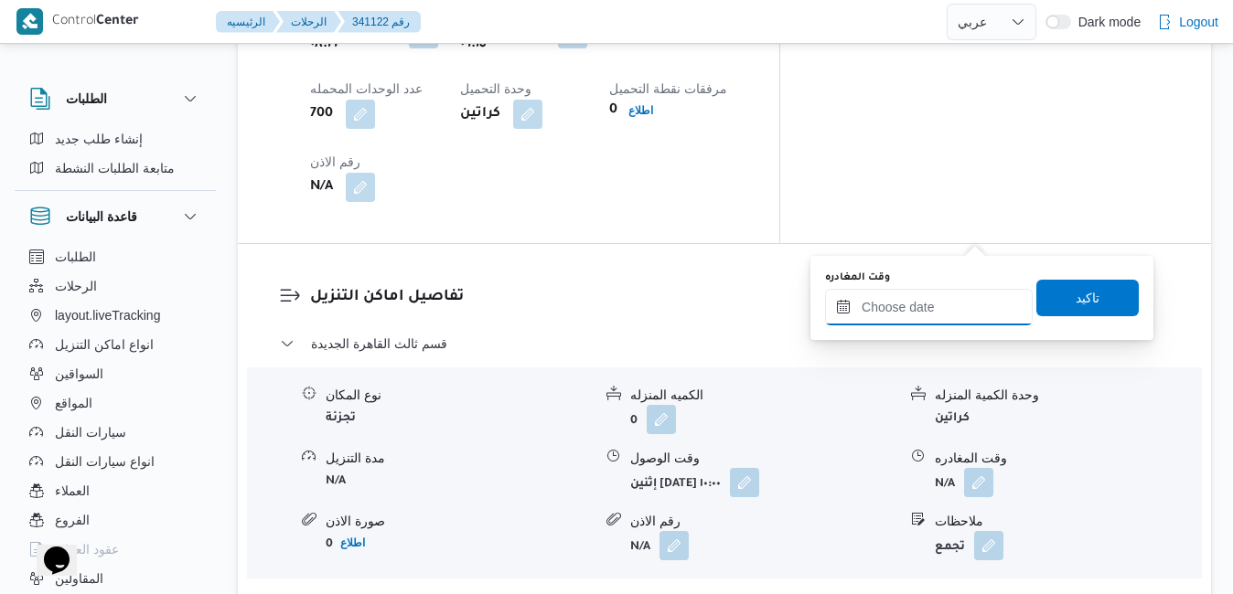
click at [927, 315] on input "وقت المغادره" at bounding box center [929, 307] width 208 height 37
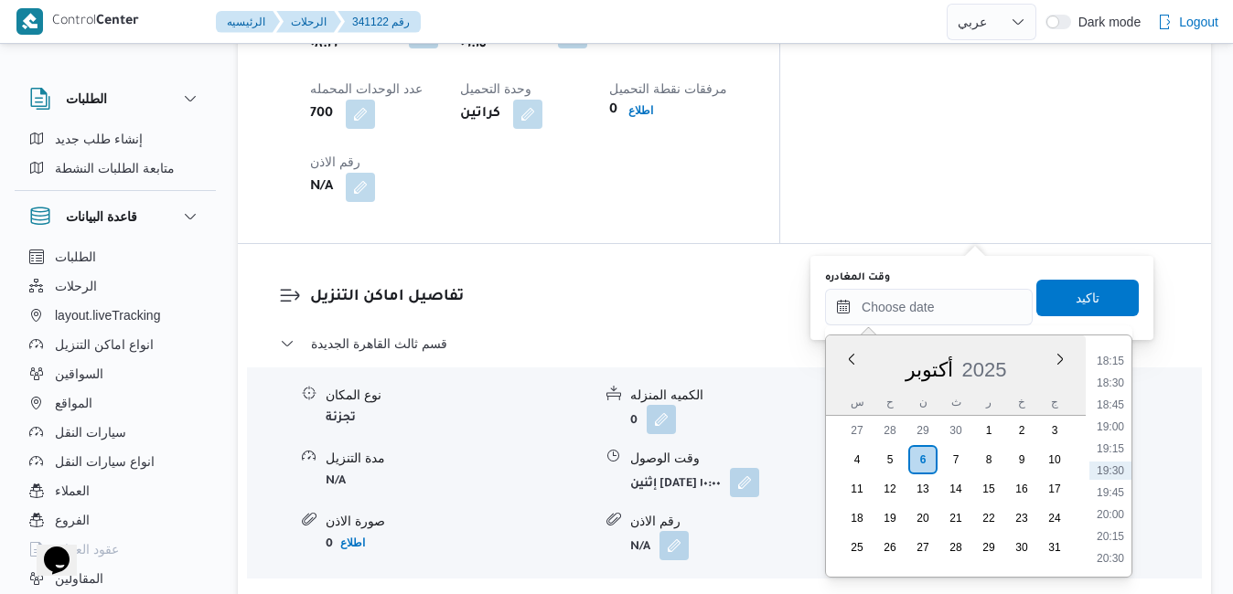
click at [850, 387] on div "أكتوبر 2025" at bounding box center [956, 366] width 260 height 47
click at [1109, 526] on li "18:00" at bounding box center [1110, 525] width 42 height 18
type input "[DATE] ١٨:٠٠"
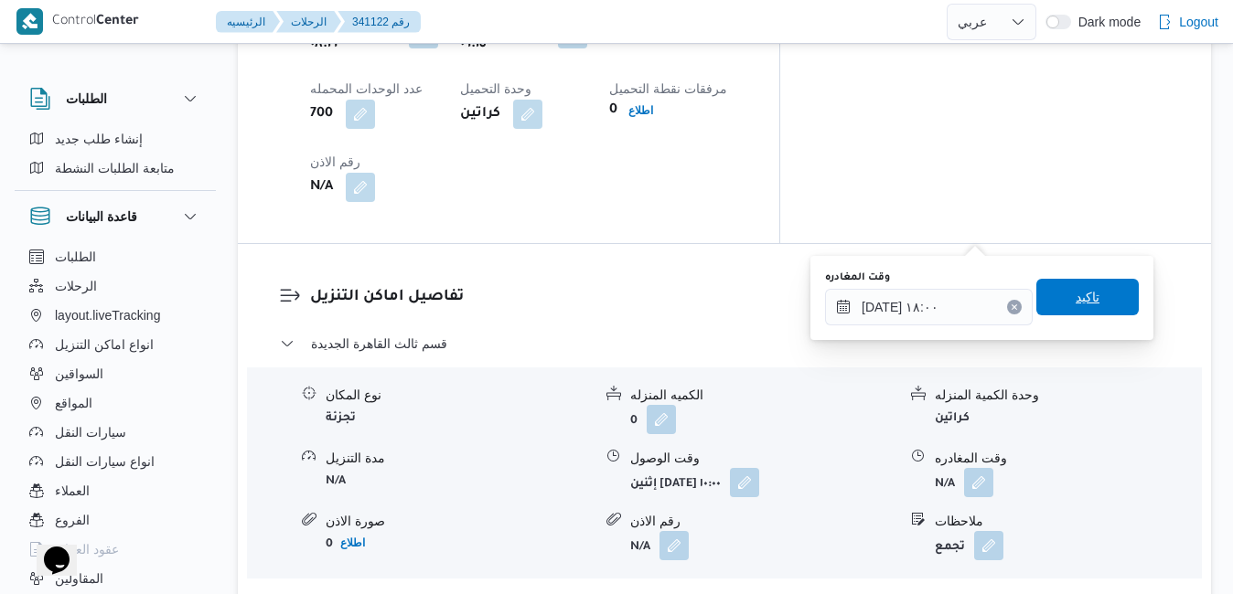
click at [1105, 302] on span "تاكيد" at bounding box center [1087, 297] width 102 height 37
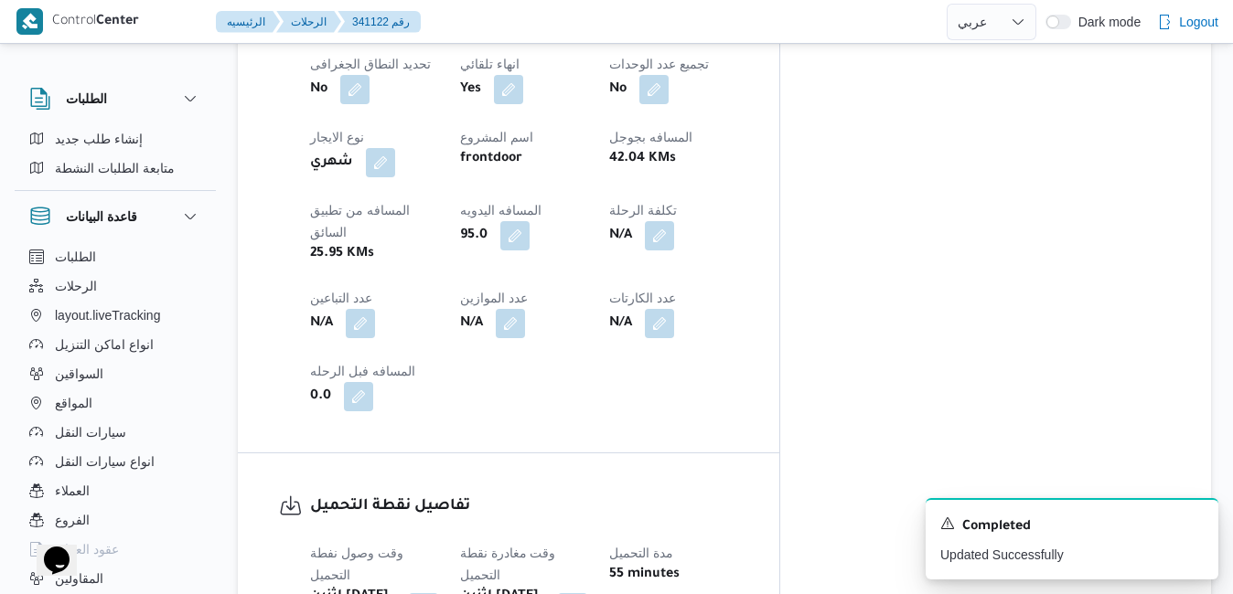
scroll to position [0, 0]
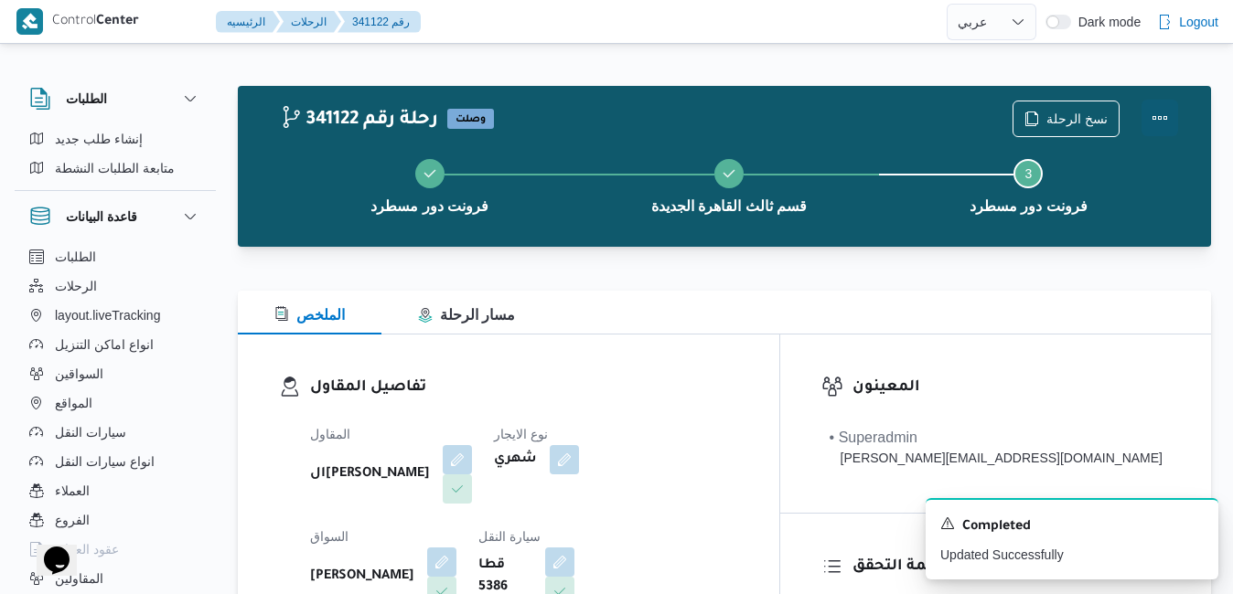
click at [1157, 111] on button "Actions" at bounding box center [1159, 118] width 37 height 37
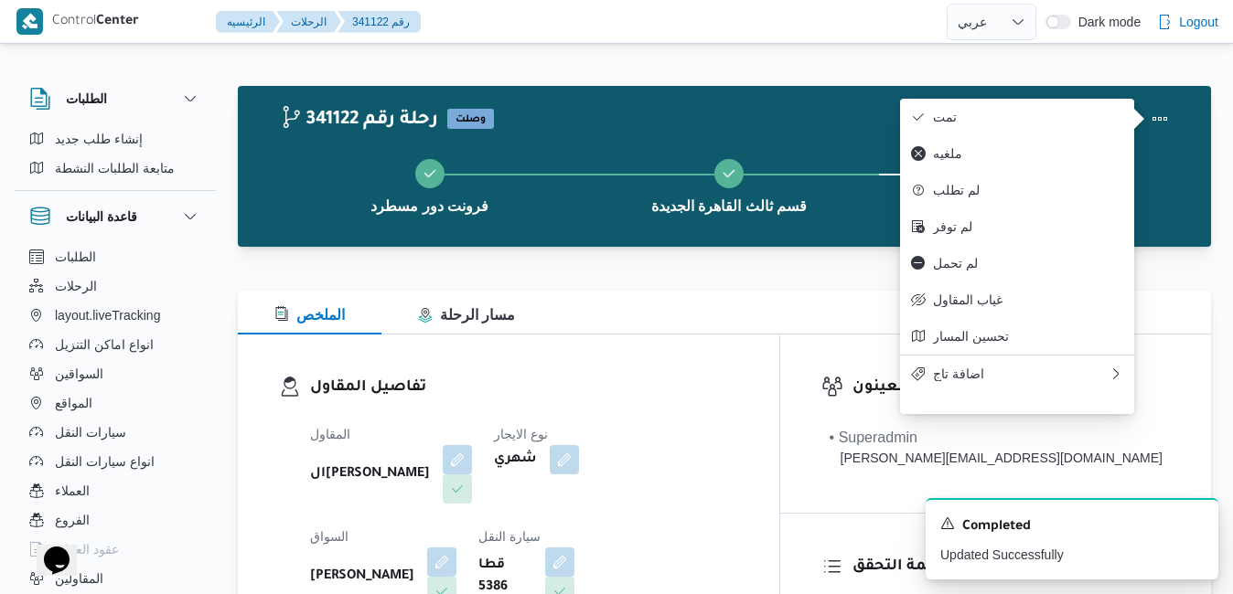
click at [745, 344] on div "تفاصيل المقاول المقاول الهامي محمد خالد علي نوع الايجار شهري السواق يحي احمد مح…" at bounding box center [508, 546] width 541 height 423
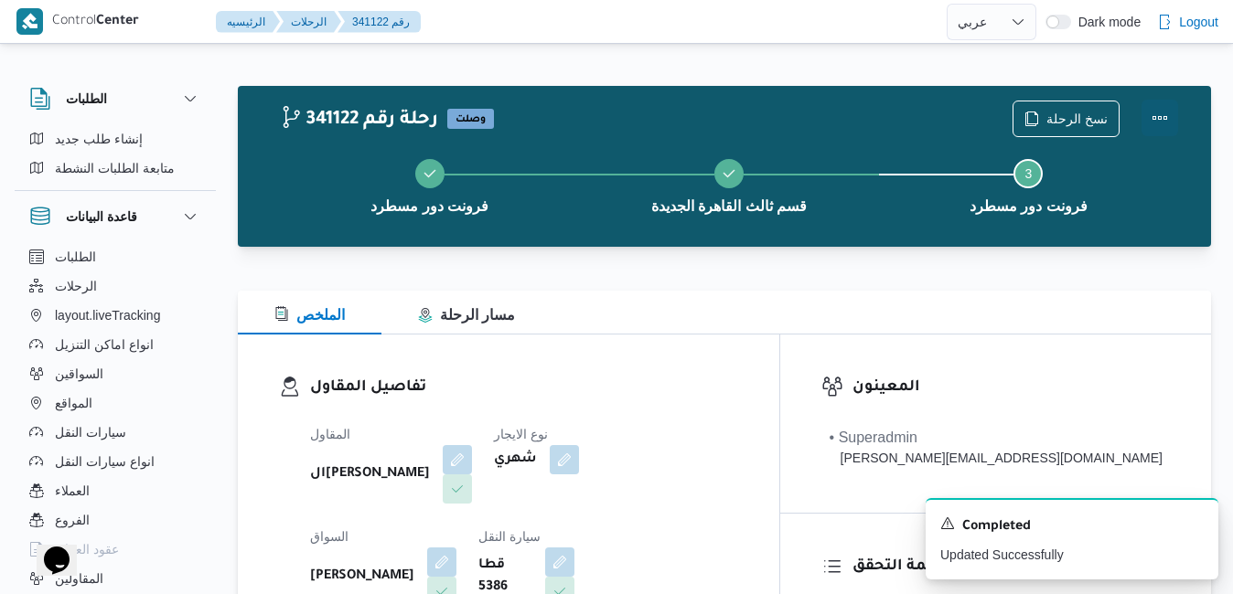
click at [1163, 127] on button "Actions" at bounding box center [1159, 118] width 37 height 37
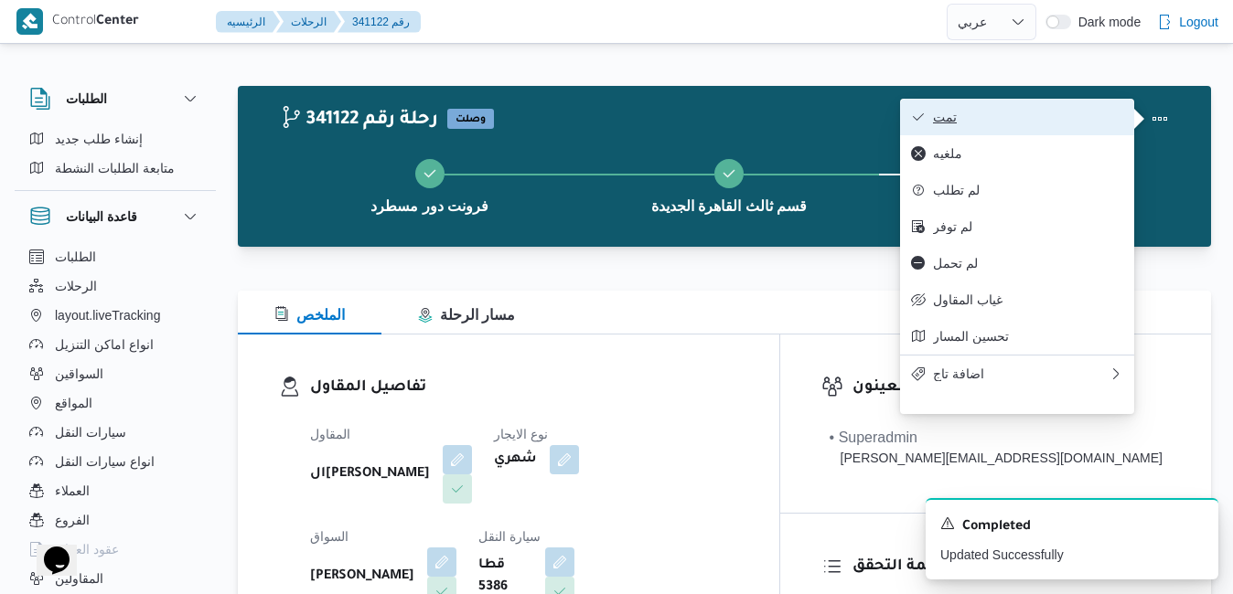
click at [1082, 112] on span "تمت" at bounding box center [1028, 117] width 190 height 15
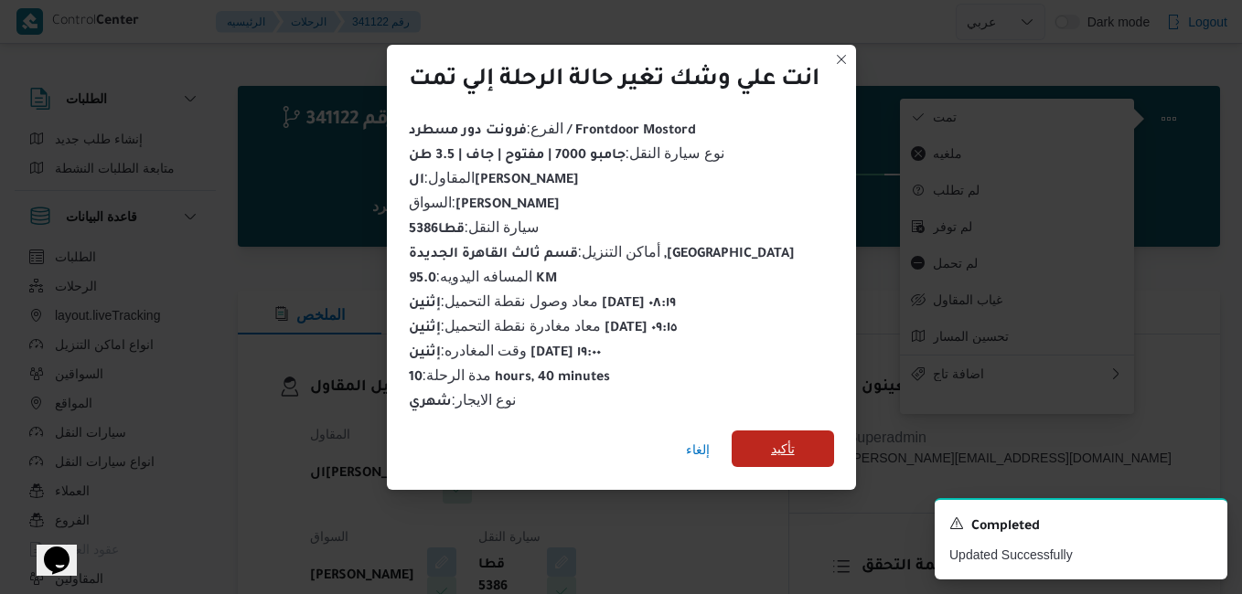
click at [773, 447] on span "تأكيد" at bounding box center [783, 449] width 24 height 22
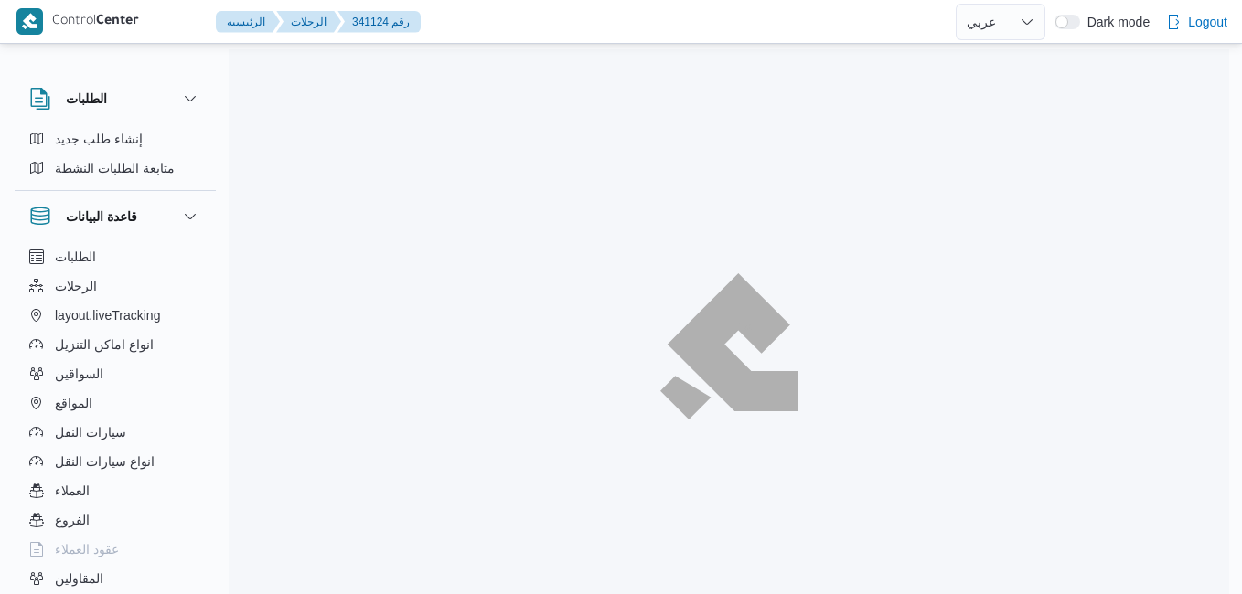
select select "ar"
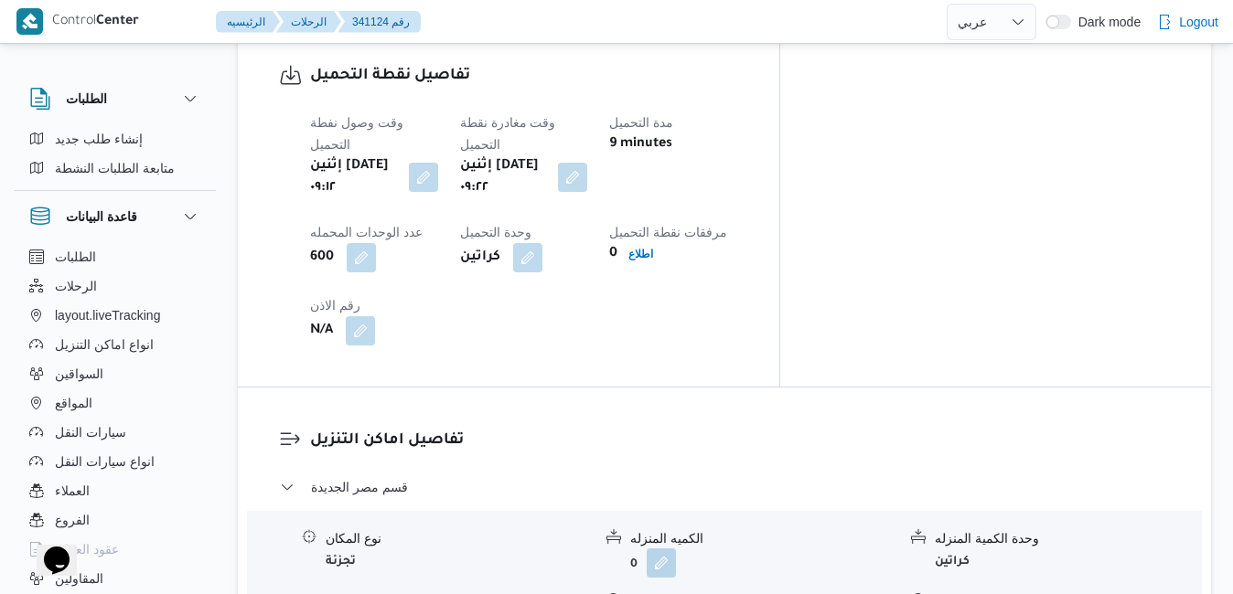
scroll to position [1478, 0]
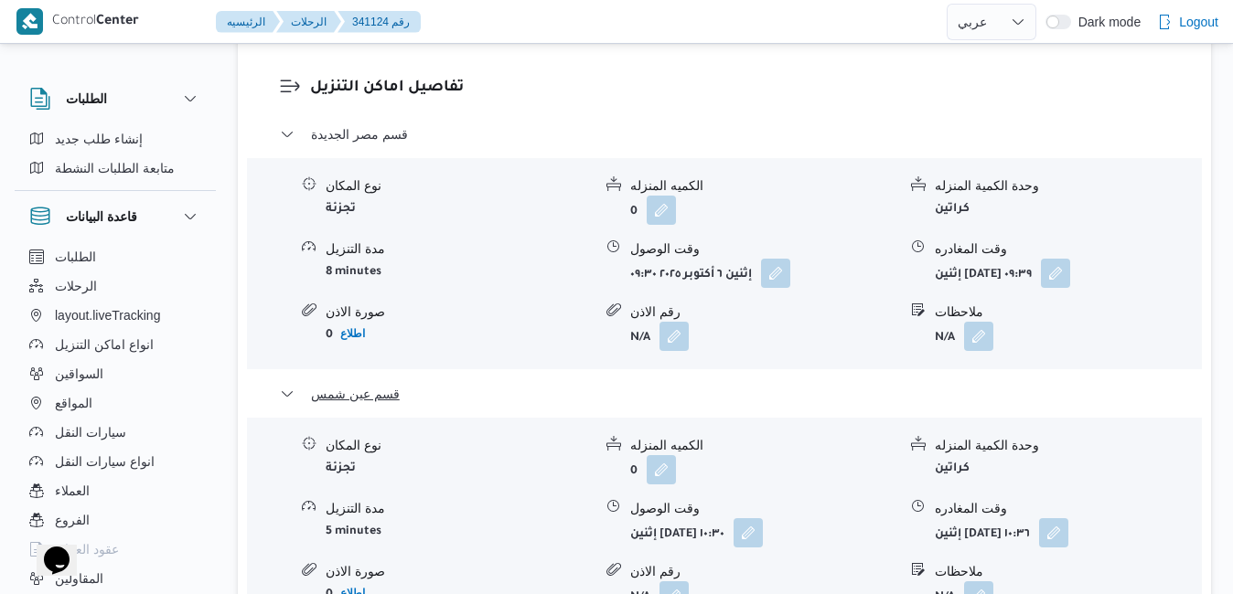
scroll to position [1844, 0]
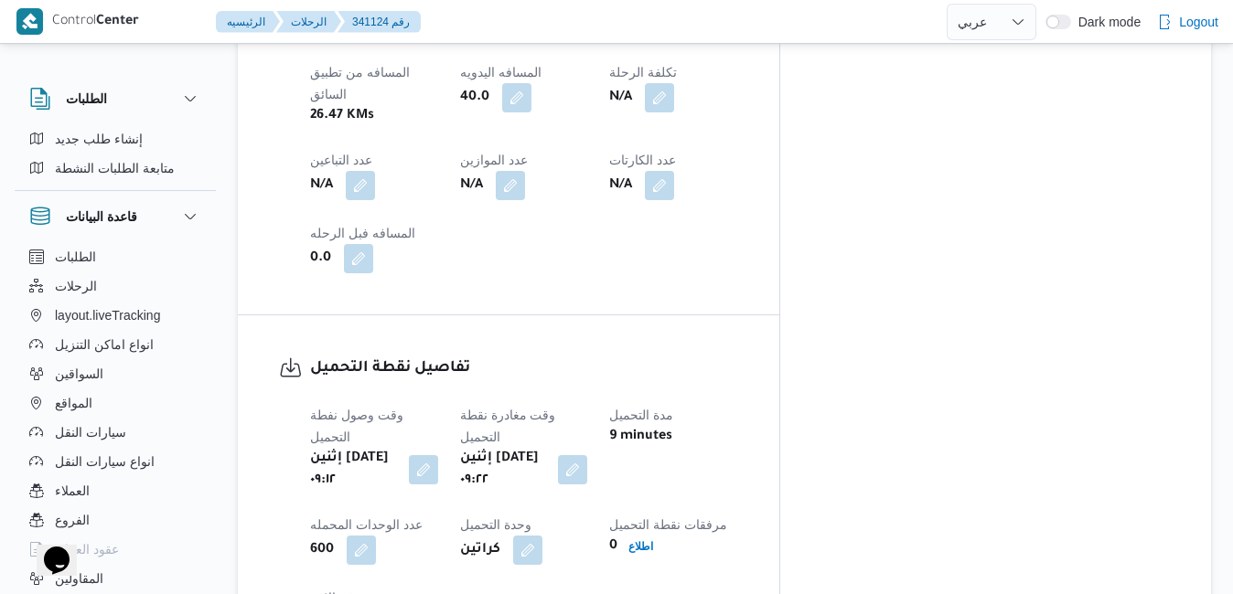
scroll to position [1149, 0]
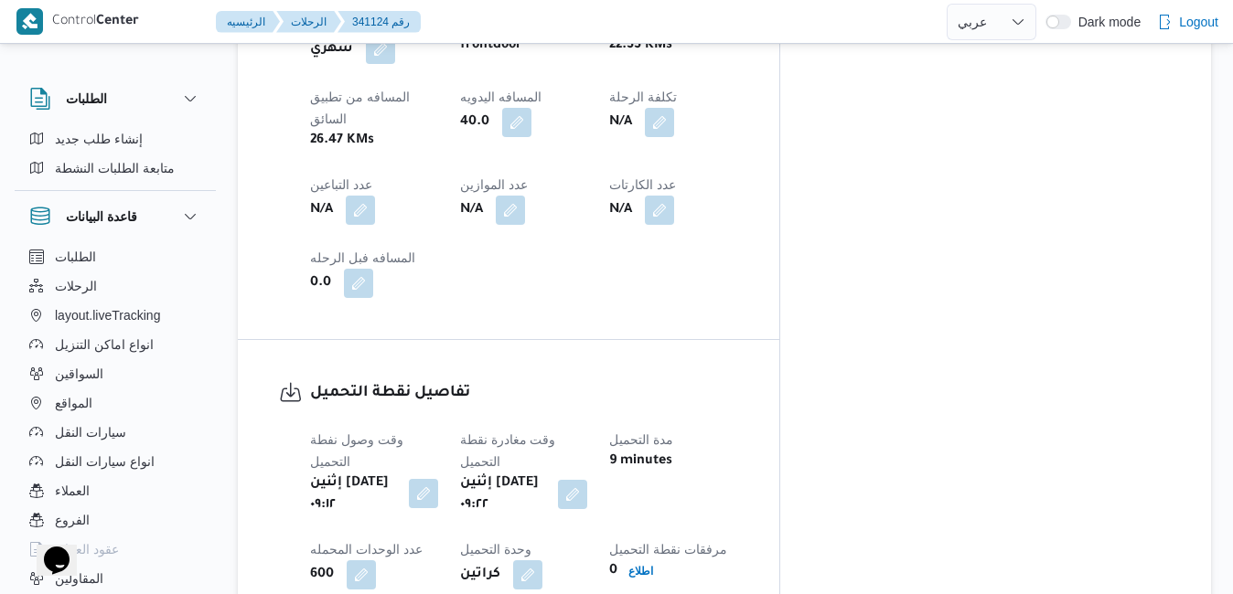
click at [438, 479] on button "button" at bounding box center [423, 493] width 29 height 29
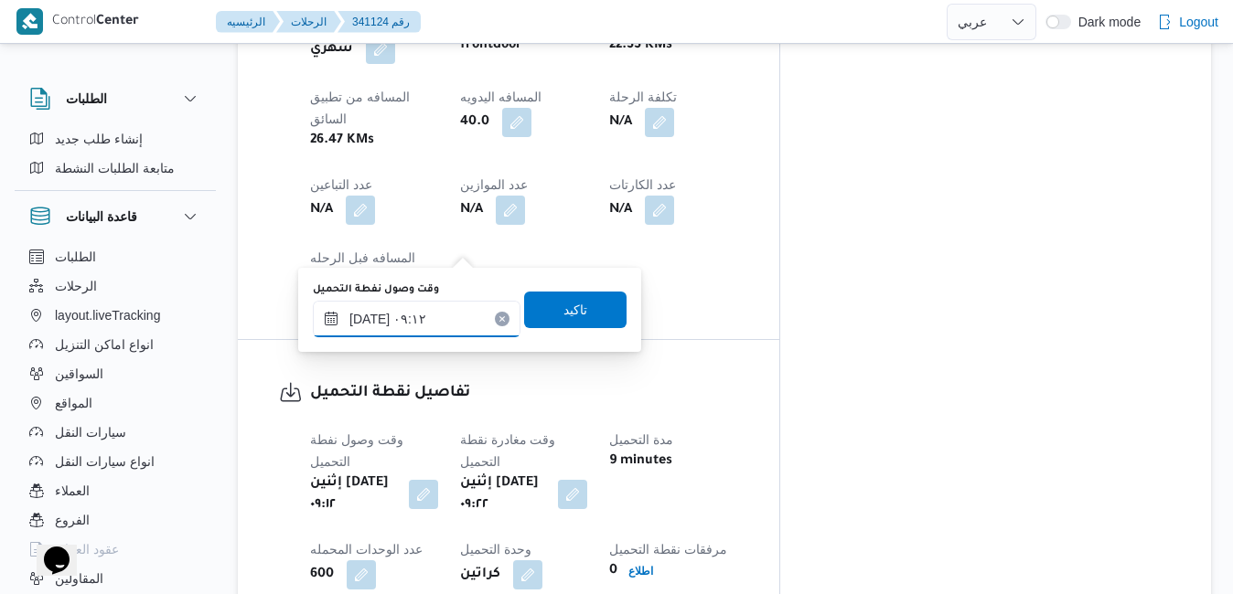
click at [442, 315] on input "[DATE] ٠٩:١٢" at bounding box center [417, 319] width 208 height 37
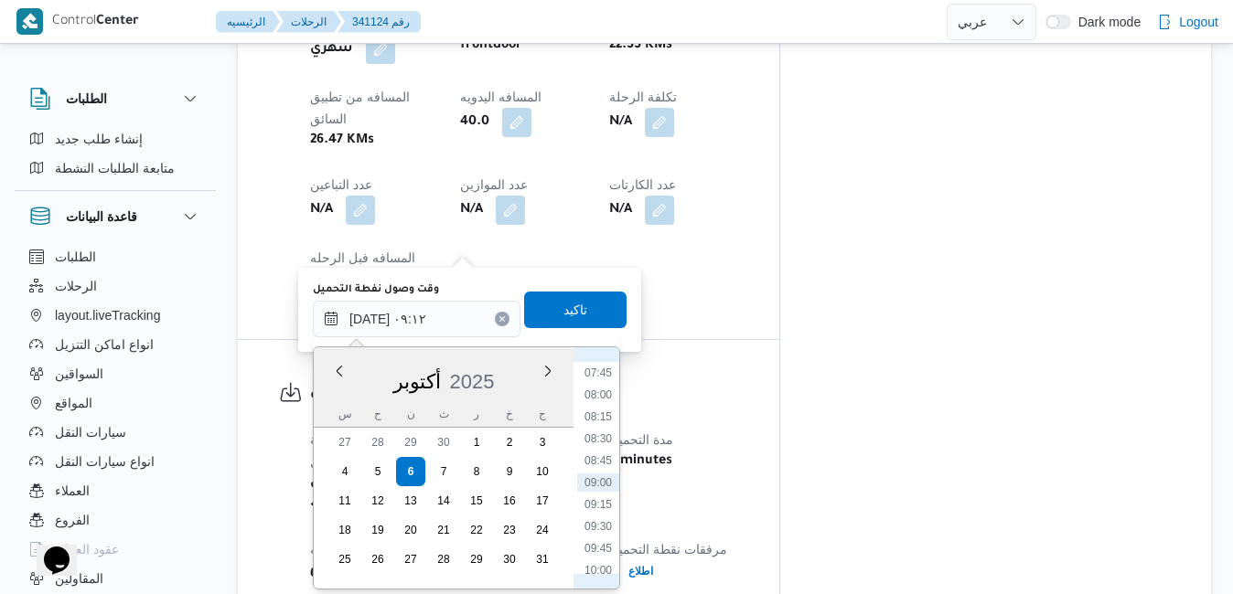
scroll to position [493, 0]
click at [594, 531] on li "07:30" at bounding box center [598, 537] width 42 height 18
type input "[DATE] ٠٧:٣٠"
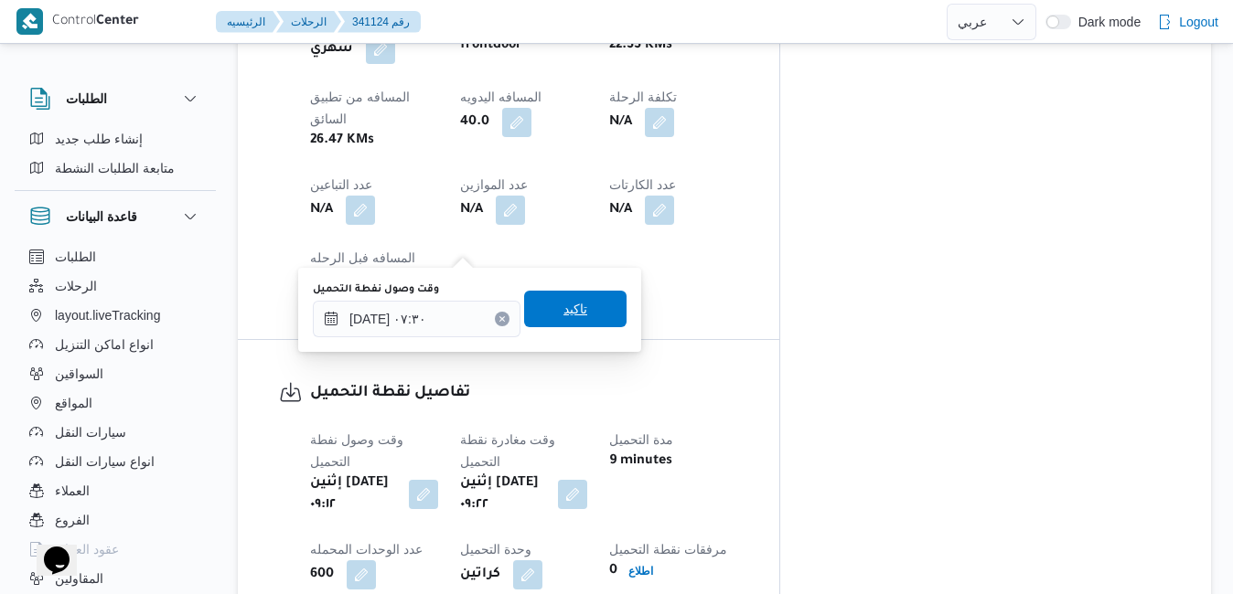
click at [580, 316] on span "تاكيد" at bounding box center [575, 309] width 102 height 37
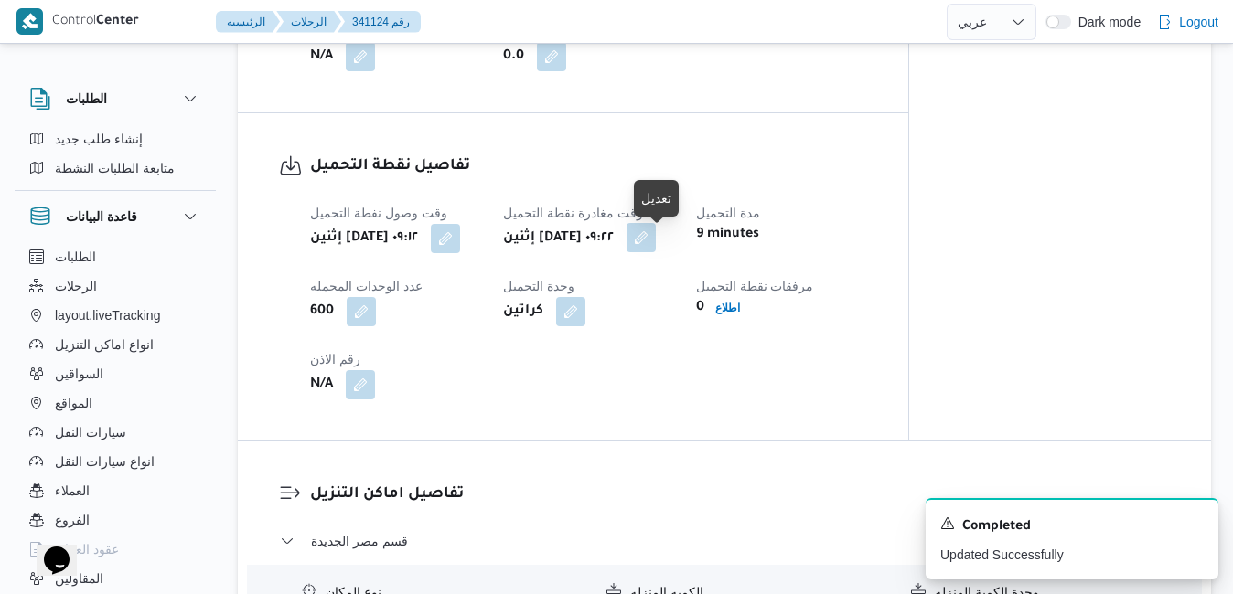
click at [654, 246] on button "button" at bounding box center [641, 237] width 29 height 29
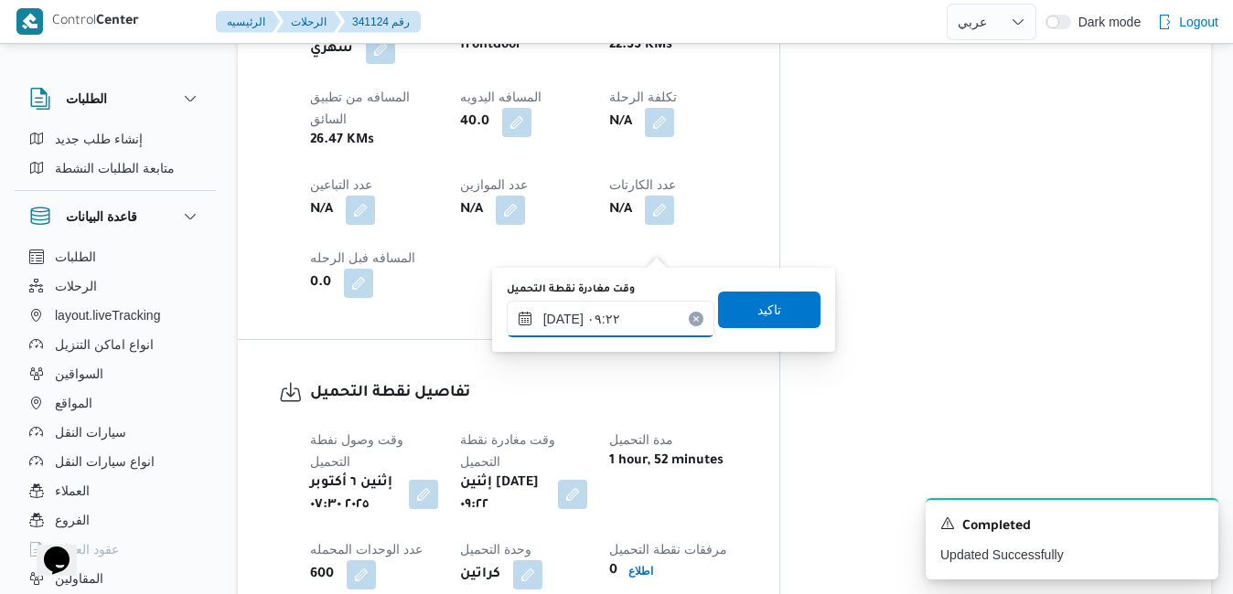
click at [608, 322] on input "[DATE] ٠٩:٢٢" at bounding box center [611, 319] width 208 height 37
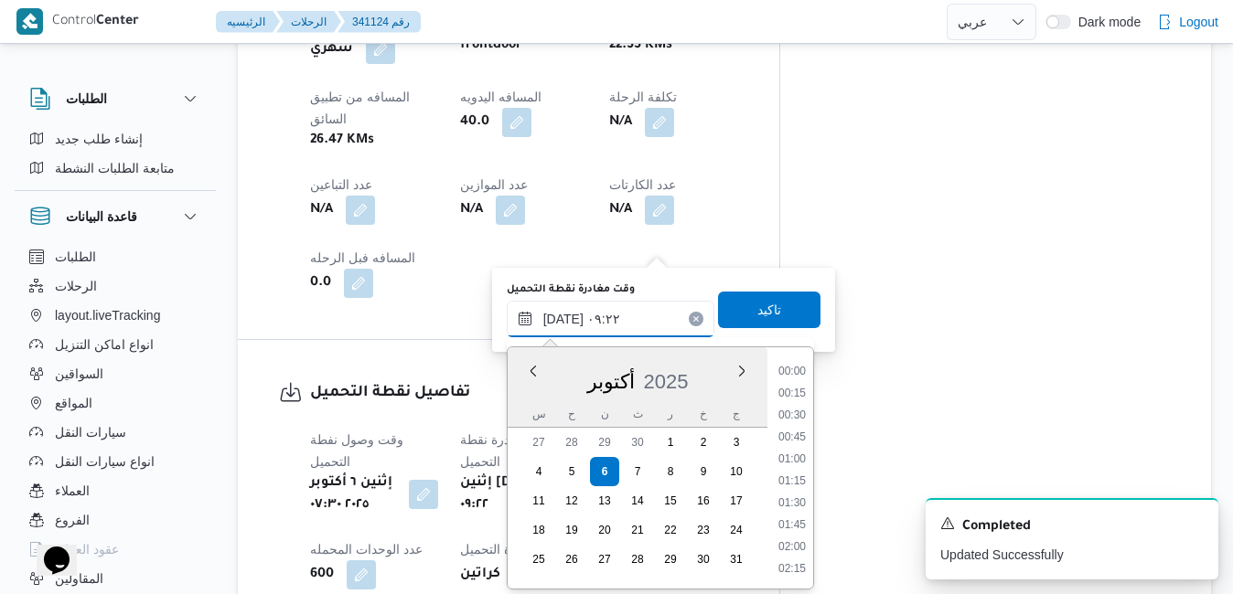
scroll to position [701, 0]
click at [793, 399] on li "08:15" at bounding box center [792, 395] width 42 height 18
type input "[DATE] ٠٨:١٥"
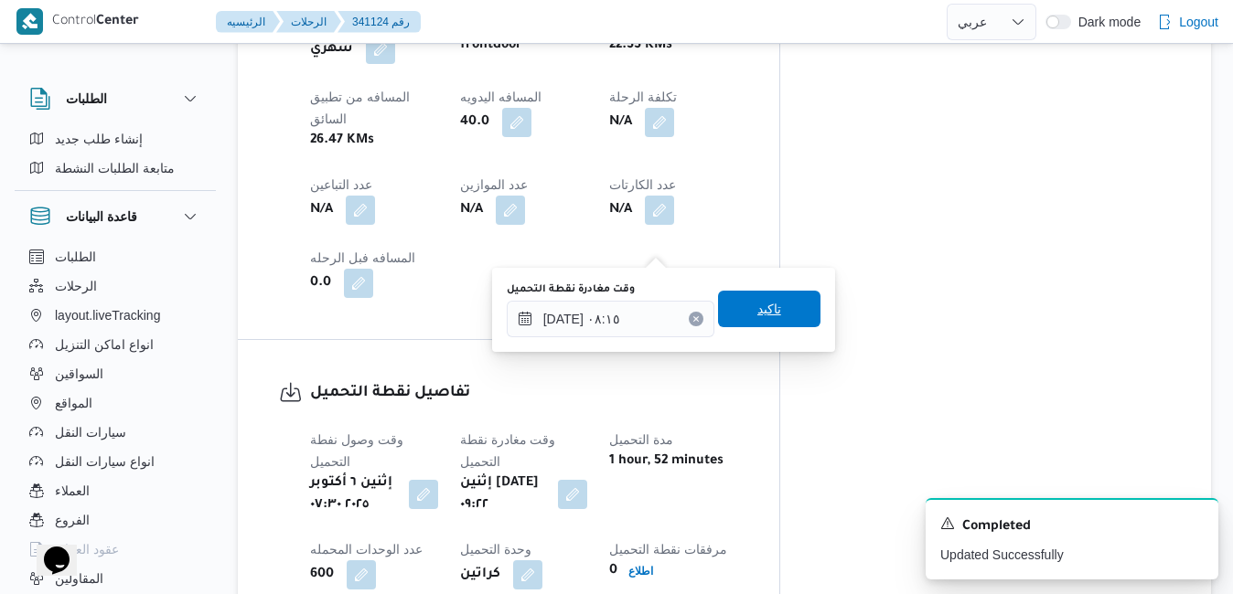
click at [768, 297] on span "تاكيد" at bounding box center [769, 309] width 102 height 37
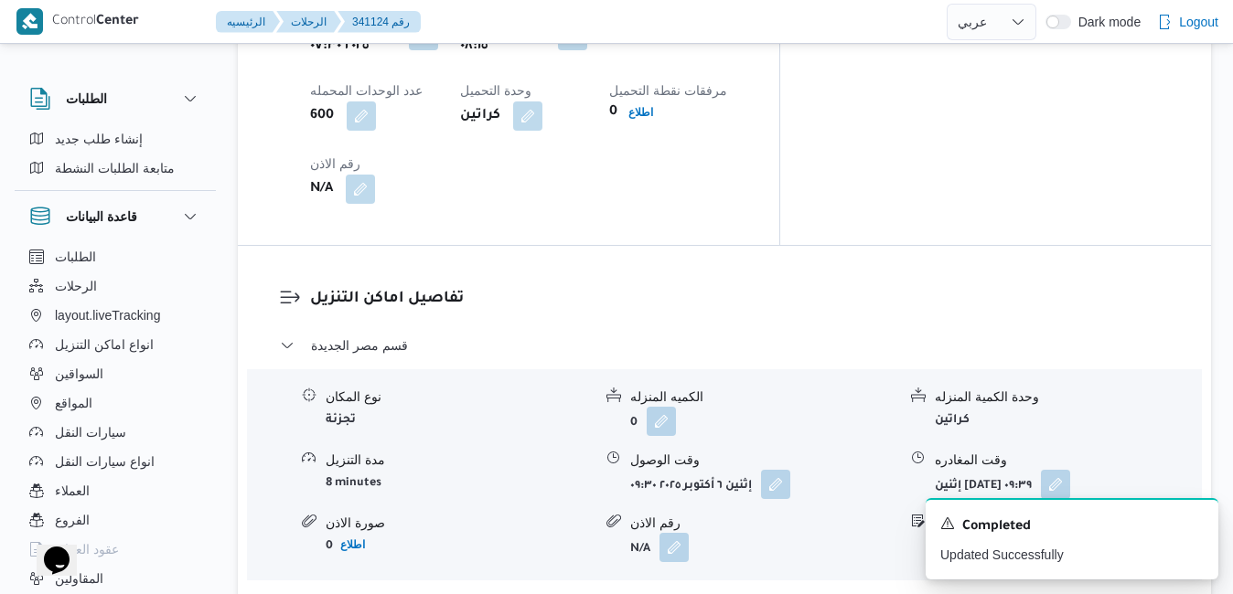
scroll to position [1661, 0]
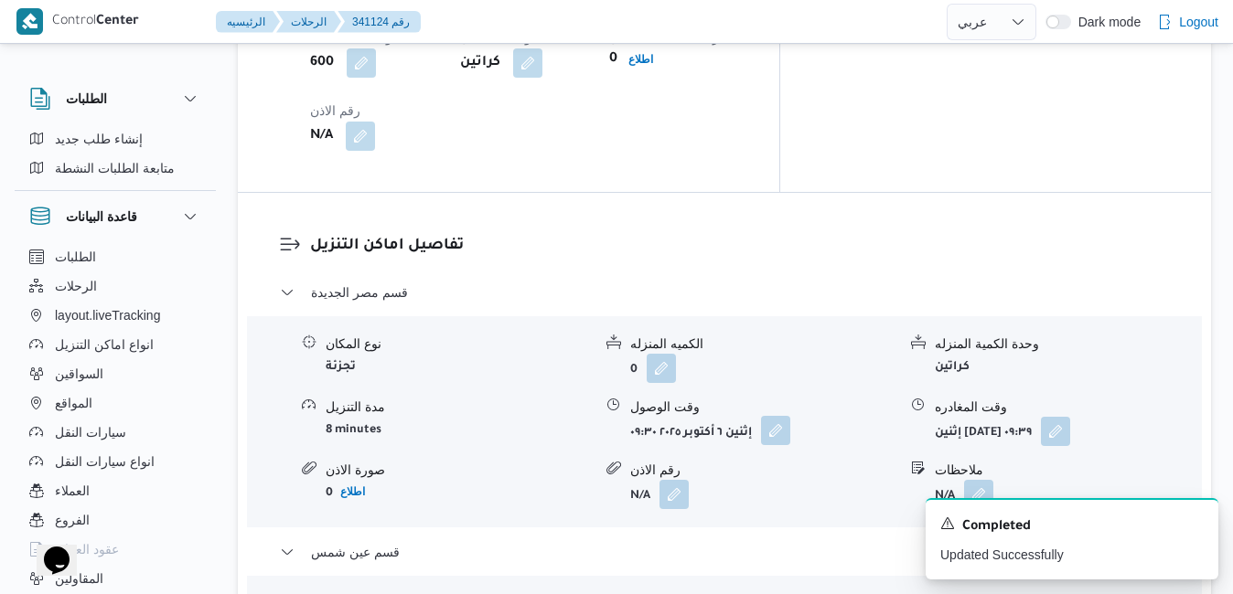
click at [778, 416] on button "button" at bounding box center [775, 430] width 29 height 29
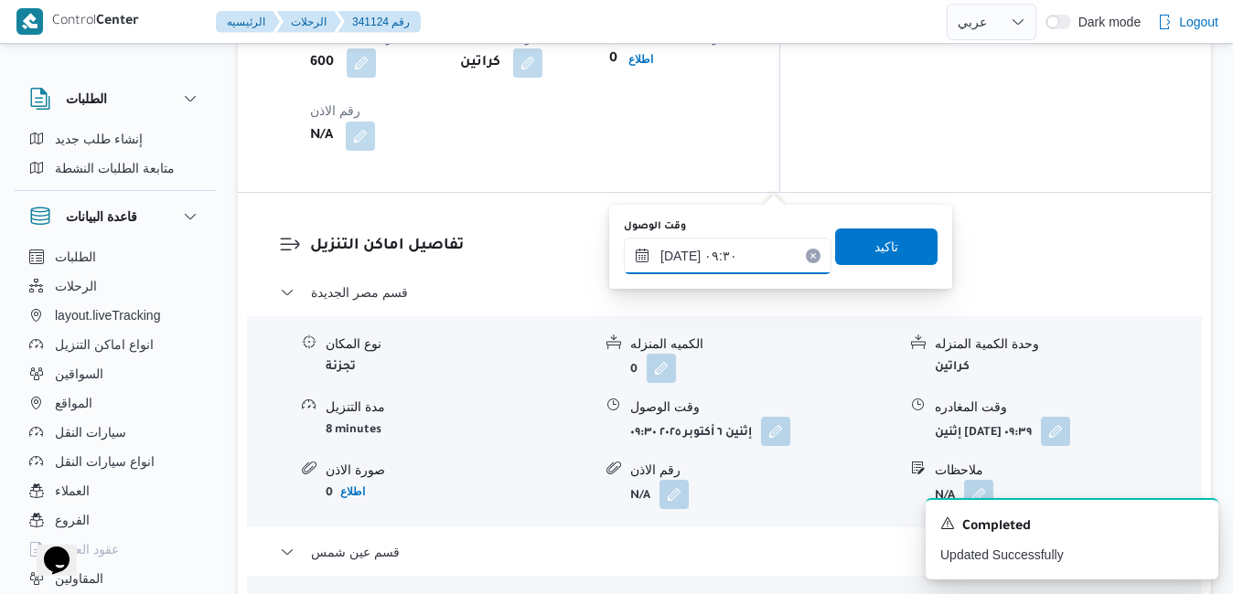
click at [709, 256] on input "[DATE] ٠٩:٣٠" at bounding box center [728, 256] width 208 height 37
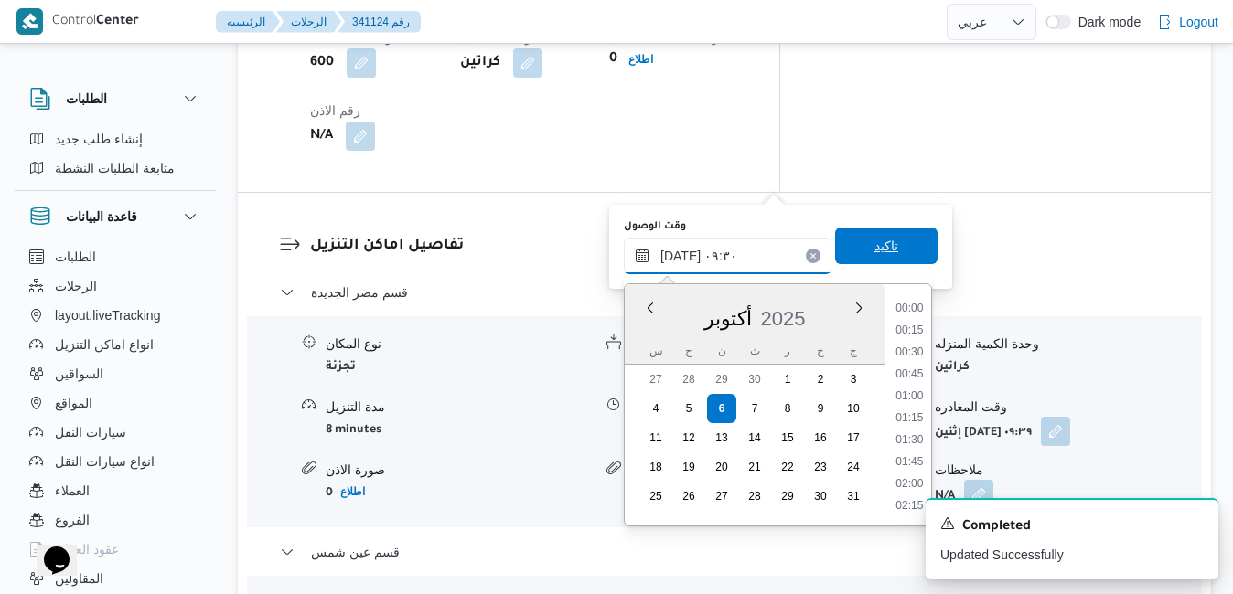
scroll to position [723, 0]
click at [920, 357] on li "08:45" at bounding box center [909, 354] width 42 height 18
type input "[DATE] ٠٨:٤٥"
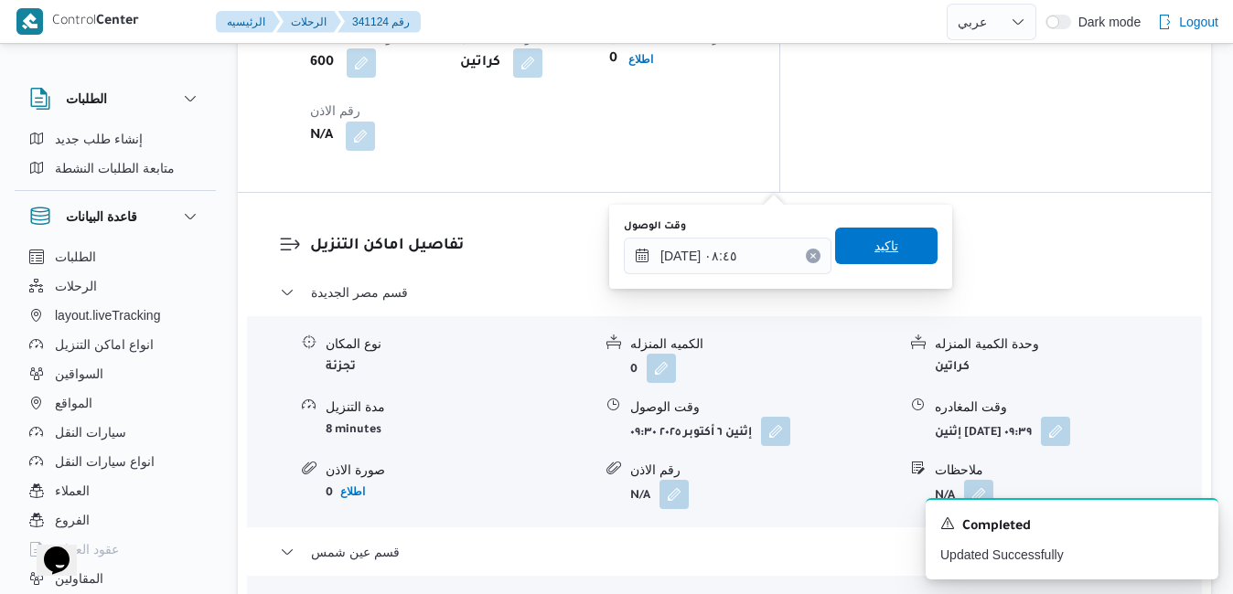
click at [881, 242] on span "تاكيد" at bounding box center [886, 246] width 24 height 22
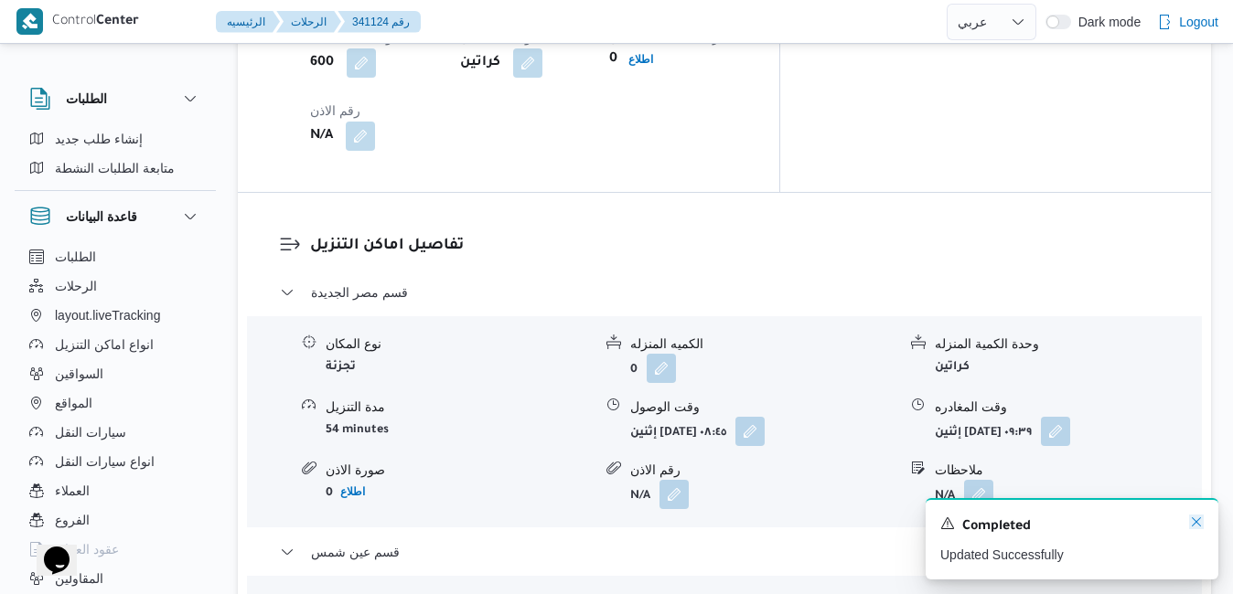
click at [1189, 525] on icon "Dismiss toast" at bounding box center [1196, 522] width 15 height 15
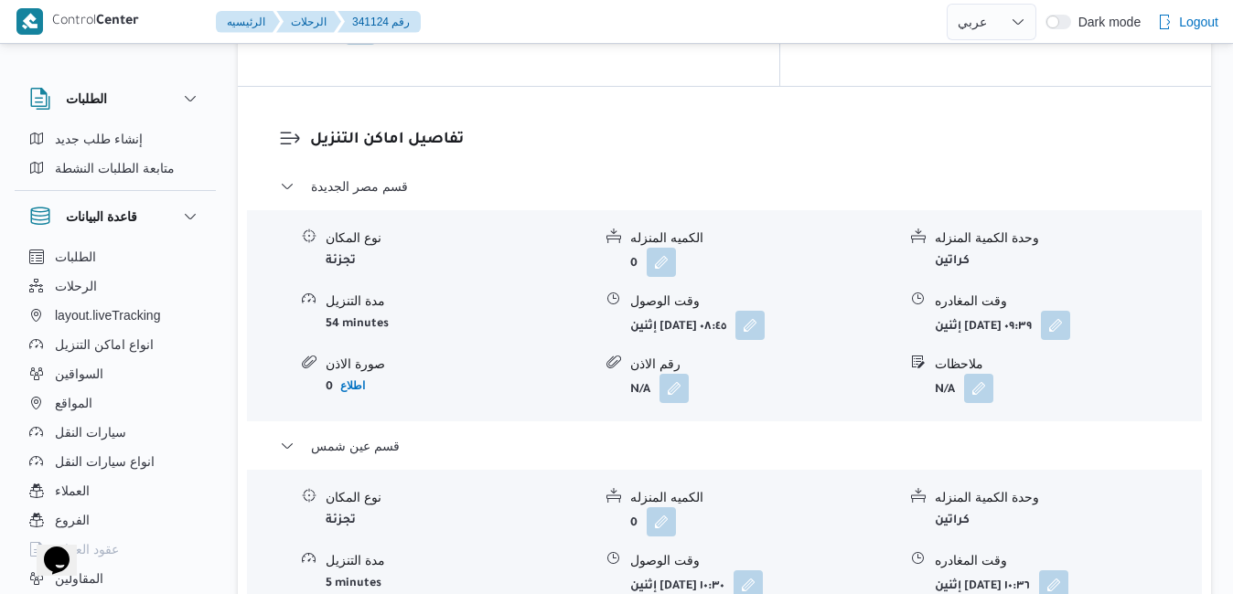
scroll to position [1844, 0]
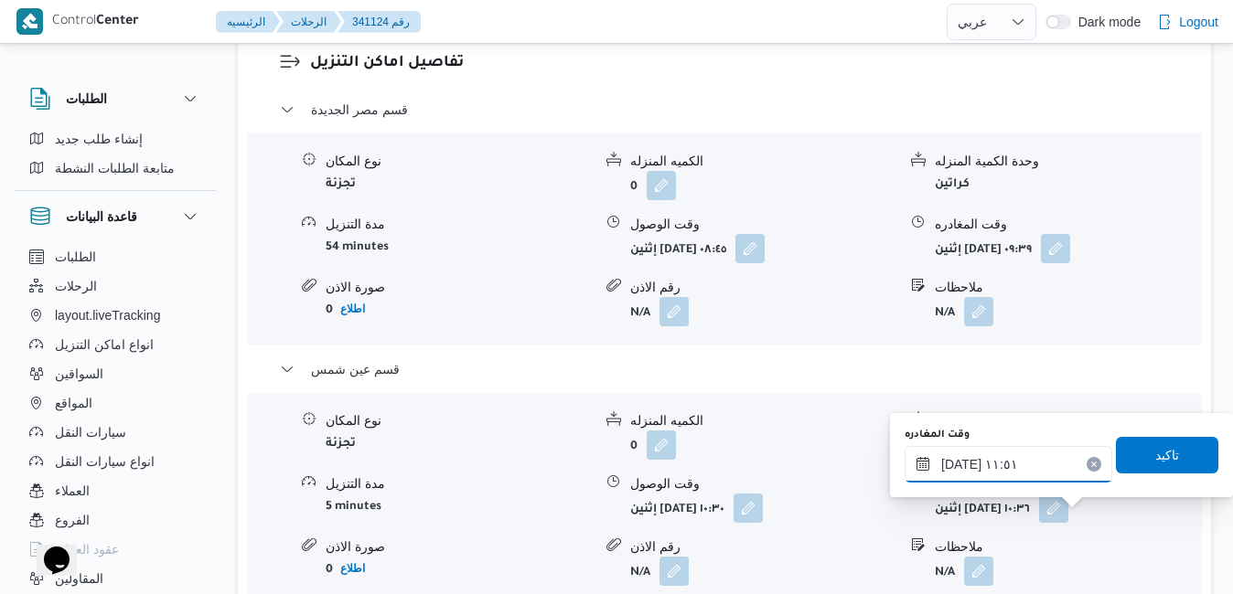
click at [1025, 462] on input "[DATE] ١١:٥١" at bounding box center [1009, 464] width 208 height 37
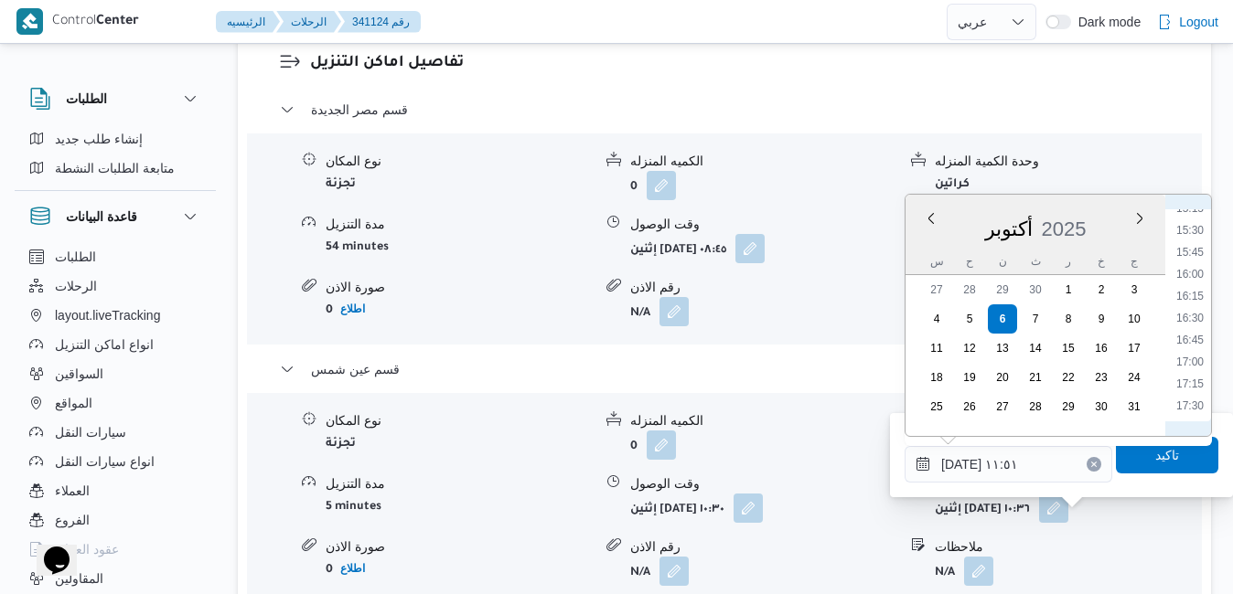
scroll to position [1477, 0]
click at [1194, 397] on ul "00:00 00:15 00:30 00:45 01:00 01:15 01:30 01:45 02:00 02:15 02:30 02:45 03:00 0…" at bounding box center [1190, 315] width 42 height 212
click at [1194, 389] on li "18:45" at bounding box center [1190, 388] width 42 height 18
type input "[DATE] ١٨:٤٥"
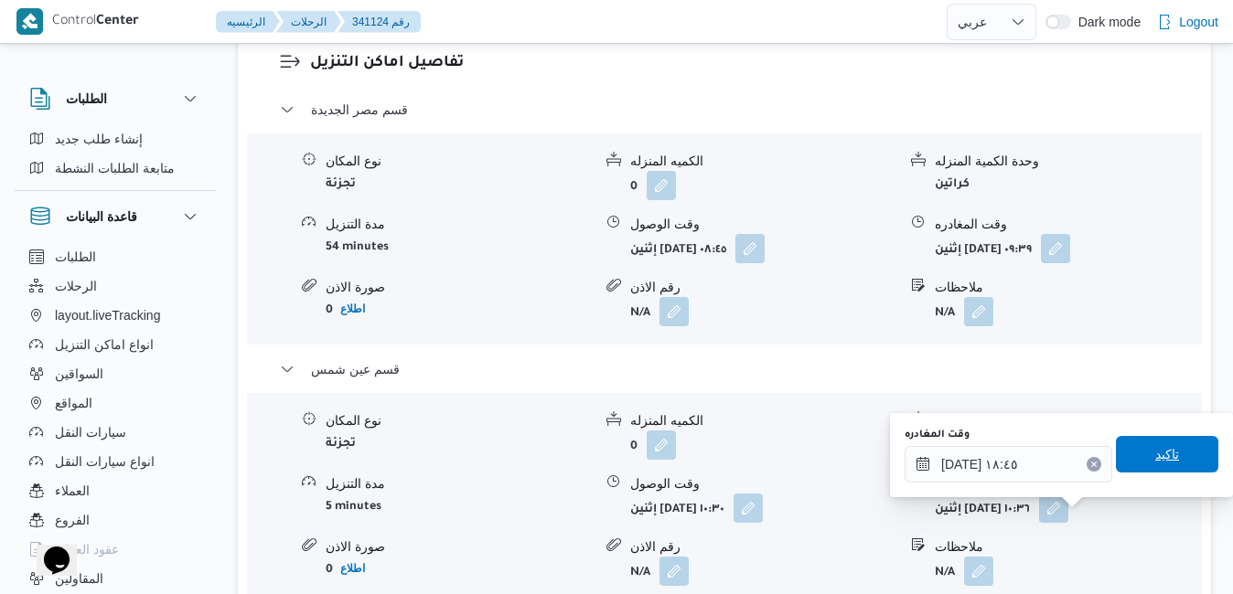
click at [1133, 462] on span "تاكيد" at bounding box center [1167, 454] width 102 height 37
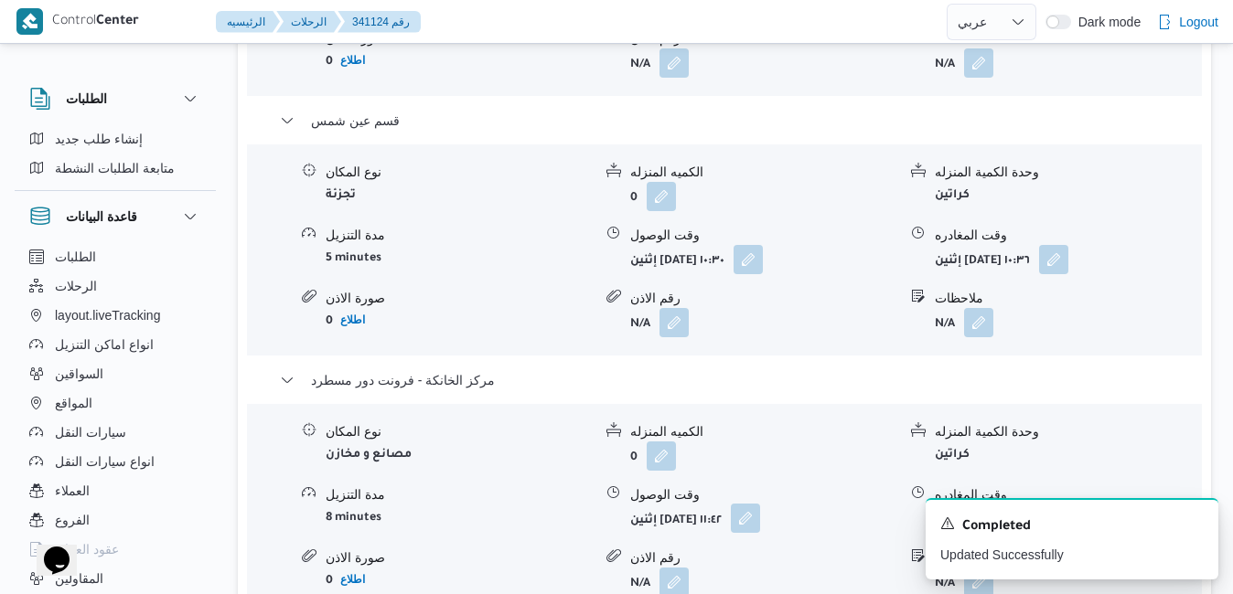
click at [760, 520] on button "button" at bounding box center [745, 518] width 29 height 29
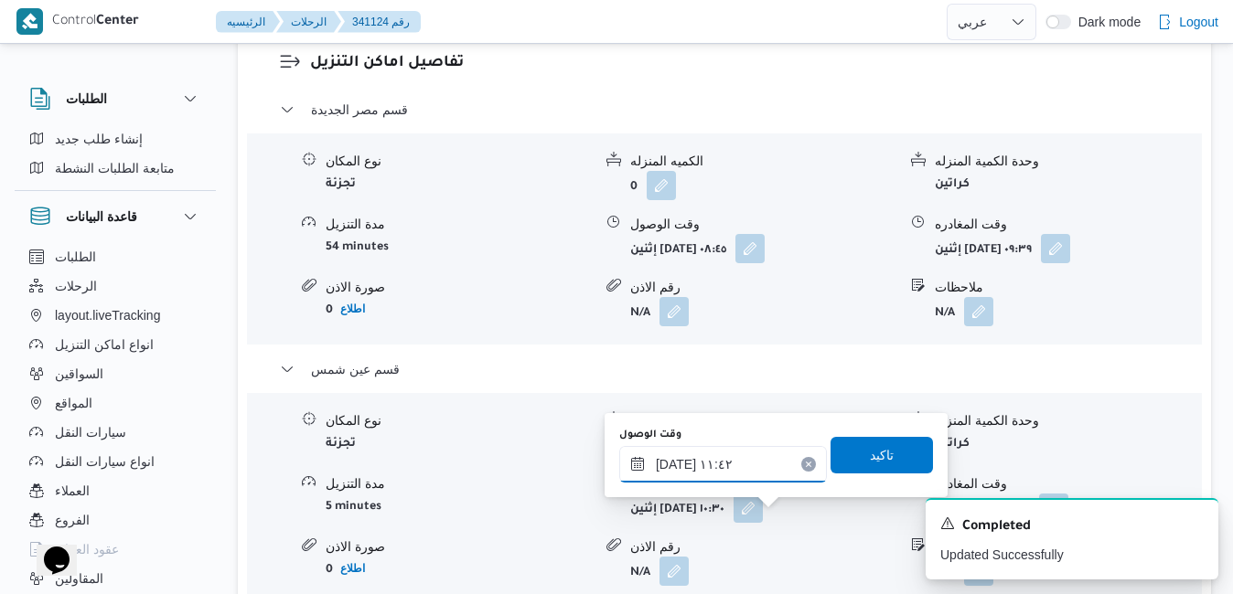
click at [714, 462] on input "[DATE] ١١:٤٢" at bounding box center [723, 464] width 208 height 37
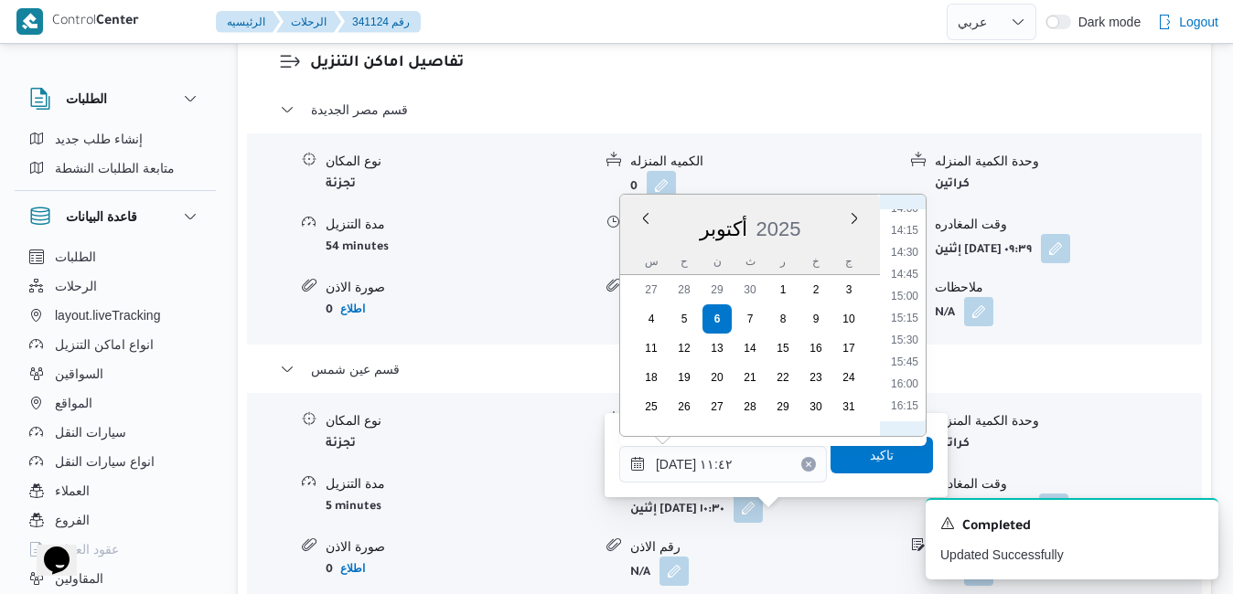
scroll to position [1455, 0]
click at [909, 383] on li "18:30" at bounding box center [905, 388] width 42 height 18
type input "٠٦/١٠/٢٠٢٥ ١٨:٣٠"
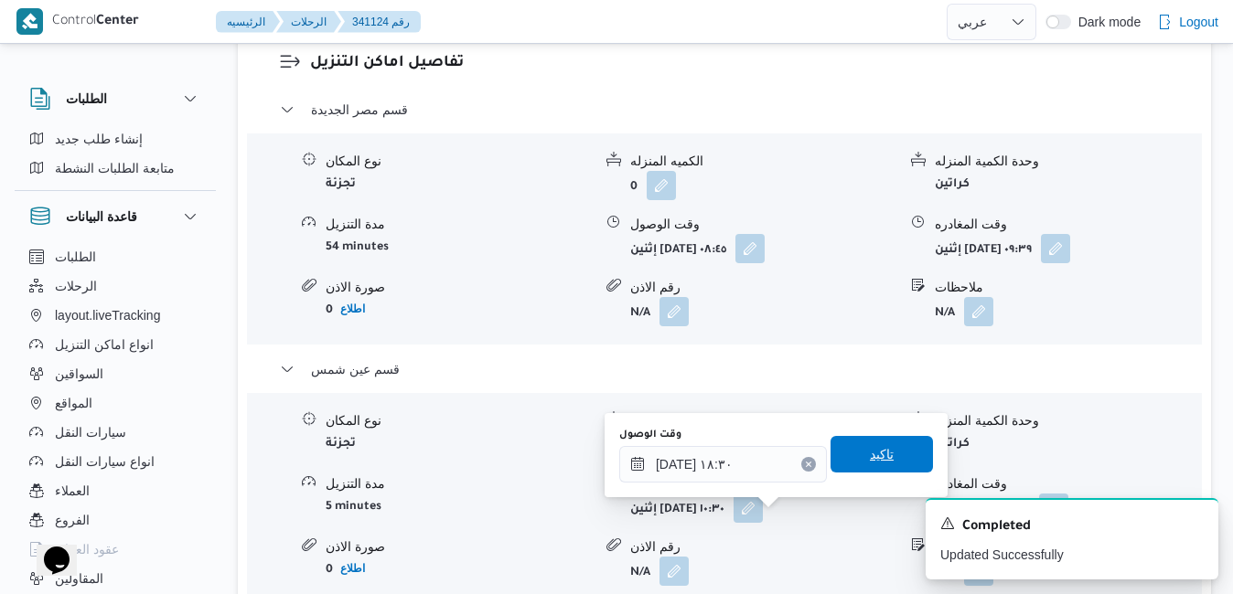
click at [880, 458] on span "تاكيد" at bounding box center [881, 454] width 102 height 37
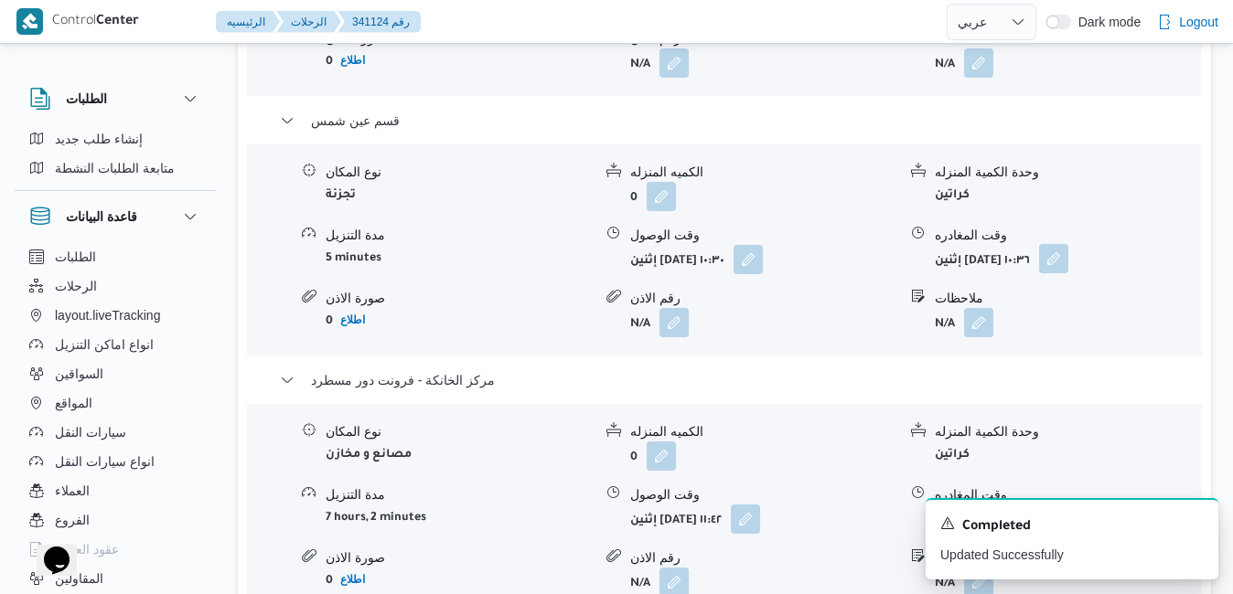
click at [1068, 261] on button "button" at bounding box center [1053, 258] width 29 height 29
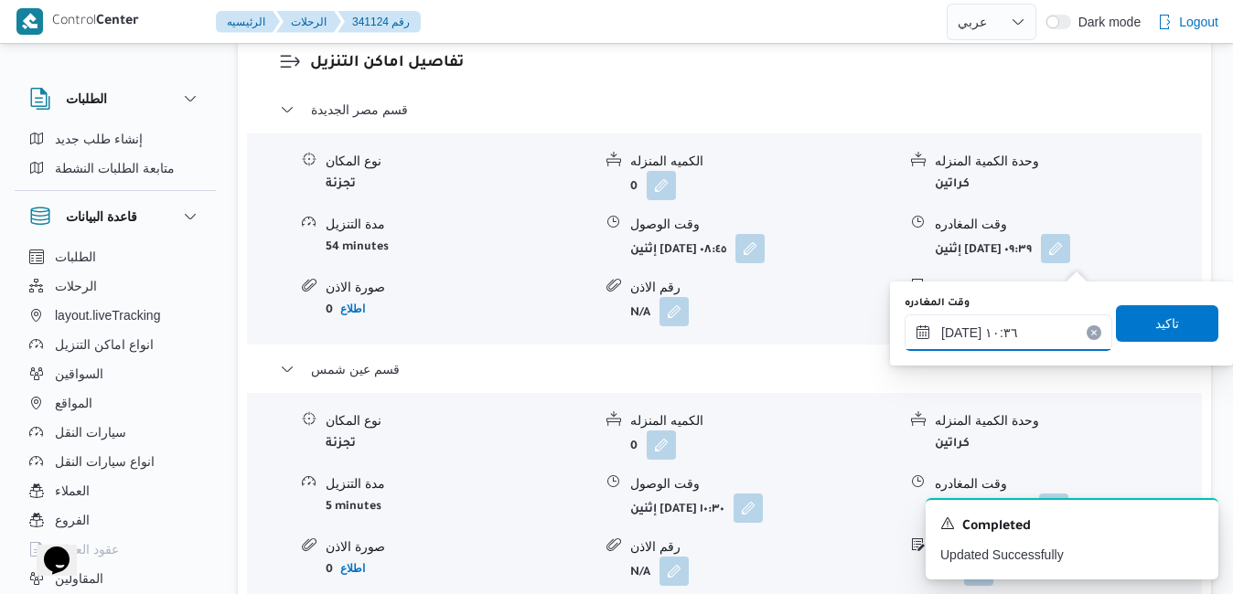
click at [991, 316] on input "٠٦/١٠/٢٠٢٥ ١٠:٣٦" at bounding box center [1009, 333] width 208 height 37
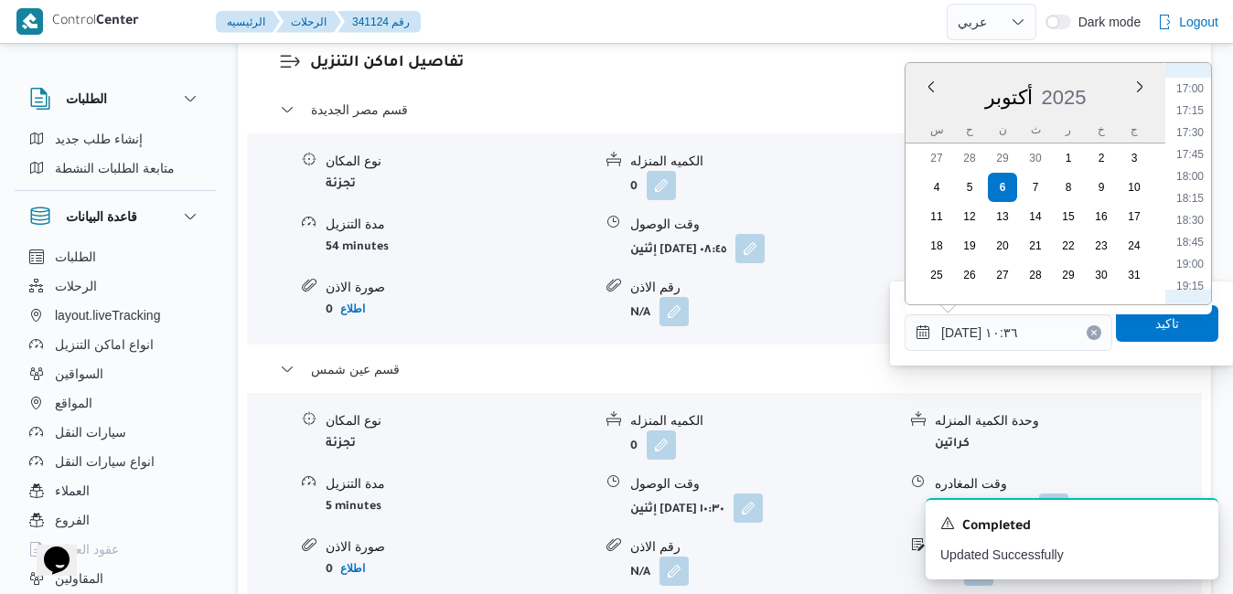
scroll to position [1553, 0]
click at [1188, 114] on li "18:00" at bounding box center [1190, 114] width 42 height 18
type input "٠٦/١٠/٢٠٢٥ ١٨:٠٠"
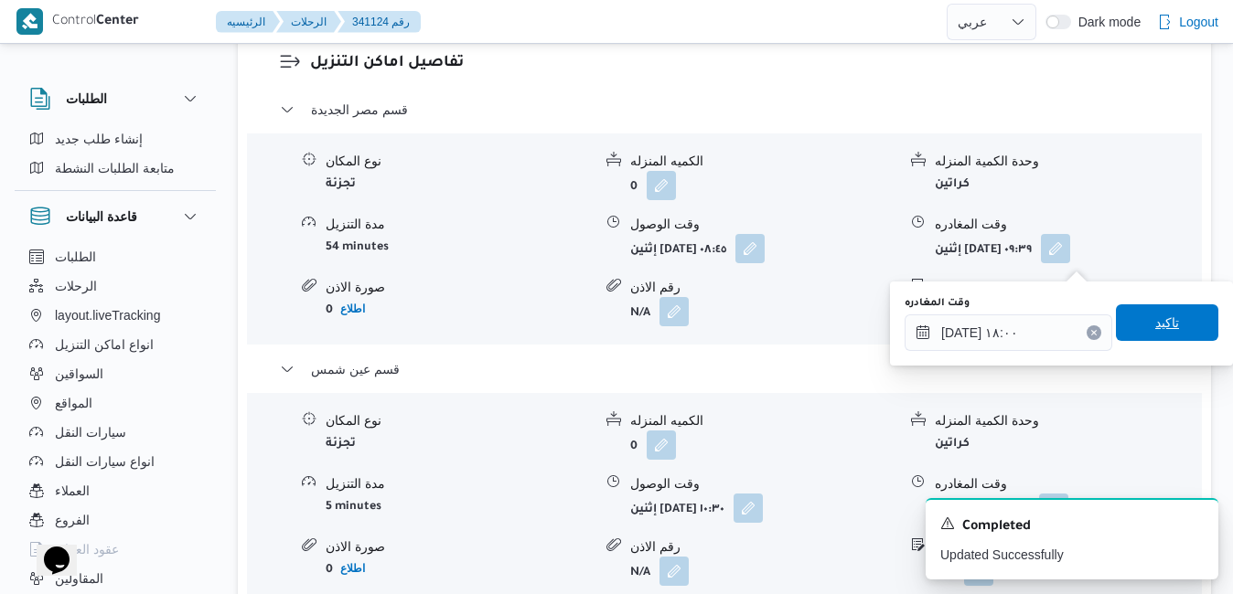
click at [1162, 326] on span "تاكيد" at bounding box center [1167, 323] width 24 height 22
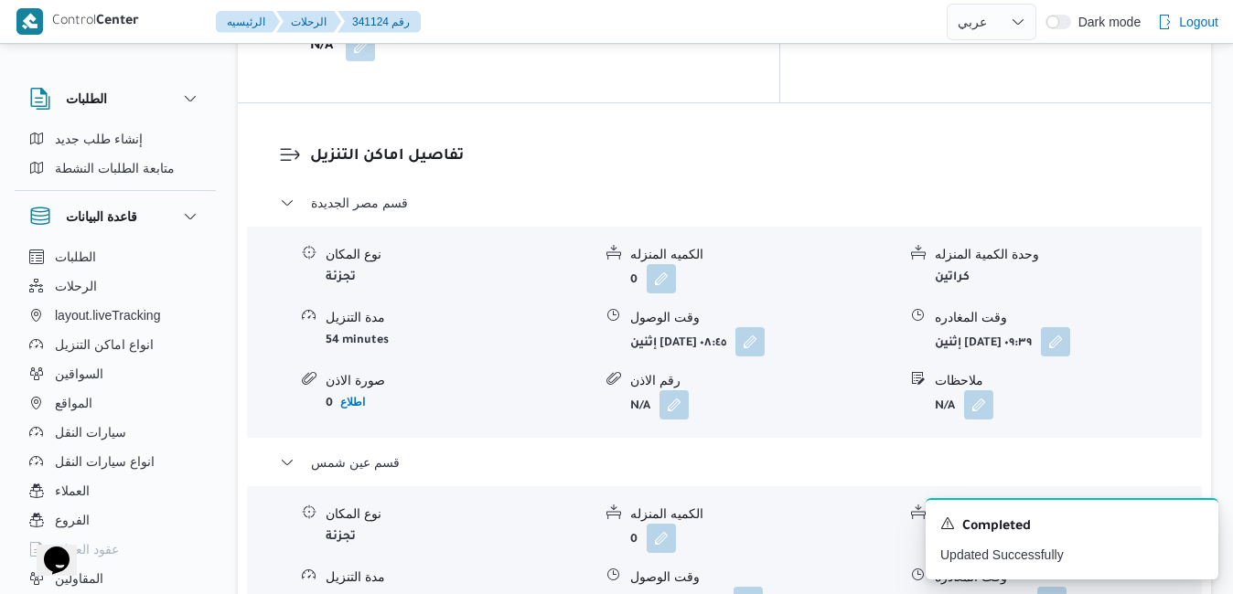
scroll to position [1698, 0]
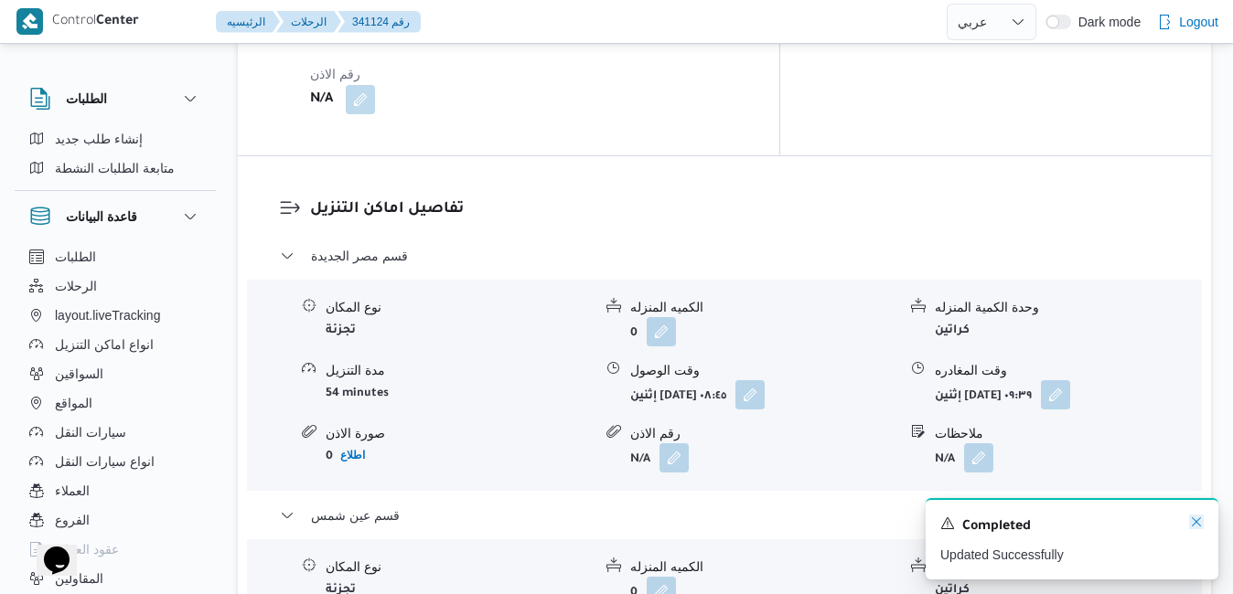
click at [1196, 528] on icon "Dismiss toast" at bounding box center [1196, 522] width 15 height 15
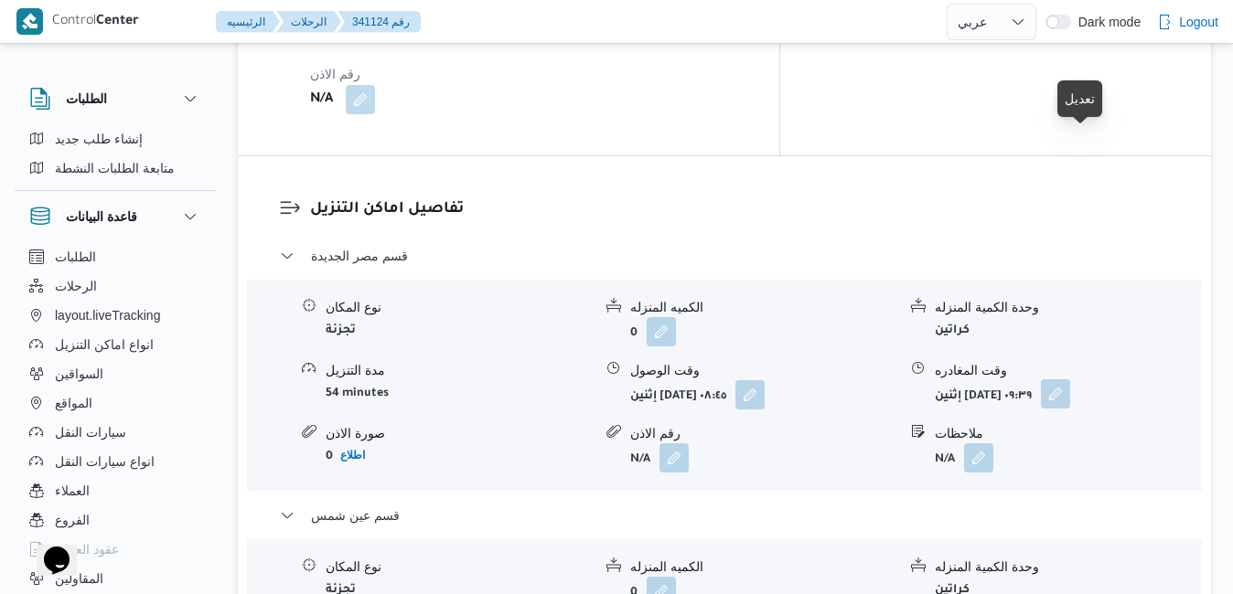
click at [1070, 380] on button "button" at bounding box center [1055, 394] width 29 height 29
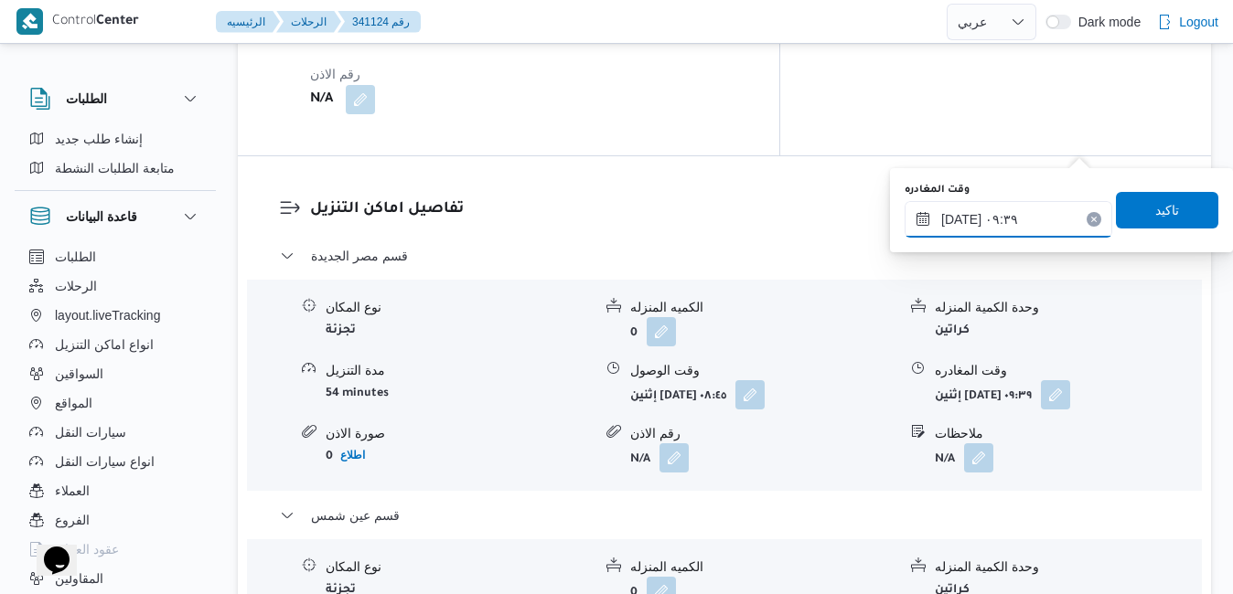
click at [979, 209] on input "٠٦/١٠/٢٠٢٥ ٠٩:٣٩" at bounding box center [1009, 219] width 208 height 37
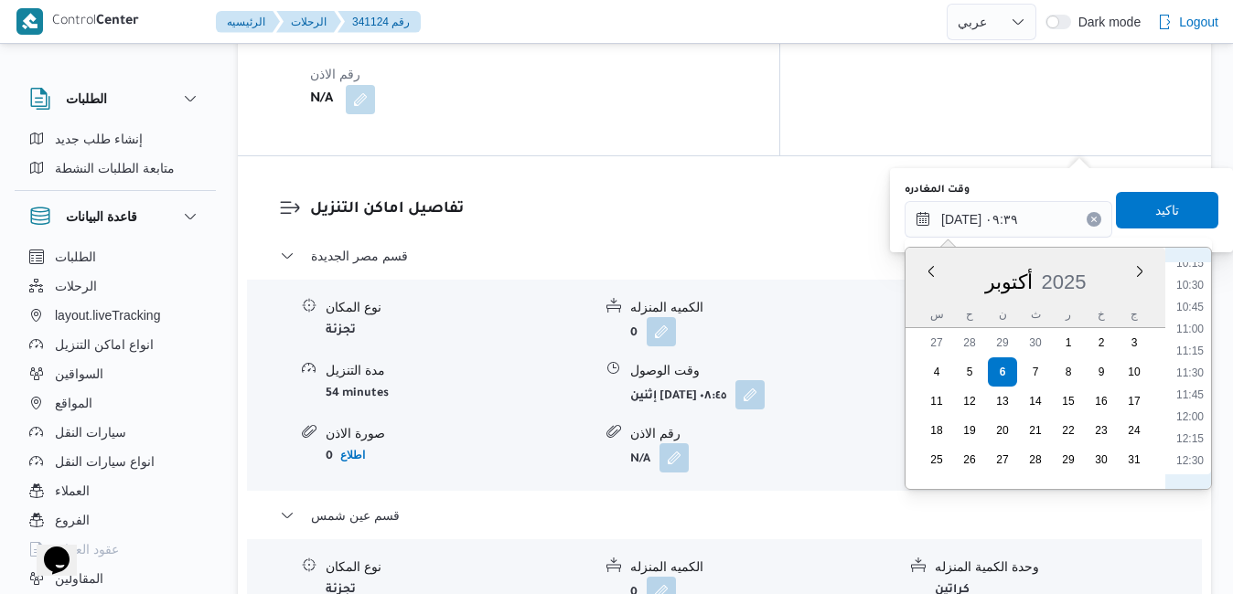
scroll to position [1094, 0]
click at [1187, 339] on li "13:15" at bounding box center [1190, 341] width 42 height 18
type input "٠٦/١٠/٢٠٢٥ ١٣:١٥"
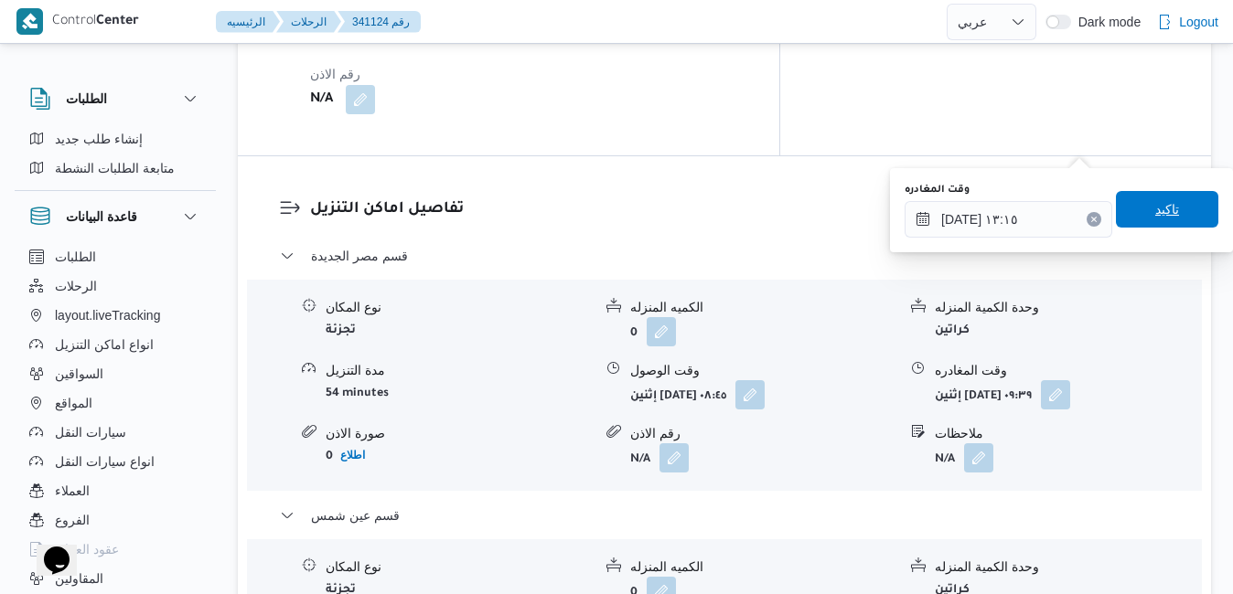
click at [1157, 220] on span "تاكيد" at bounding box center [1167, 209] width 24 height 22
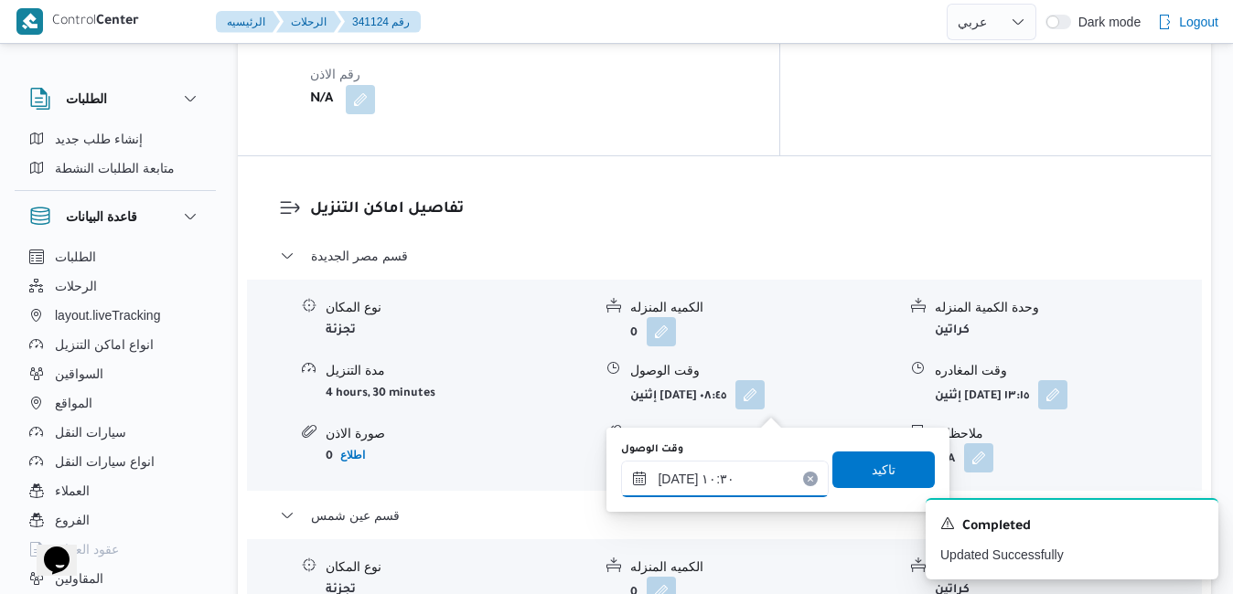
click at [704, 488] on input "٠٦/١٠/٢٠٢٥ ١٠:٣٠" at bounding box center [725, 479] width 208 height 37
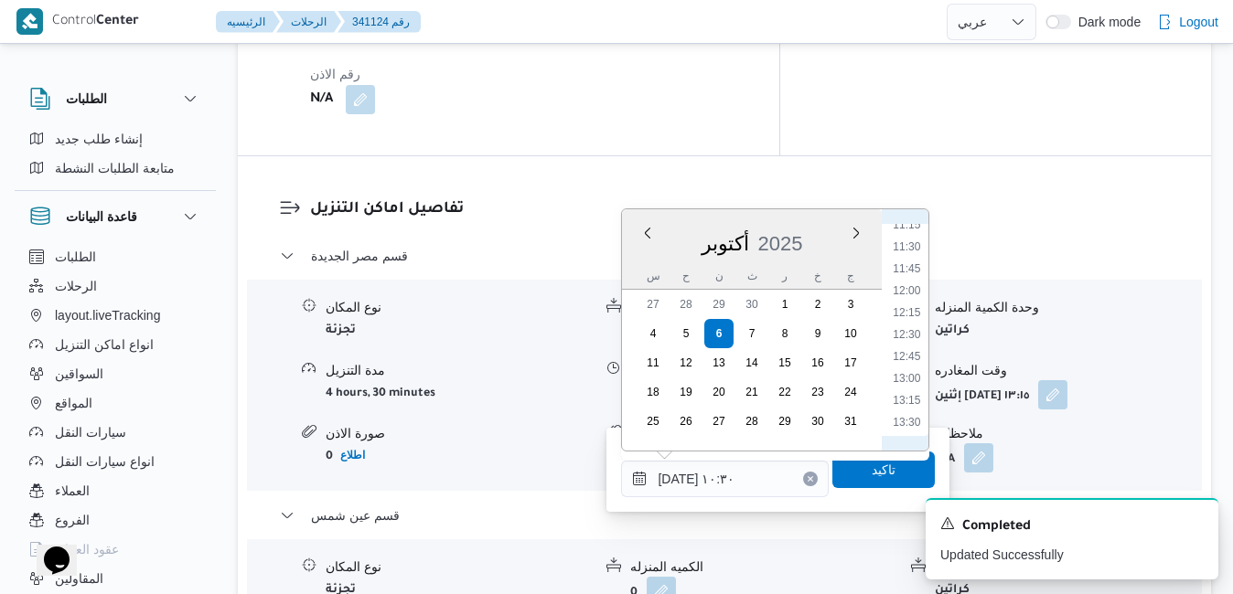
scroll to position [1182, 0]
click at [905, 256] on li "13:45" at bounding box center [907, 259] width 42 height 18
type input "٠٦/١٠/٢٠٢٥ ١٣:٤٥"
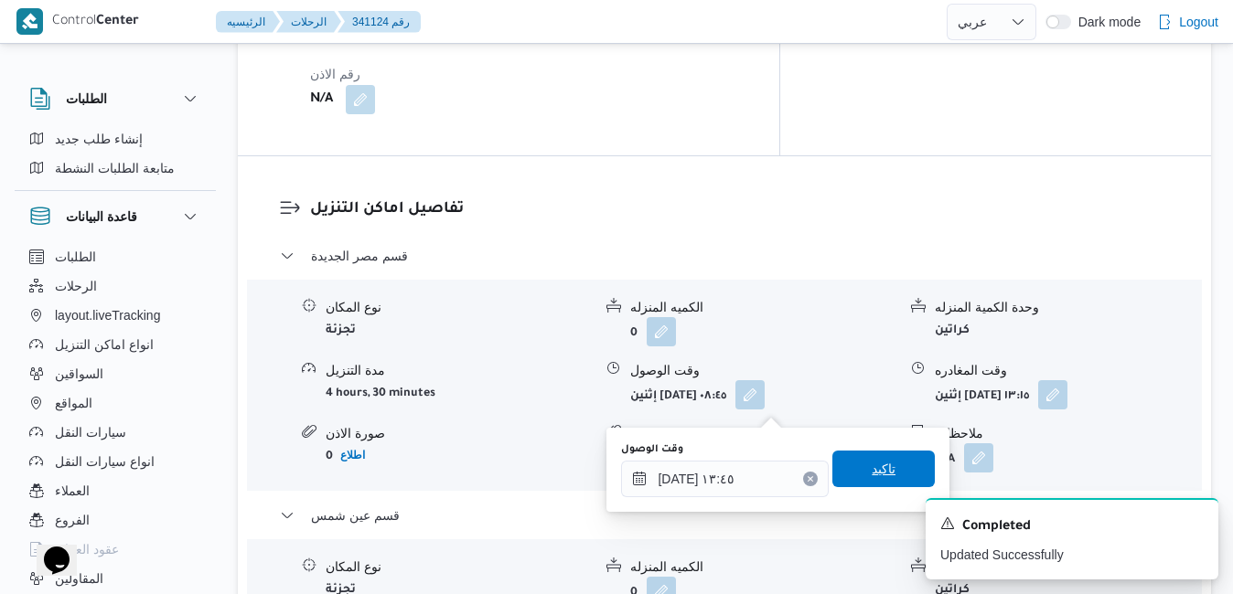
click at [855, 479] on span "تاكيد" at bounding box center [883, 469] width 102 height 37
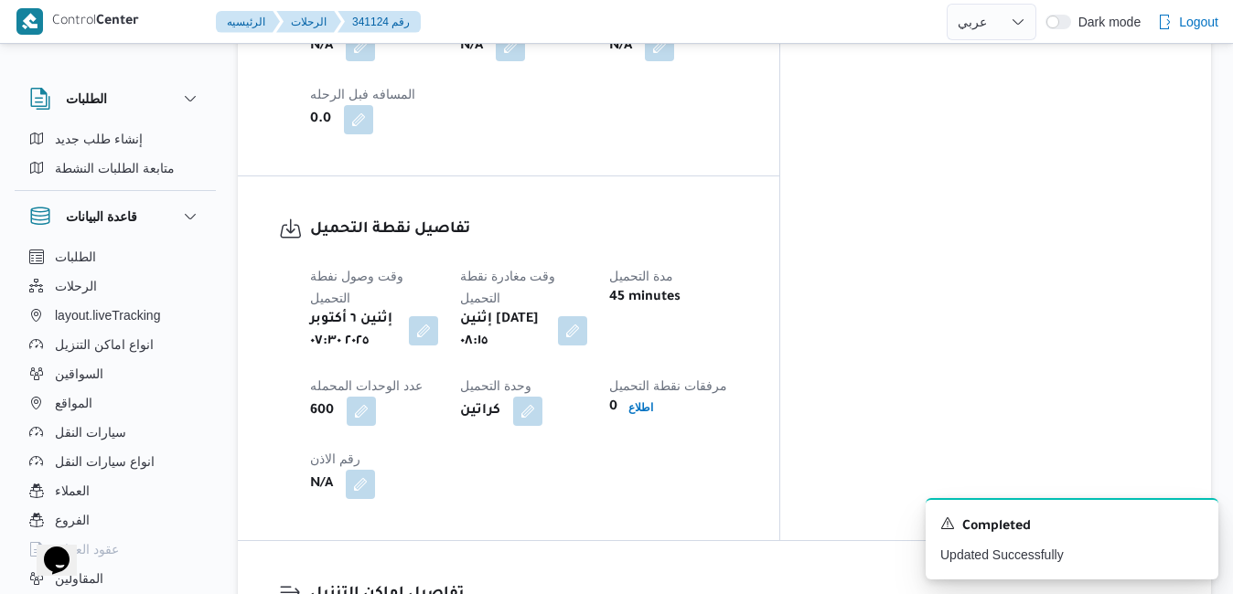
scroll to position [0, 0]
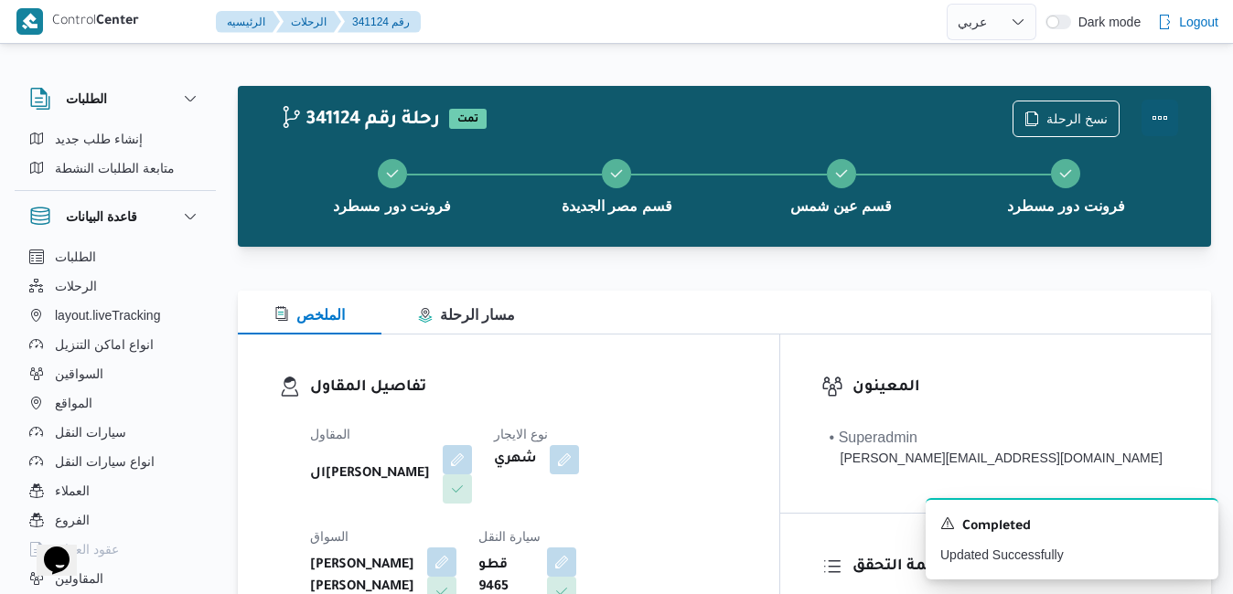
click at [1158, 125] on button "Actions" at bounding box center [1159, 118] width 37 height 37
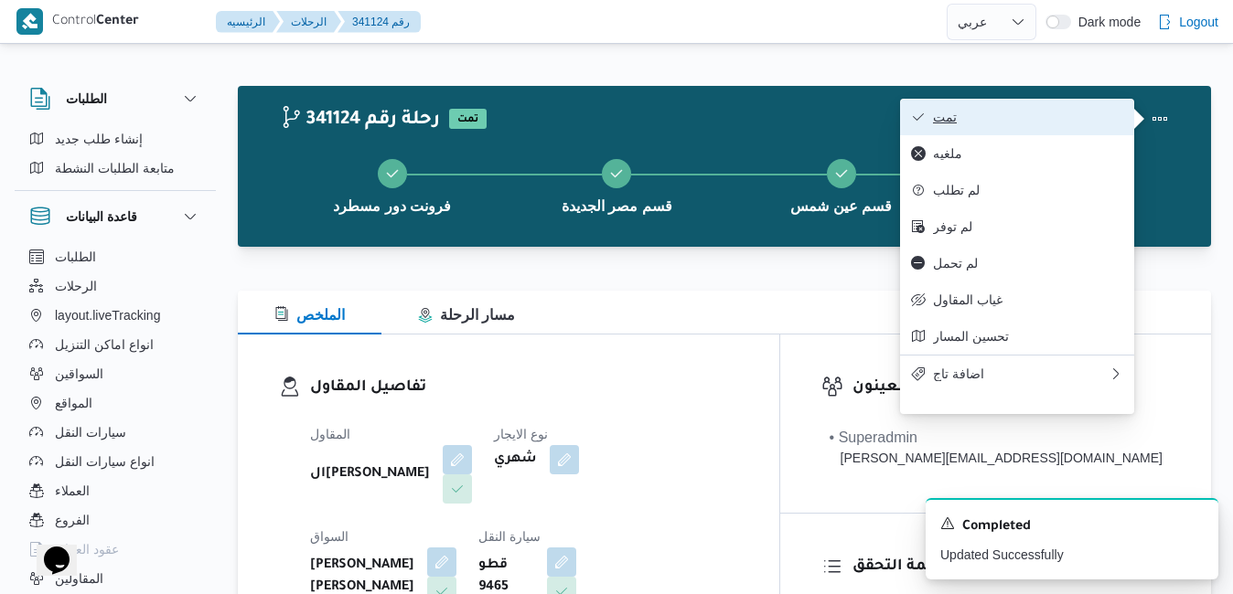
click at [1061, 113] on span "تمت" at bounding box center [1028, 117] width 190 height 15
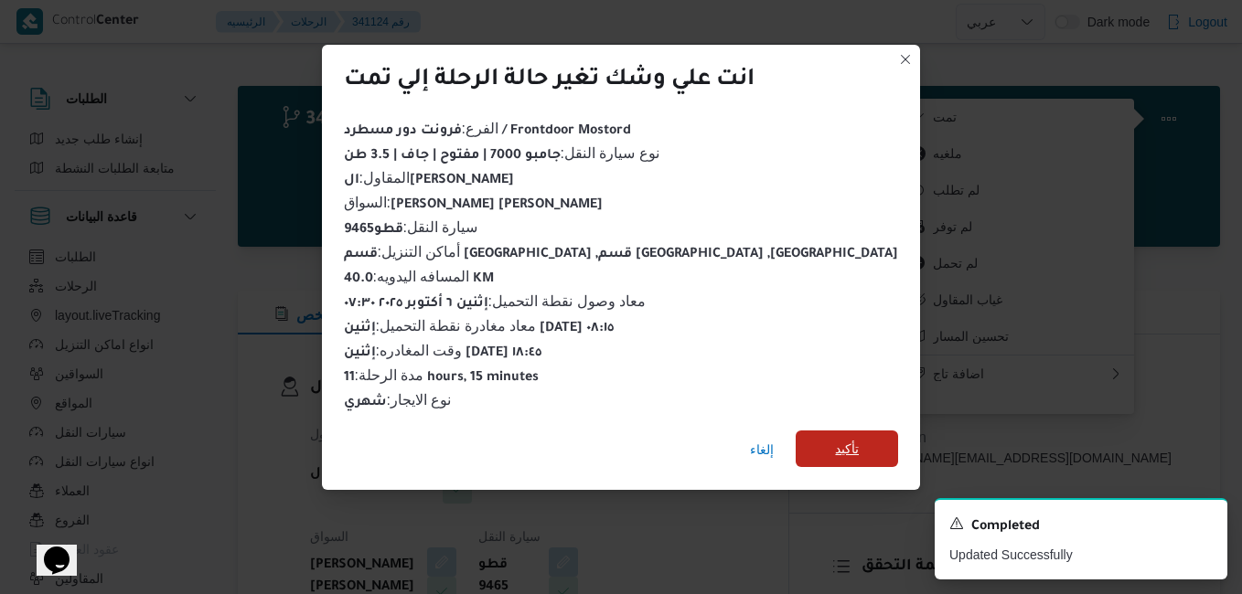
click at [835, 440] on span "تأكيد" at bounding box center [847, 449] width 24 height 22
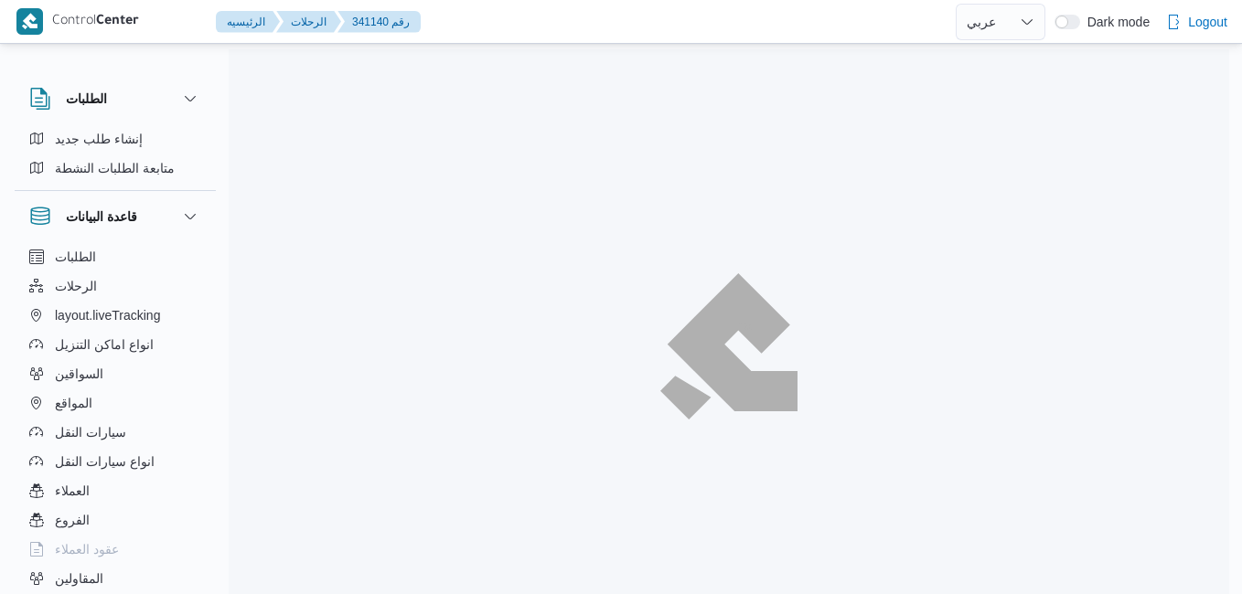
select select "ar"
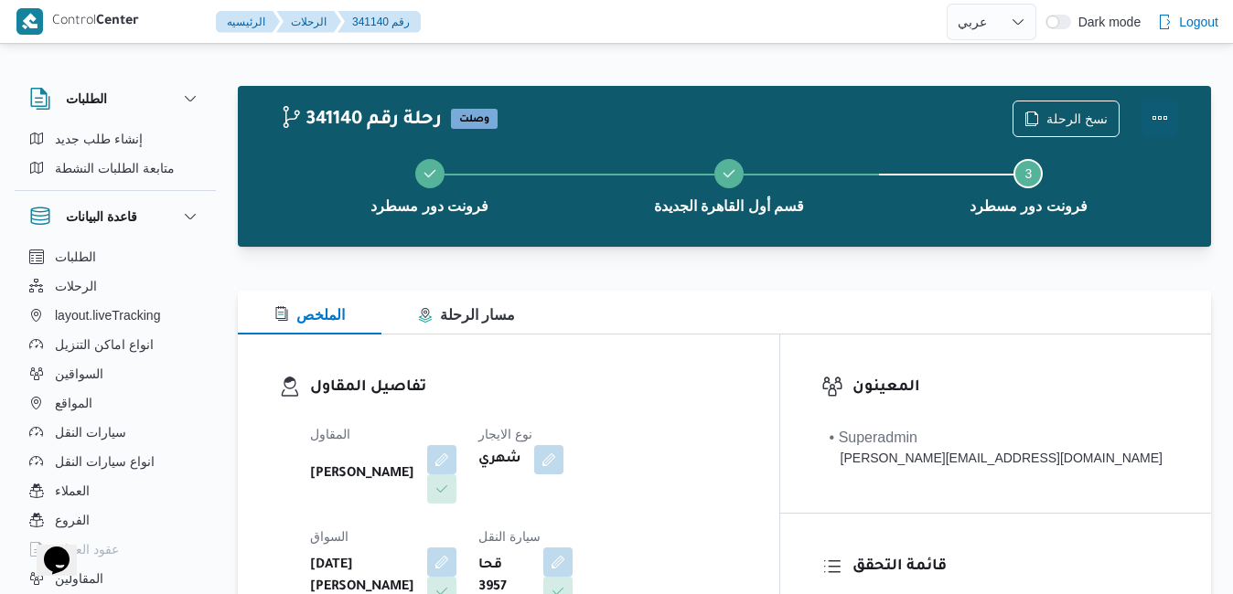
click at [1155, 122] on button "Actions" at bounding box center [1159, 118] width 37 height 37
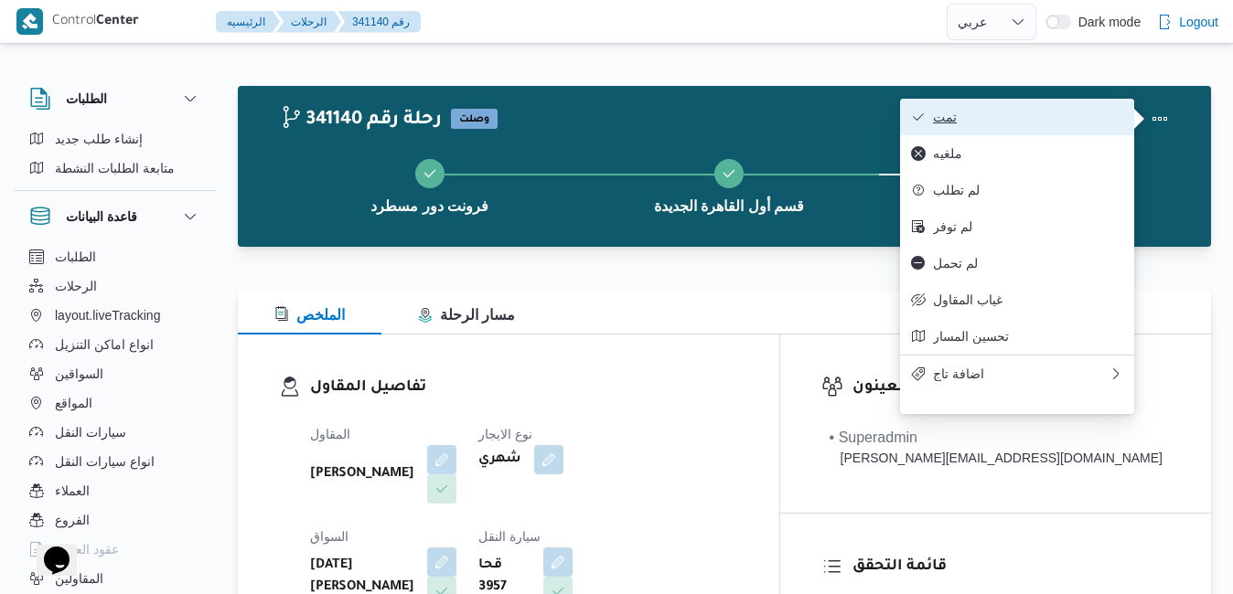
click at [1108, 115] on span "تمت" at bounding box center [1028, 117] width 190 height 15
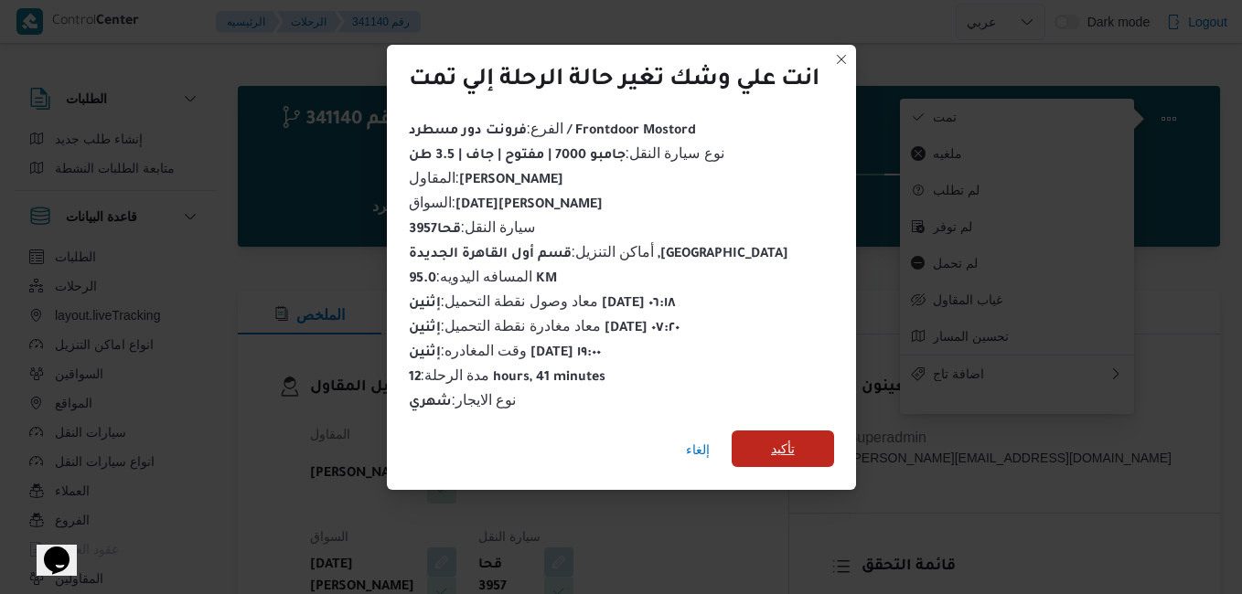
click at [773, 438] on span "تأكيد" at bounding box center [783, 449] width 24 height 22
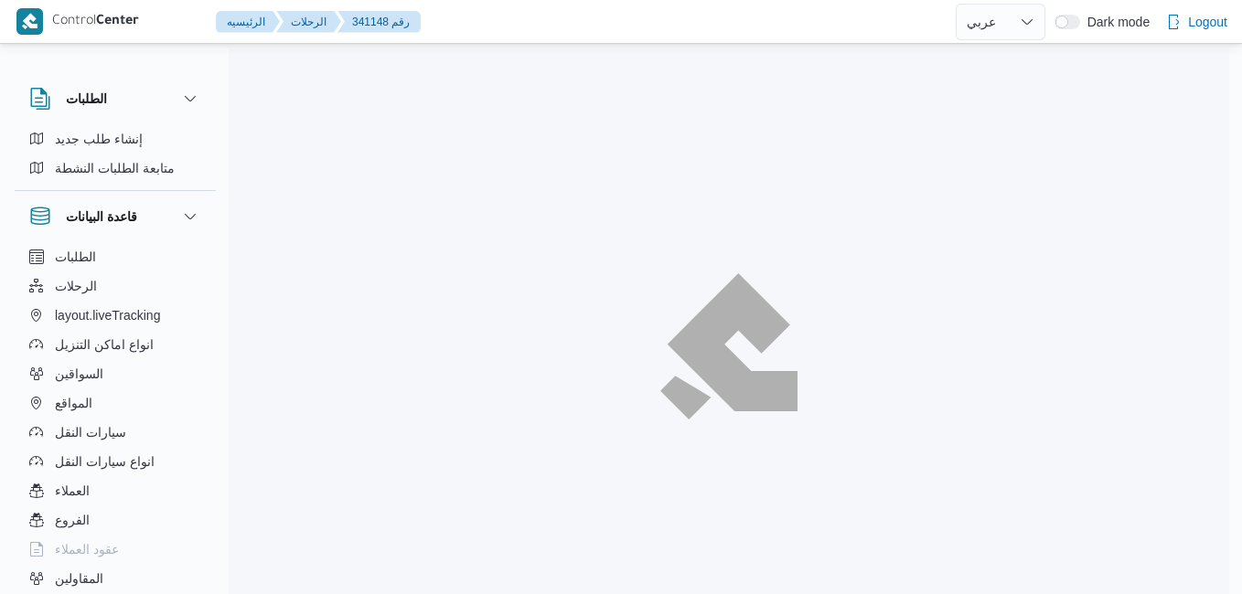
select select "ar"
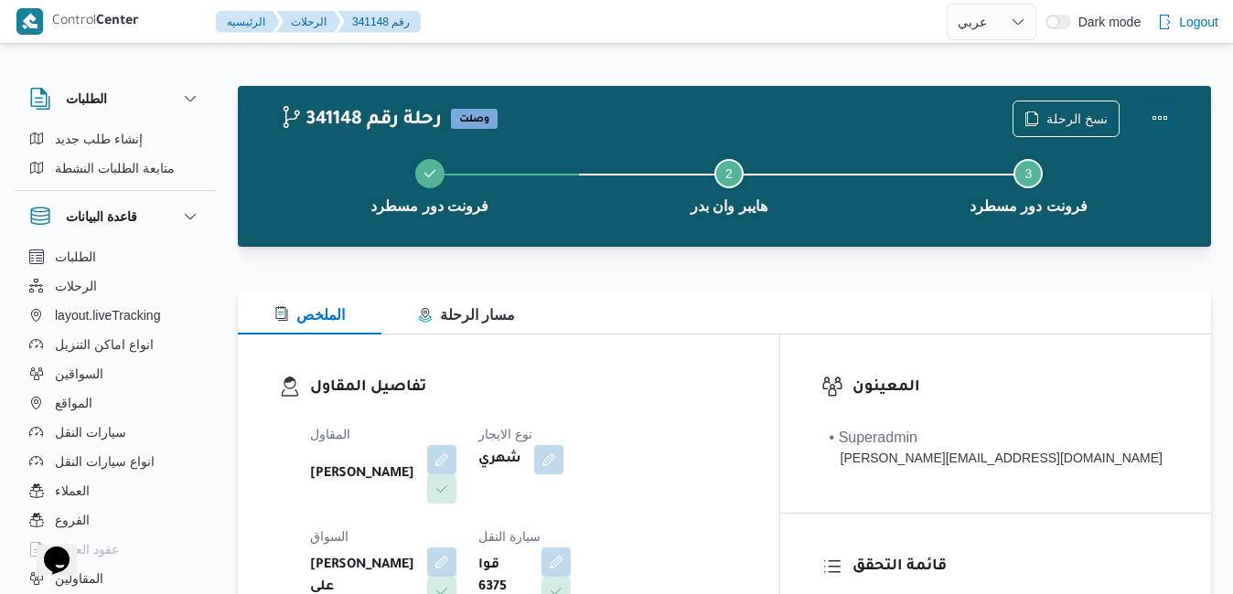
click at [1158, 115] on button "Actions" at bounding box center [1159, 118] width 37 height 37
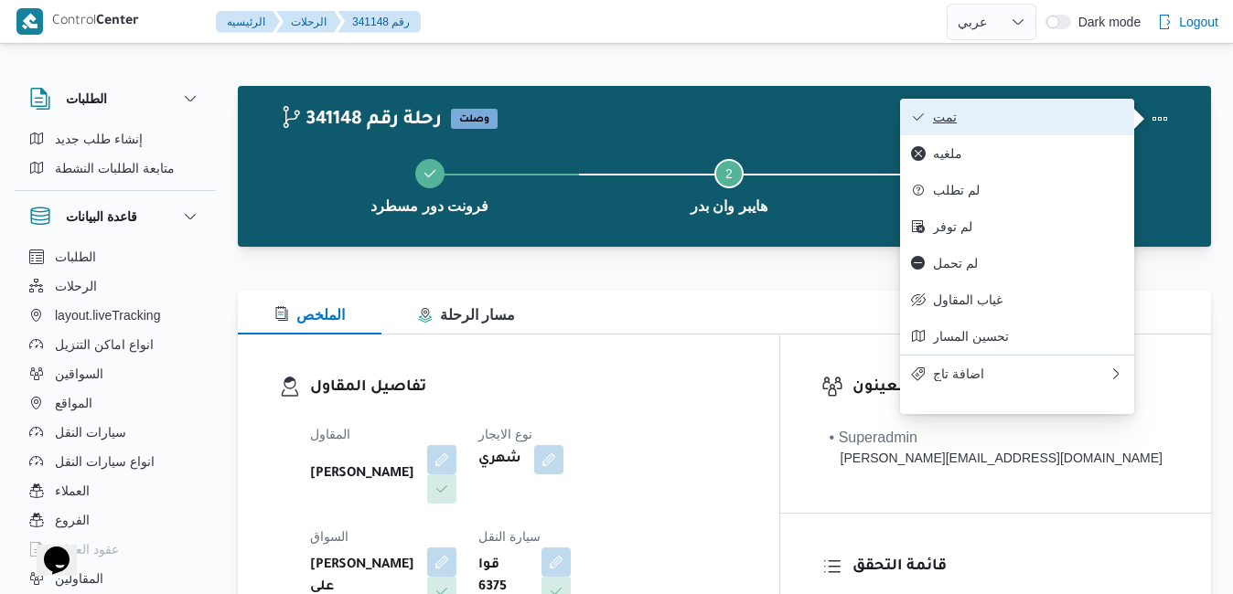
click at [1067, 116] on span "تمت" at bounding box center [1028, 117] width 190 height 15
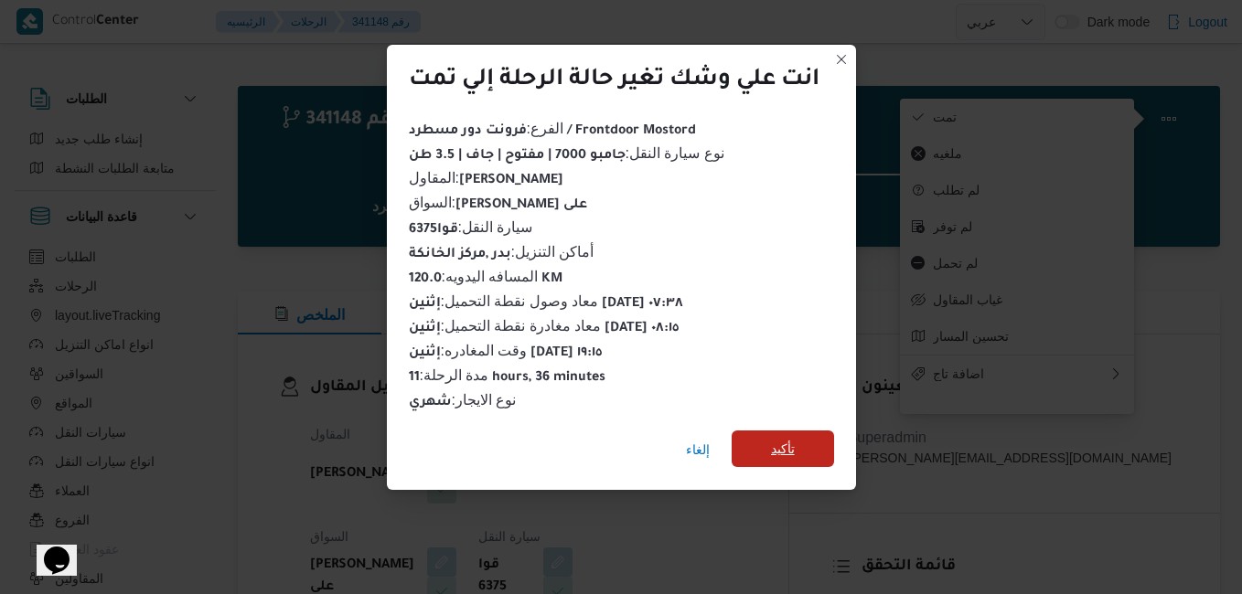
click at [800, 434] on span "تأكيد" at bounding box center [783, 449] width 102 height 37
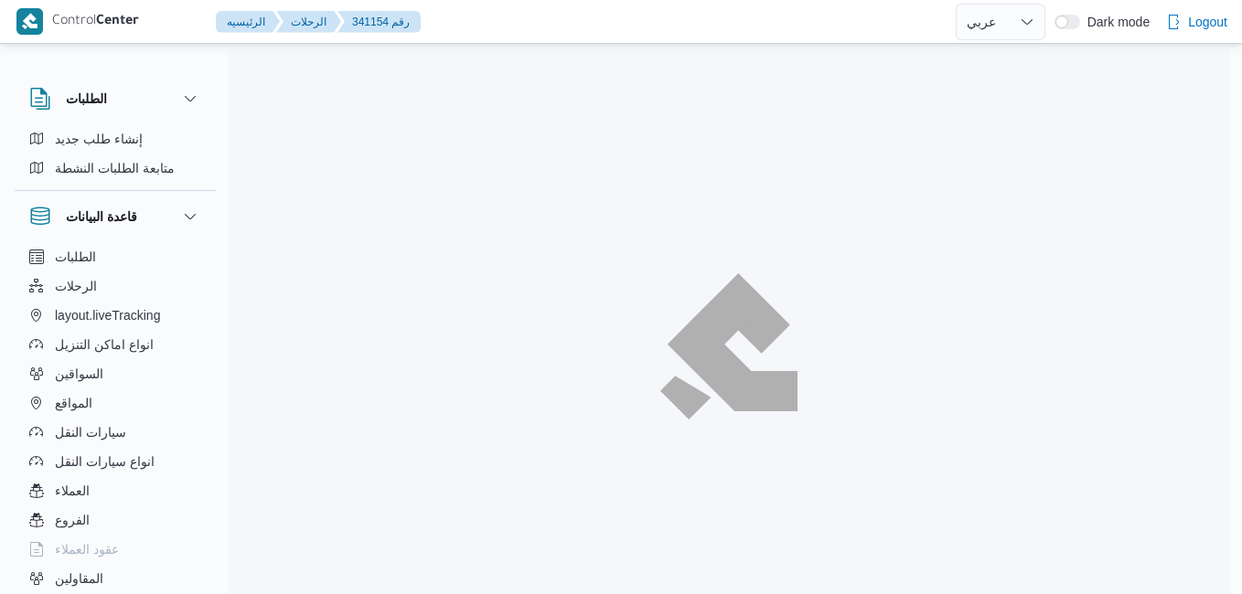
select select "ar"
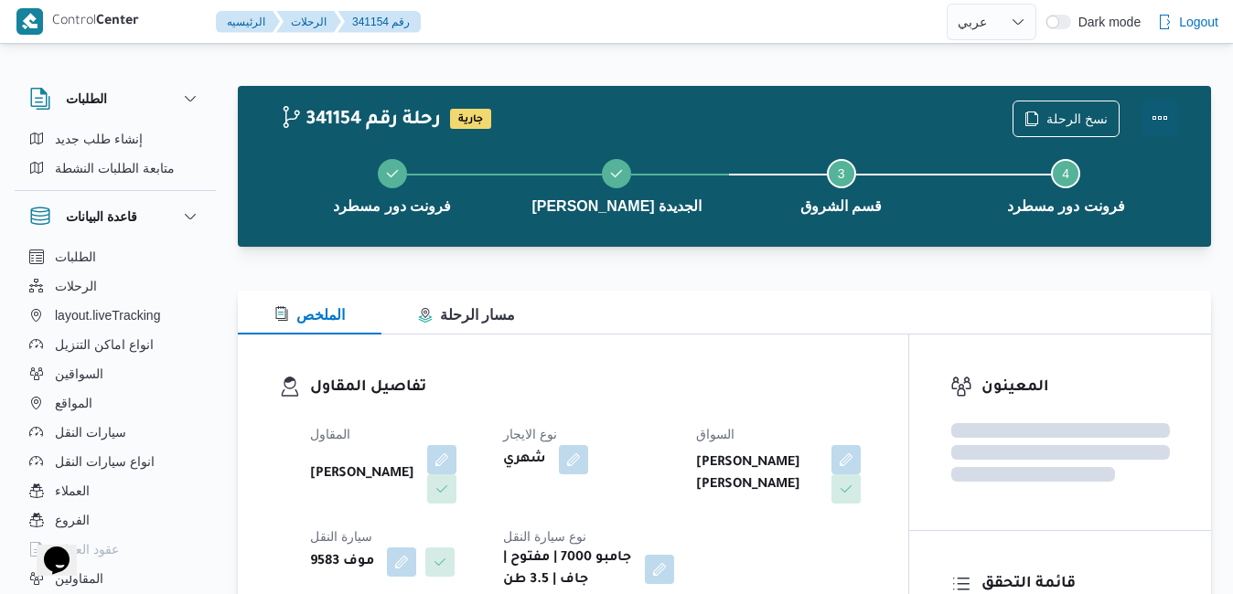
click at [1165, 120] on button "Actions" at bounding box center [1159, 118] width 37 height 37
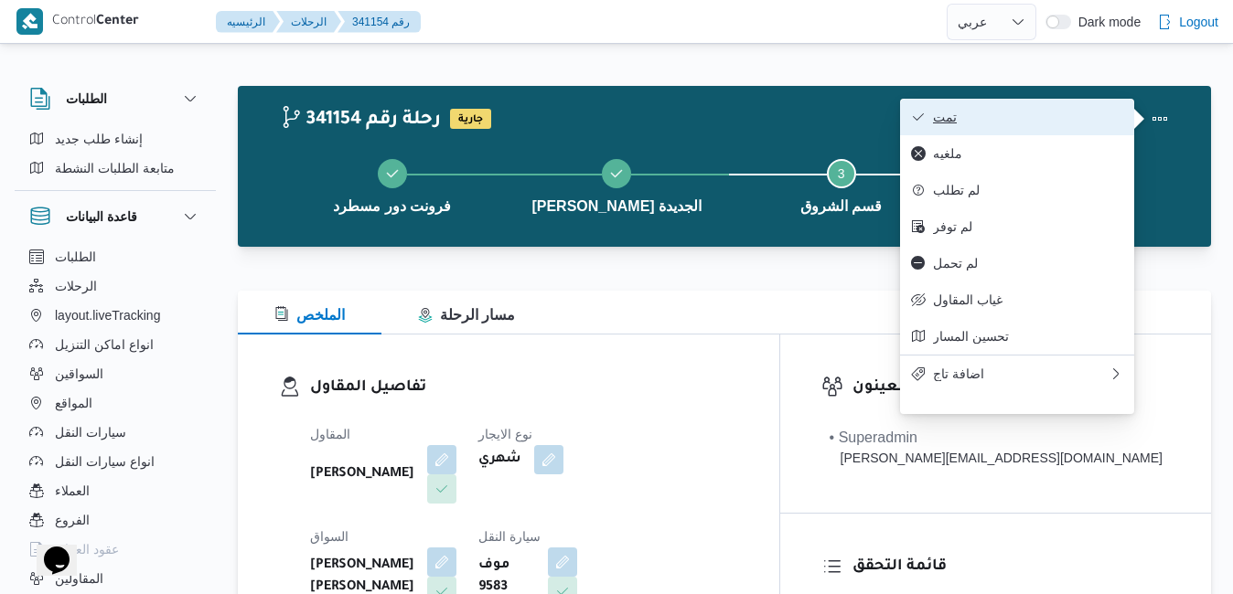
click at [1074, 115] on span "تمت" at bounding box center [1028, 117] width 190 height 15
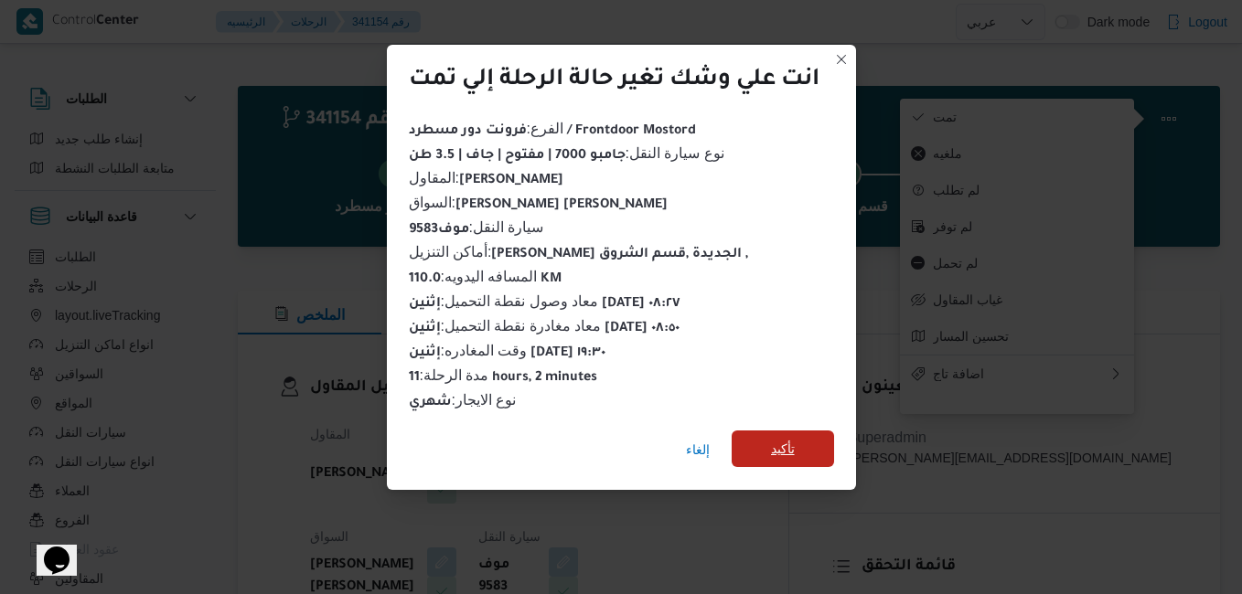
click at [802, 441] on span "تأكيد" at bounding box center [783, 449] width 102 height 37
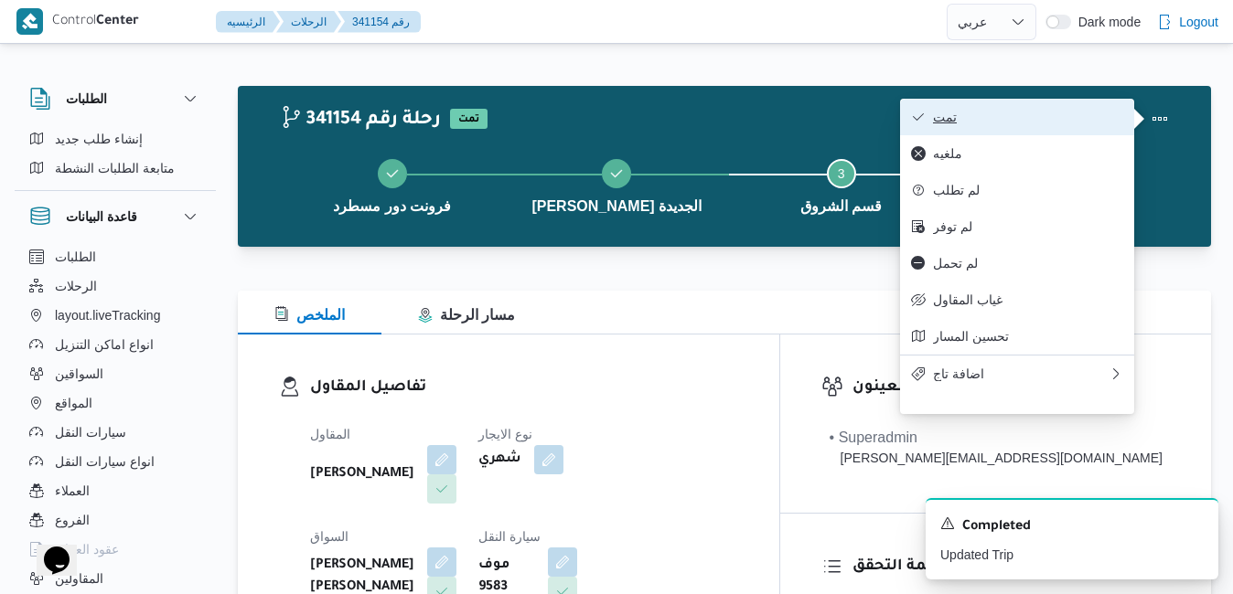
click at [1058, 116] on span "تمت" at bounding box center [1028, 117] width 190 height 15
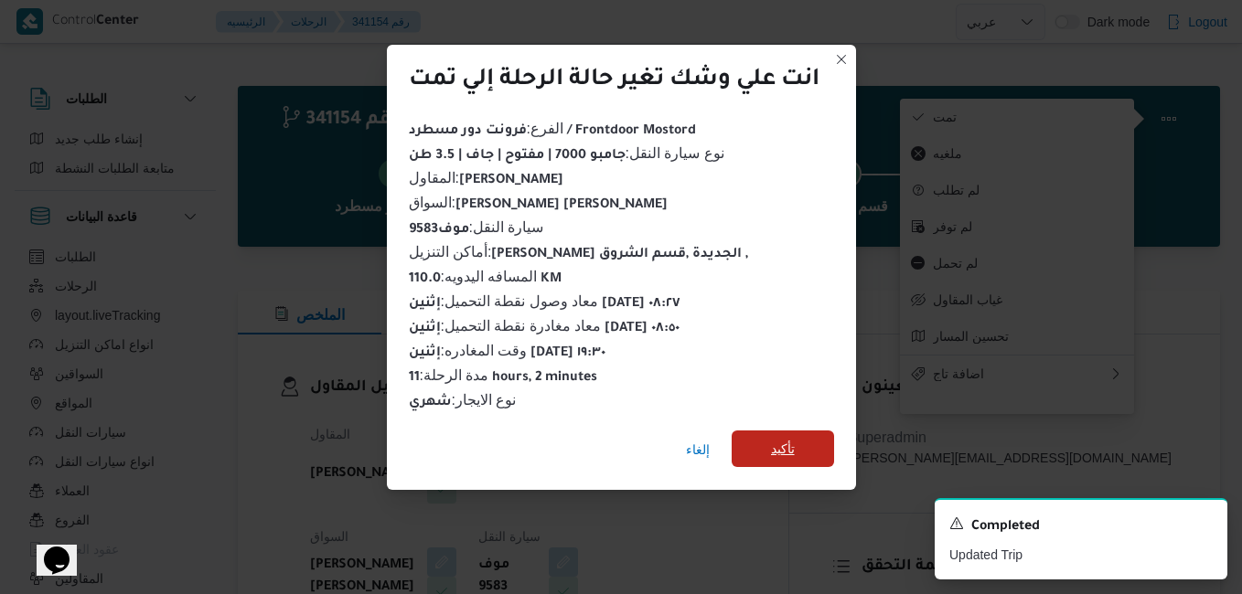
click at [767, 443] on span "تأكيد" at bounding box center [783, 449] width 102 height 37
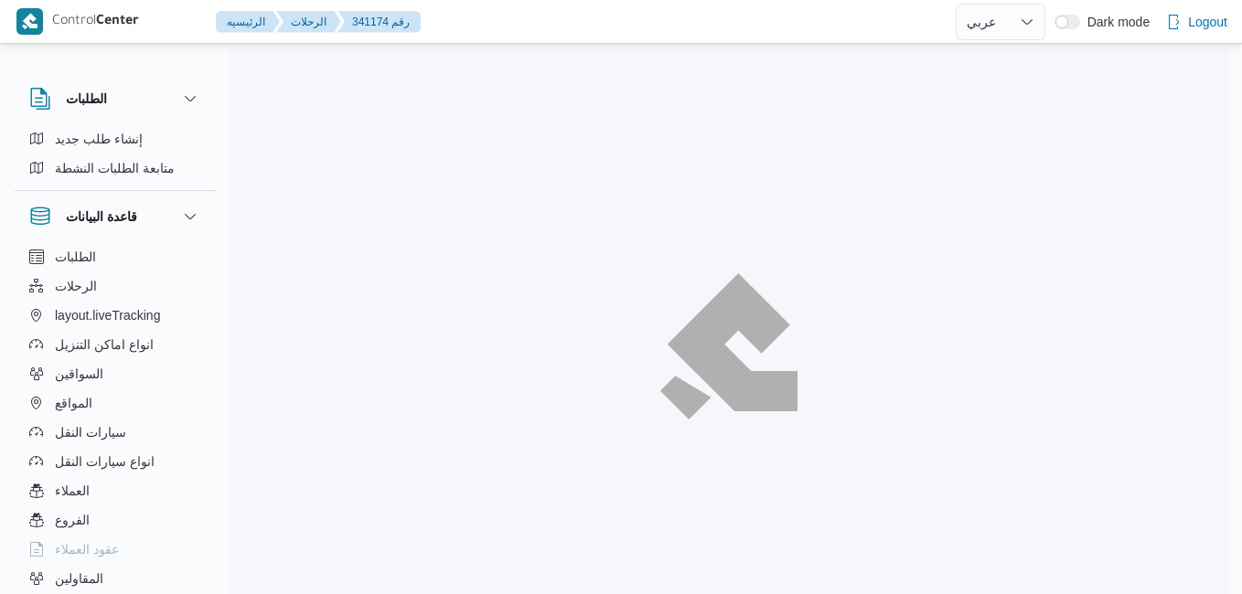
select select "ar"
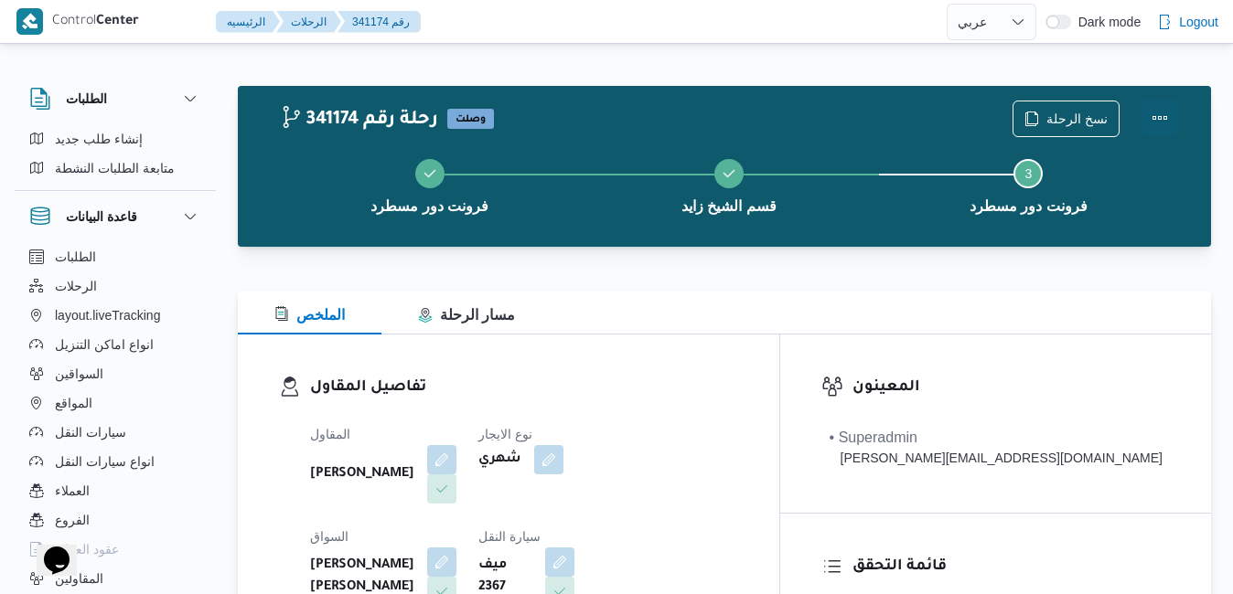
click at [1155, 110] on button "Actions" at bounding box center [1159, 118] width 37 height 37
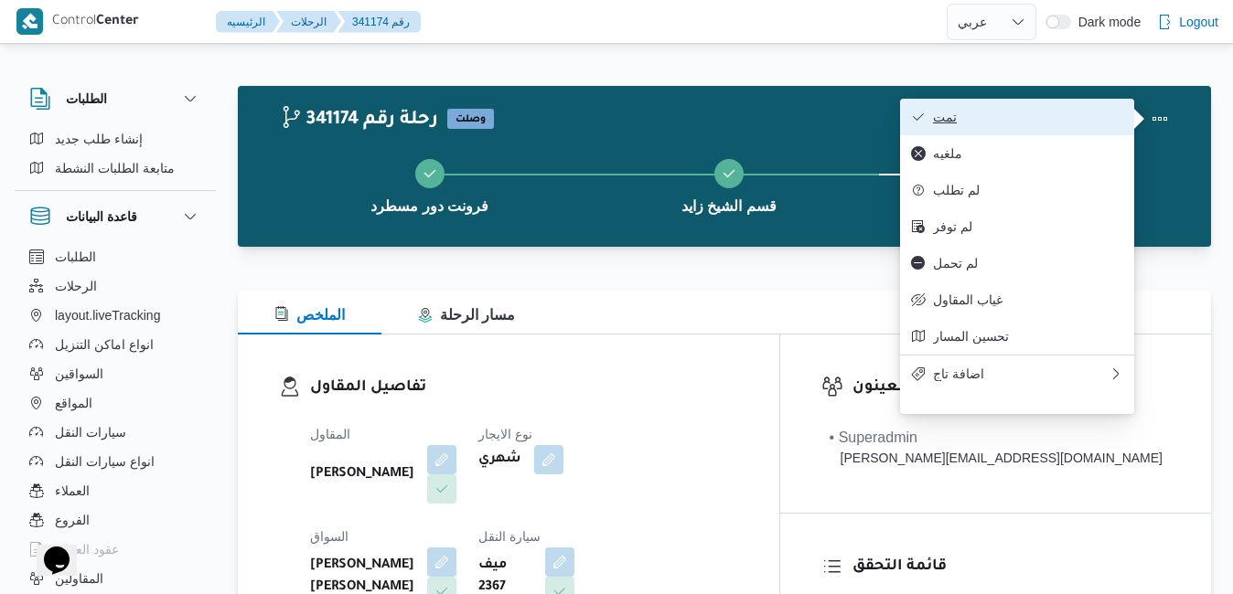
click at [1082, 115] on span "تمت" at bounding box center [1028, 117] width 190 height 15
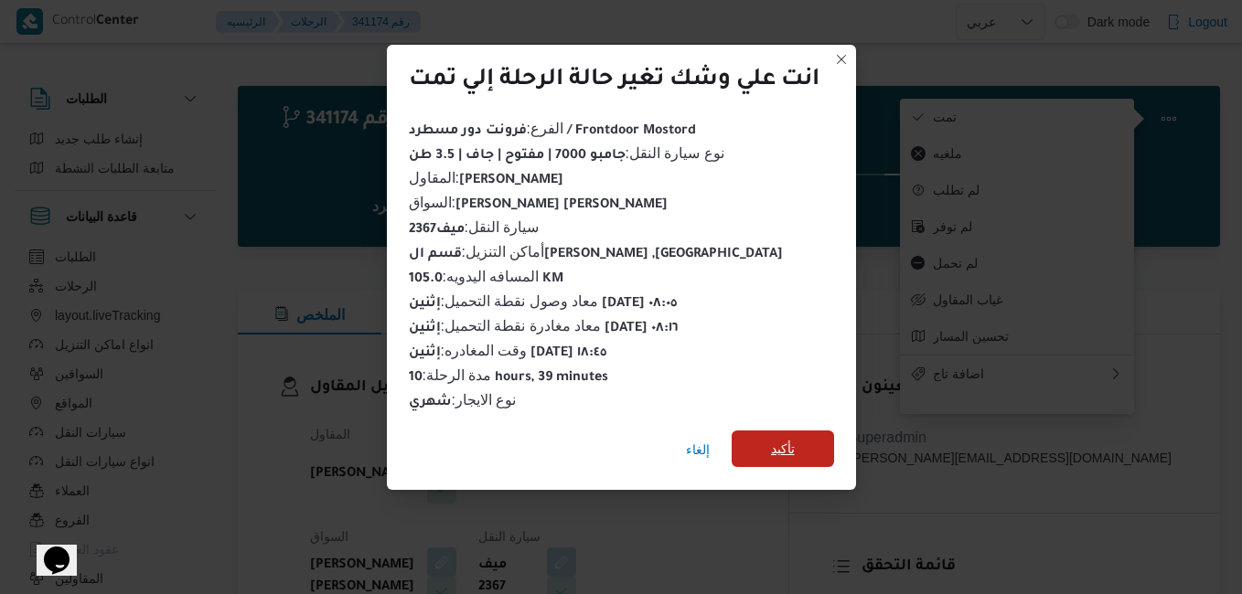
click at [792, 438] on span "تأكيد" at bounding box center [783, 449] width 24 height 22
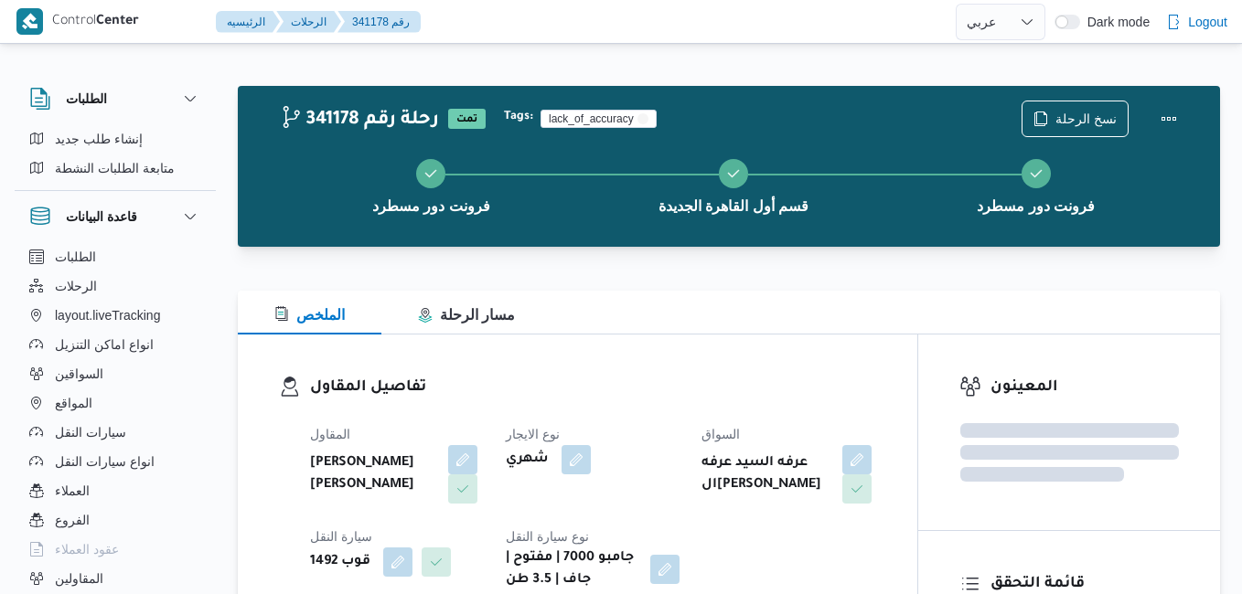
select select "ar"
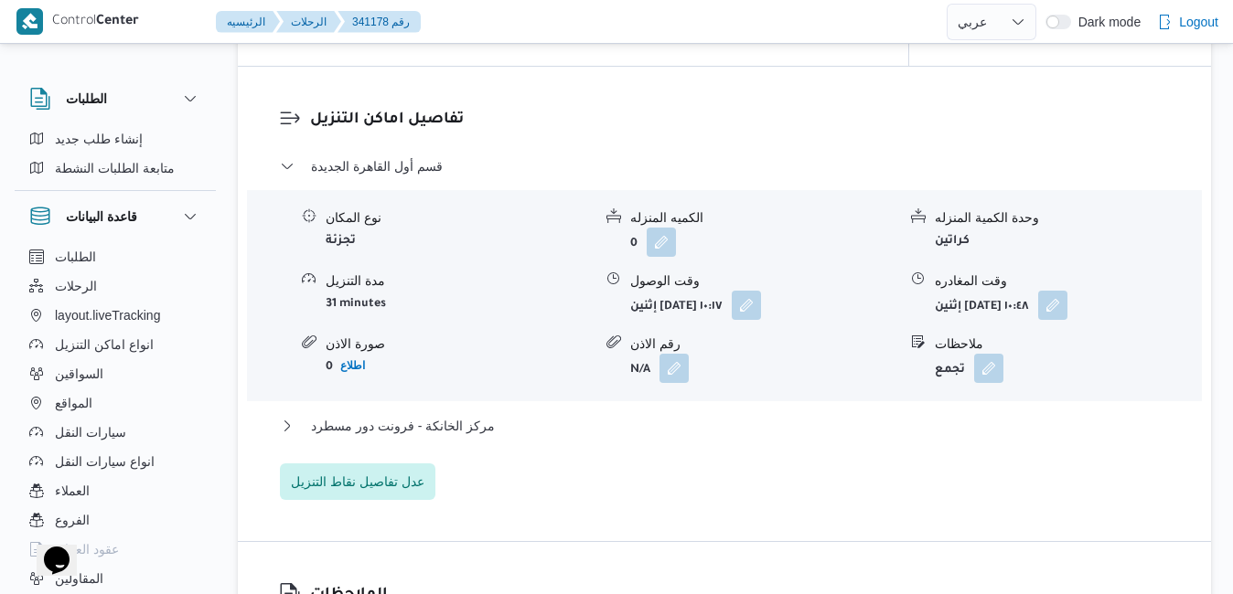
scroll to position [1573, 0]
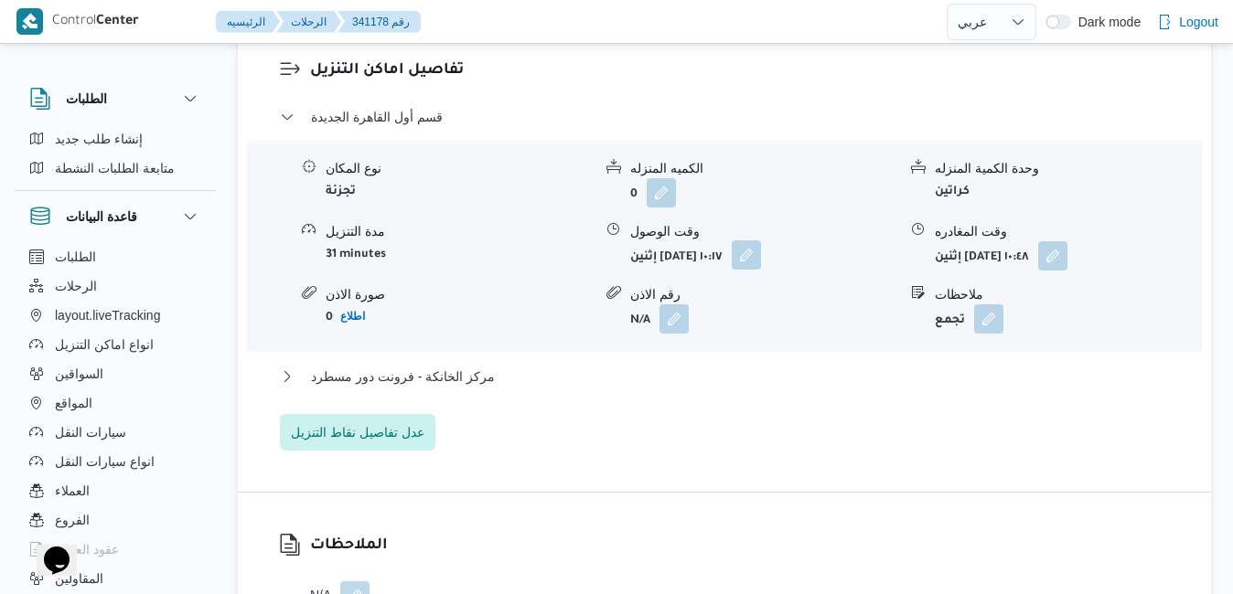
click at [761, 269] on button "button" at bounding box center [746, 255] width 29 height 29
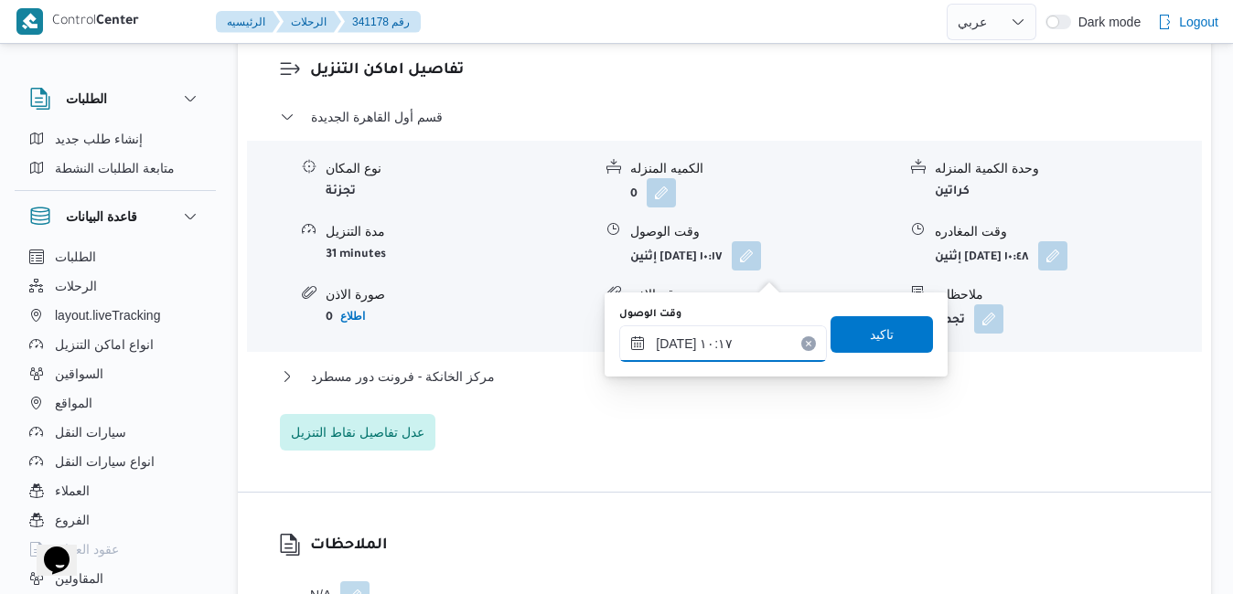
click at [710, 347] on input "٠٦/١٠/٢٠٢٥ ١٠:١٧" at bounding box center [723, 344] width 208 height 37
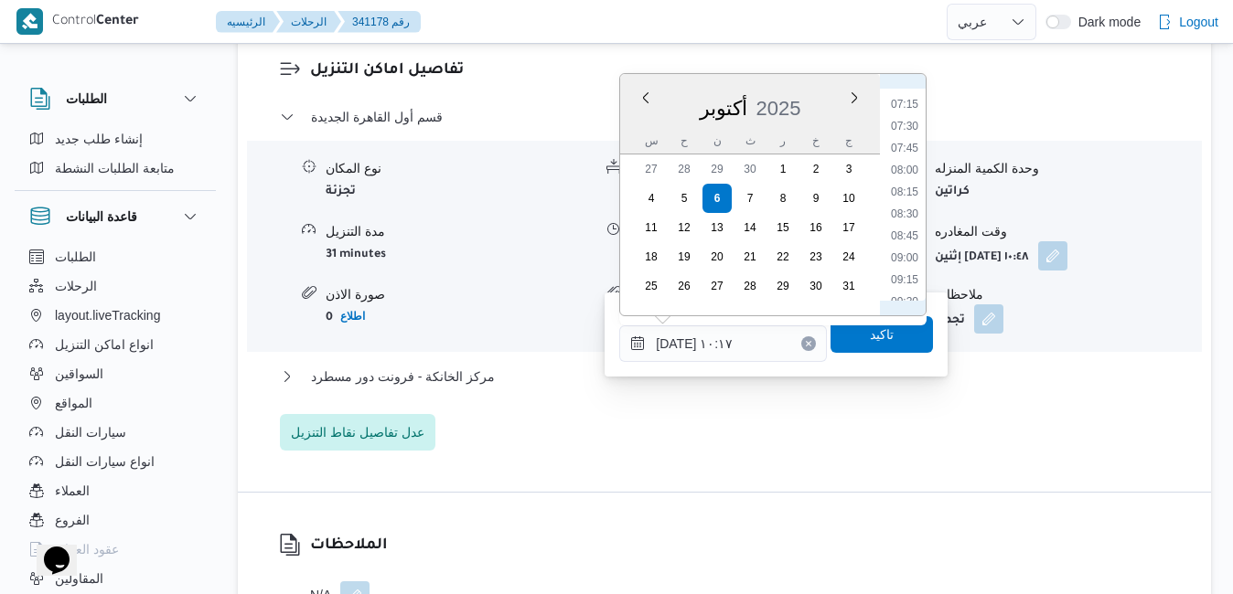
scroll to position [603, 0]
click at [909, 244] on li "08:30" at bounding box center [905, 241] width 42 height 18
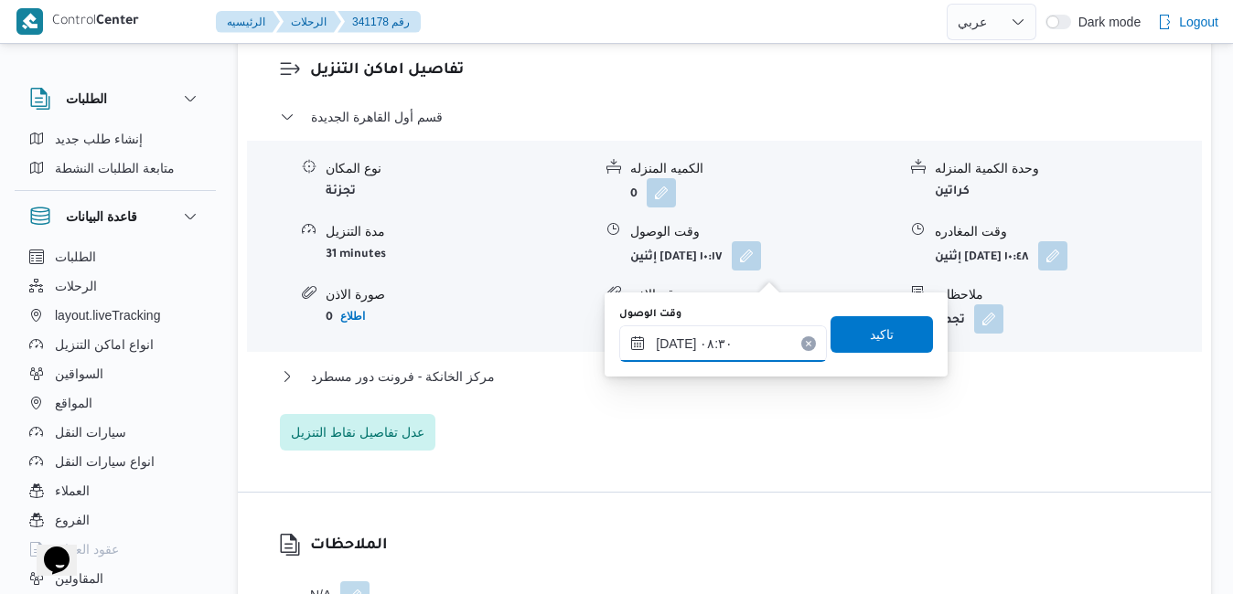
click at [678, 335] on input "٠٦/١٠/٢٠٢٥ ٠٨:٣٠" at bounding box center [723, 344] width 208 height 37
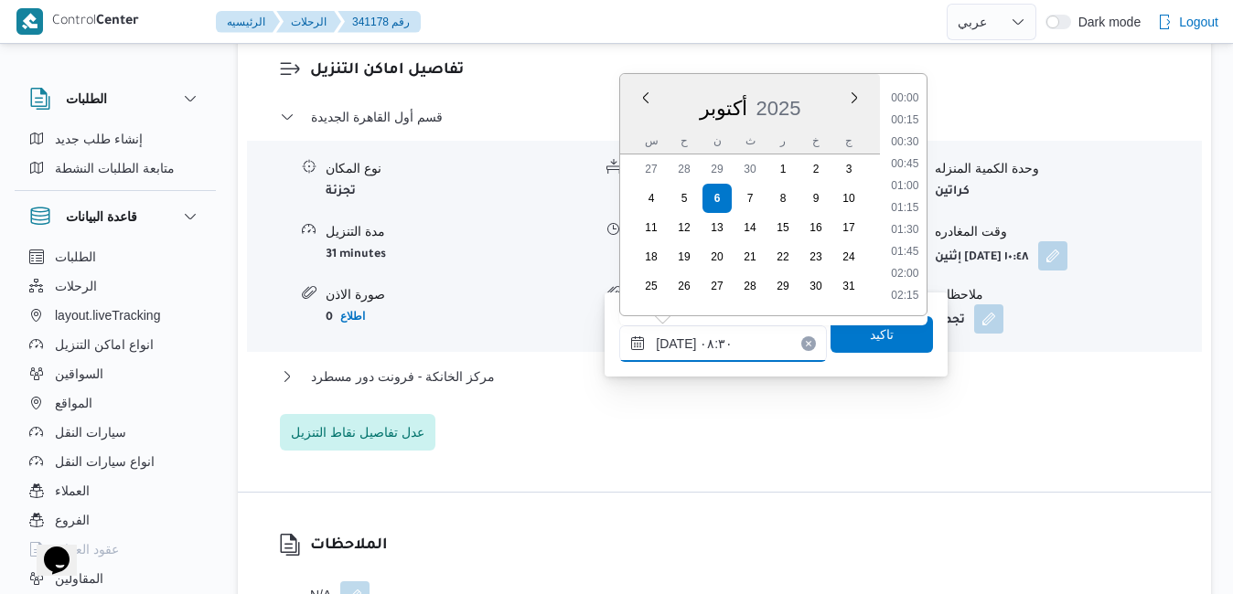
scroll to position [635, 0]
click at [679, 342] on input "٠٦/١٠/٢٠٢٥ ٠٨:٣٠" at bounding box center [723, 344] width 208 height 37
type input "٠٦/١٠/٢٠٢٥ ٠٨:50"
click at [841, 342] on span "تاكيد" at bounding box center [881, 334] width 102 height 37
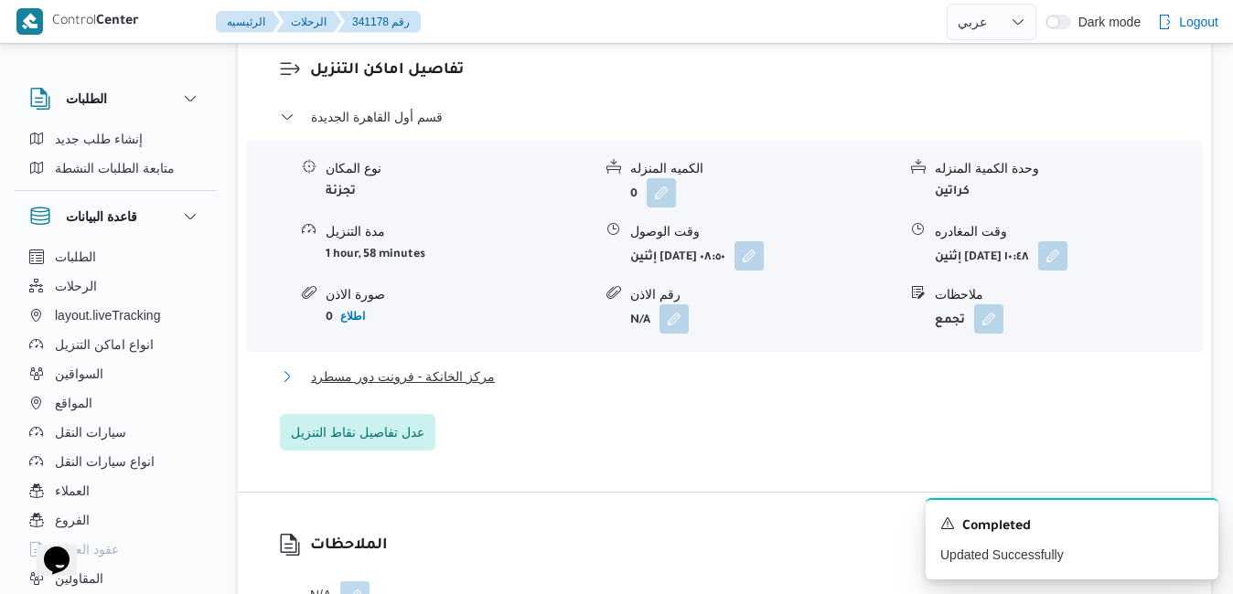
click at [650, 386] on button "مركز الخانكة - فرونت دور مسطرد" at bounding box center [725, 377] width 890 height 22
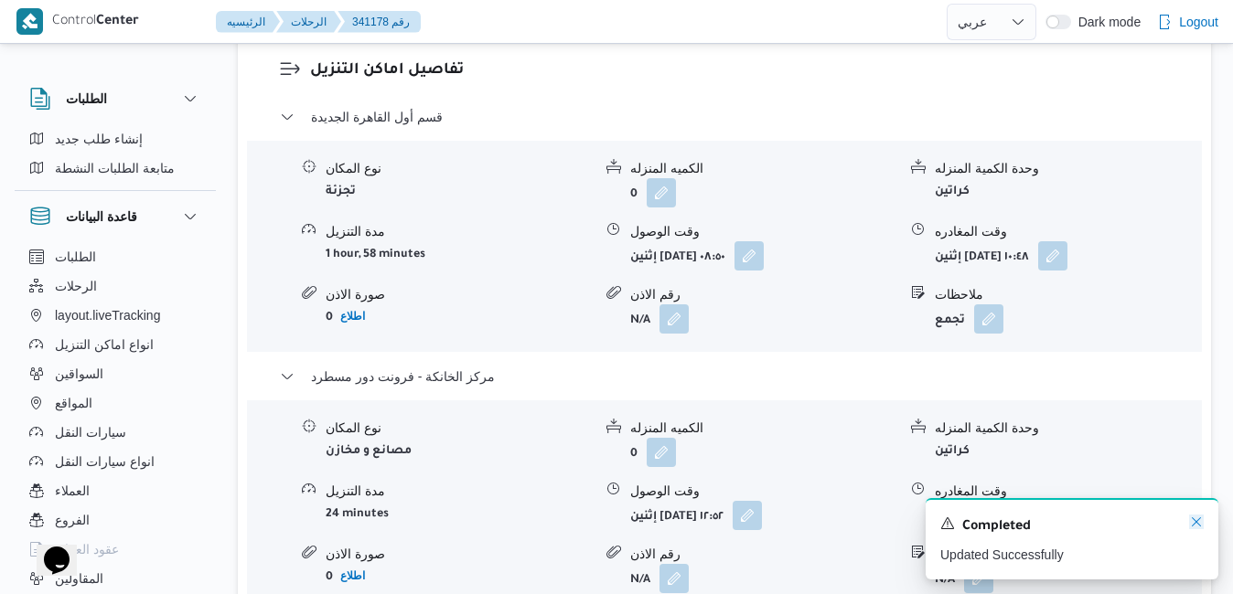
click at [1197, 523] on icon "Dismiss toast" at bounding box center [1196, 522] width 9 height 9
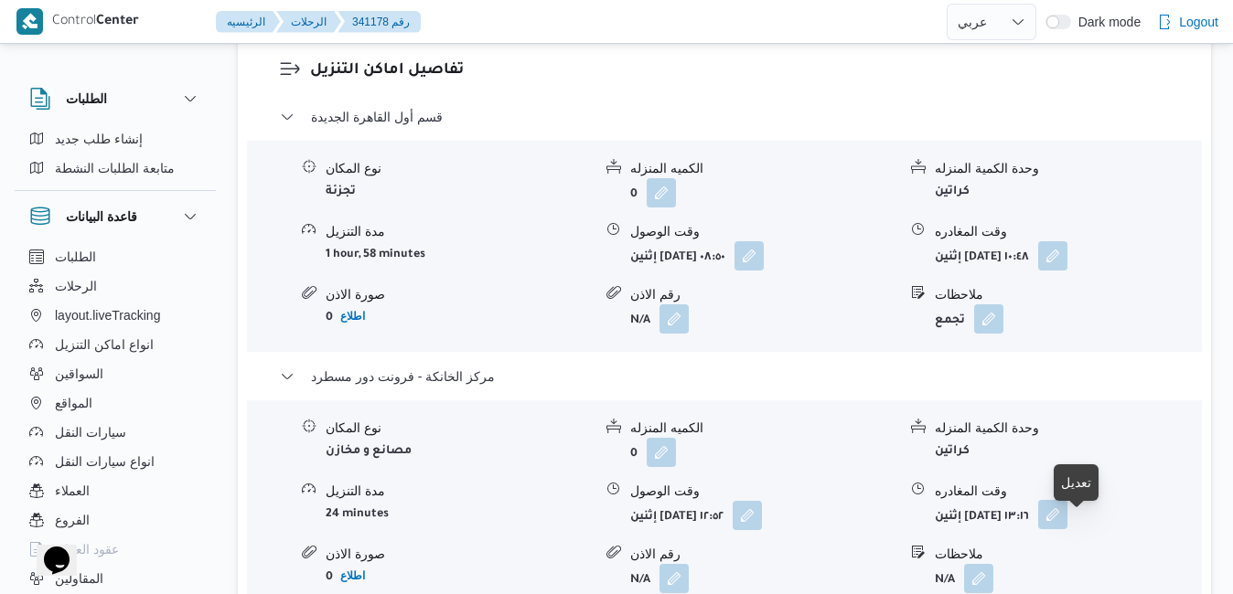
click at [1067, 530] on button "button" at bounding box center [1052, 514] width 29 height 29
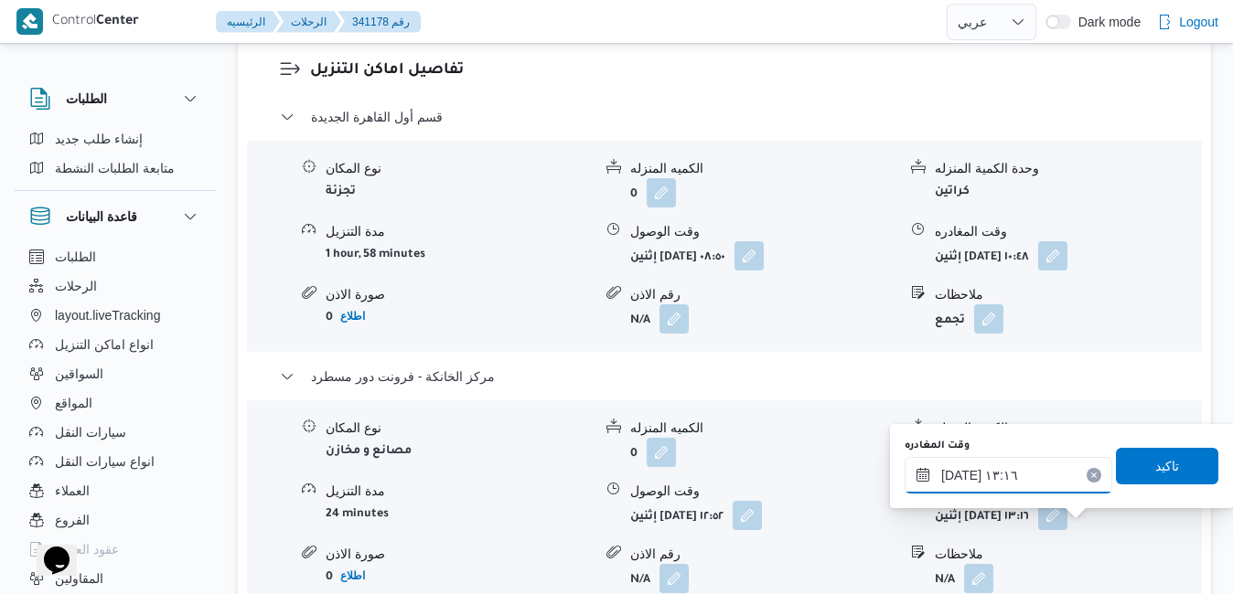
click at [1033, 483] on input "٠٦/١٠/٢٠٢٥ ١٣:١٦" at bounding box center [1009, 475] width 208 height 37
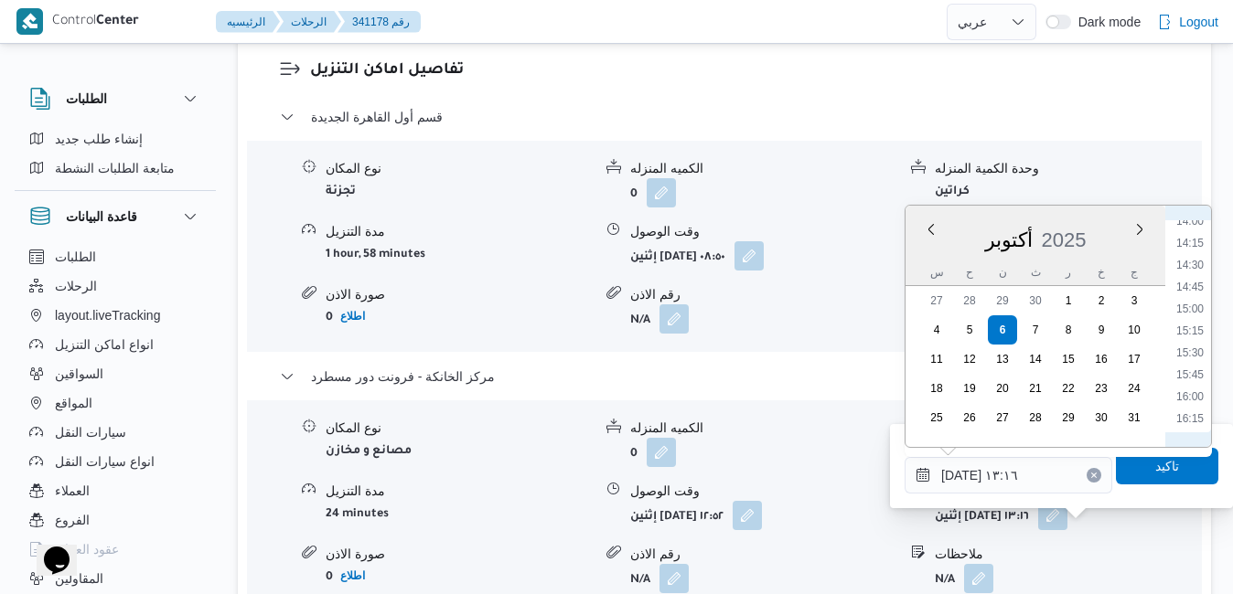
scroll to position [1609, 0]
click at [1197, 241] on li "18:30" at bounding box center [1190, 245] width 42 height 18
type input "[DATE] ١٨:٣٠"
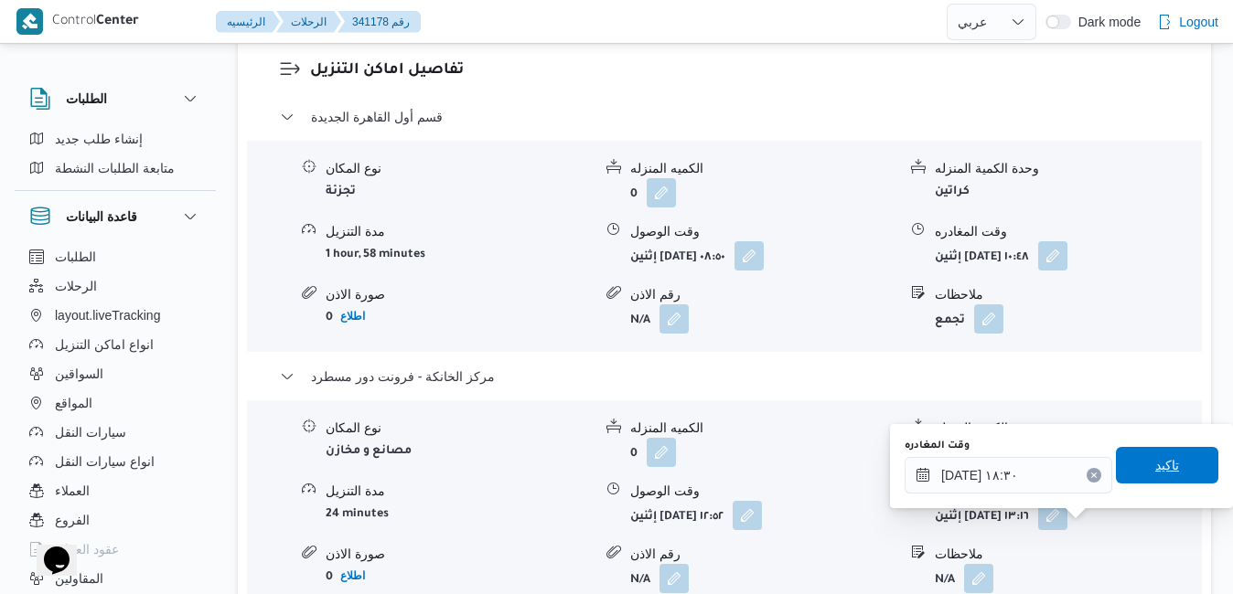
click at [1138, 474] on span "تاكيد" at bounding box center [1167, 465] width 102 height 37
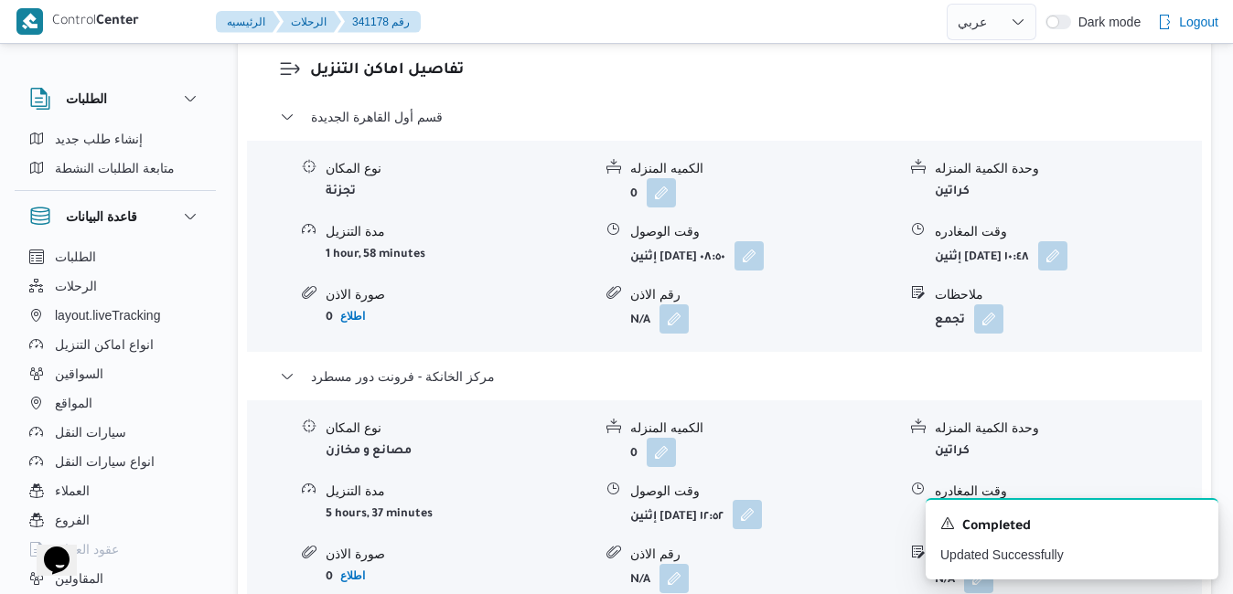
click at [762, 530] on button "button" at bounding box center [747, 514] width 29 height 29
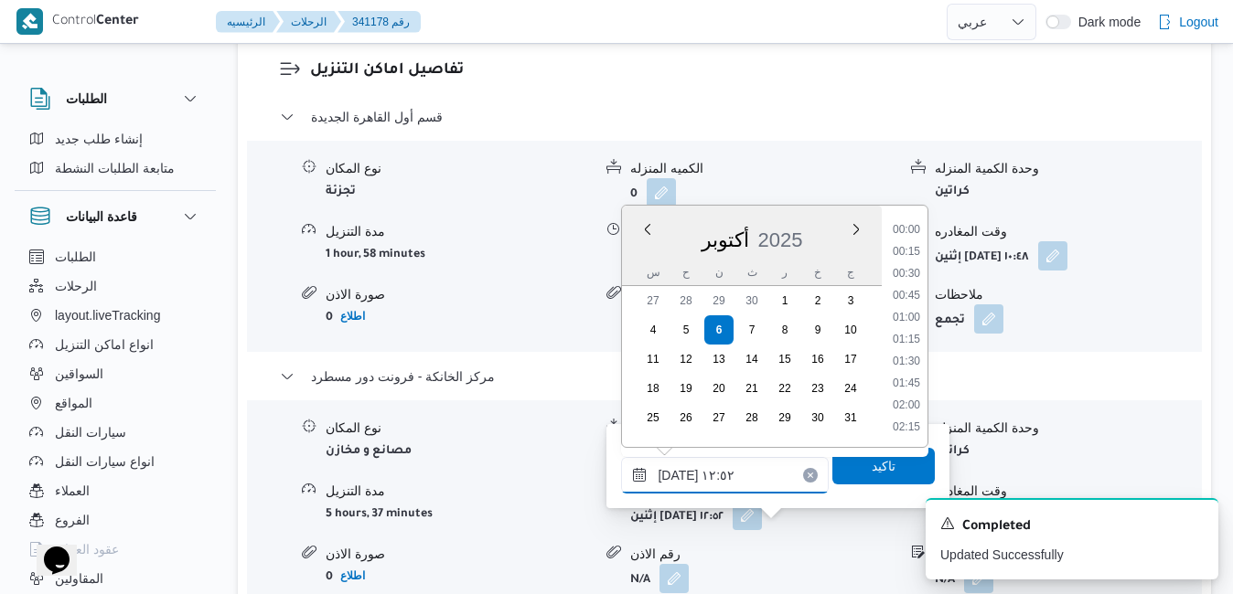
click at [756, 478] on input "٠٦/١٠/٢٠٢٥ ١٢:٥٢" at bounding box center [725, 475] width 208 height 37
click at [909, 271] on li "18:15" at bounding box center [906, 267] width 42 height 18
type input "٠٦/١٠/٢٠٢٥ ١٨:١٥"
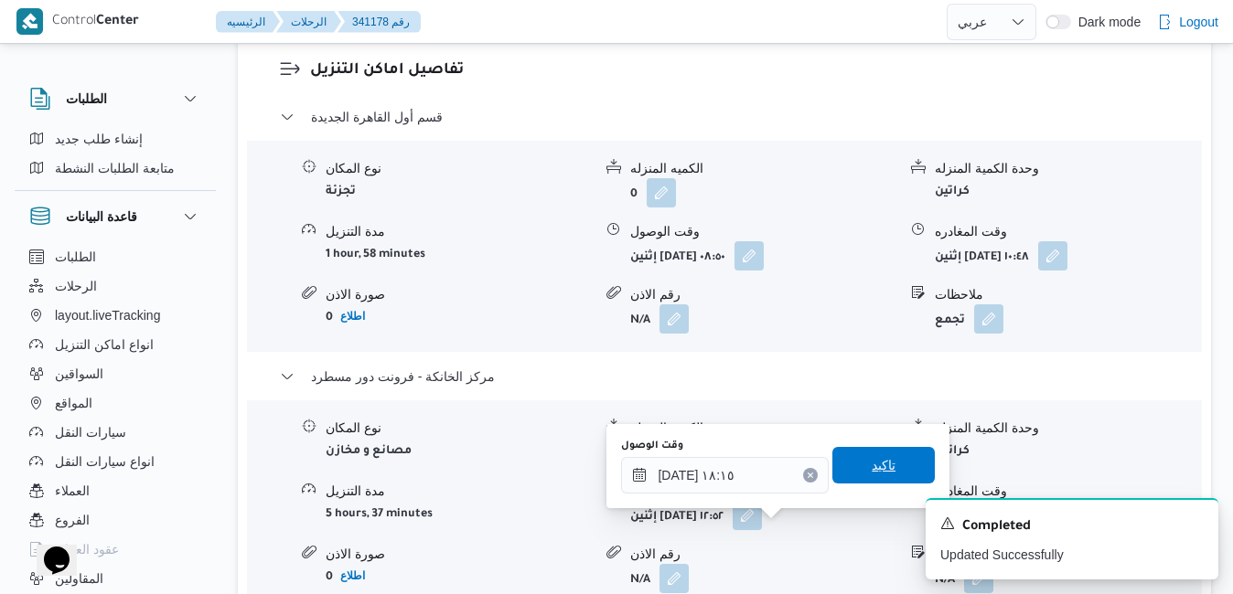
click at [878, 459] on span "تاكيد" at bounding box center [884, 466] width 24 height 22
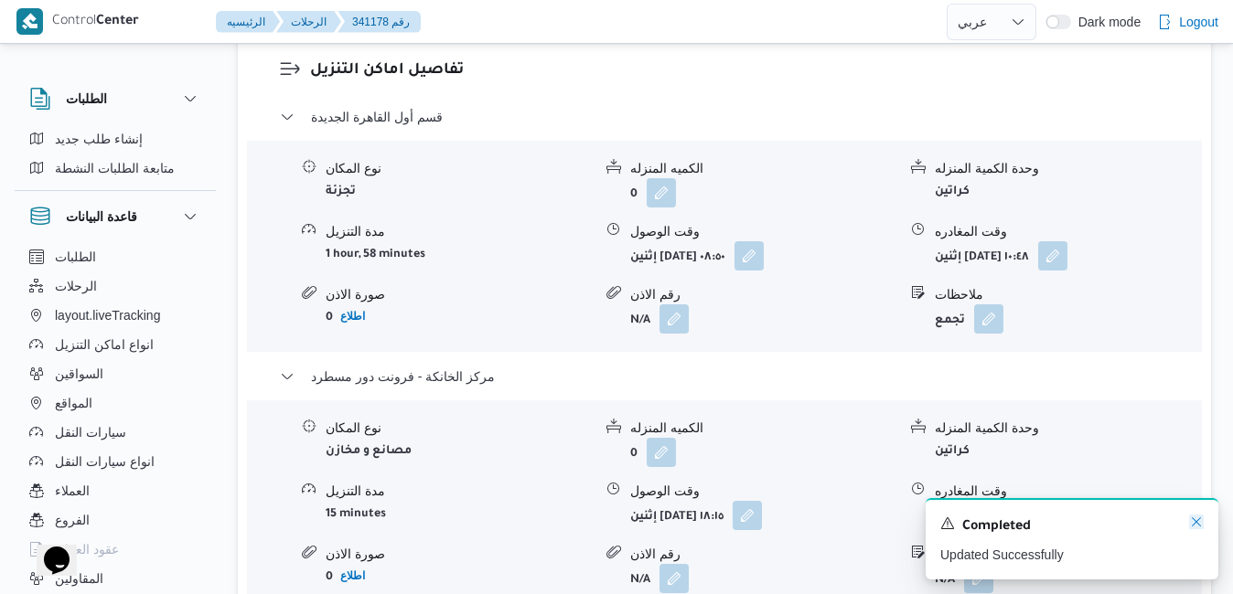
click at [1197, 527] on icon "Dismiss toast" at bounding box center [1196, 522] width 15 height 15
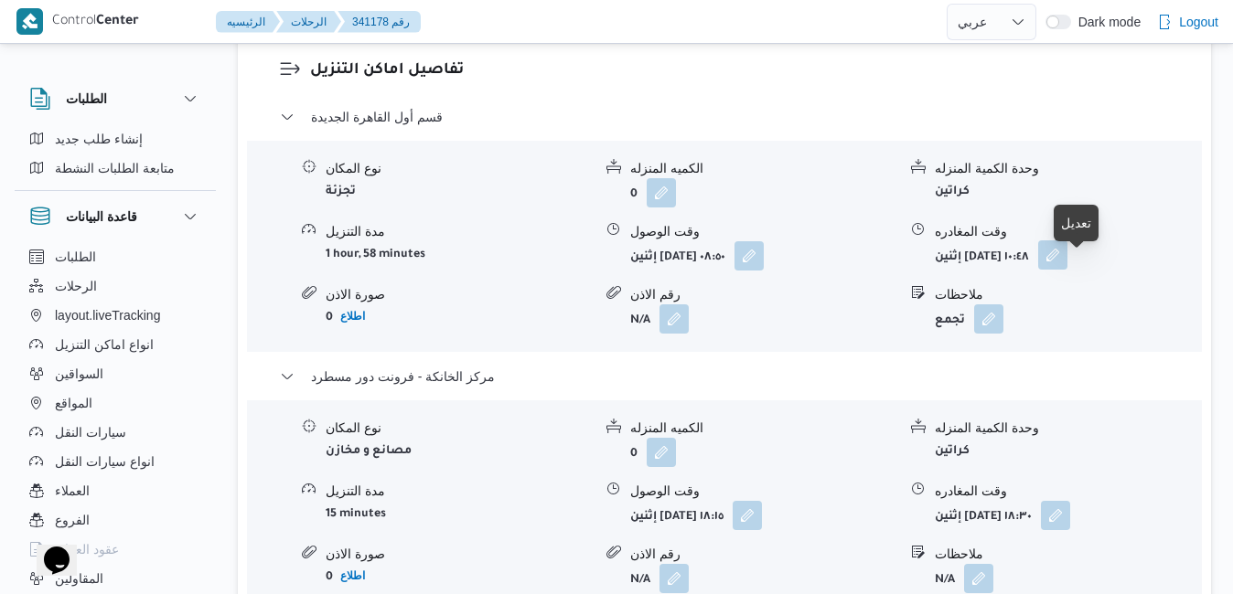
click at [1067, 270] on button "button" at bounding box center [1052, 255] width 29 height 29
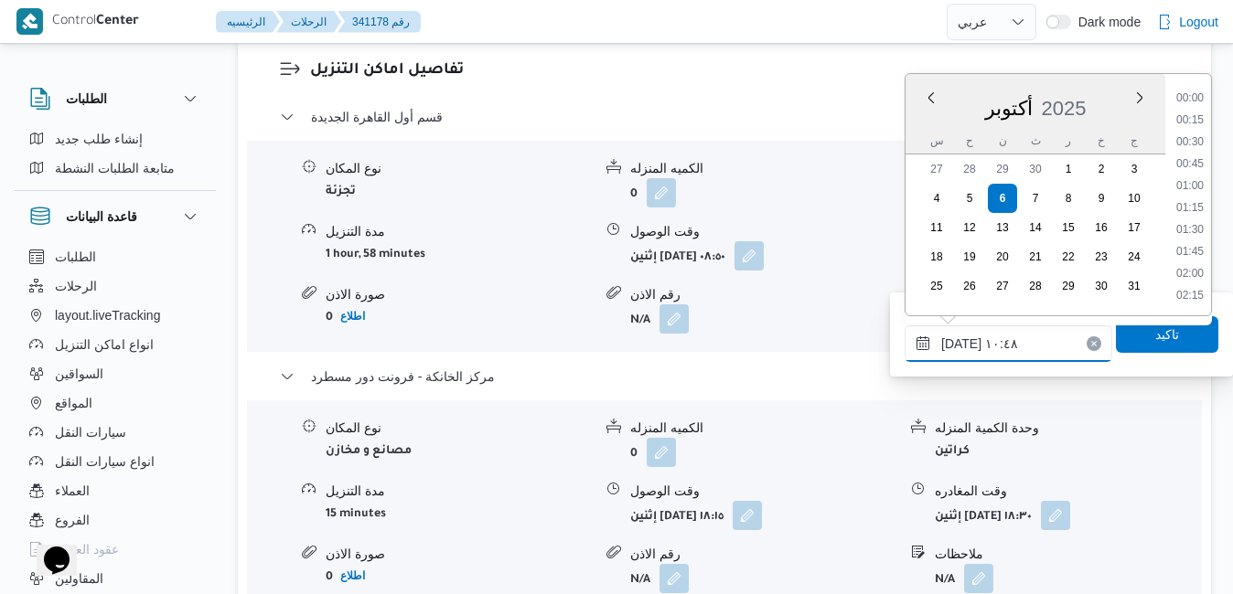
click at [1027, 348] on input "٠٦/١٠/٢٠٢٥ ١٠:٤٨" at bounding box center [1009, 344] width 208 height 37
click at [1203, 247] on li "17:30" at bounding box center [1190, 245] width 42 height 18
type input "٠٦/١٠/٢٠٢٥ ١٧:٣٠"
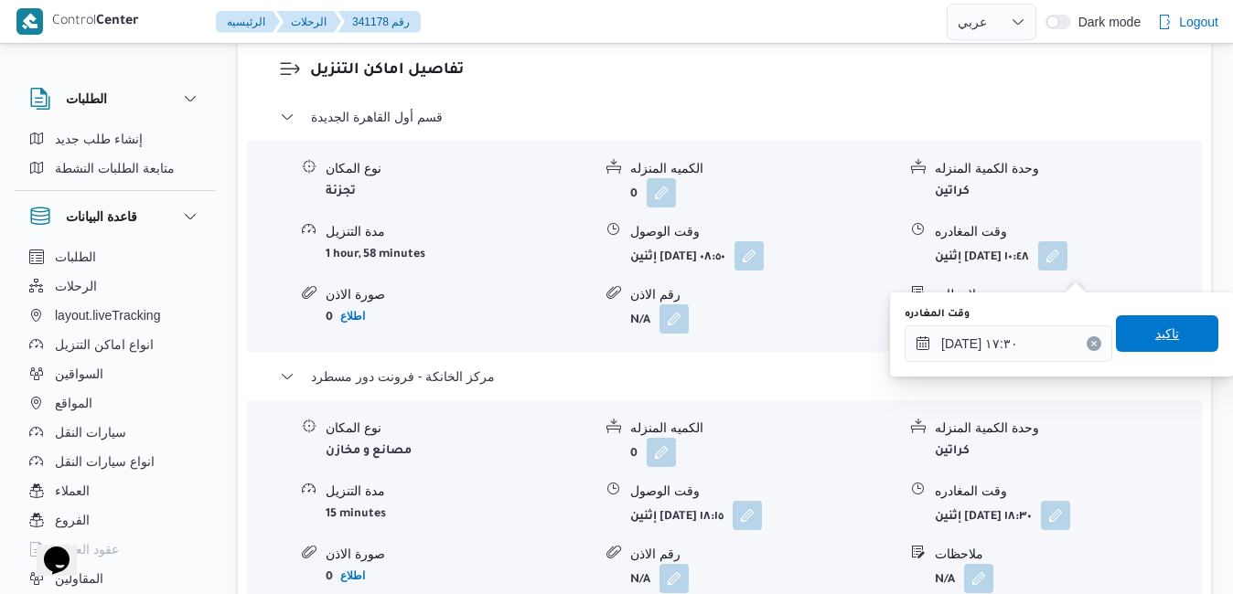
click at [1155, 333] on span "تاكيد" at bounding box center [1167, 334] width 24 height 22
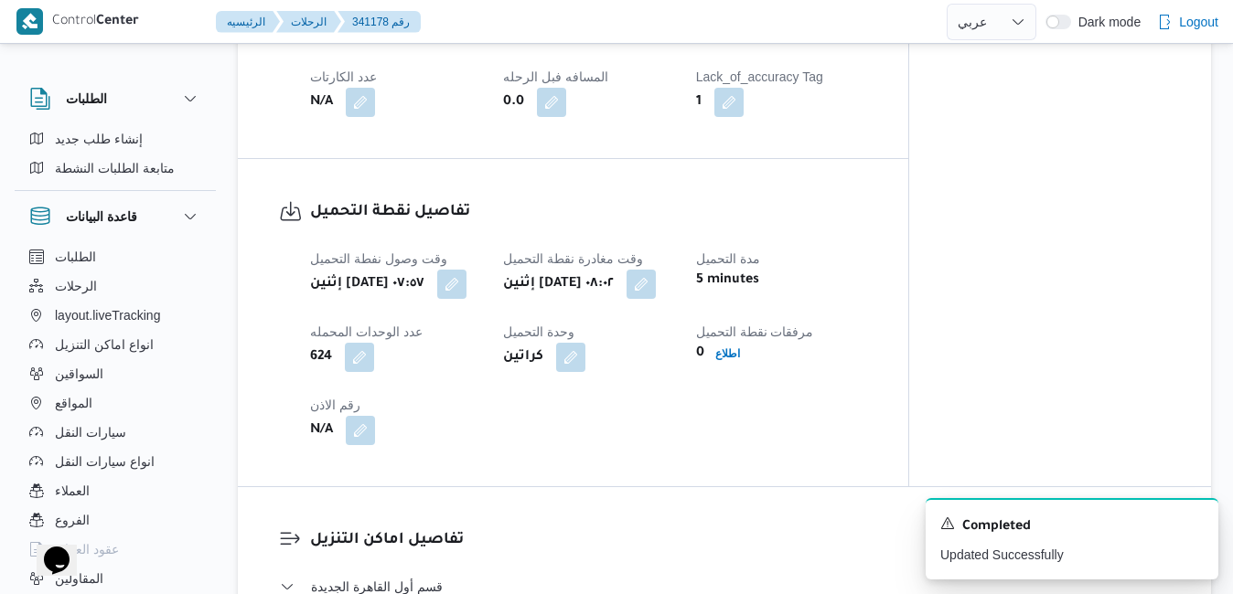
scroll to position [0, 0]
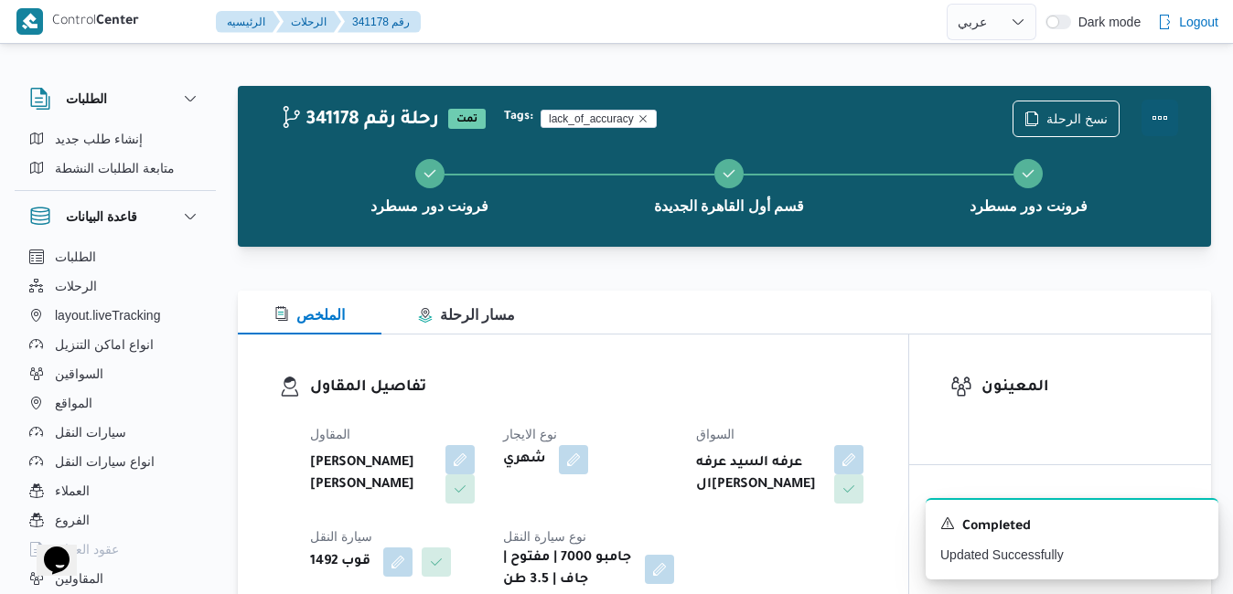
click at [1155, 127] on button "Actions" at bounding box center [1159, 118] width 37 height 37
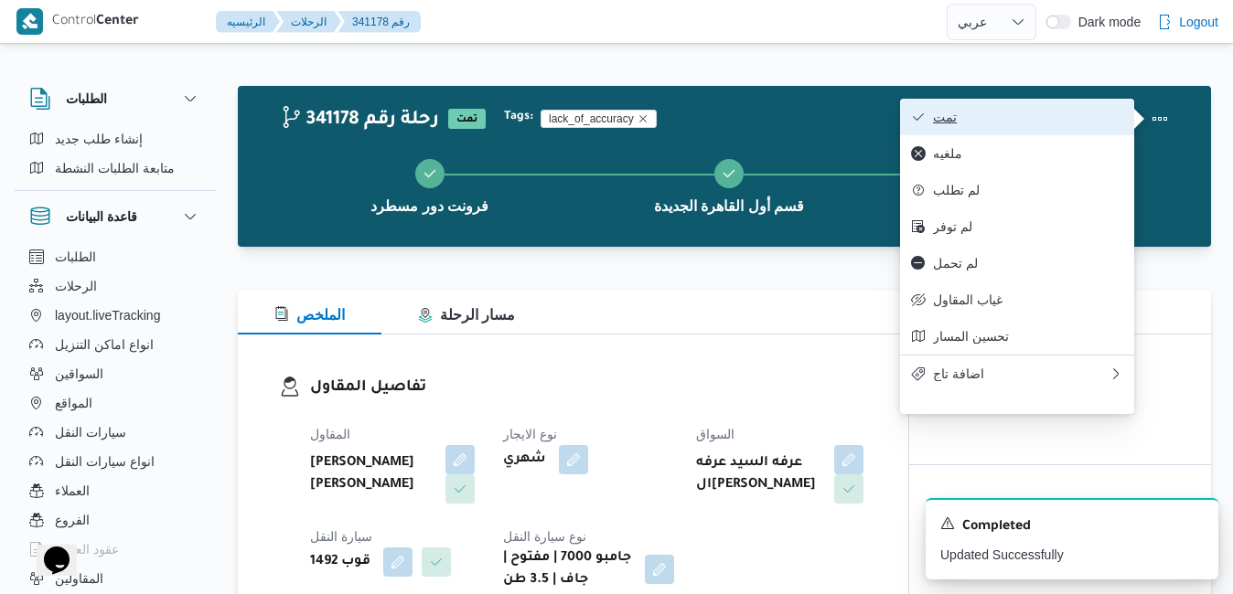
click at [1076, 122] on span "تمت" at bounding box center [1028, 117] width 190 height 15
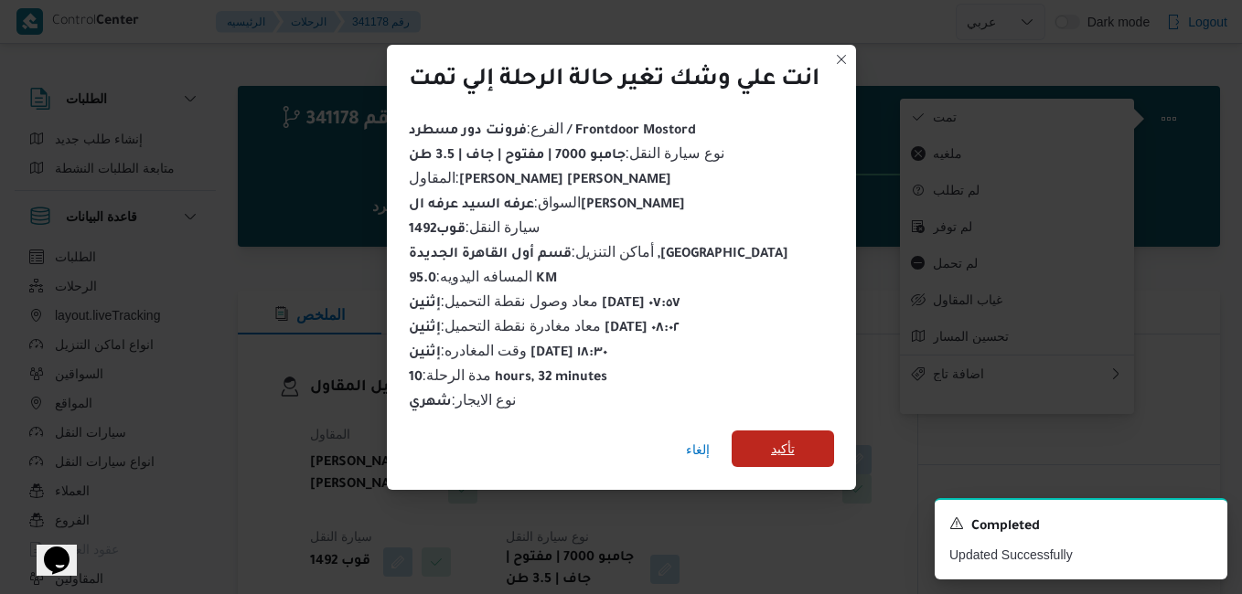
click at [774, 449] on span "تأكيد" at bounding box center [783, 449] width 24 height 22
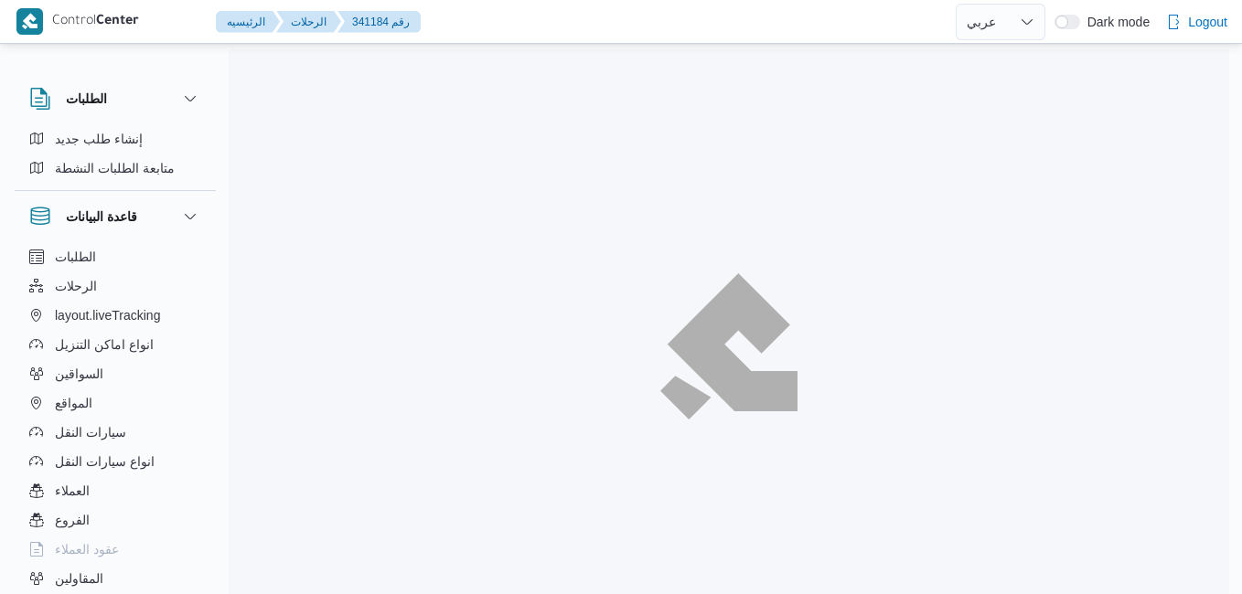
select select "ar"
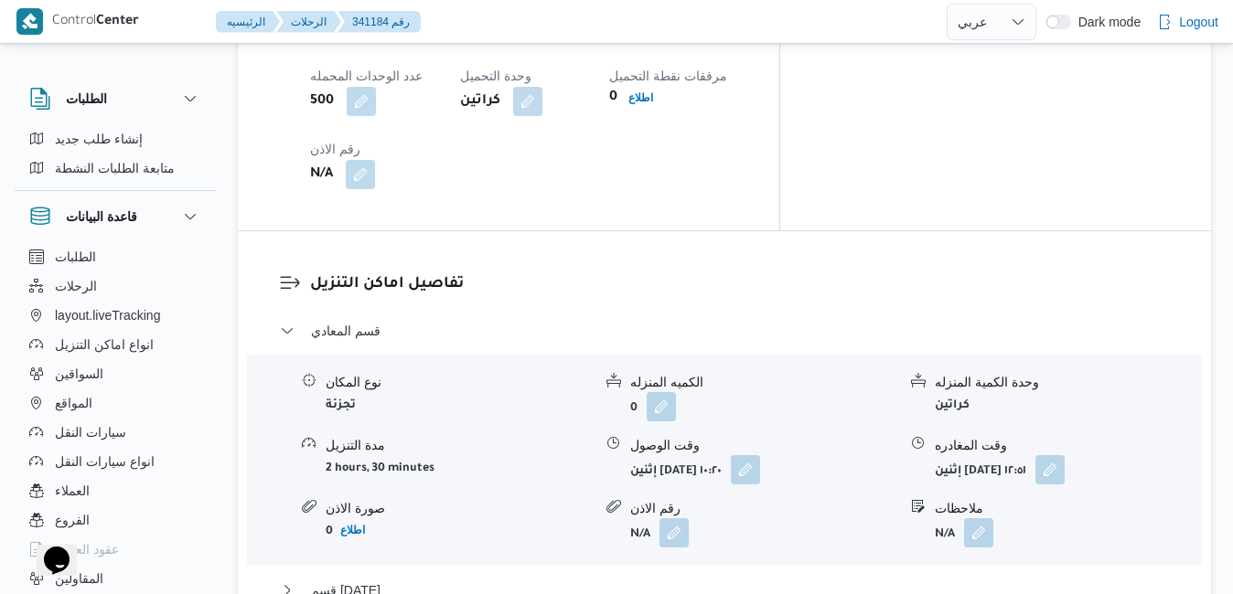
scroll to position [1537, 0]
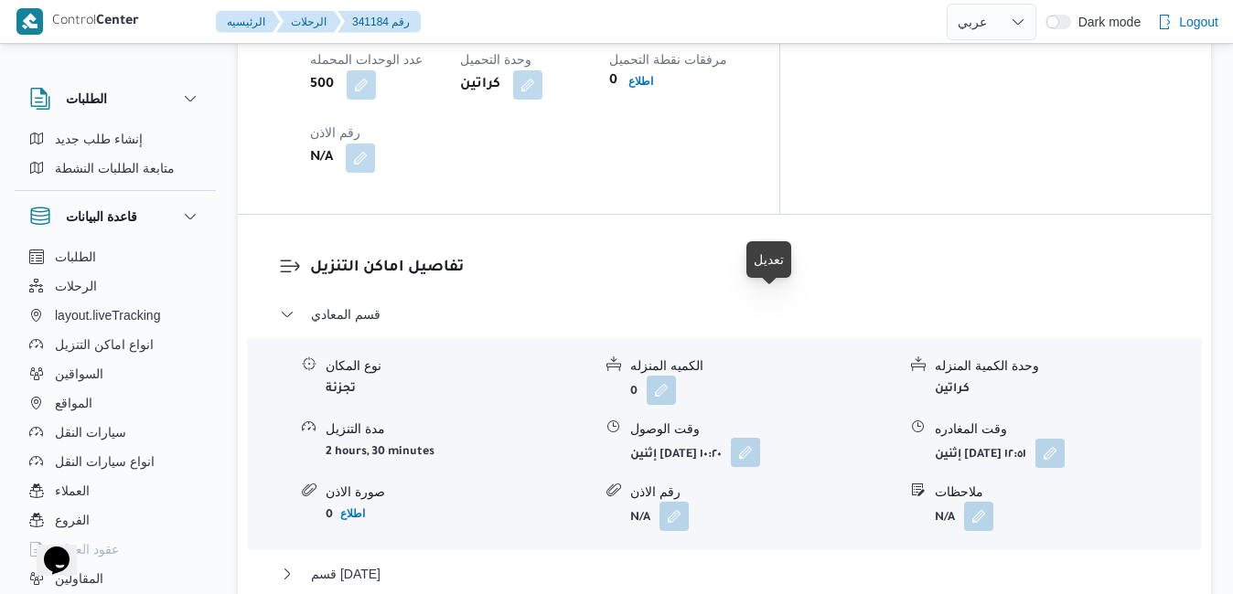
click at [760, 438] on button "button" at bounding box center [745, 452] width 29 height 29
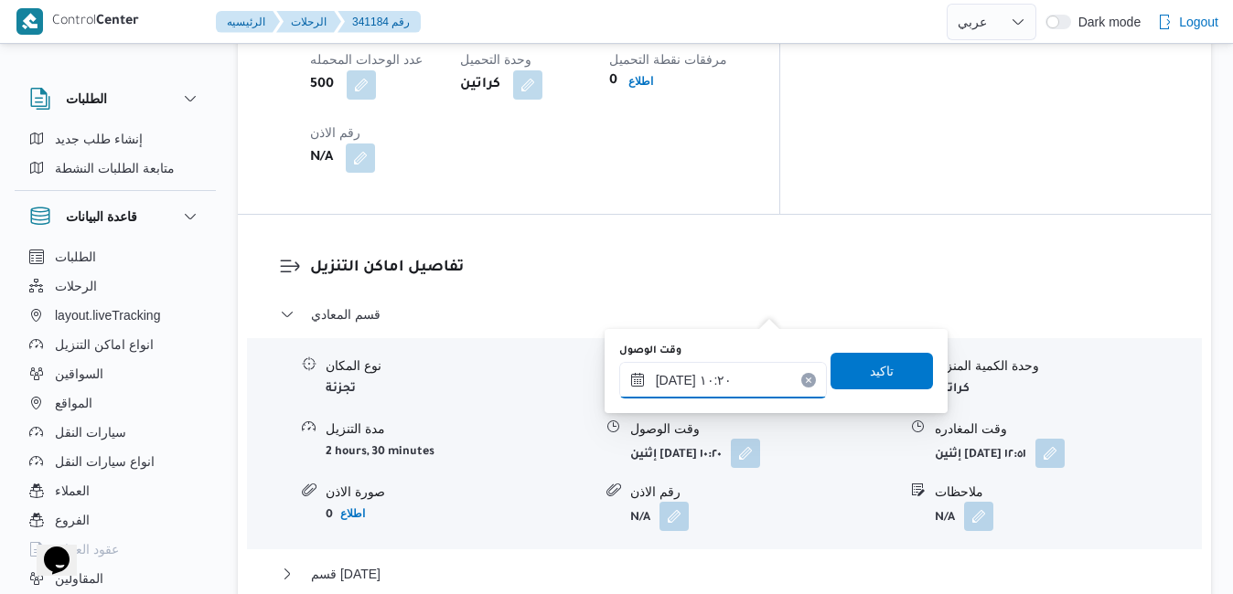
click at [711, 385] on input "٠٦/١٠/٢٠٢٥ ١٠:٢٠" at bounding box center [723, 380] width 208 height 37
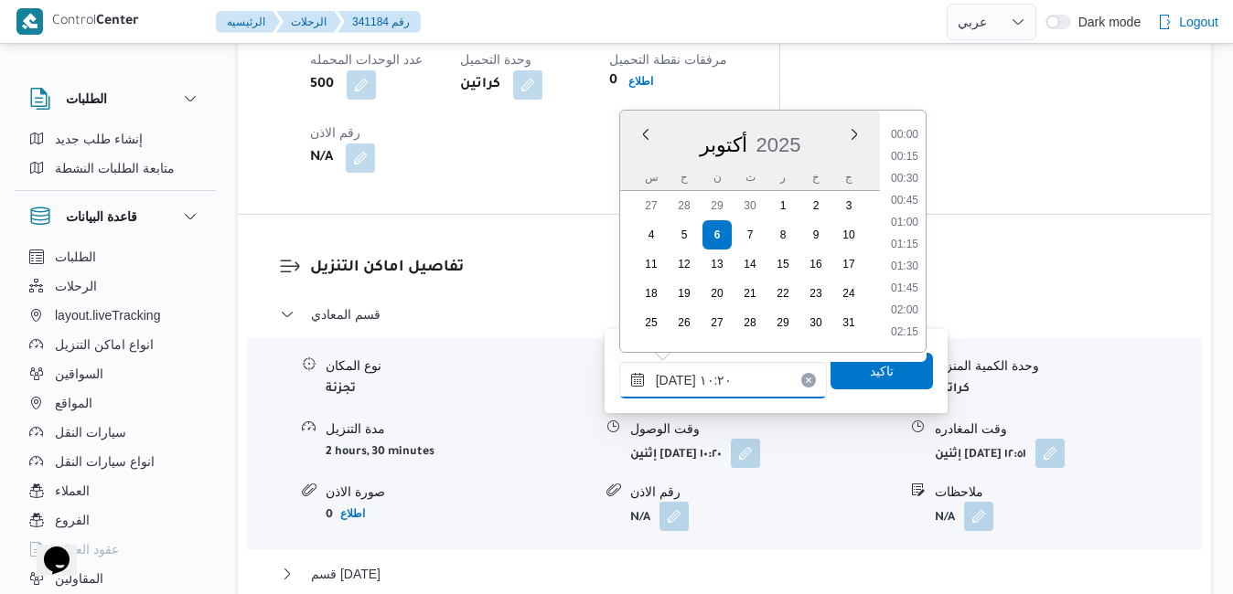
scroll to position [788, 0]
click at [908, 178] on li "09:30" at bounding box center [905, 180] width 42 height 18
type input "٠٦/١٠/٢٠٢٥ ٠٩:٣٠"
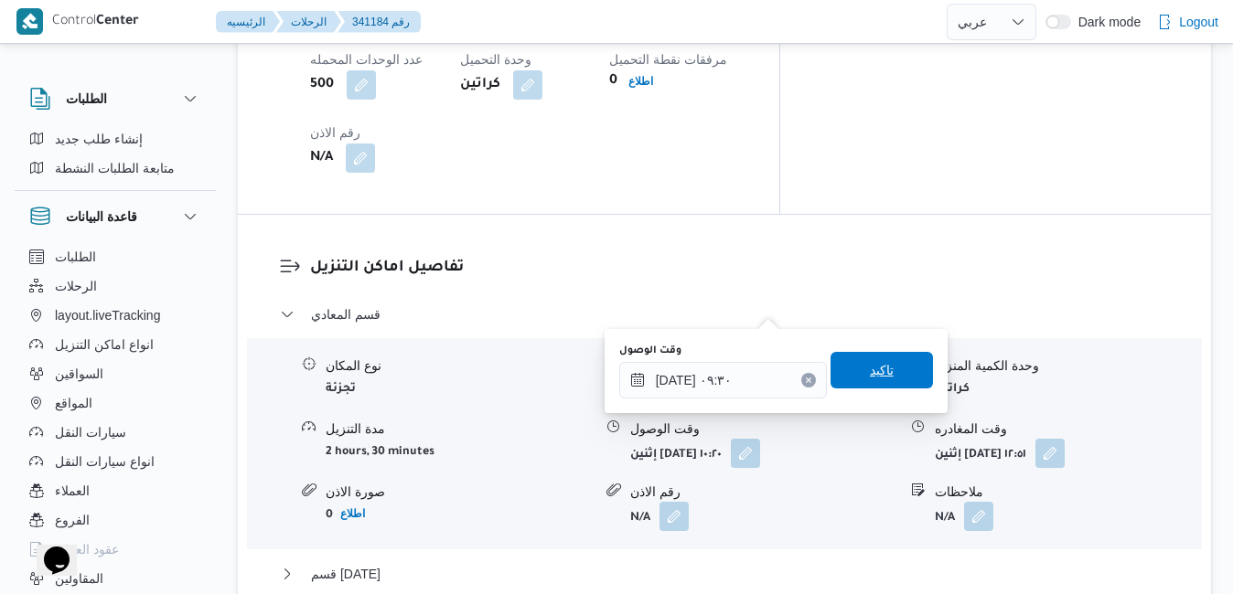
click at [870, 368] on span "تاكيد" at bounding box center [882, 370] width 24 height 22
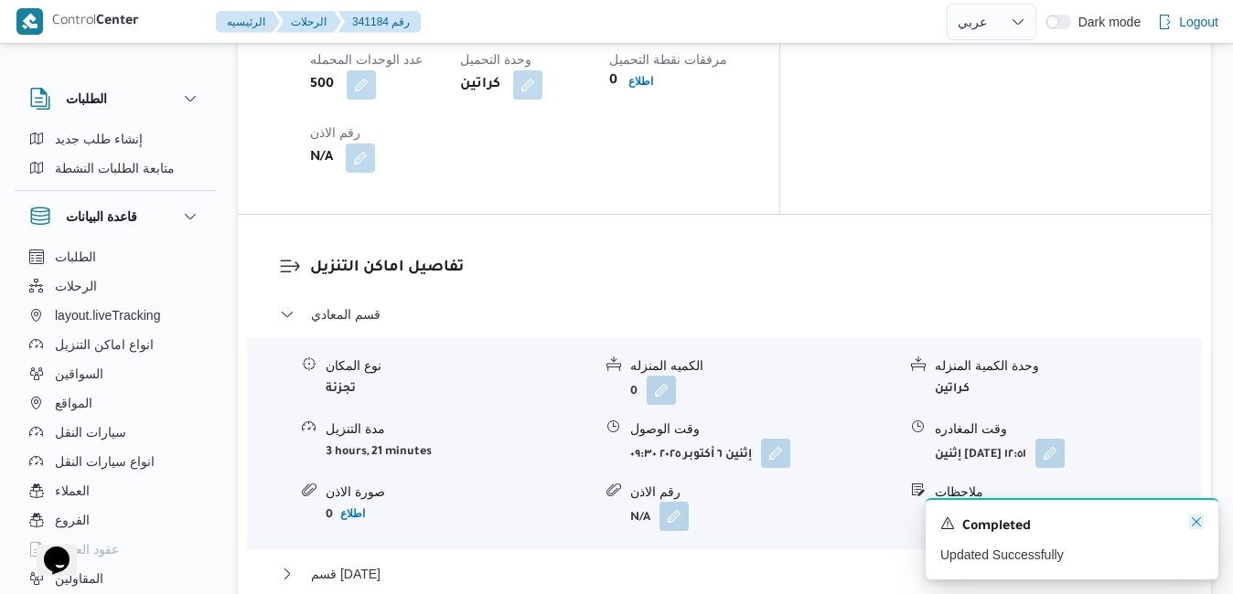
click at [1194, 521] on icon "Dismiss toast" at bounding box center [1196, 522] width 9 height 9
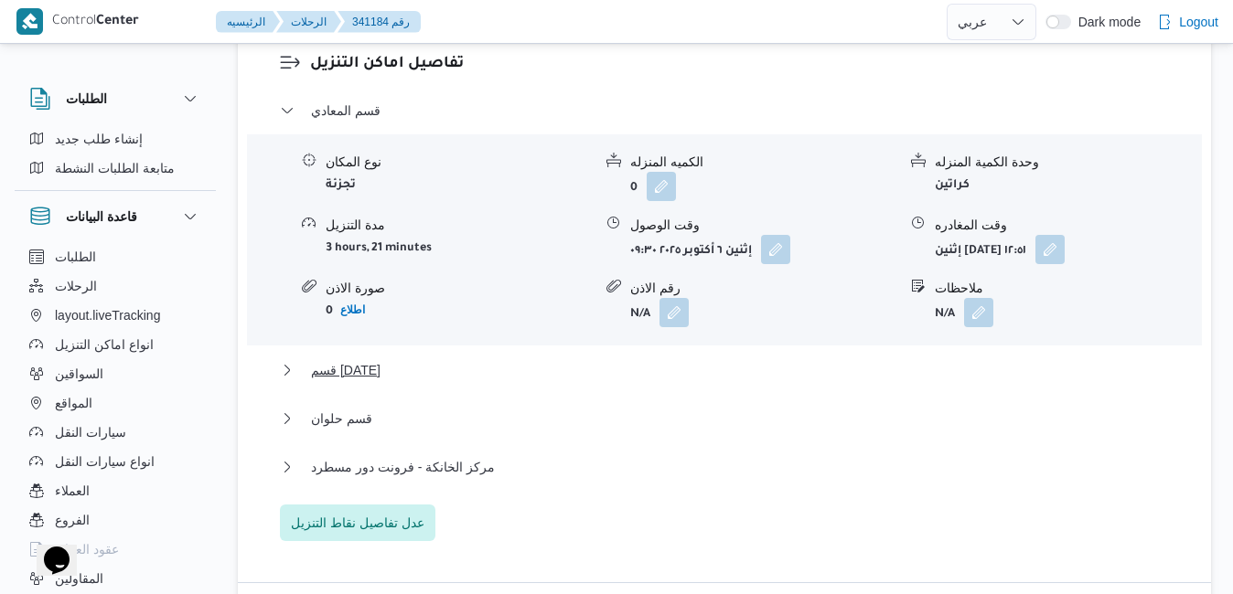
scroll to position [1756, 0]
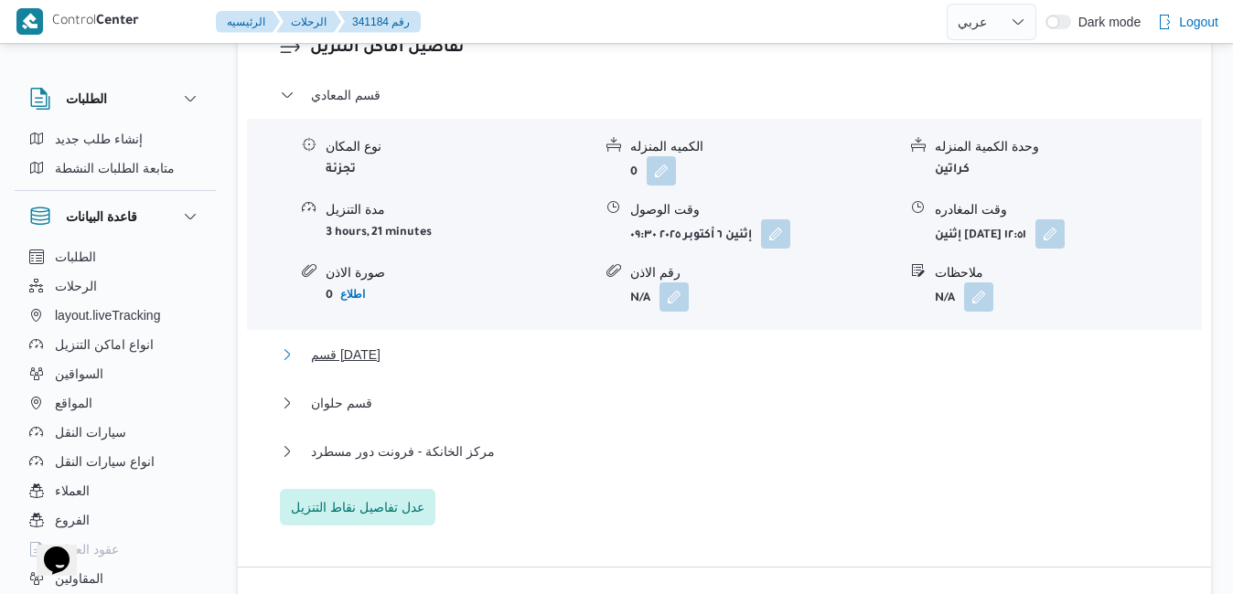
click at [898, 344] on button "قسم 15 مايو" at bounding box center [725, 355] width 890 height 22
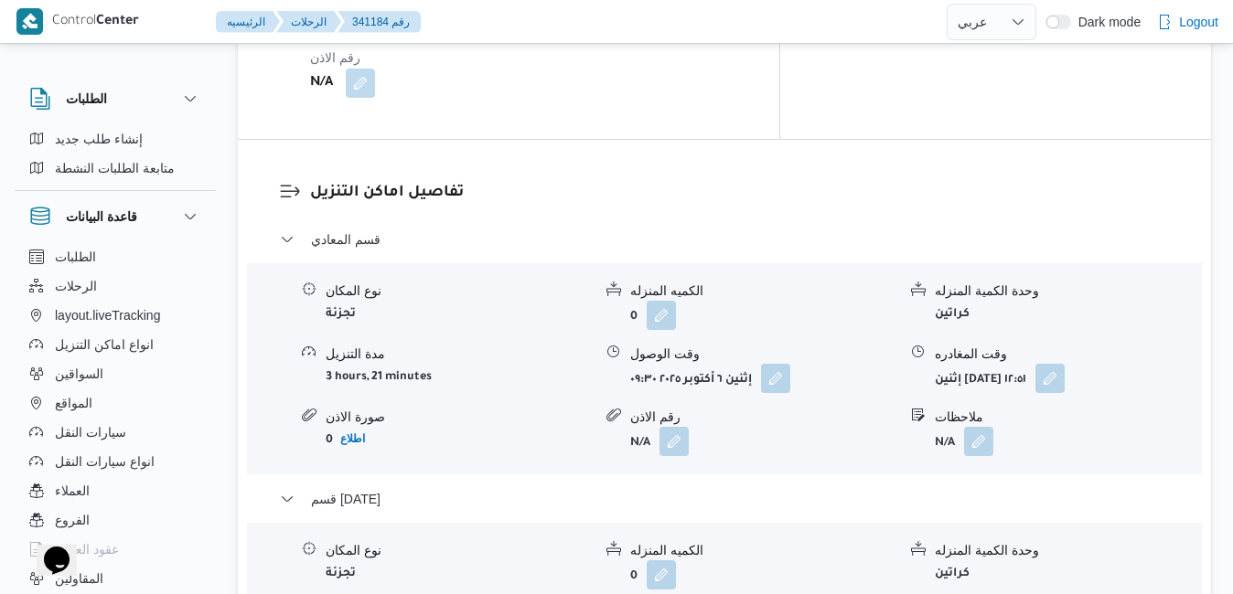
scroll to position [1610, 0]
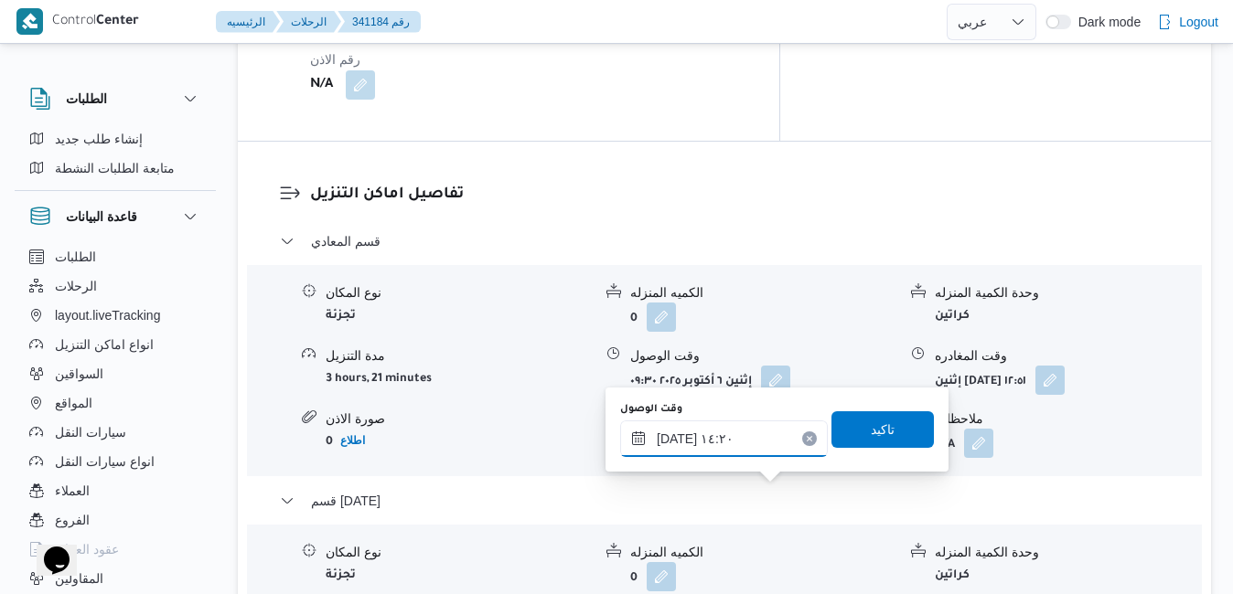
click at [724, 445] on input "٠٦/١٠/٢٠٢٥ ١٤:٢٠" at bounding box center [724, 439] width 208 height 37
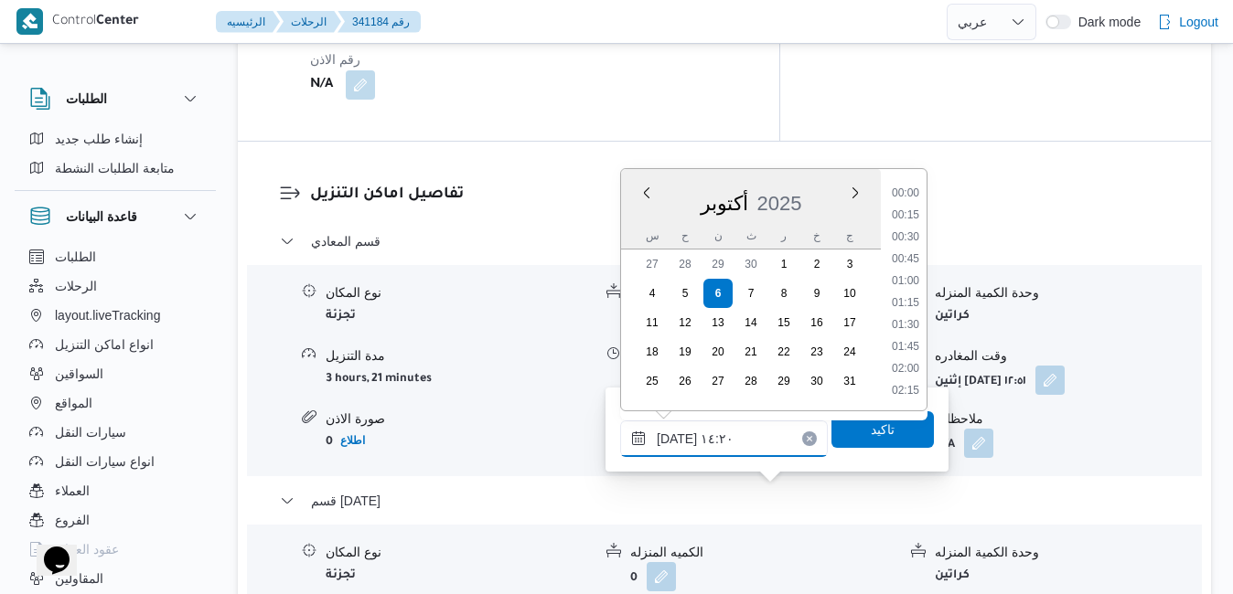
scroll to position [1140, 0]
click at [909, 240] on li "13:30" at bounding box center [905, 239] width 42 height 18
type input "٠٦/١٠/٢٠٢٥ ١٣:٣٠"
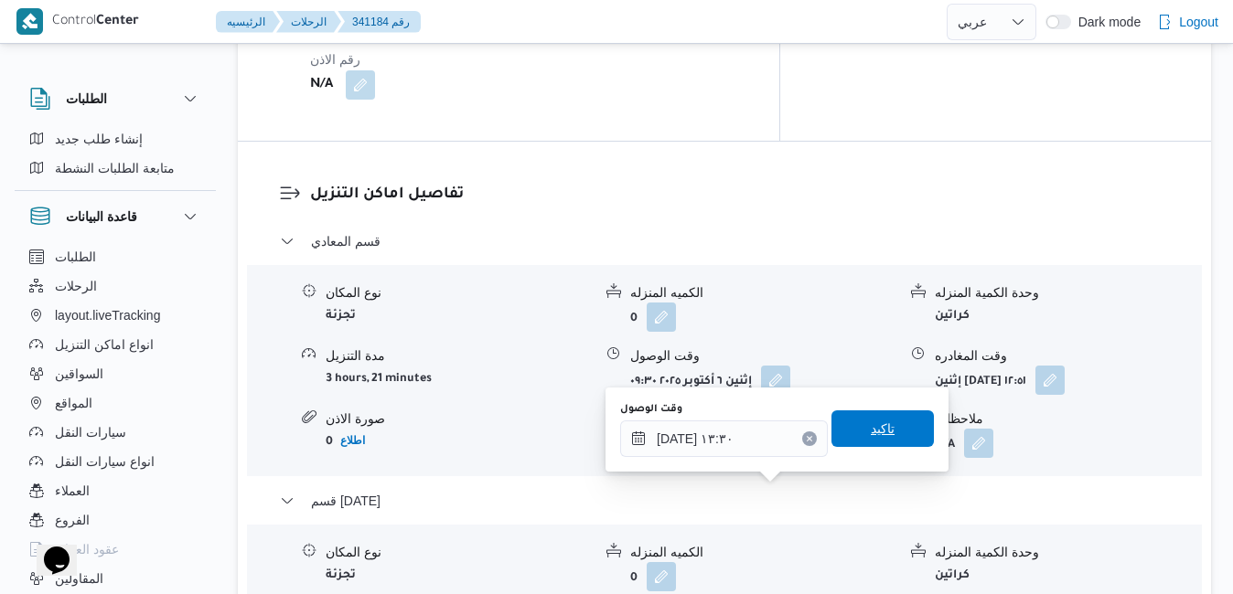
click at [871, 432] on span "تاكيد" at bounding box center [883, 429] width 24 height 22
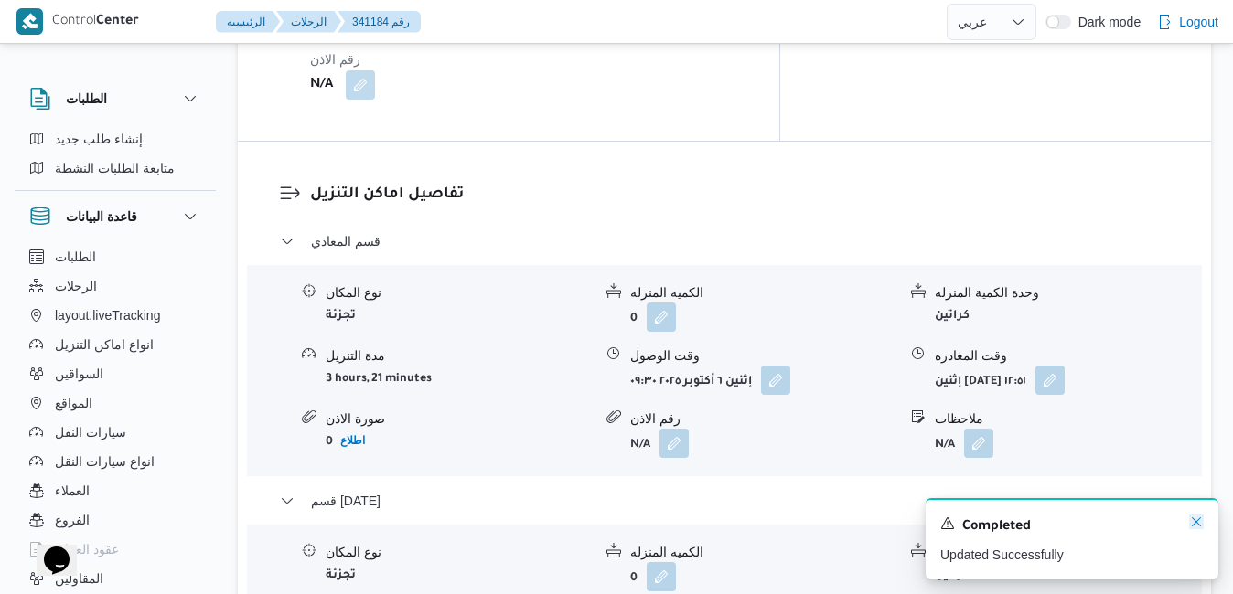
click at [1201, 524] on icon "Dismiss toast" at bounding box center [1196, 522] width 15 height 15
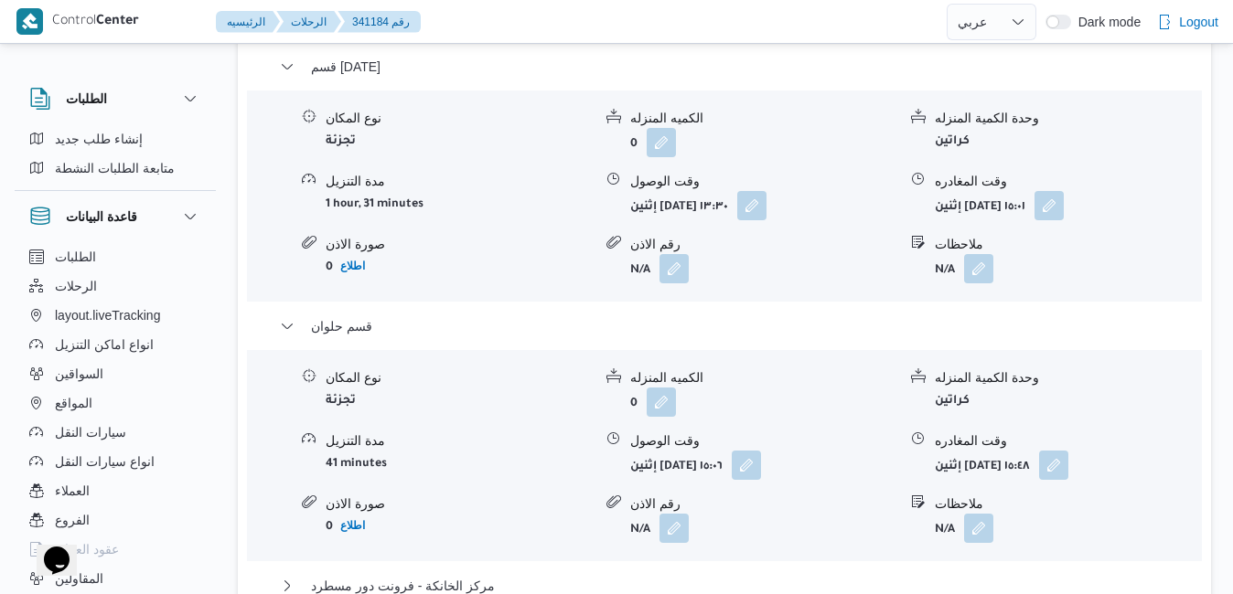
scroll to position [2049, 0]
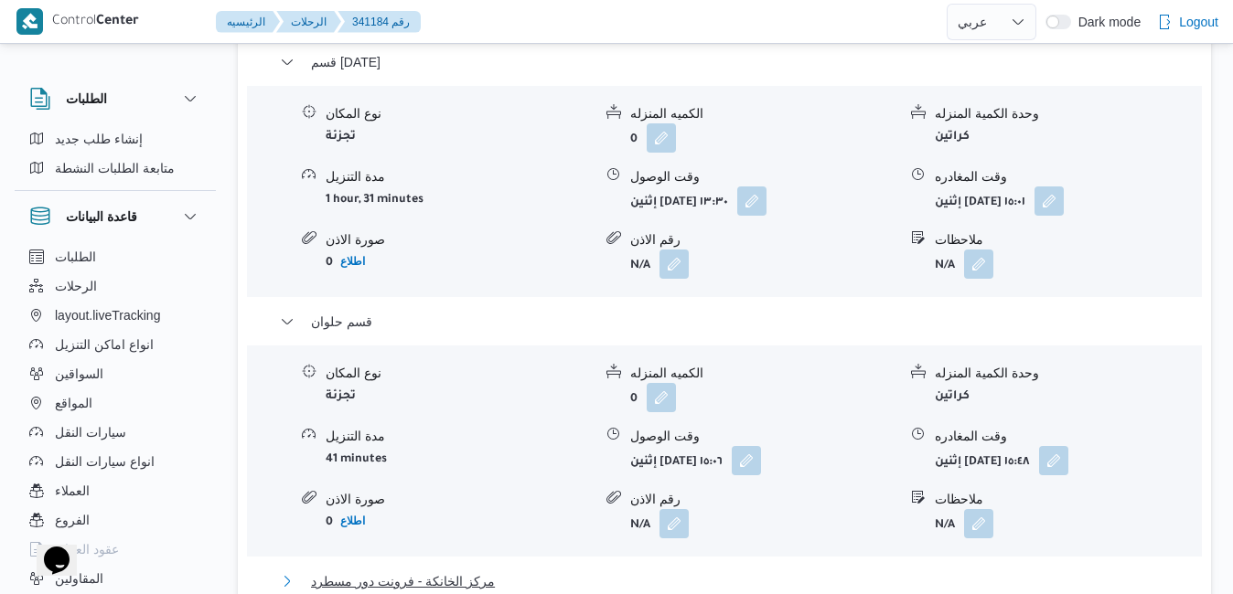
click at [898, 571] on button "مركز الخانكة - فرونت دور مسطرد" at bounding box center [725, 582] width 890 height 22
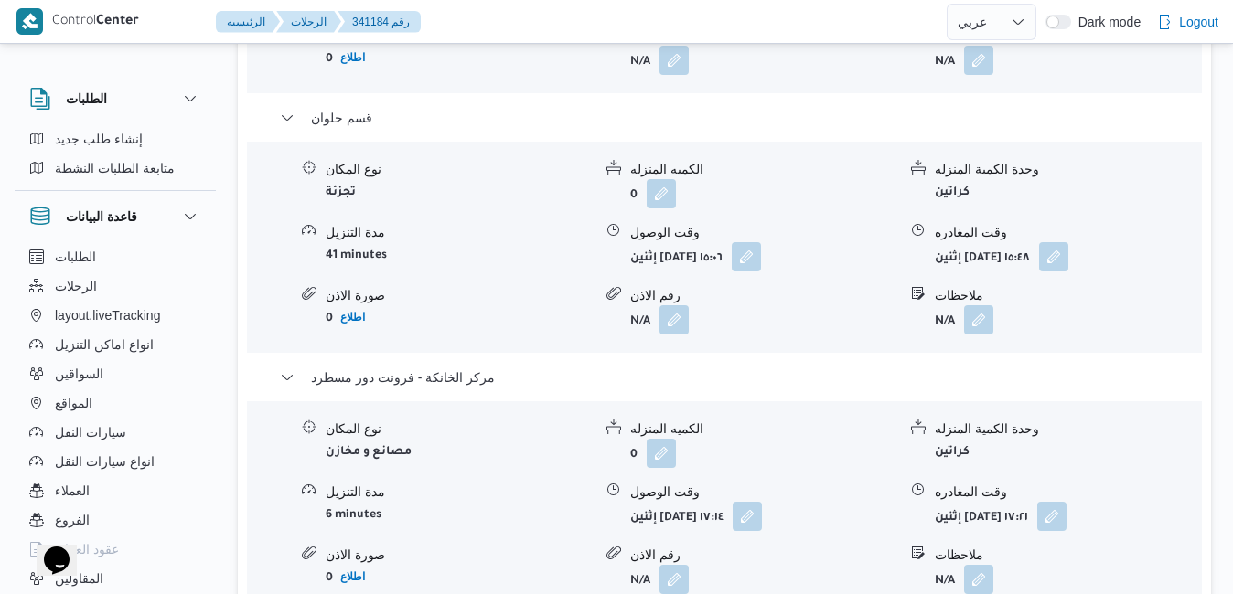
scroll to position [2268, 0]
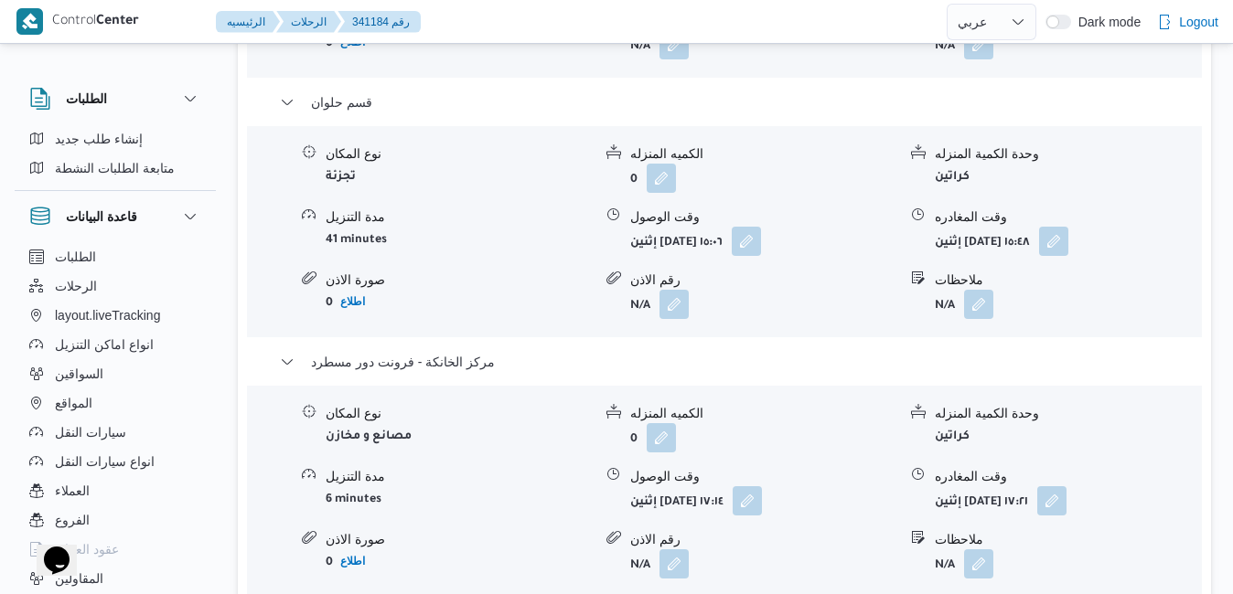
click at [1082, 388] on div "نوع المكان مصانع و مخازن الكميه المنزله 0 وحدة الكمية المنزله كراتين مدة التنزي…" at bounding box center [724, 492] width 969 height 208
click at [1066, 486] on button "button" at bounding box center [1051, 500] width 29 height 29
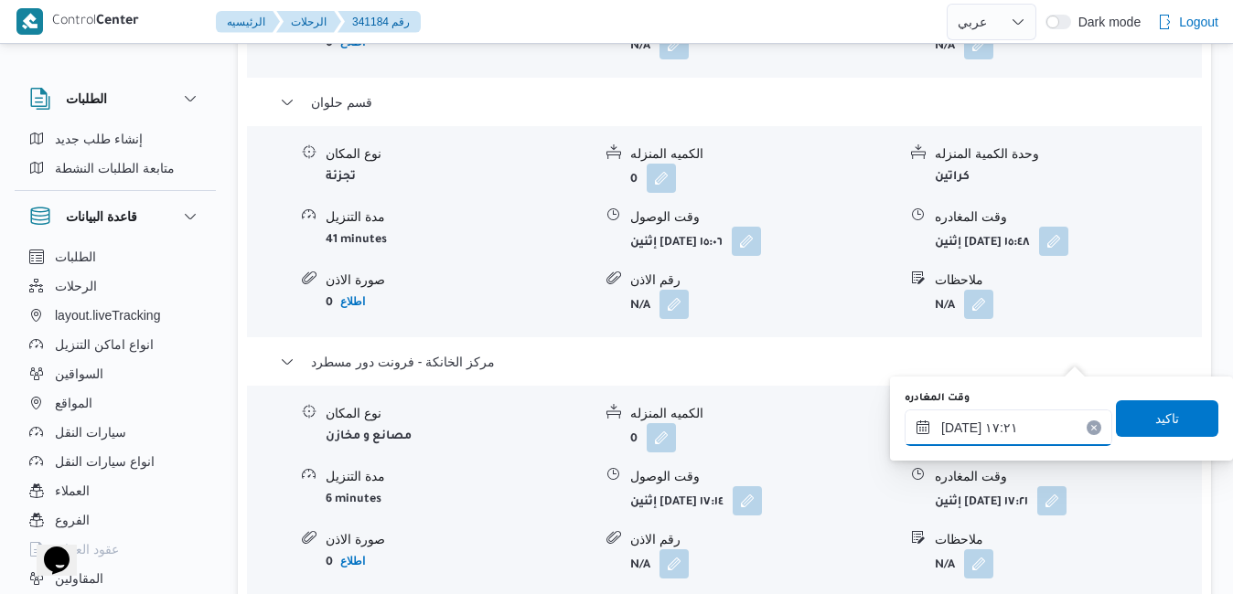
click at [1014, 426] on input "٠٦/١٠/٢٠٢٥ ١٧:٢١" at bounding box center [1009, 428] width 208 height 37
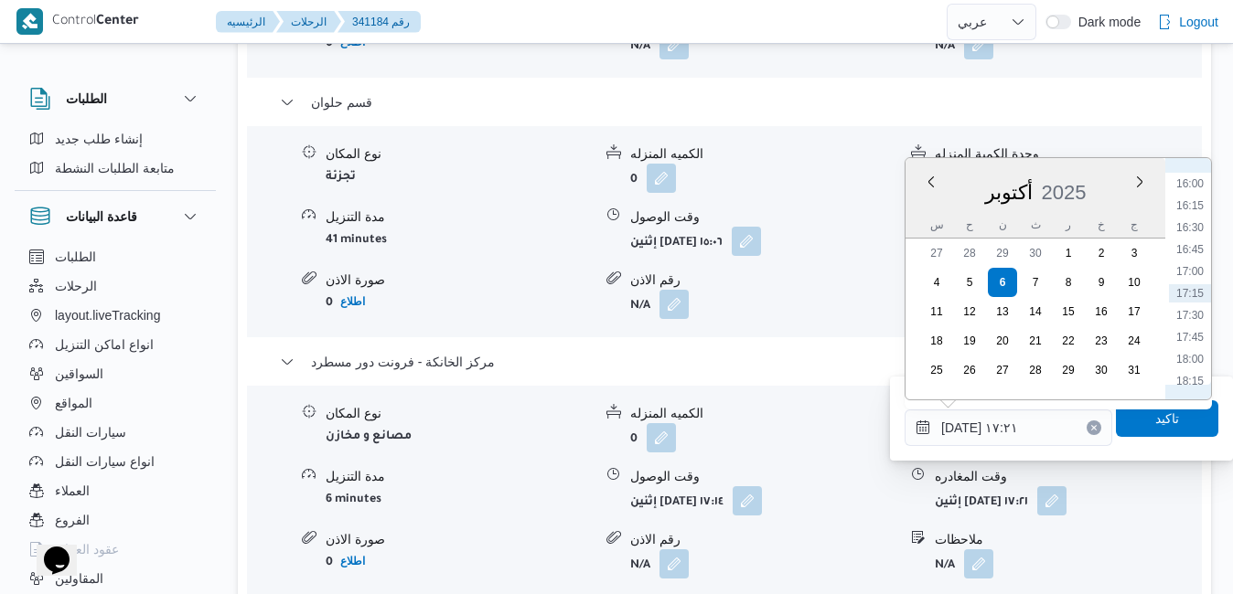
scroll to position [1589, 0]
click at [1193, 307] on li "19:30" at bounding box center [1190, 305] width 42 height 18
type input "٠٦/١٠/٢٠٢٥ ١٩:٣٠"
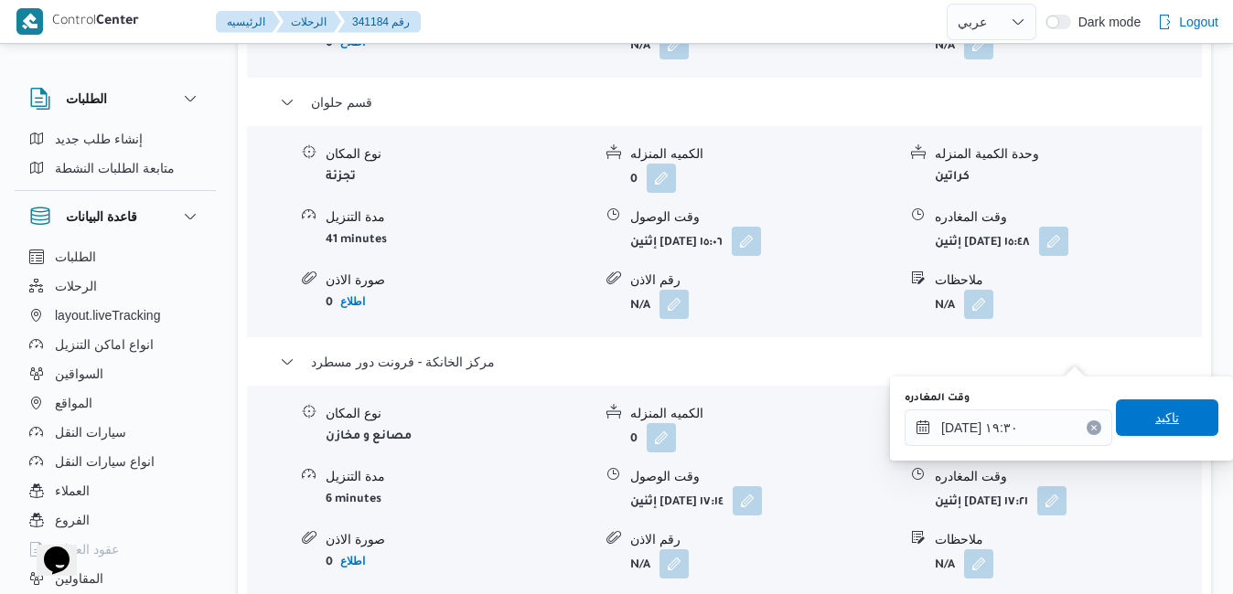
click at [1137, 417] on span "تاكيد" at bounding box center [1167, 418] width 102 height 37
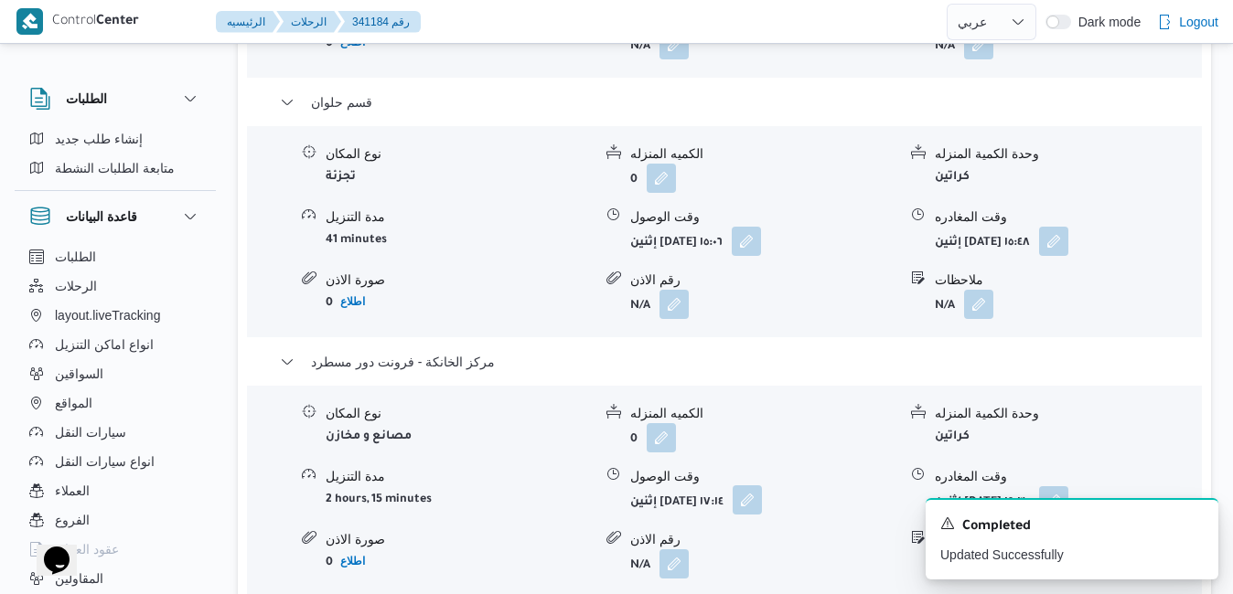
click at [762, 486] on button "button" at bounding box center [747, 500] width 29 height 29
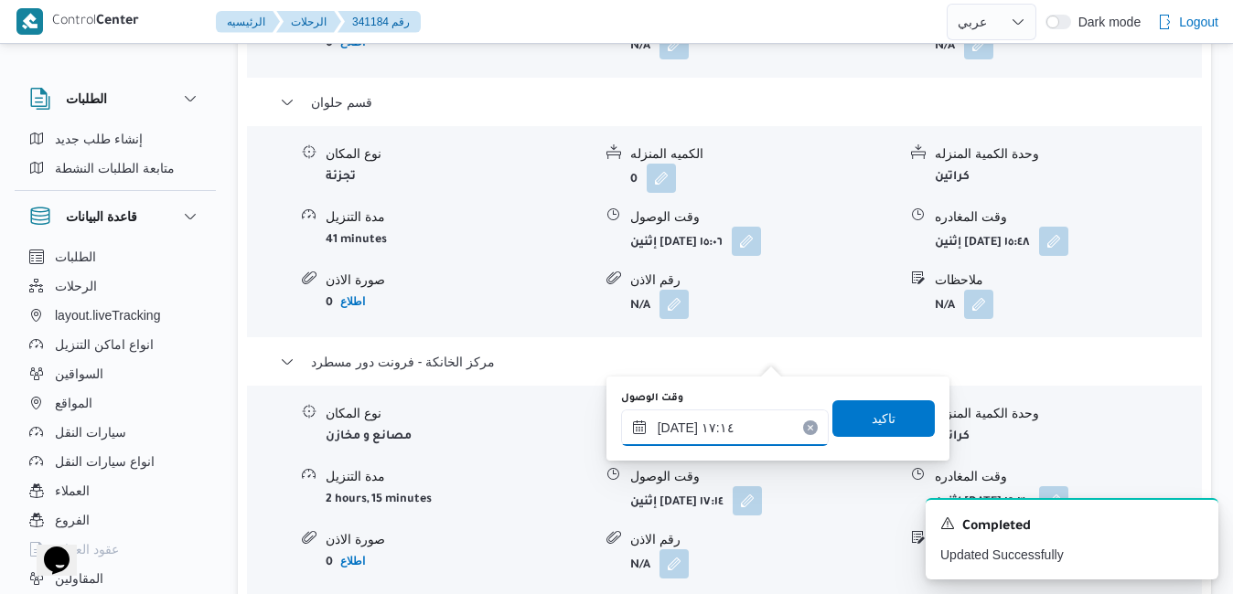
click at [755, 411] on div "٠٦/١٠/٢٠٢٥ ١٧:١٤" at bounding box center [725, 428] width 208 height 37
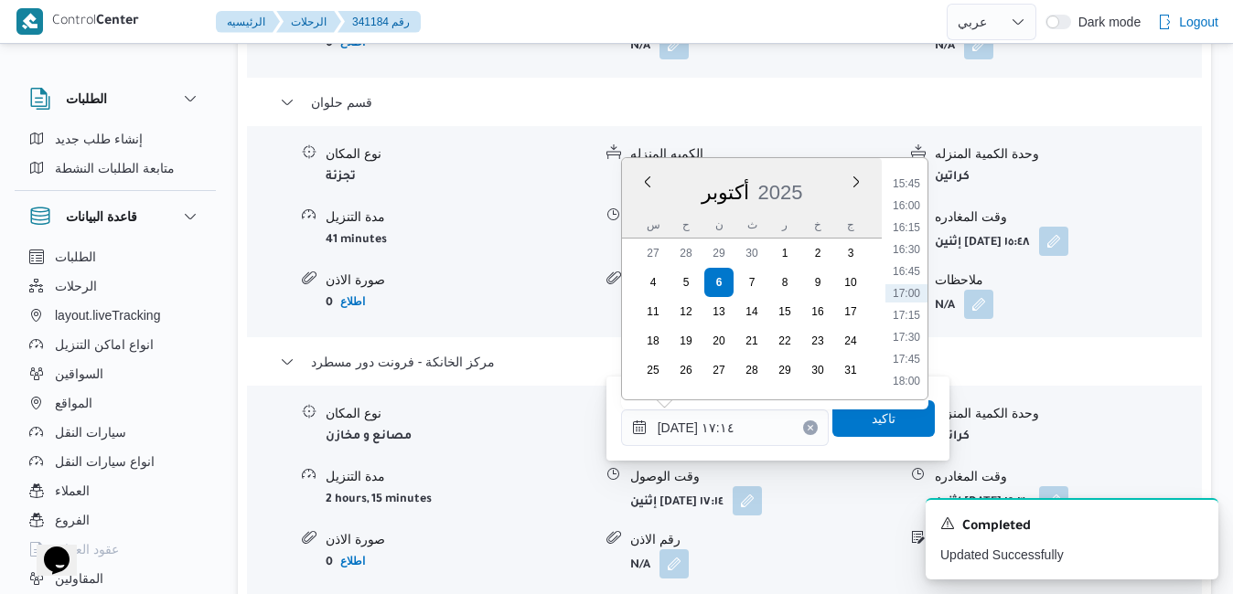
scroll to position [1567, 0]
click at [911, 305] on li "19:15" at bounding box center [906, 305] width 42 height 18
type input "٠٦/١٠/٢٠٢٥ ١٩:١٥"
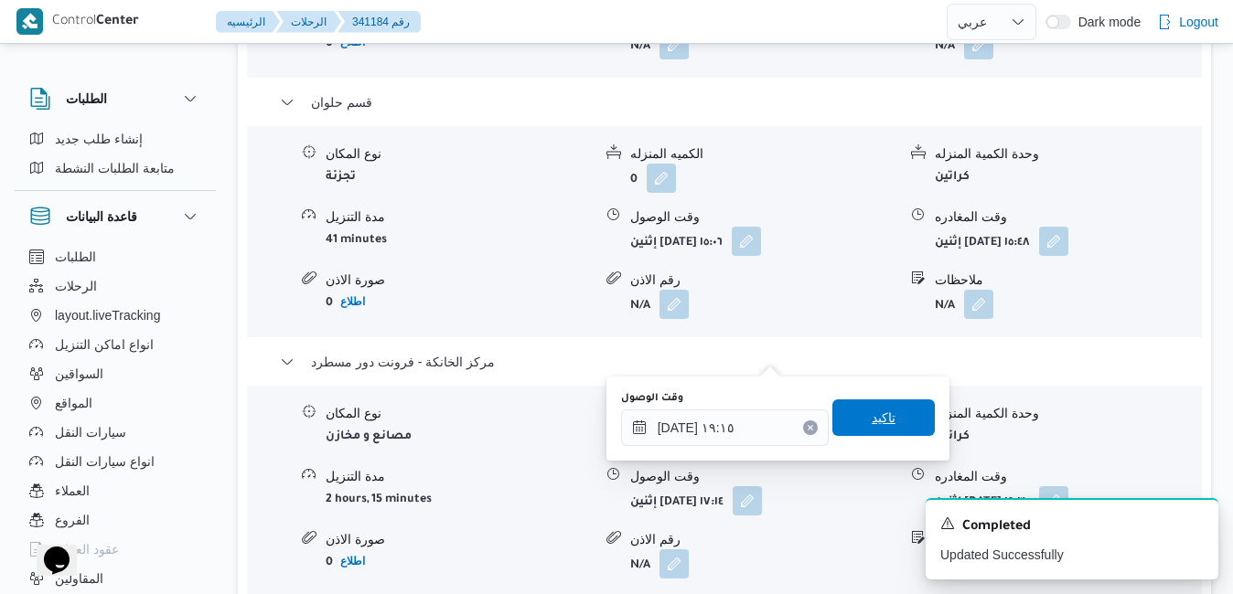
click at [872, 418] on span "تاكيد" at bounding box center [884, 418] width 24 height 22
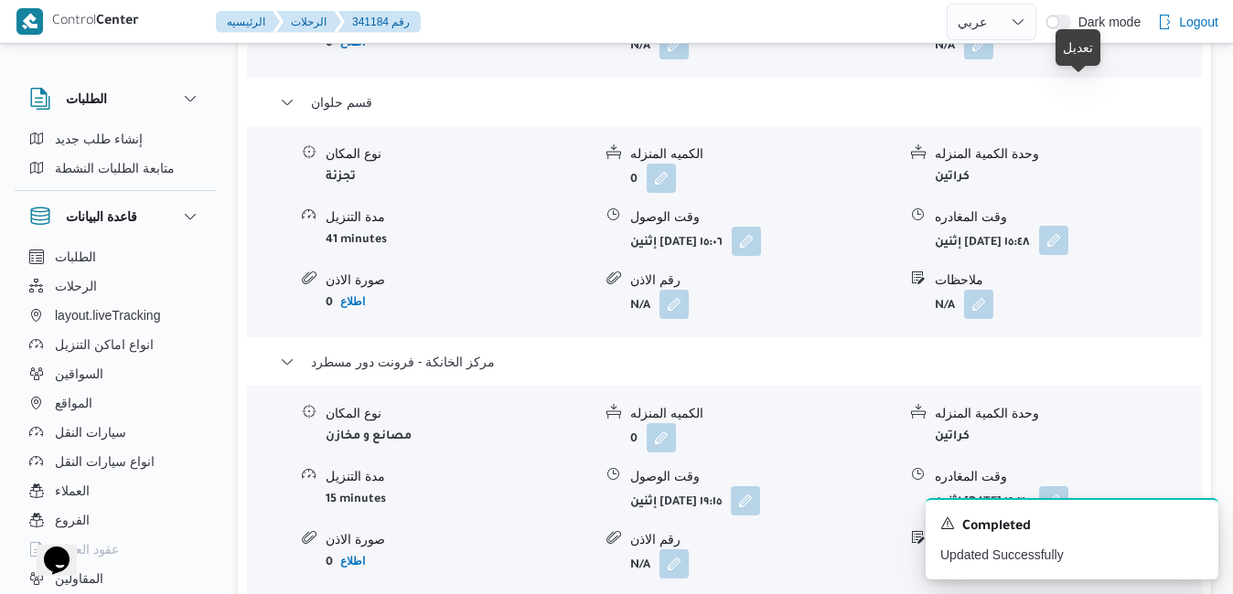
click at [1068, 226] on button "button" at bounding box center [1053, 240] width 29 height 29
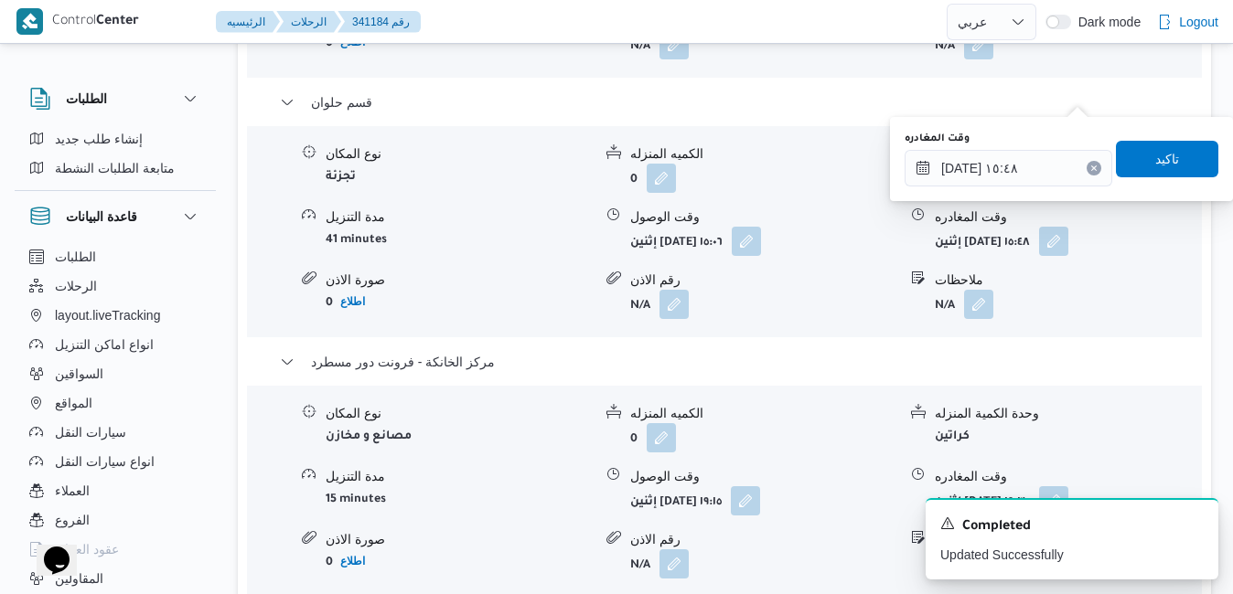
click at [886, 388] on div "نوع المكان مصانع و مخازن الكميه المنزله 0 وحدة الكمية المنزله كراتين مدة التنزي…" at bounding box center [724, 492] width 969 height 208
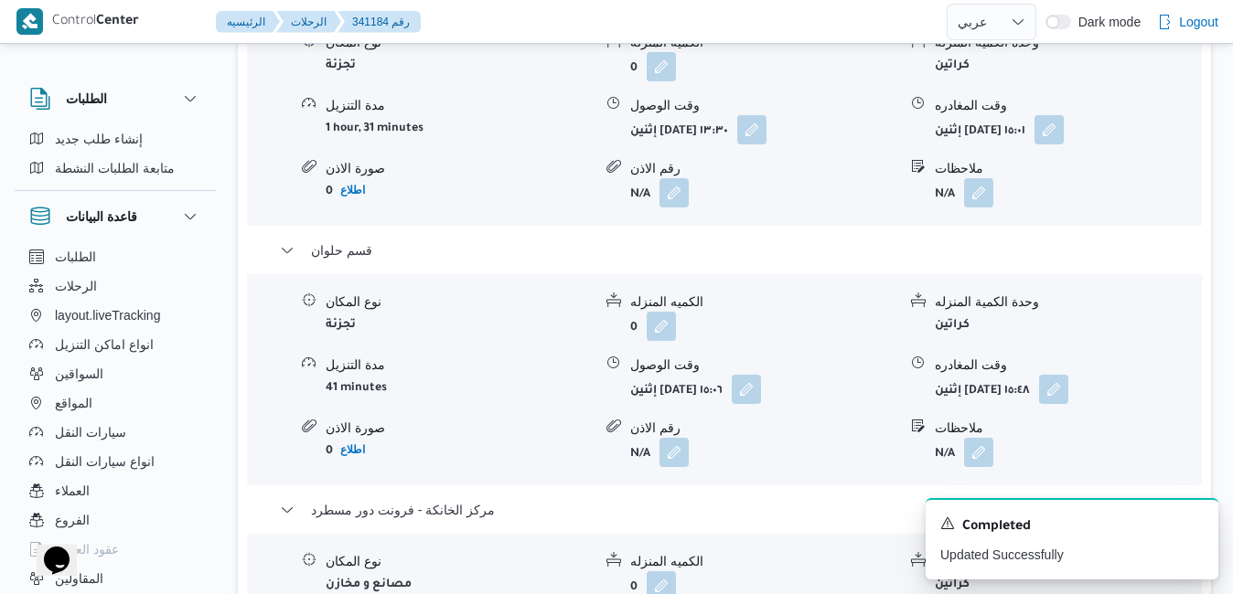
scroll to position [2085, 0]
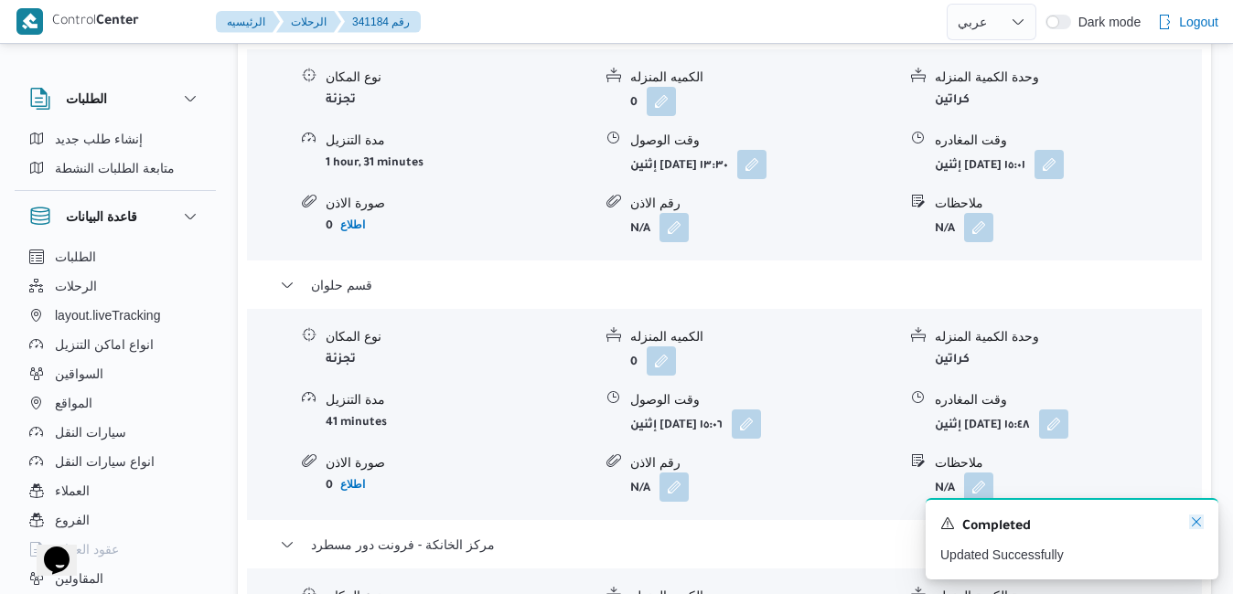
click at [1195, 519] on icon "Dismiss toast" at bounding box center [1196, 522] width 15 height 15
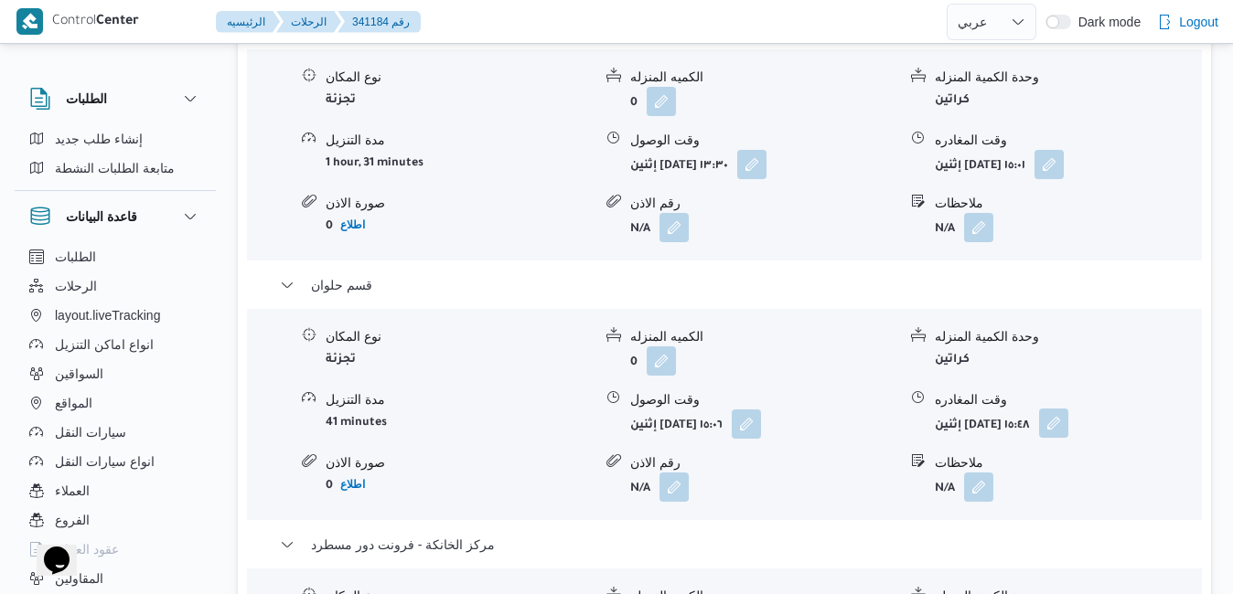
click at [1068, 409] on button "button" at bounding box center [1053, 423] width 29 height 29
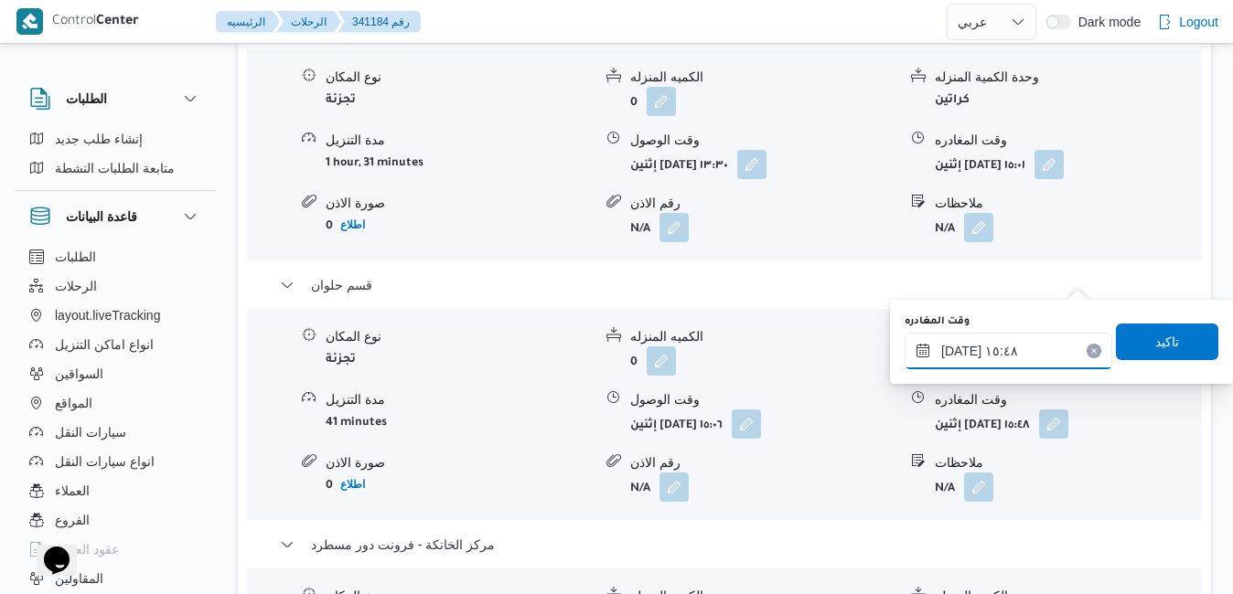
click at [1004, 356] on input "٠٦/١٠/٢٠٢٥ ١٥:٤٨" at bounding box center [1009, 351] width 208 height 37
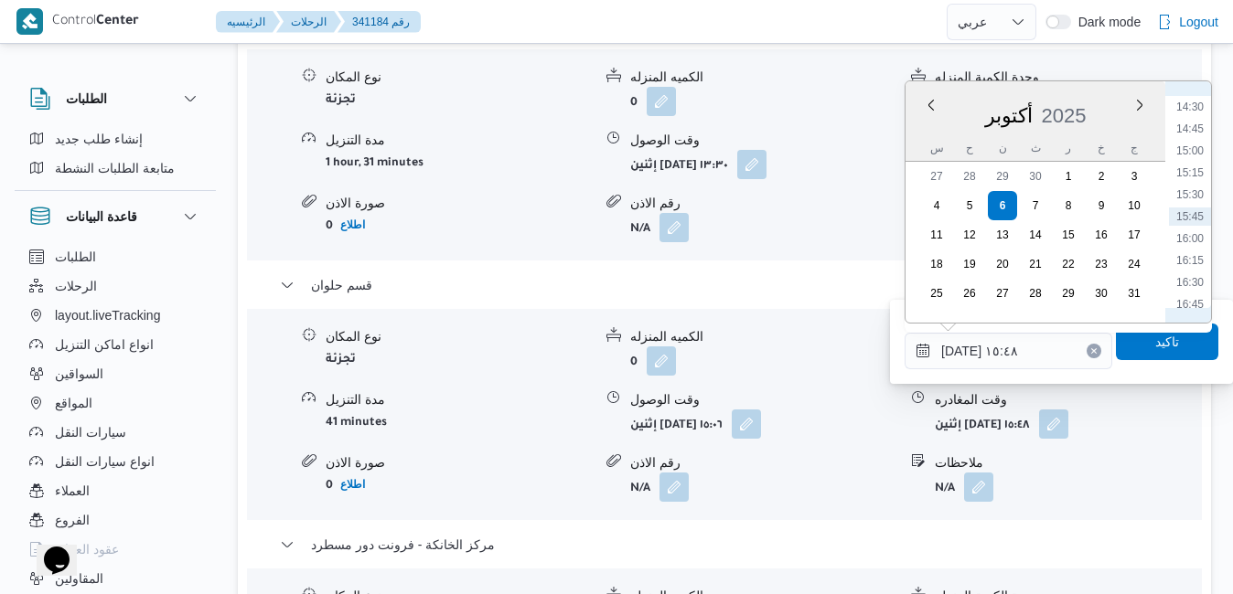
scroll to position [1457, 0]
click at [1193, 249] on li "18:15" at bounding box center [1190, 250] width 42 height 18
type input "٠٦/١٠/٢٠٢٥ ١٨:١٥"
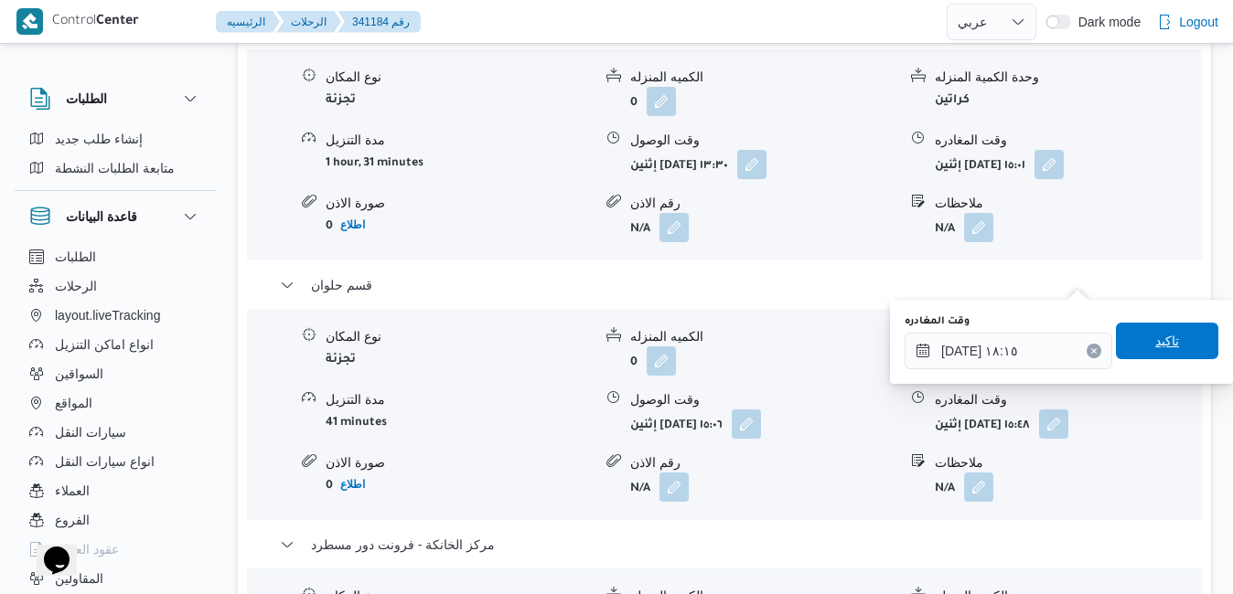
click at [1155, 344] on span "تاكيد" at bounding box center [1167, 341] width 24 height 22
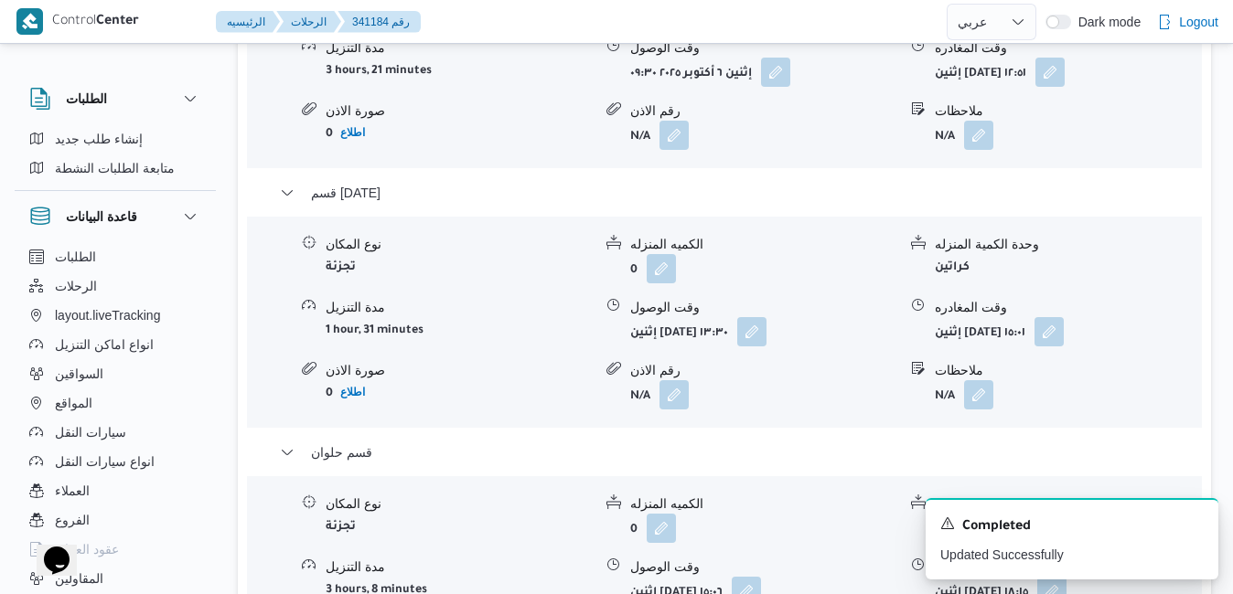
scroll to position [1902, 0]
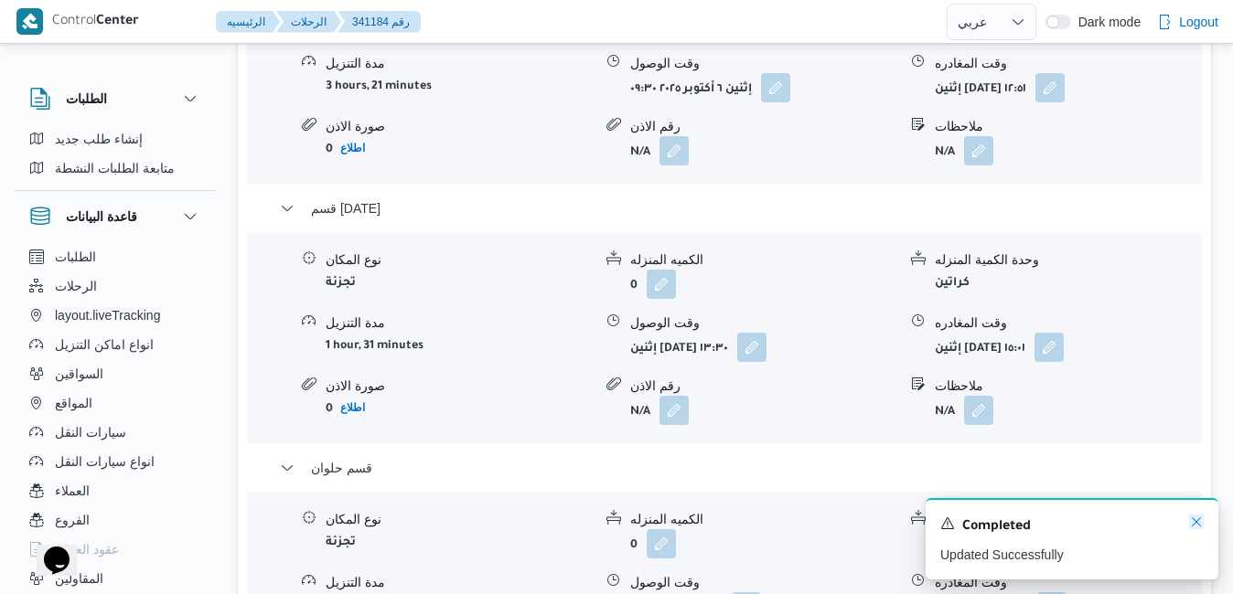
click at [1194, 519] on icon "Dismiss toast" at bounding box center [1196, 522] width 15 height 15
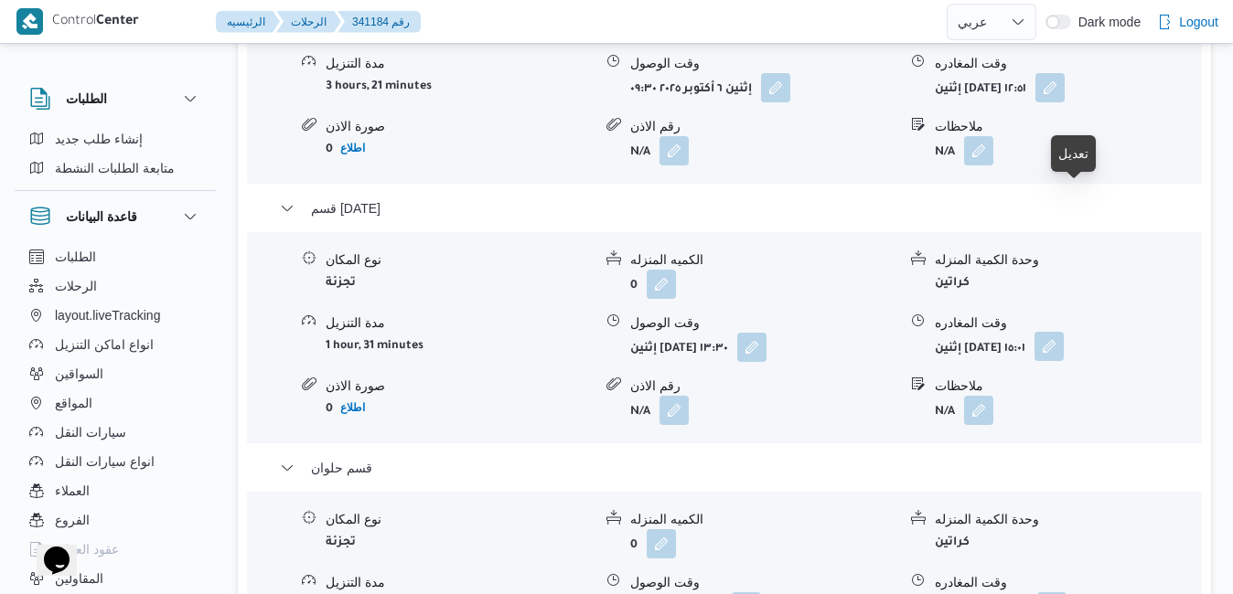
click at [1064, 332] on button "button" at bounding box center [1048, 346] width 29 height 29
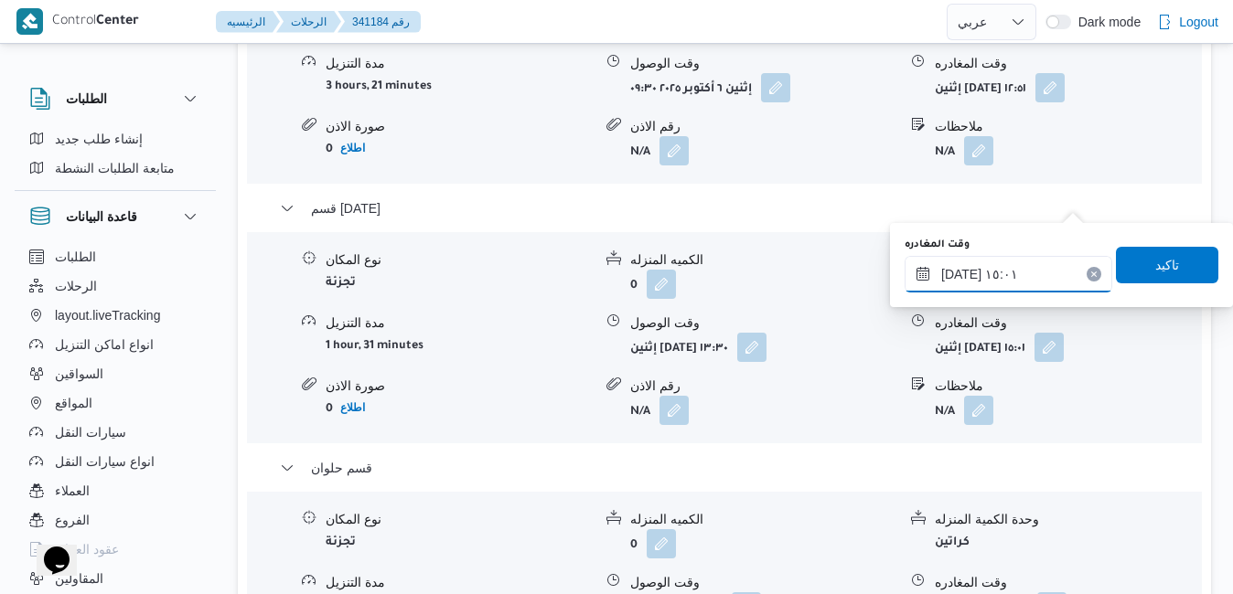
click at [1018, 279] on input "٠٦/١٠/٢٠٢٥ ١٥:٠١" at bounding box center [1009, 274] width 208 height 37
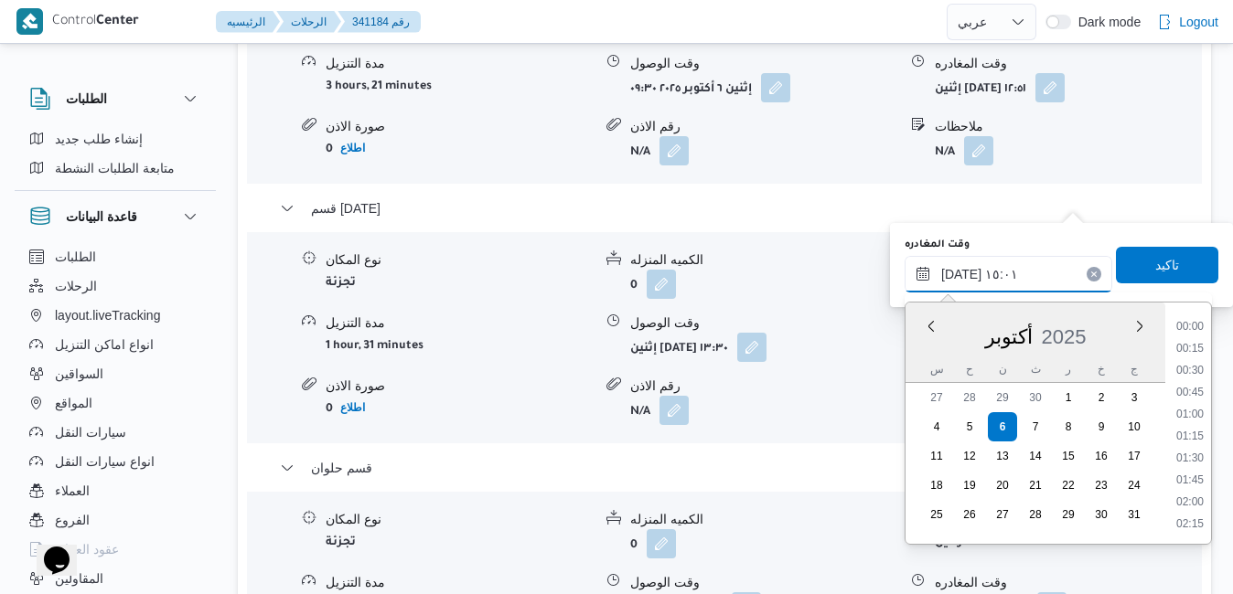
scroll to position [1205, 0]
click at [1190, 499] on li "15:45" at bounding box center [1190, 504] width 42 height 18
type input "٠٦/١٠/٢٠٢٥ ١٥:٤٥"
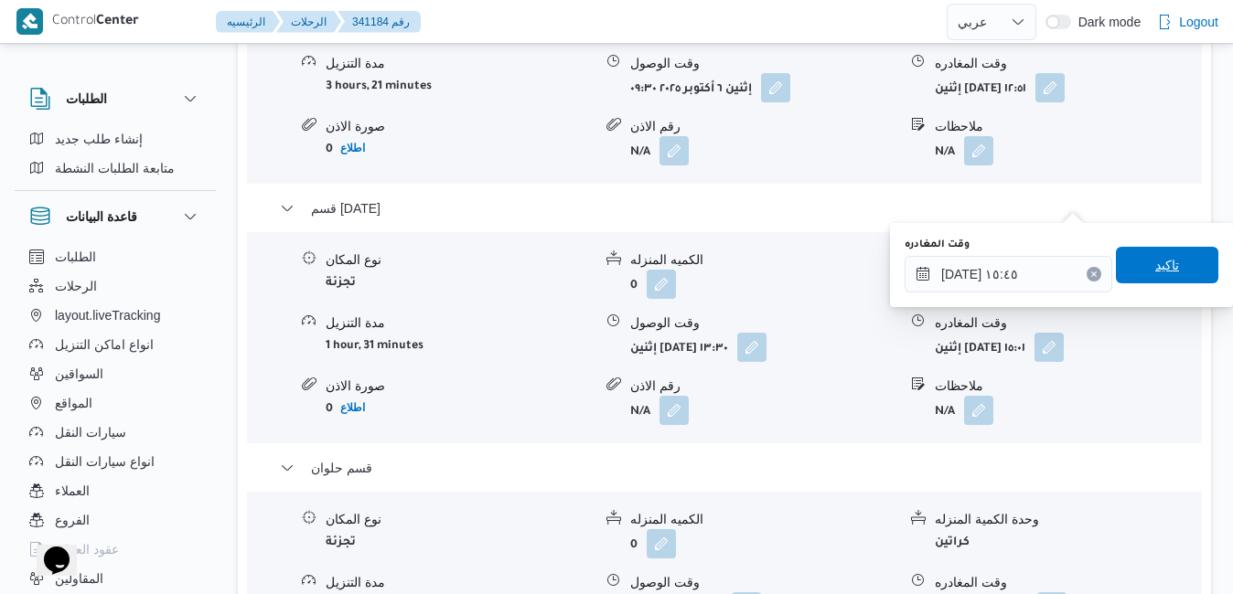
click at [1169, 265] on span "تاكيد" at bounding box center [1167, 265] width 102 height 37
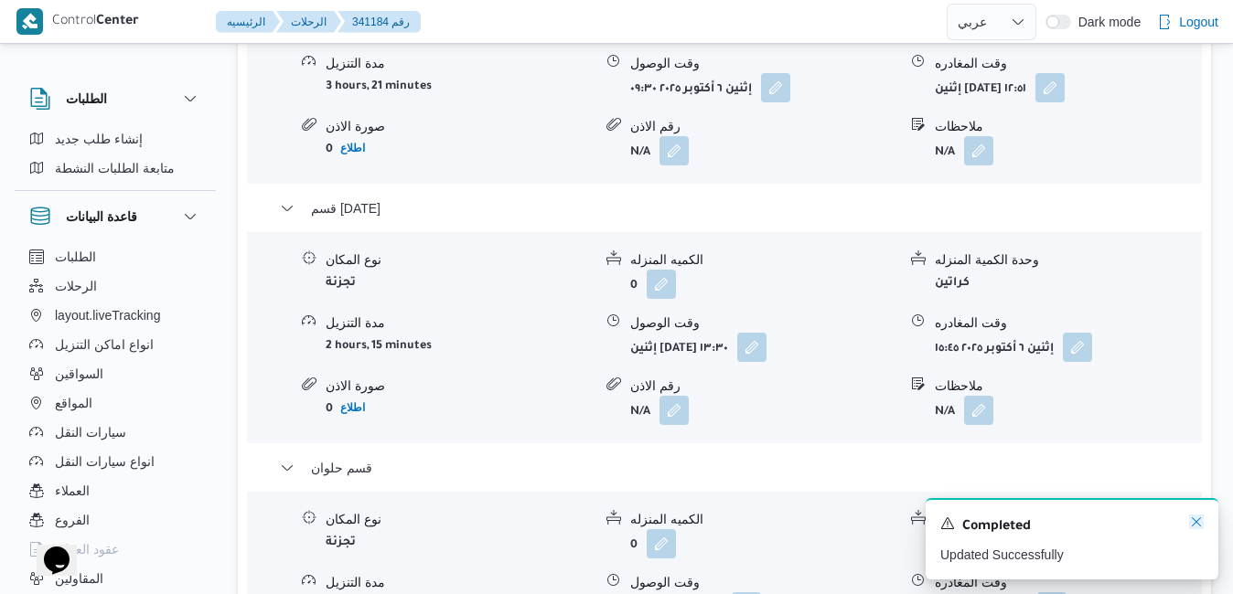
click at [1193, 521] on icon "Dismiss toast" at bounding box center [1196, 522] width 15 height 15
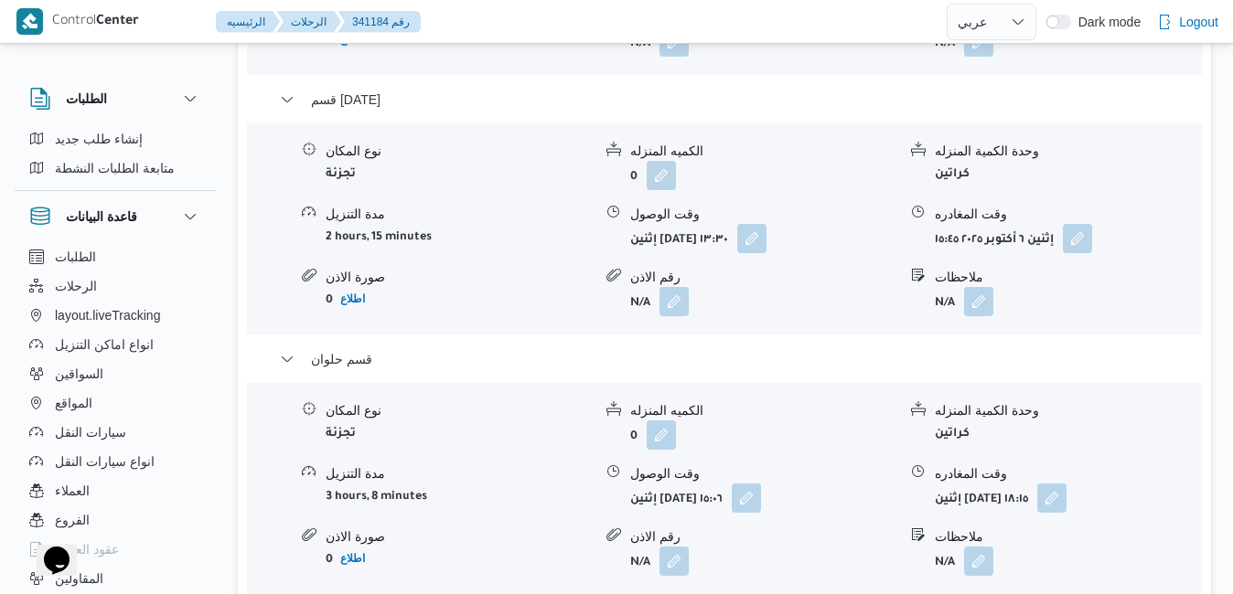
scroll to position [2012, 0]
click at [761, 482] on button "button" at bounding box center [746, 496] width 29 height 29
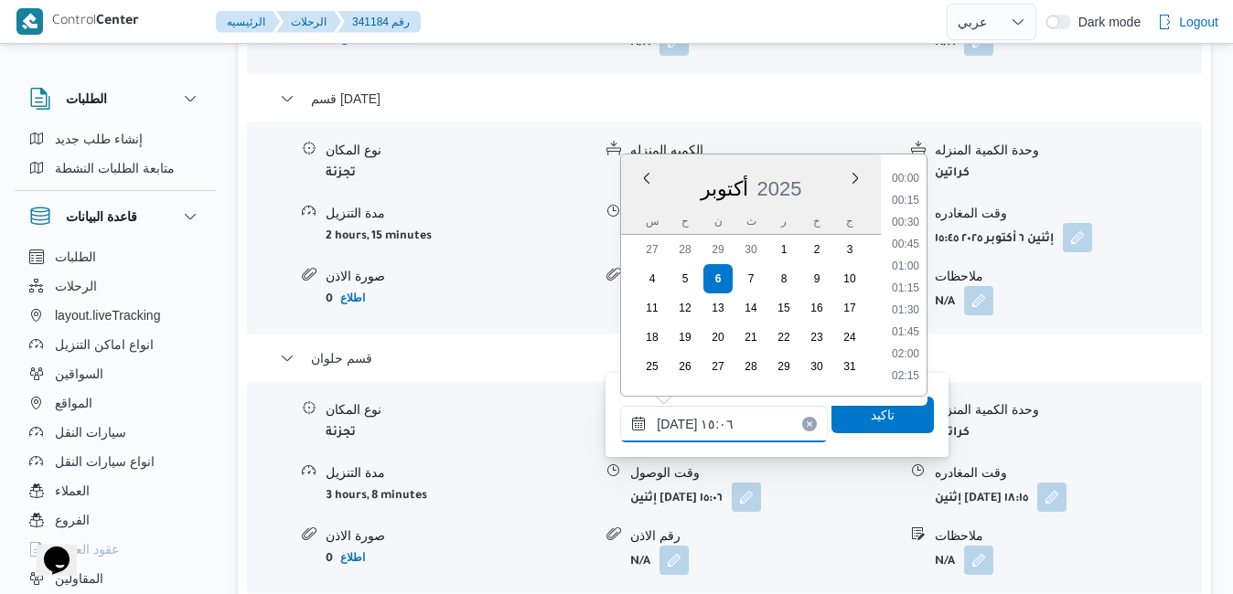
click at [719, 427] on input "٠٦/١٠/٢٠٢٥ ١٥:٠٦" at bounding box center [724, 424] width 208 height 37
click at [897, 374] on li "16:00" at bounding box center [905, 378] width 42 height 18
type input "٠٦/١٠/٢٠٢٥ ١٦:٠٠"
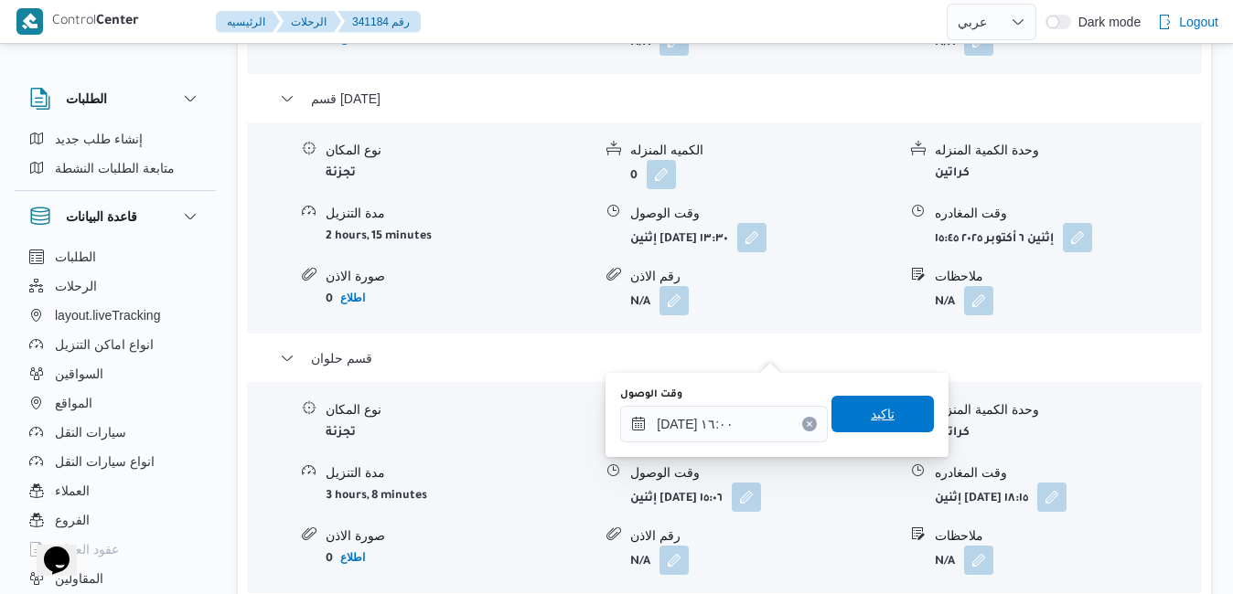
click at [871, 418] on span "تاكيد" at bounding box center [883, 414] width 24 height 22
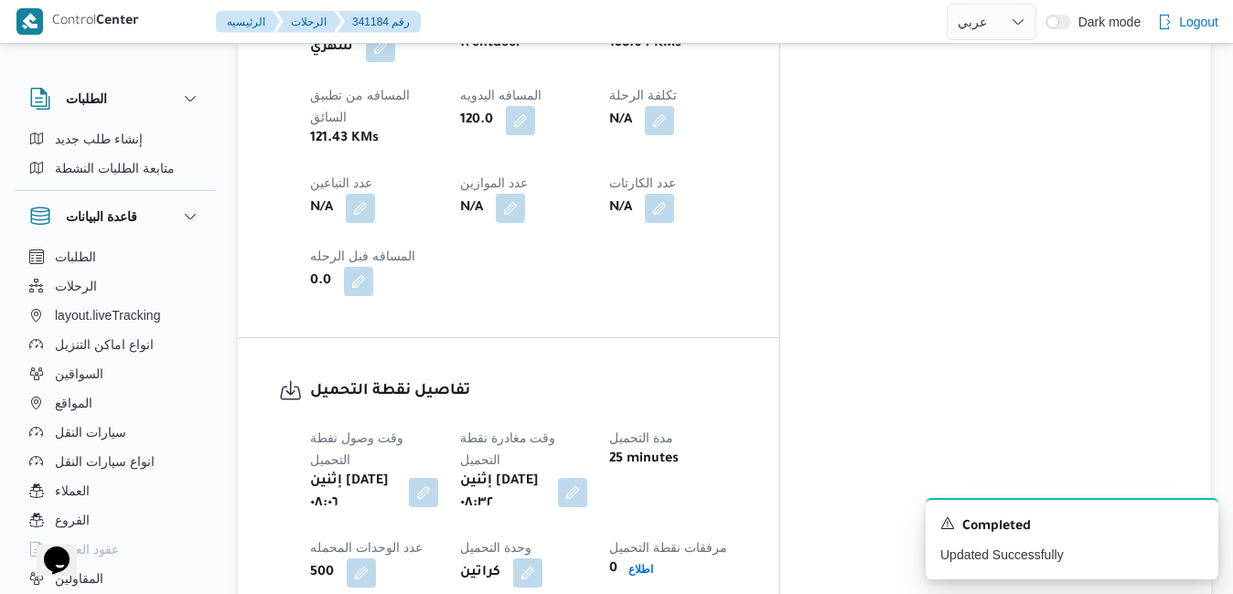
scroll to position [0, 0]
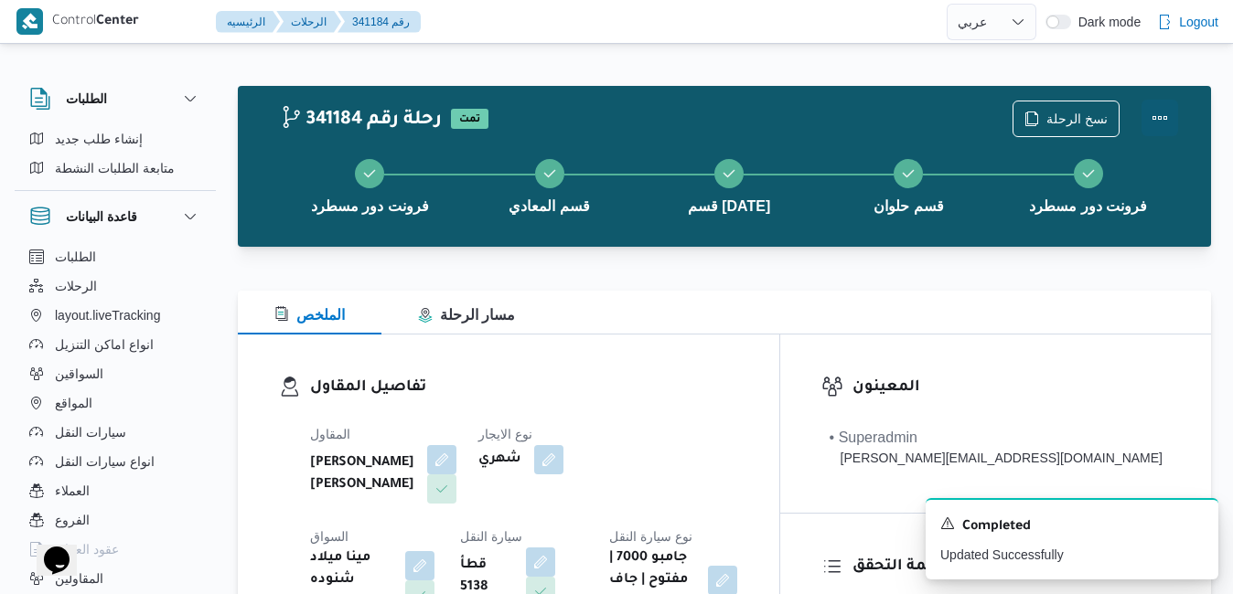
click at [1164, 121] on button "Actions" at bounding box center [1159, 118] width 37 height 37
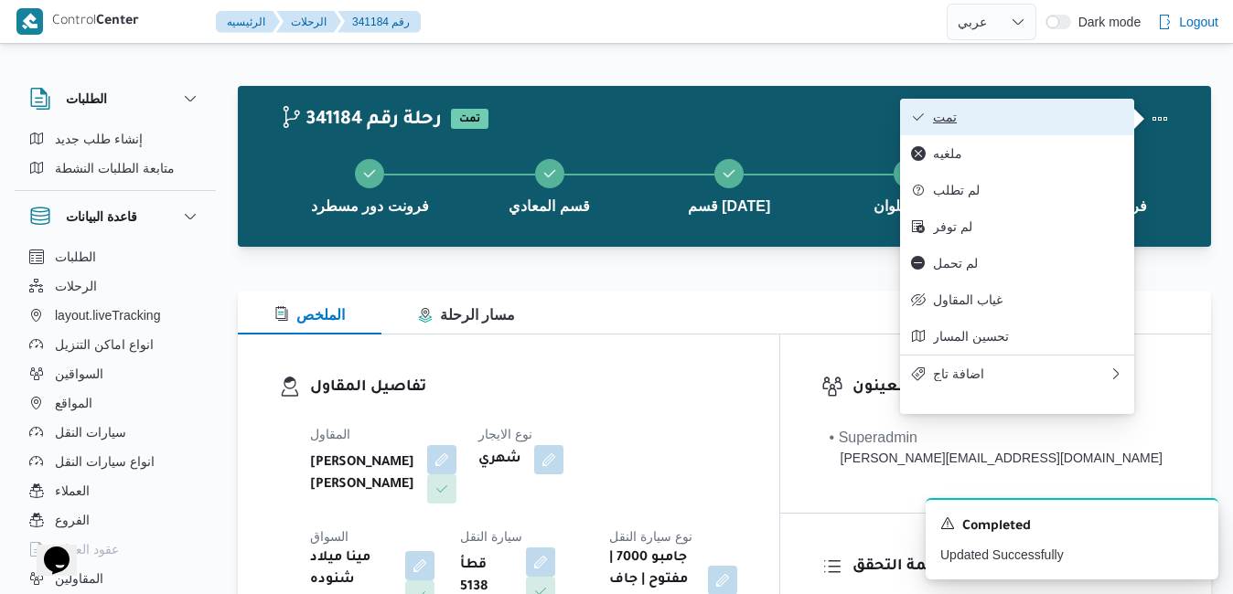
click at [1050, 130] on button "تمت" at bounding box center [1017, 117] width 234 height 37
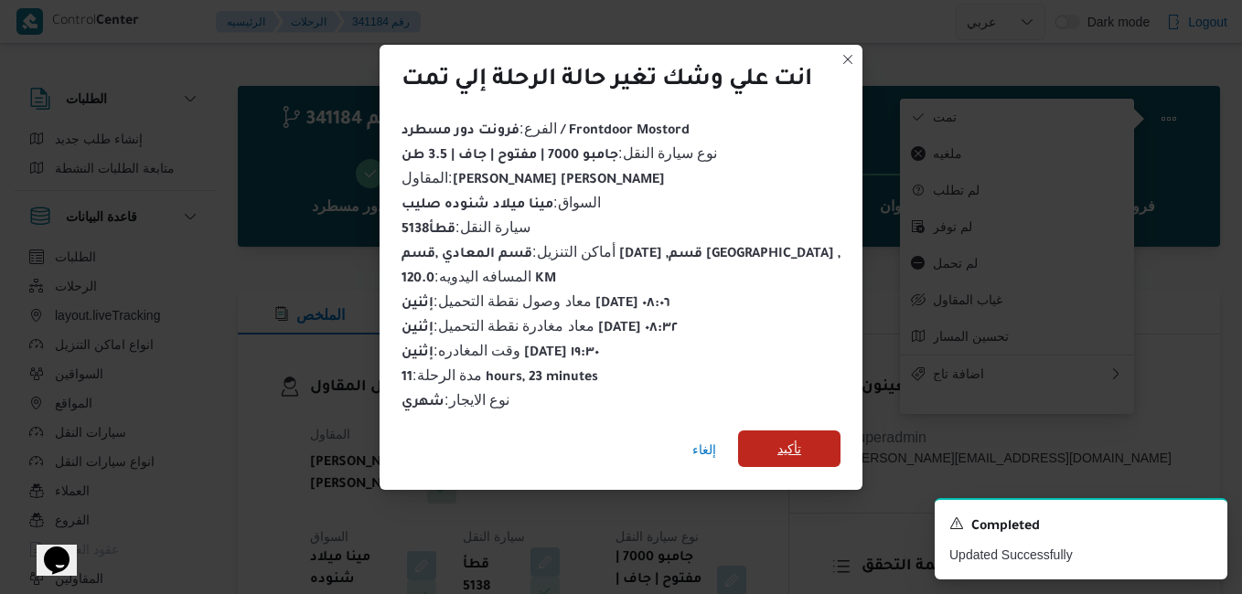
click at [766, 441] on span "تأكيد" at bounding box center [789, 449] width 102 height 37
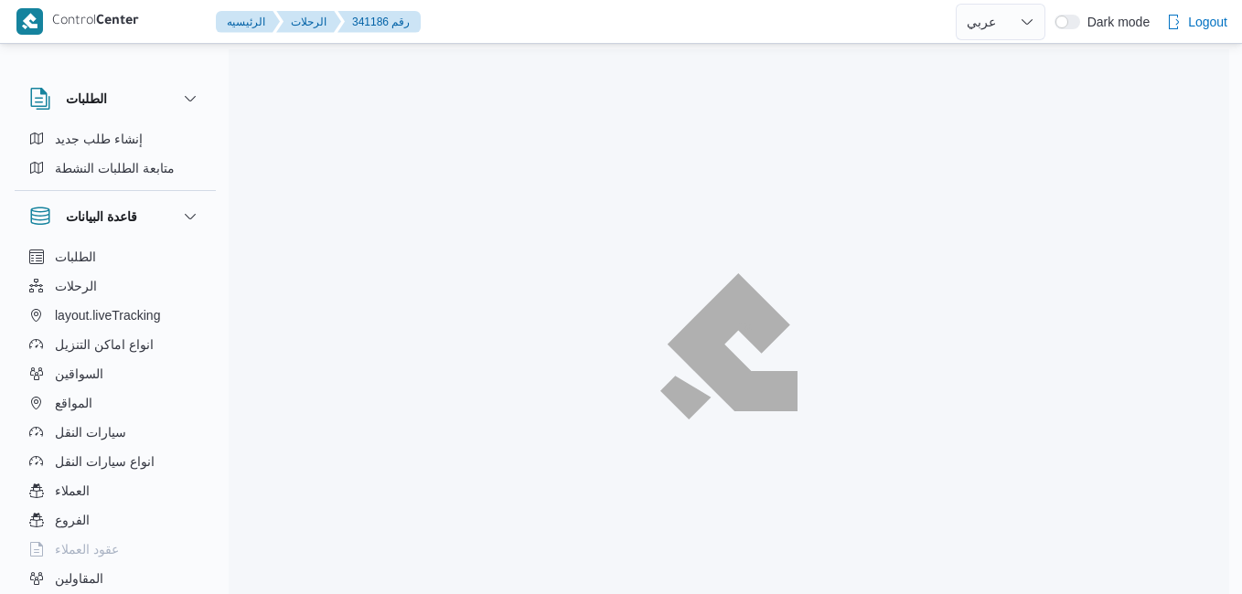
select select "ar"
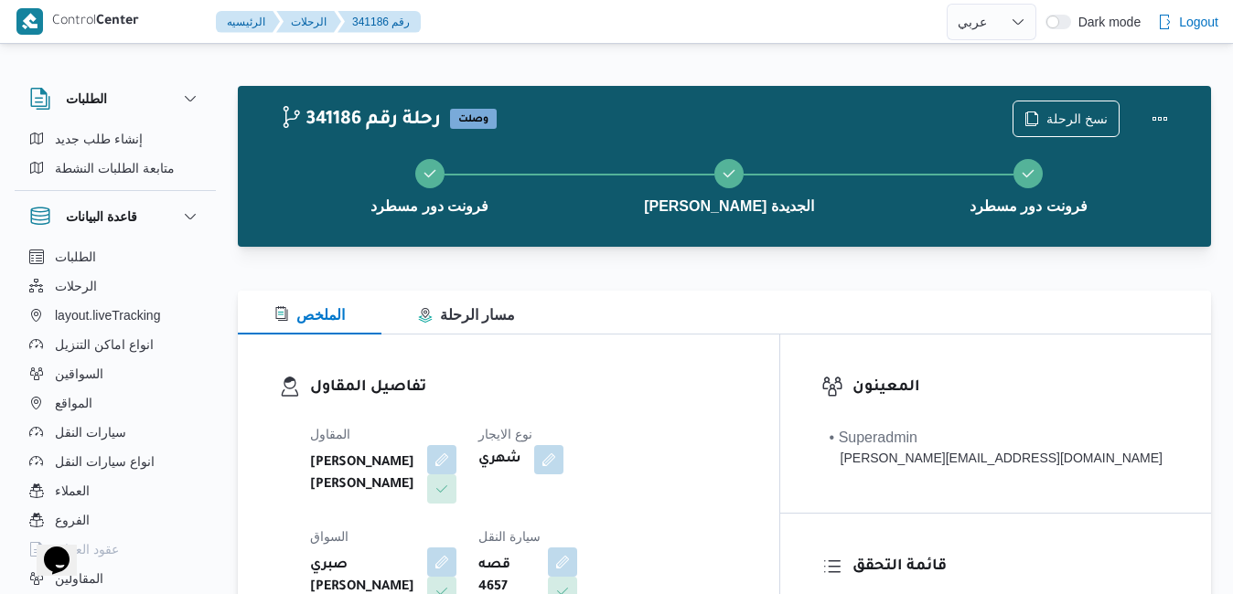
click at [755, 326] on div "الملخص مسار الرحلة" at bounding box center [724, 313] width 973 height 44
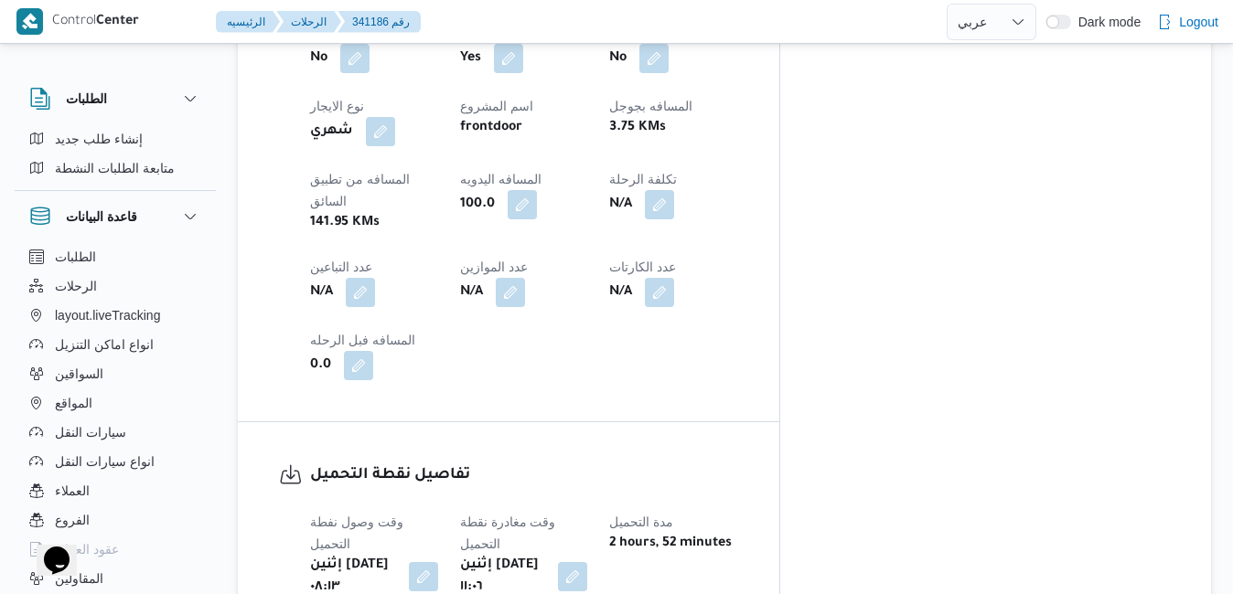
scroll to position [1207, 0]
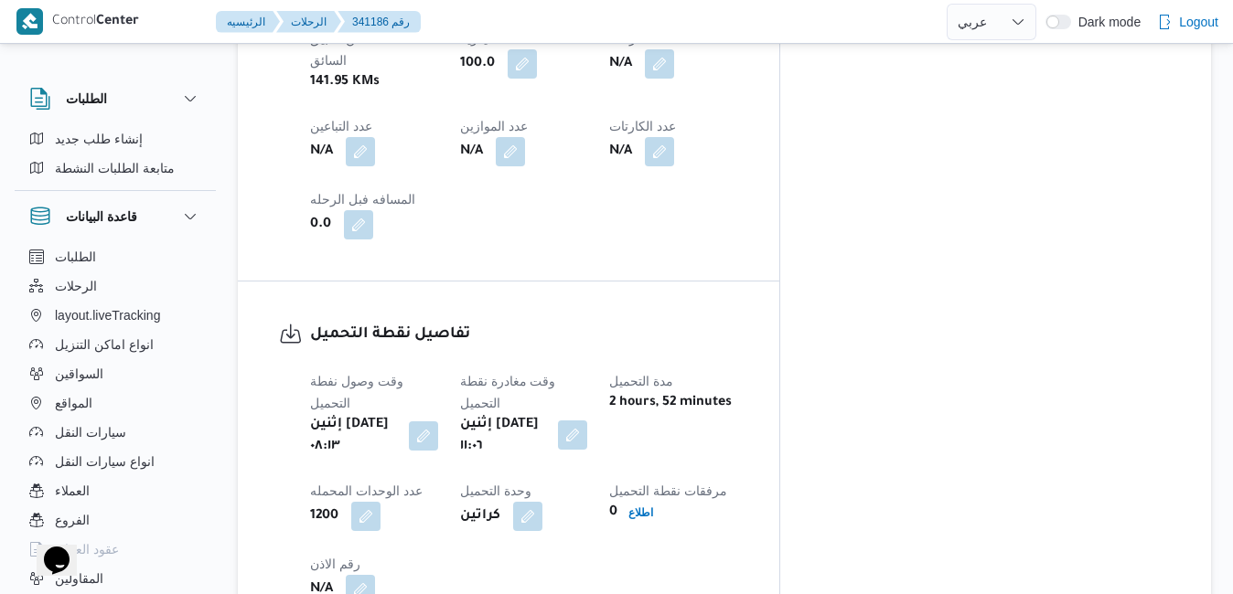
click at [587, 421] on button "button" at bounding box center [572, 435] width 29 height 29
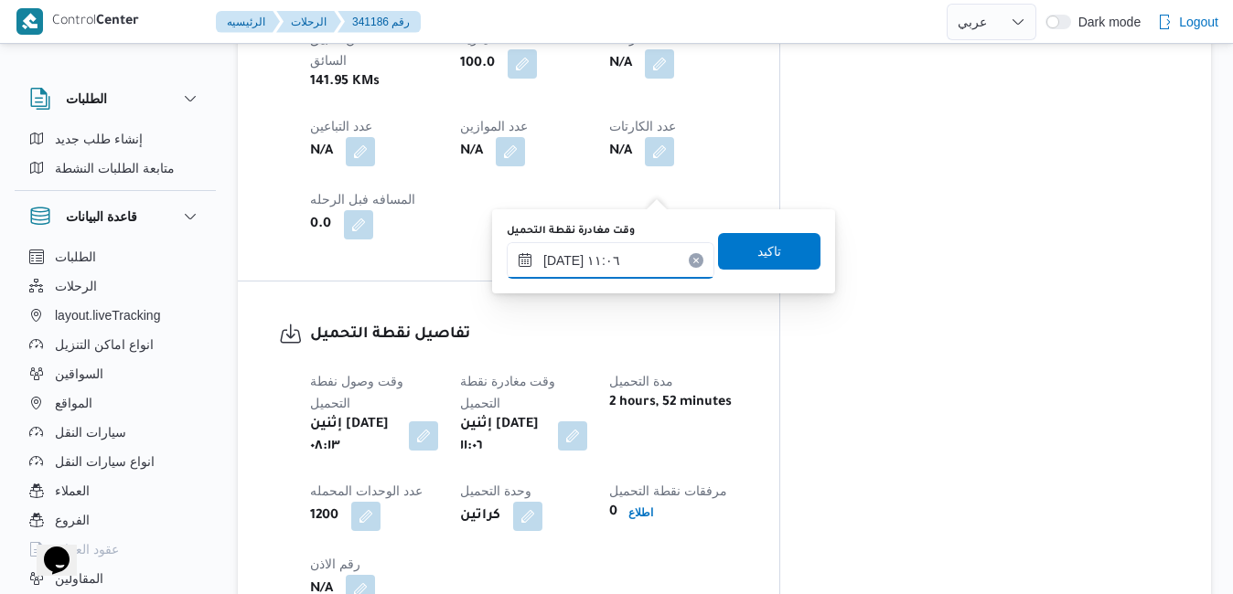
click at [613, 268] on input "[DATE] ١١:٠٦" at bounding box center [611, 260] width 208 height 37
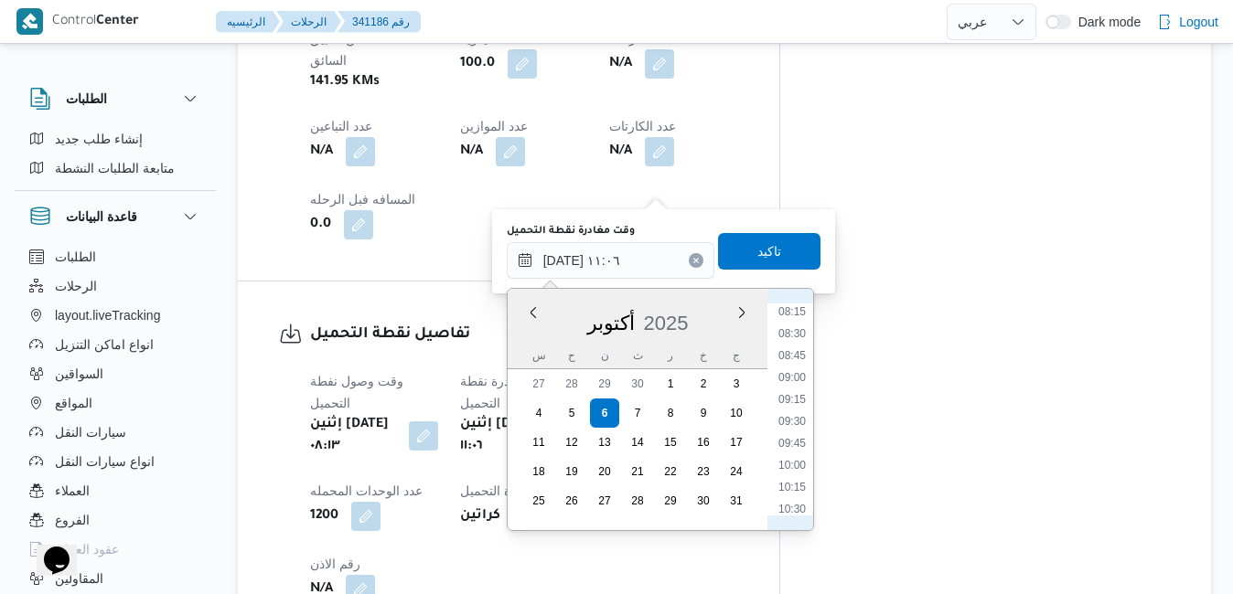
scroll to position [669, 0]
click at [795, 433] on li "09:00" at bounding box center [792, 434] width 42 height 18
type input "[DATE] ٠٩:٠٠"
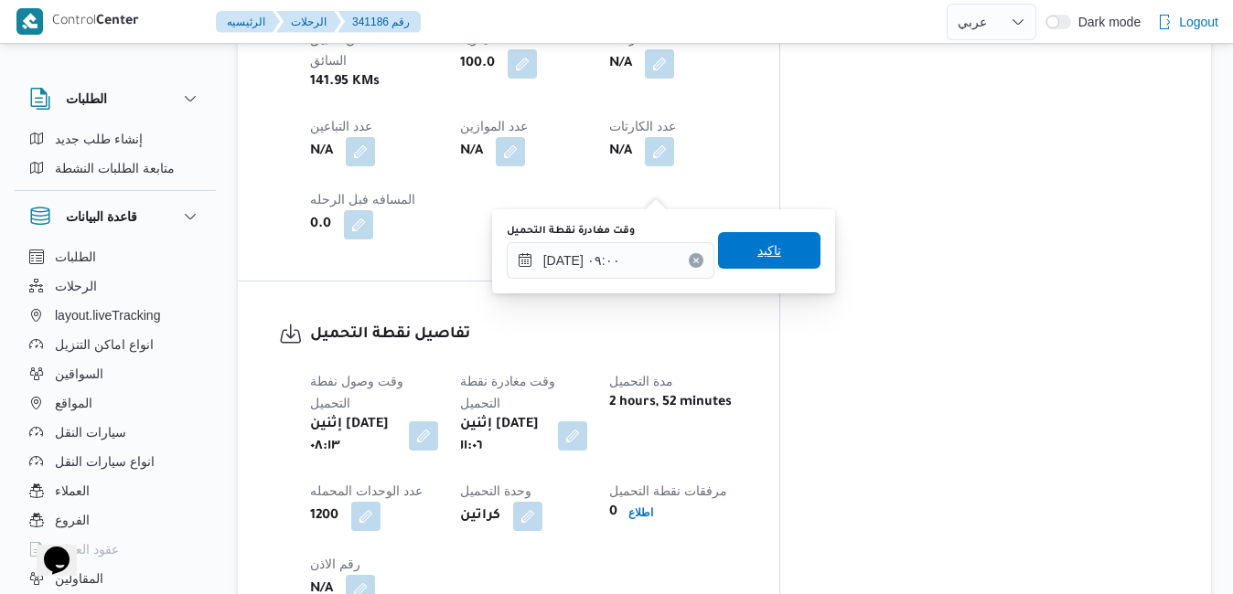
click at [764, 246] on span "تاكيد" at bounding box center [769, 251] width 24 height 22
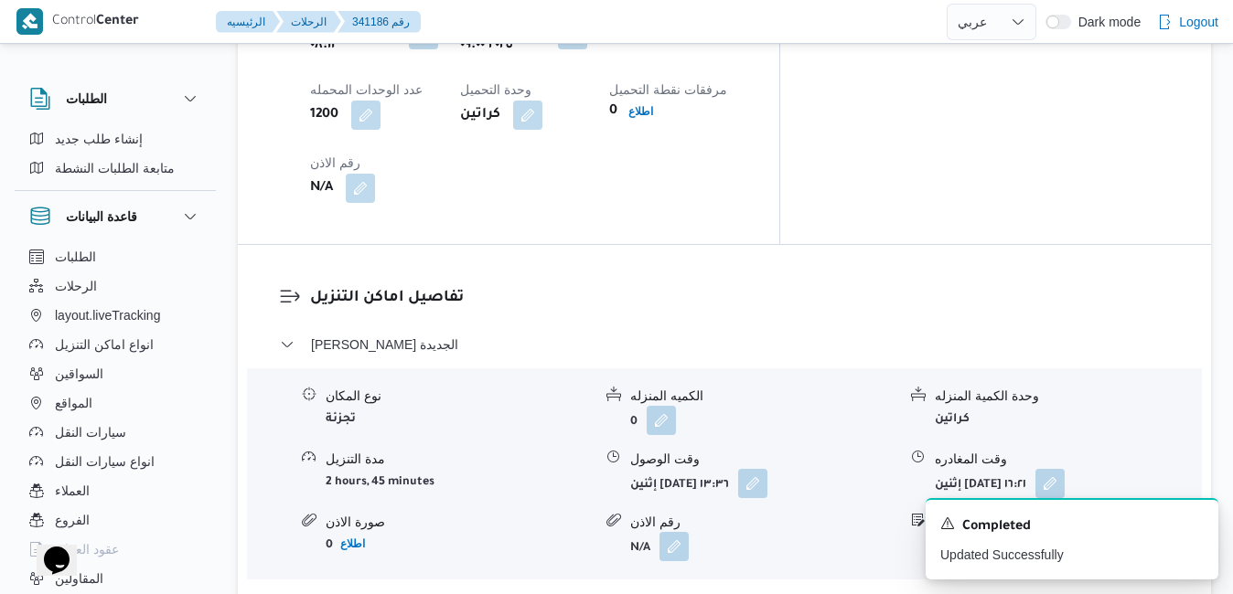
scroll to position [1646, 0]
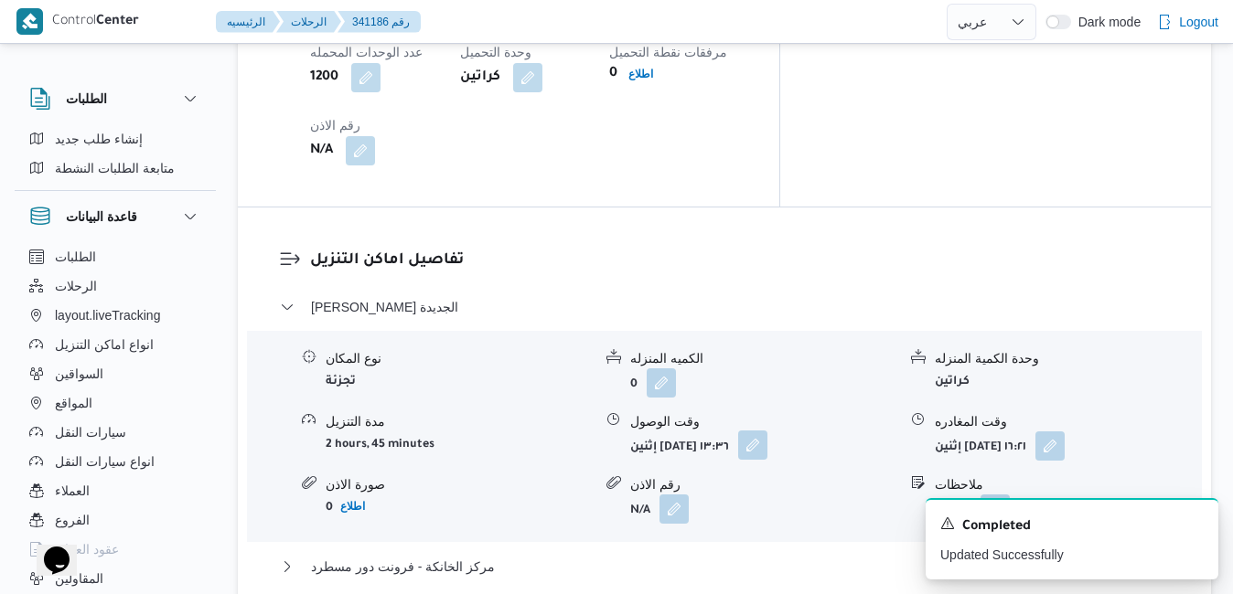
click at [767, 431] on button "button" at bounding box center [752, 445] width 29 height 29
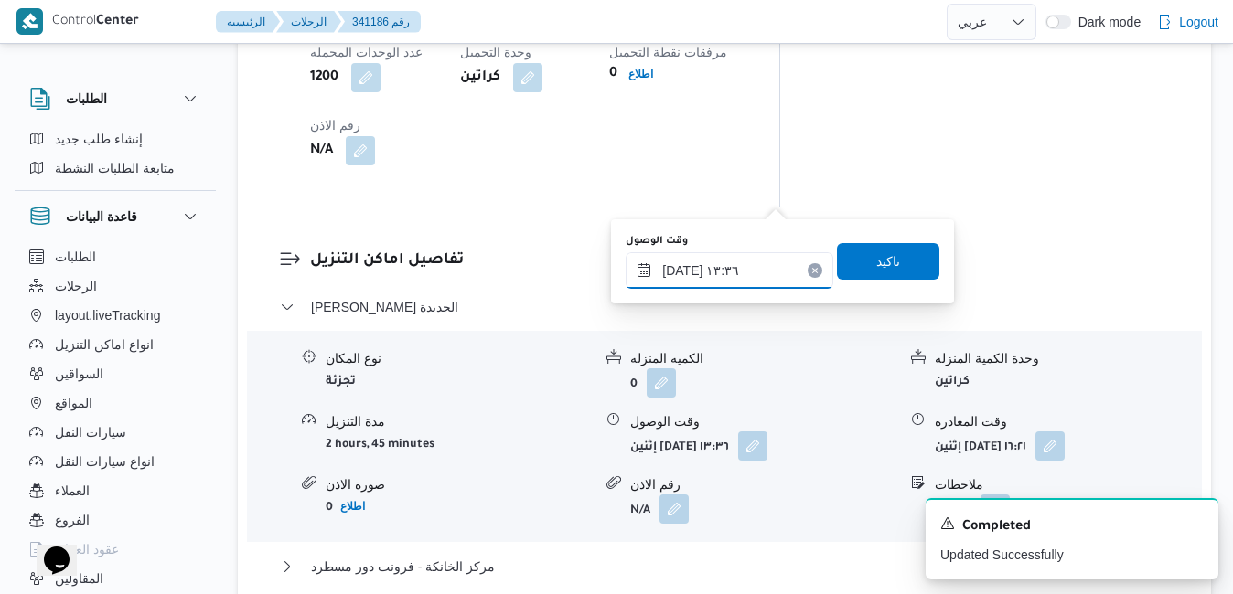
click at [715, 269] on input "[DATE] ١٣:٣٦" at bounding box center [730, 270] width 208 height 37
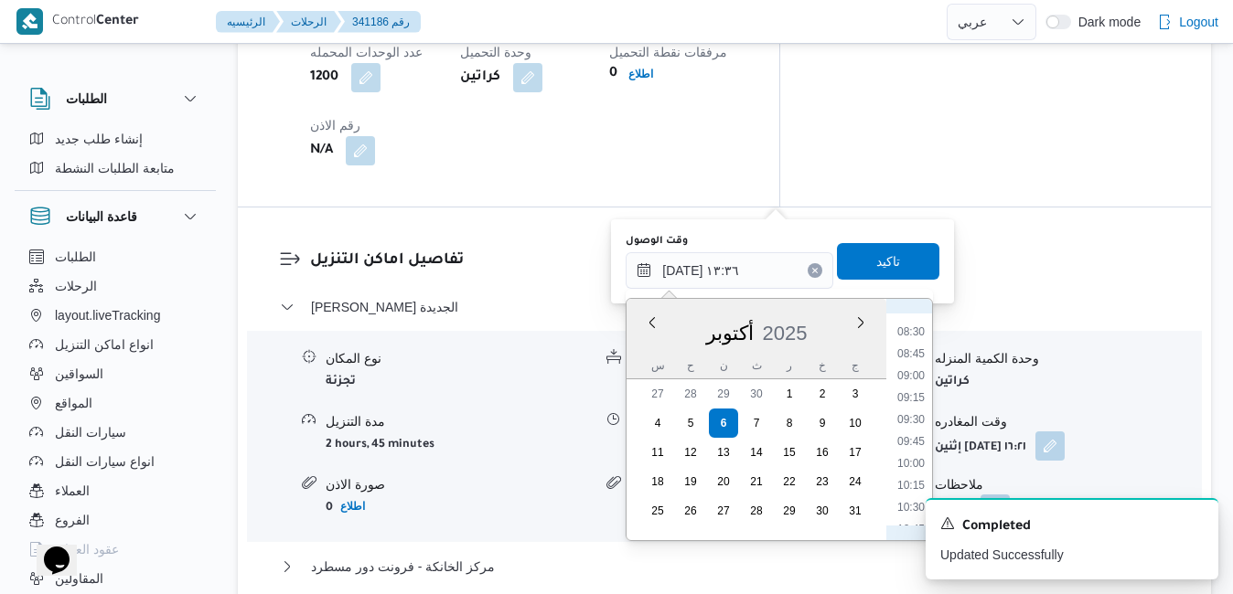
scroll to position [702, 0]
click at [910, 482] on li "09:45" at bounding box center [911, 476] width 42 height 18
type input "[DATE] ٠٩:٤٥"
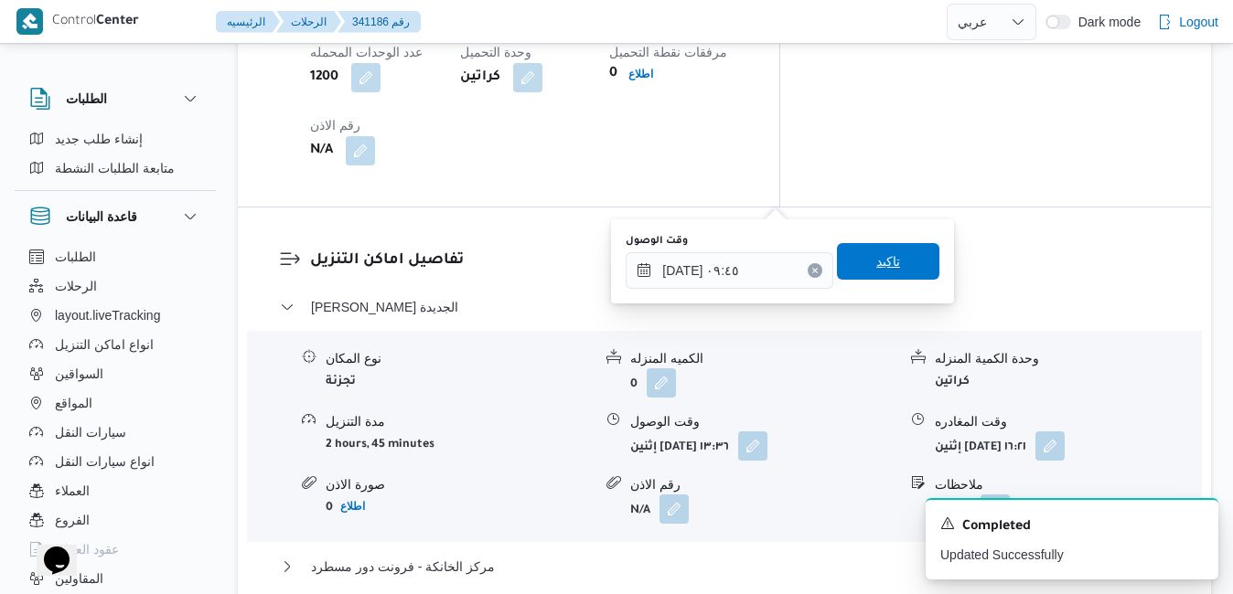
click at [892, 255] on span "تاكيد" at bounding box center [888, 261] width 102 height 37
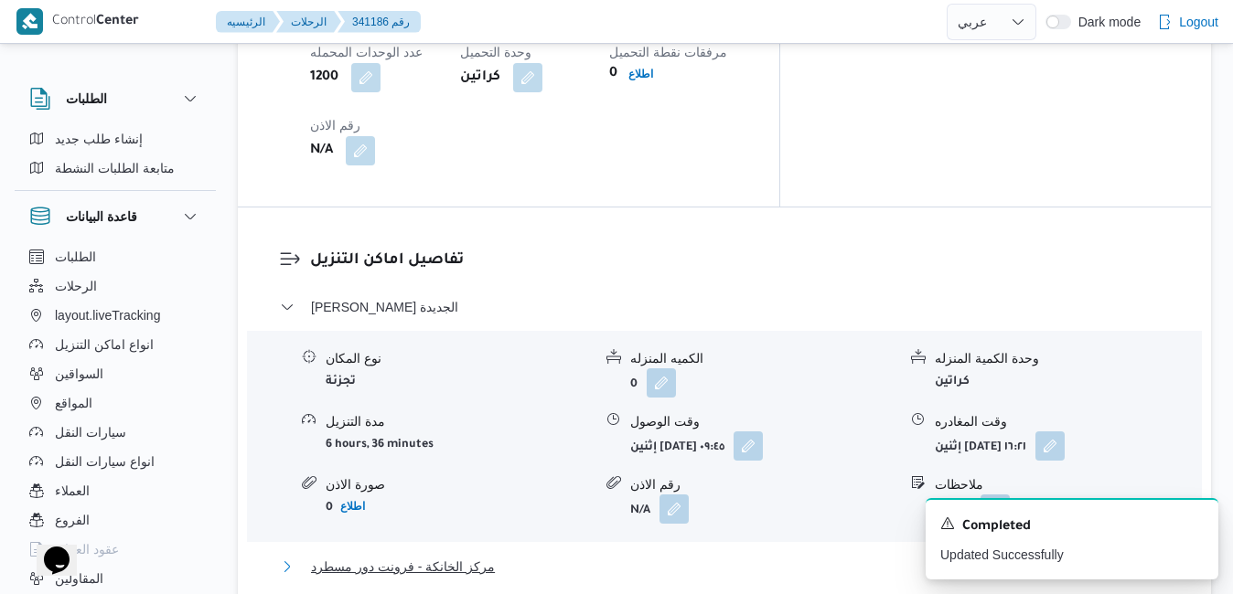
click at [818, 556] on button "مركز الخانكة - فرونت دور مسطرد" at bounding box center [725, 567] width 890 height 22
click at [1194, 525] on icon "Dismiss toast" at bounding box center [1196, 522] width 15 height 15
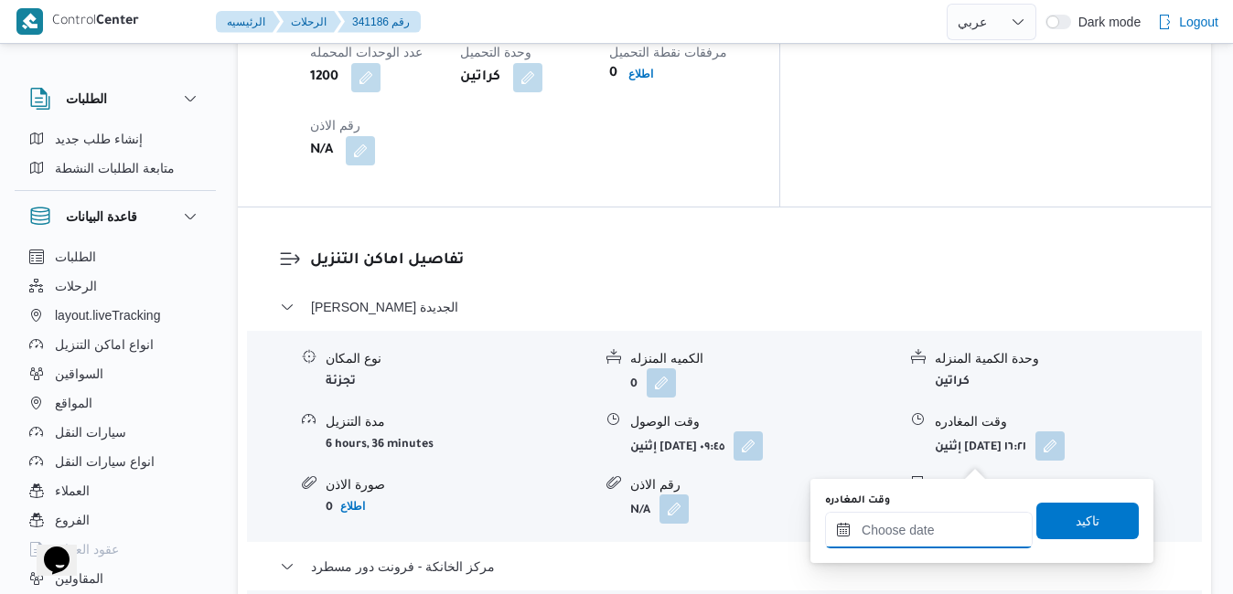
click at [913, 525] on input "وقت المغادره" at bounding box center [929, 530] width 208 height 37
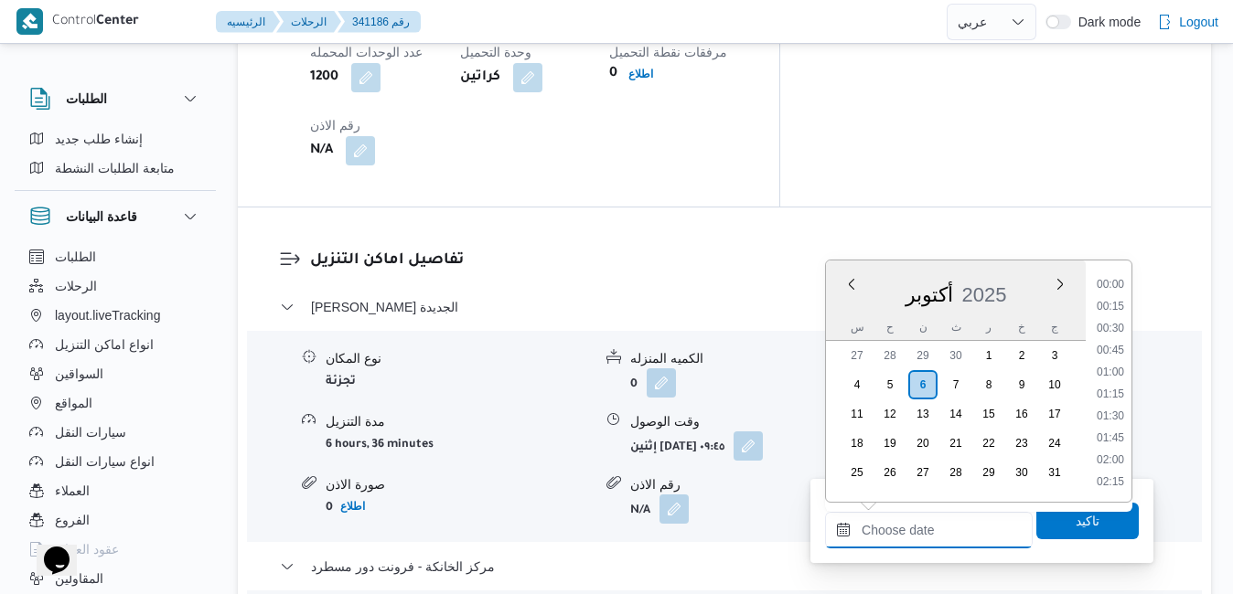
scroll to position [1623, 0]
click at [841, 316] on div "س ح ن ث ر خ ج" at bounding box center [956, 328] width 260 height 26
click at [1132, 327] on div "Previous Month Next month [DATE] [DATE] س ح ن ث ر خ ج 27 28 29 30 1 2 3 4 5 6 7…" at bounding box center [978, 381] width 307 height 243
click at [1112, 449] on li "18:15" at bounding box center [1110, 450] width 42 height 18
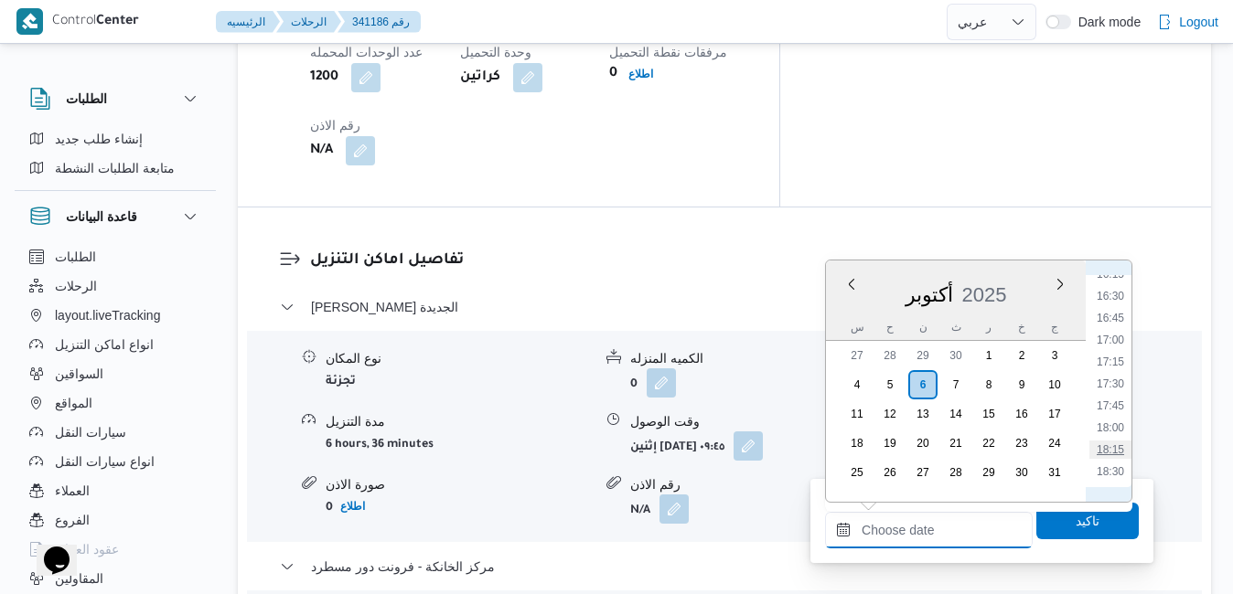
type input "[DATE] ١٨:١٥"
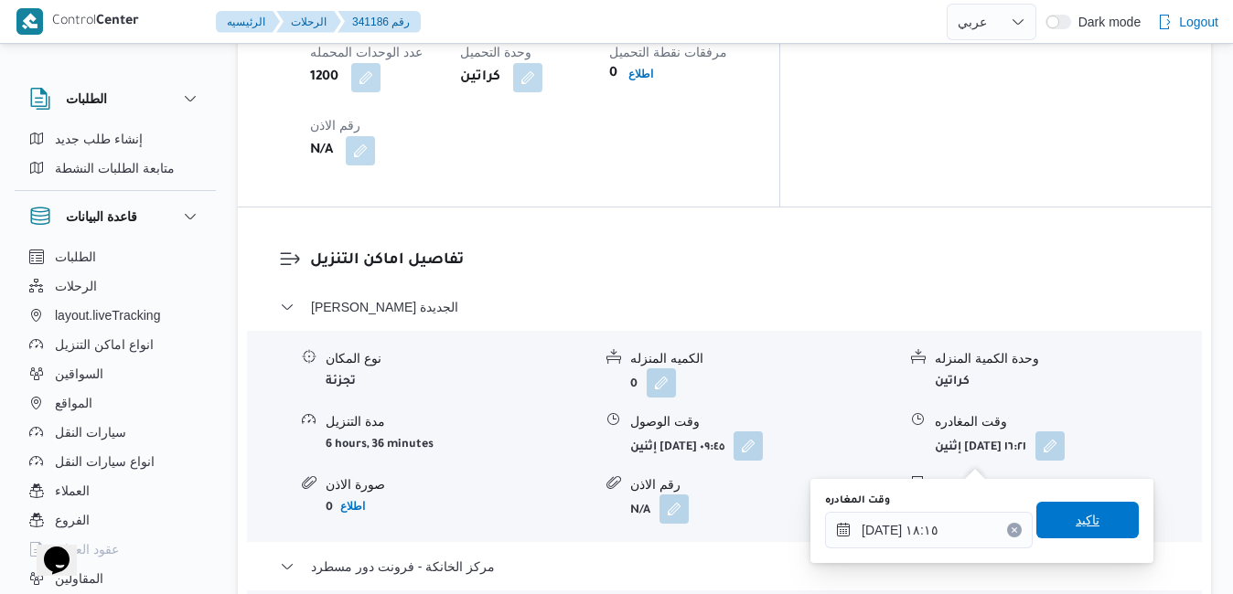
click at [1060, 531] on span "تاكيد" at bounding box center [1087, 520] width 102 height 37
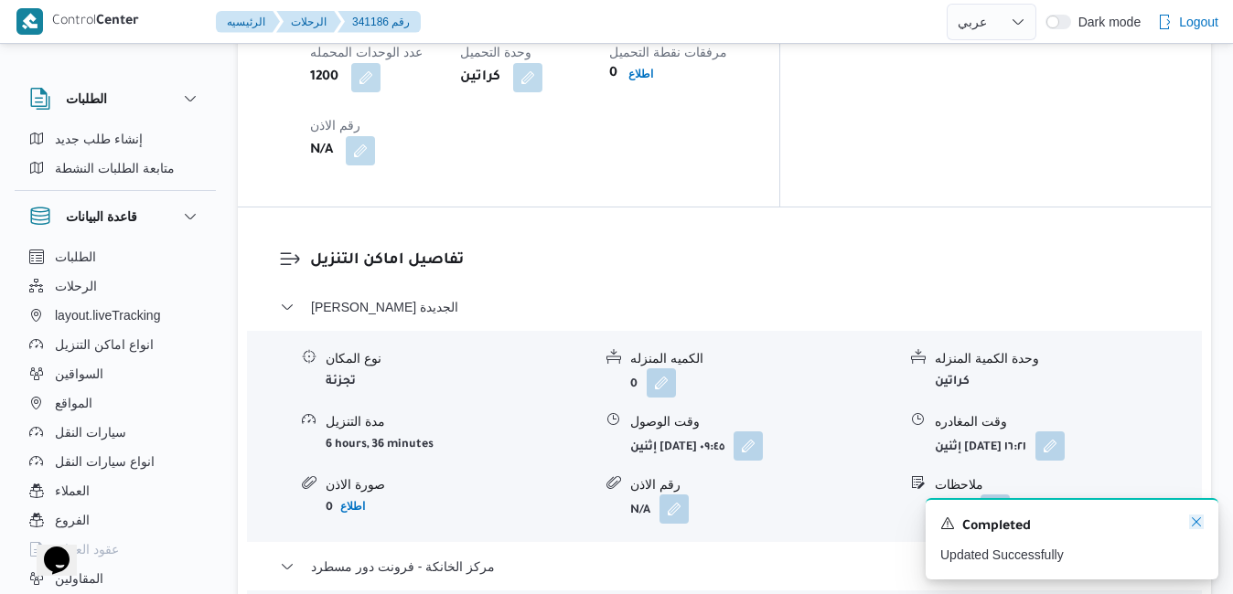
click at [1200, 525] on icon "Dismiss toast" at bounding box center [1196, 522] width 15 height 15
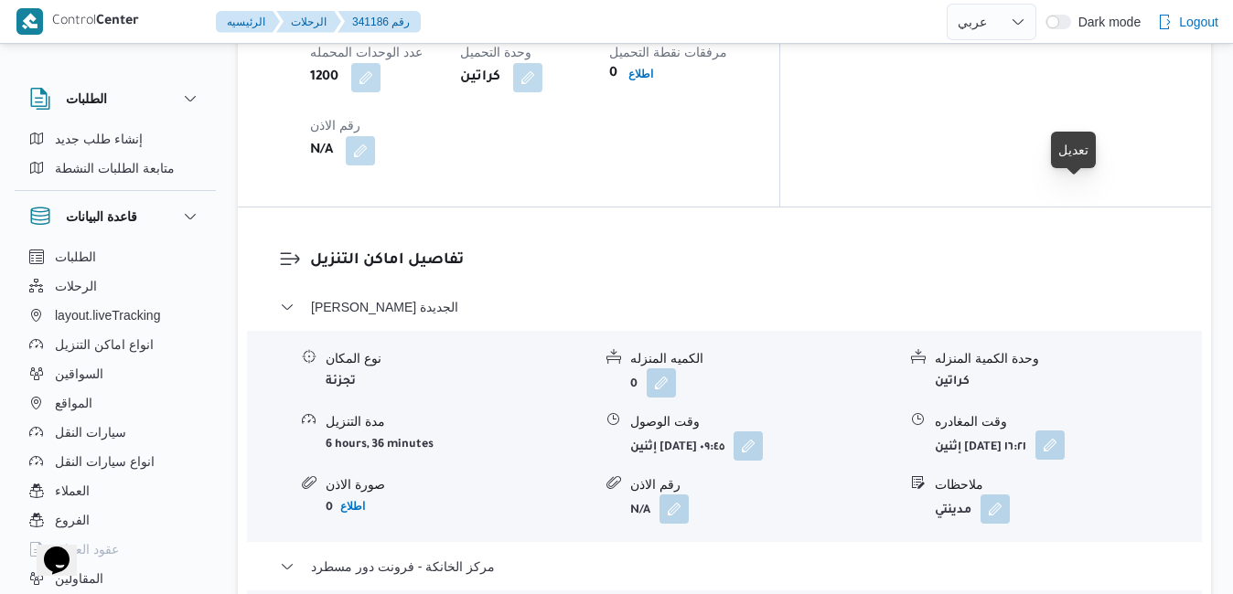
click at [1065, 431] on button "button" at bounding box center [1049, 445] width 29 height 29
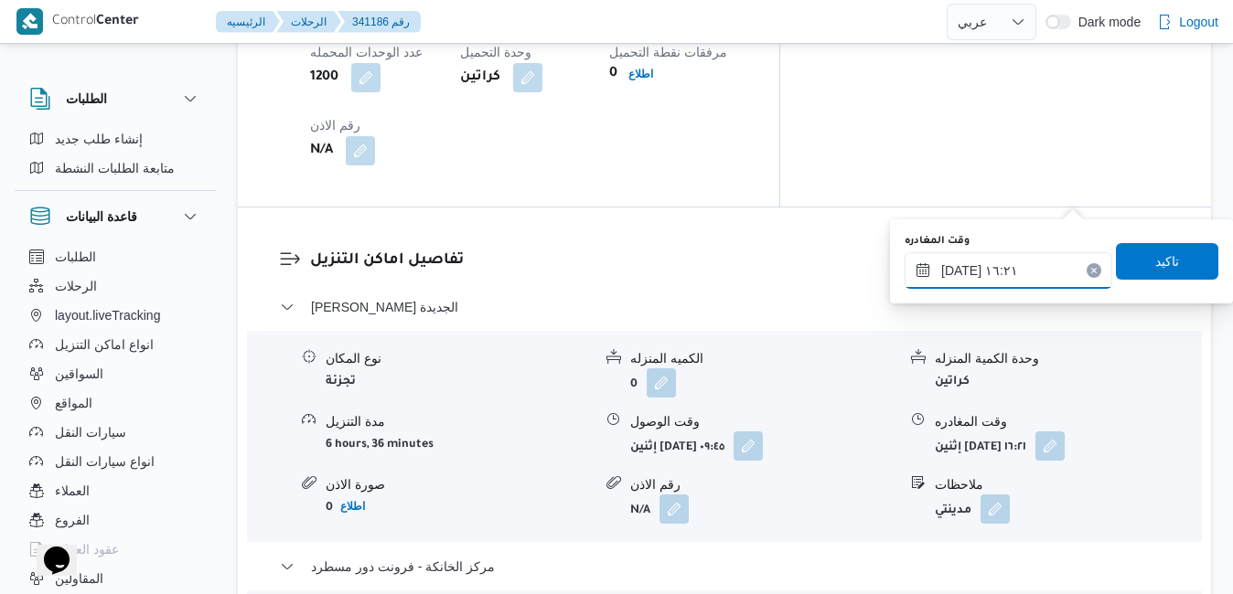
click at [1004, 275] on input "[DATE] ١٦:٢١" at bounding box center [1009, 270] width 208 height 37
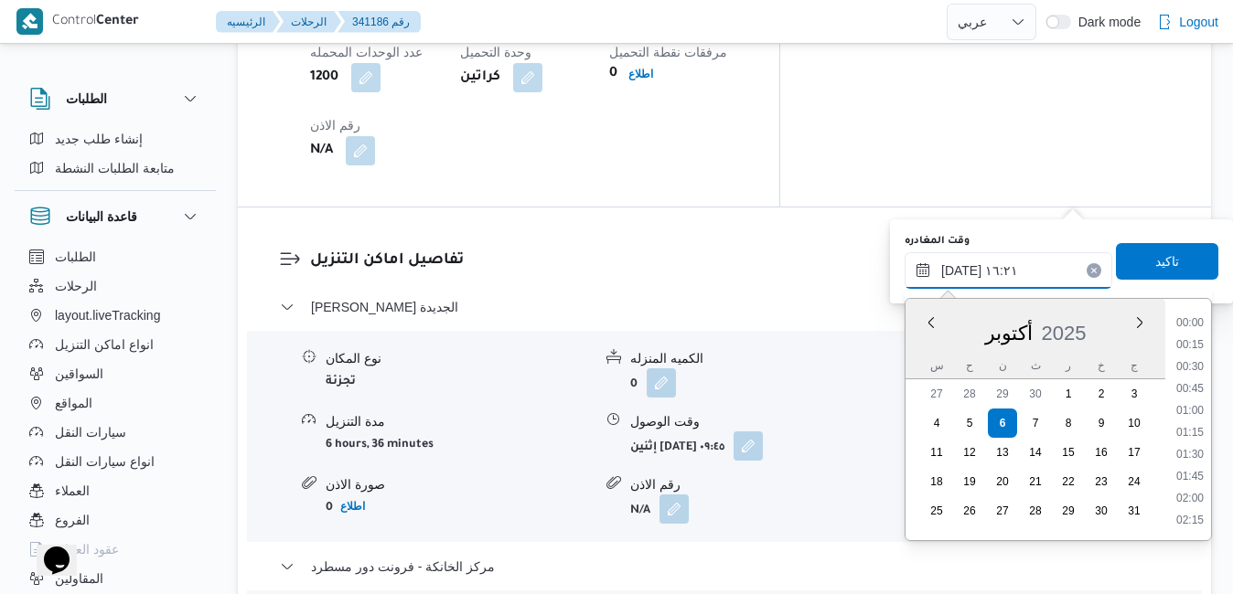
scroll to position [1315, 0]
click at [1199, 491] on li "17:00" at bounding box center [1190, 500] width 42 height 18
type input "[DATE] ١٧:٠٠"
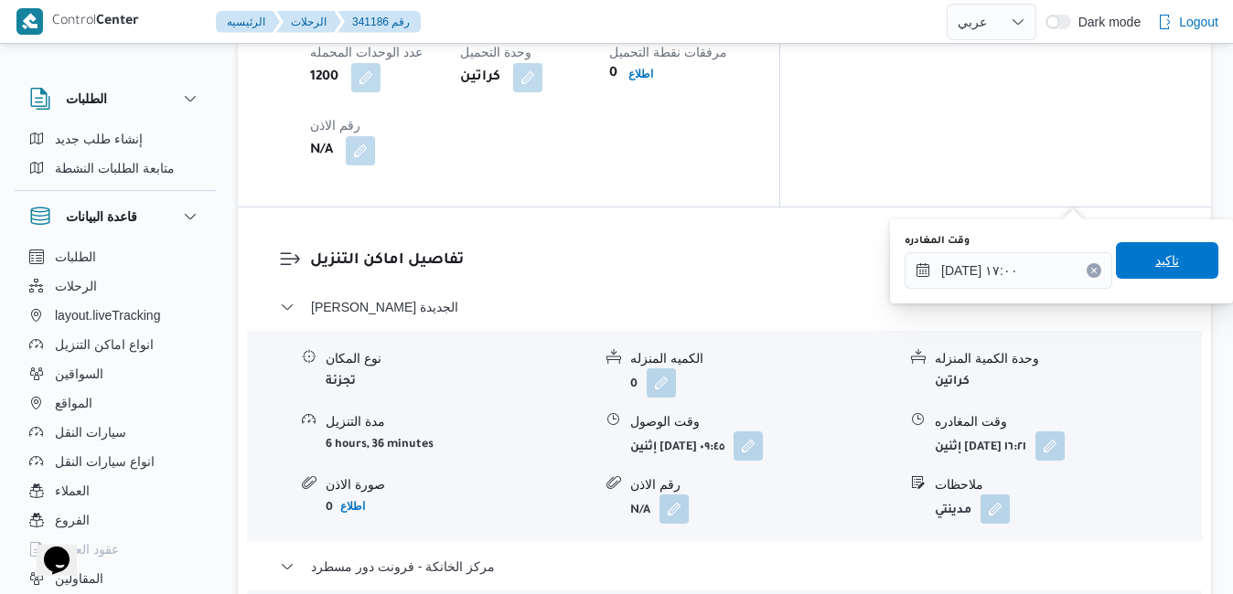
click at [1176, 268] on span "تاكيد" at bounding box center [1167, 260] width 102 height 37
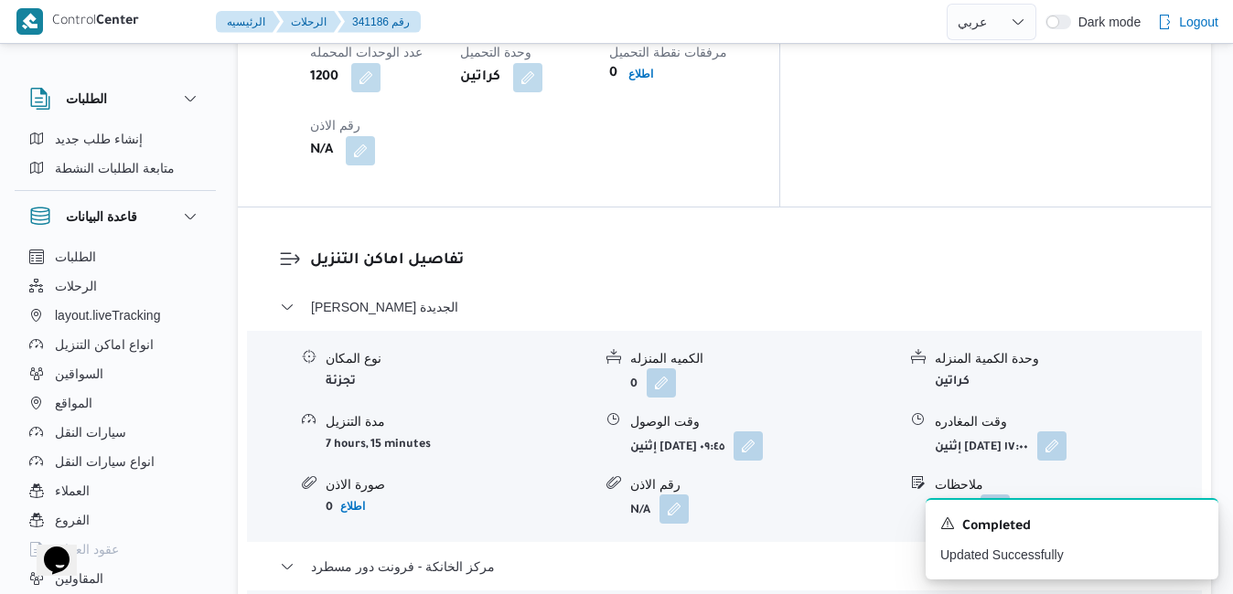
scroll to position [0, 0]
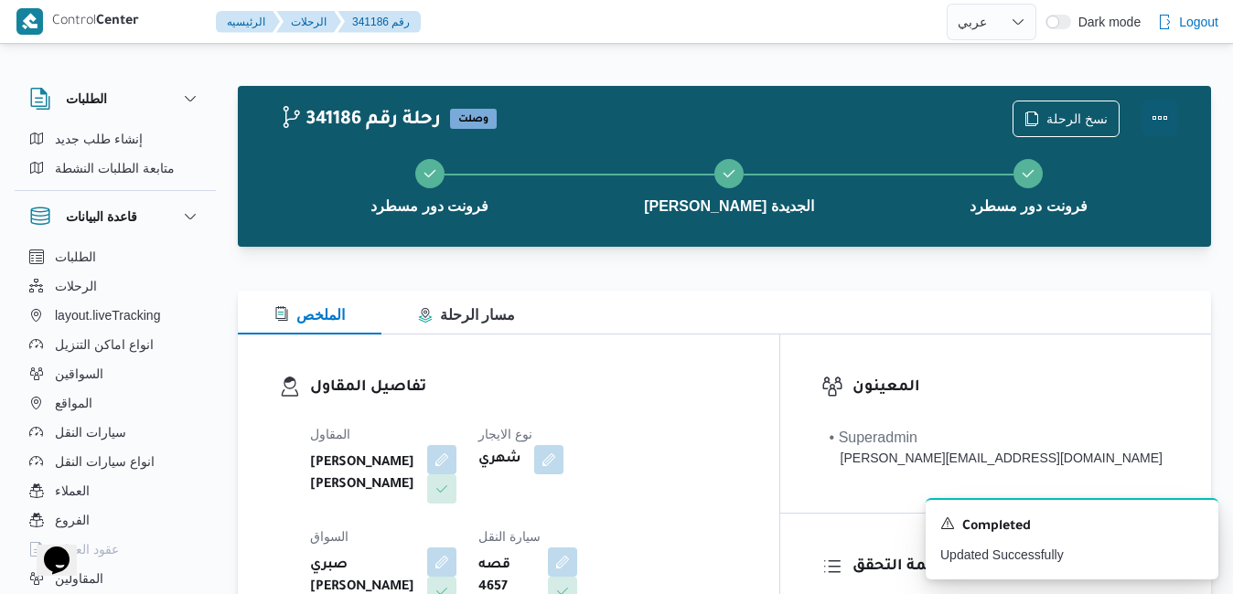
click at [1159, 112] on button "Actions" at bounding box center [1159, 118] width 37 height 37
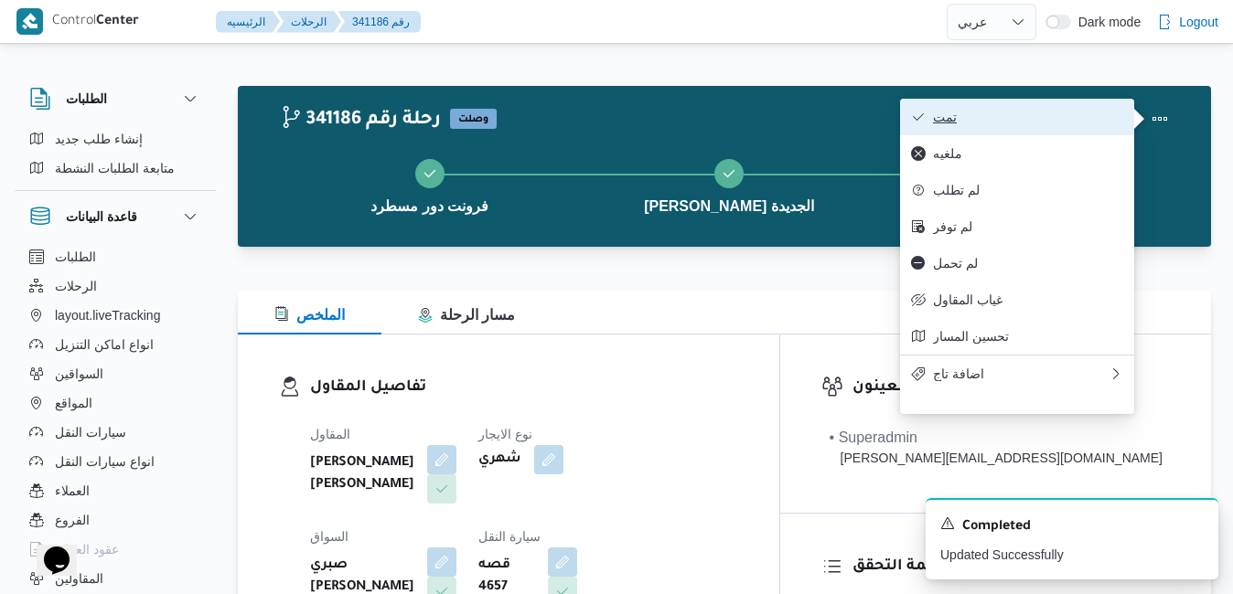
click at [1081, 103] on button "تمت" at bounding box center [1017, 117] width 234 height 37
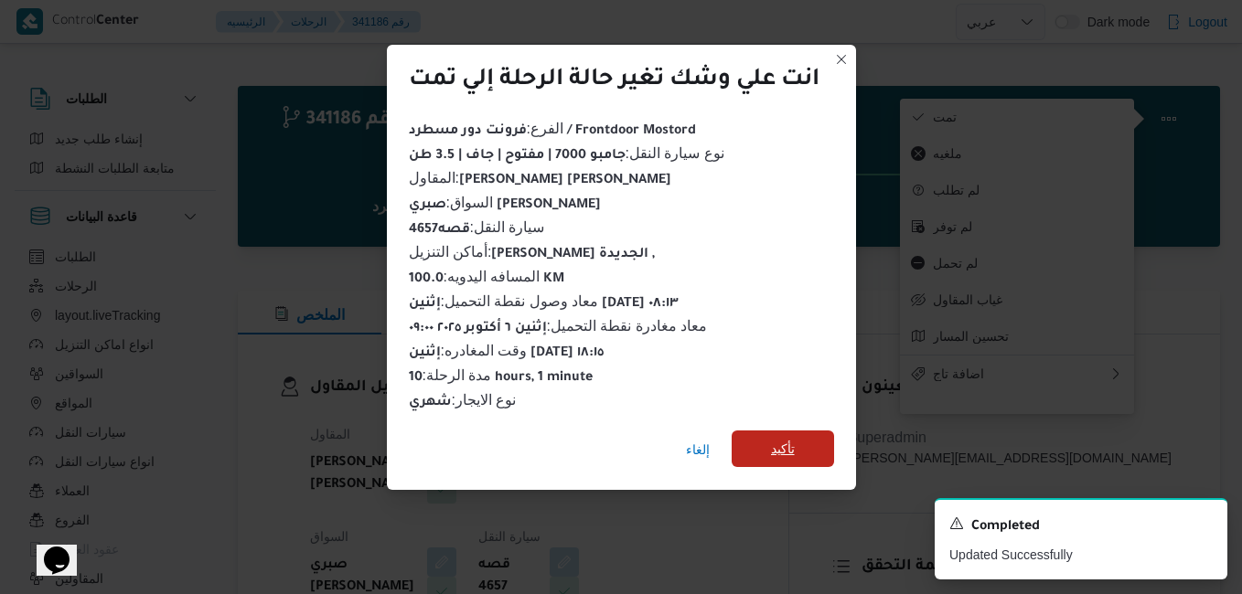
click at [788, 438] on span "تأكيد" at bounding box center [783, 449] width 24 height 22
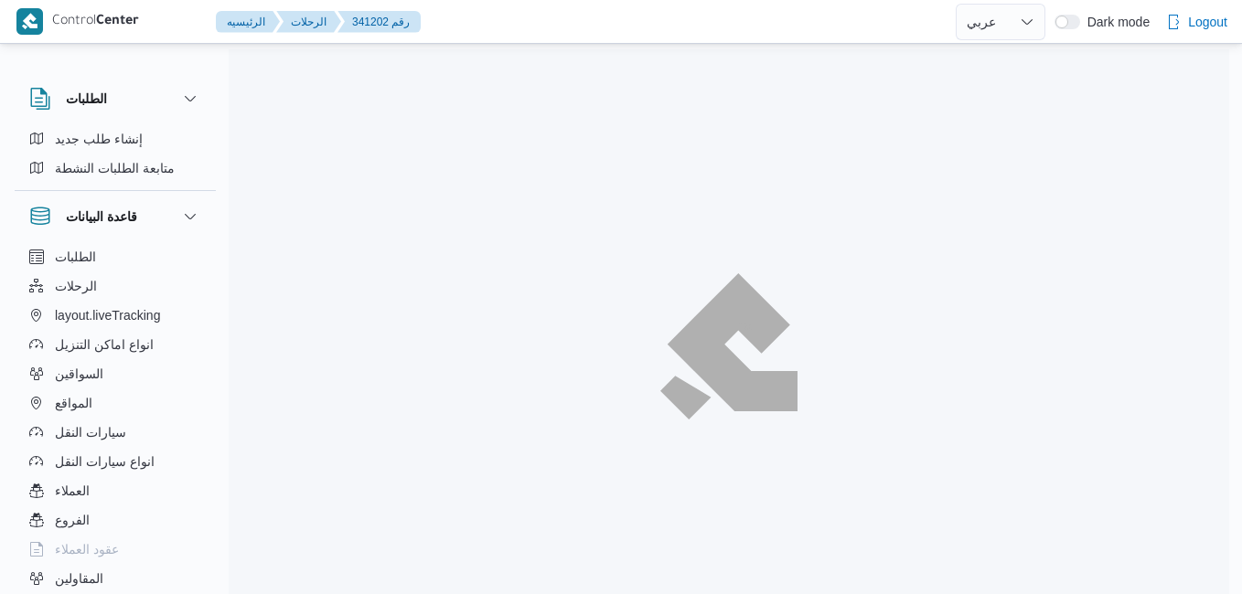
select select "ar"
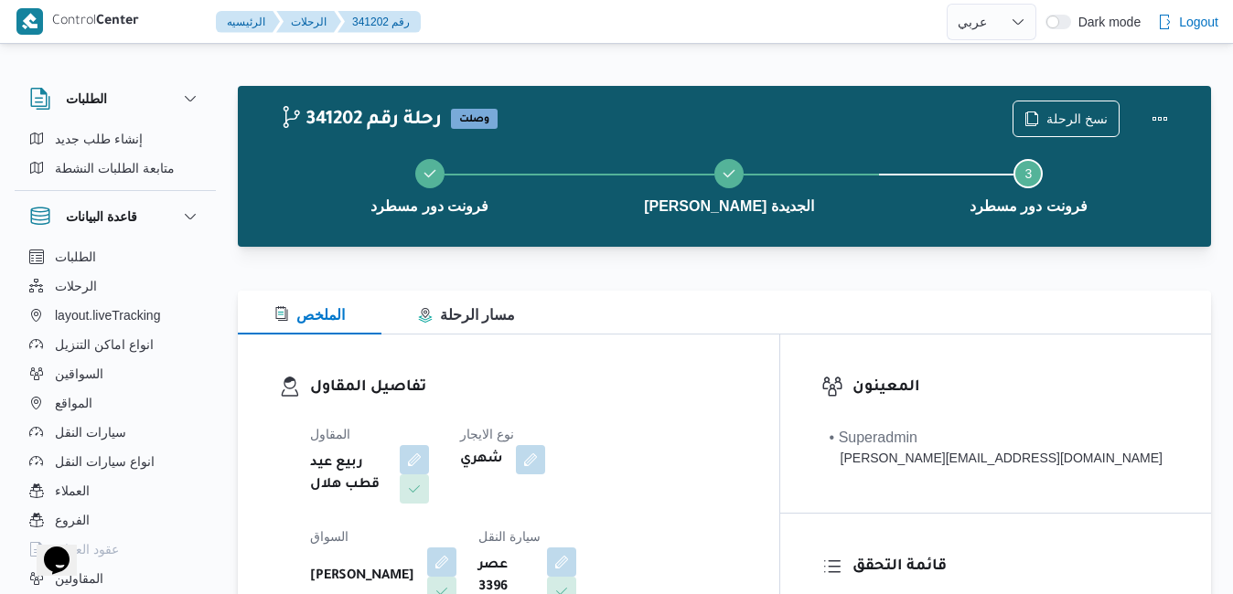
click at [690, 362] on div "تفاصيل المقاول المقاول ربيع عيد قطب هلال نوع الايجار شهري السواق [PERSON_NAME] …" at bounding box center [508, 546] width 541 height 423
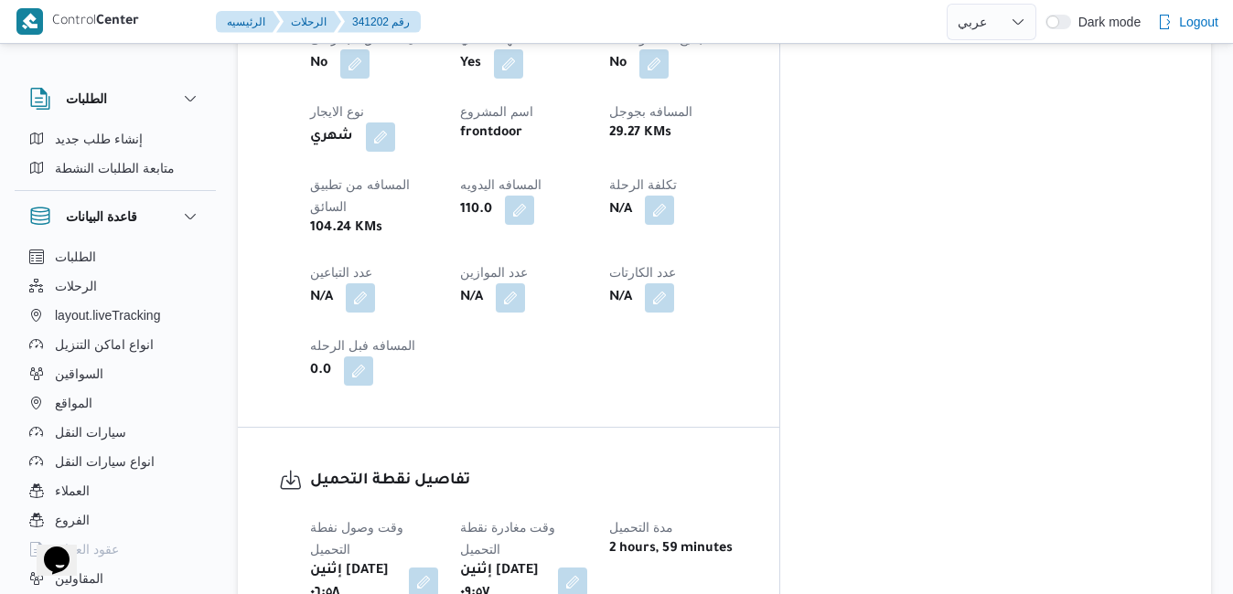
scroll to position [1098, 0]
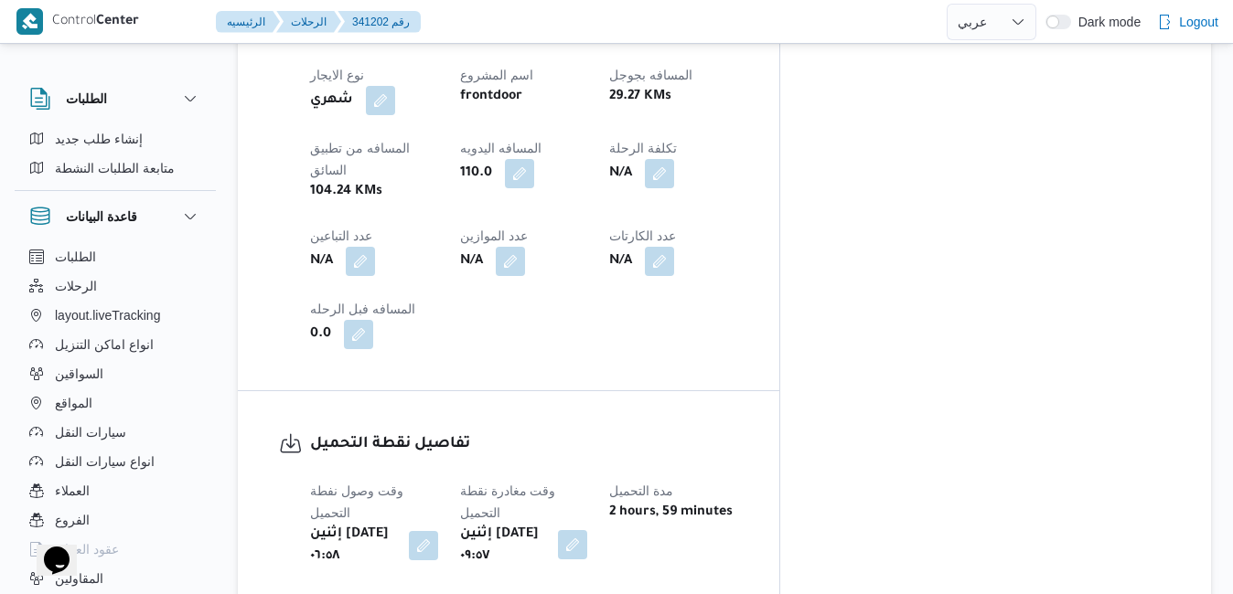
click at [587, 530] on button "button" at bounding box center [572, 544] width 29 height 29
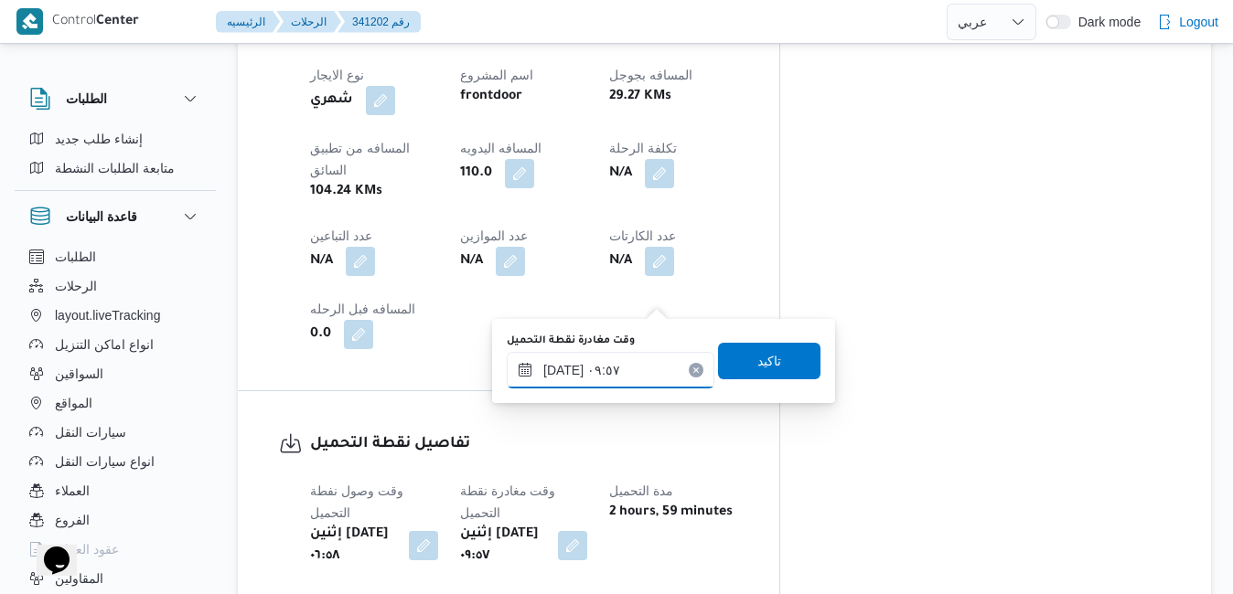
click at [603, 382] on input "[DATE] ٠٩:٥٧" at bounding box center [611, 370] width 208 height 37
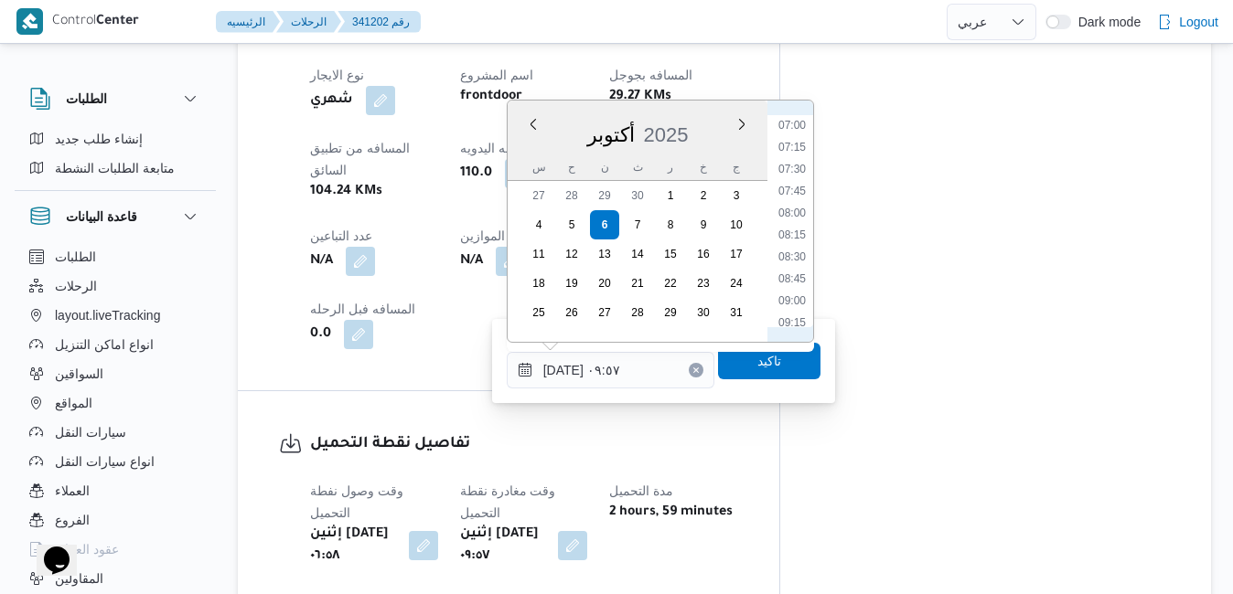
scroll to position [559, 0]
click at [797, 205] on li "07:15" at bounding box center [792, 202] width 42 height 18
type input "[DATE] ٠٧:١٥"
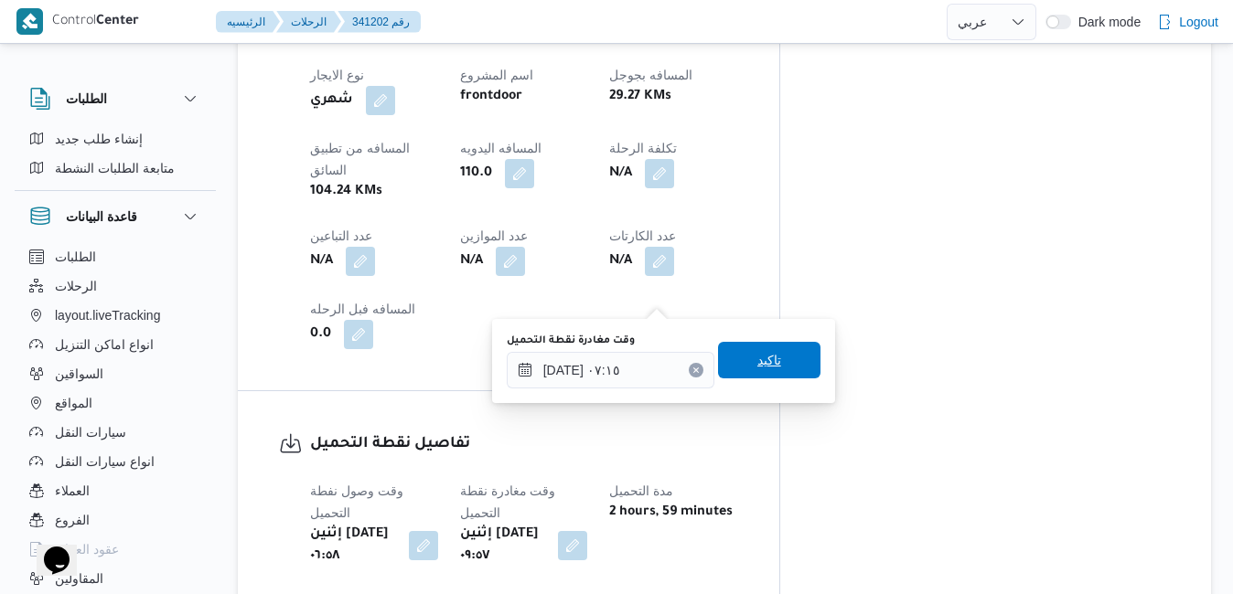
click at [757, 361] on span "تاكيد" at bounding box center [769, 360] width 24 height 22
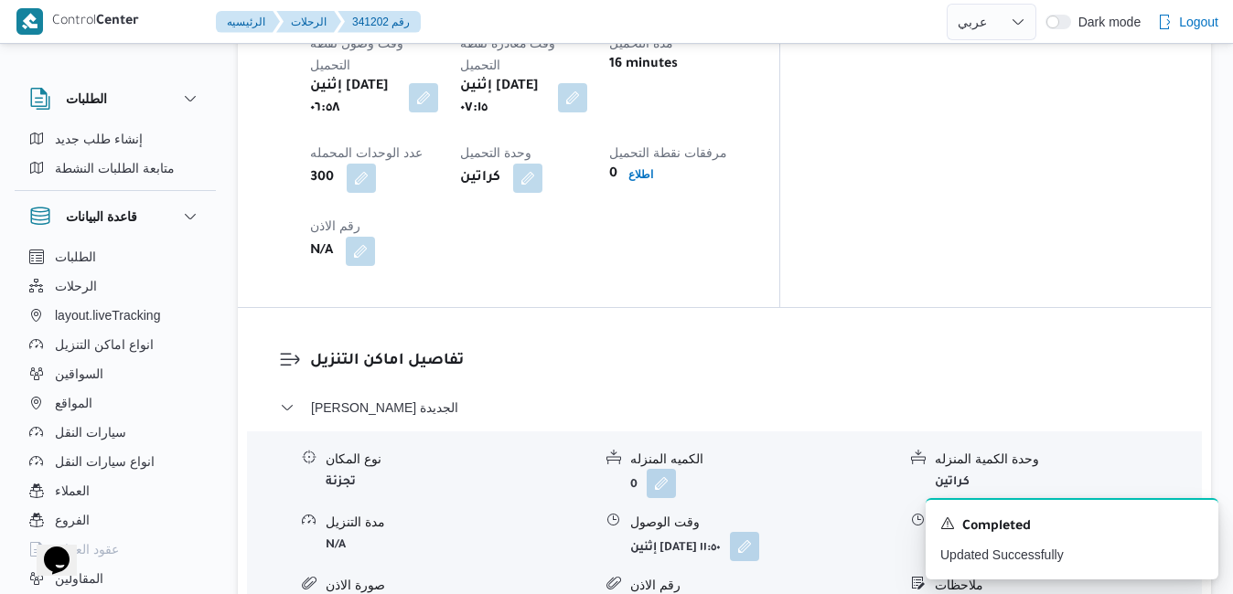
scroll to position [1573, 0]
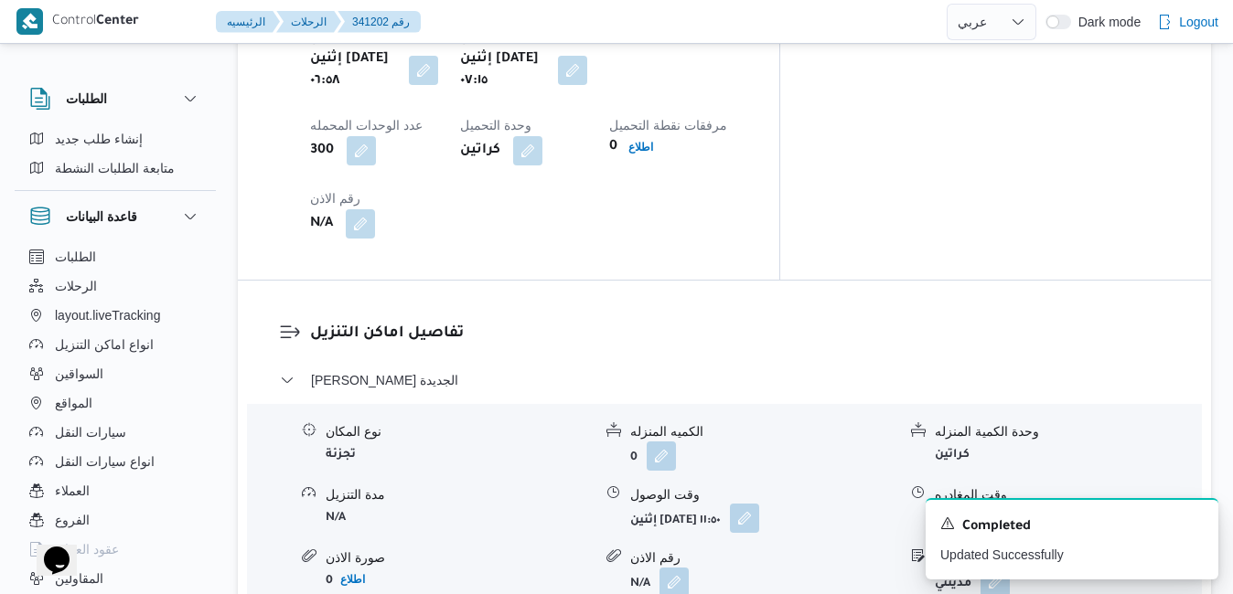
click at [759, 504] on button "button" at bounding box center [744, 518] width 29 height 29
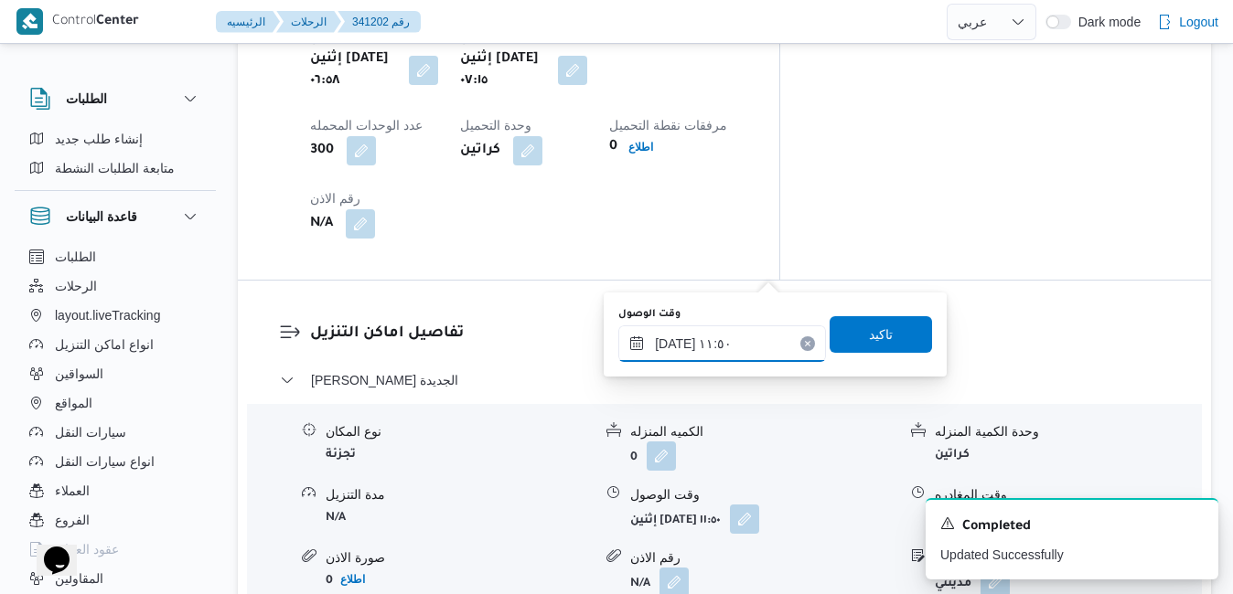
click at [713, 348] on input "[DATE] ١١:٥٠" at bounding box center [722, 344] width 208 height 37
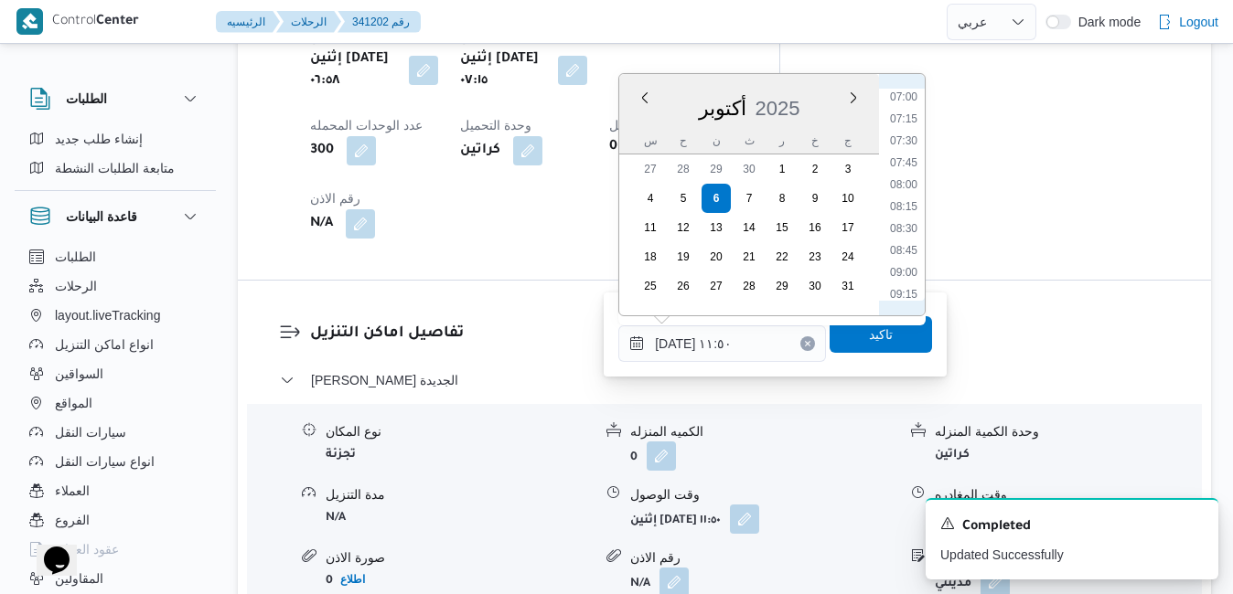
scroll to position [549, 0]
click at [903, 250] on li "08:00" at bounding box center [904, 251] width 42 height 18
type input "[DATE] ٠٨:٠٠"
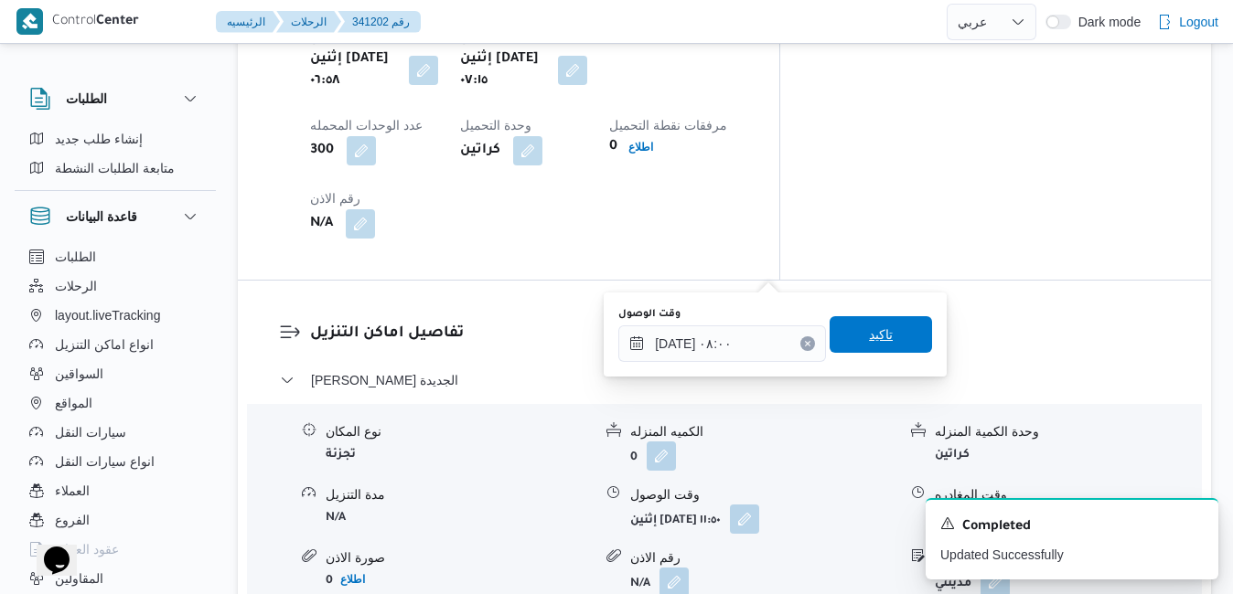
click at [877, 346] on span "تاكيد" at bounding box center [881, 335] width 24 height 22
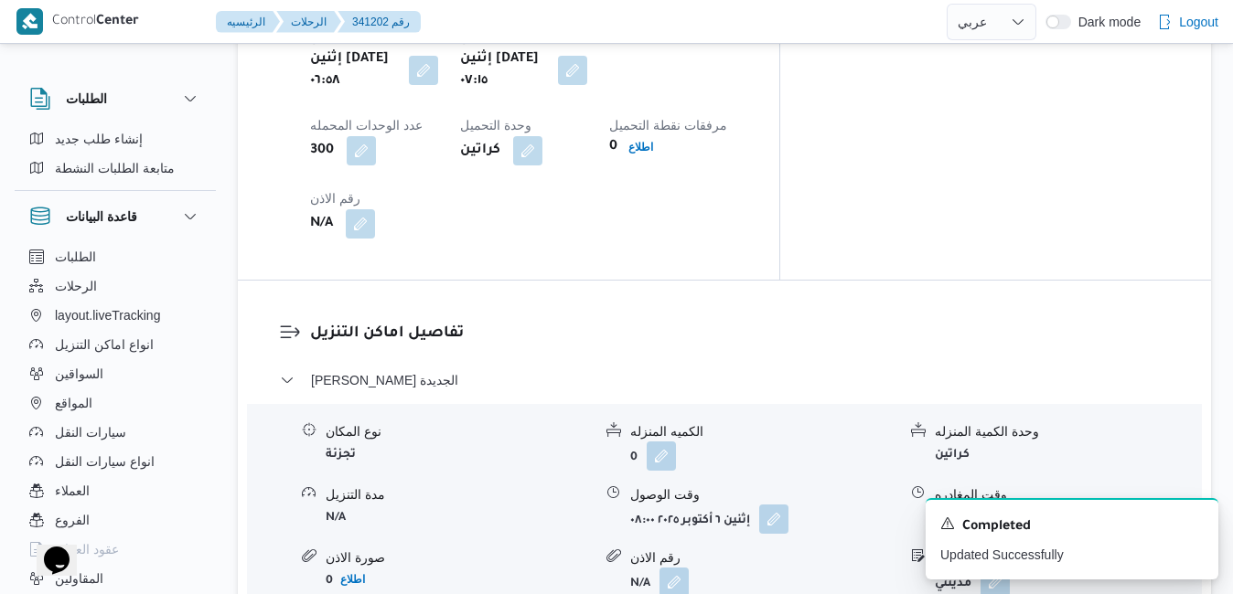
click at [1194, 524] on icon "Dismiss toast" at bounding box center [1196, 522] width 15 height 15
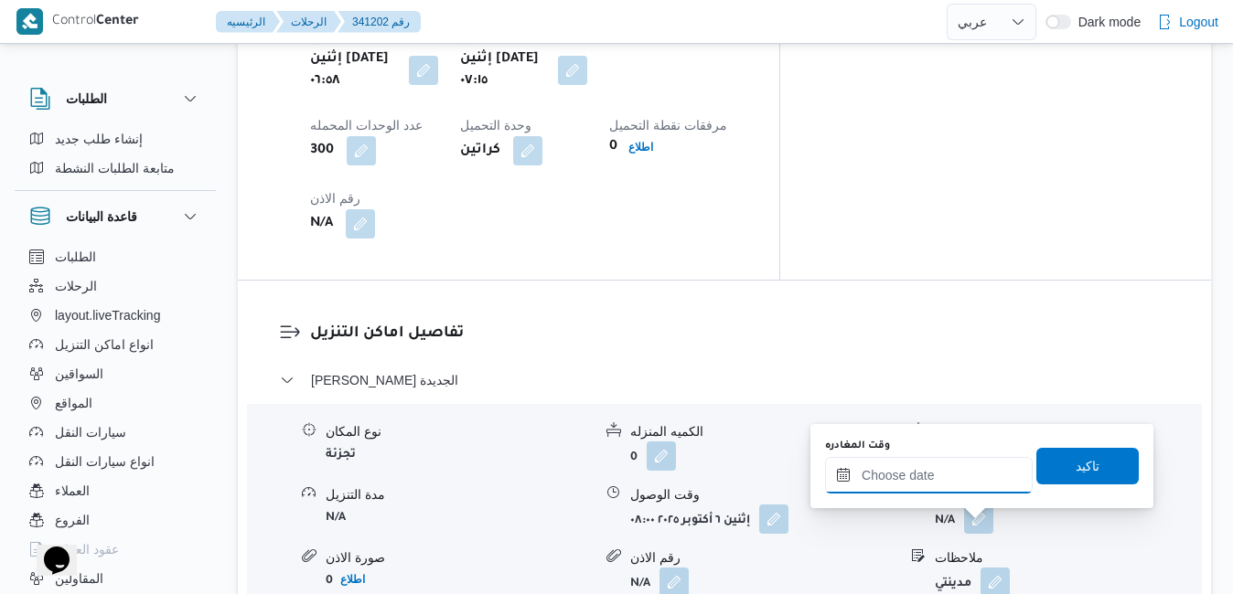
click at [946, 477] on input "وقت المغادره" at bounding box center [929, 475] width 208 height 37
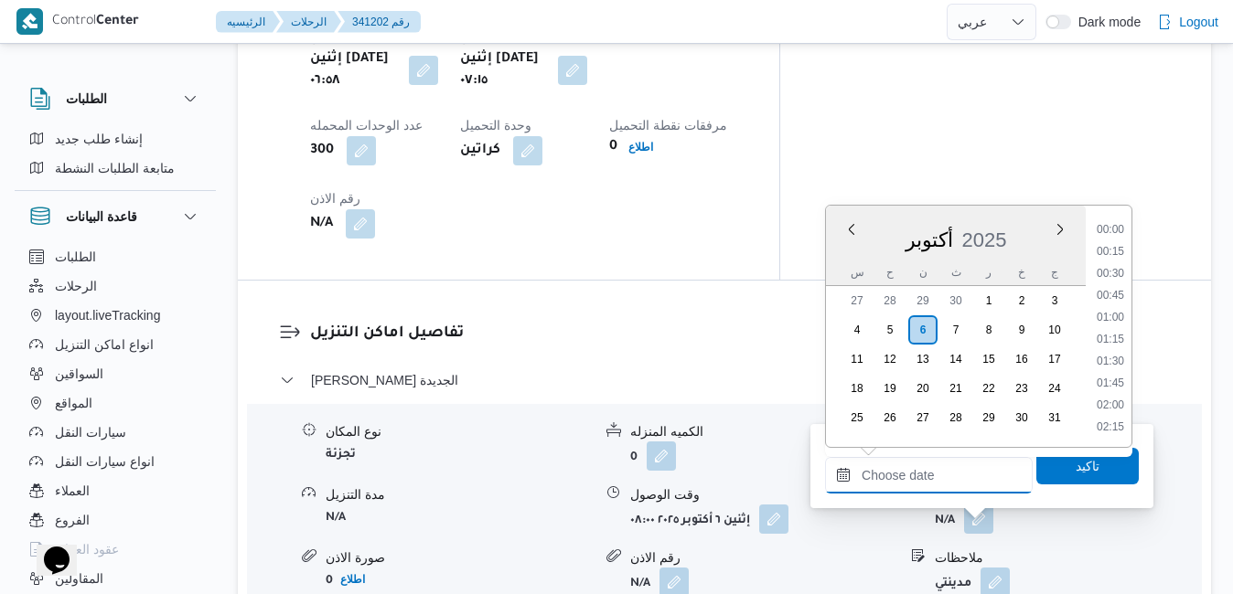
scroll to position [1623, 0]
click at [847, 252] on div "أكتوبر 2025" at bounding box center [956, 236] width 260 height 47
click at [1119, 252] on li "18:45" at bounding box center [1110, 253] width 42 height 18
type input "[DATE] ١٨:٤٥"
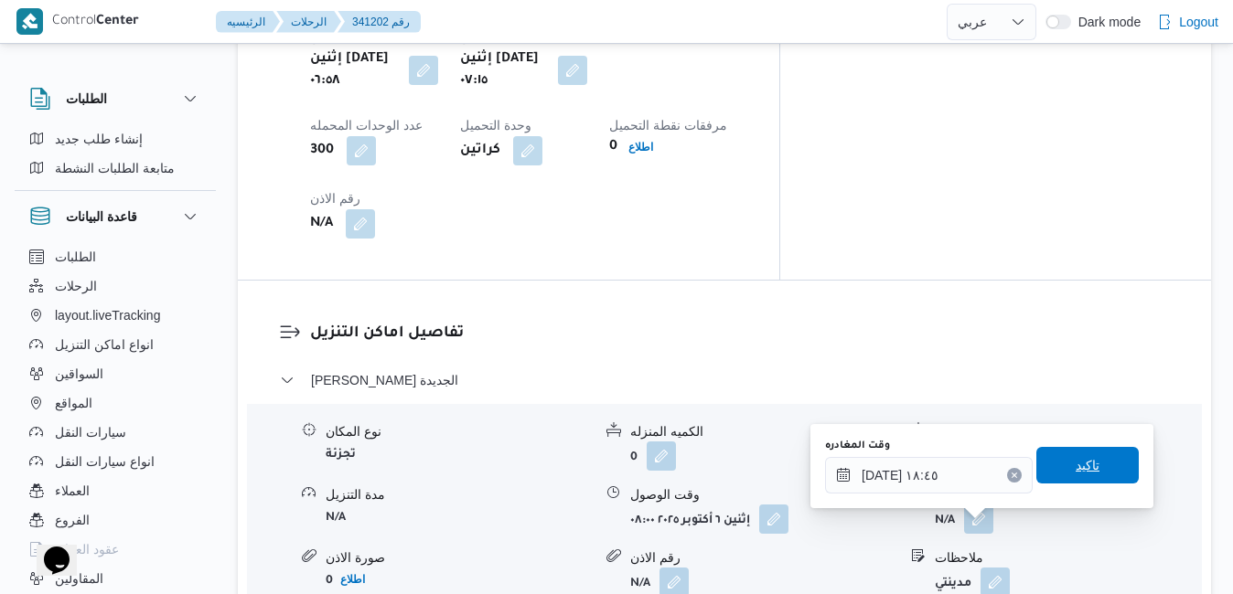
click at [1059, 458] on span "تاكيد" at bounding box center [1087, 465] width 102 height 37
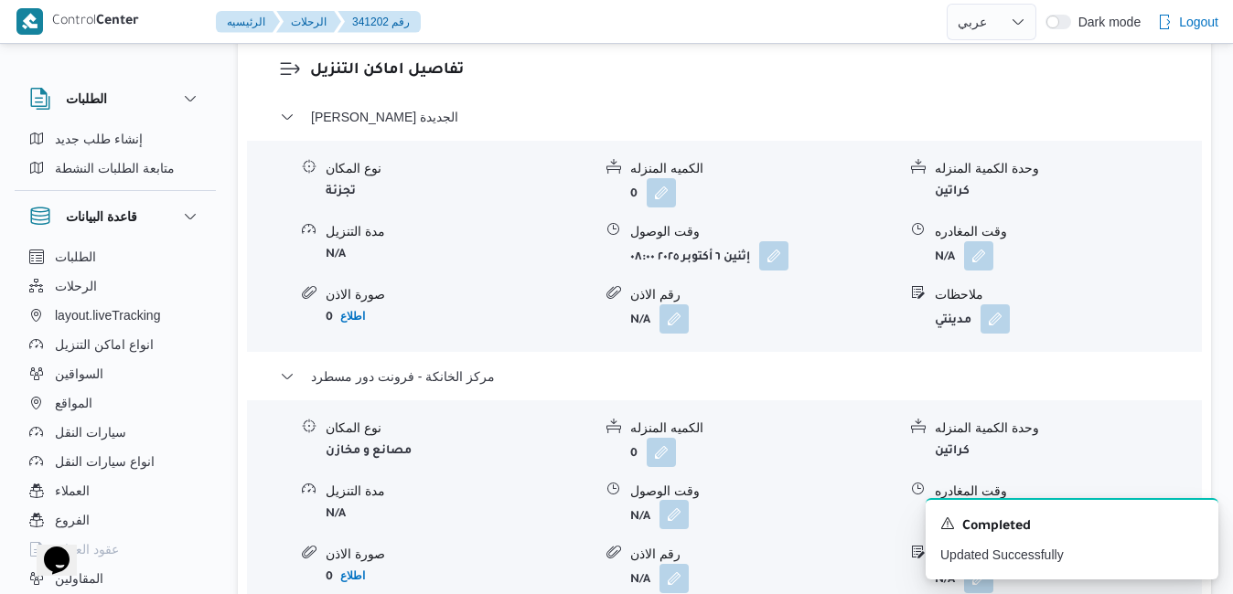
click at [674, 524] on button "button" at bounding box center [673, 514] width 29 height 29
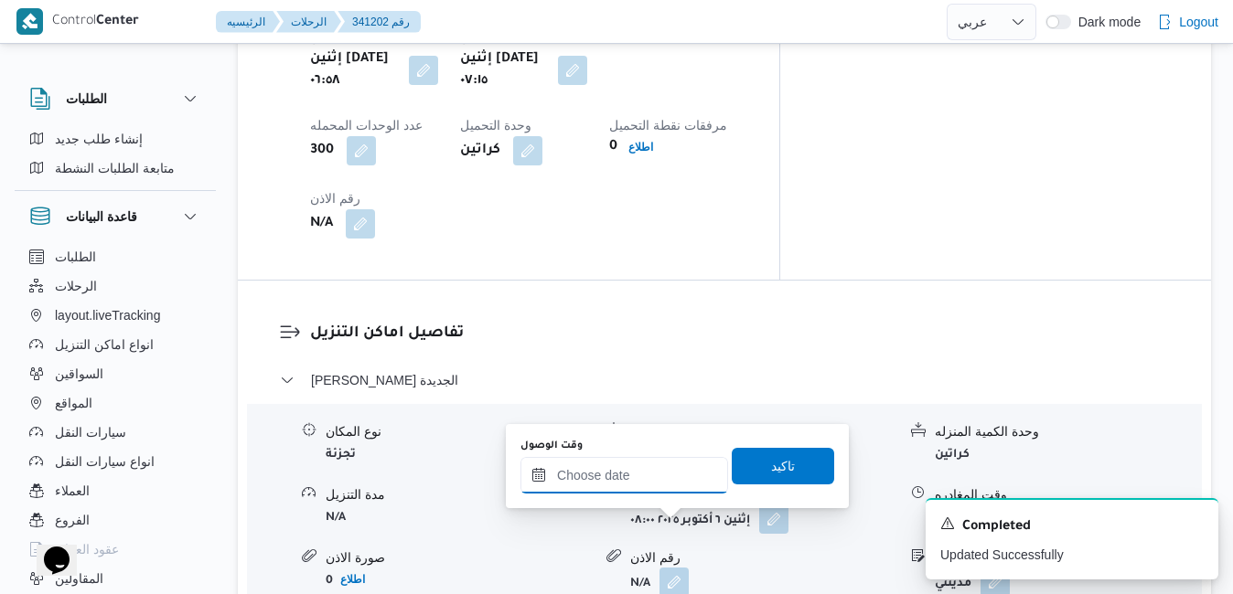
click at [666, 480] on input "وقت الوصول" at bounding box center [624, 475] width 208 height 37
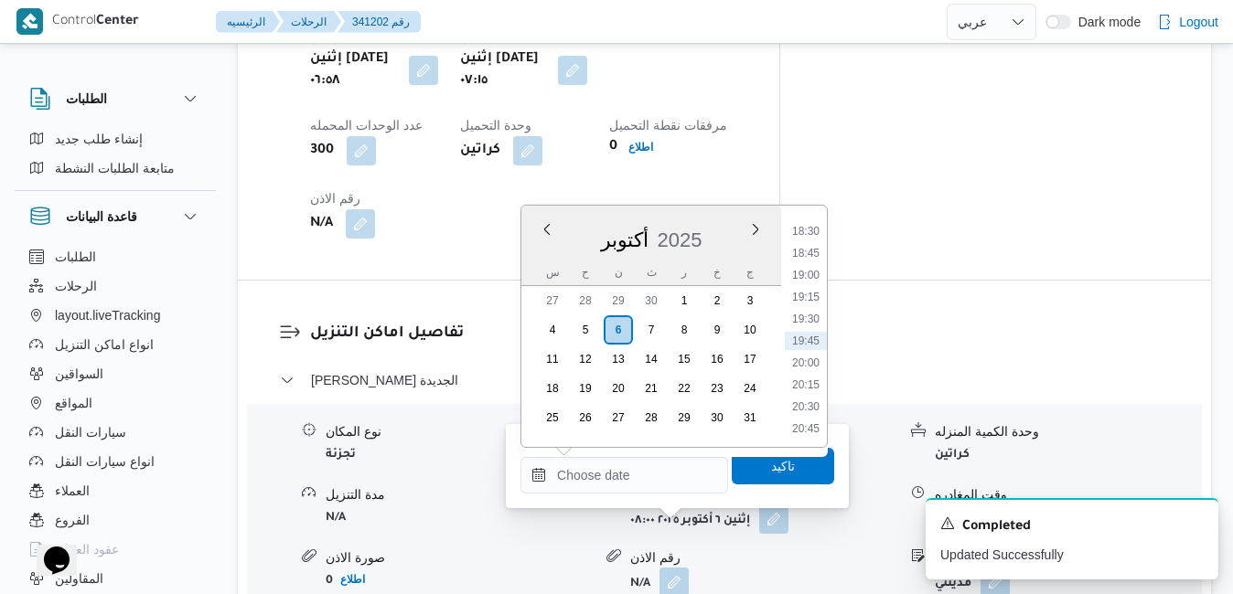
click at [538, 252] on div "أكتوبر 2025" at bounding box center [651, 236] width 260 height 47
click at [814, 231] on li "18:30" at bounding box center [806, 231] width 42 height 18
type input "٠٦/١٠/٢٠٢٥ ١٨:٣٠"
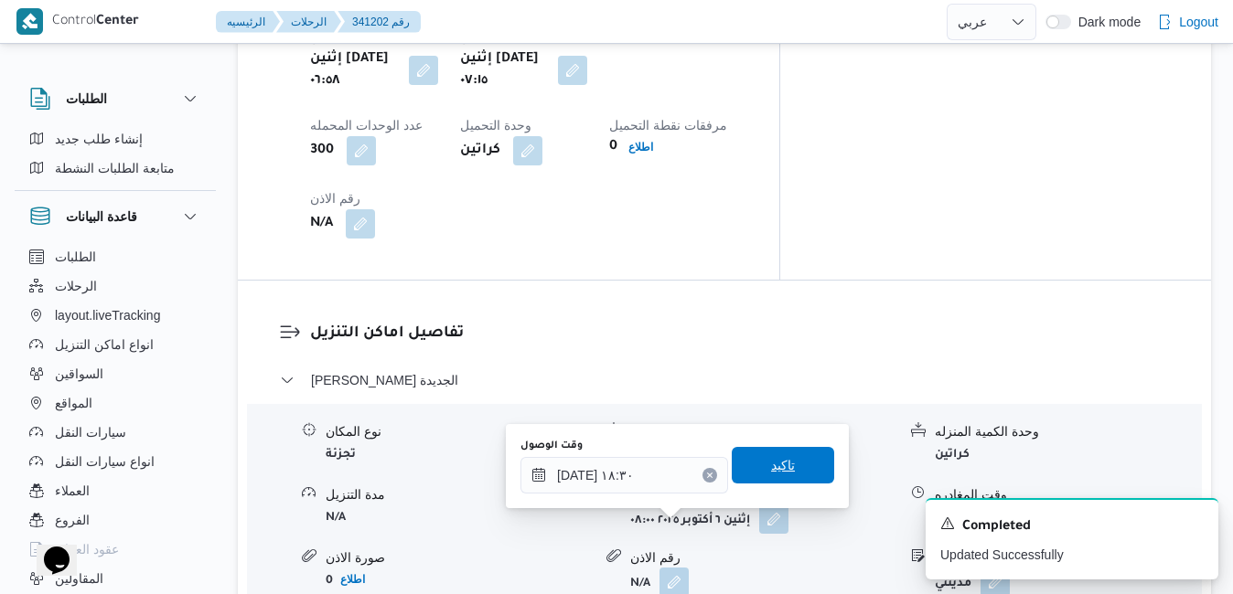
click at [749, 470] on span "تاكيد" at bounding box center [783, 465] width 102 height 37
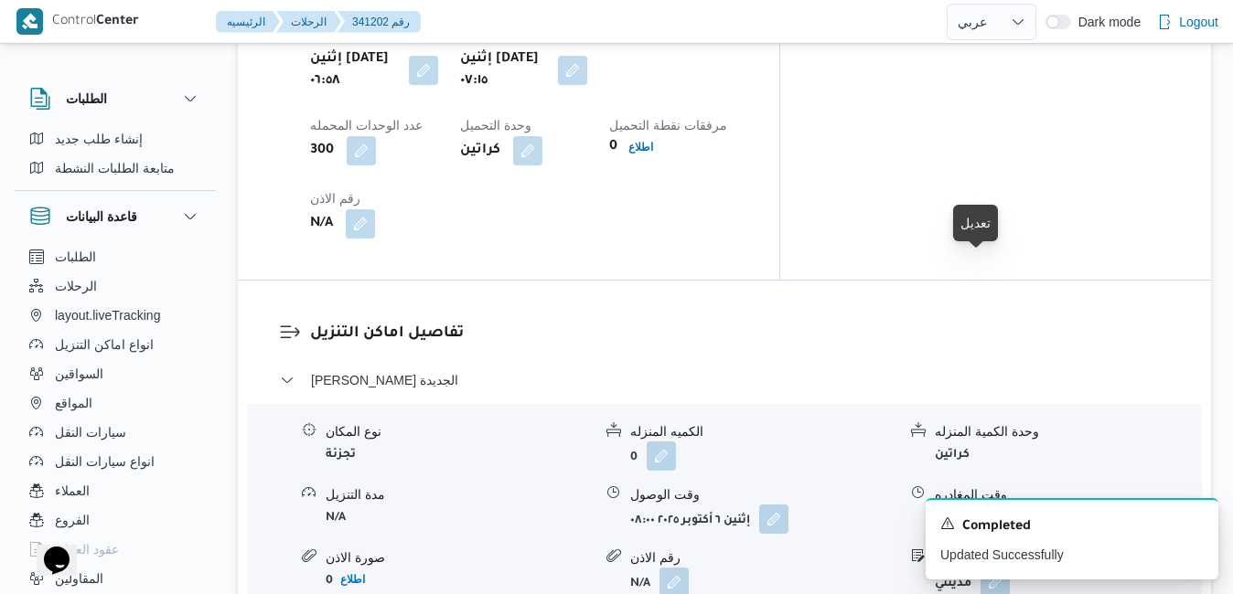
click at [984, 504] on button "button" at bounding box center [978, 518] width 29 height 29
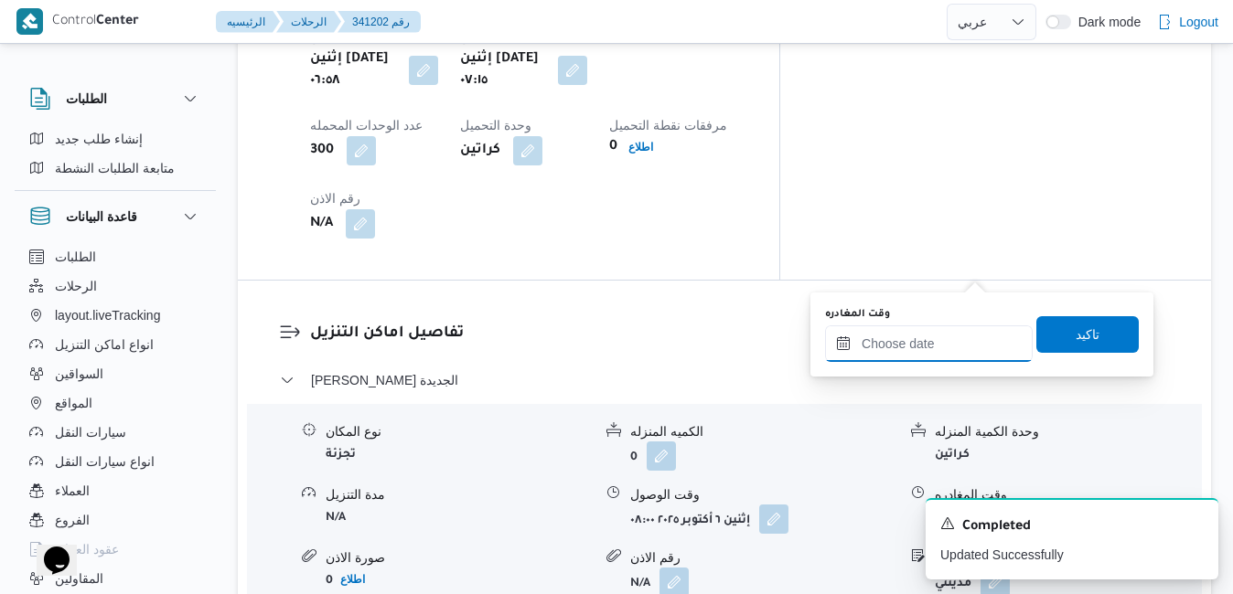
click at [905, 346] on input "وقت المغادره" at bounding box center [929, 344] width 208 height 37
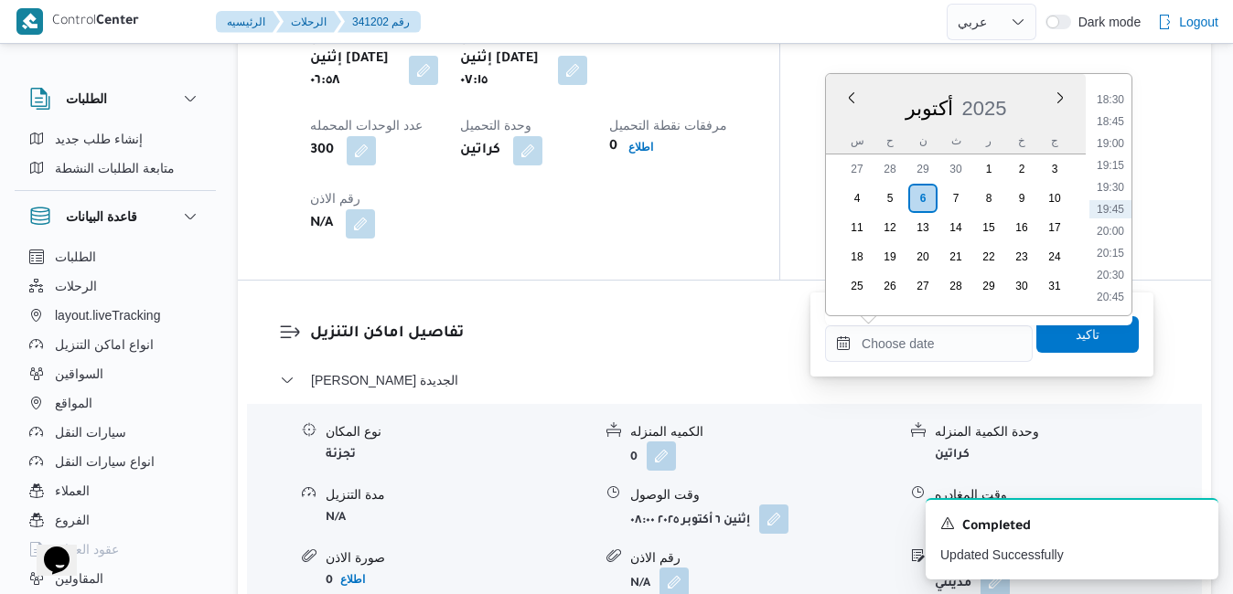
click at [829, 125] on div "أكتوبر 2025" at bounding box center [956, 104] width 260 height 47
click at [1108, 216] on li "17:45" at bounding box center [1110, 219] width 42 height 18
type input "٠٦/١٠/٢٠٢٥ ١٧:٤٥"
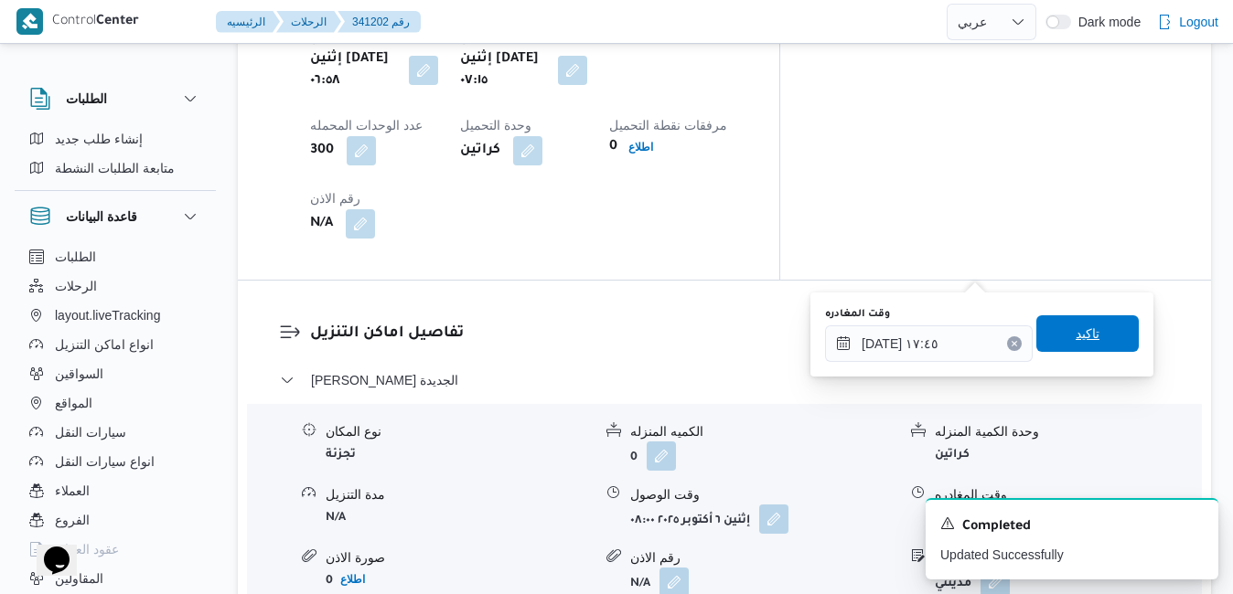
click at [1076, 336] on span "تاكيد" at bounding box center [1088, 334] width 24 height 22
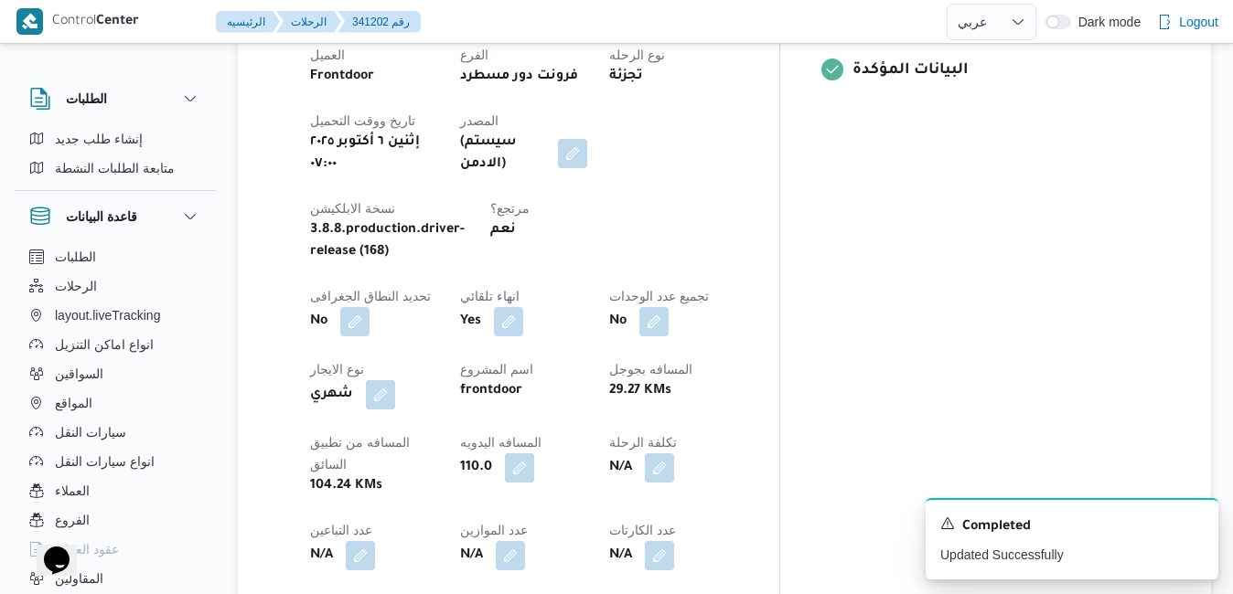
scroll to position [0, 0]
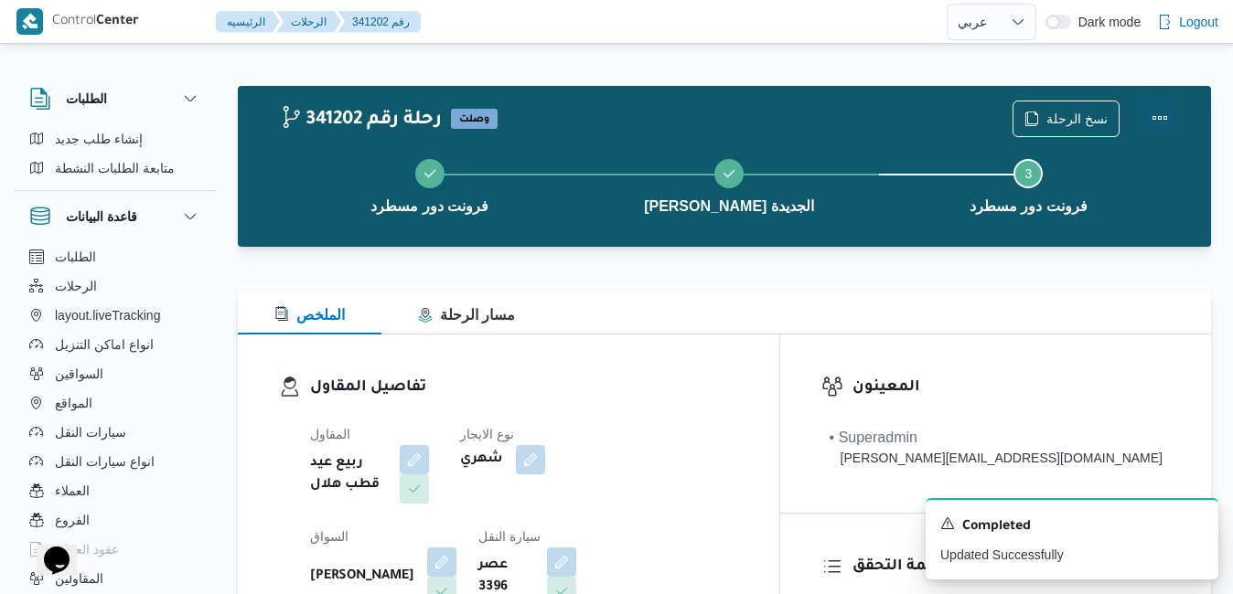
click at [1155, 110] on button "Actions" at bounding box center [1159, 118] width 37 height 37
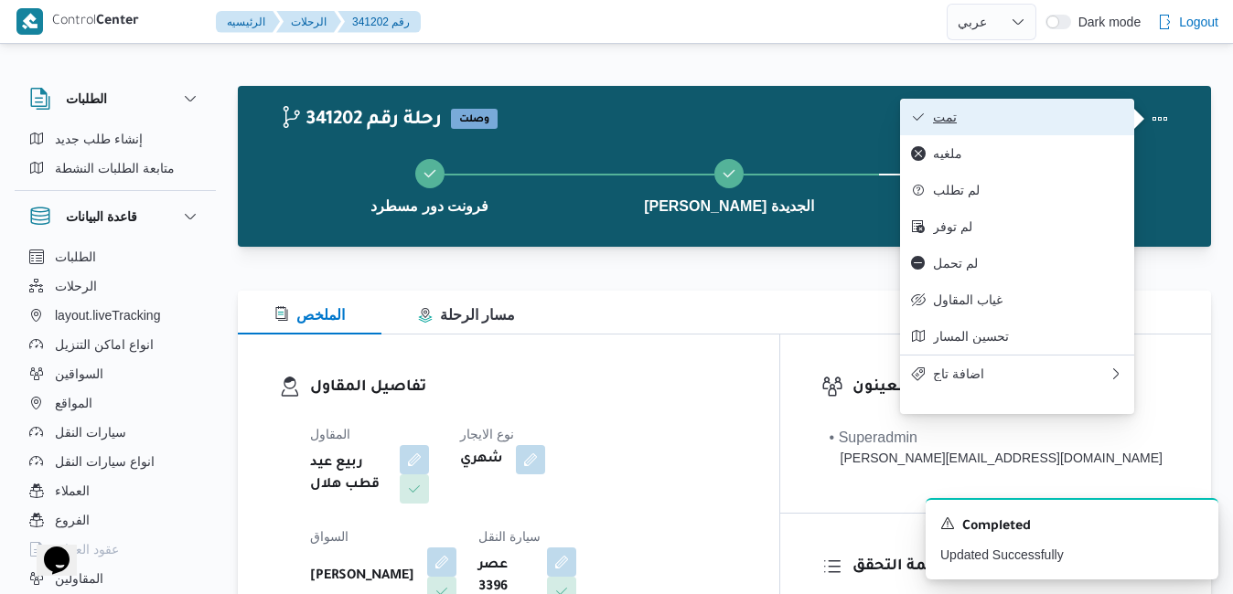
click at [1049, 117] on span "تمت" at bounding box center [1028, 117] width 190 height 15
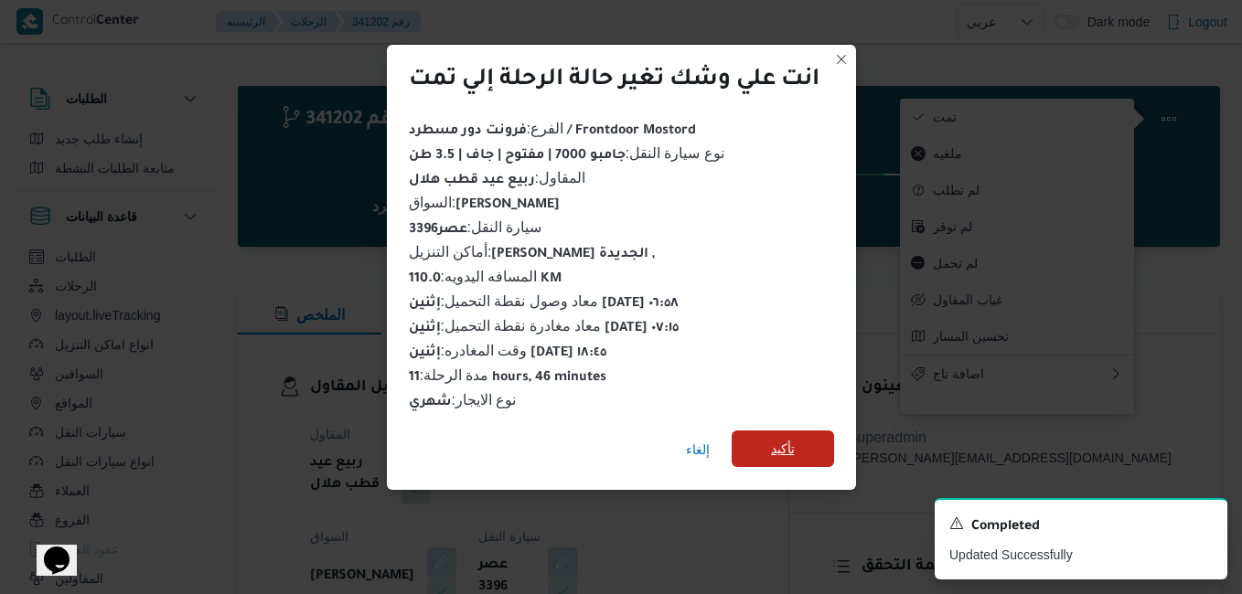
click at [772, 451] on span "تأكيد" at bounding box center [783, 449] width 24 height 22
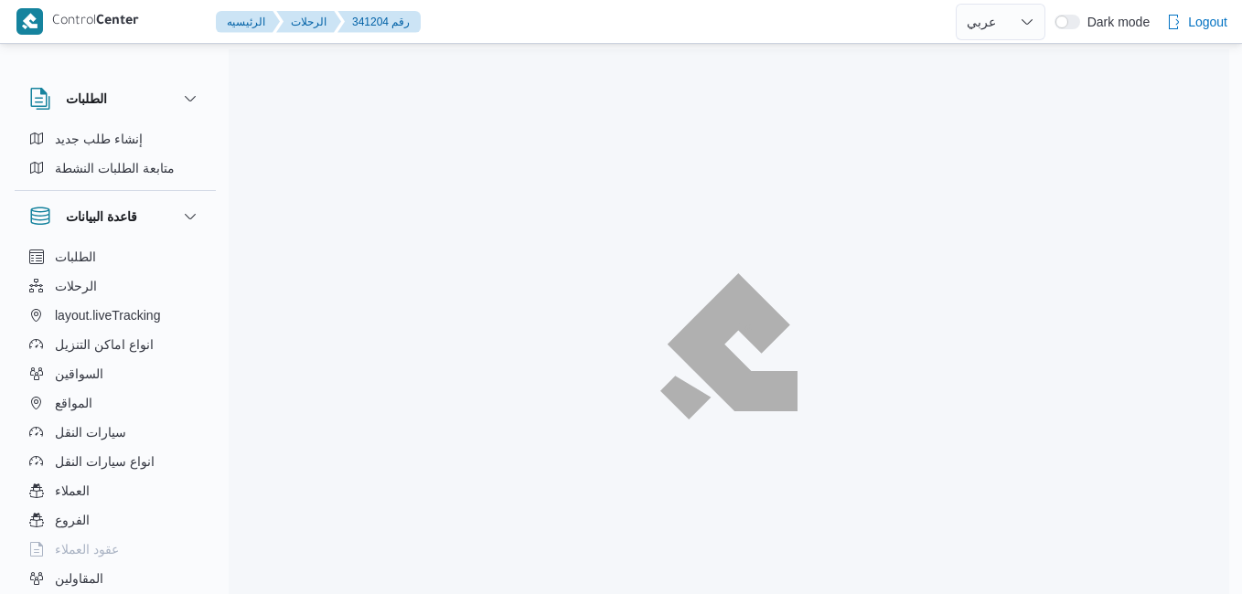
select select "ar"
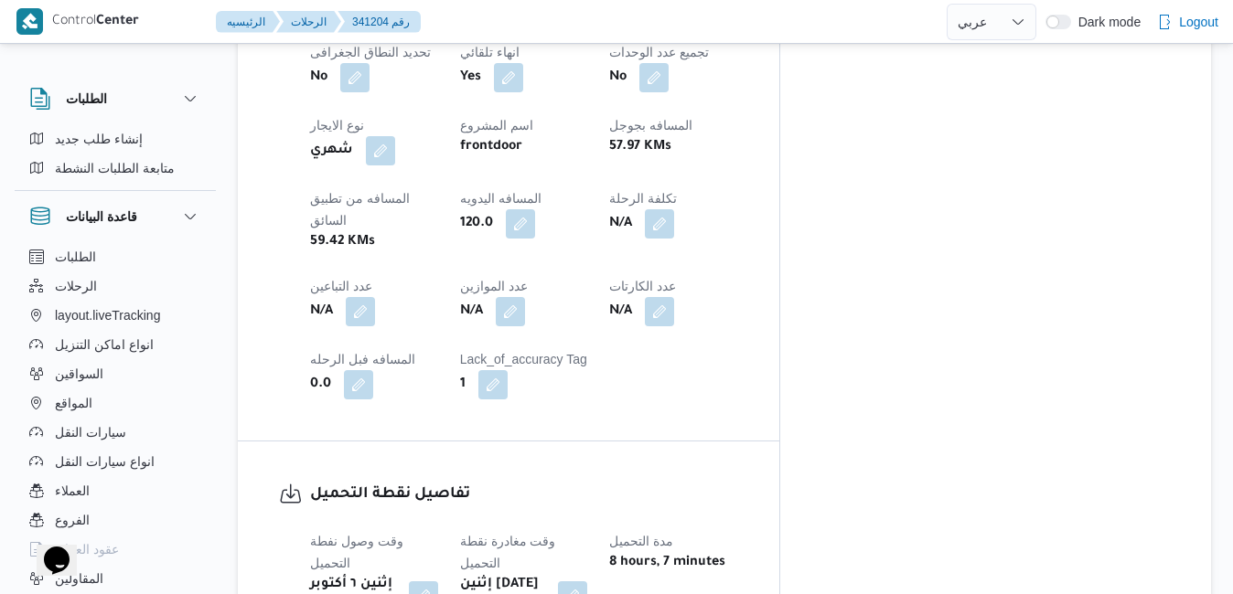
scroll to position [1134, 0]
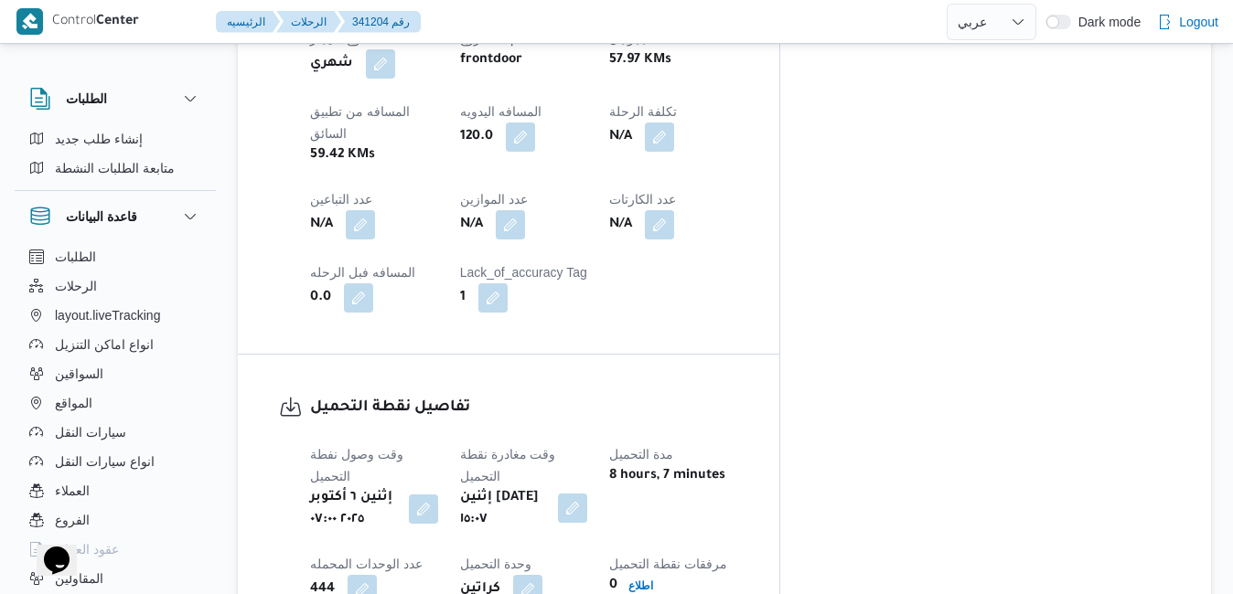
click at [587, 494] on button "button" at bounding box center [572, 508] width 29 height 29
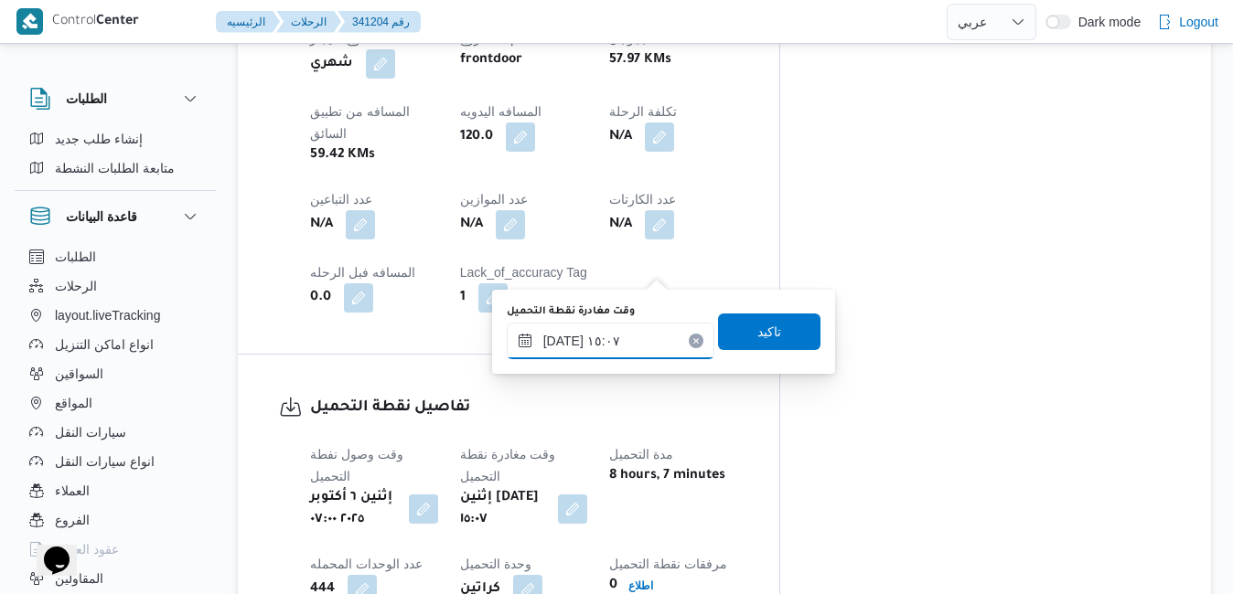
click at [603, 347] on input "[DATE] ١٥:٠٧" at bounding box center [611, 341] width 208 height 37
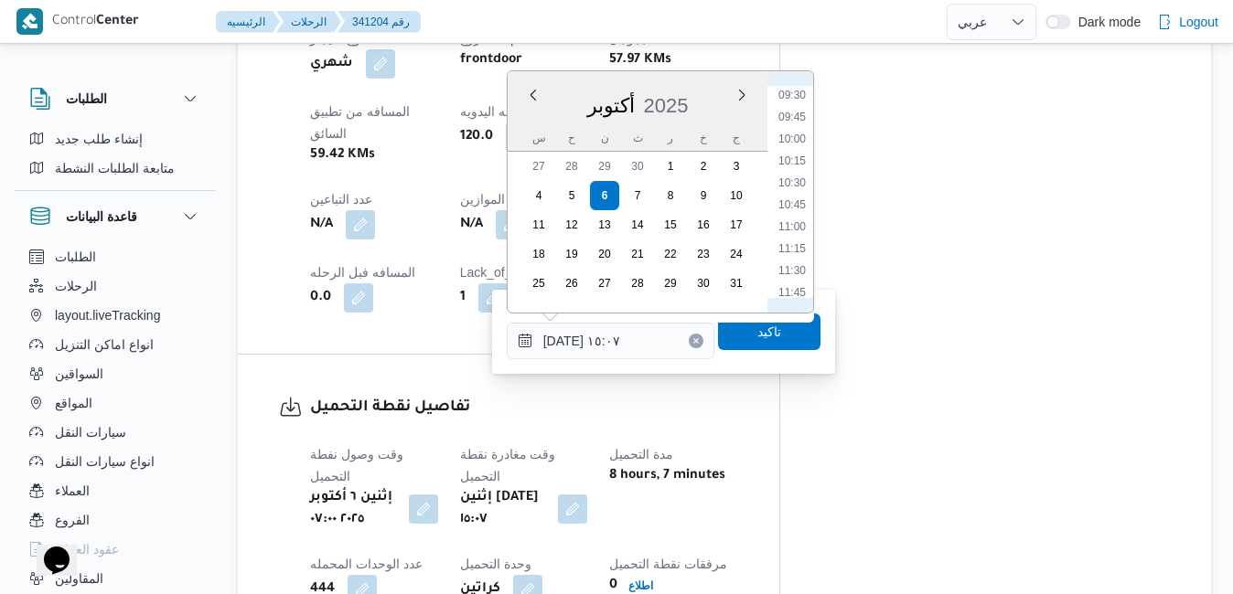
scroll to position [648, 0]
click at [795, 130] on li "07:45" at bounding box center [792, 127] width 42 height 18
type input "[DATE] ٠٧:٤٥"
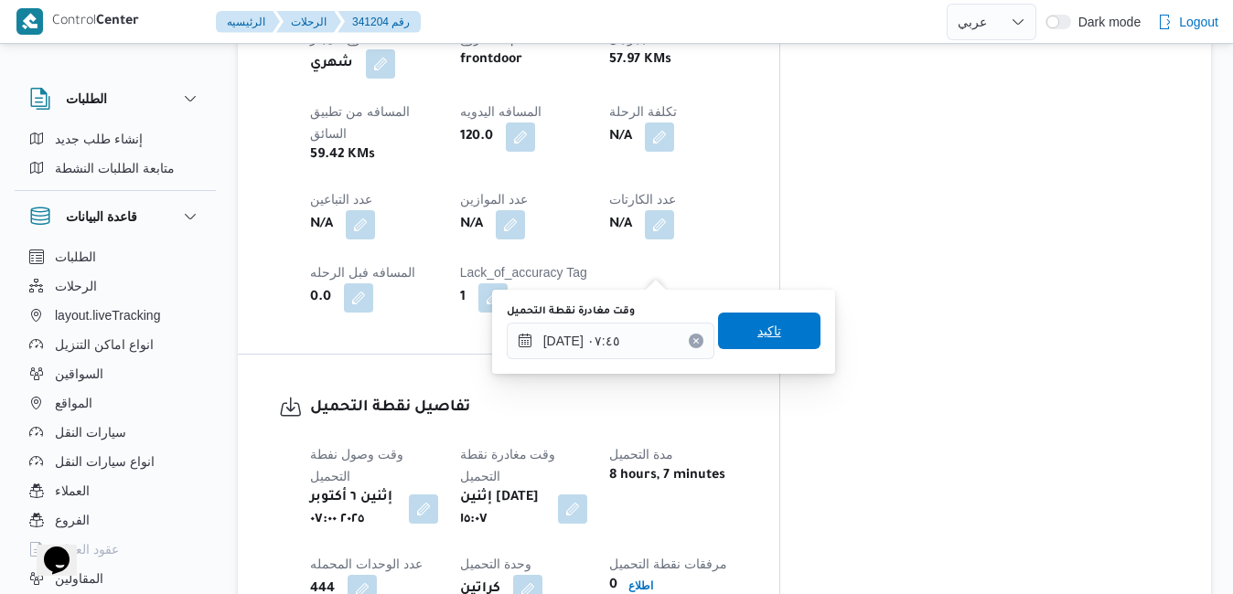
click at [741, 329] on span "تاكيد" at bounding box center [769, 331] width 102 height 37
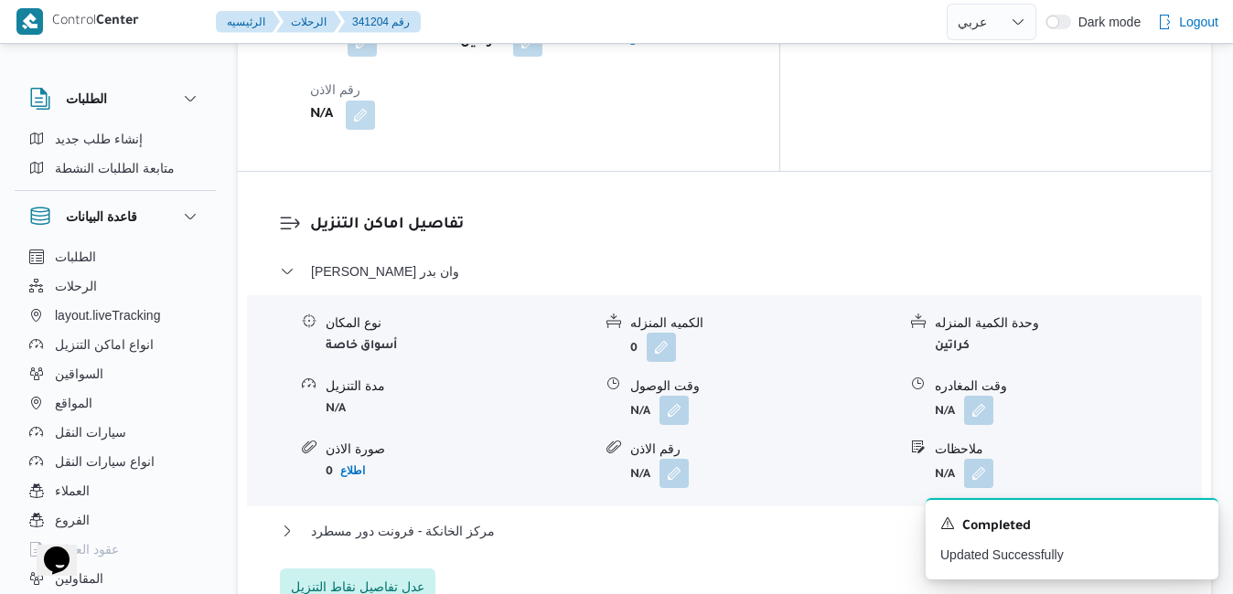
scroll to position [1683, 0]
click at [680, 394] on button "button" at bounding box center [673, 408] width 29 height 29
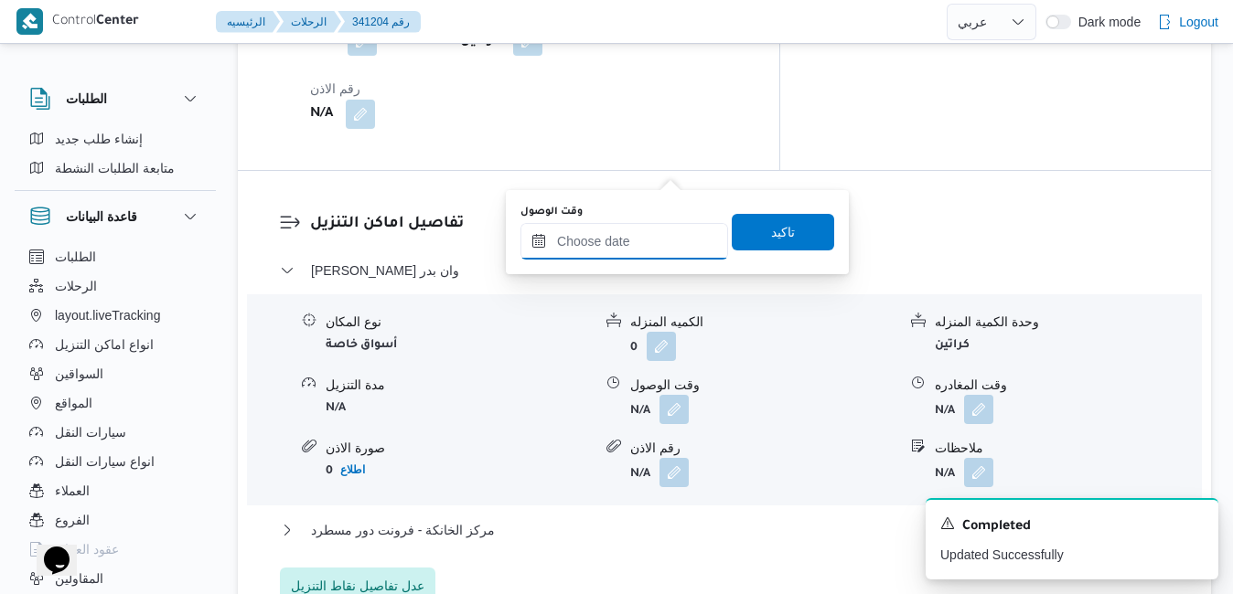
click at [619, 247] on input "وقت الوصول" at bounding box center [624, 241] width 208 height 37
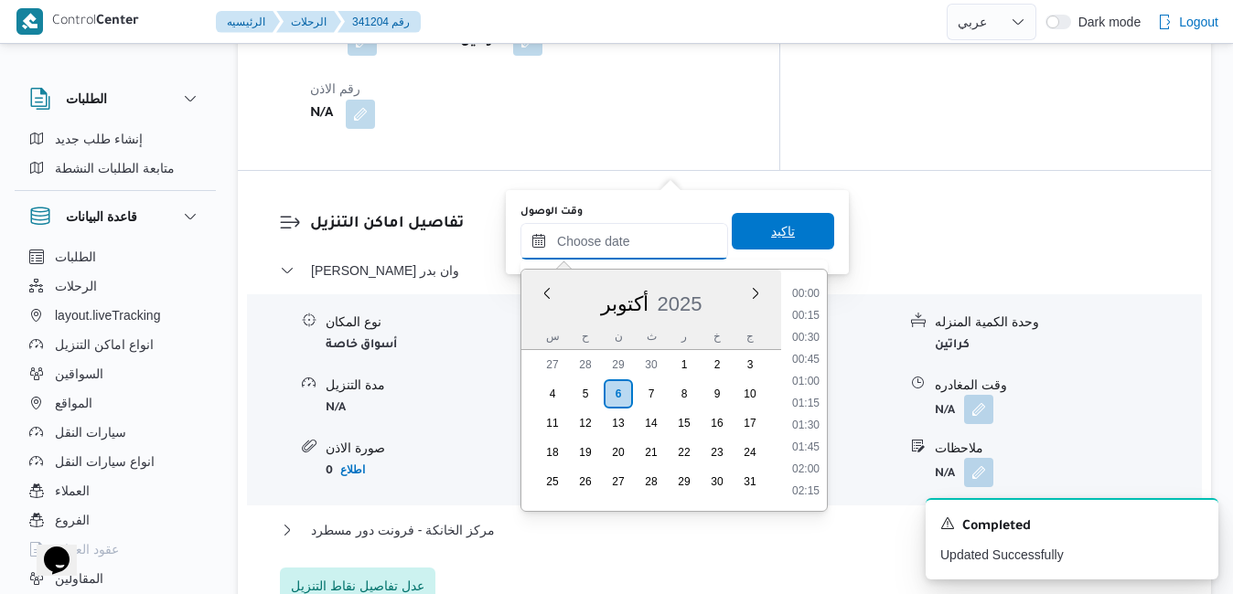
scroll to position [1623, 0]
click at [529, 323] on div "أكتوبر 2025" at bounding box center [651, 300] width 260 height 47
click at [801, 432] on li "08:45" at bounding box center [806, 430] width 42 height 18
type input "٠٦/١٠/٢٠٢٥ ٠٨:٤٥"
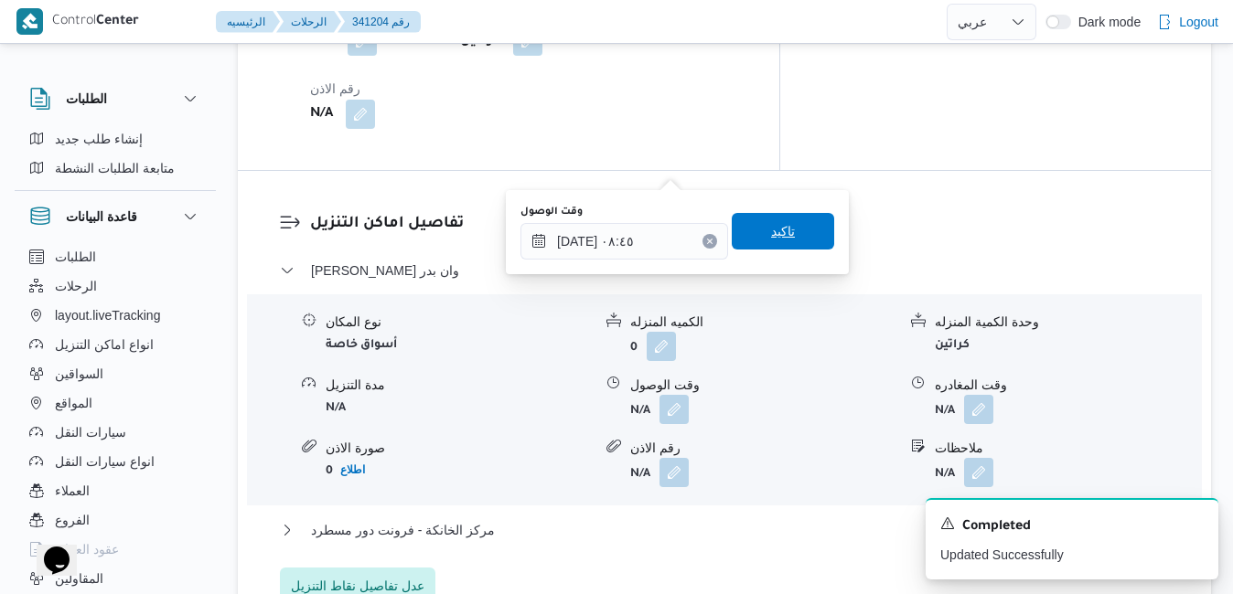
click at [772, 218] on span "تاكيد" at bounding box center [783, 231] width 102 height 37
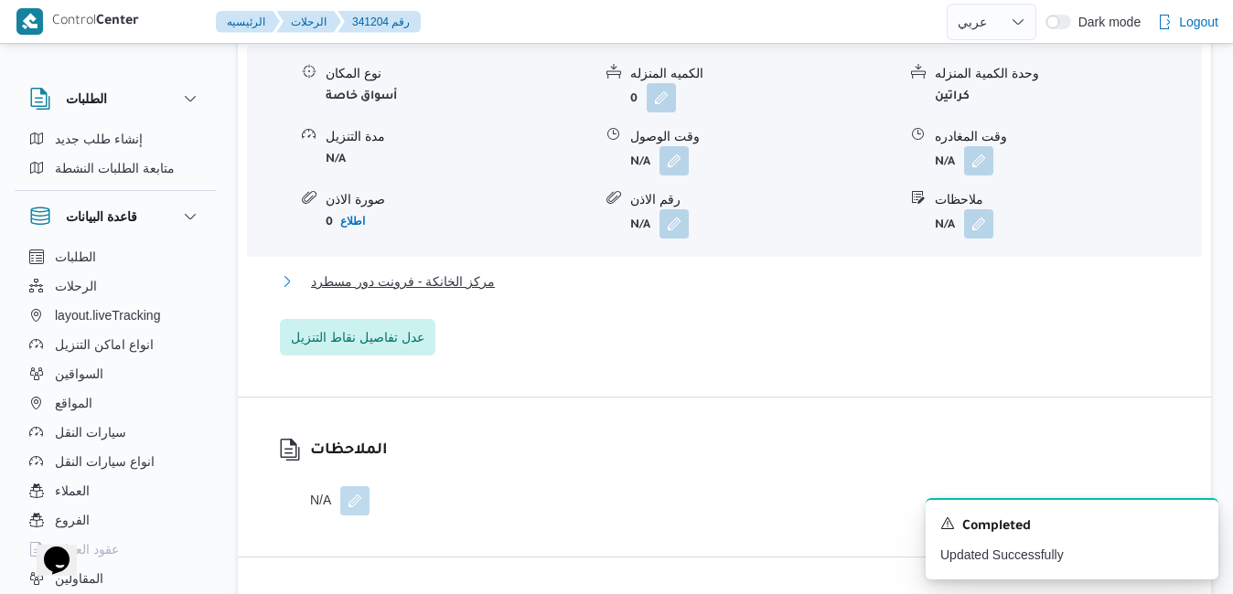
click at [696, 284] on button "مركز الخانكة - فرونت دور مسطرد" at bounding box center [725, 282] width 890 height 22
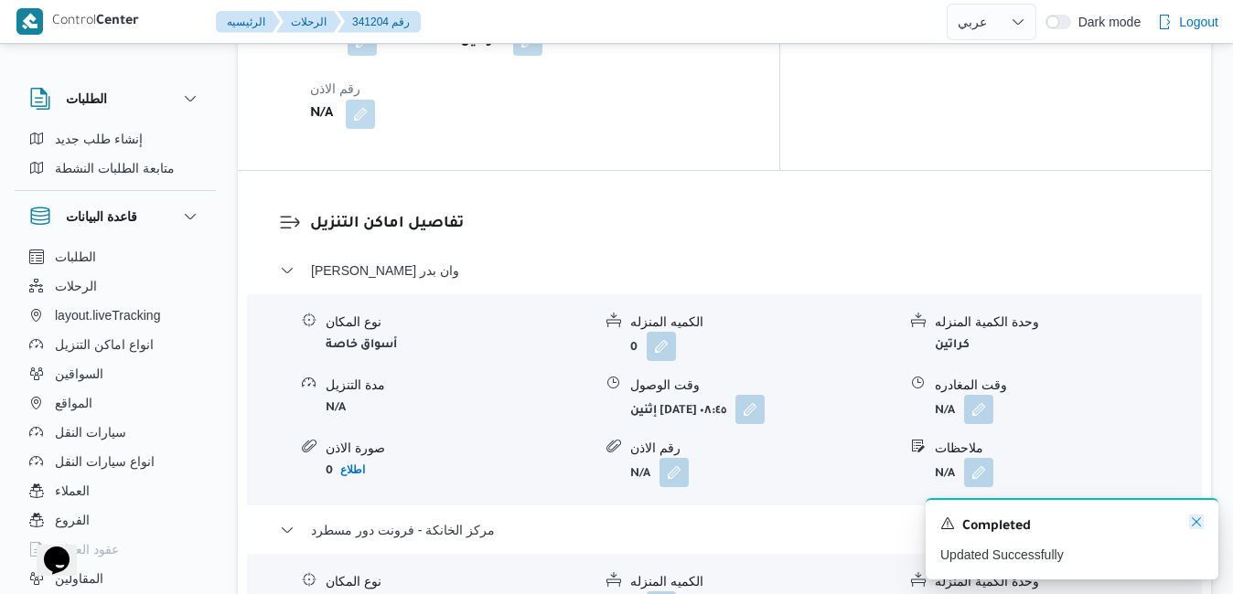
click at [1195, 525] on icon "Dismiss toast" at bounding box center [1196, 522] width 9 height 9
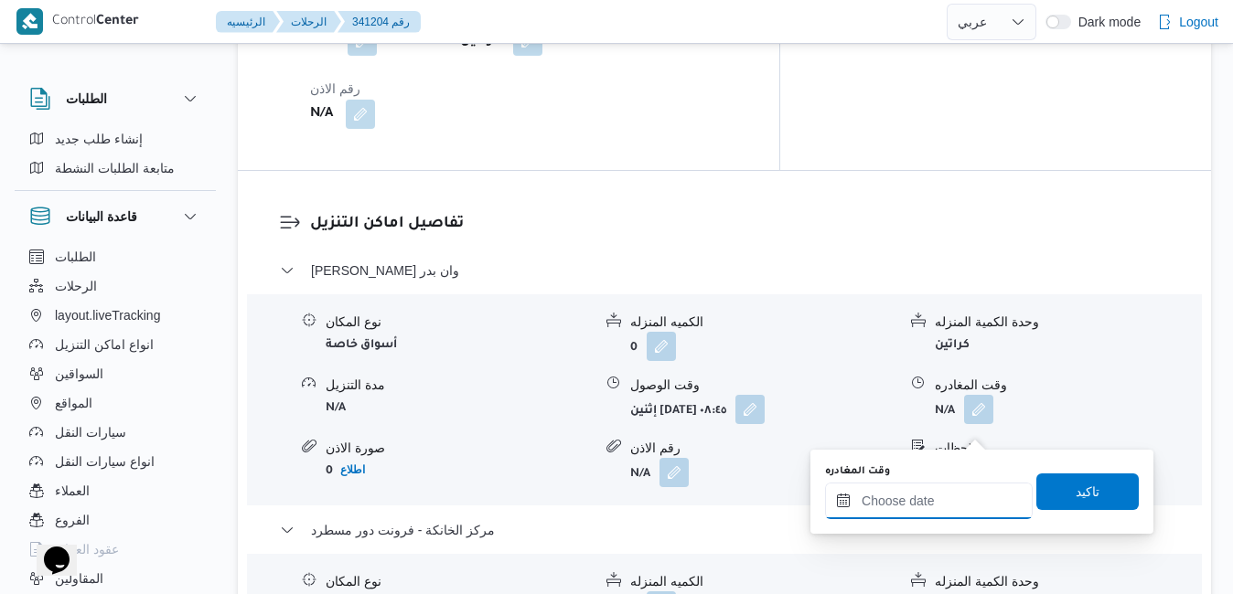
click at [927, 505] on input "وقت المغادره" at bounding box center [929, 501] width 208 height 37
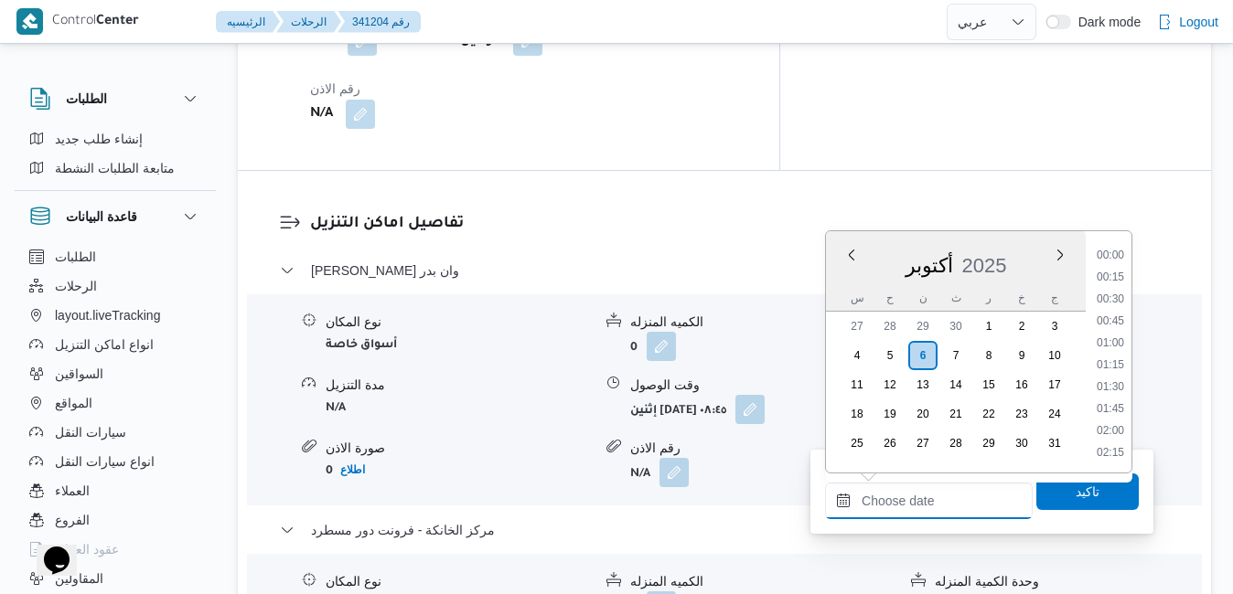
scroll to position [1623, 0]
click at [842, 278] on div "أكتوبر 2025" at bounding box center [956, 262] width 260 height 47
click at [1112, 307] on li "19:00" at bounding box center [1110, 301] width 42 height 18
type input "٠٦/١٠/٢٠٢٥ ١٩:٠٠"
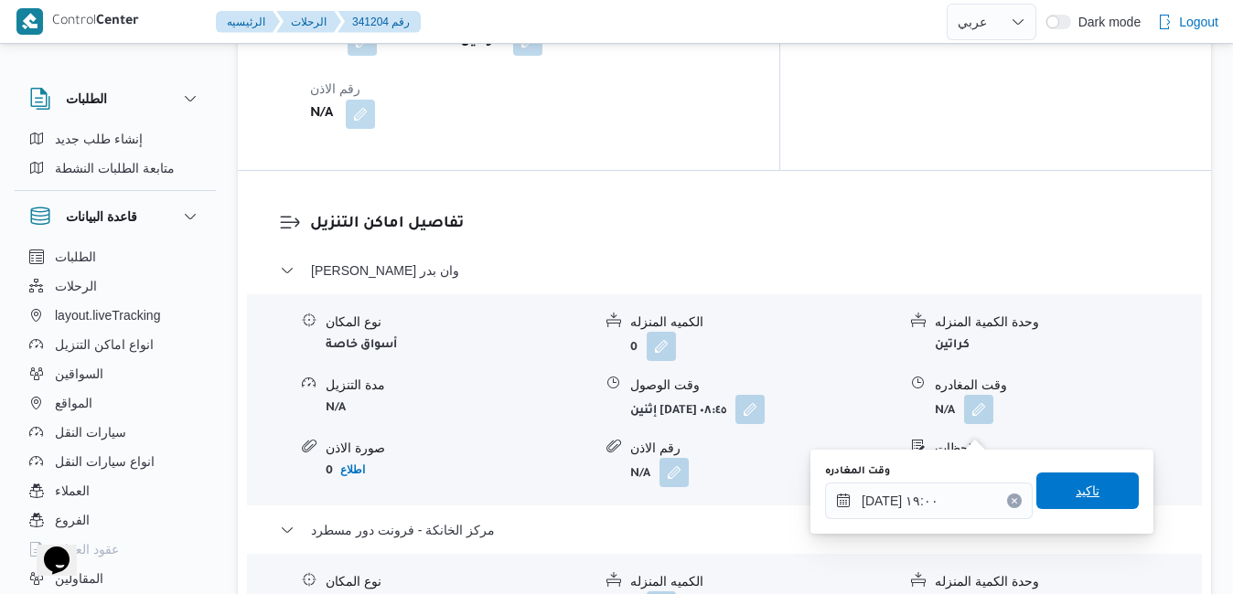
click at [1076, 487] on span "تاكيد" at bounding box center [1088, 491] width 24 height 22
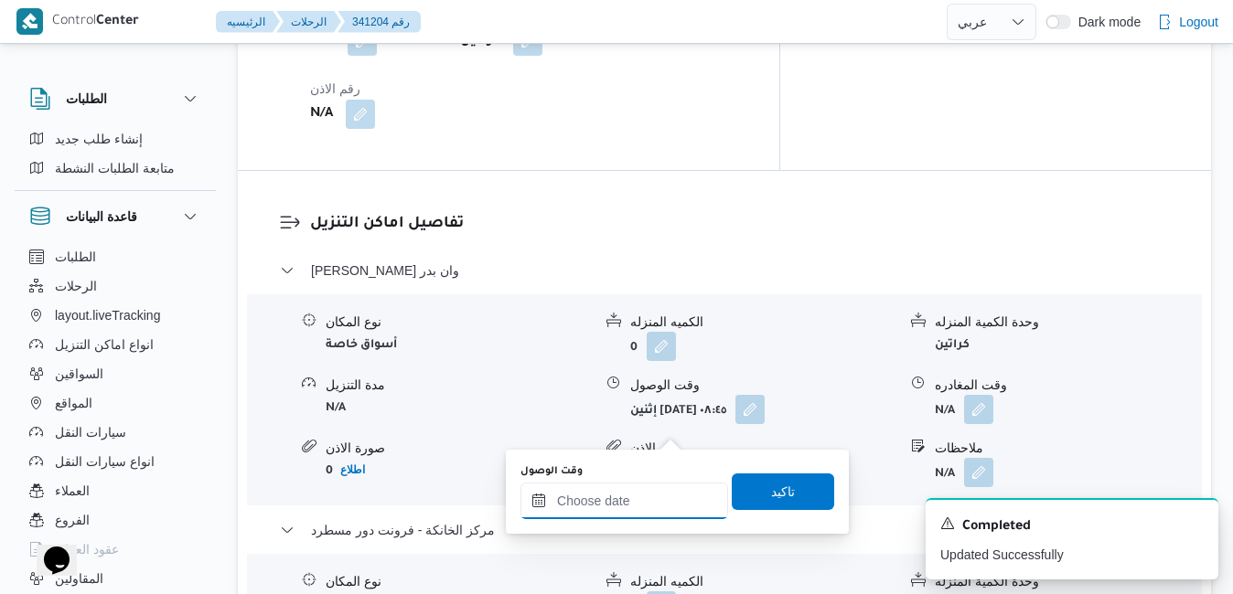
click at [605, 510] on input "وقت الوصول" at bounding box center [624, 501] width 208 height 37
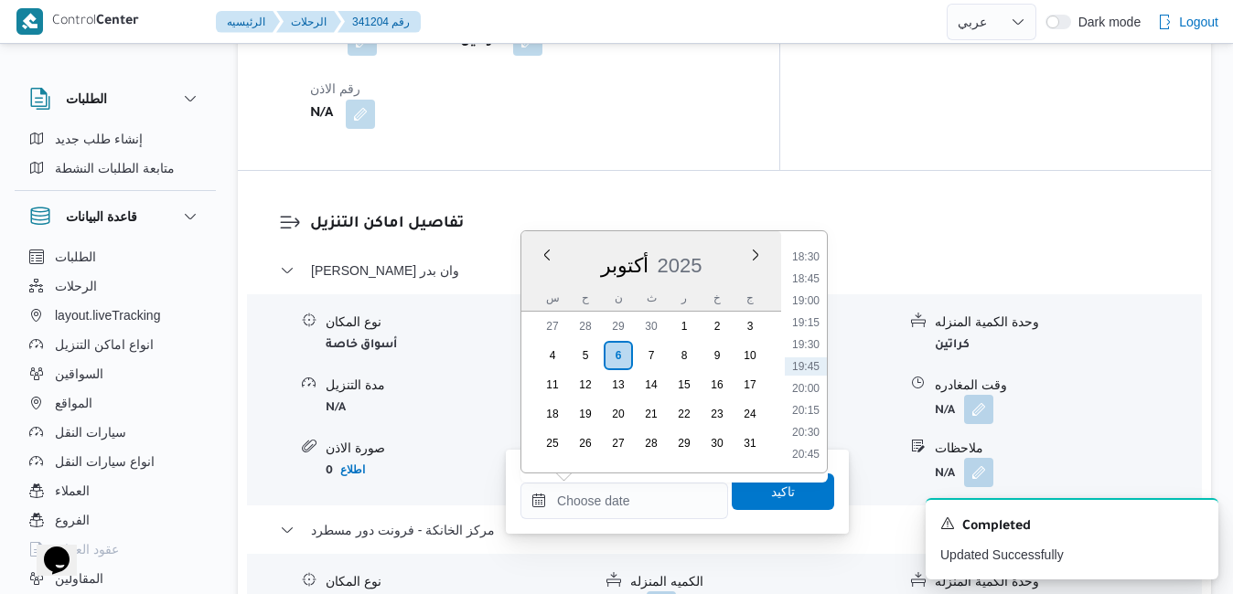
click at [546, 278] on div "أكتوبر 2025" at bounding box center [651, 262] width 260 height 47
click at [810, 276] on li "18:45" at bounding box center [806, 279] width 42 height 18
type input "٠٦/١٠/٢٠٢٥ ١٨:٤٥"
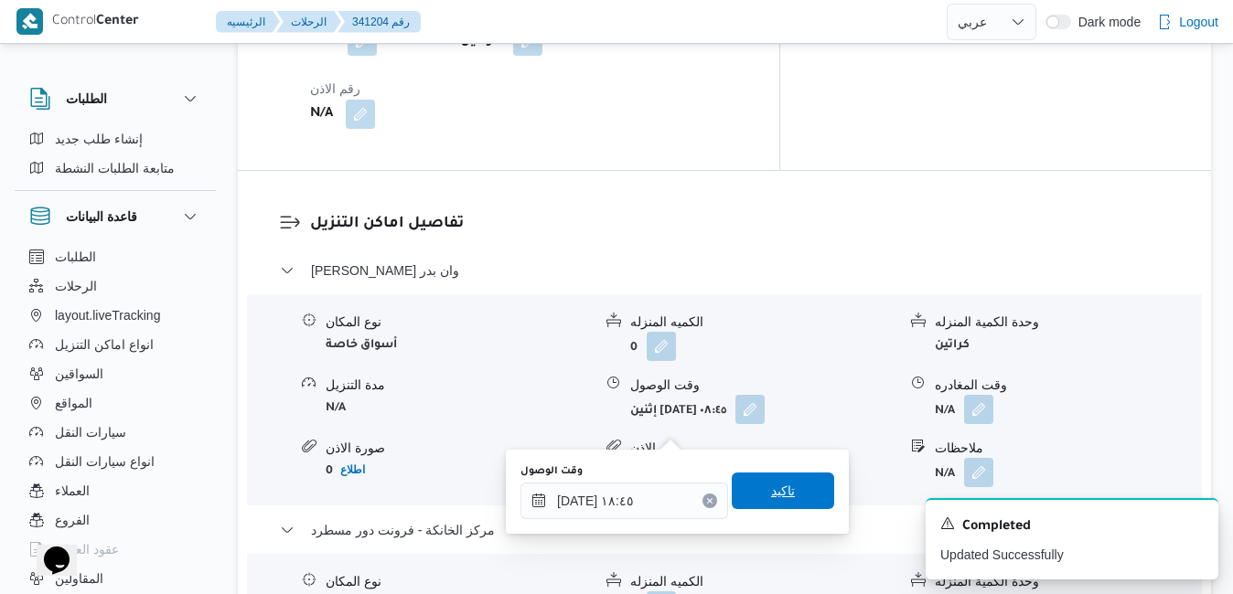
click at [766, 480] on span "تاكيد" at bounding box center [783, 491] width 102 height 37
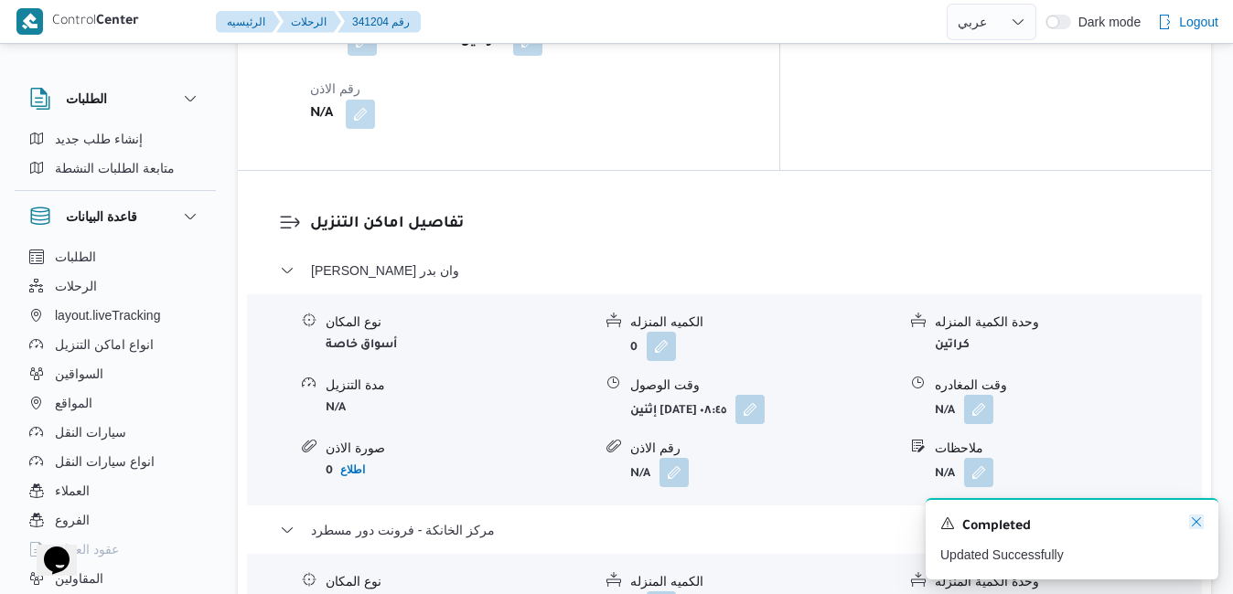
click at [1194, 526] on icon "Dismiss toast" at bounding box center [1196, 522] width 9 height 9
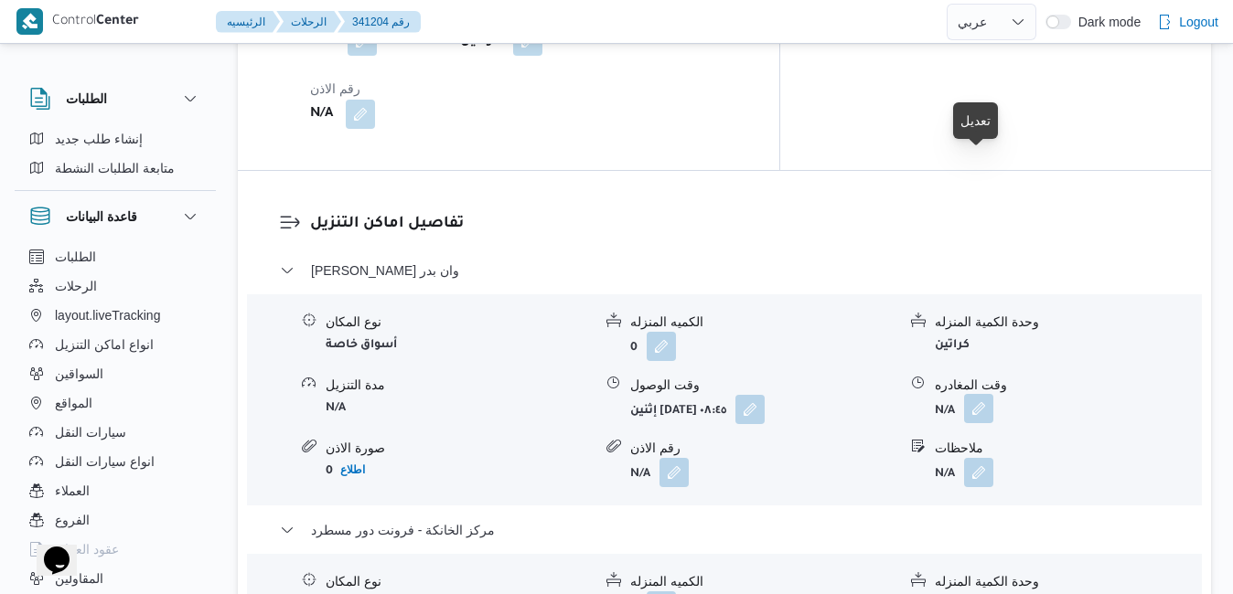
click at [981, 394] on button "button" at bounding box center [978, 408] width 29 height 29
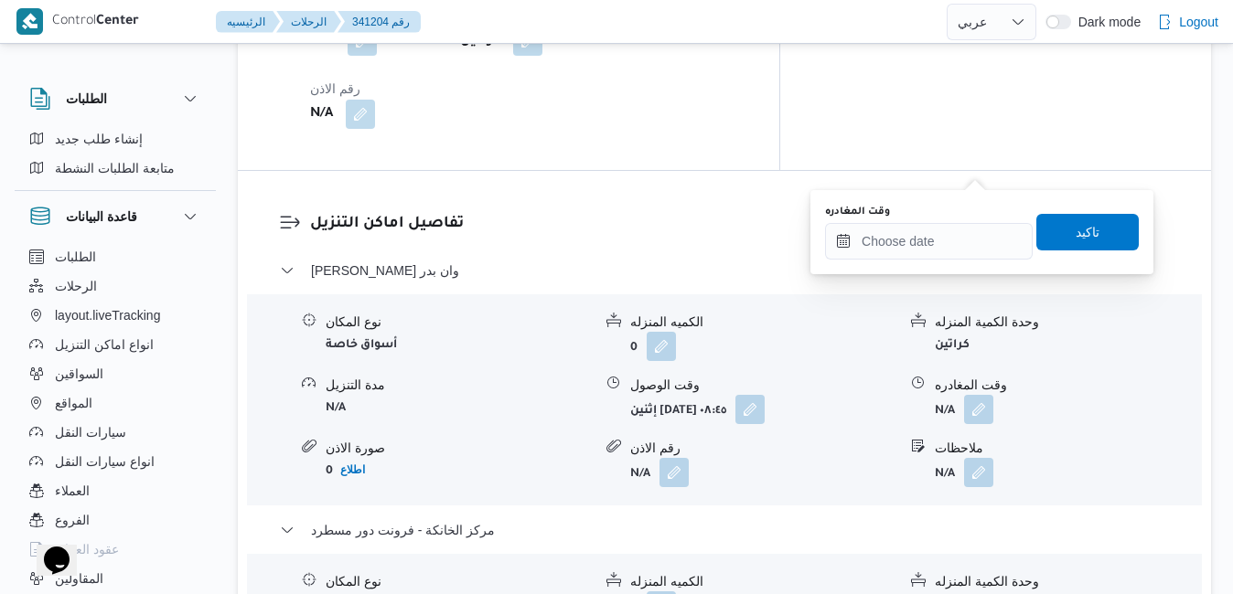
click at [777, 458] on form "N/A" at bounding box center [763, 472] width 266 height 29
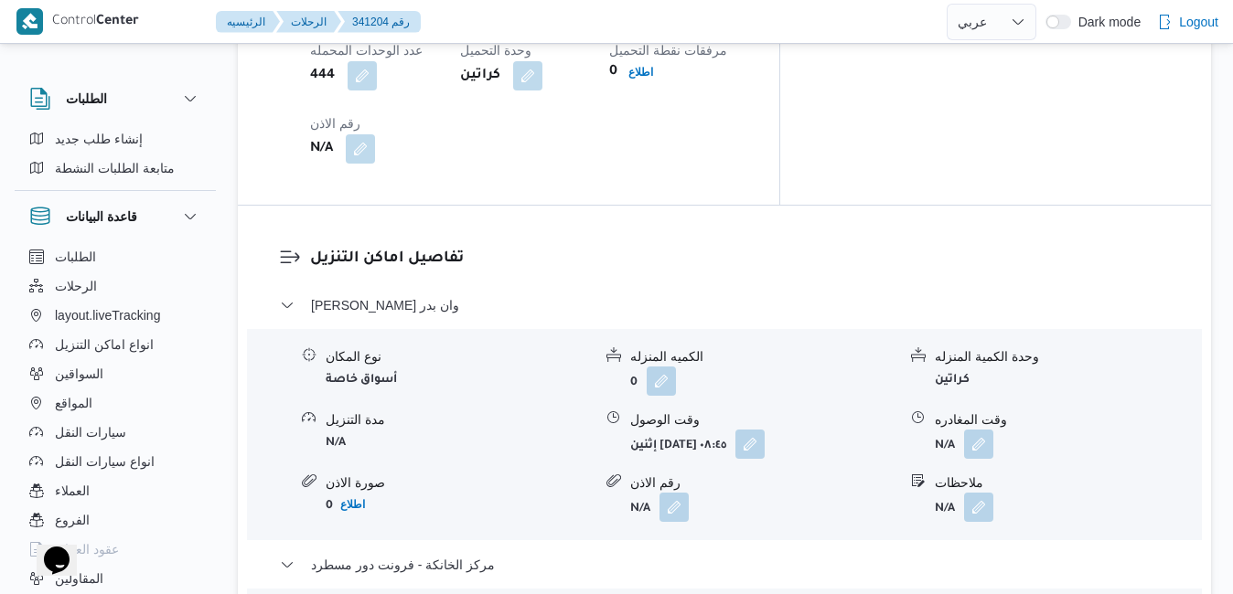
scroll to position [1646, 0]
click at [975, 431] on button "button" at bounding box center [978, 445] width 29 height 29
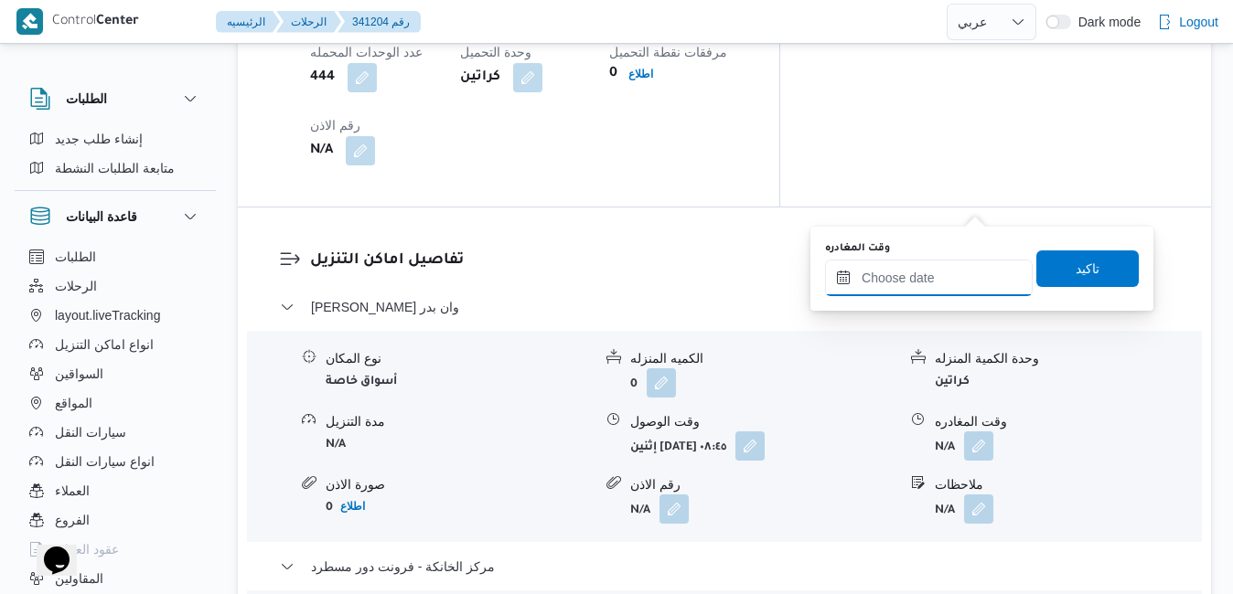
click at [894, 286] on input "وقت المغادره" at bounding box center [929, 278] width 208 height 37
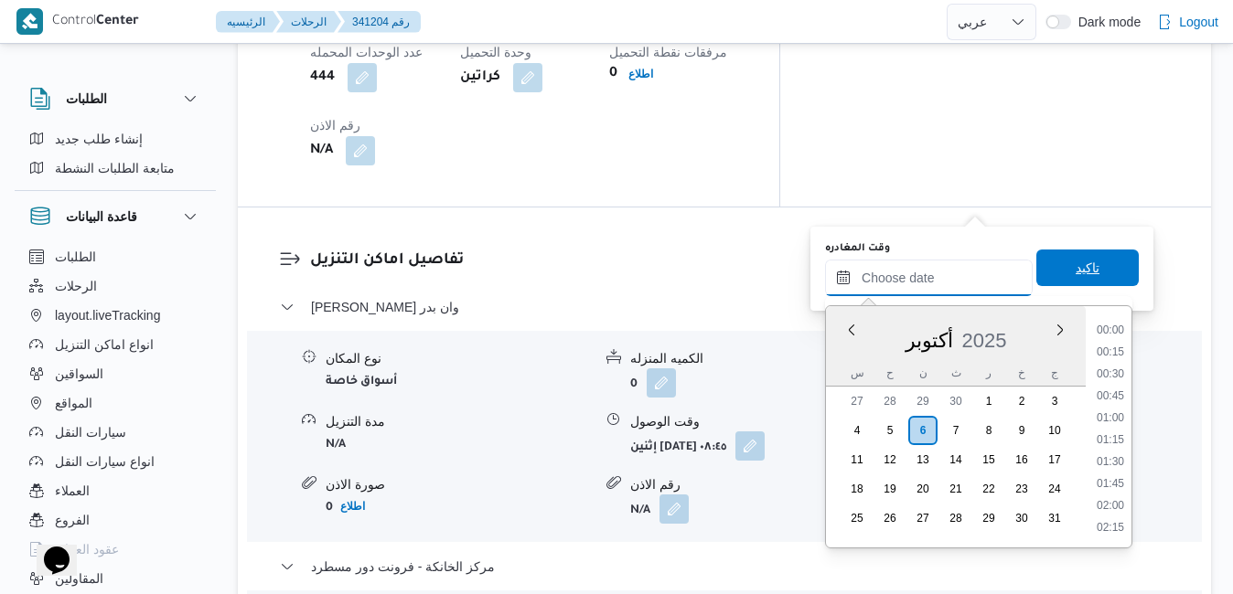
scroll to position [1623, 0]
click at [836, 361] on div "س ح ن ث ر خ ج" at bounding box center [956, 373] width 260 height 26
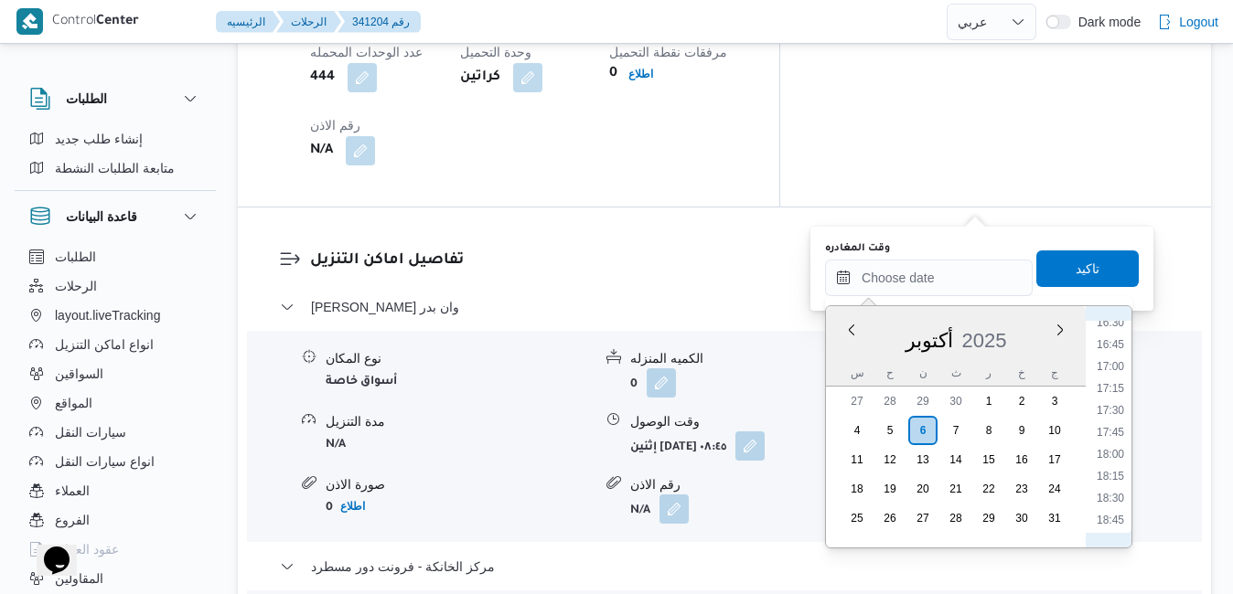
scroll to position [1437, 0]
click at [1112, 452] on li "17:45" at bounding box center [1110, 452] width 42 height 18
type input "٠٦/١٠/٢٠٢٥ ١٧:٤٥"
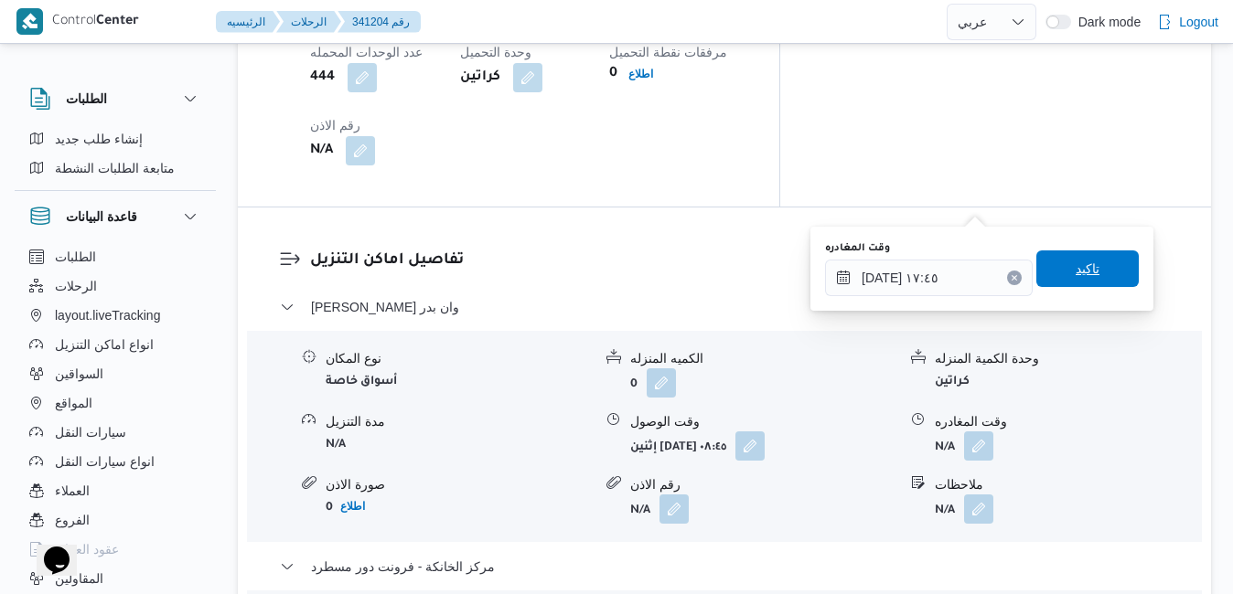
click at [1091, 276] on span "تاكيد" at bounding box center [1087, 269] width 102 height 37
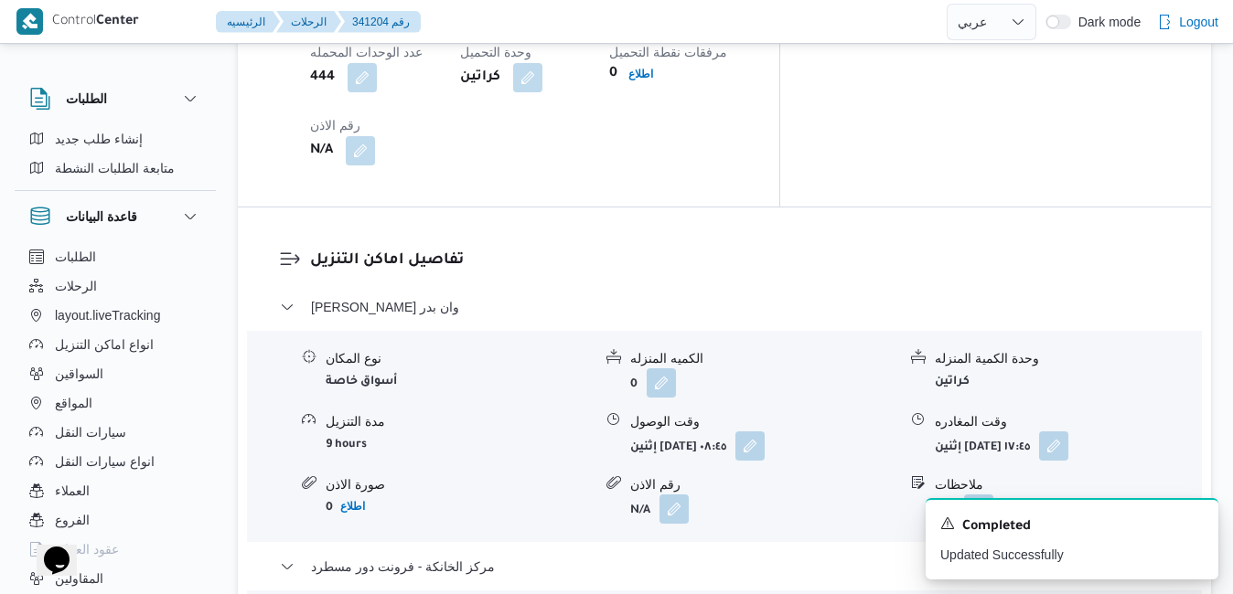
scroll to position [0, 0]
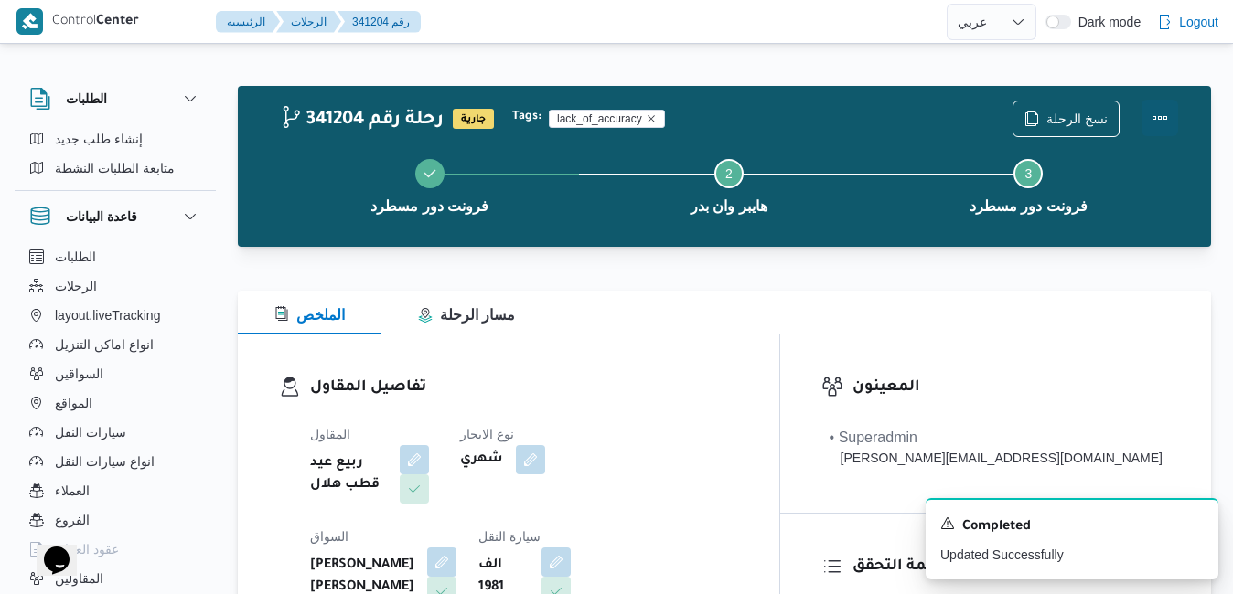
click at [1165, 122] on button "Actions" at bounding box center [1159, 118] width 37 height 37
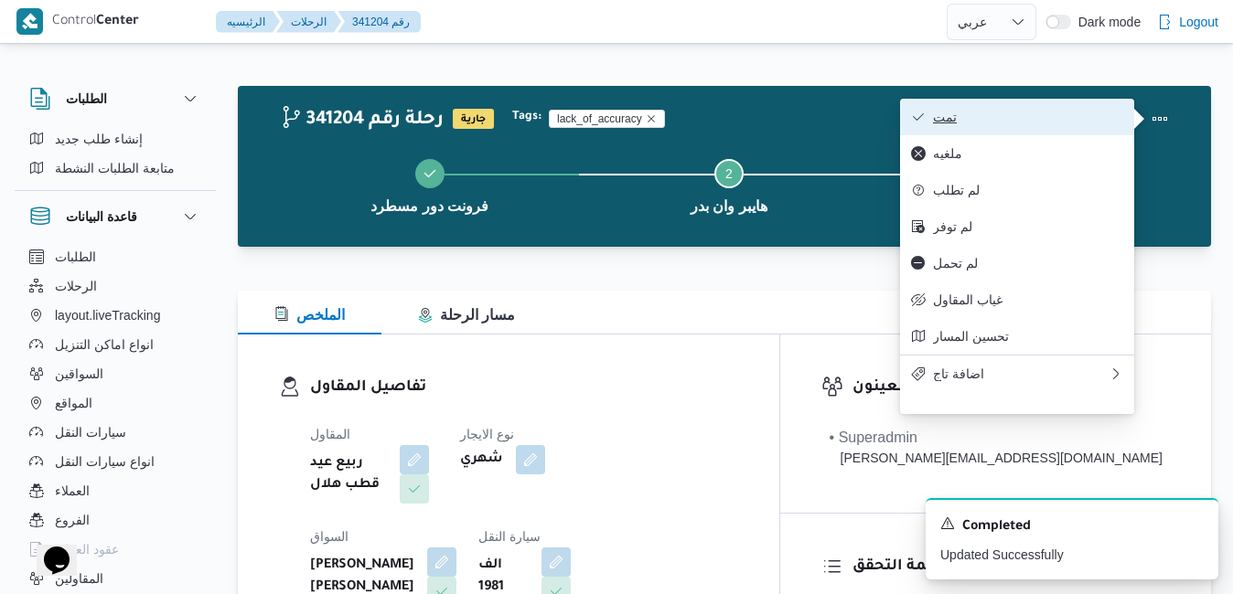
click at [1051, 123] on span "تمت" at bounding box center [1028, 117] width 190 height 15
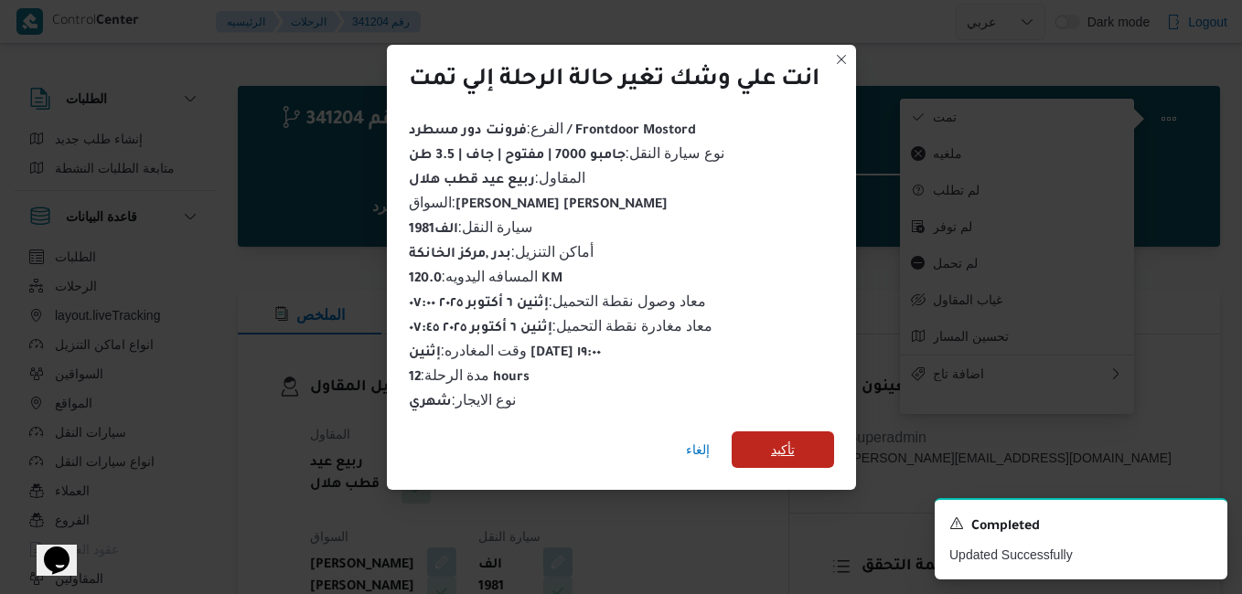
click at [784, 439] on span "تأكيد" at bounding box center [783, 450] width 24 height 22
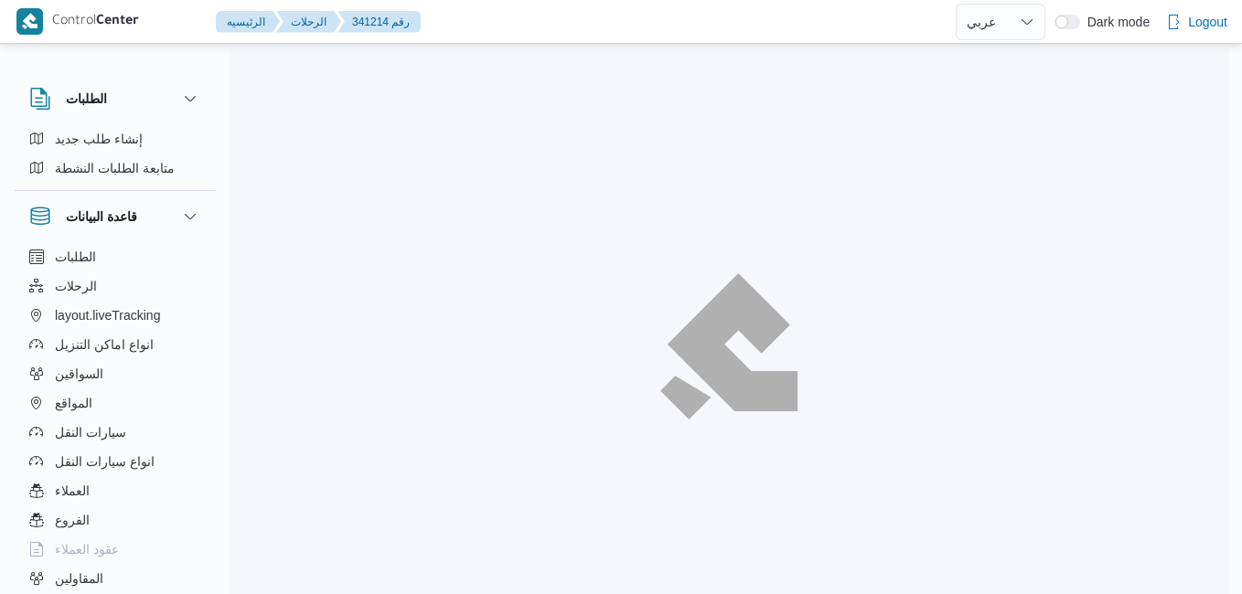
select select "ar"
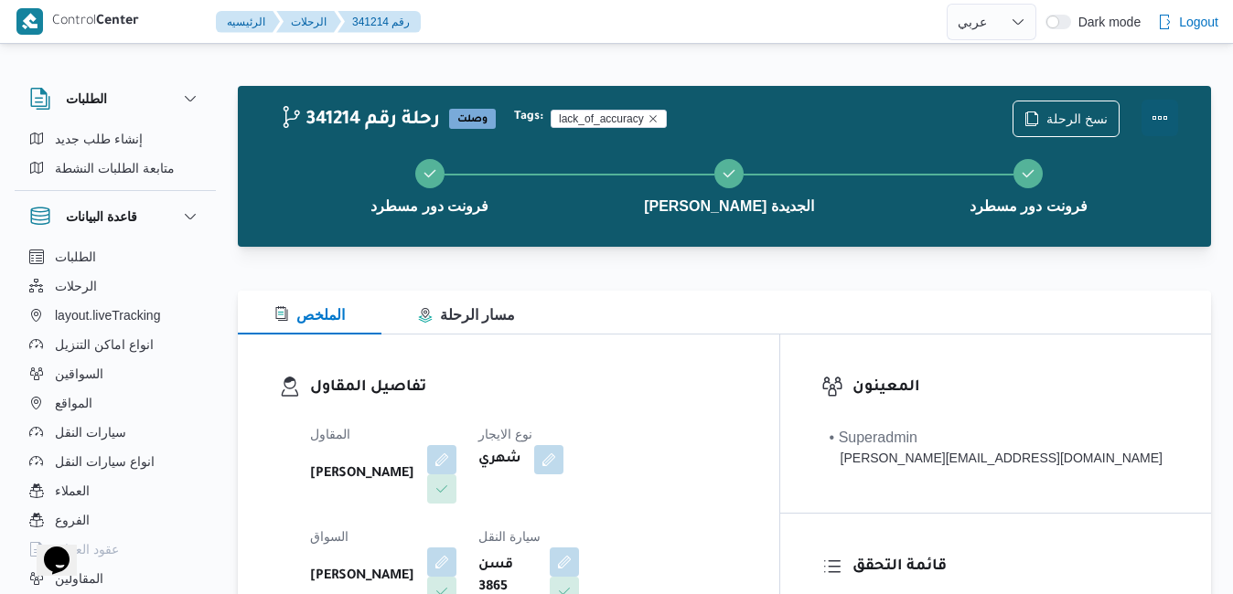
click at [1154, 118] on button "Actions" at bounding box center [1159, 118] width 37 height 37
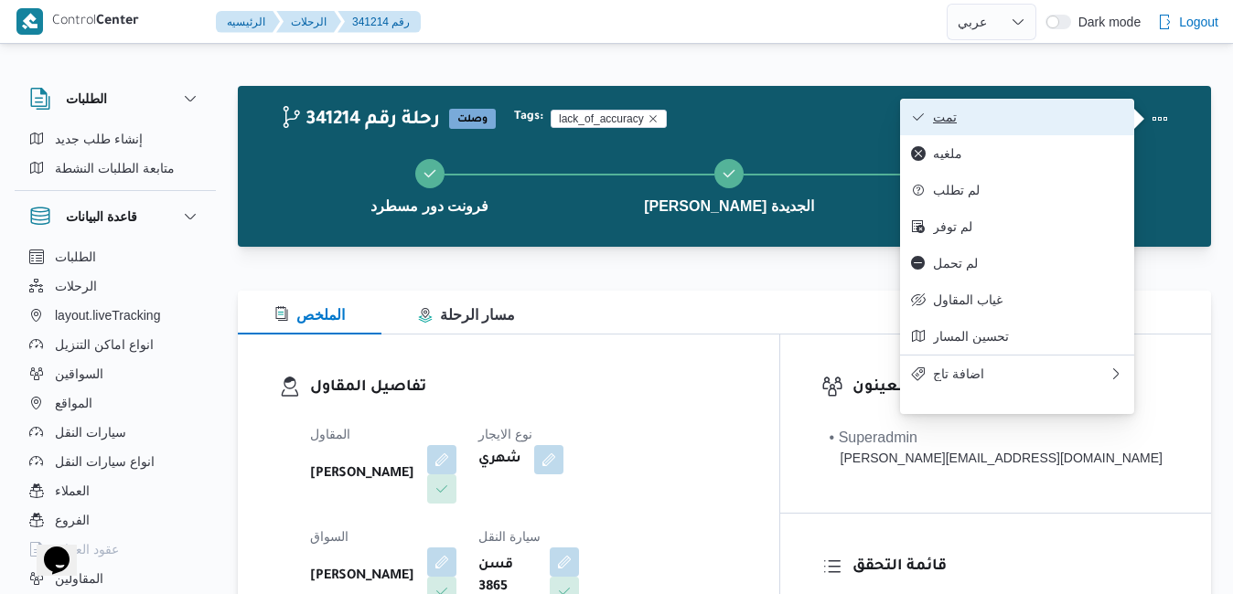
click at [1076, 104] on button "تمت" at bounding box center [1017, 117] width 234 height 37
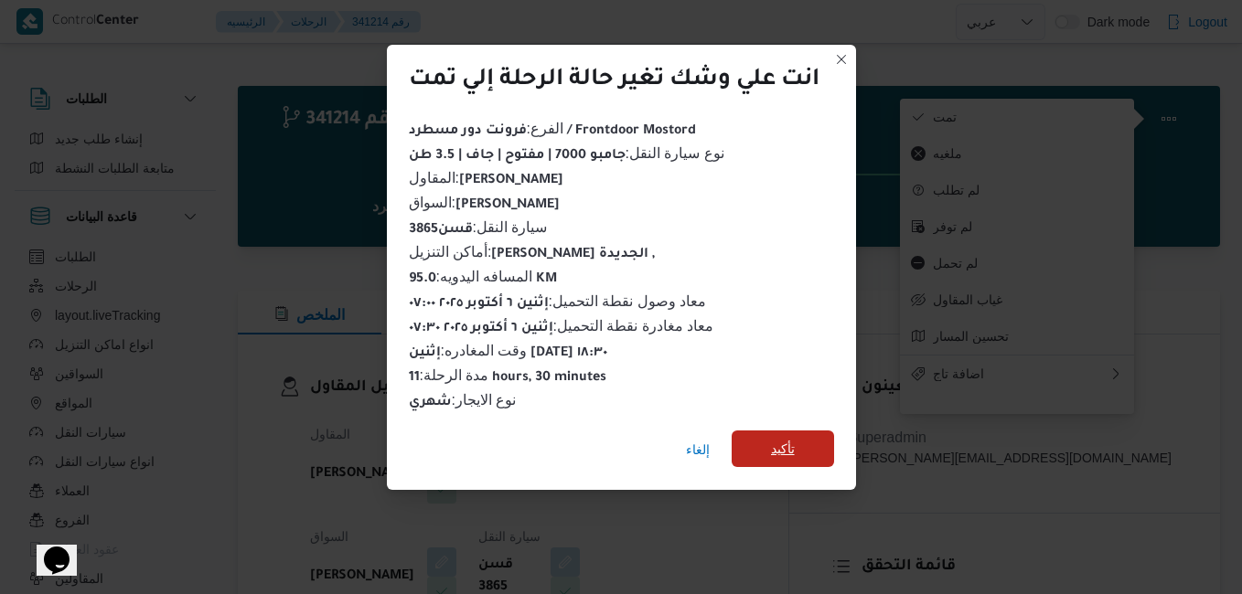
click at [787, 445] on span "تأكيد" at bounding box center [783, 449] width 24 height 22
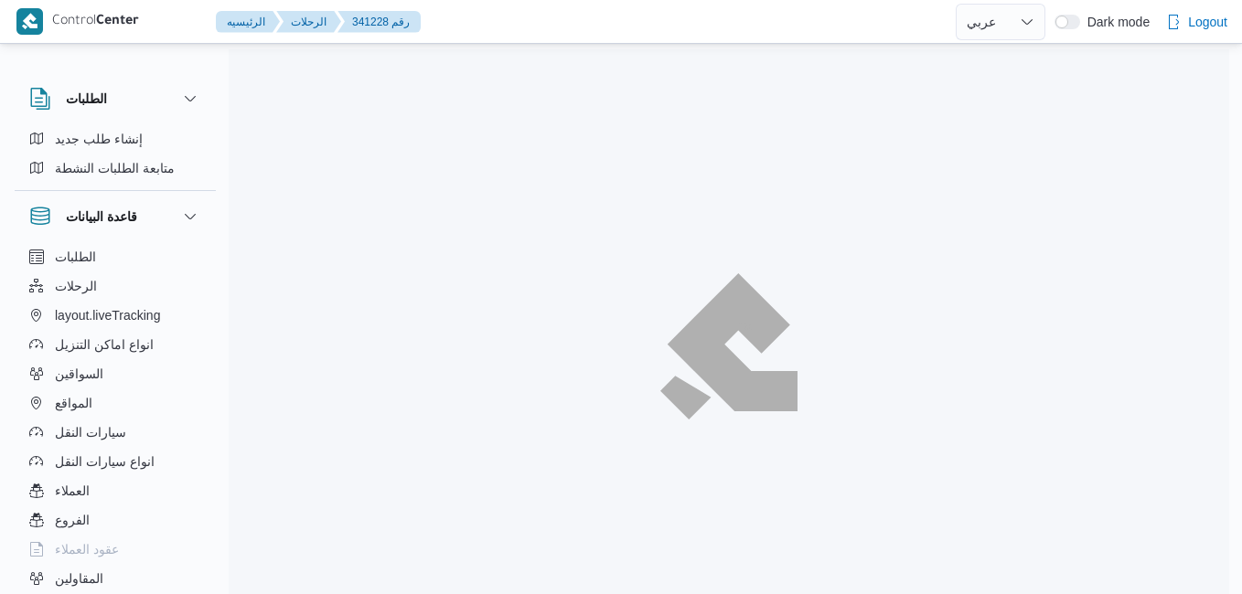
select select "ar"
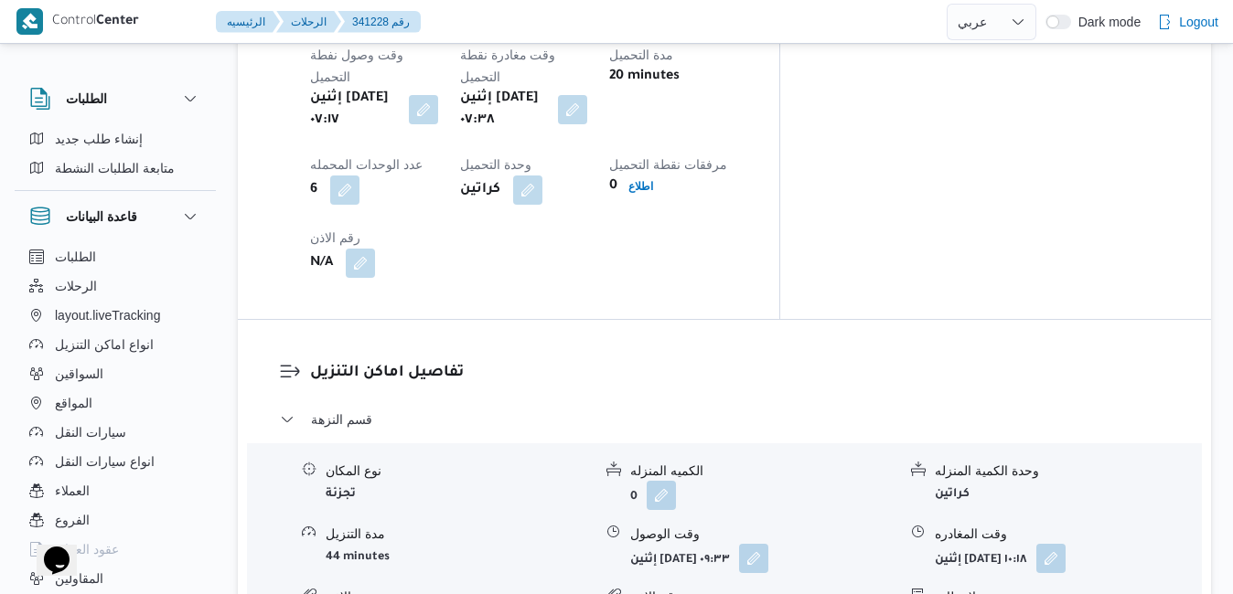
scroll to position [1573, 0]
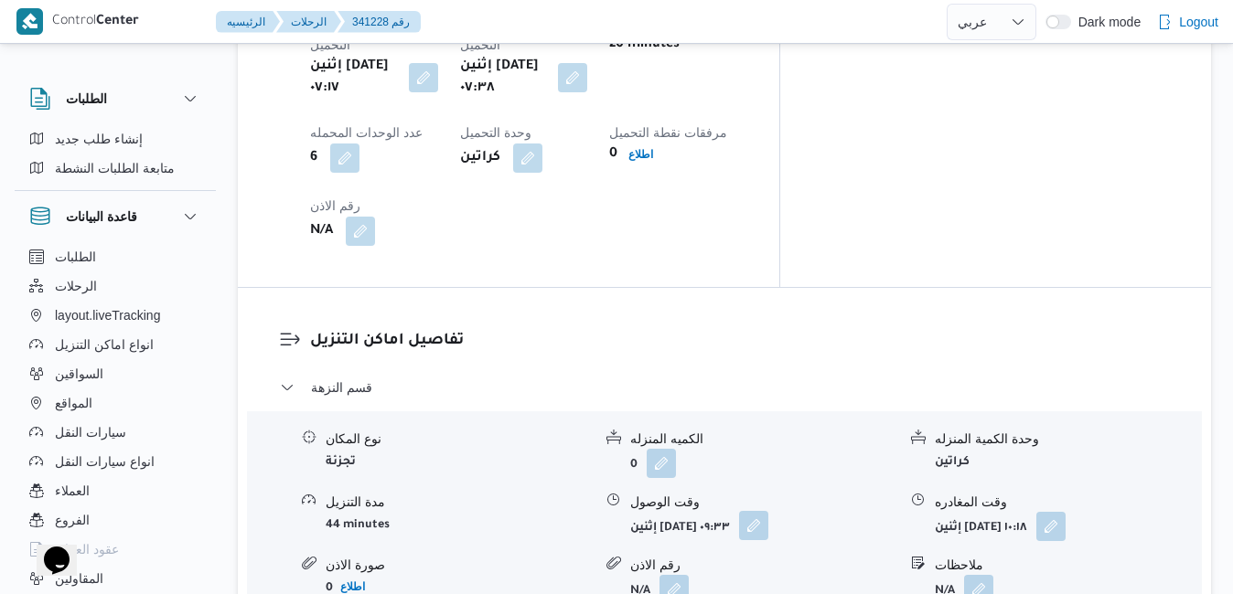
click at [768, 511] on button "button" at bounding box center [753, 525] width 29 height 29
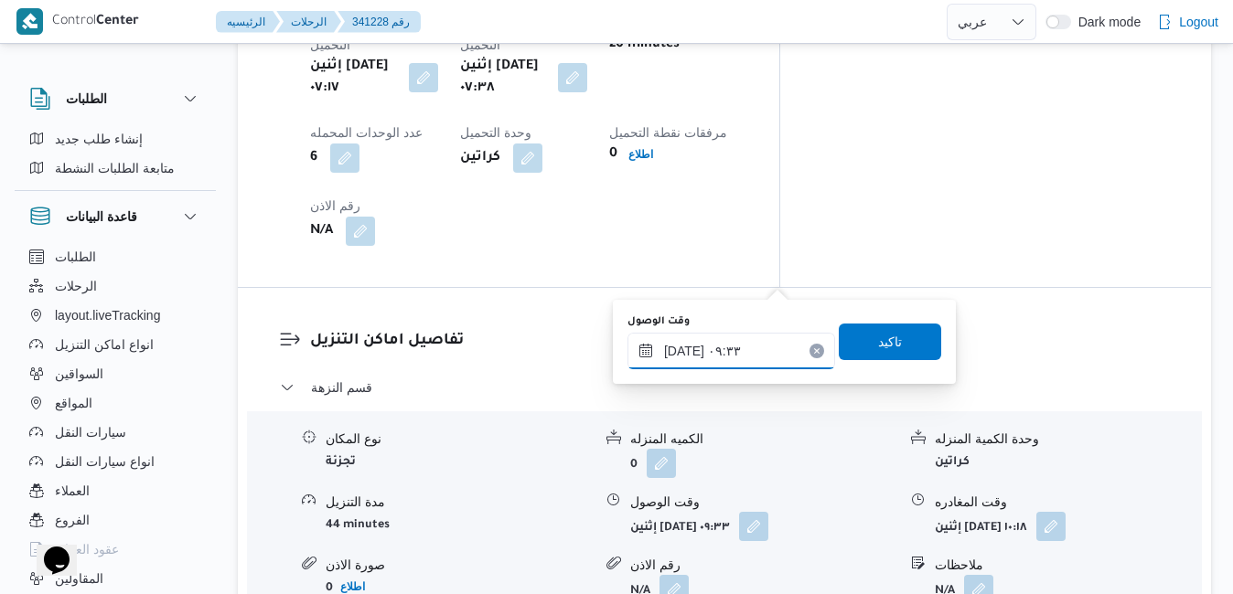
click at [699, 349] on input "[DATE] ٠٩:٣٣" at bounding box center [731, 351] width 208 height 37
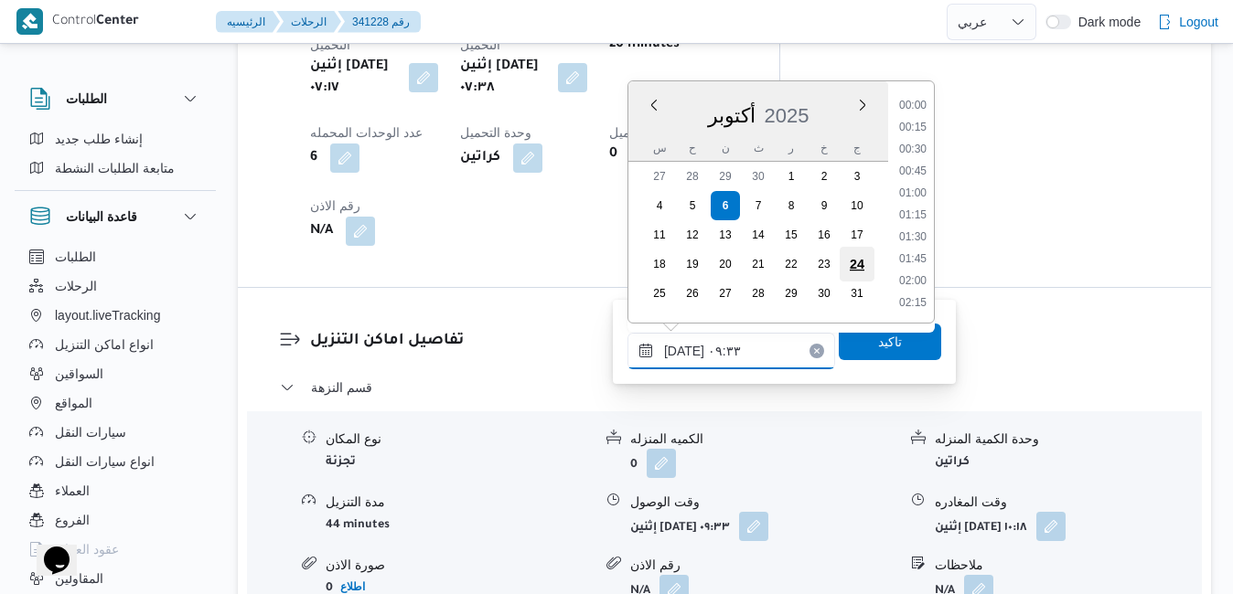
scroll to position [723, 0]
click at [915, 103] on li "08:15" at bounding box center [913, 107] width 42 height 18
type input "[DATE] ٠٨:١٥"
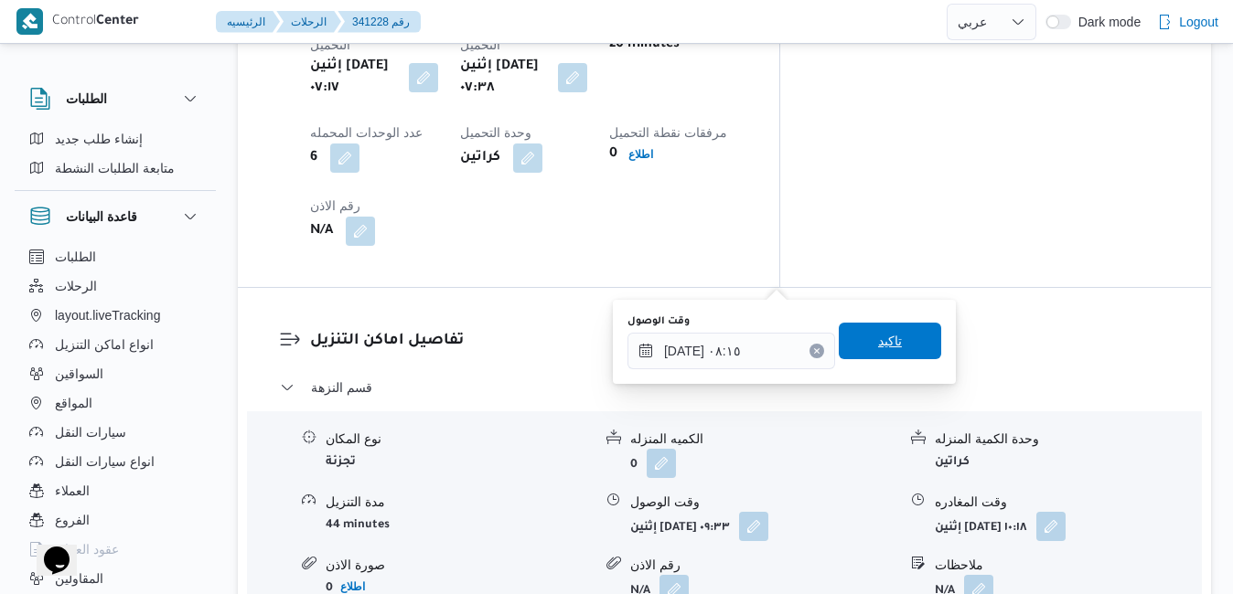
click at [878, 343] on span "تاكيد" at bounding box center [890, 341] width 24 height 22
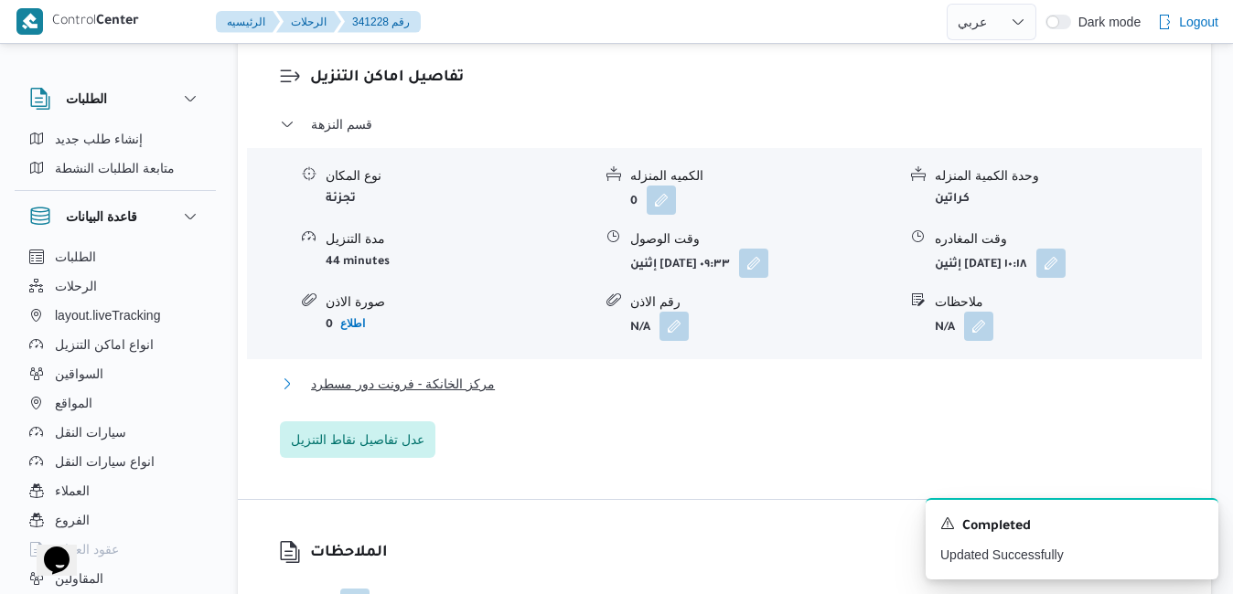
click at [737, 395] on button "مركز الخانكة - فرونت دور مسطرد" at bounding box center [725, 384] width 890 height 22
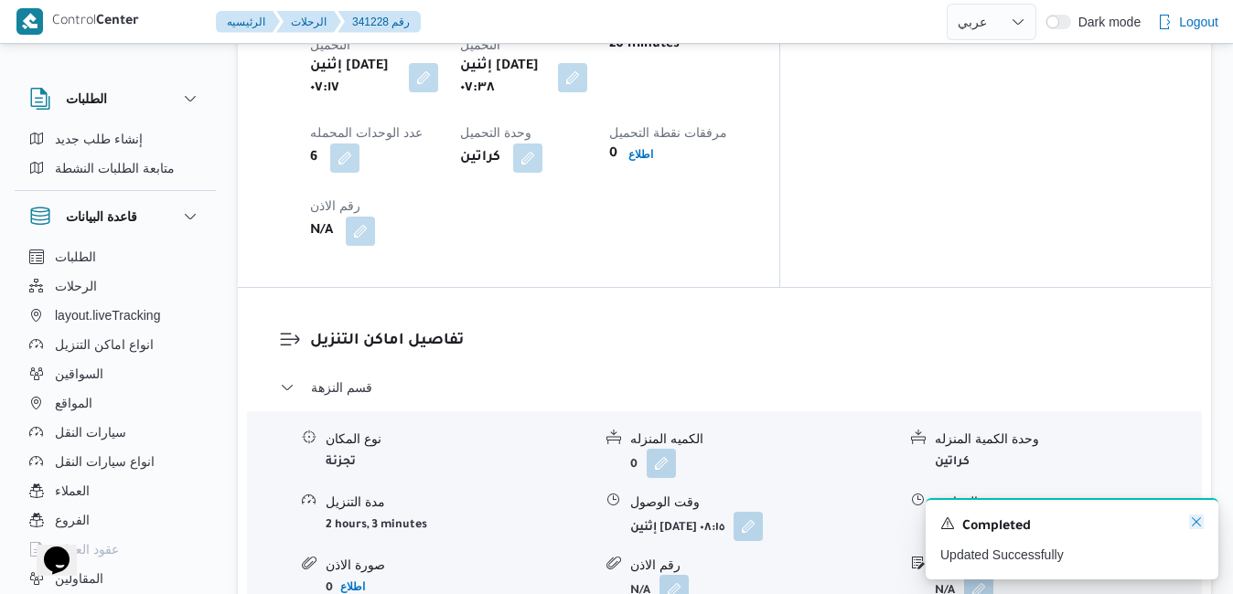
click at [1198, 522] on icon "Dismiss toast" at bounding box center [1196, 522] width 9 height 9
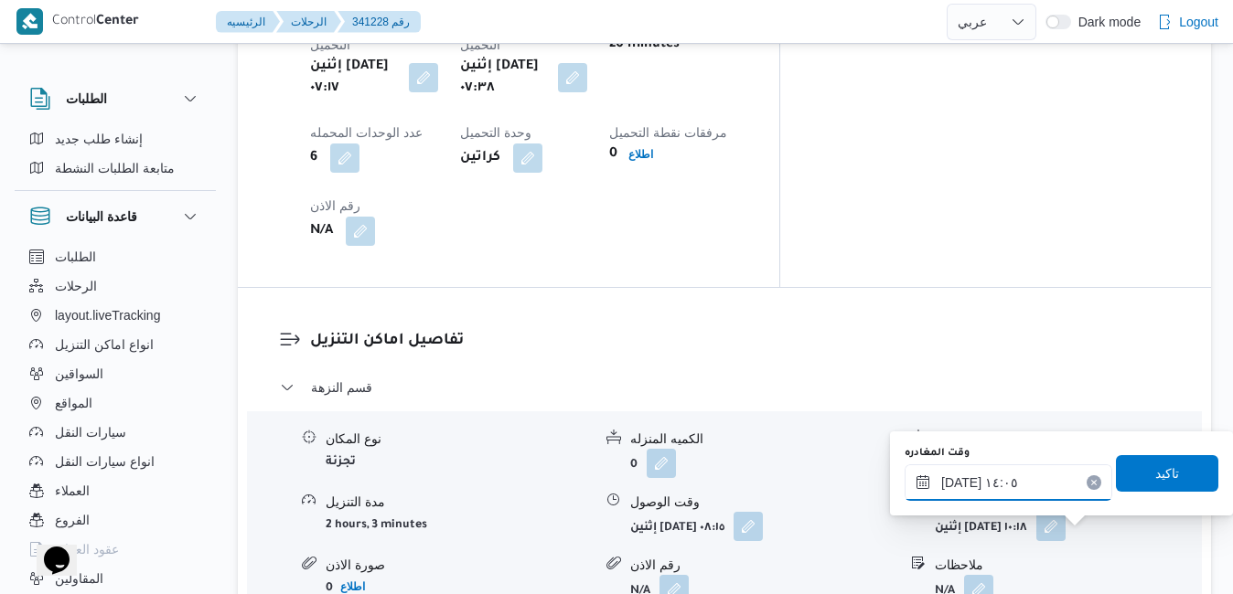
click at [1030, 479] on input "٠٦/١٠/٢٠٢٥ ١٤:٠٥" at bounding box center [1009, 483] width 208 height 37
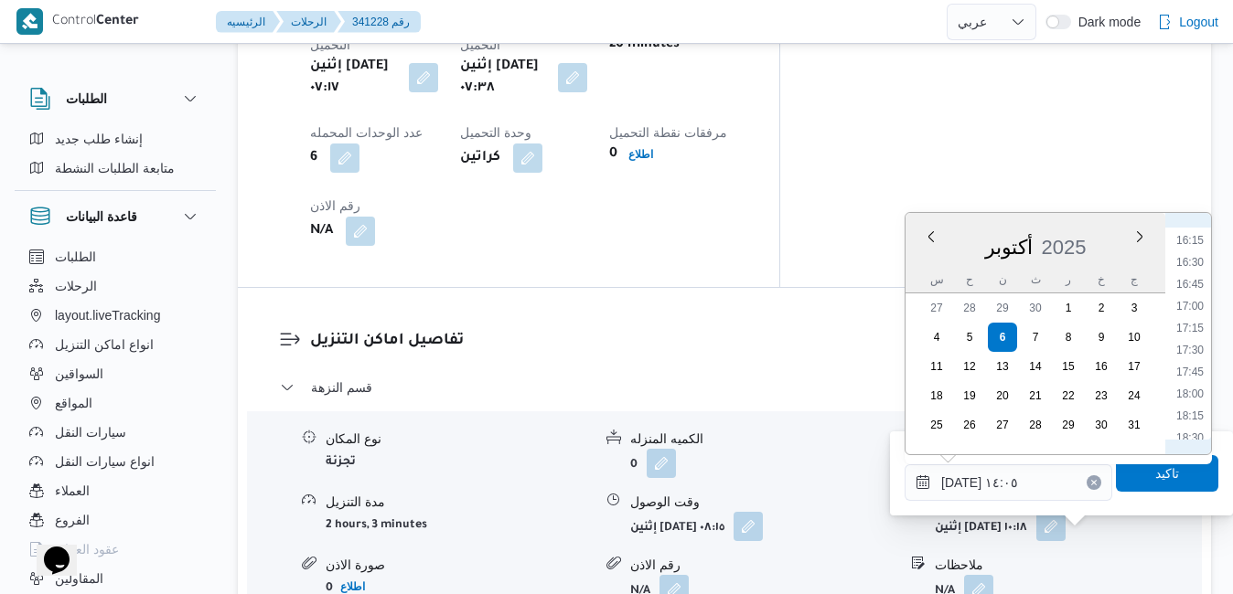
scroll to position [1489, 0]
click at [1199, 378] on li "18:30" at bounding box center [1190, 372] width 42 height 18
type input "٠٦/١٠/٢٠٢٥ ١٨:٣٠"
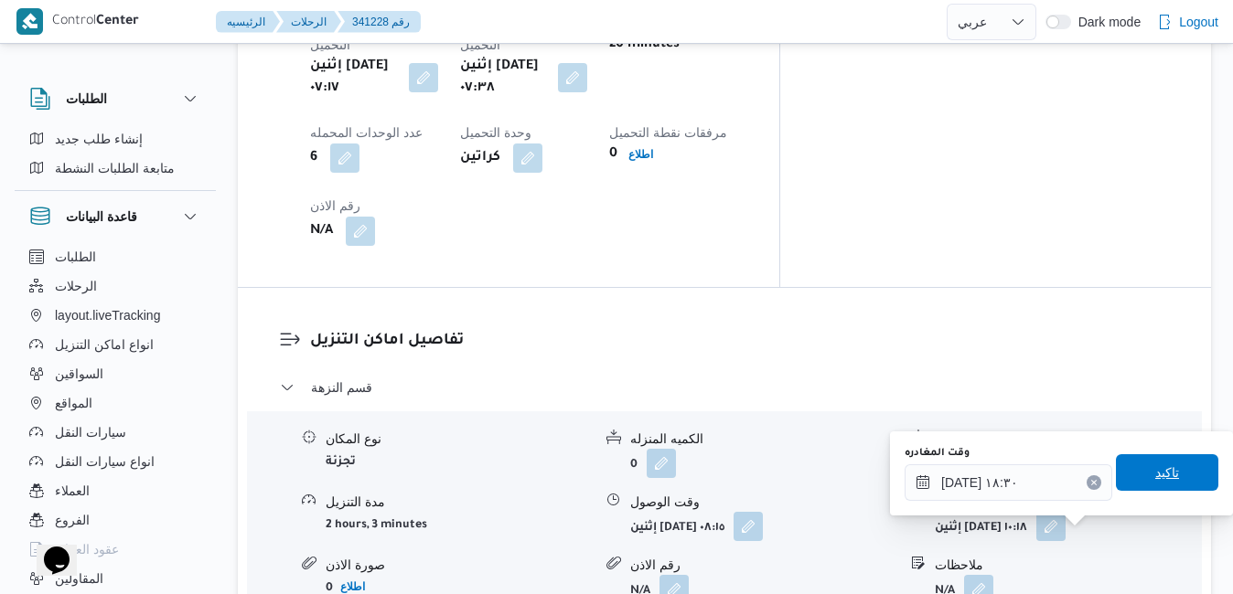
click at [1159, 467] on span "تاكيد" at bounding box center [1167, 473] width 24 height 22
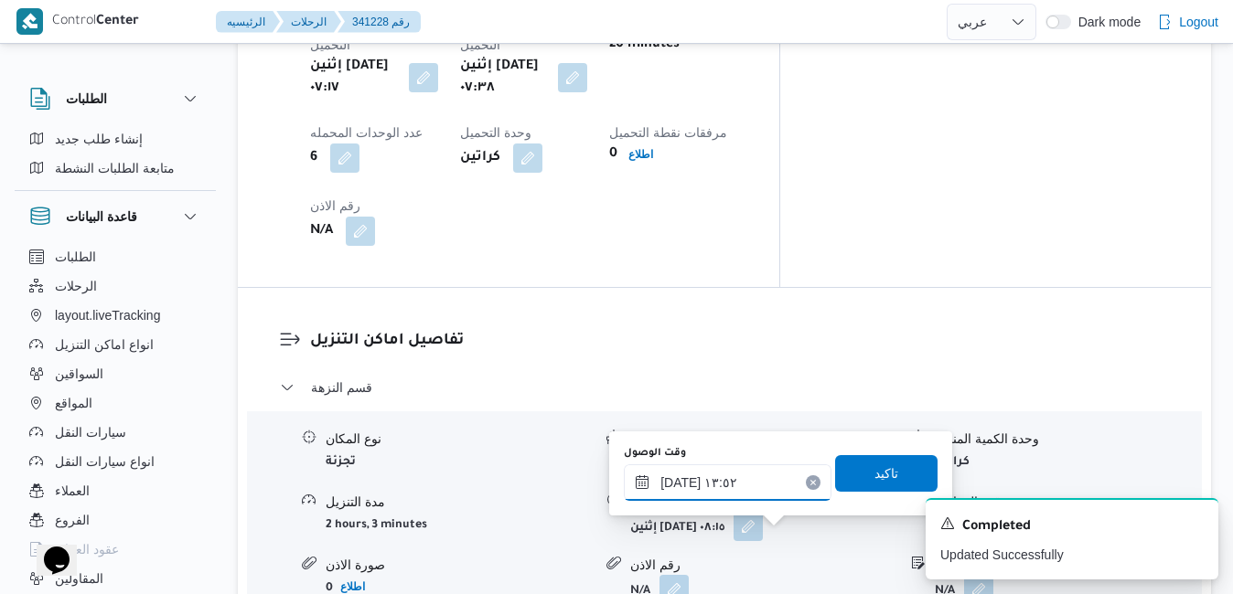
click at [750, 488] on input "٠٦/١٠/٢٠٢٥ ١٣:٥٢" at bounding box center [728, 483] width 208 height 37
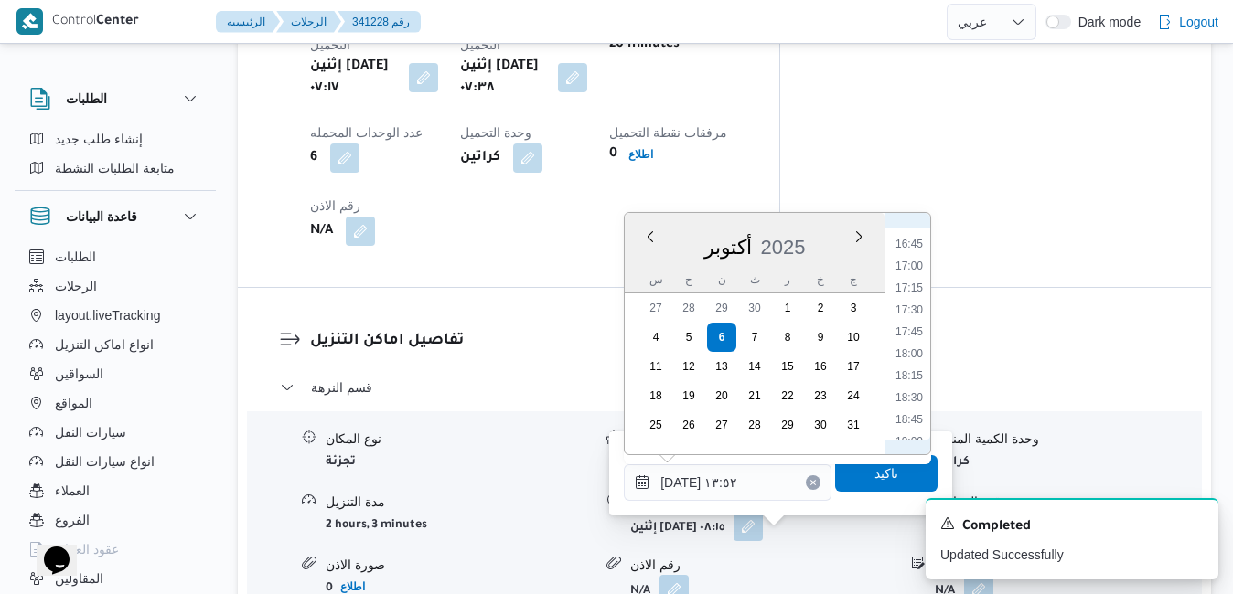
scroll to position [1467, 0]
click at [911, 374] on li "18:15" at bounding box center [909, 372] width 42 height 18
type input "٠٦/١٠/٢٠٢٥ ١٨:١٥"
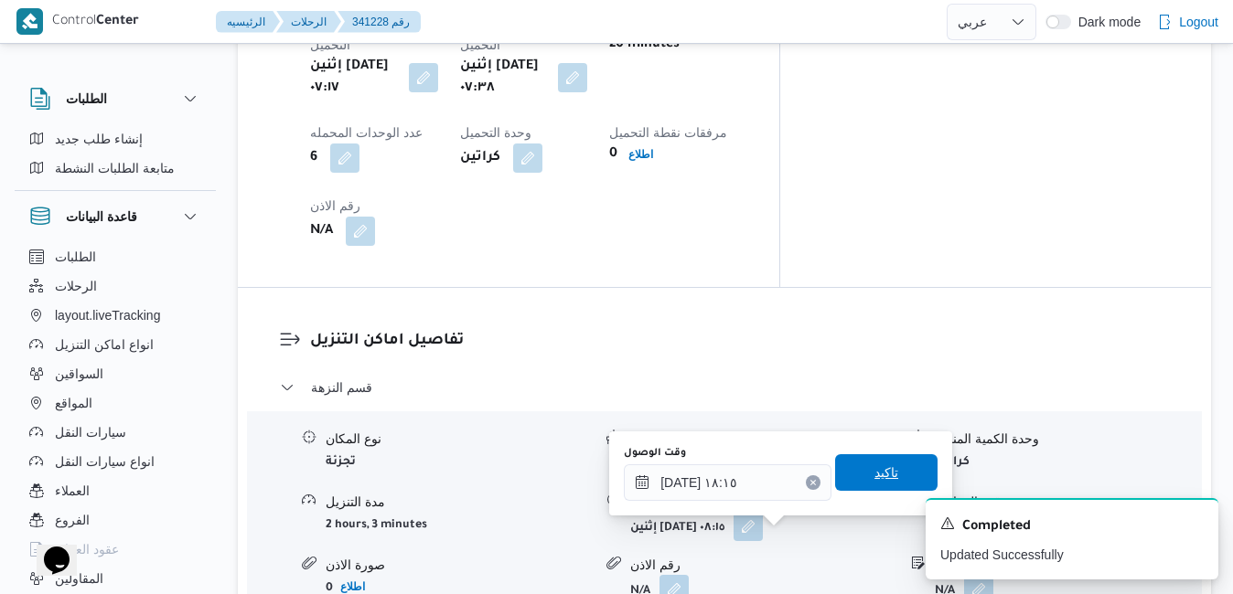
click at [874, 476] on span "تاكيد" at bounding box center [886, 473] width 24 height 22
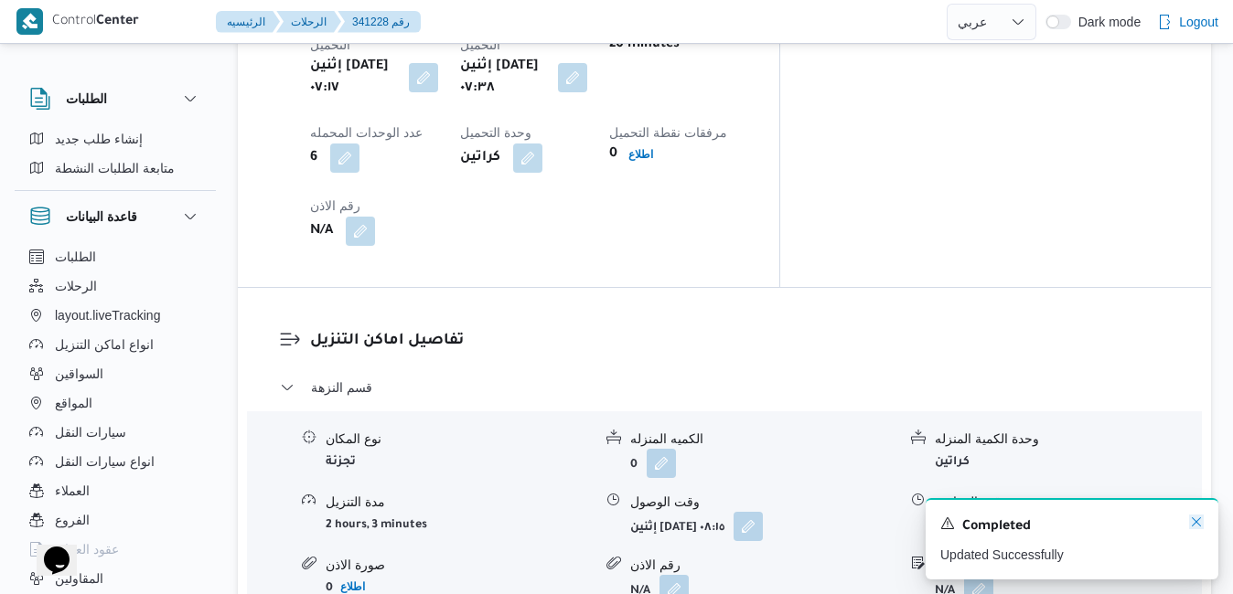
click at [1194, 519] on icon "Dismiss toast" at bounding box center [1196, 522] width 15 height 15
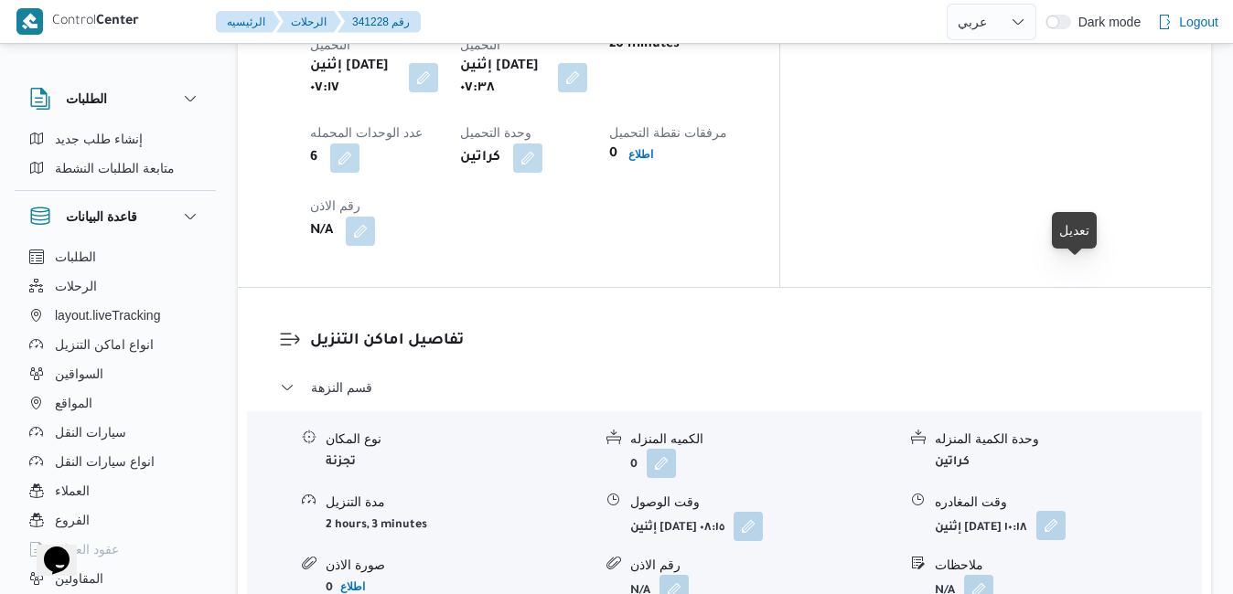
click at [1066, 511] on button "button" at bounding box center [1050, 525] width 29 height 29
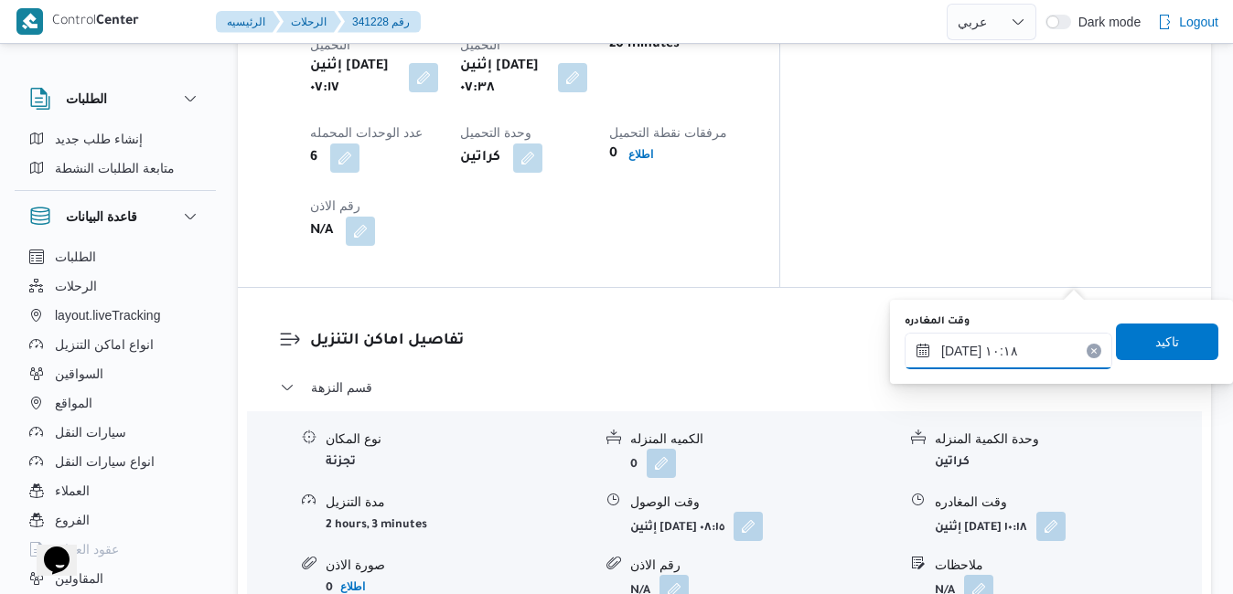
click at [1008, 355] on input "٠٦/١٠/٢٠٢٥ ١٠:١٨" at bounding box center [1009, 351] width 208 height 37
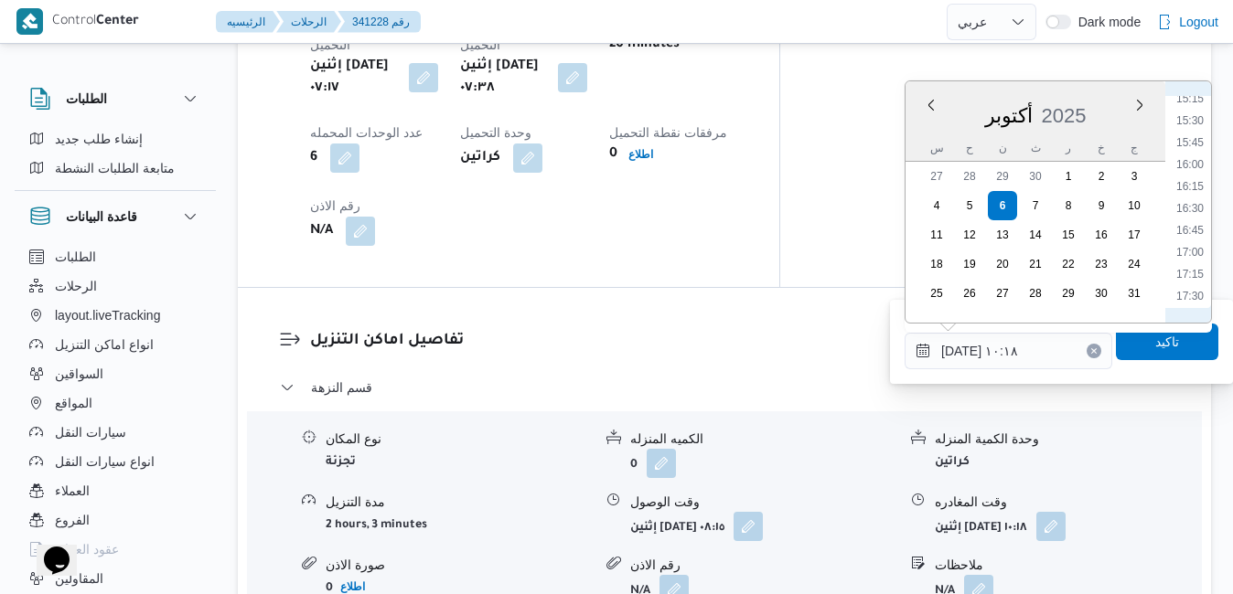
scroll to position [1531, 0]
click at [1196, 133] on li "17:45" at bounding box center [1190, 132] width 42 height 18
type input "٠٦/١٠/٢٠٢٥ ١٧:٤٥"
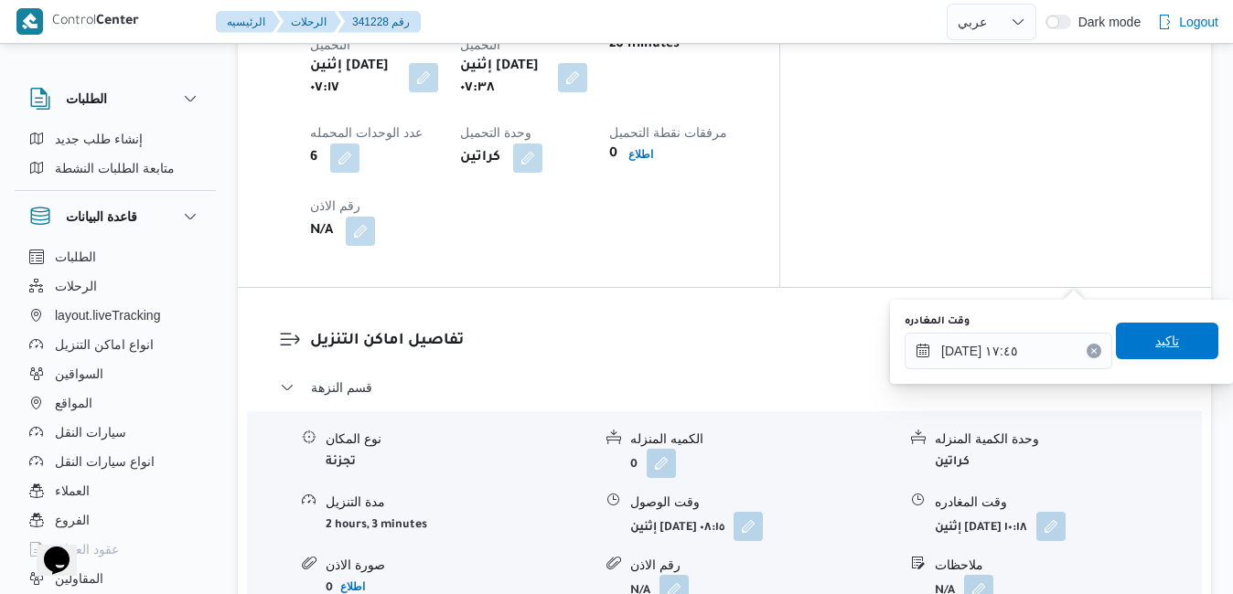
click at [1155, 339] on span "تاكيد" at bounding box center [1167, 341] width 24 height 22
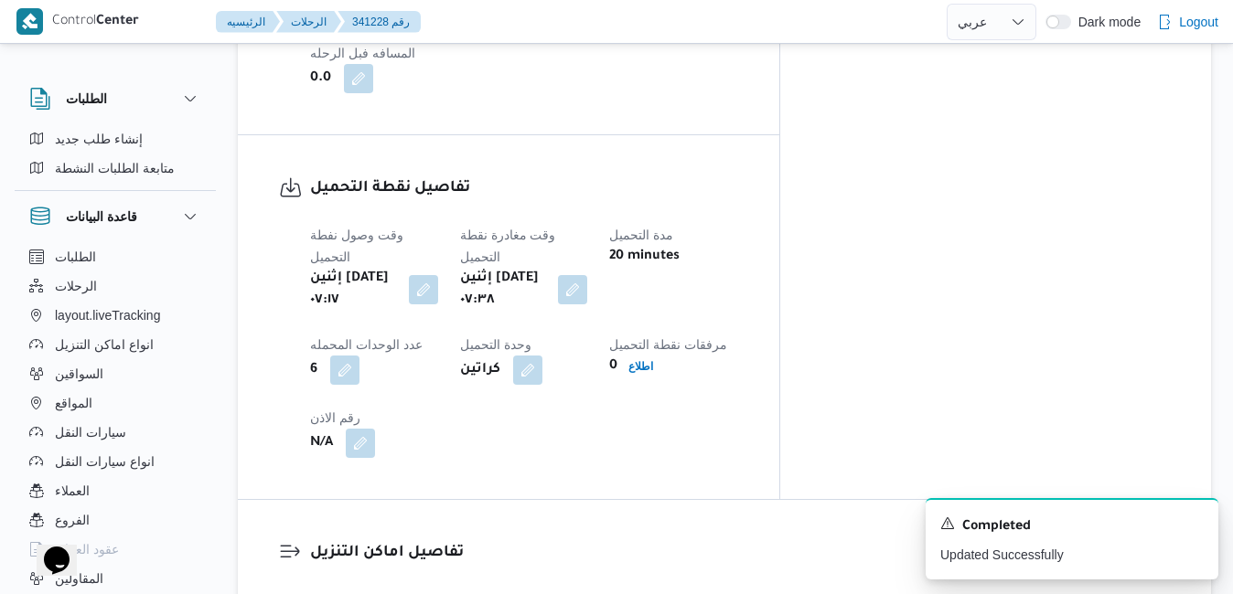
scroll to position [0, 0]
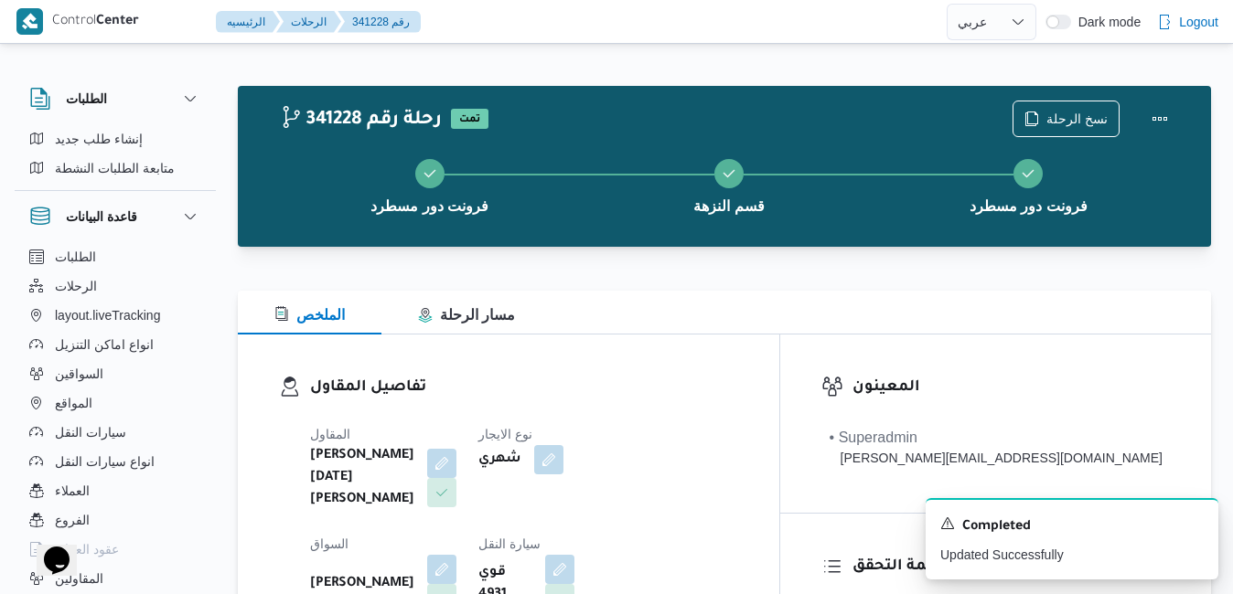
click at [778, 297] on div "الملخص مسار الرحلة" at bounding box center [724, 313] width 973 height 44
click at [1164, 112] on button "Actions" at bounding box center [1159, 118] width 37 height 37
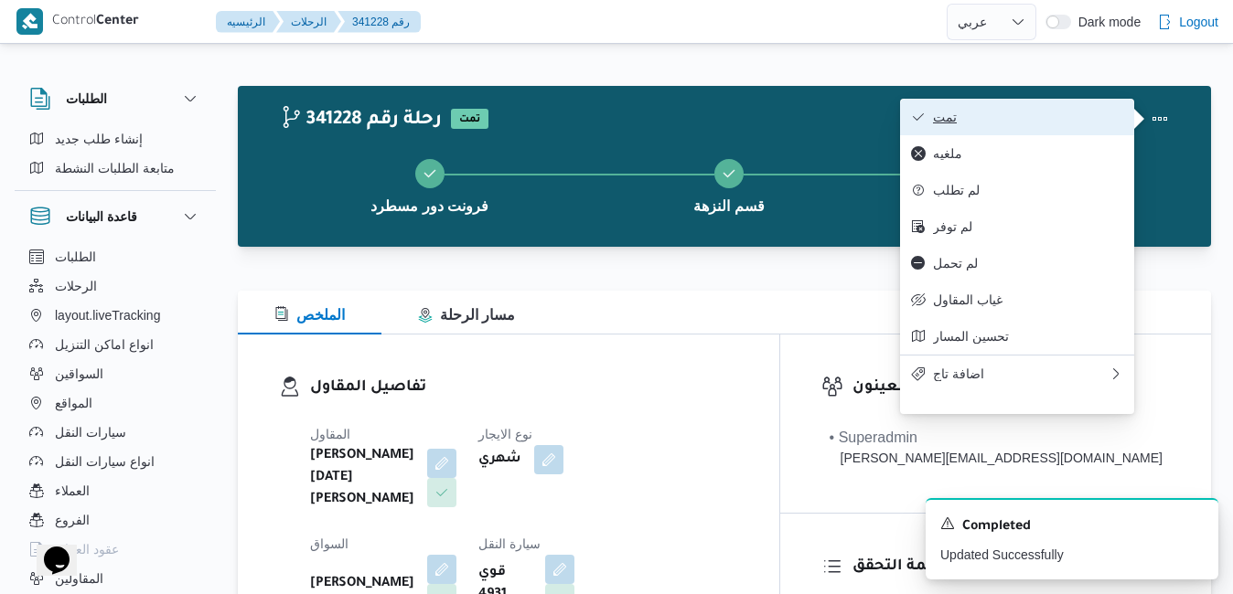
click at [1088, 119] on span "تمت" at bounding box center [1028, 117] width 190 height 15
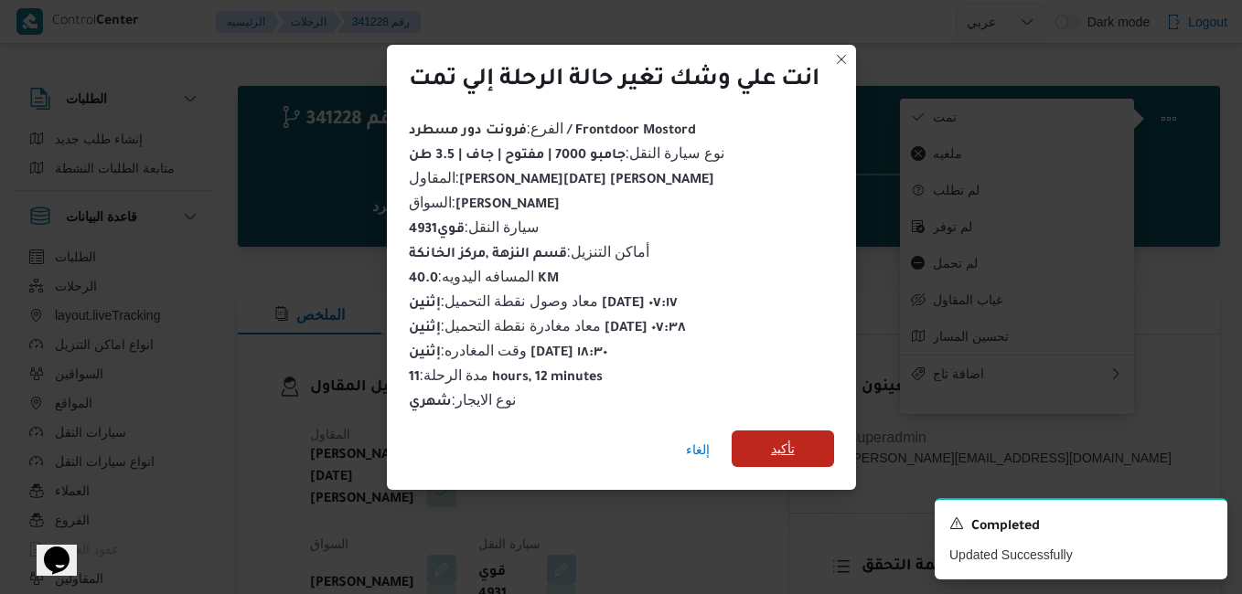
click at [786, 442] on span "تأكيد" at bounding box center [783, 449] width 24 height 22
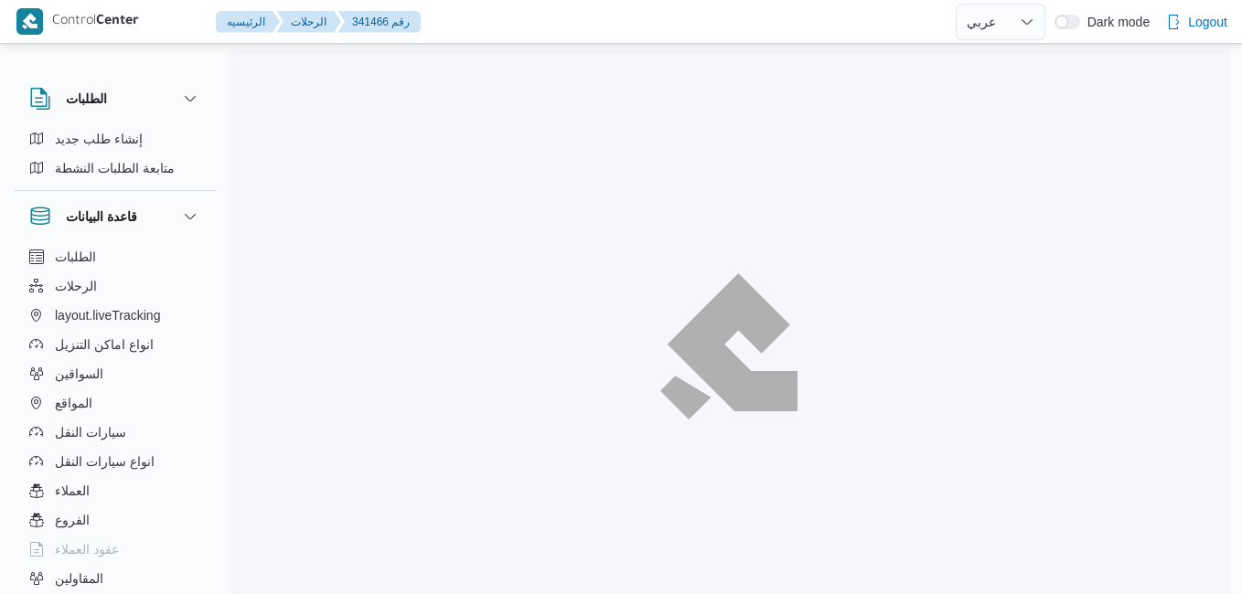
select select "ar"
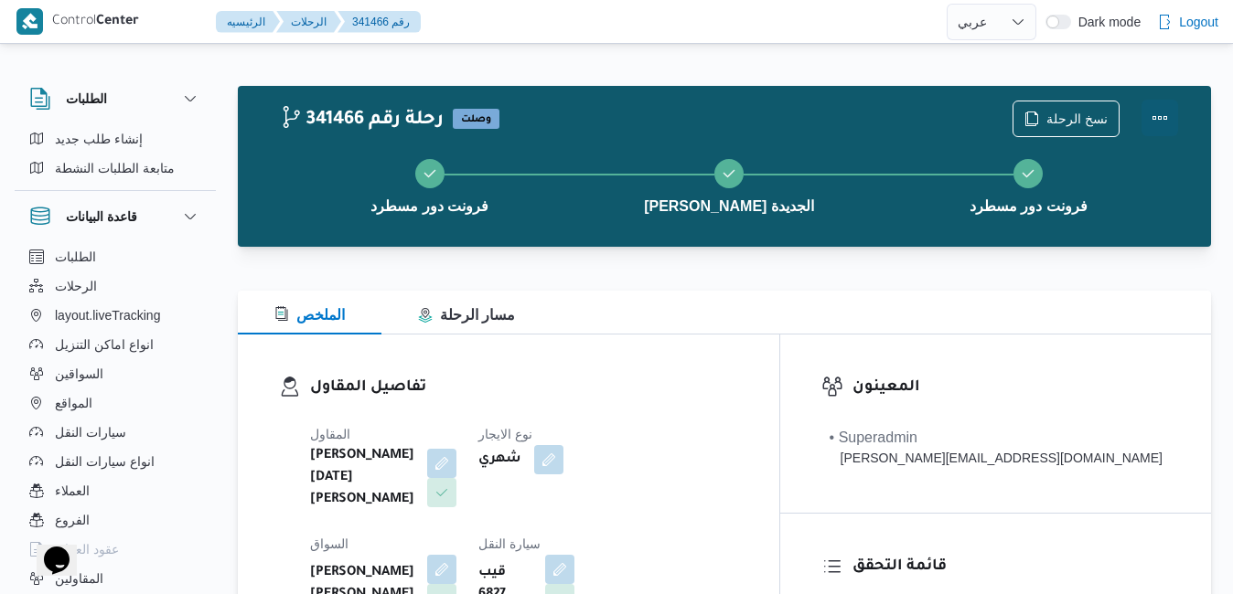
click at [1163, 117] on button "Actions" at bounding box center [1159, 118] width 37 height 37
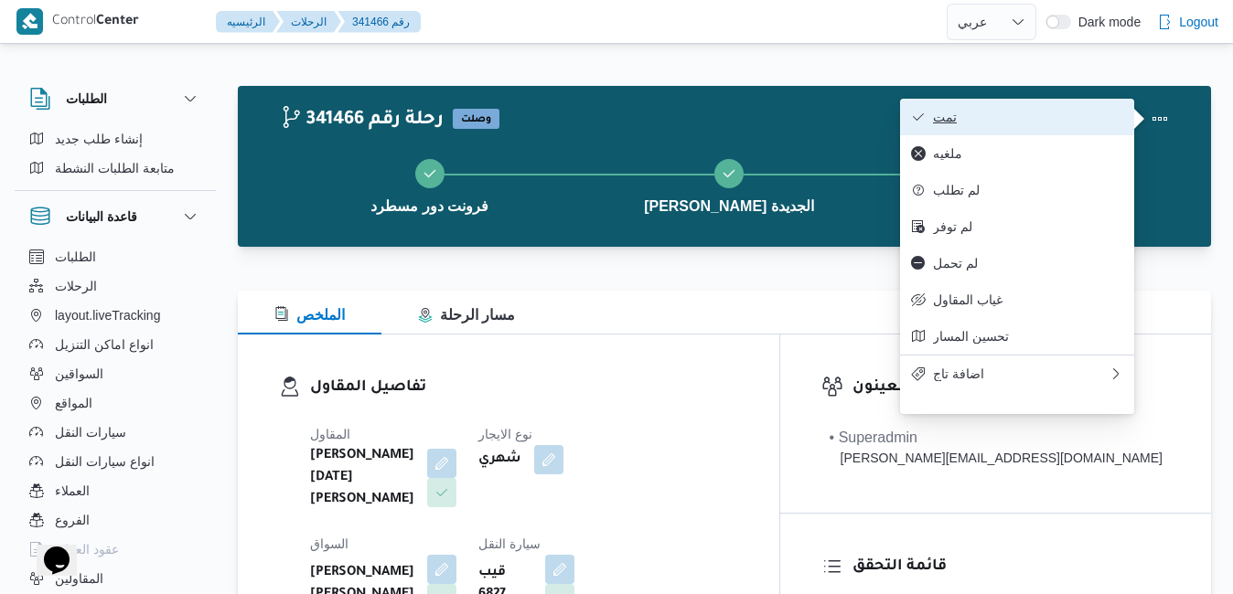
click at [1087, 116] on span "تمت" at bounding box center [1028, 117] width 190 height 15
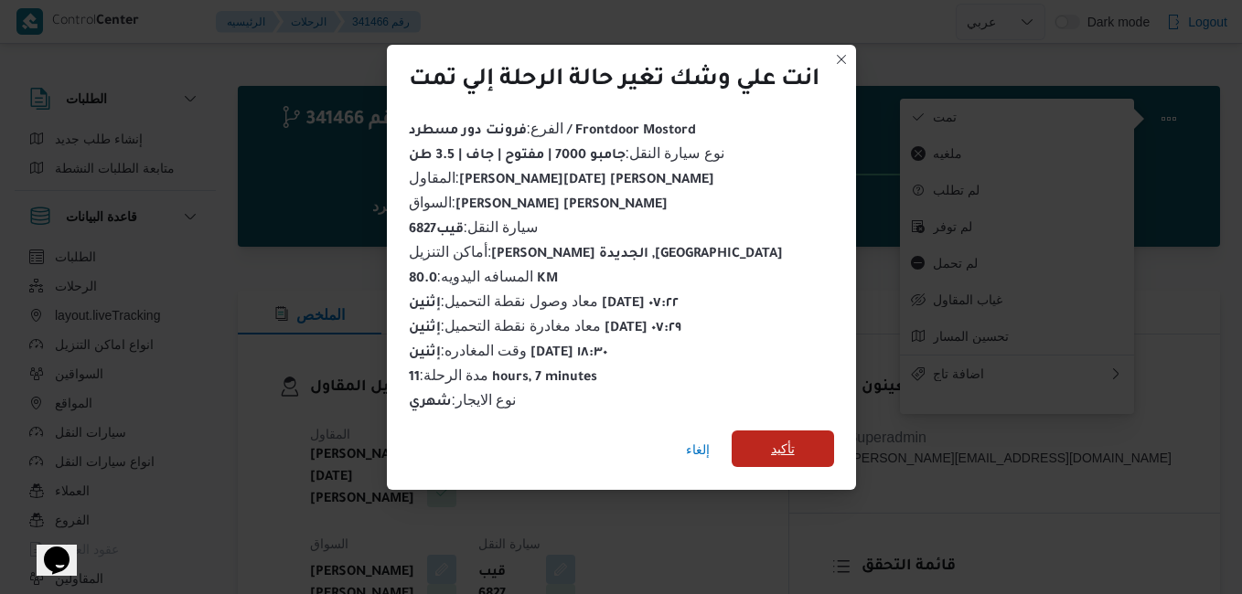
click at [795, 445] on span "تأكيد" at bounding box center [783, 449] width 24 height 22
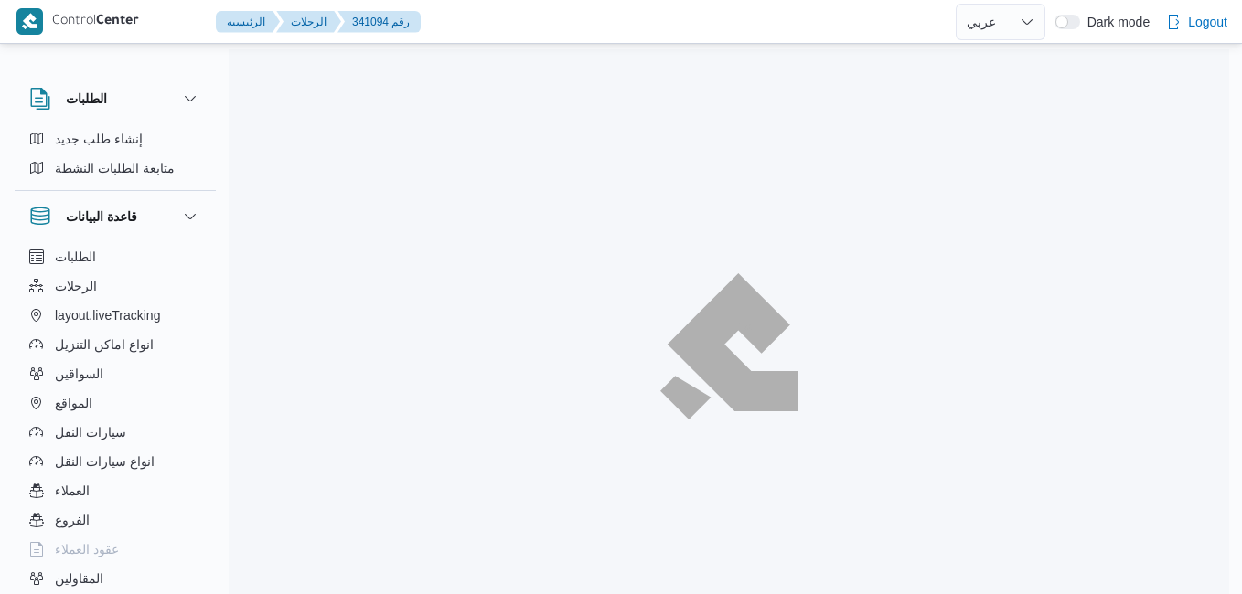
select select "ar"
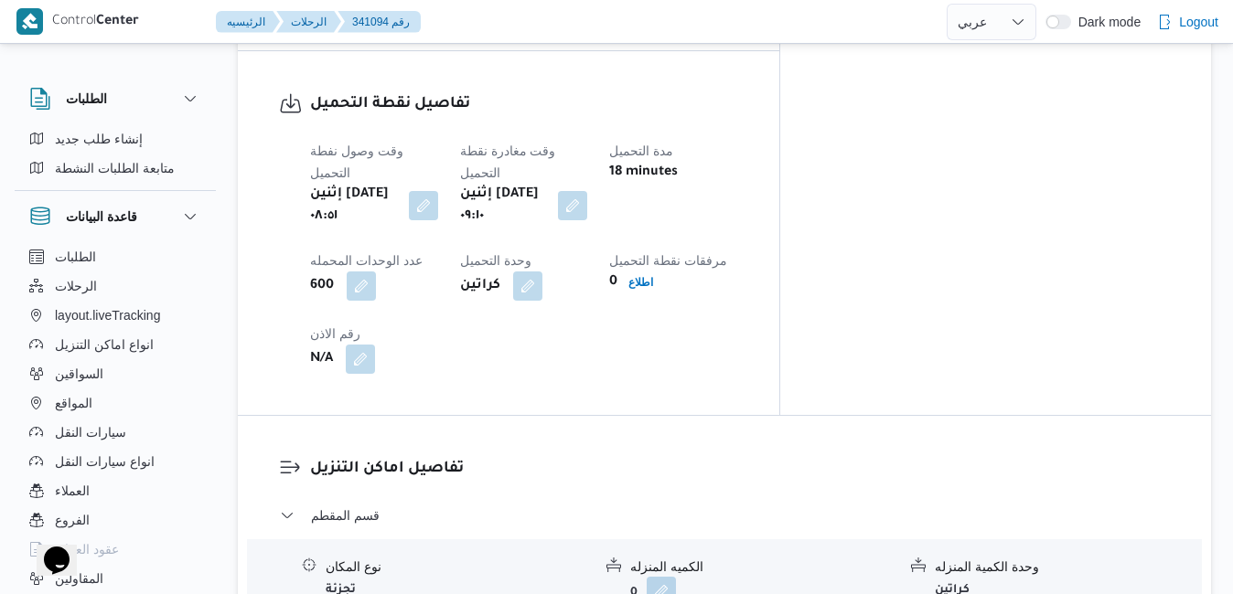
scroll to position [1573, 0]
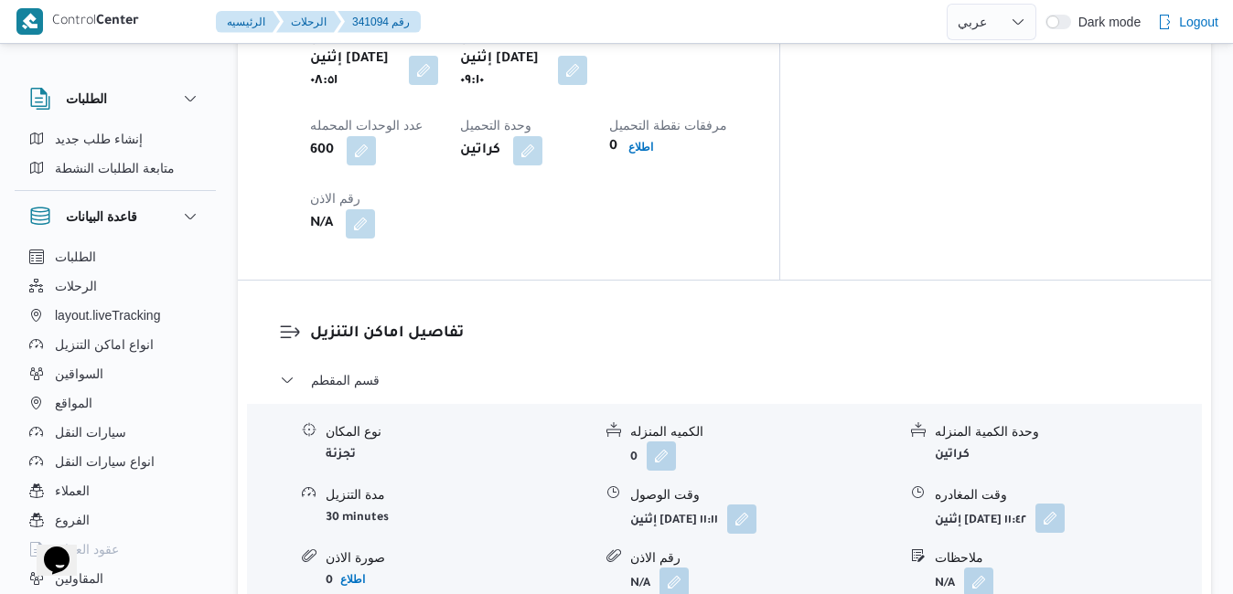
click at [1065, 504] on button "button" at bounding box center [1049, 518] width 29 height 29
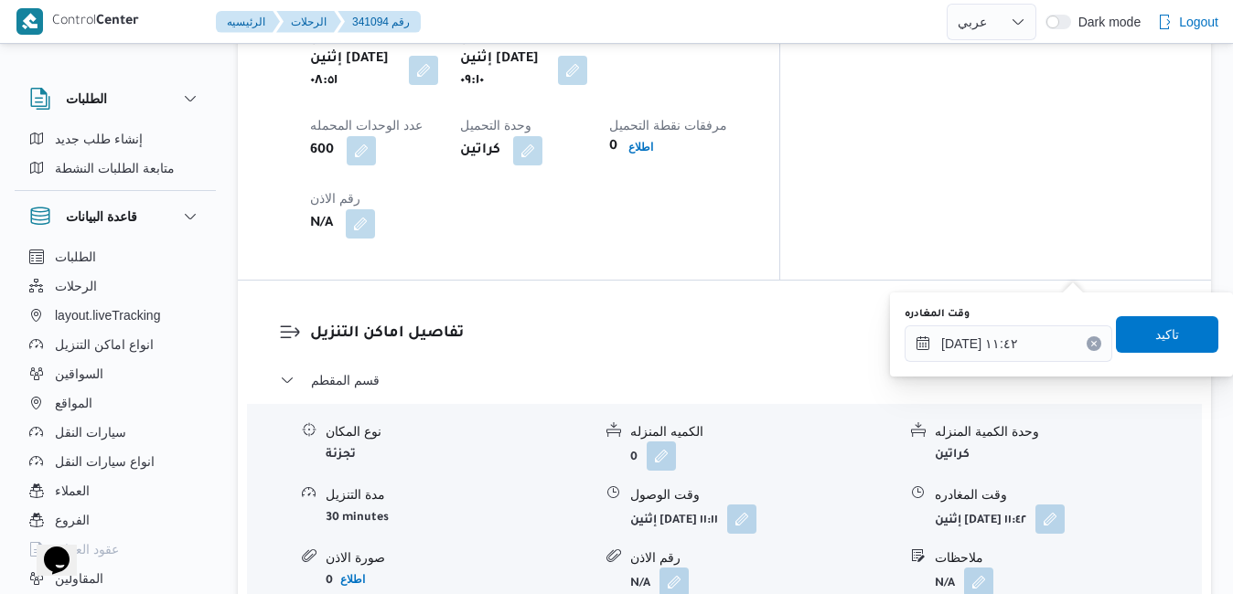
click at [1087, 347] on button "Clear input" at bounding box center [1094, 344] width 15 height 15
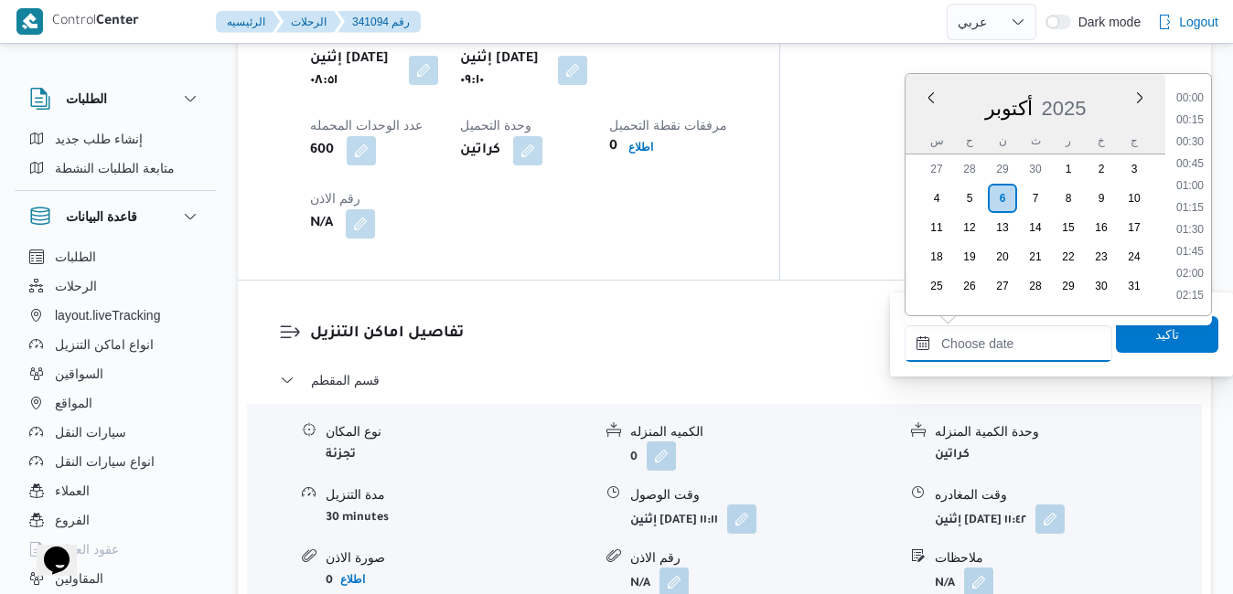
scroll to position [1666, 0]
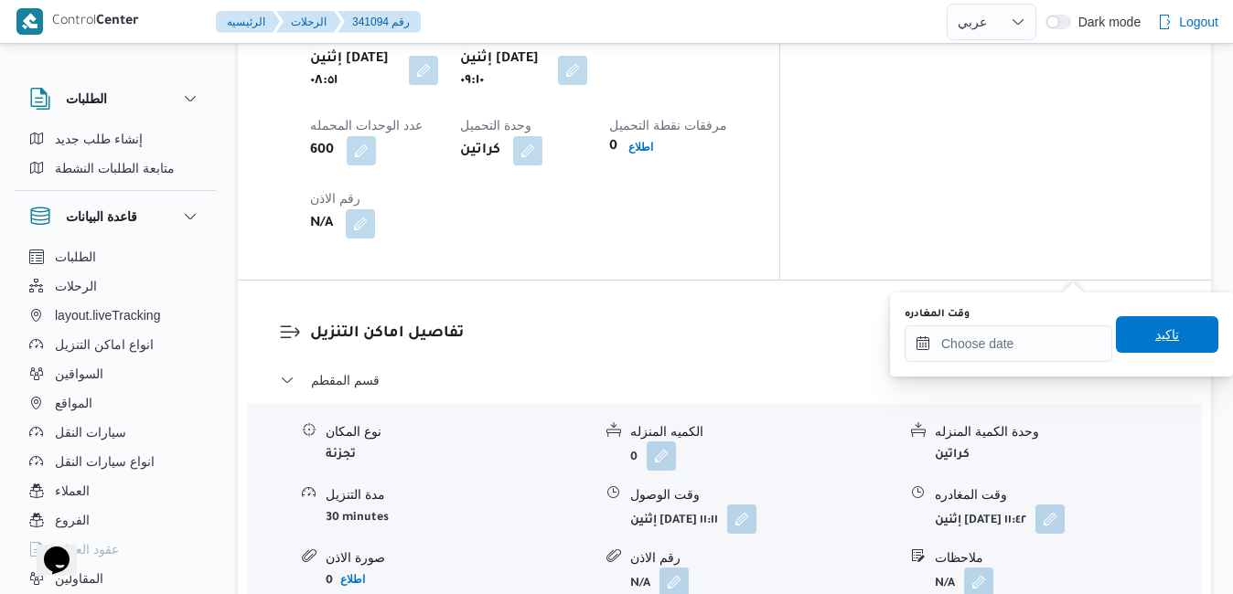
click at [1119, 340] on span "تاكيد" at bounding box center [1167, 334] width 102 height 37
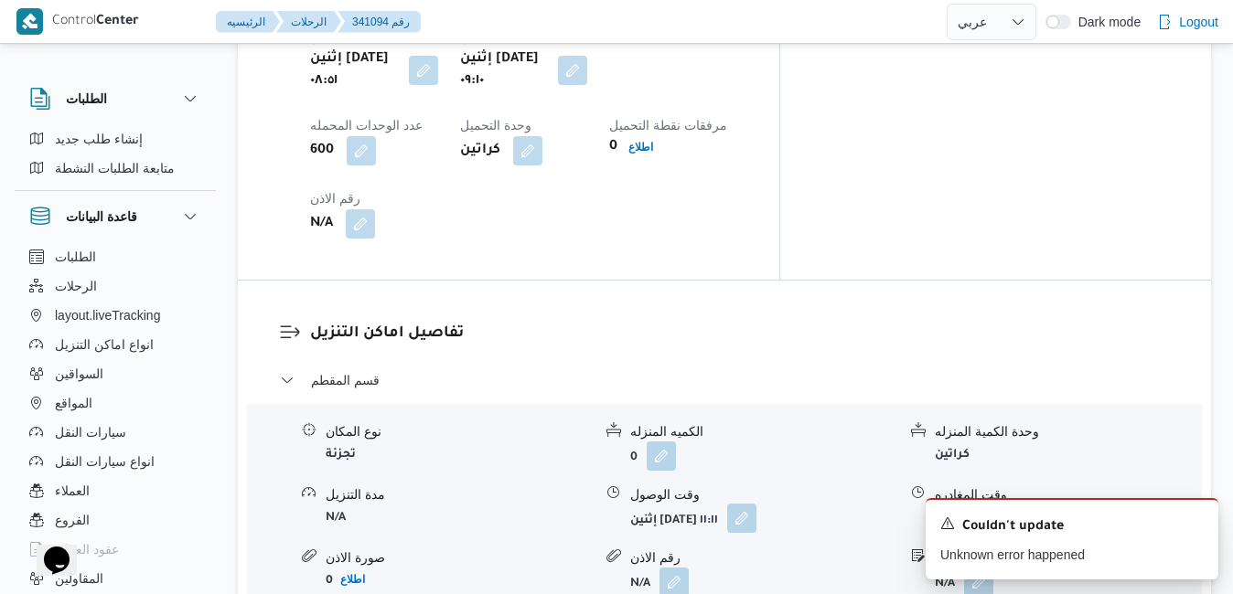
click at [756, 504] on button "button" at bounding box center [741, 518] width 29 height 29
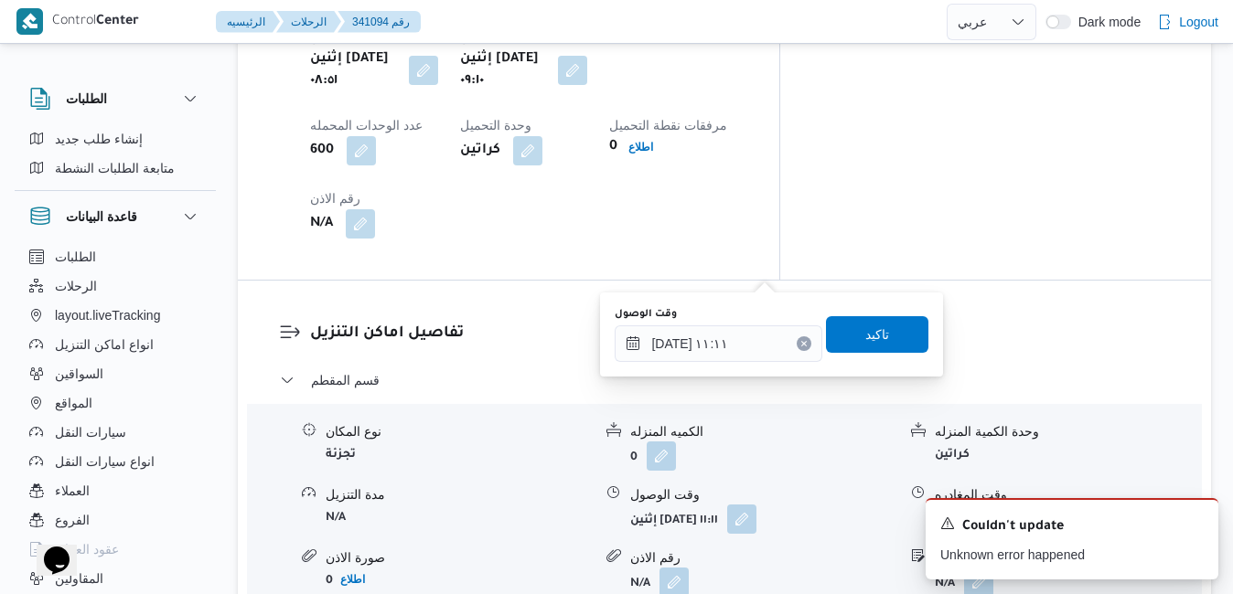
click at [800, 341] on icon "Clear input" at bounding box center [803, 343] width 7 height 7
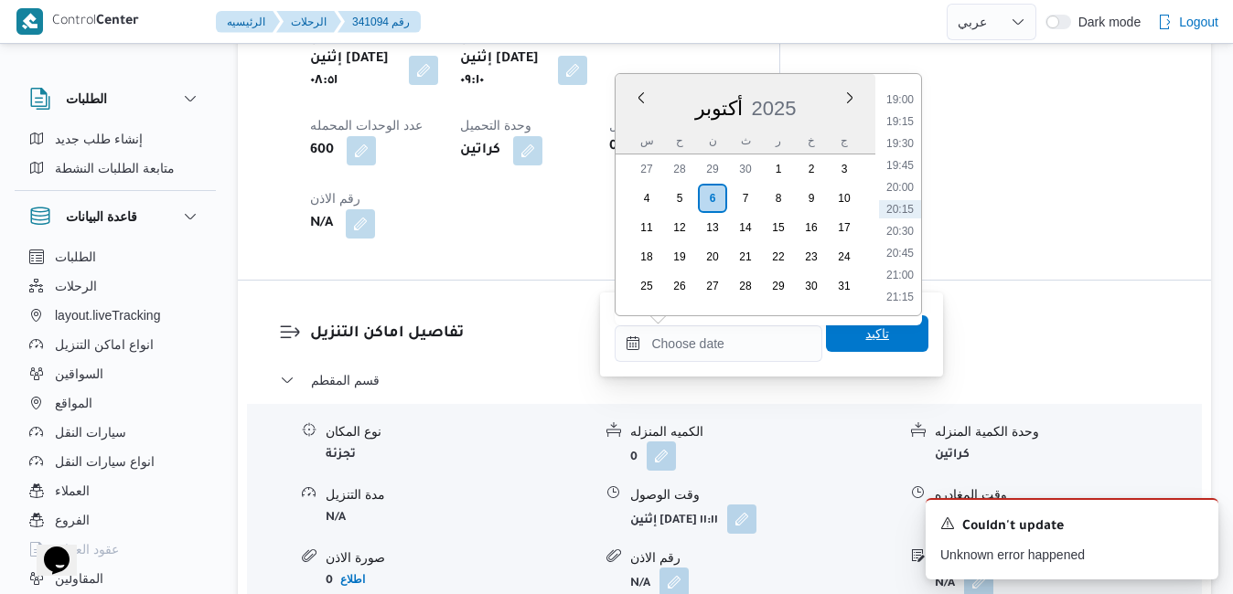
click at [865, 335] on span "تاكيد" at bounding box center [877, 334] width 24 height 22
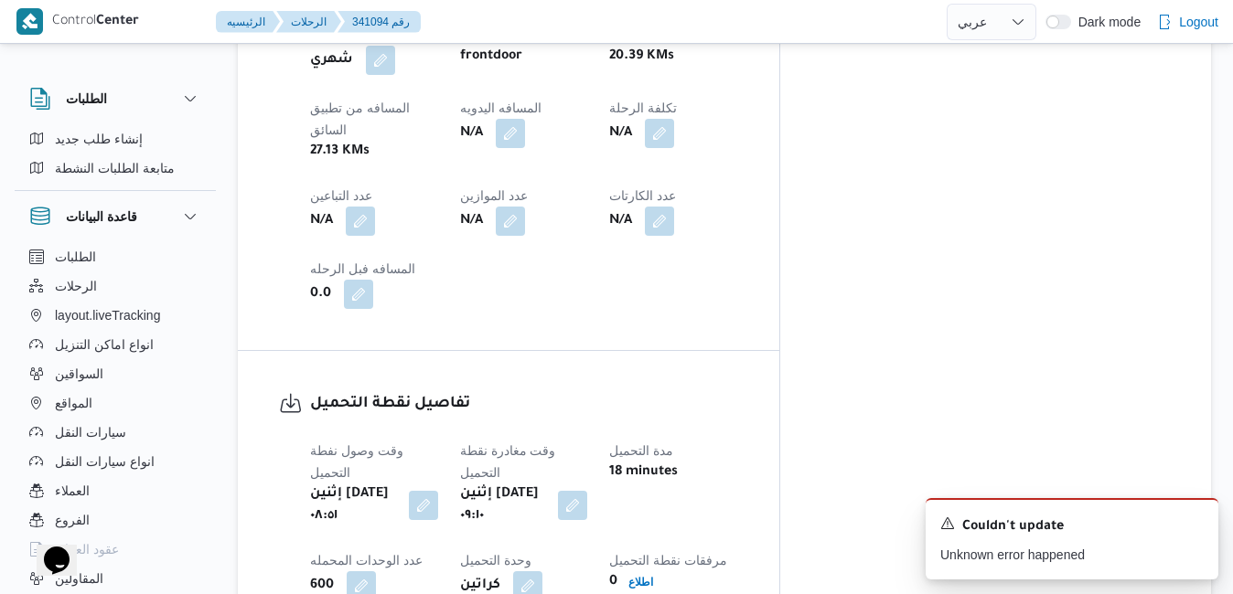
scroll to position [1061, 0]
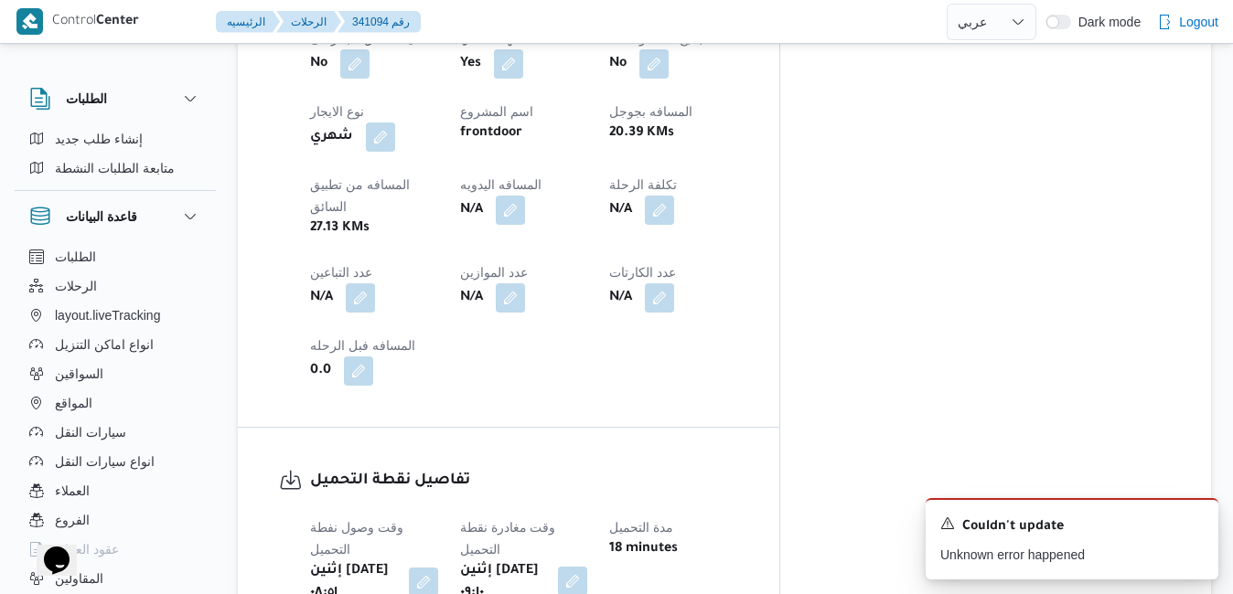
click at [587, 567] on button "button" at bounding box center [572, 581] width 29 height 29
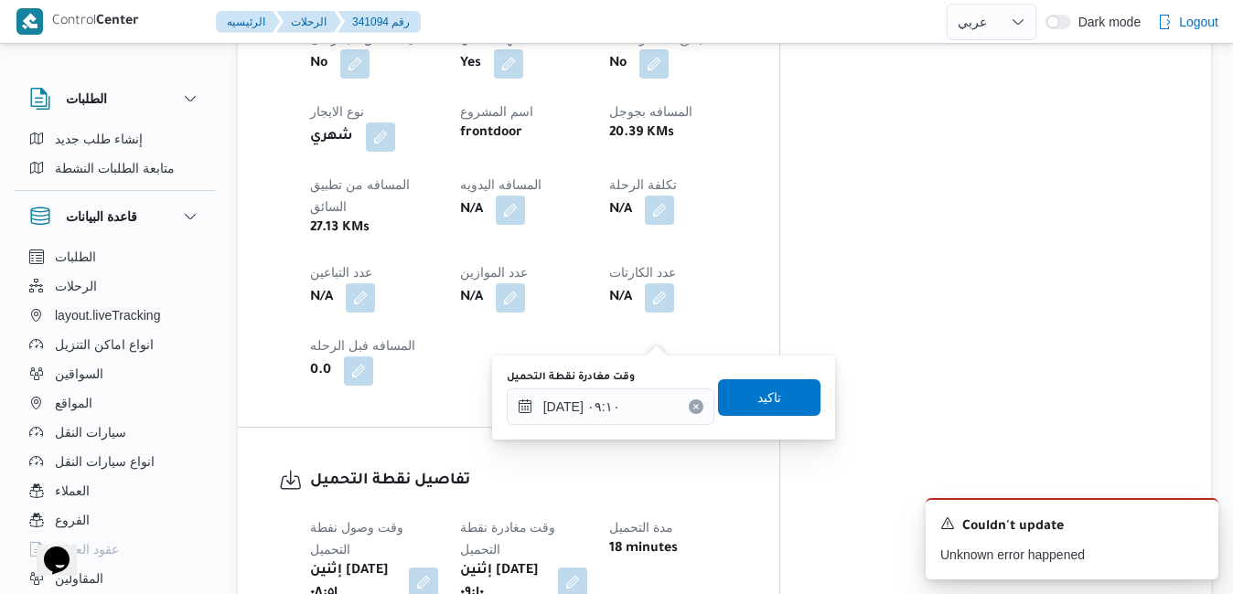
click at [692, 407] on icon "Clear input" at bounding box center [695, 406] width 7 height 7
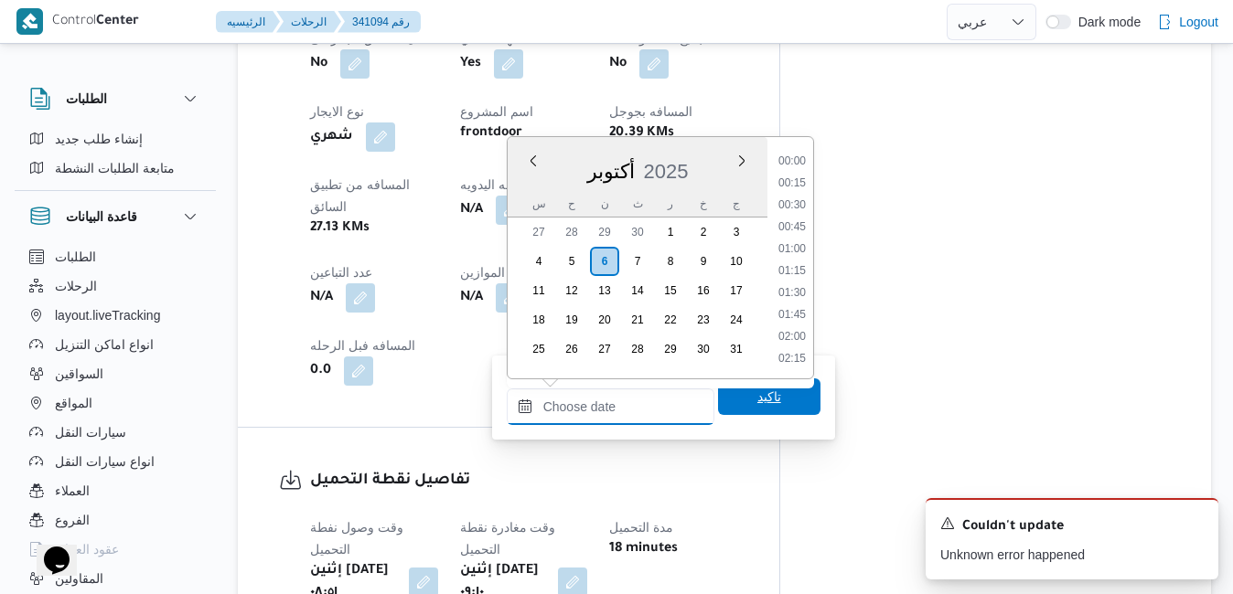
scroll to position [1666, 0]
click at [731, 405] on span "تاكيد" at bounding box center [769, 397] width 102 height 37
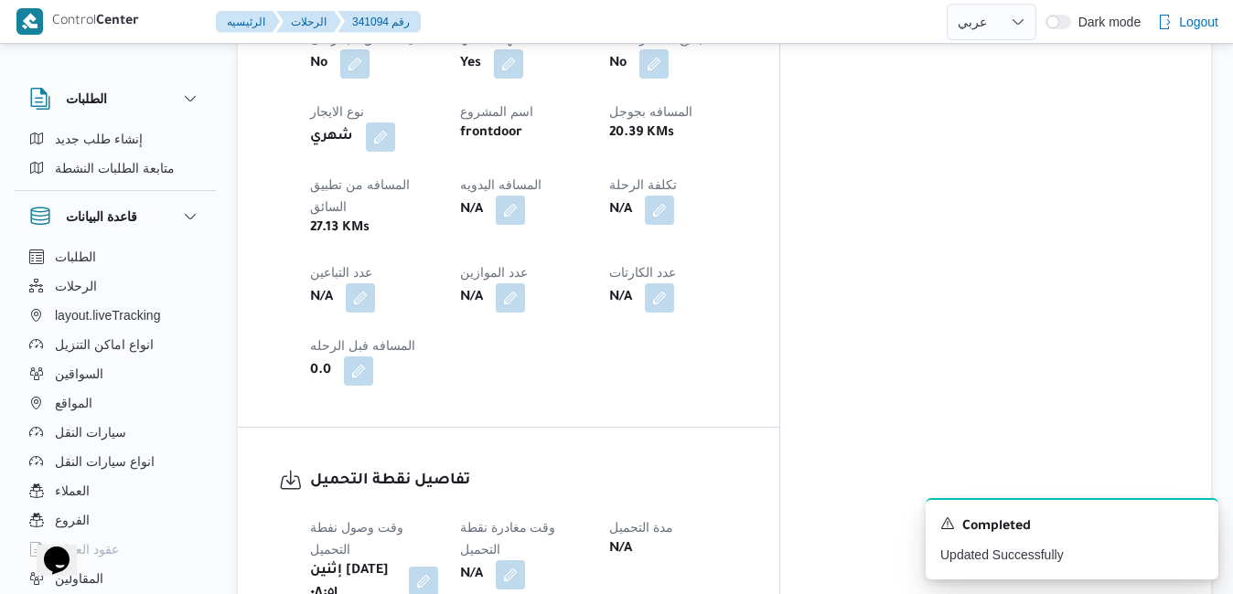
click at [438, 567] on button "button" at bounding box center [423, 581] width 29 height 29
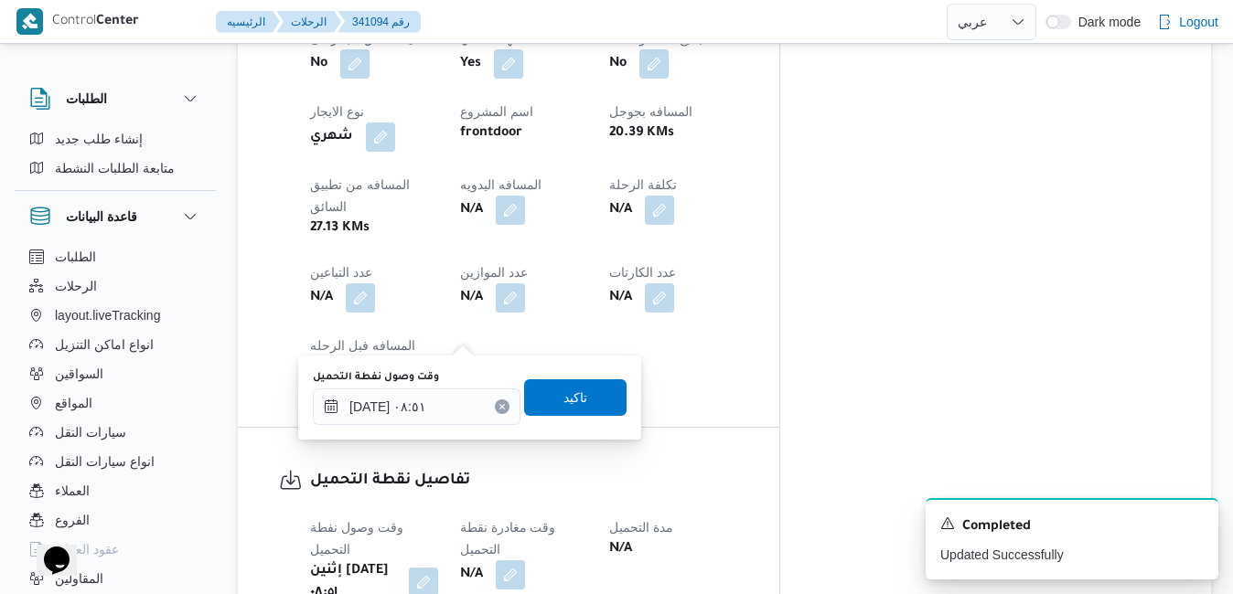
click at [495, 408] on button "Clear input" at bounding box center [502, 407] width 15 height 15
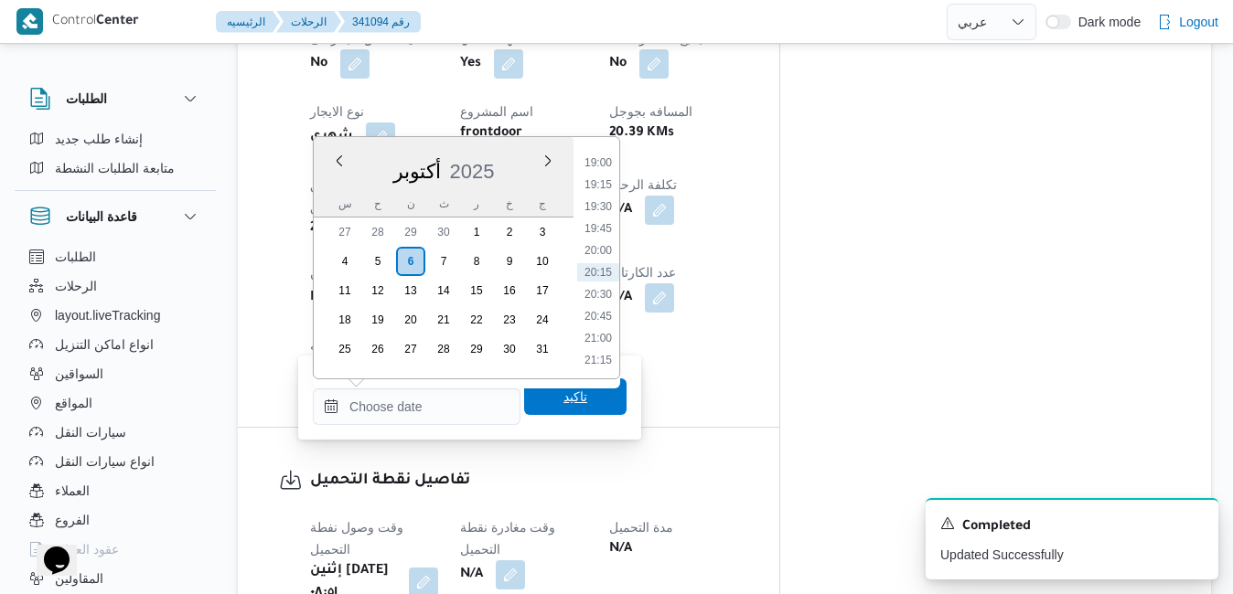
click at [540, 407] on span "تاكيد" at bounding box center [575, 397] width 102 height 37
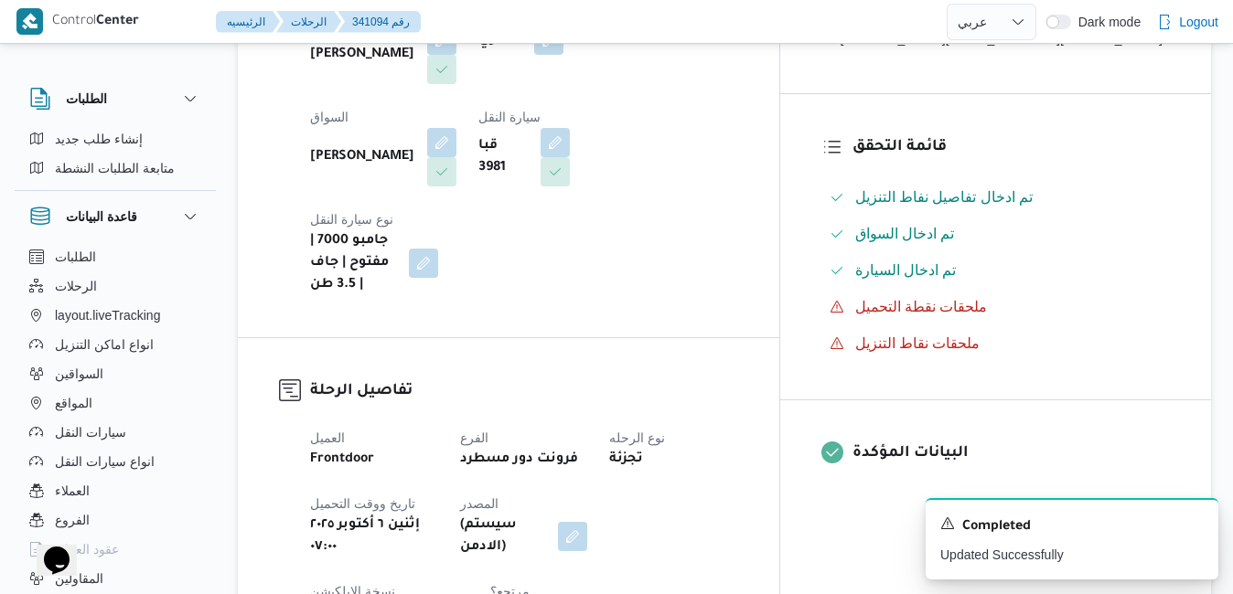
scroll to position [29, 0]
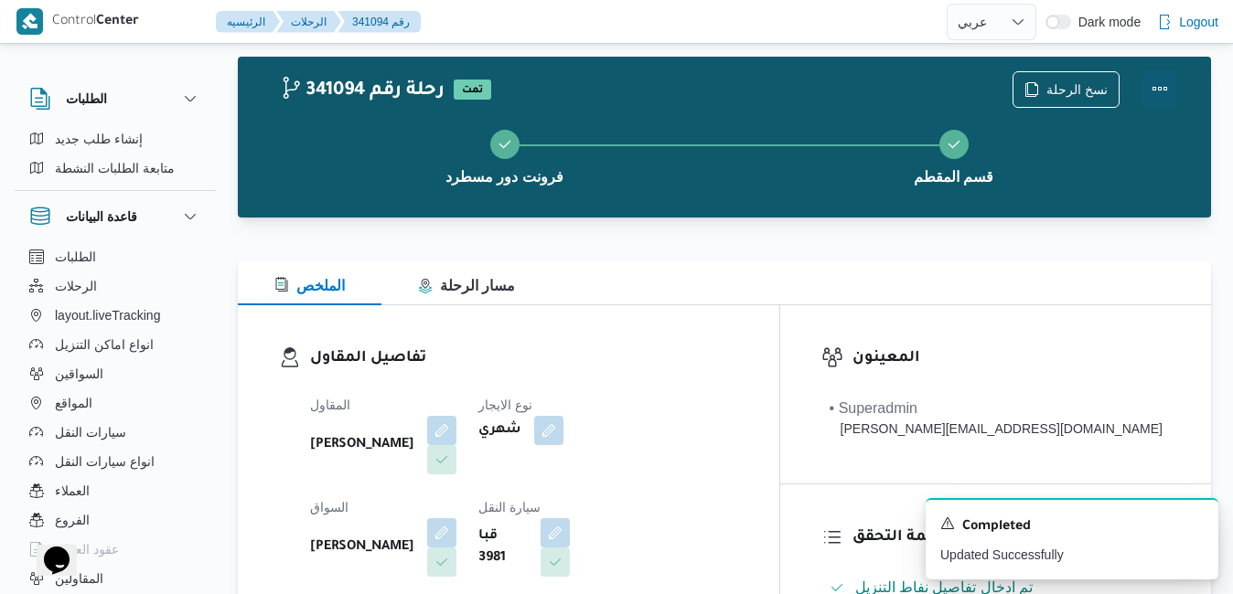
click at [1164, 90] on button "Actions" at bounding box center [1159, 88] width 37 height 37
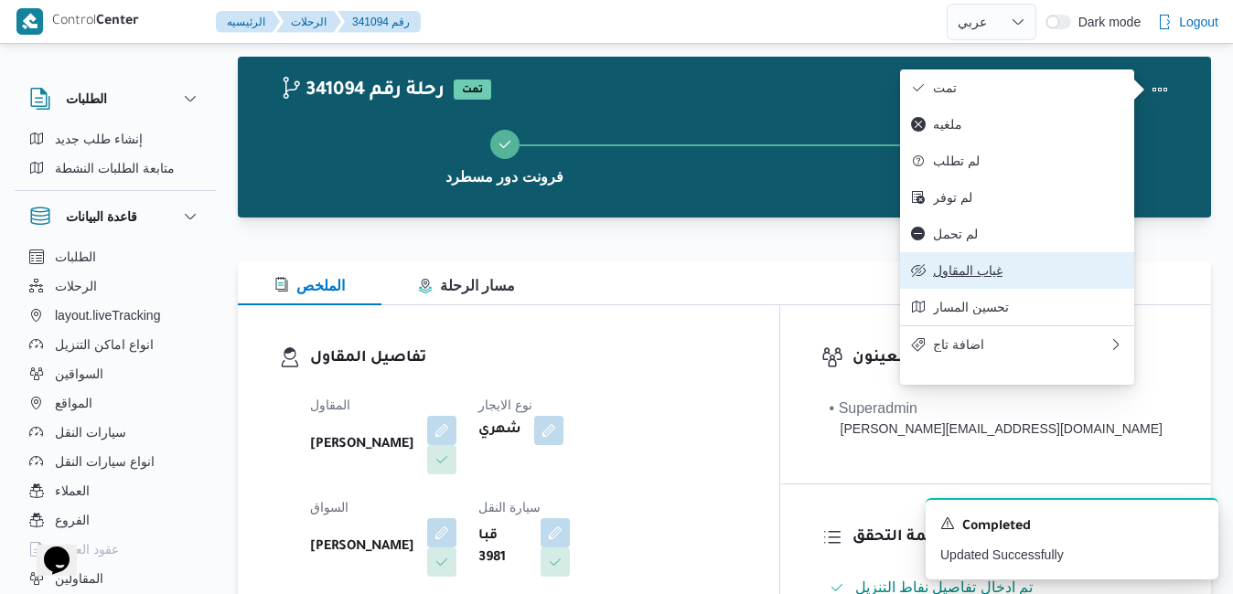
click at [994, 289] on button "غياب المقاول" at bounding box center [1017, 270] width 234 height 37
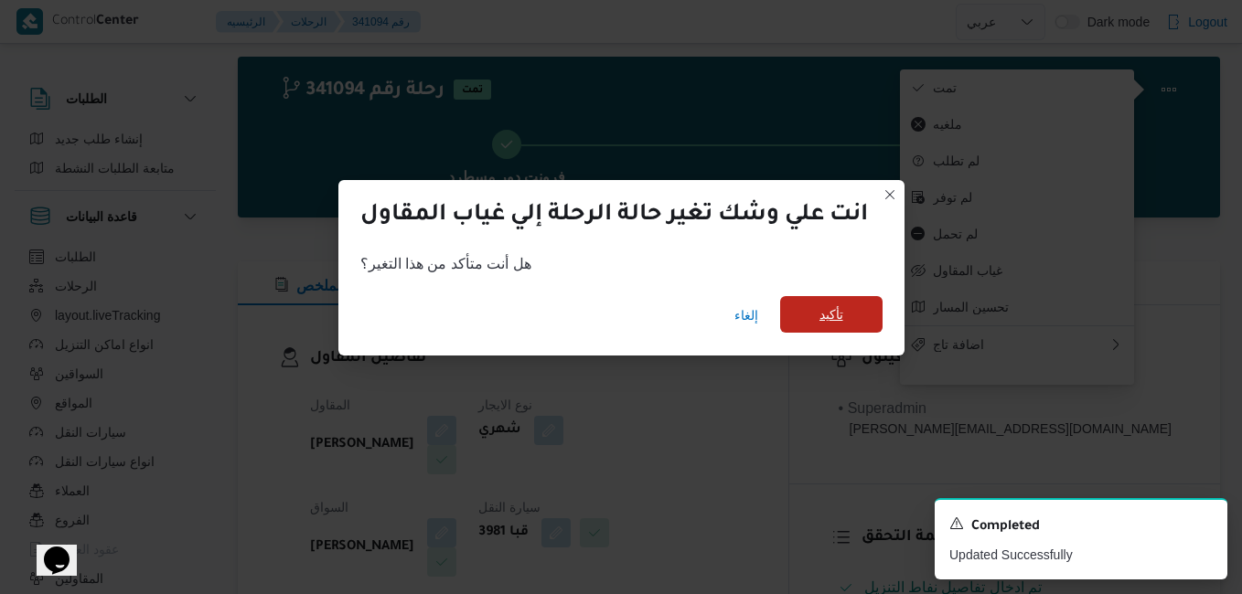
click at [828, 322] on span "تأكيد" at bounding box center [831, 315] width 24 height 22
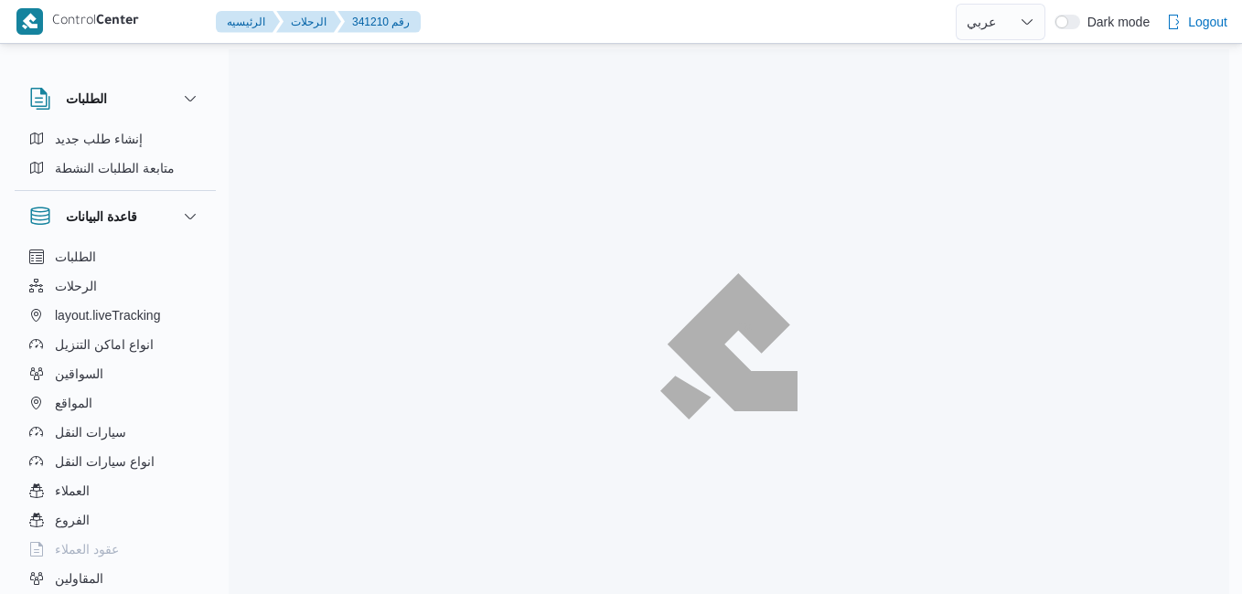
select select "ar"
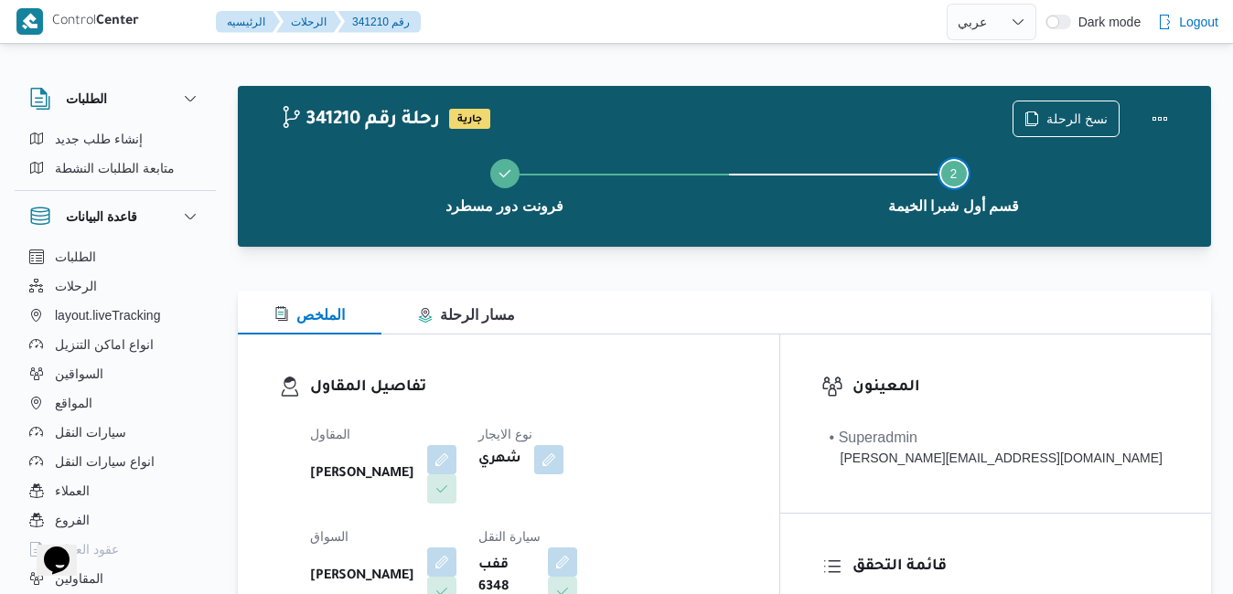
click at [770, 221] on button "Step 2 is incomplete 2 قسم أول شبرا الخيمة" at bounding box center [953, 184] width 449 height 95
click at [738, 377] on h3 "تفاصيل المقاول" at bounding box center [524, 388] width 428 height 25
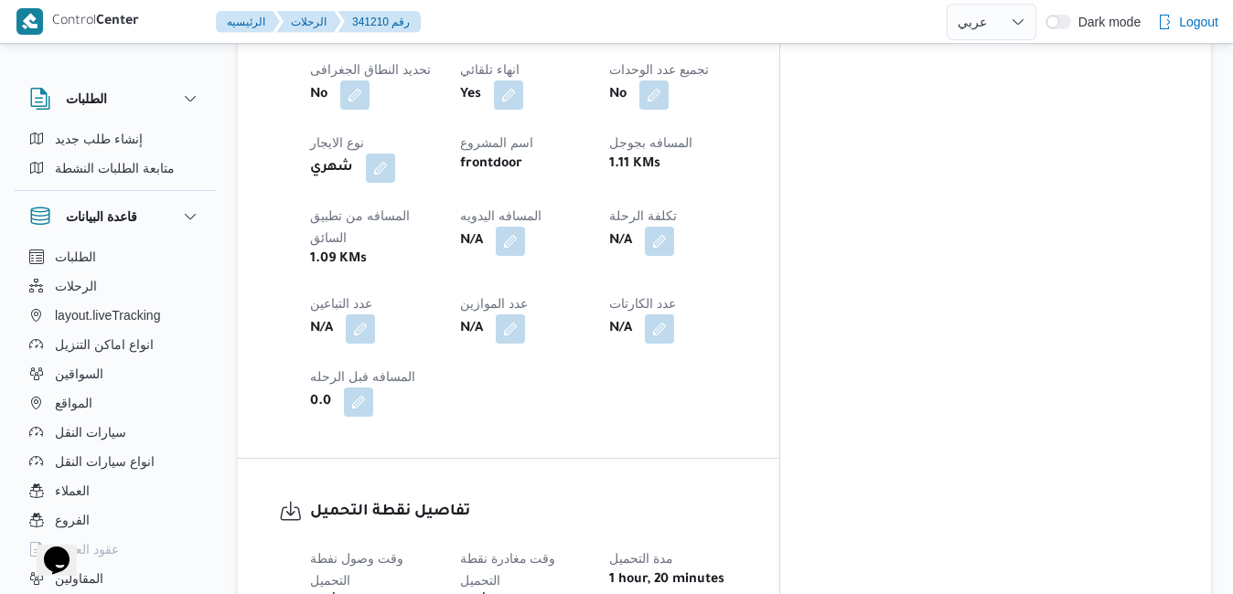
scroll to position [1024, 0]
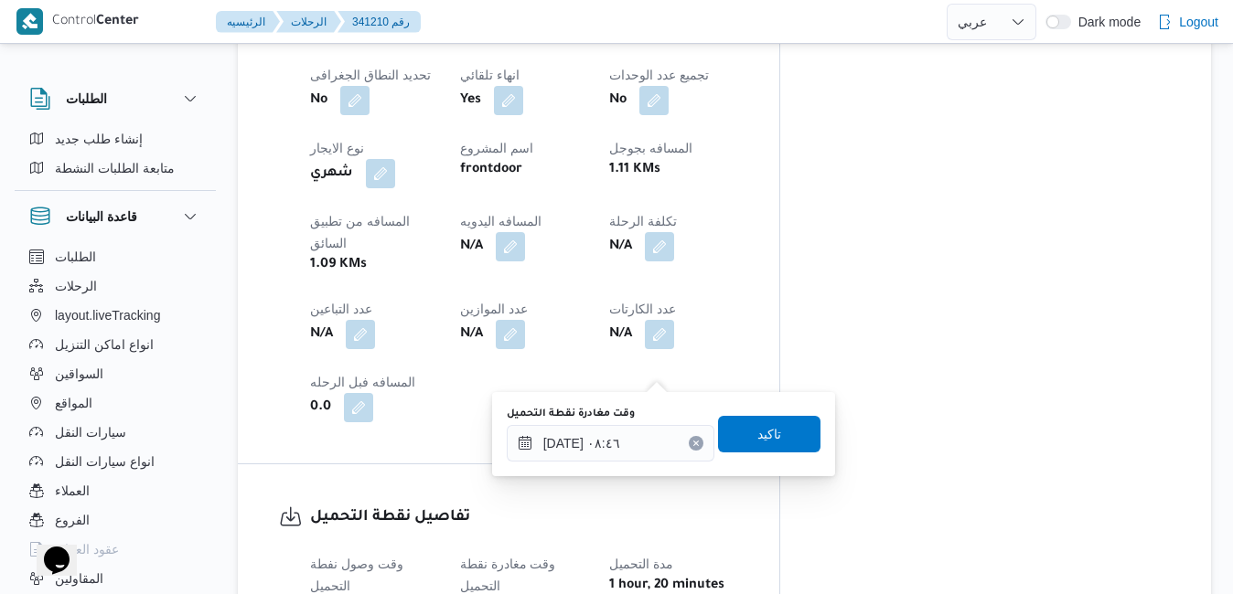
click at [692, 440] on icon "Clear input" at bounding box center [695, 443] width 7 height 7
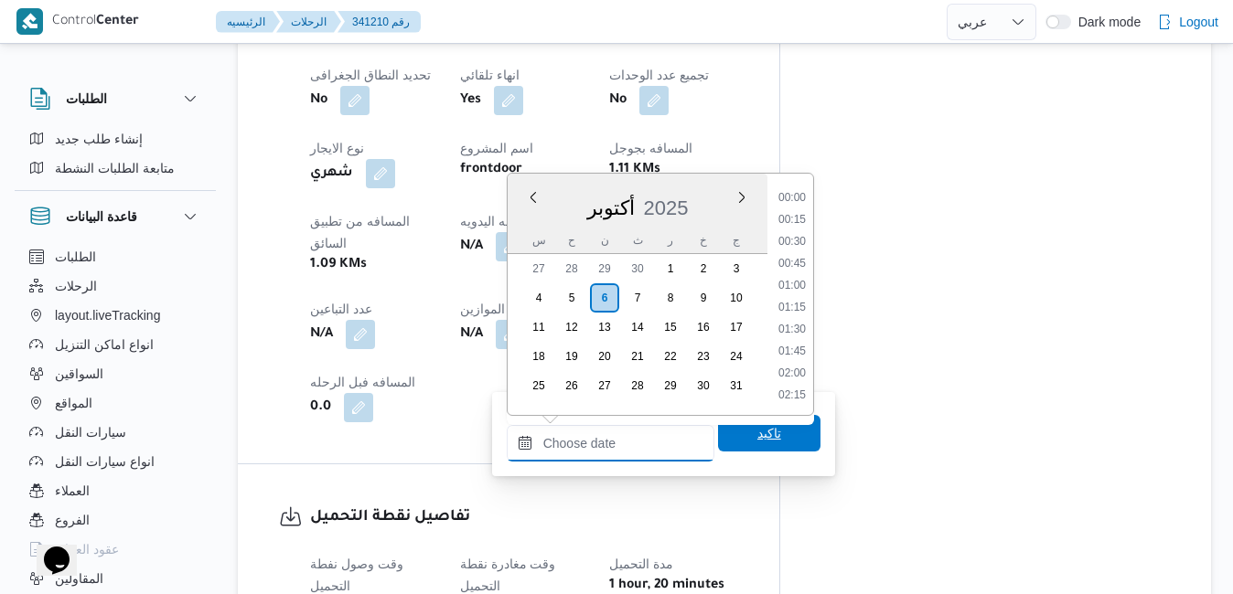
scroll to position [1666, 0]
click at [723, 440] on span "تاكيد" at bounding box center [769, 433] width 102 height 37
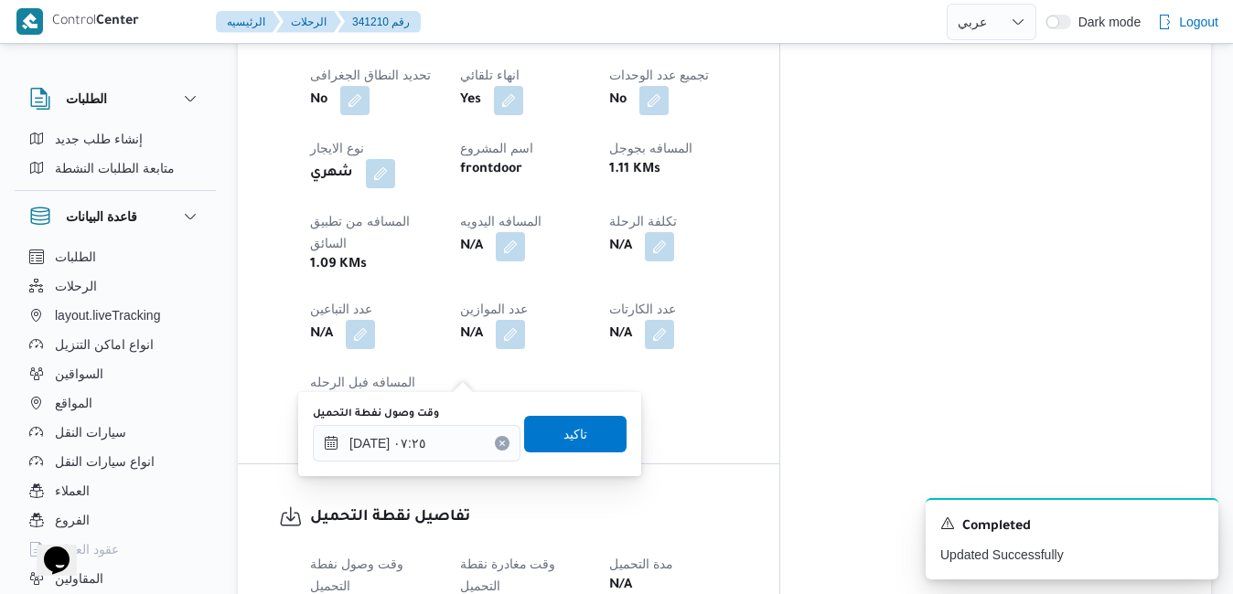
click at [495, 444] on button "Clear input" at bounding box center [502, 443] width 15 height 15
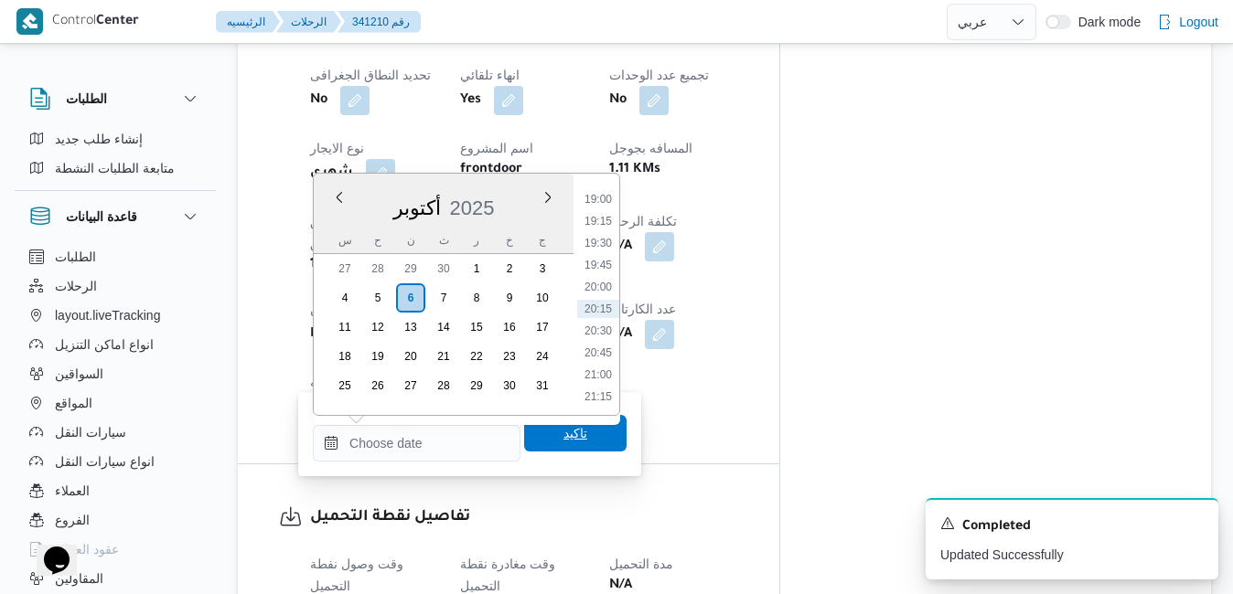
click at [563, 434] on span "تاكيد" at bounding box center [575, 434] width 24 height 22
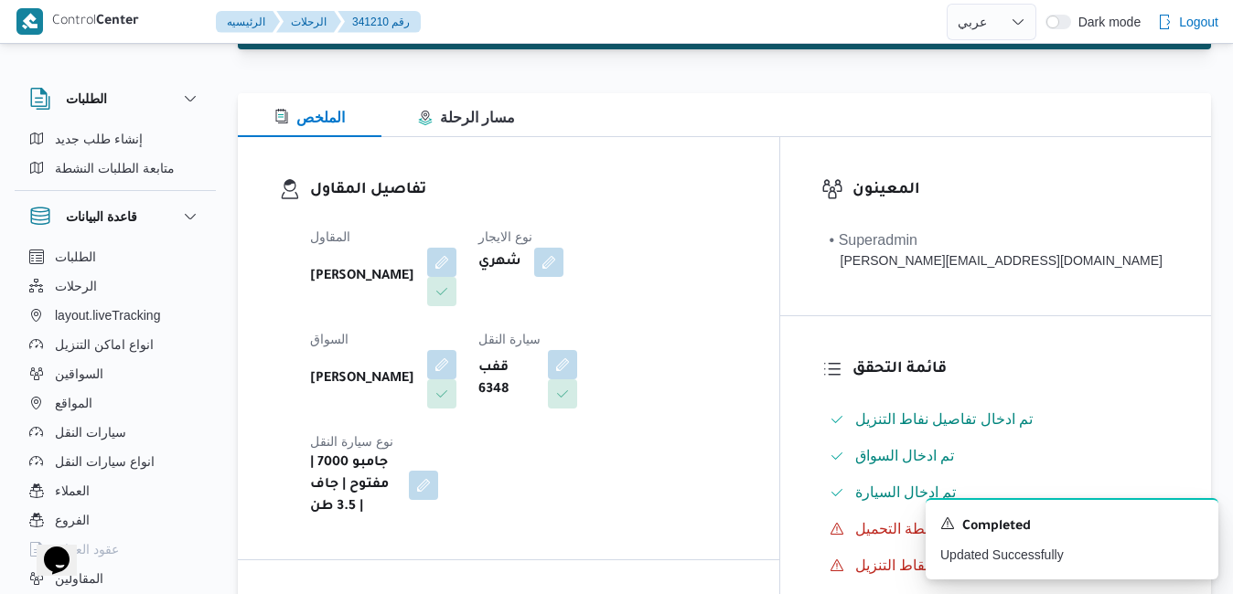
scroll to position [0, 0]
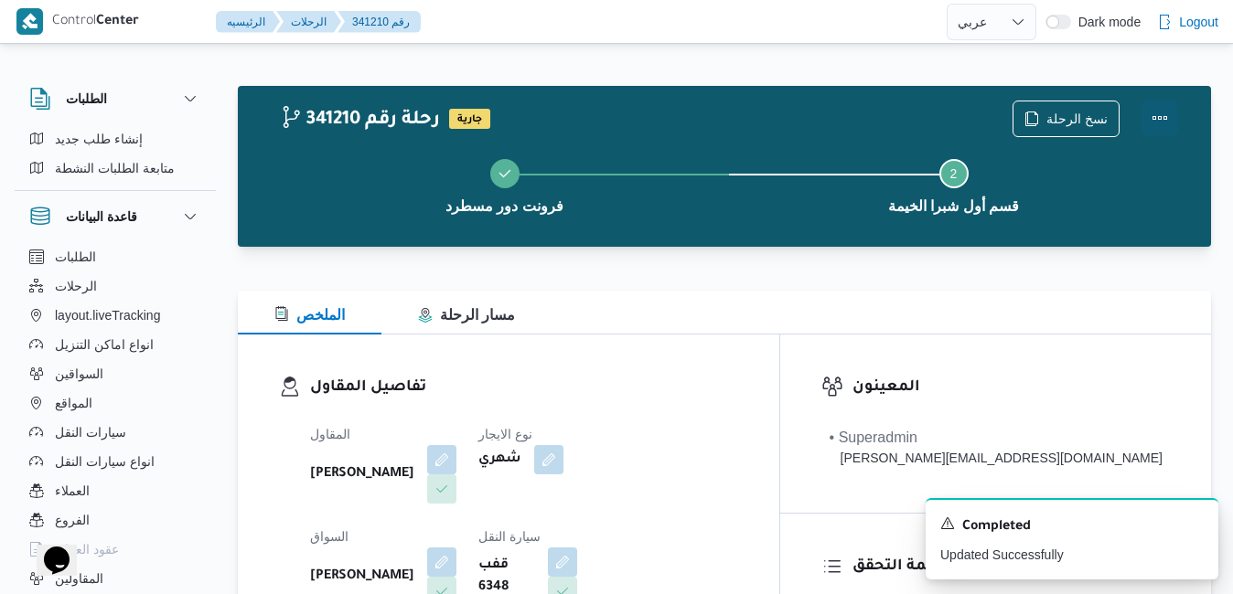
click at [1164, 113] on button "Actions" at bounding box center [1159, 118] width 37 height 37
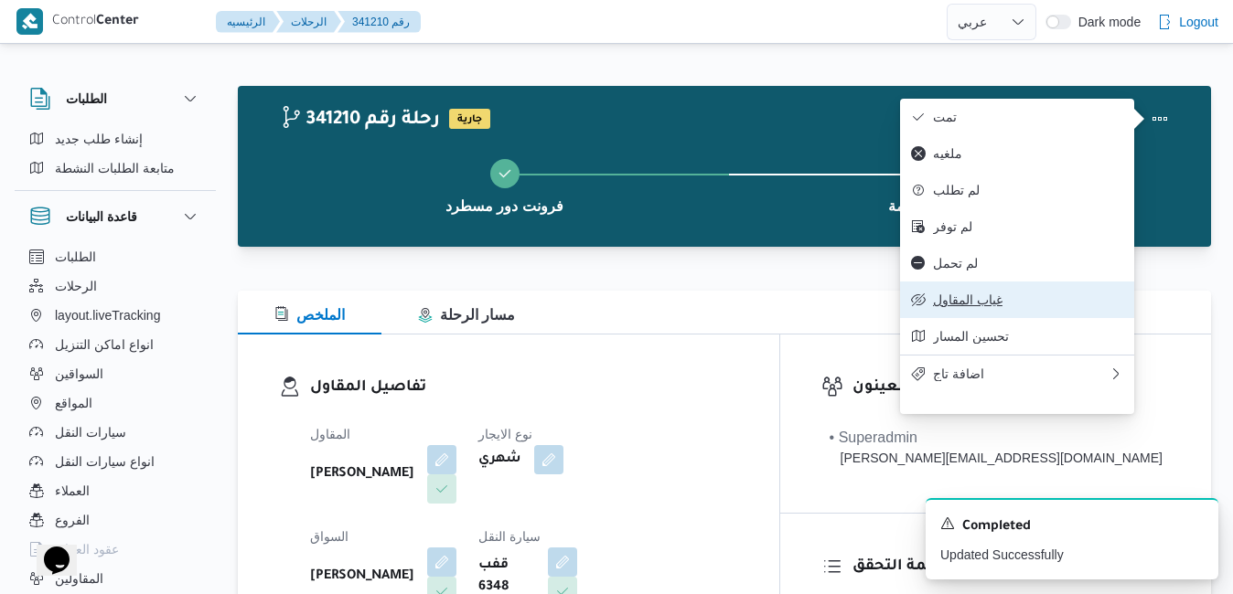
click at [1001, 307] on span "غياب المقاول" at bounding box center [1028, 300] width 190 height 15
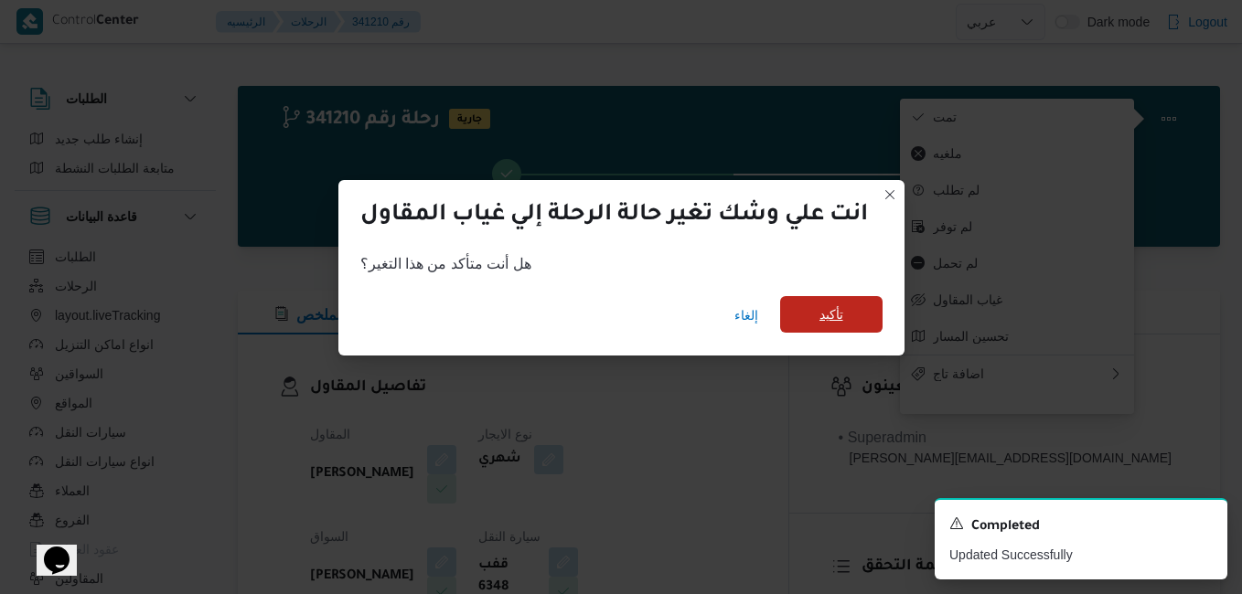
click at [836, 320] on span "تأكيد" at bounding box center [831, 315] width 24 height 22
